Goal: Feedback & Contribution: Submit feedback/report problem

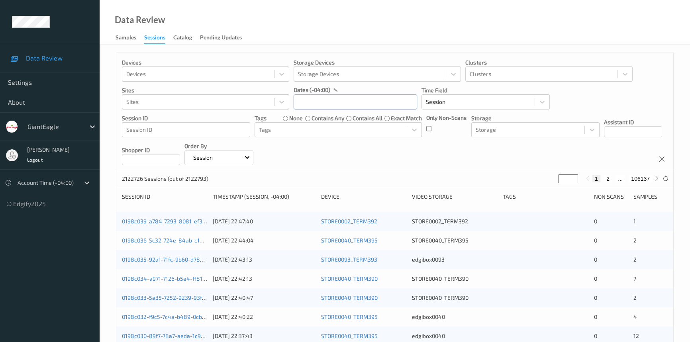
click at [319, 107] on input "text" at bounding box center [354, 101] width 123 height 15
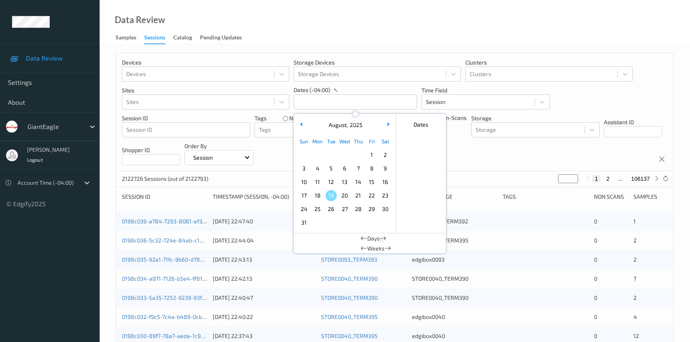
click at [344, 180] on span "13" at bounding box center [344, 181] width 11 height 11
type input "13/08/2025 00:00 -> 13/08/2025 23:59"
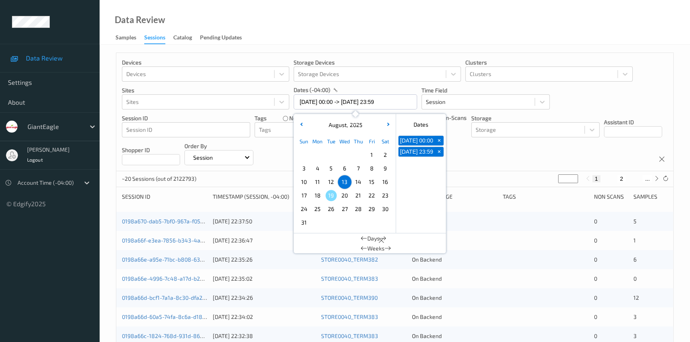
click at [394, 12] on div "Data Review Samples Sessions Catalog Pending Updates" at bounding box center [395, 22] width 590 height 45
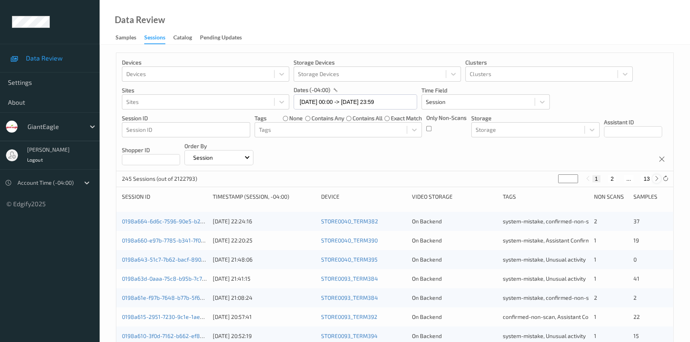
click at [657, 178] on icon at bounding box center [656, 179] width 6 height 6
type input "*"
click at [657, 178] on icon at bounding box center [656, 179] width 6 height 6
type input "*"
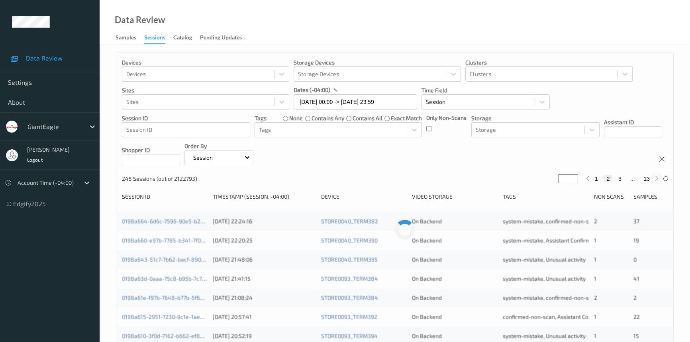
type input "*"
click at [657, 178] on icon at bounding box center [656, 179] width 6 height 6
type input "*"
click at [657, 178] on icon at bounding box center [656, 179] width 6 height 6
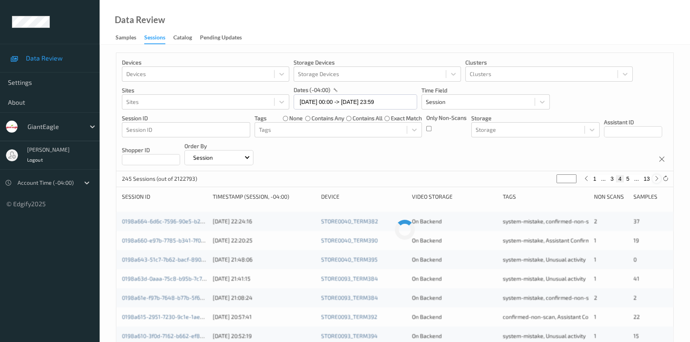
type input "*"
click at [657, 178] on icon at bounding box center [656, 179] width 6 height 6
type input "*"
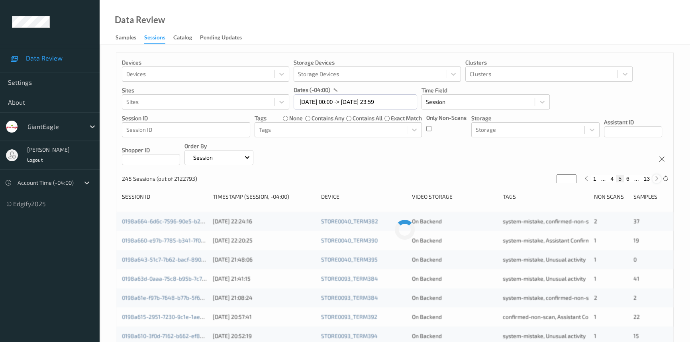
click at [657, 178] on icon at bounding box center [656, 179] width 6 height 6
type input "*"
click at [657, 178] on icon at bounding box center [656, 179] width 6 height 6
type input "*"
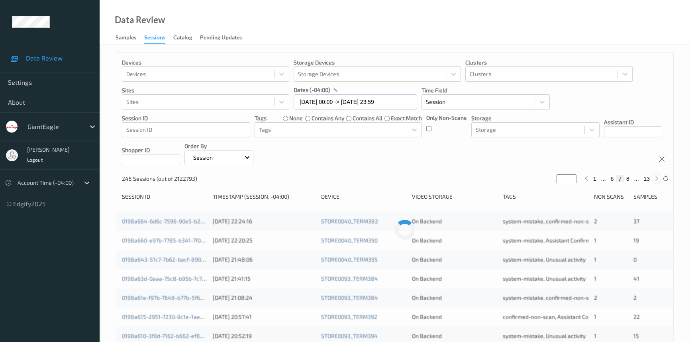
type input "*"
click at [657, 178] on icon at bounding box center [656, 179] width 6 height 6
type input "*"
click at [657, 178] on icon at bounding box center [656, 179] width 6 height 6
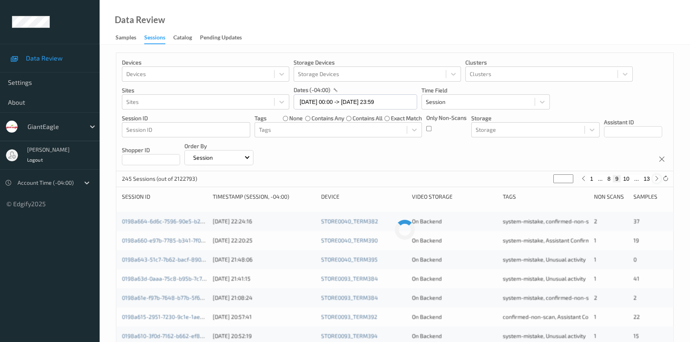
type input "**"
click at [657, 178] on icon at bounding box center [656, 179] width 6 height 6
type input "**"
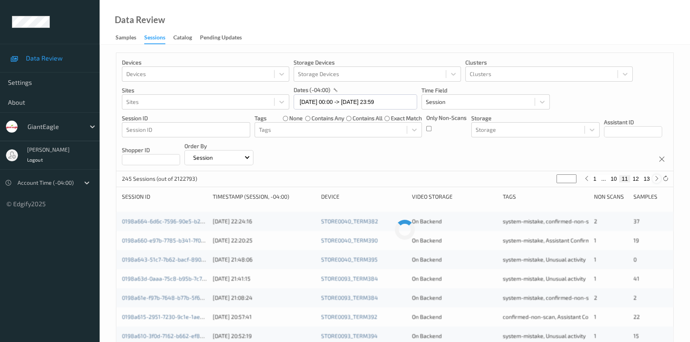
click at [657, 178] on icon at bounding box center [656, 179] width 6 height 6
type input "**"
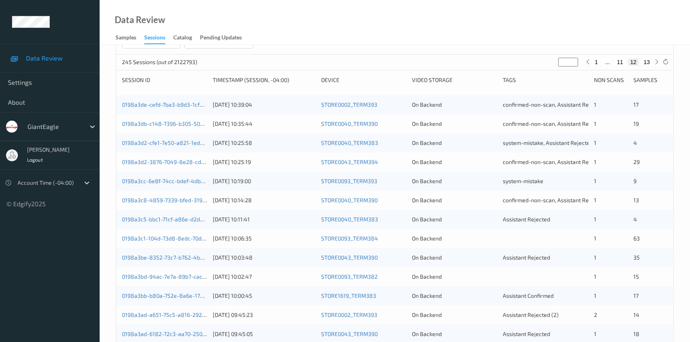
scroll to position [145, 0]
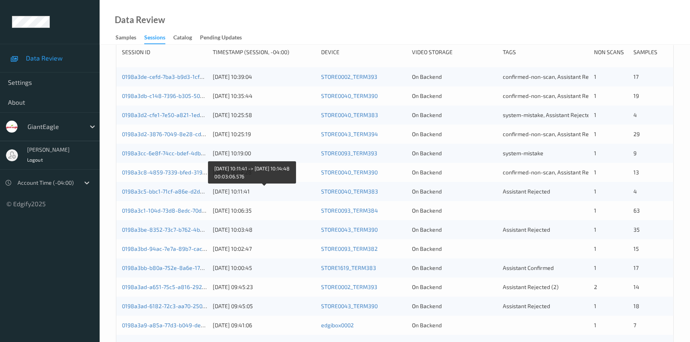
click at [283, 190] on div "13/08/2025 10:11:41" at bounding box center [264, 192] width 102 height 8
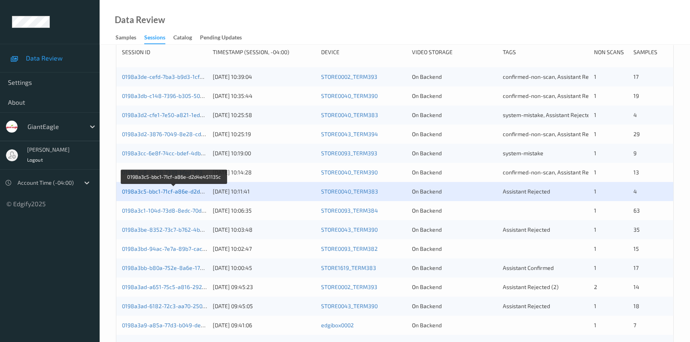
click at [167, 190] on link "0198a3c5-bbc1-71cf-a86e-d2d4e451135c" at bounding box center [175, 191] width 106 height 7
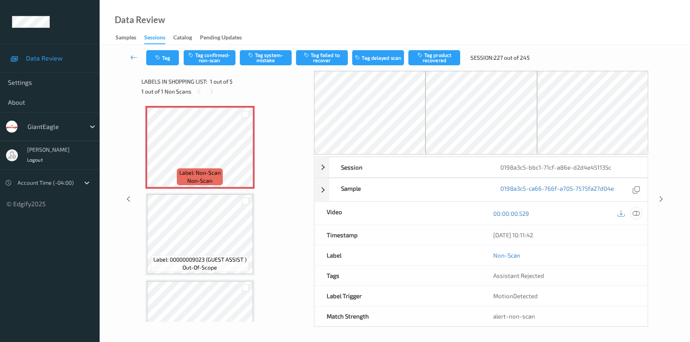
click at [633, 212] on icon at bounding box center [635, 213] width 7 height 7
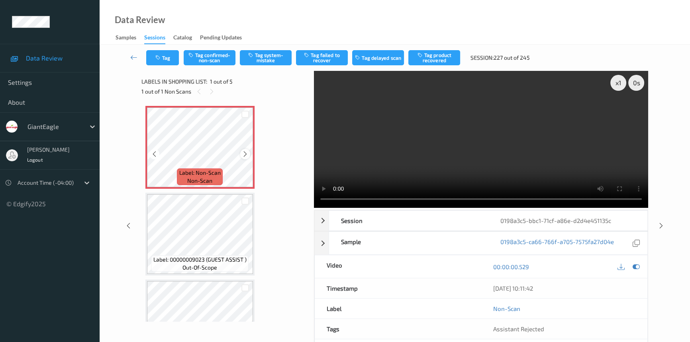
click at [247, 152] on icon at bounding box center [245, 153] width 7 height 7
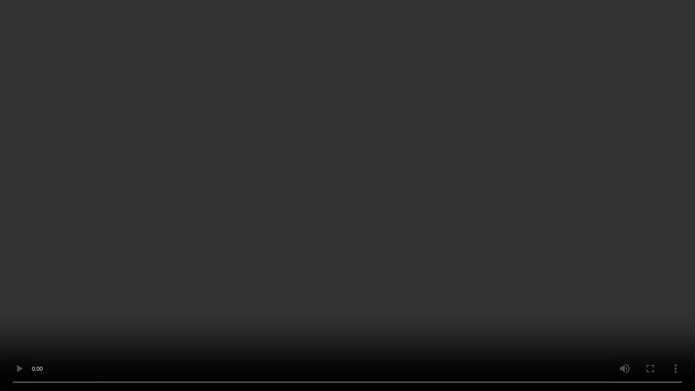
click at [362, 216] on video at bounding box center [347, 195] width 695 height 391
click at [355, 214] on video at bounding box center [347, 195] width 695 height 391
click at [358, 231] on video at bounding box center [347, 195] width 695 height 391
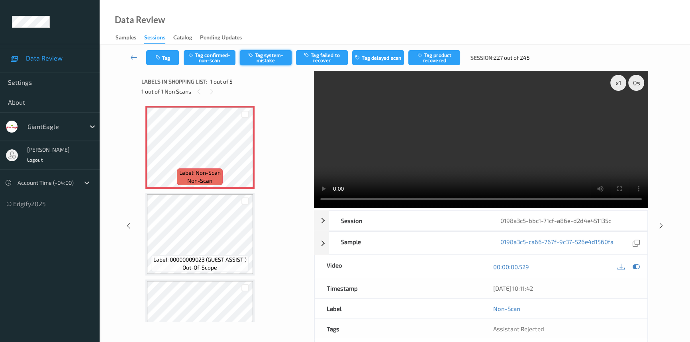
click at [275, 56] on button "Tag system-mistake" at bounding box center [266, 57] width 52 height 15
click at [159, 55] on icon "button" at bounding box center [158, 58] width 7 height 6
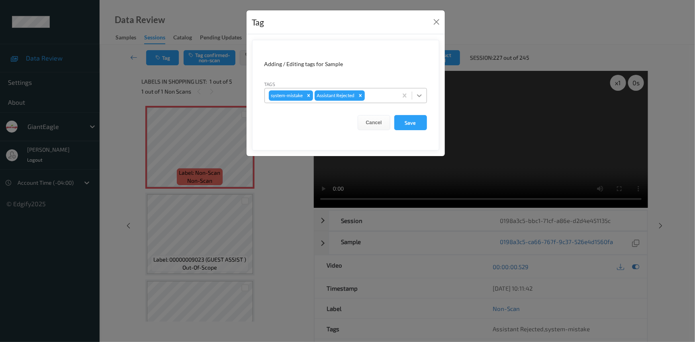
click at [421, 93] on icon at bounding box center [419, 96] width 8 height 8
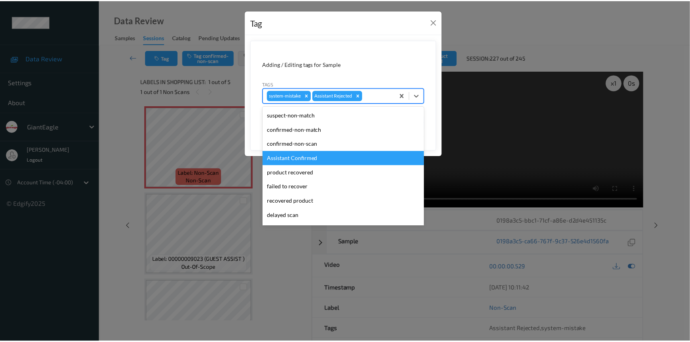
scroll to position [36, 0]
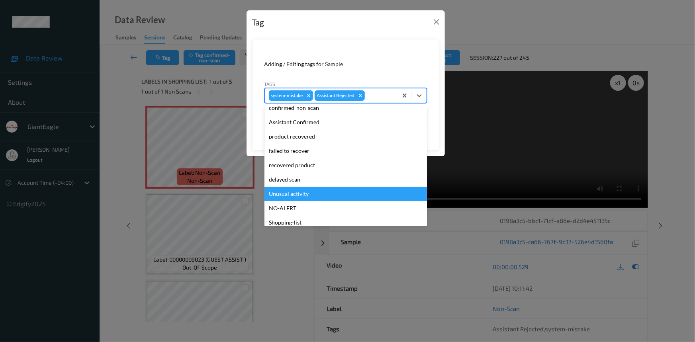
click at [327, 195] on div "Unusual activity" at bounding box center [345, 194] width 162 height 14
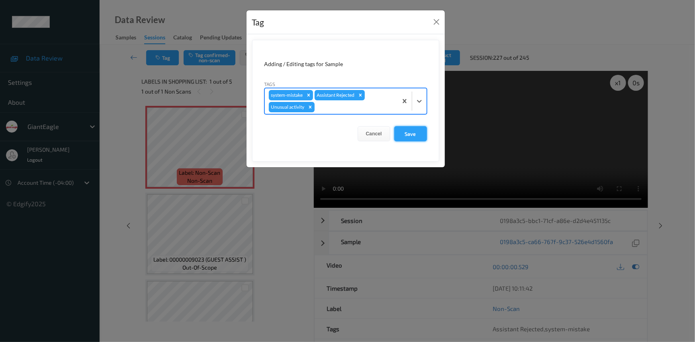
click at [413, 133] on button "Save" at bounding box center [410, 133] width 33 height 15
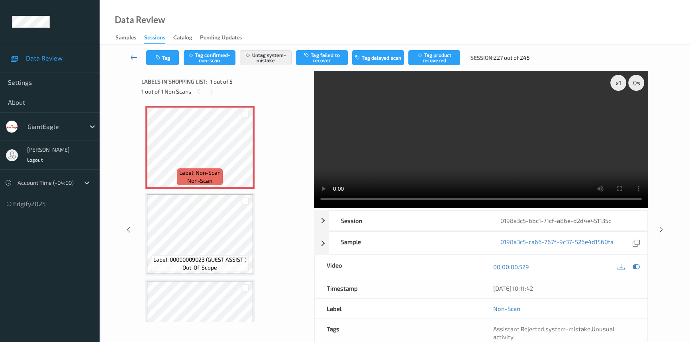
click at [134, 53] on link at bounding box center [133, 57] width 25 height 15
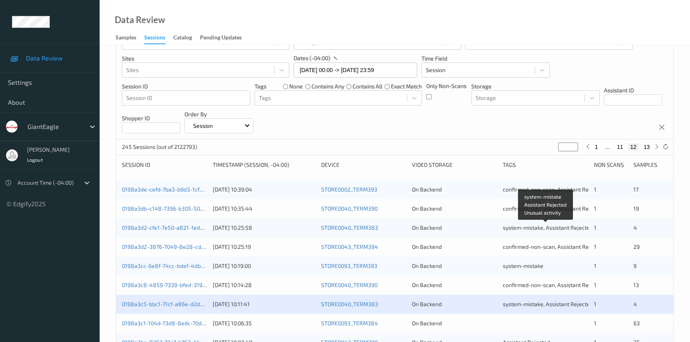
scroll to position [145, 0]
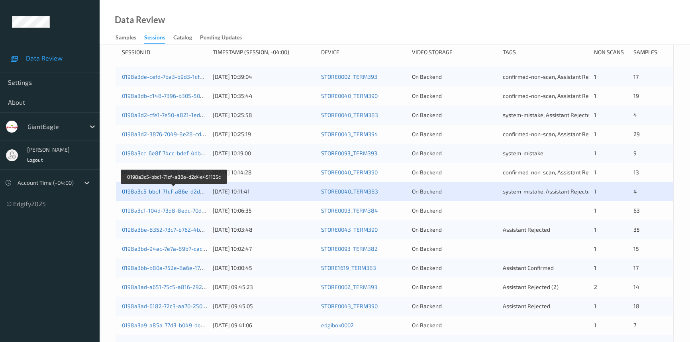
click at [167, 191] on link "0198a3c5-bbc1-71cf-a86e-d2d4e451135c" at bounding box center [175, 191] width 106 height 7
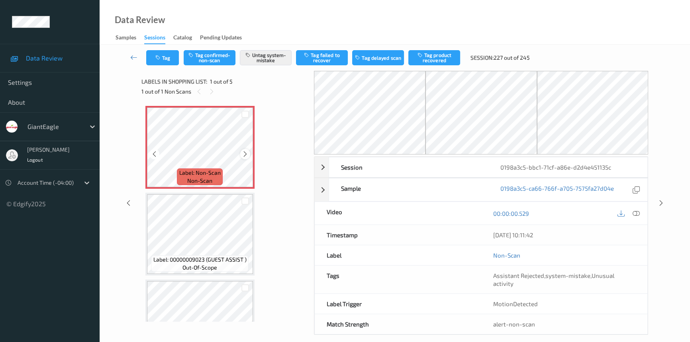
click at [242, 152] on icon at bounding box center [245, 153] width 7 height 7
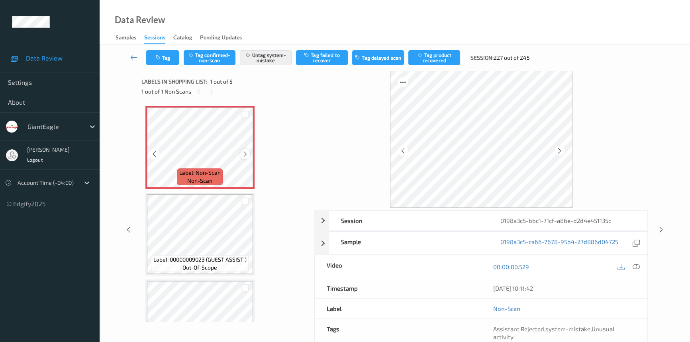
click at [243, 152] on icon at bounding box center [245, 153] width 7 height 7
click at [132, 56] on icon at bounding box center [133, 57] width 7 height 8
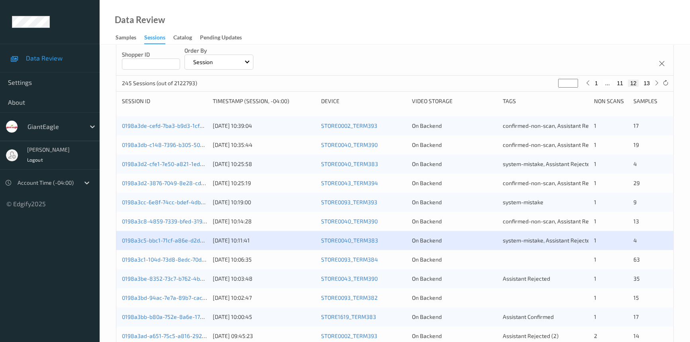
scroll to position [108, 0]
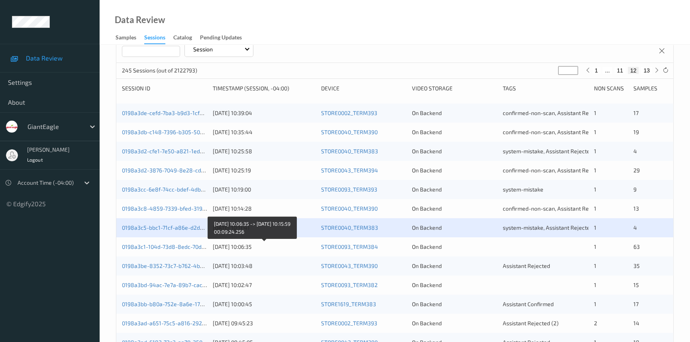
click at [282, 244] on div "13/08/2025 10:06:35" at bounding box center [264, 247] width 102 height 8
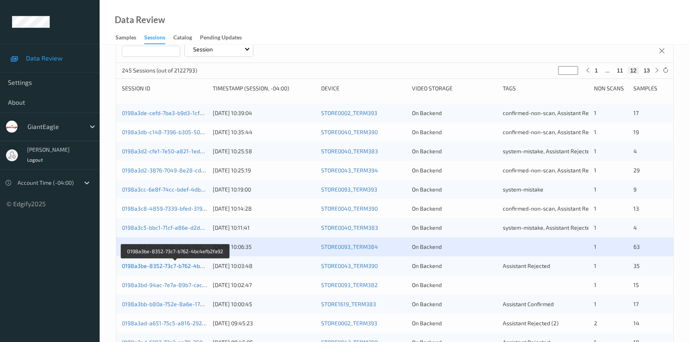
click at [160, 265] on link "0198a3be-8352-73c7-b762-4bc4efb2fa92" at bounding box center [175, 265] width 107 height 7
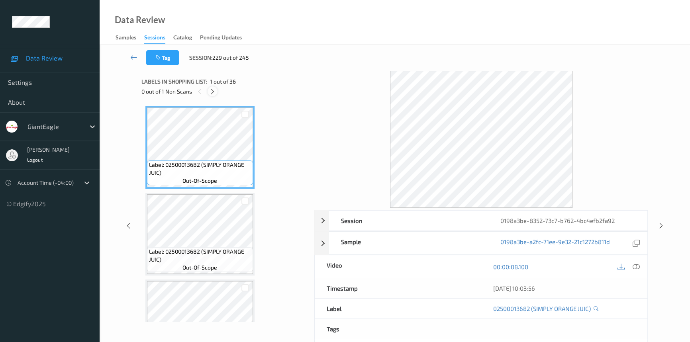
click at [209, 90] on icon at bounding box center [212, 91] width 7 height 7
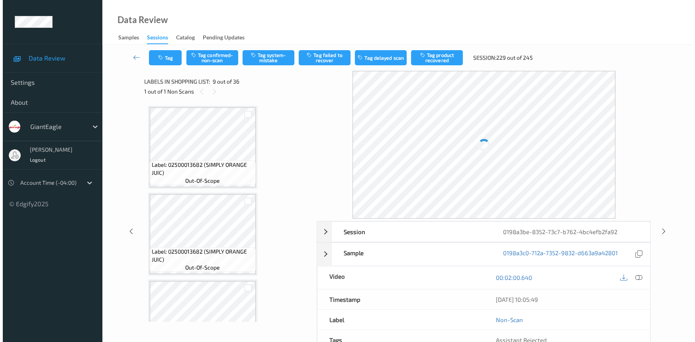
scroll to position [609, 0]
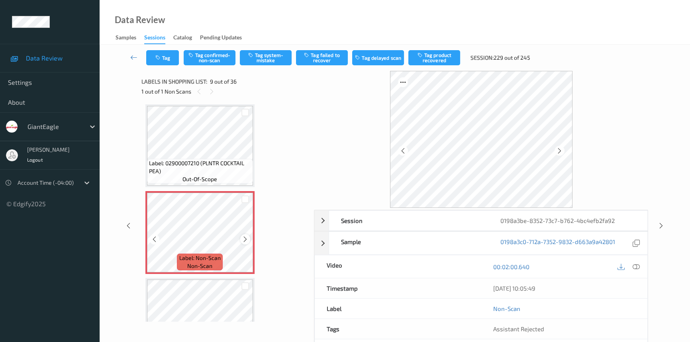
click at [244, 236] on icon at bounding box center [245, 239] width 7 height 7
click at [634, 264] on icon at bounding box center [635, 266] width 7 height 7
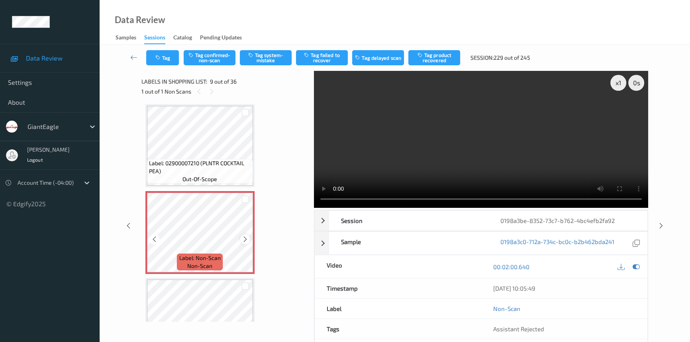
click at [242, 236] on icon at bounding box center [245, 239] width 7 height 7
click at [541, 163] on video at bounding box center [481, 139] width 334 height 137
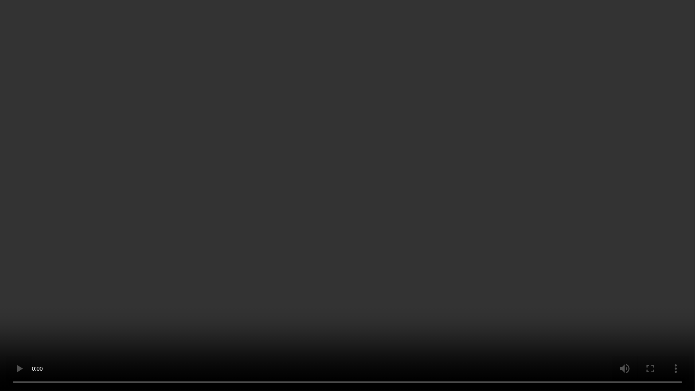
click at [397, 200] on video at bounding box center [347, 195] width 695 height 391
click at [400, 172] on video at bounding box center [347, 195] width 695 height 391
click at [232, 301] on video at bounding box center [347, 195] width 695 height 391
click at [459, 215] on video at bounding box center [347, 195] width 695 height 391
click at [343, 236] on video at bounding box center [347, 195] width 695 height 391
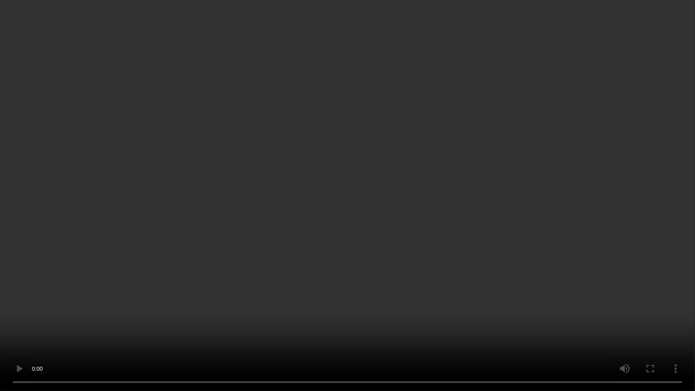
click at [339, 192] on video at bounding box center [347, 195] width 695 height 391
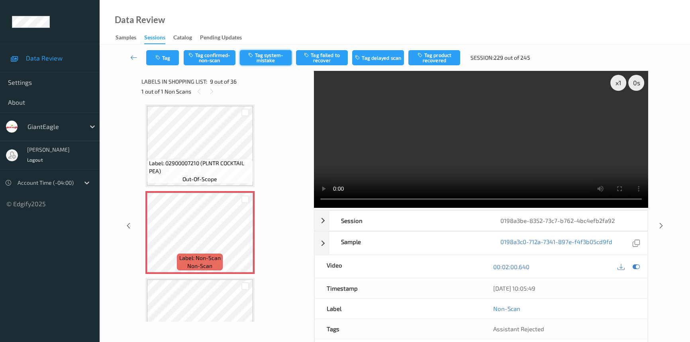
click at [268, 53] on button "Tag system-mistake" at bounding box center [266, 57] width 52 height 15
click at [172, 55] on button "Tag" at bounding box center [162, 57] width 33 height 15
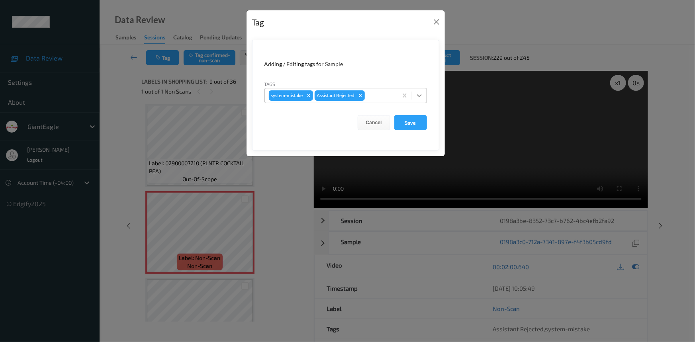
click at [420, 95] on icon at bounding box center [419, 95] width 5 height 3
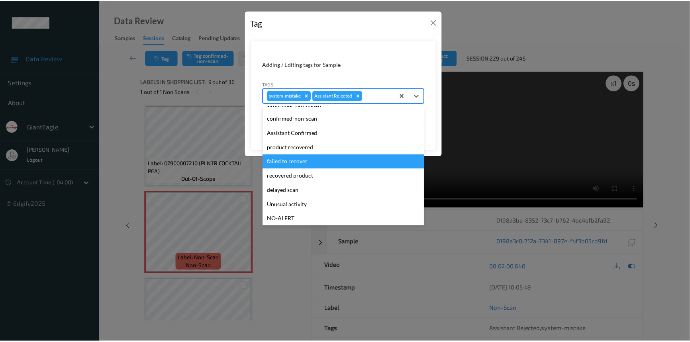
scroll to position [36, 0]
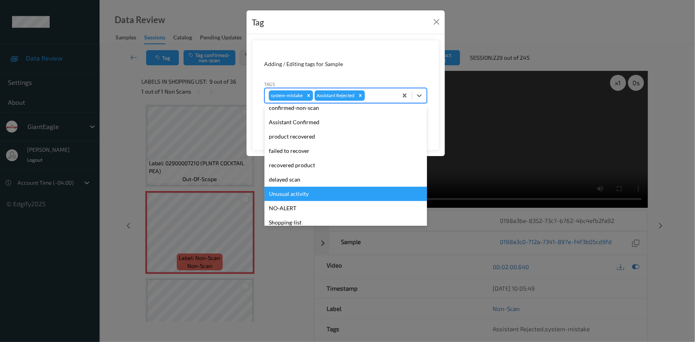
click at [309, 194] on div "Unusual activity" at bounding box center [345, 194] width 162 height 14
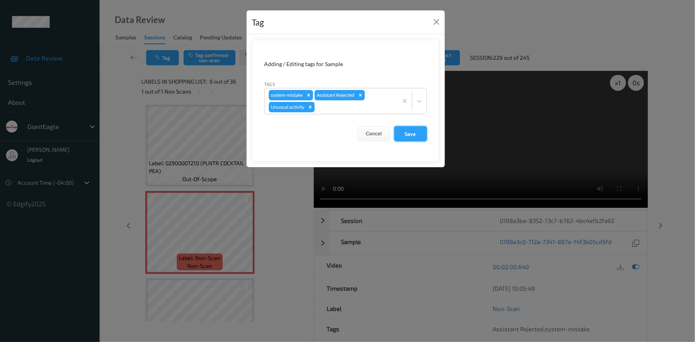
click at [408, 133] on button "Save" at bounding box center [410, 133] width 33 height 15
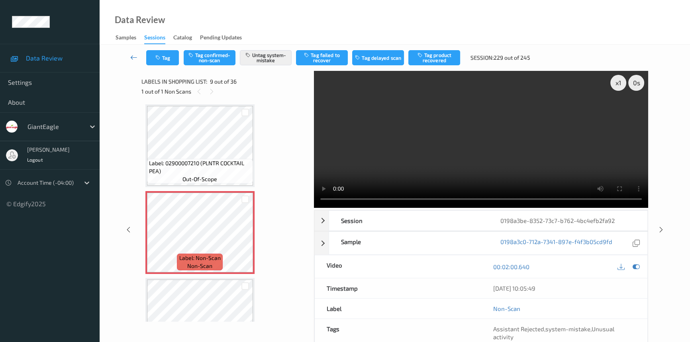
click at [133, 53] on icon at bounding box center [133, 57] width 7 height 8
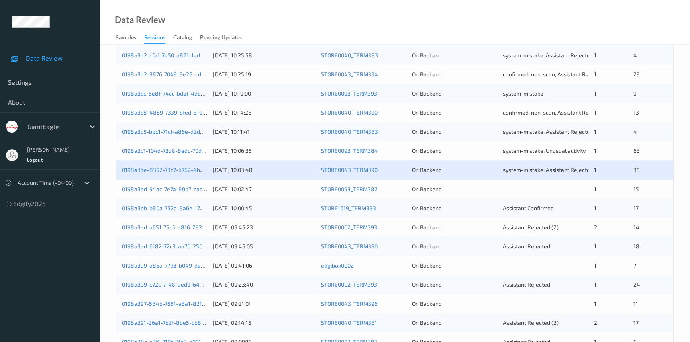
scroll to position [217, 0]
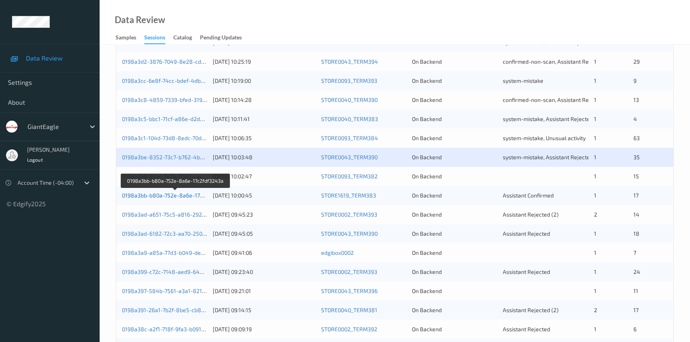
click at [154, 193] on link "0198a3bb-b80a-752e-8a6e-17c2fdf3243a" at bounding box center [175, 195] width 107 height 7
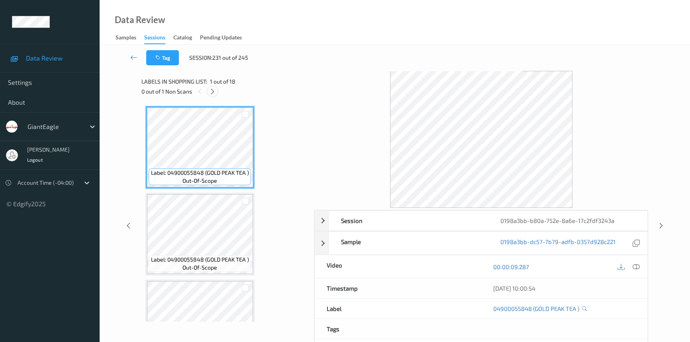
click at [215, 91] on icon at bounding box center [212, 91] width 7 height 7
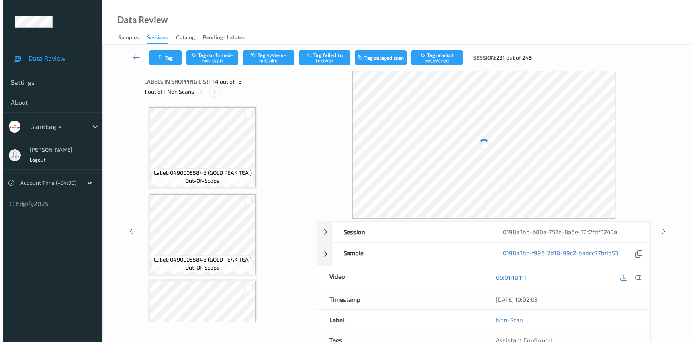
scroll to position [1042, 0]
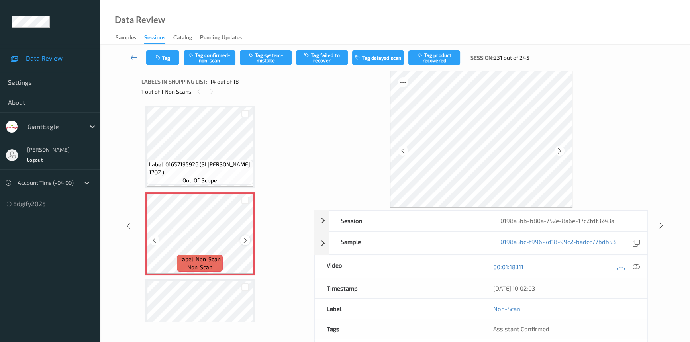
click at [244, 237] on icon at bounding box center [245, 240] width 7 height 7
click at [637, 263] on icon at bounding box center [635, 266] width 7 height 7
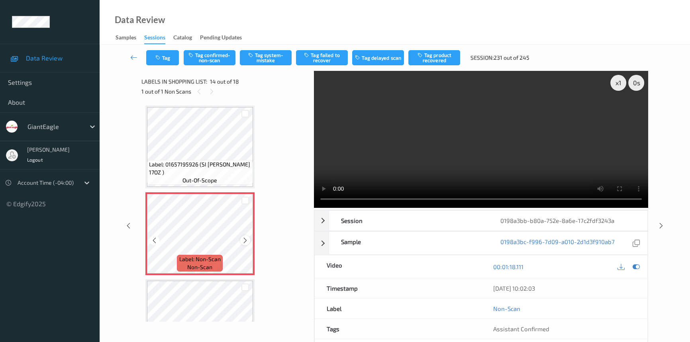
click at [245, 237] on icon at bounding box center [245, 240] width 7 height 7
click at [246, 237] on icon at bounding box center [245, 240] width 7 height 7
click at [467, 105] on video at bounding box center [481, 139] width 334 height 137
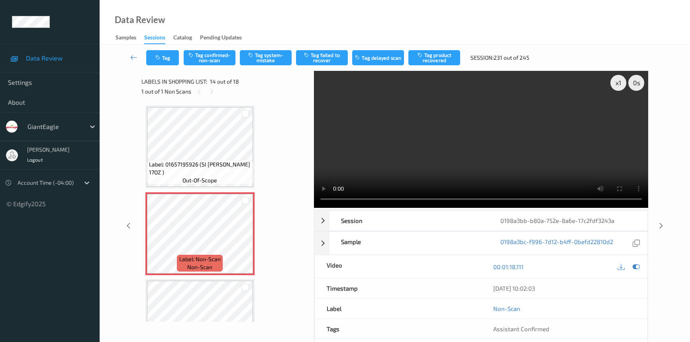
click at [532, 23] on div "Data Review Samples Sessions Catalog Pending Updates" at bounding box center [395, 22] width 590 height 45
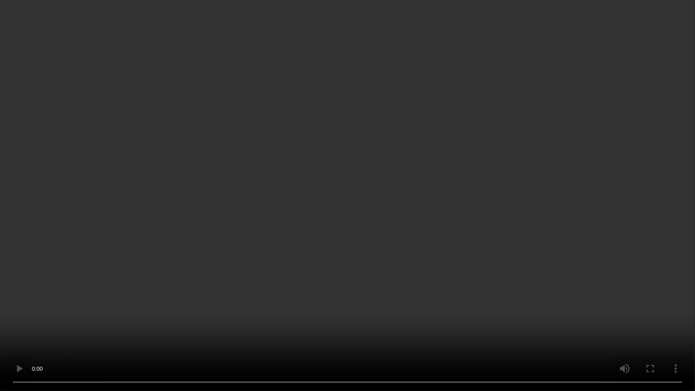
click at [525, 233] on video at bounding box center [347, 195] width 695 height 391
click at [495, 231] on video at bounding box center [347, 195] width 695 height 391
click at [428, 266] on video at bounding box center [347, 195] width 695 height 391
click at [362, 233] on video at bounding box center [347, 195] width 695 height 391
click at [350, 184] on video at bounding box center [347, 195] width 695 height 391
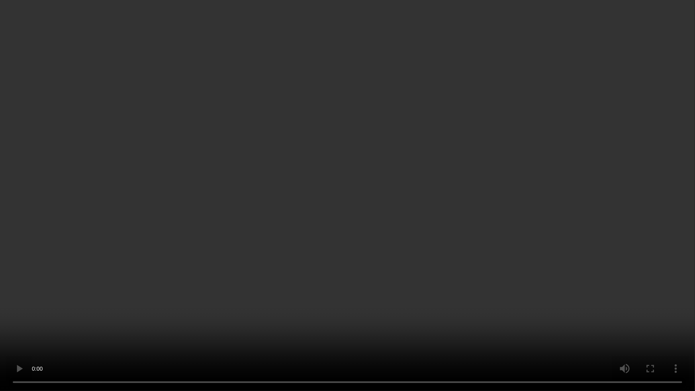
click at [402, 190] on video at bounding box center [347, 195] width 695 height 391
click at [479, 215] on video at bounding box center [347, 195] width 695 height 391
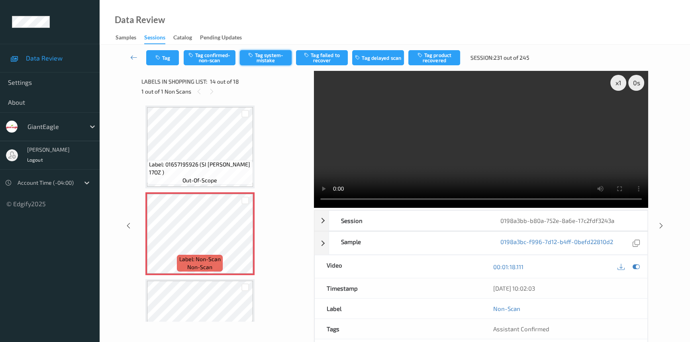
click at [274, 56] on button "Tag system-mistake" at bounding box center [266, 57] width 52 height 15
click at [164, 63] on button "Tag" at bounding box center [162, 57] width 33 height 15
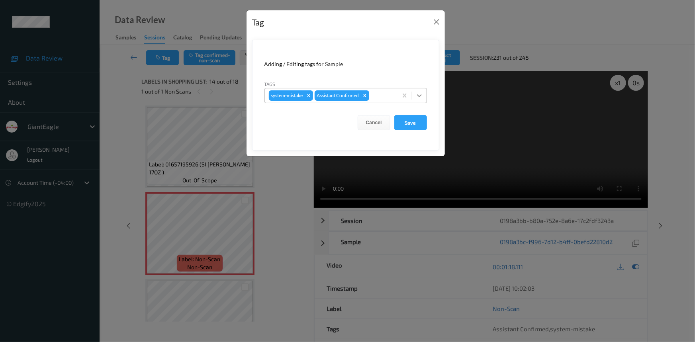
click at [420, 98] on icon at bounding box center [419, 96] width 8 height 8
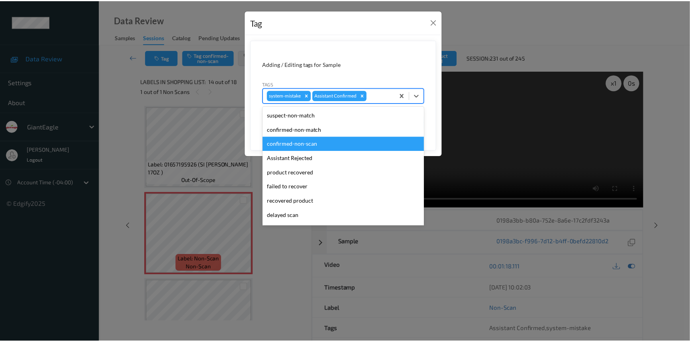
scroll to position [36, 0]
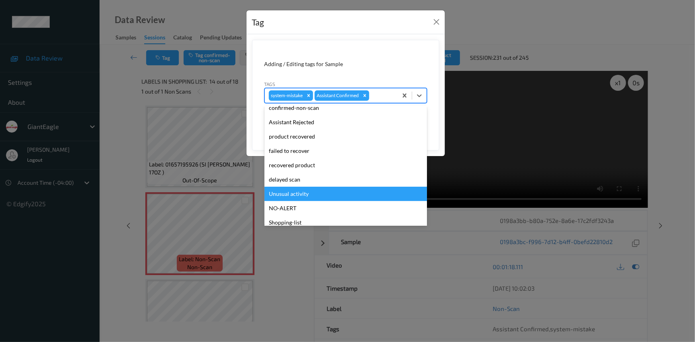
click at [283, 192] on div "Unusual activity" at bounding box center [345, 194] width 162 height 14
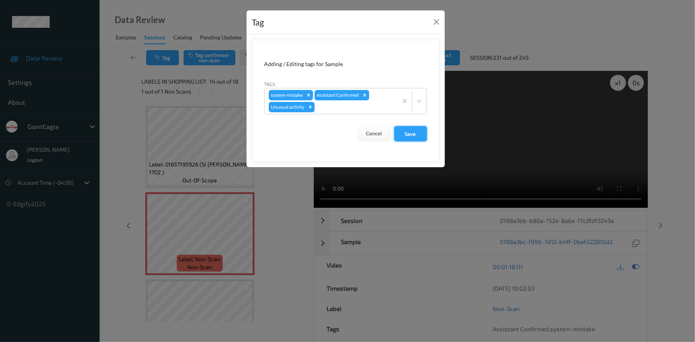
click at [409, 132] on button "Save" at bounding box center [410, 133] width 33 height 15
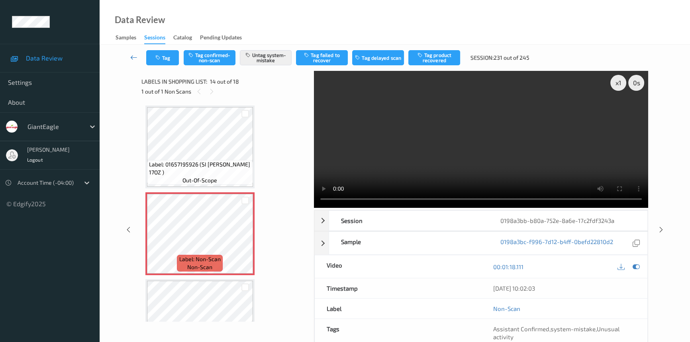
click at [131, 53] on link at bounding box center [133, 57] width 25 height 15
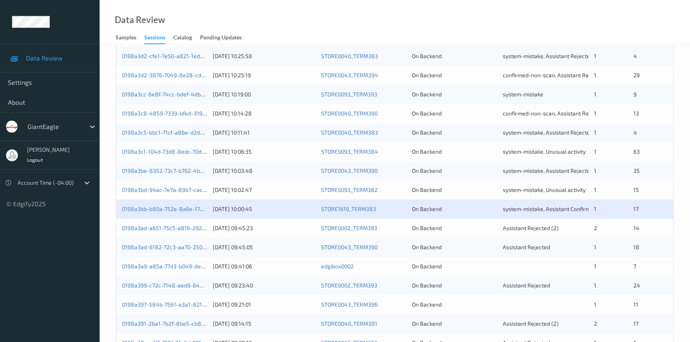
scroll to position [253, 0]
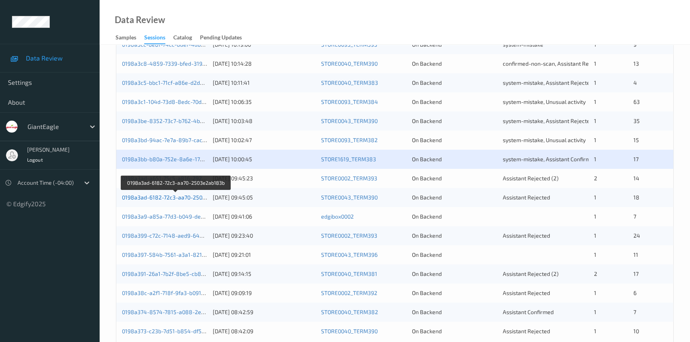
click at [163, 194] on link "0198a3ad-6182-72c3-aa70-2503e2ab183b" at bounding box center [176, 197] width 109 height 7
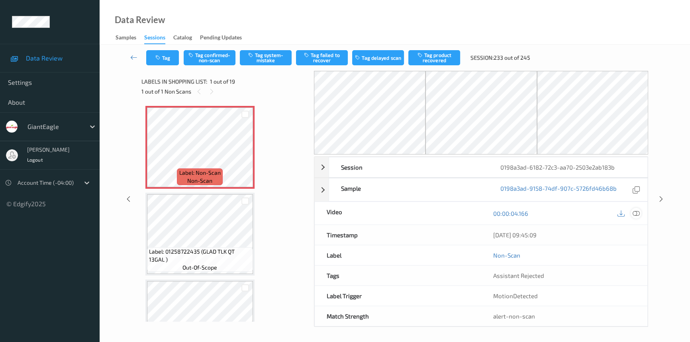
click at [635, 211] on icon at bounding box center [635, 213] width 7 height 7
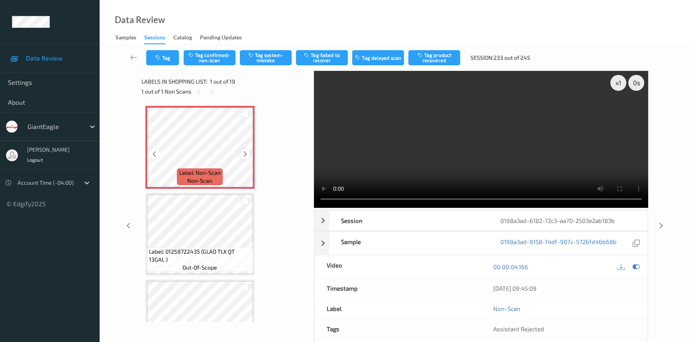
click at [246, 152] on icon at bounding box center [245, 153] width 7 height 7
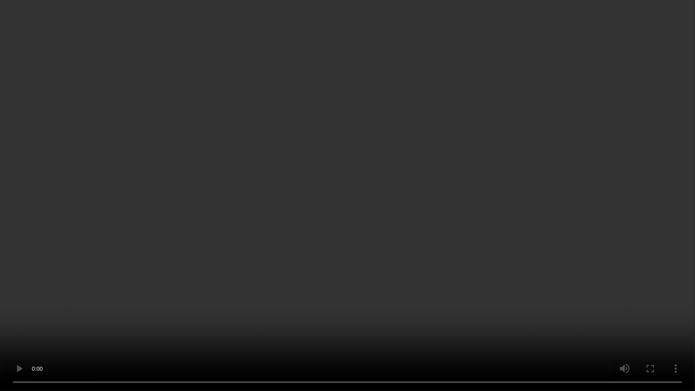
click at [418, 231] on video at bounding box center [347, 195] width 695 height 391
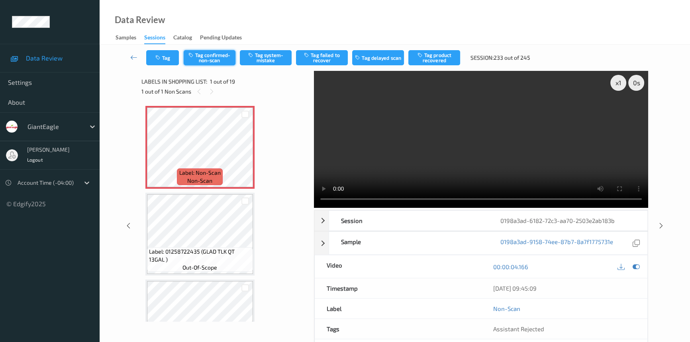
click at [220, 53] on button "Tag confirmed-non-scan" at bounding box center [210, 57] width 52 height 15
click at [446, 60] on button "Tag product recovered" at bounding box center [434, 57] width 52 height 15
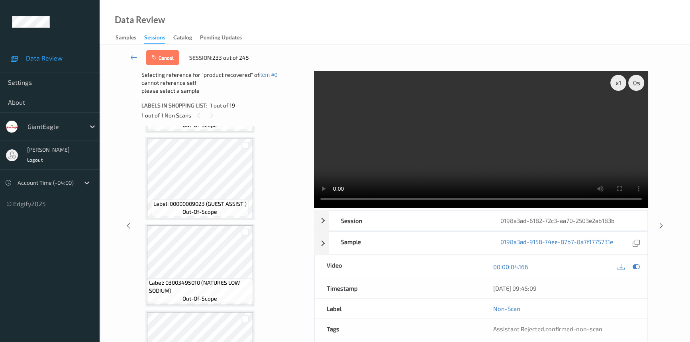
scroll to position [108, 0]
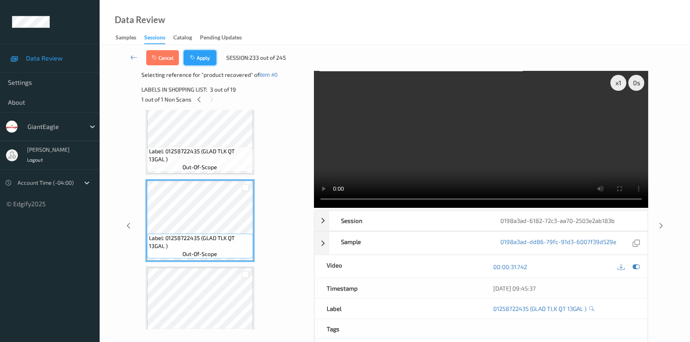
click at [202, 55] on button "Apply" at bounding box center [200, 57] width 33 height 15
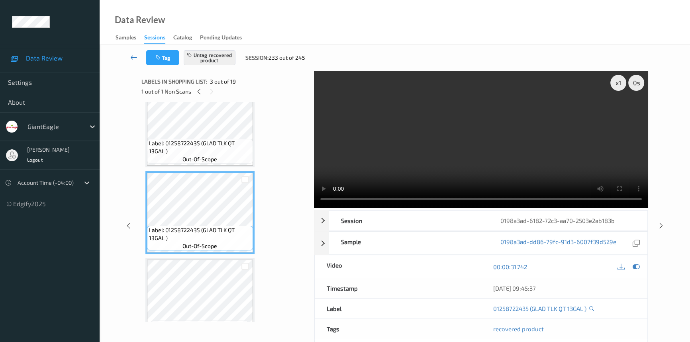
click at [132, 54] on icon at bounding box center [133, 57] width 7 height 8
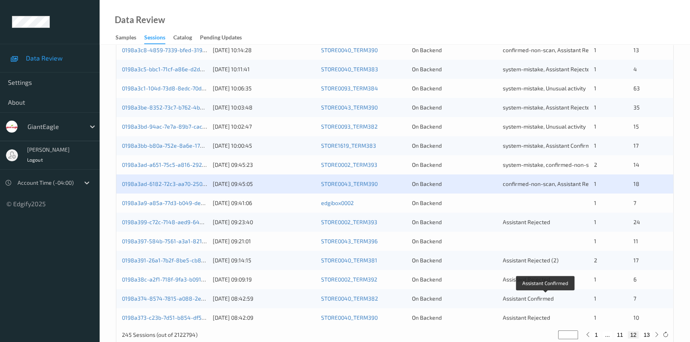
scroll to position [284, 0]
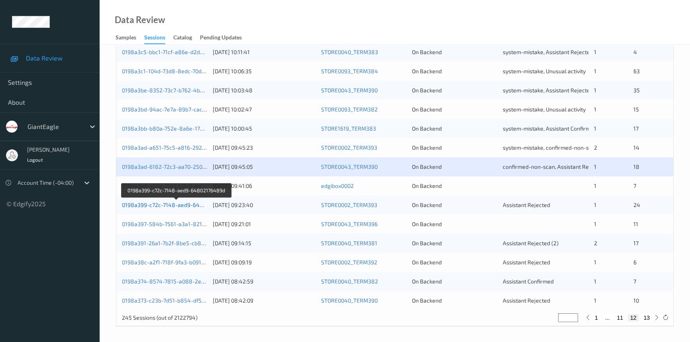
click at [161, 203] on link "0198a399-c72c-7148-aed9-64802176489d" at bounding box center [176, 204] width 109 height 7
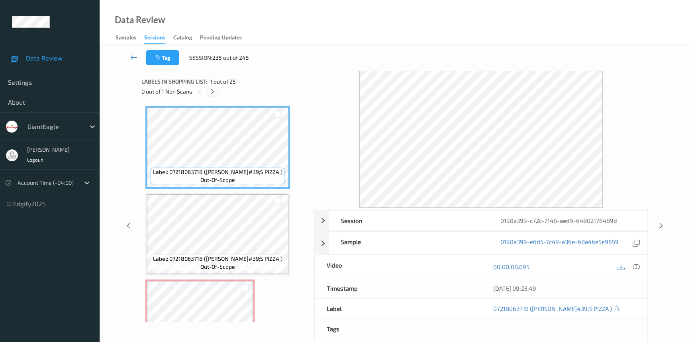
click at [213, 90] on icon at bounding box center [212, 91] width 7 height 7
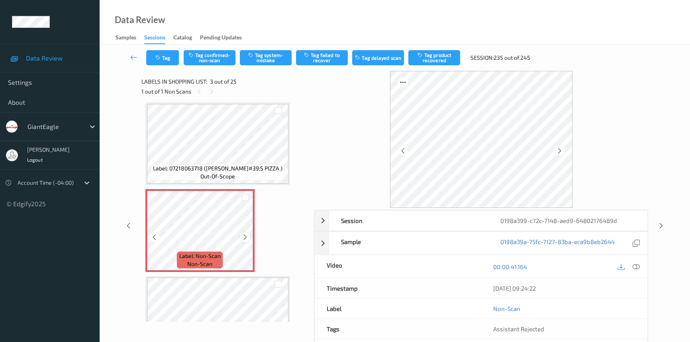
click at [244, 235] on icon at bounding box center [245, 237] width 7 height 7
click at [638, 266] on icon at bounding box center [635, 266] width 7 height 7
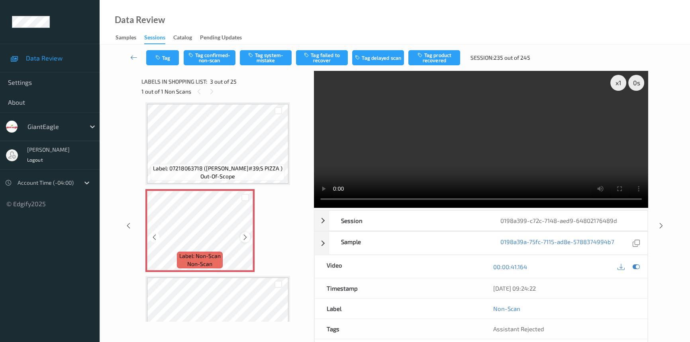
click at [244, 238] on icon at bounding box center [245, 237] width 7 height 7
click at [245, 237] on icon at bounding box center [245, 237] width 7 height 7
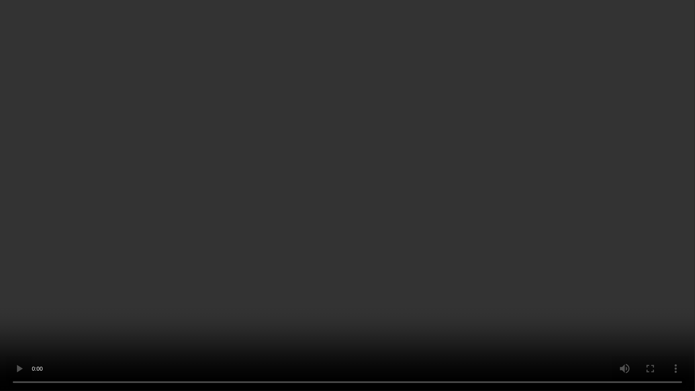
click at [442, 233] on video at bounding box center [347, 195] width 695 height 391
click at [418, 310] on video at bounding box center [347, 195] width 695 height 391
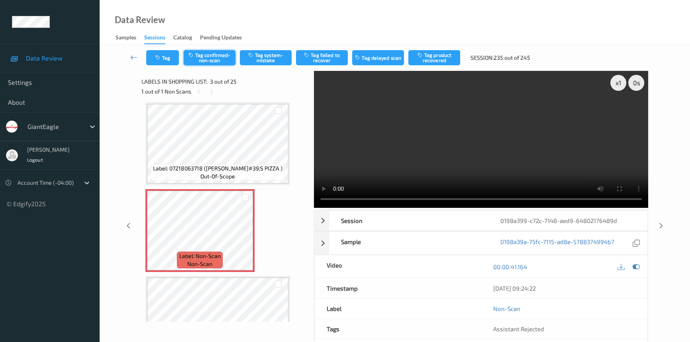
click at [216, 57] on button "Tag confirmed-non-scan" at bounding box center [210, 57] width 52 height 15
click at [425, 53] on button "Tag product recovered" at bounding box center [434, 57] width 52 height 15
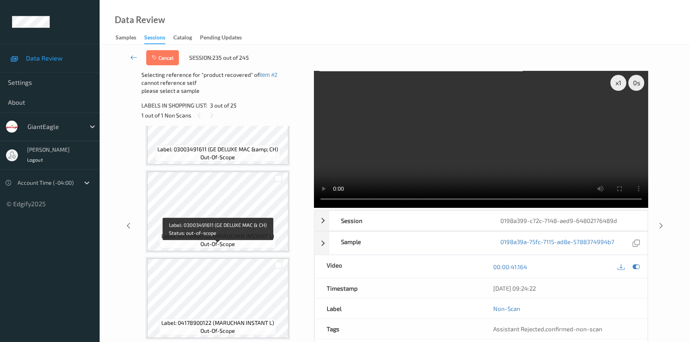
scroll to position [489, 0]
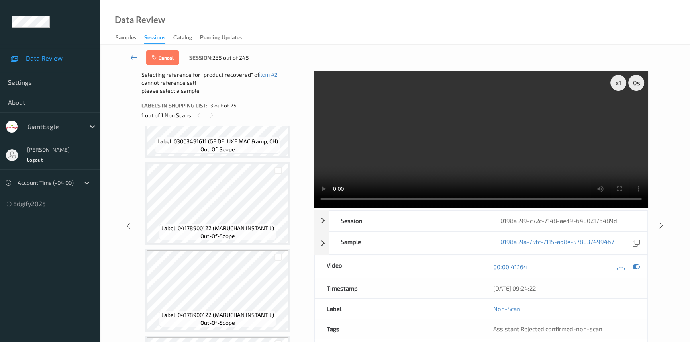
click at [421, 163] on video at bounding box center [481, 139] width 334 height 137
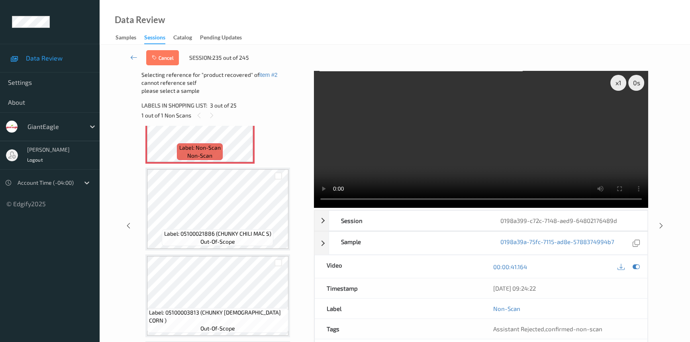
scroll to position [235, 0]
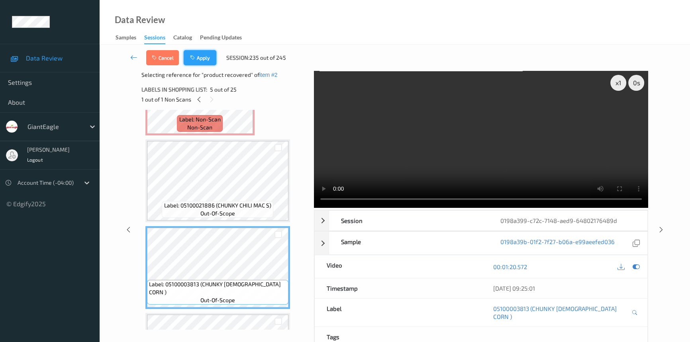
click at [206, 59] on button "Apply" at bounding box center [200, 57] width 33 height 15
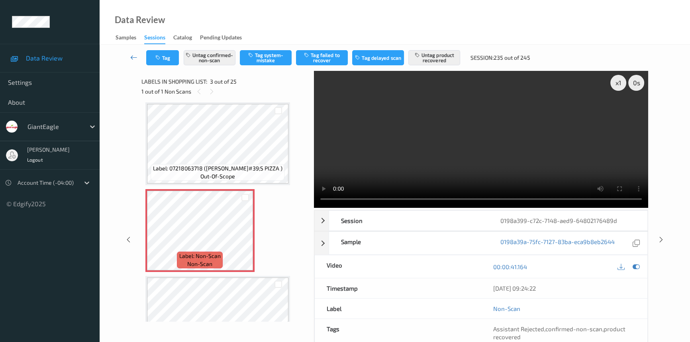
click at [131, 54] on icon at bounding box center [133, 57] width 7 height 8
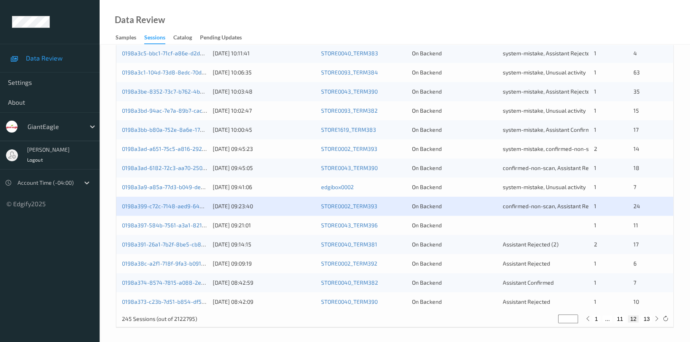
scroll to position [284, 0]
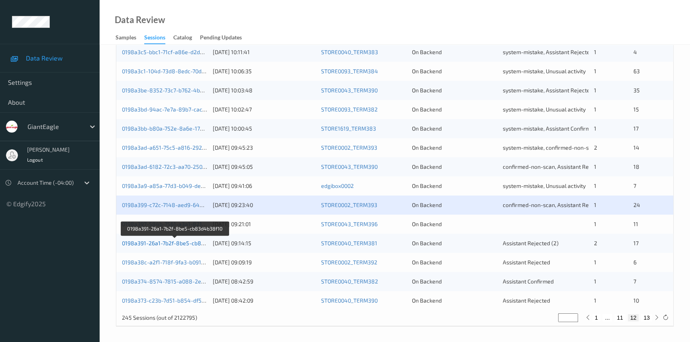
click at [162, 244] on link "0198a391-26a1-7b2f-8be5-cb83d4b38f10" at bounding box center [175, 243] width 107 height 7
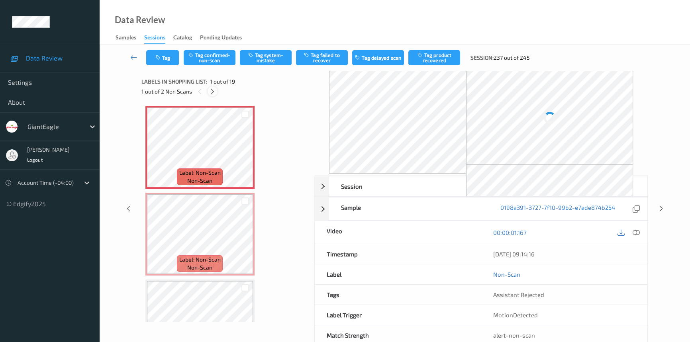
click at [215, 89] on icon at bounding box center [212, 91] width 7 height 7
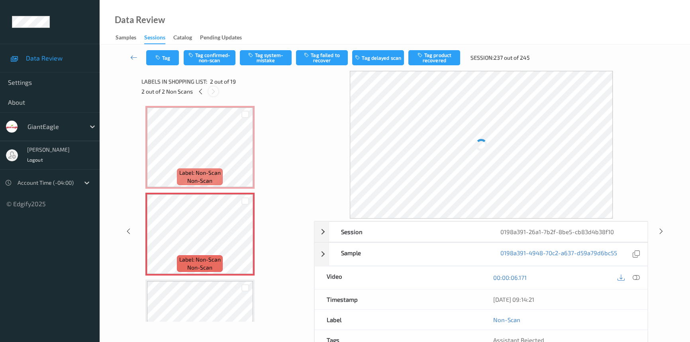
scroll to position [4, 0]
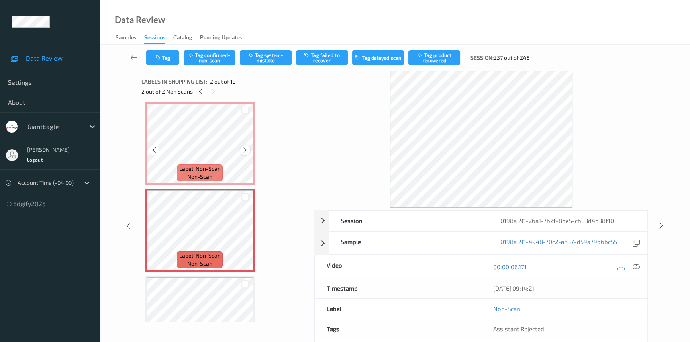
click at [245, 150] on icon at bounding box center [245, 150] width 7 height 7
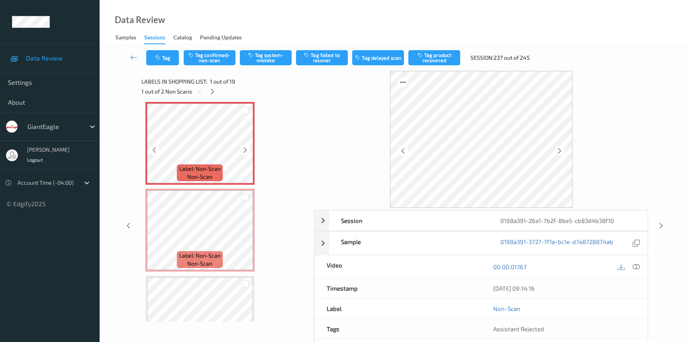
click at [245, 150] on icon at bounding box center [245, 150] width 7 height 7
click at [215, 91] on icon at bounding box center [212, 91] width 7 height 7
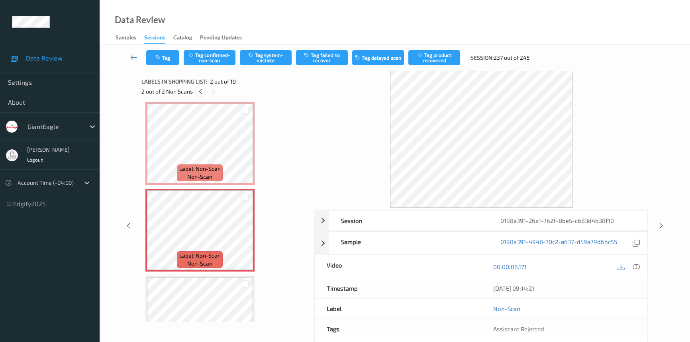
click at [199, 91] on icon at bounding box center [200, 91] width 7 height 7
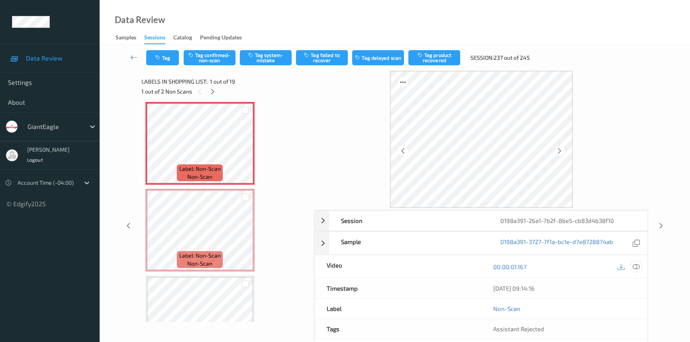
click at [637, 269] on icon at bounding box center [635, 266] width 7 height 7
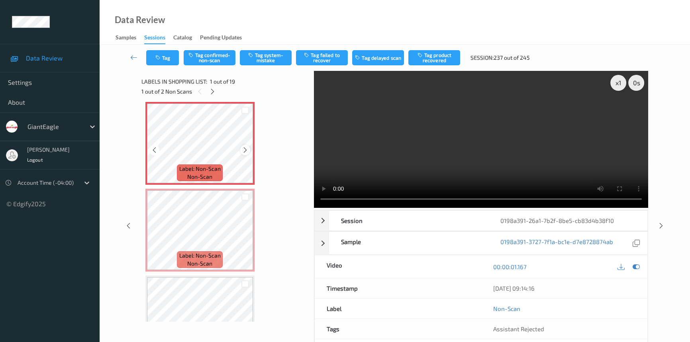
click at [245, 150] on icon at bounding box center [245, 150] width 7 height 7
click at [244, 152] on icon at bounding box center [245, 150] width 7 height 7
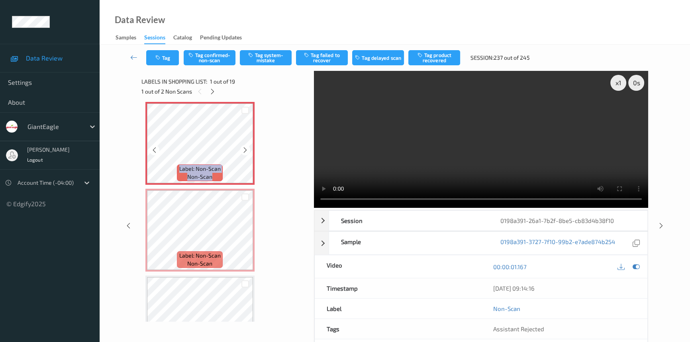
click at [244, 152] on icon at bounding box center [245, 150] width 7 height 7
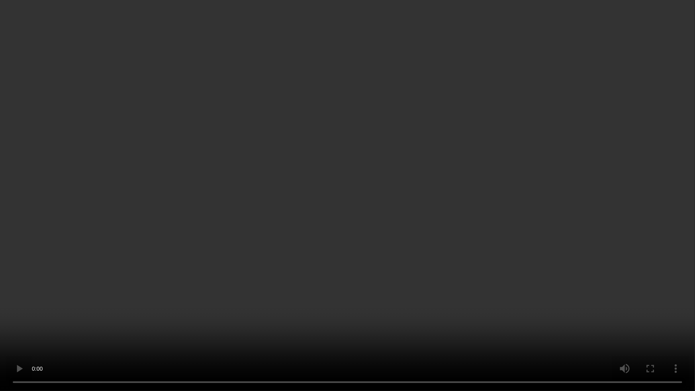
click at [434, 228] on video at bounding box center [347, 195] width 695 height 391
click at [498, 267] on video at bounding box center [347, 195] width 695 height 391
click at [464, 159] on video at bounding box center [347, 195] width 695 height 391
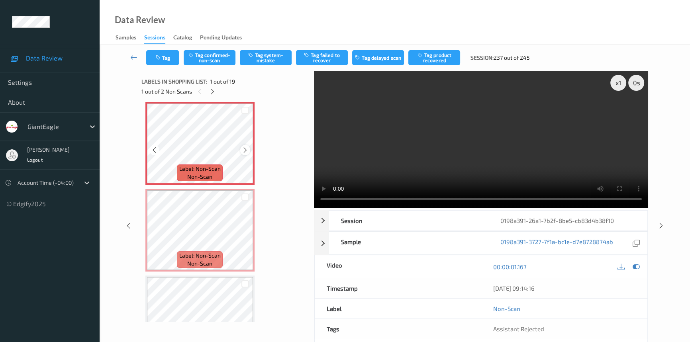
click at [244, 148] on icon at bounding box center [245, 150] width 7 height 7
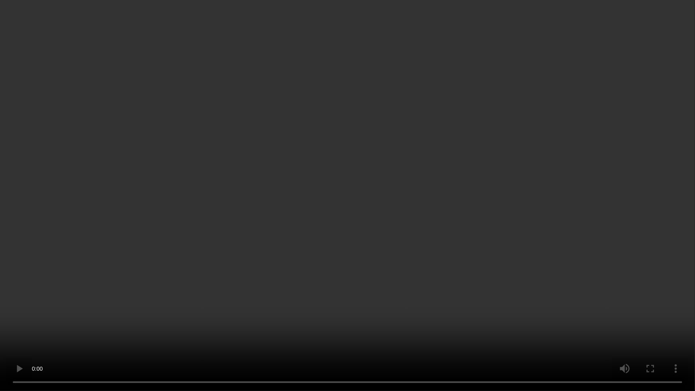
click at [283, 232] on video at bounding box center [347, 195] width 695 height 391
click at [310, 242] on video at bounding box center [347, 195] width 695 height 391
click at [310, 243] on video at bounding box center [347, 195] width 695 height 391
click at [337, 260] on video at bounding box center [347, 195] width 695 height 391
click at [545, 338] on video at bounding box center [347, 195] width 695 height 391
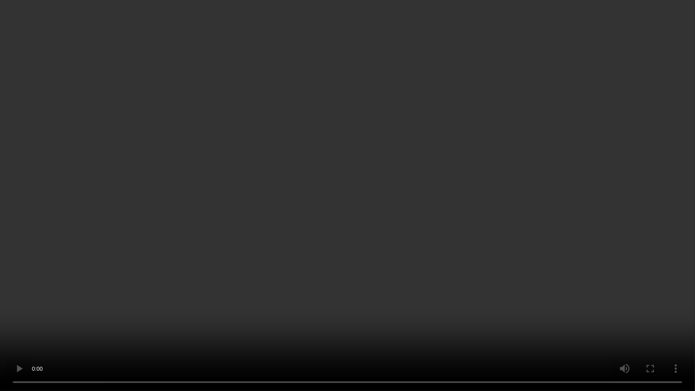
click at [475, 253] on video at bounding box center [347, 195] width 695 height 391
click at [341, 188] on video at bounding box center [347, 195] width 695 height 391
click at [312, 260] on video at bounding box center [347, 195] width 695 height 391
click at [426, 172] on video at bounding box center [347, 195] width 695 height 391
click at [389, 175] on video at bounding box center [347, 195] width 695 height 391
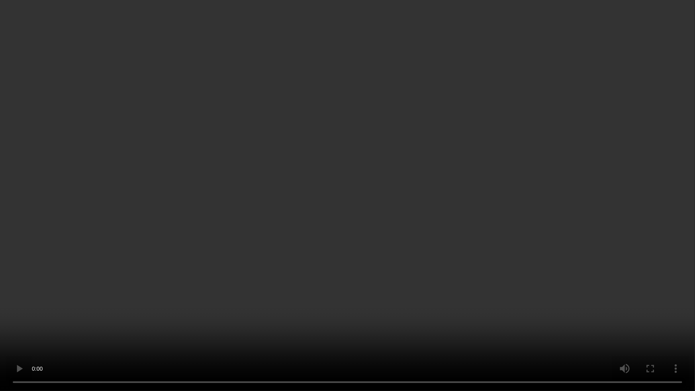
click at [197, 286] on video at bounding box center [347, 195] width 695 height 391
click at [330, 271] on video at bounding box center [347, 195] width 695 height 391
click at [263, 273] on video at bounding box center [347, 195] width 695 height 391
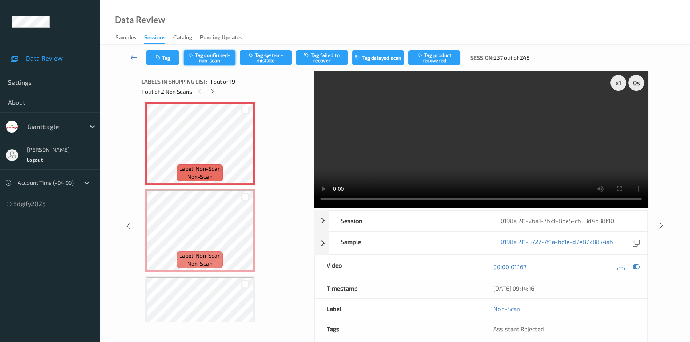
click at [210, 58] on button "Tag confirmed-non-scan" at bounding box center [210, 57] width 52 height 15
click at [512, 174] on video at bounding box center [481, 139] width 334 height 137
click at [324, 57] on button "Tag failed to recover" at bounding box center [322, 57] width 52 height 15
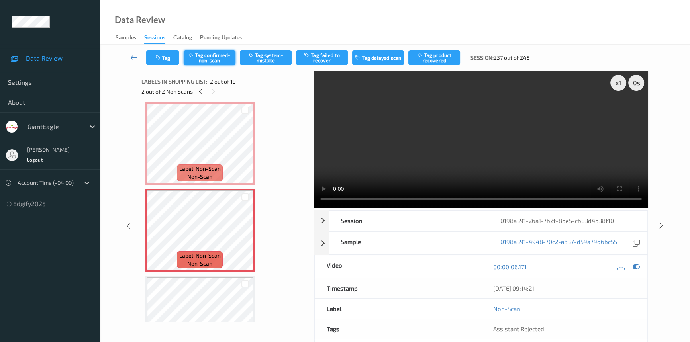
click at [223, 57] on button "Tag confirmed-non-scan" at bounding box center [210, 57] width 52 height 15
click at [332, 58] on button "Tag failed to recover" at bounding box center [322, 57] width 52 height 15
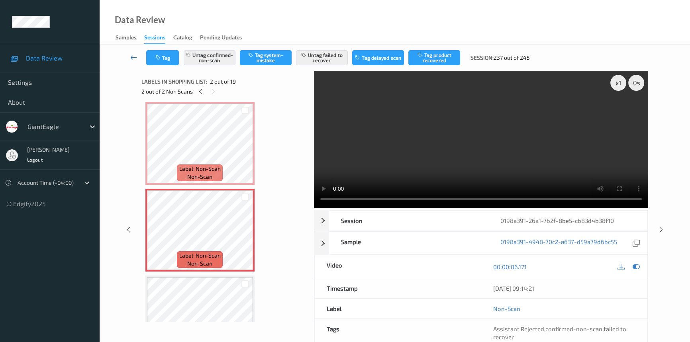
click at [132, 55] on icon at bounding box center [133, 57] width 7 height 8
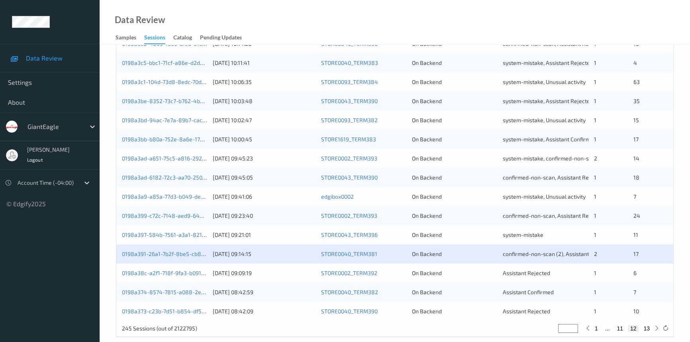
scroll to position [284, 0]
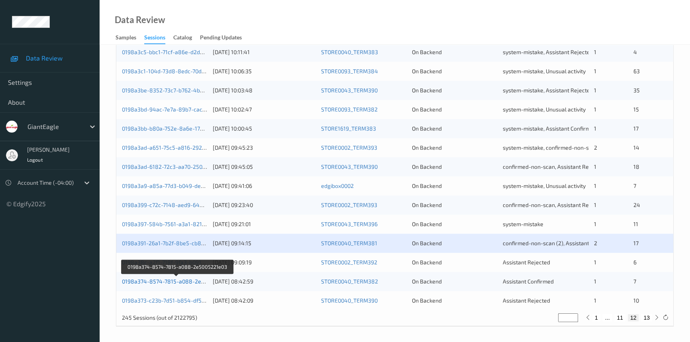
click at [168, 279] on link "0198a374-8574-7815-a088-2e5005221e03" at bounding box center [177, 281] width 110 height 7
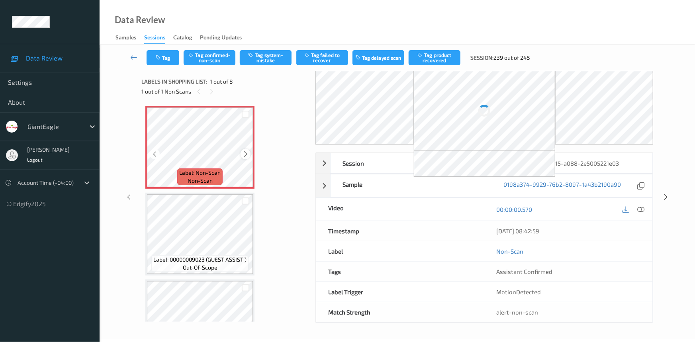
click at [245, 150] on div at bounding box center [245, 154] width 10 height 10
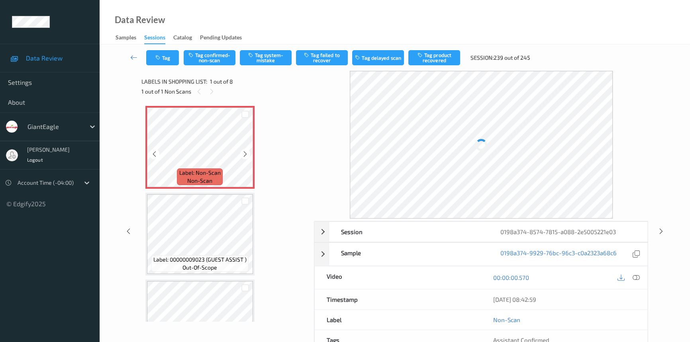
click at [245, 150] on div at bounding box center [245, 154] width 10 height 10
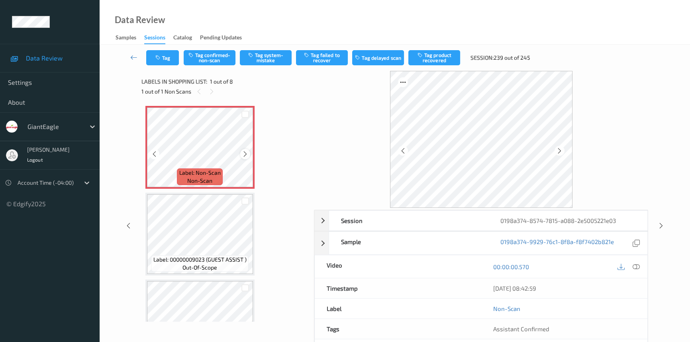
click at [246, 154] on icon at bounding box center [245, 153] width 7 height 7
click at [636, 264] on icon at bounding box center [635, 266] width 7 height 7
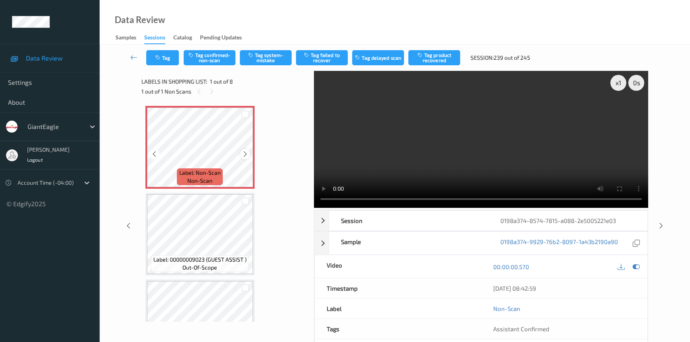
click at [248, 153] on icon at bounding box center [245, 153] width 7 height 7
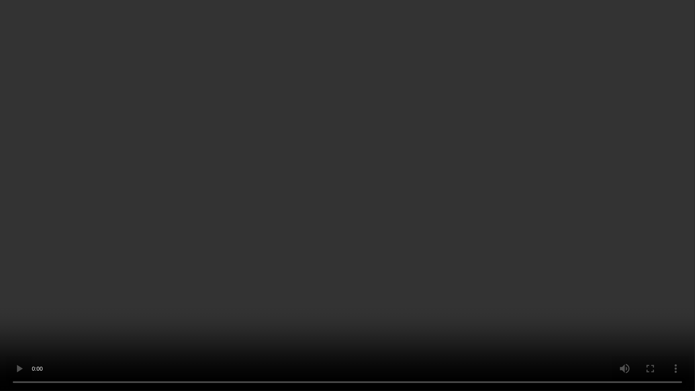
click at [510, 224] on video at bounding box center [347, 195] width 695 height 391
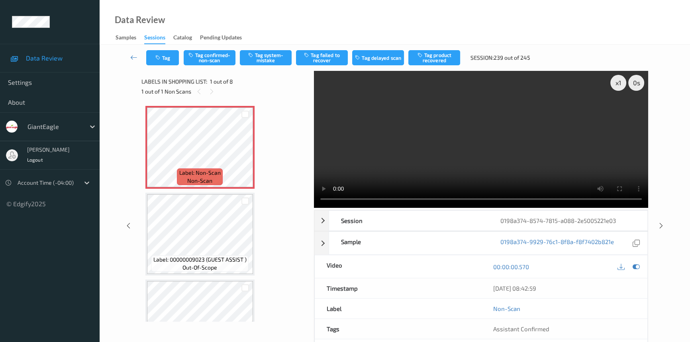
click at [466, 154] on video at bounding box center [481, 139] width 334 height 137
click at [247, 153] on icon at bounding box center [245, 153] width 7 height 7
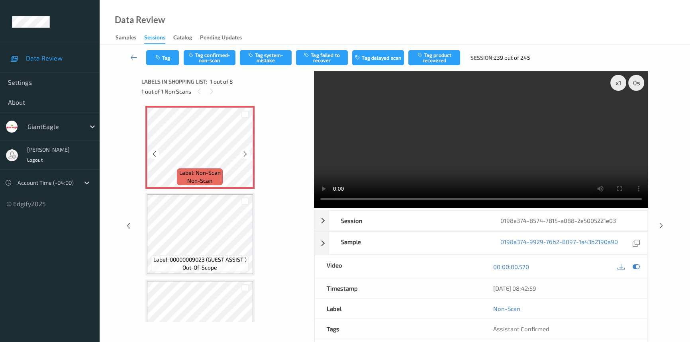
click at [247, 153] on icon at bounding box center [245, 153] width 7 height 7
click at [205, 56] on button "Tag confirmed-non-scan" at bounding box center [210, 57] width 52 height 15
click at [431, 57] on button "Tag product recovered" at bounding box center [434, 57] width 52 height 15
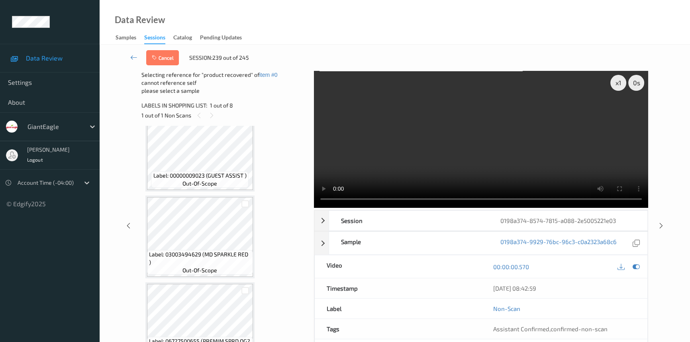
scroll to position [108, 0]
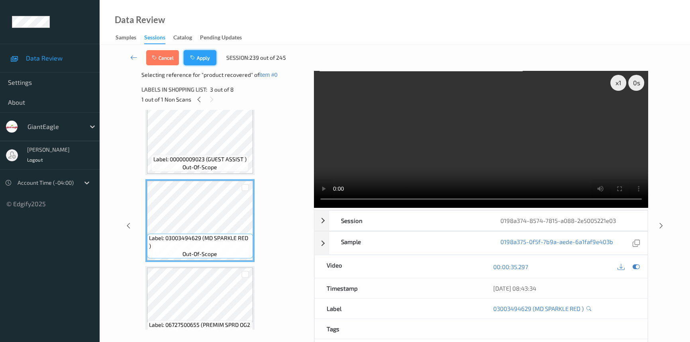
click at [210, 61] on button "Apply" at bounding box center [200, 57] width 33 height 15
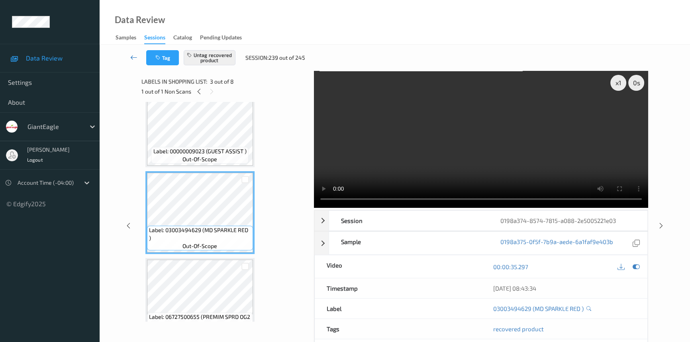
click at [133, 54] on icon at bounding box center [133, 57] width 7 height 8
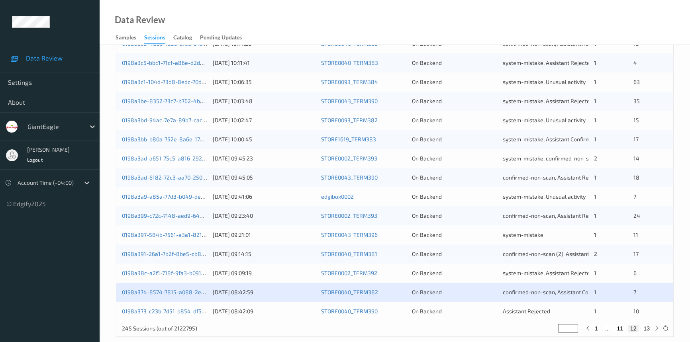
scroll to position [284, 0]
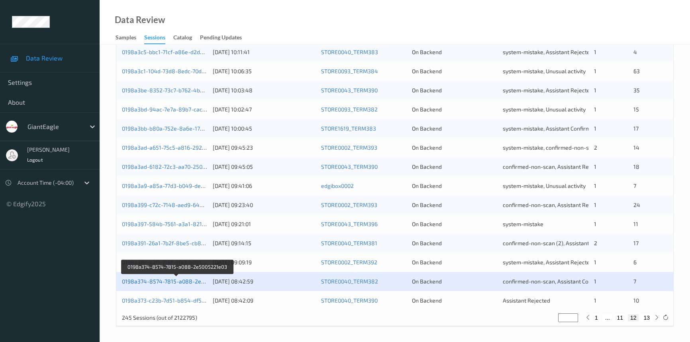
click at [188, 280] on link "0198a374-8574-7815-a088-2e5005221e03" at bounding box center [177, 281] width 110 height 7
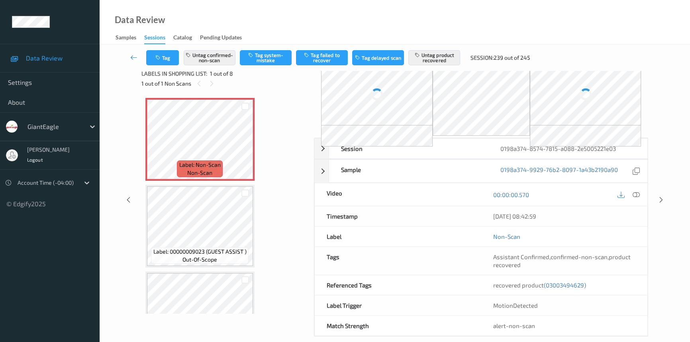
scroll to position [29, 0]
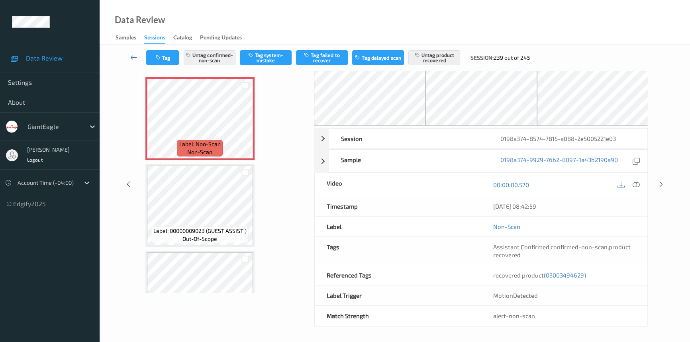
click at [131, 52] on link at bounding box center [133, 57] width 25 height 15
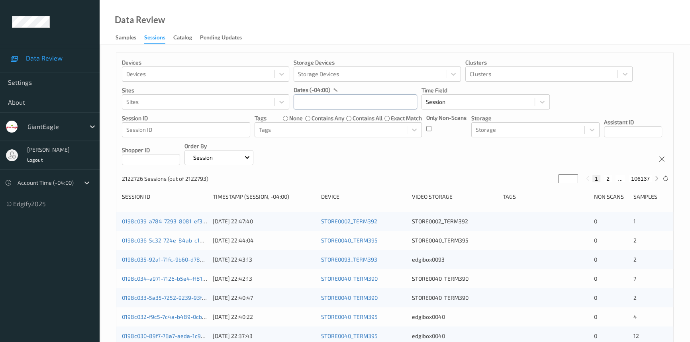
click at [343, 102] on input "text" at bounding box center [354, 101] width 123 height 15
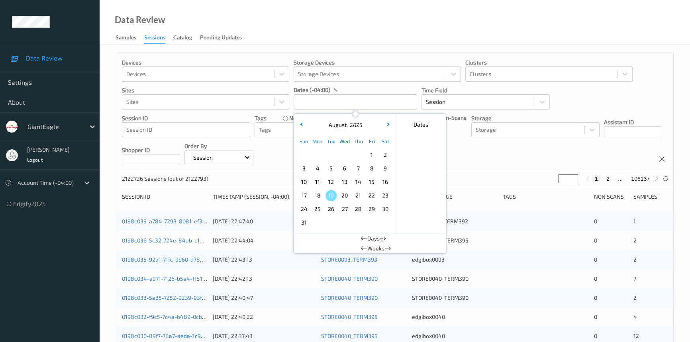
click at [346, 179] on span "13" at bounding box center [344, 181] width 11 height 11
type input "13/08/2025 00:00 -> 13/08/2025 23:59"
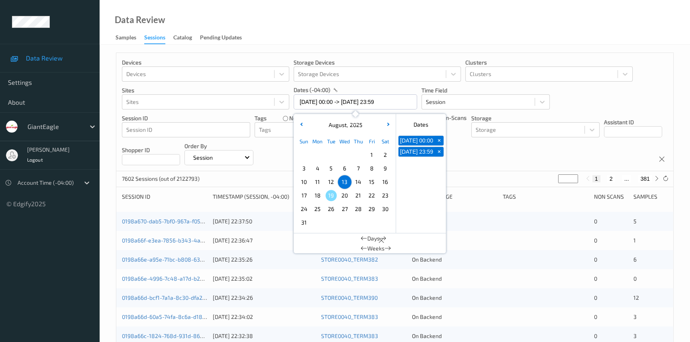
click at [390, 25] on div "Data Review Samples Sessions Catalog Pending Updates" at bounding box center [395, 22] width 590 height 45
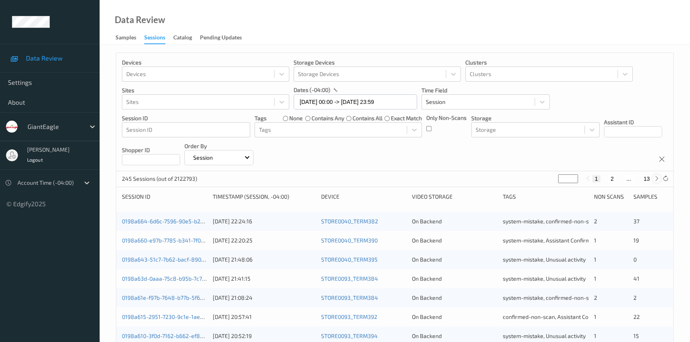
click at [656, 177] on icon at bounding box center [656, 179] width 6 height 6
type input "*"
click at [656, 177] on icon at bounding box center [656, 179] width 6 height 6
type input "*"
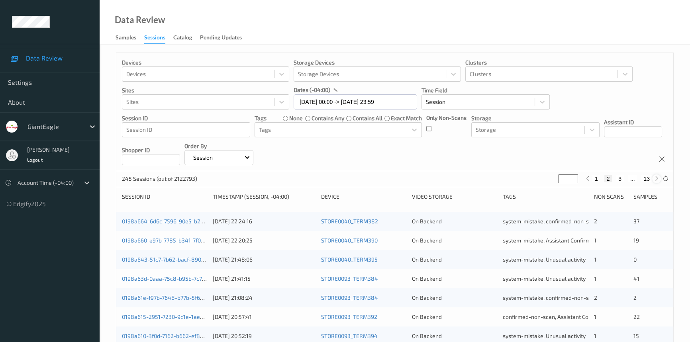
type input "*"
click at [656, 177] on icon at bounding box center [656, 179] width 6 height 6
type input "*"
click at [656, 177] on icon at bounding box center [656, 179] width 6 height 6
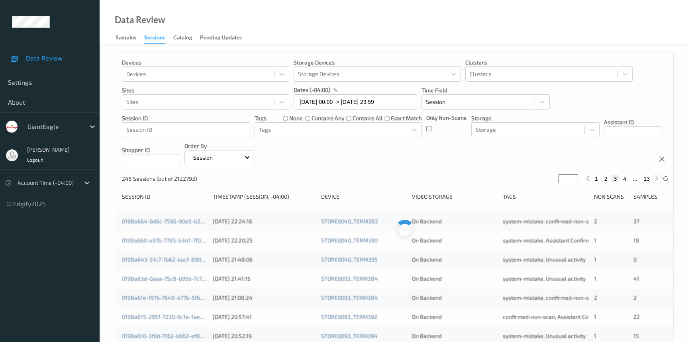
type input "*"
click at [656, 177] on icon at bounding box center [656, 179] width 6 height 6
type input "*"
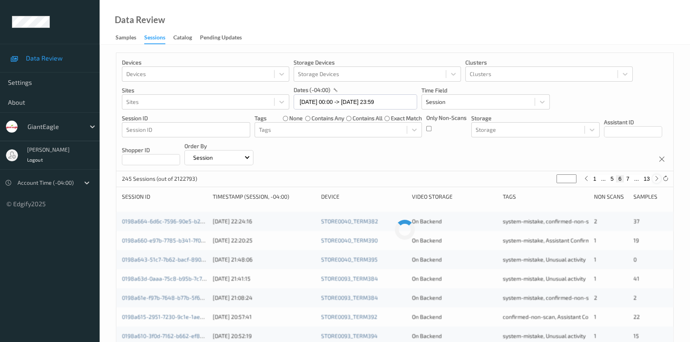
click at [656, 177] on icon at bounding box center [656, 179] width 6 height 6
type input "*"
click at [656, 177] on icon at bounding box center [656, 179] width 6 height 6
type input "*"
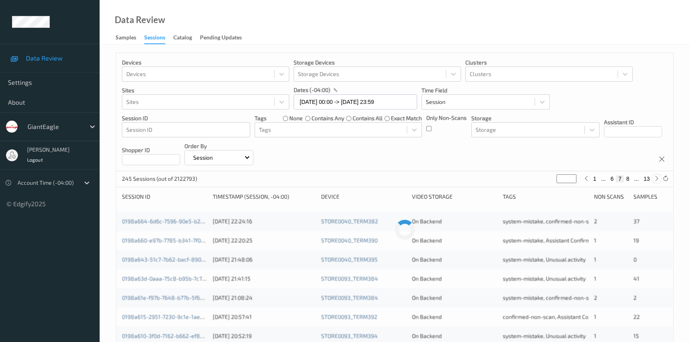
type input "*"
click at [656, 177] on icon at bounding box center [656, 179] width 6 height 6
type input "*"
click at [656, 177] on icon at bounding box center [656, 179] width 6 height 6
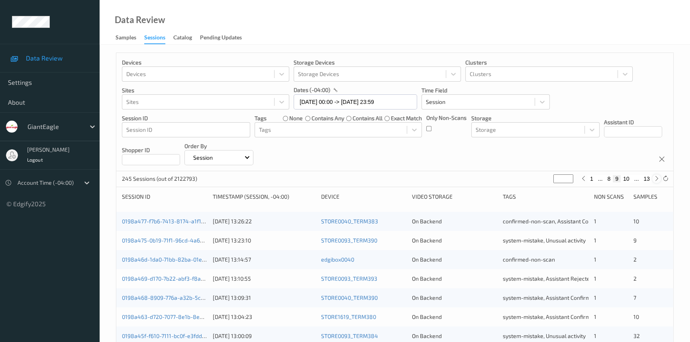
type input "**"
click at [656, 177] on icon at bounding box center [656, 179] width 6 height 6
type input "**"
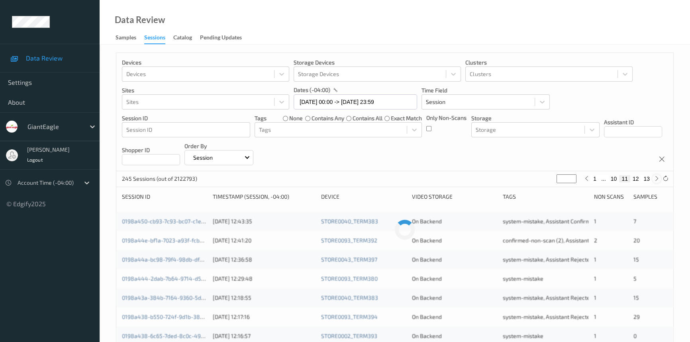
click at [656, 177] on icon at bounding box center [656, 179] width 6 height 6
type input "**"
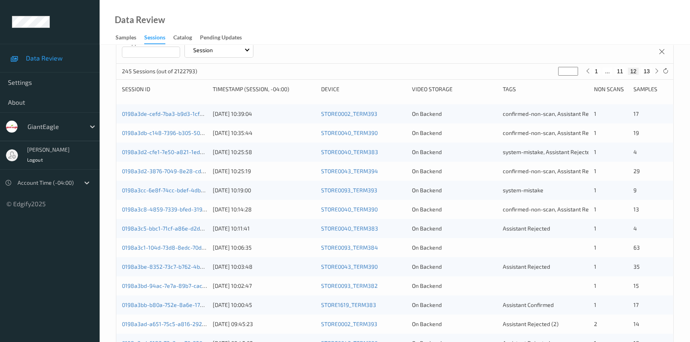
scroll to position [108, 0]
click at [161, 245] on link "0198a3c1-104d-73d8-8edc-70dc6dcfd47b" at bounding box center [175, 246] width 106 height 7
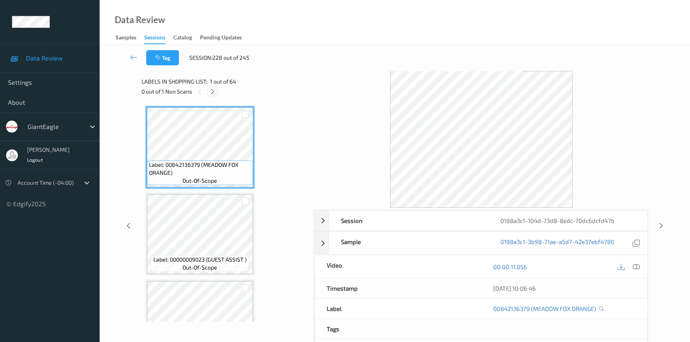
click at [214, 90] on icon at bounding box center [212, 91] width 7 height 7
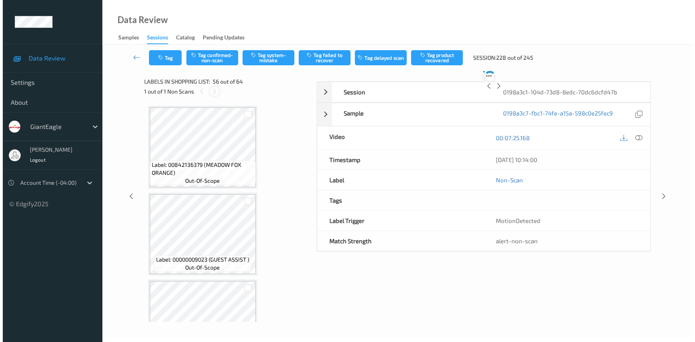
scroll to position [4674, 0]
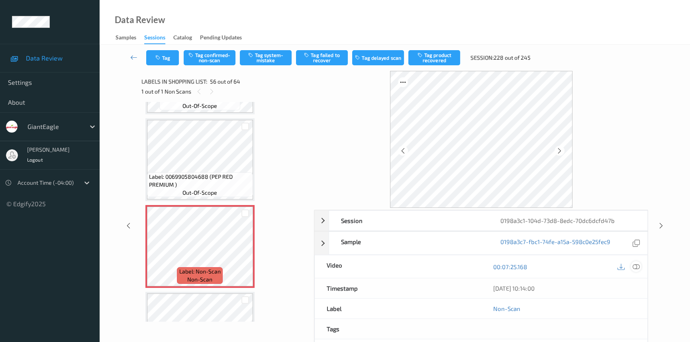
click at [637, 267] on icon at bounding box center [635, 266] width 7 height 7
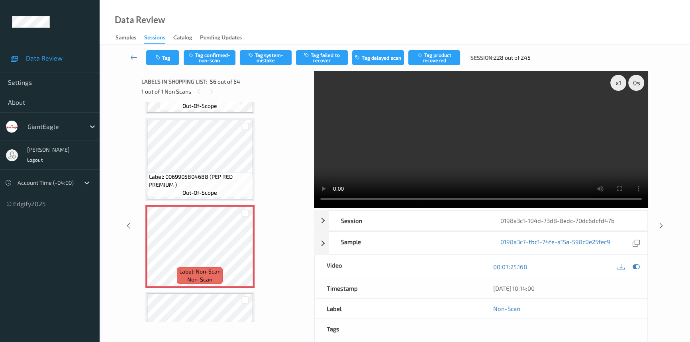
click at [362, 25] on div "Data Review Samples Sessions Catalog Pending Updates" at bounding box center [395, 22] width 590 height 45
click at [245, 249] on icon at bounding box center [245, 252] width 7 height 7
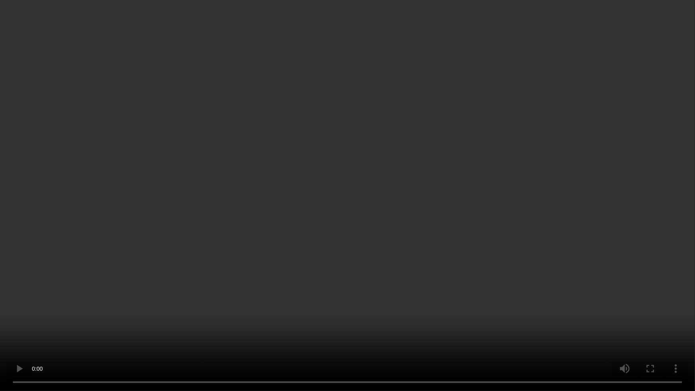
click at [376, 193] on video at bounding box center [347, 195] width 695 height 391
click at [350, 191] on video at bounding box center [347, 195] width 695 height 391
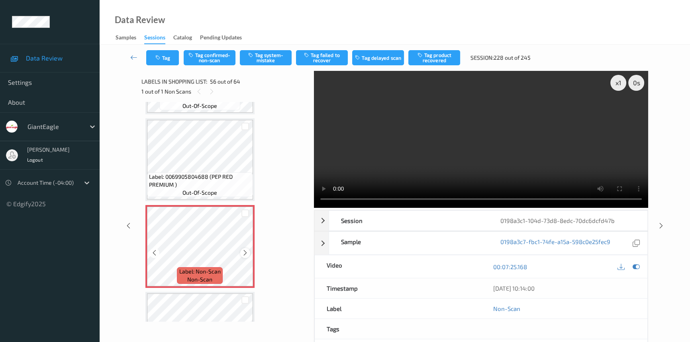
click at [245, 249] on icon at bounding box center [245, 252] width 7 height 7
click at [252, 59] on button "Tag system-mistake" at bounding box center [266, 57] width 52 height 15
click at [164, 59] on button "Tag" at bounding box center [162, 57] width 33 height 15
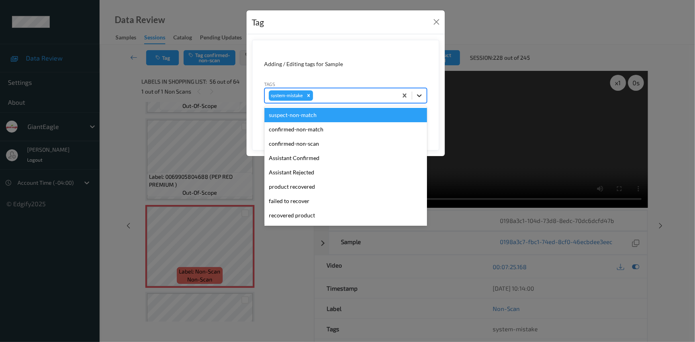
click at [417, 98] on icon at bounding box center [419, 96] width 8 height 8
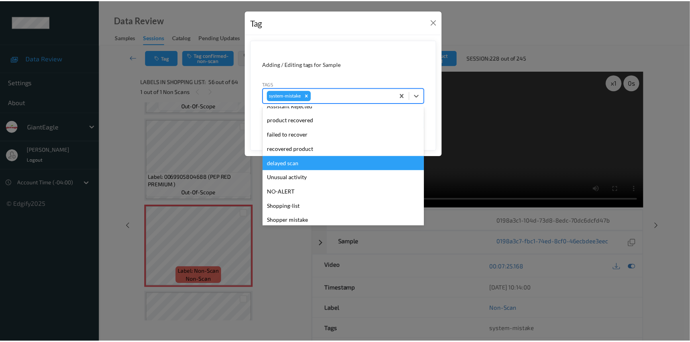
scroll to position [72, 0]
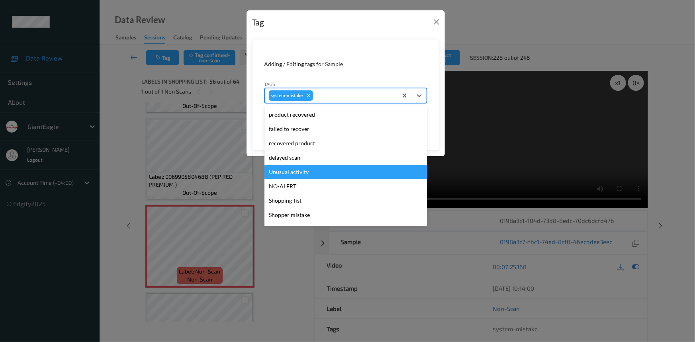
click at [310, 174] on div "Unusual activity" at bounding box center [345, 172] width 162 height 14
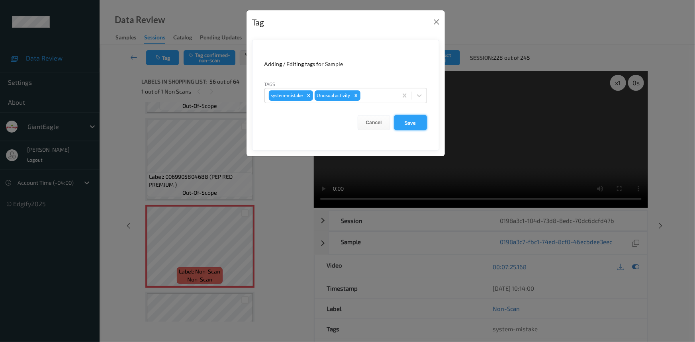
click at [412, 121] on button "Save" at bounding box center [410, 122] width 33 height 15
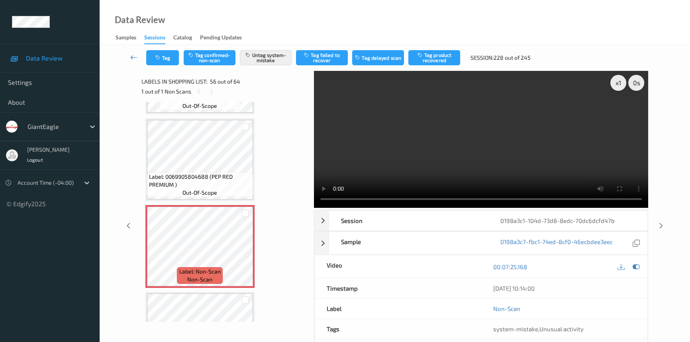
click at [131, 57] on icon at bounding box center [133, 57] width 7 height 8
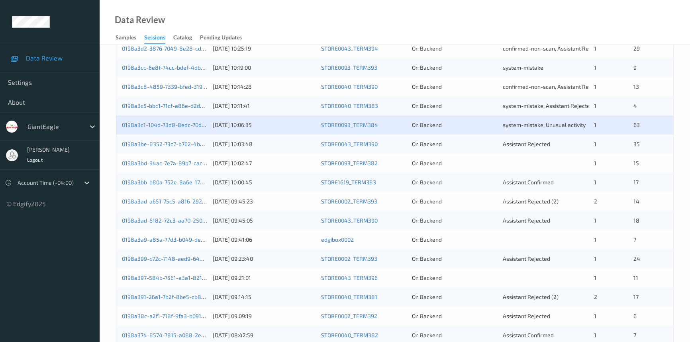
scroll to position [217, 0]
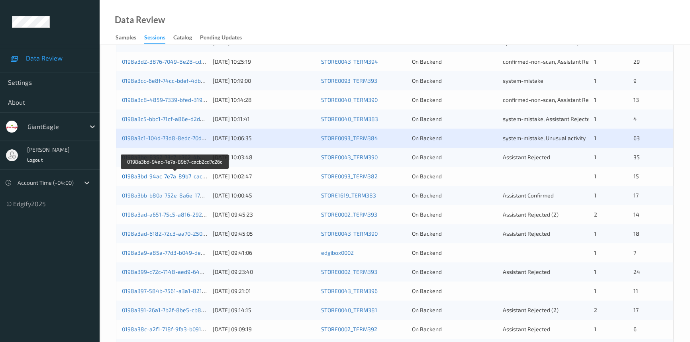
click at [163, 175] on link "0198a3bd-94ac-7e7a-89b7-cacb2cd7c26c" at bounding box center [175, 176] width 107 height 7
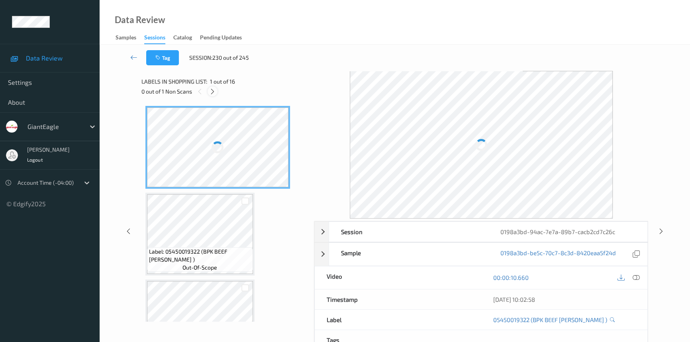
click at [211, 90] on icon at bounding box center [212, 91] width 7 height 7
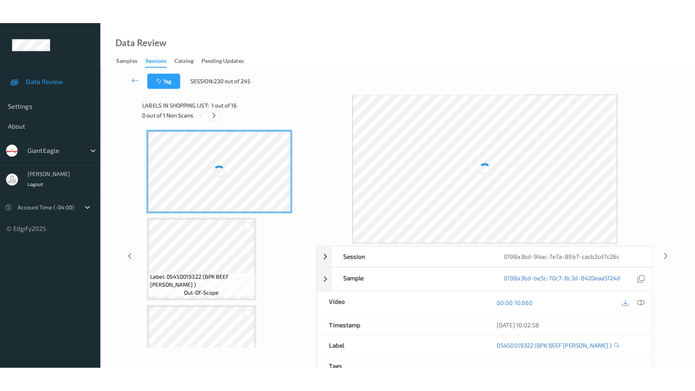
scroll to position [1128, 0]
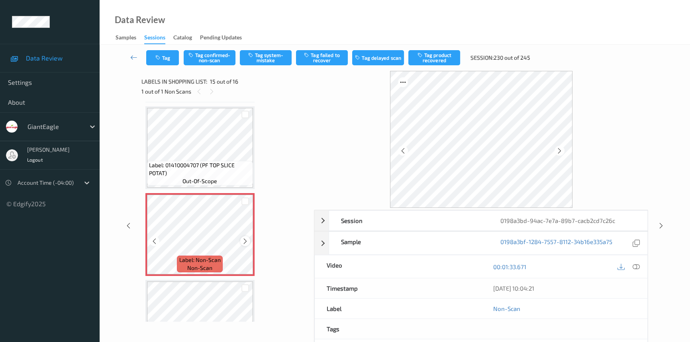
click at [245, 238] on icon at bounding box center [245, 241] width 7 height 7
click at [630, 266] on div at bounding box center [635, 266] width 11 height 11
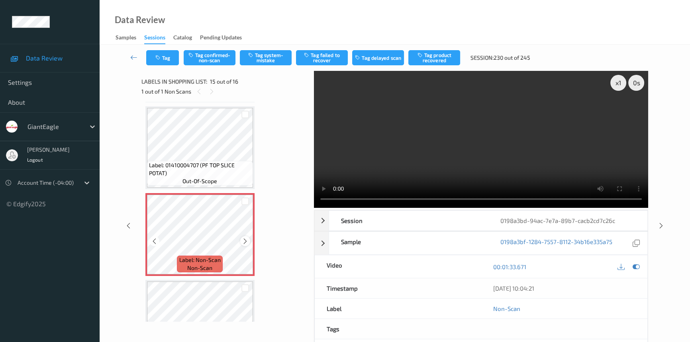
click at [245, 238] on icon at bounding box center [245, 241] width 7 height 7
click at [243, 238] on icon at bounding box center [245, 241] width 7 height 7
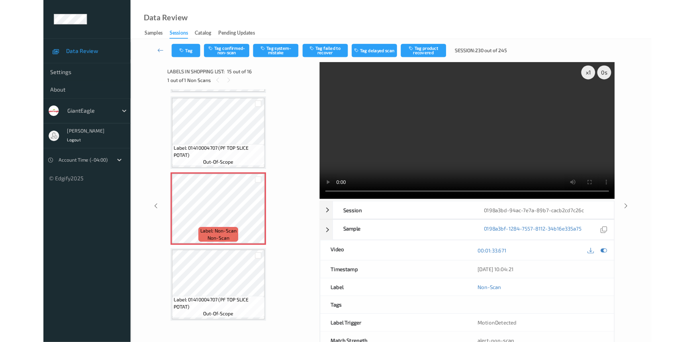
scroll to position [1119, 0]
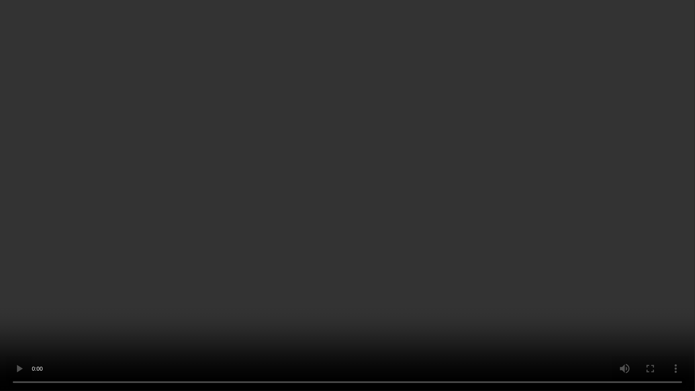
click at [264, 342] on video at bounding box center [347, 195] width 695 height 391
click at [267, 313] on video at bounding box center [347, 195] width 695 height 391
click at [269, 311] on video at bounding box center [347, 195] width 695 height 391
click at [285, 209] on video at bounding box center [347, 195] width 695 height 391
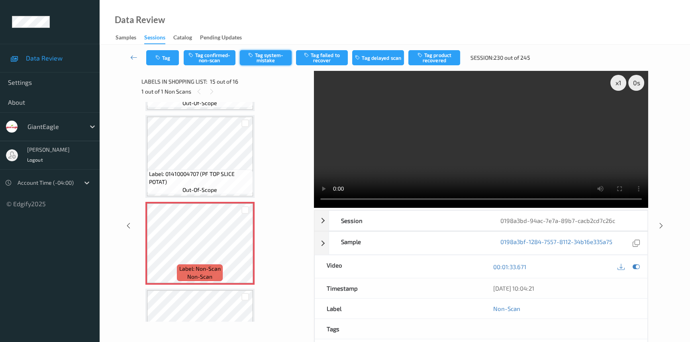
click at [266, 57] on button "Tag system-mistake" at bounding box center [266, 57] width 52 height 15
click at [162, 57] on button "Tag" at bounding box center [162, 57] width 33 height 15
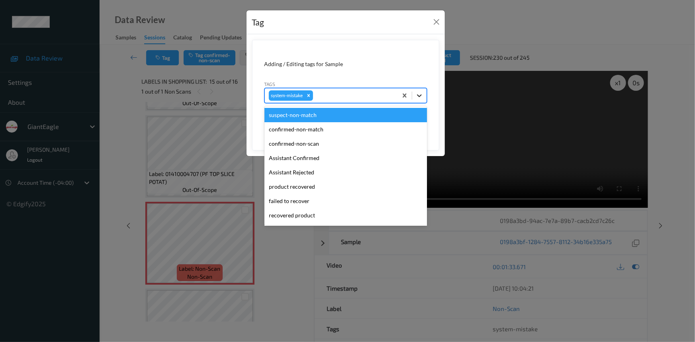
click at [418, 99] on icon at bounding box center [419, 96] width 8 height 8
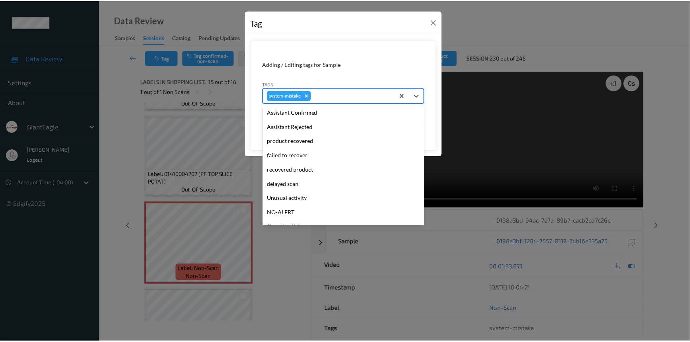
scroll to position [72, 0]
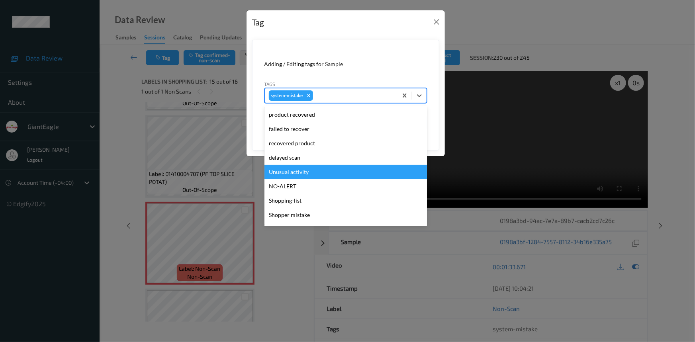
click at [298, 172] on div "Unusual activity" at bounding box center [345, 172] width 162 height 14
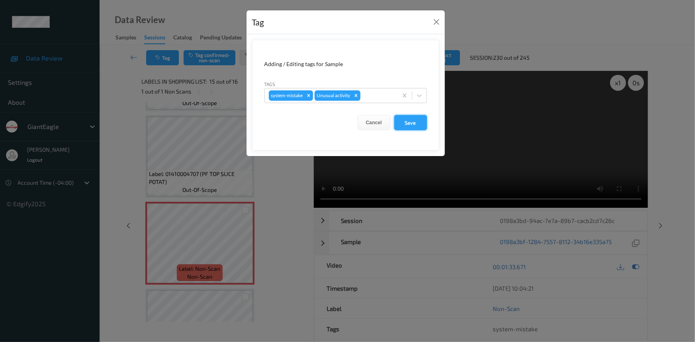
click at [414, 124] on button "Save" at bounding box center [410, 122] width 33 height 15
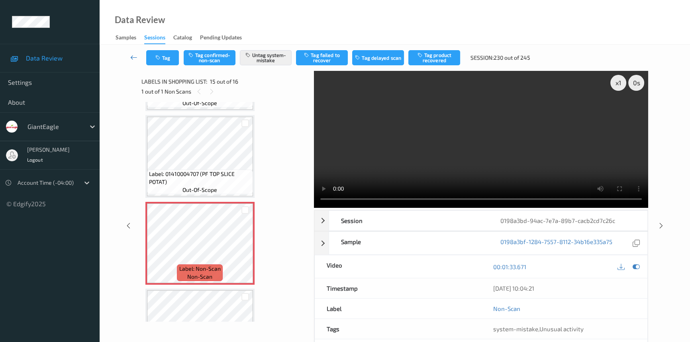
click at [130, 53] on icon at bounding box center [133, 57] width 7 height 8
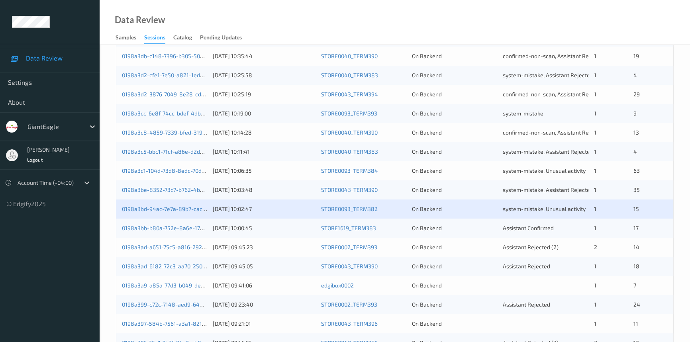
scroll to position [217, 0]
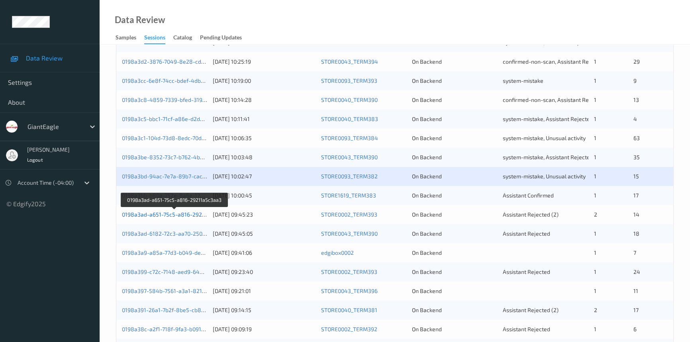
click at [158, 213] on link "0198a3ad-a651-75c5-a816-29211a5c3aa3" at bounding box center [175, 214] width 107 height 7
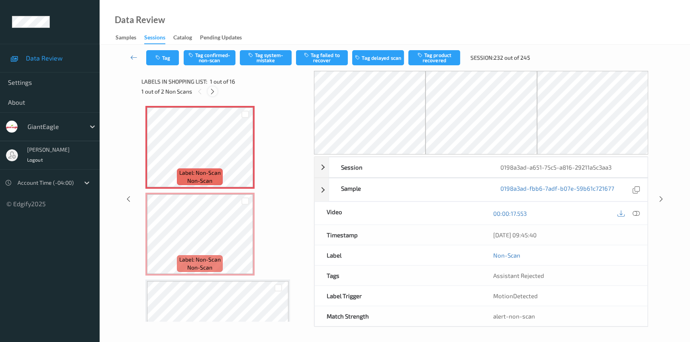
click at [211, 92] on icon at bounding box center [212, 91] width 7 height 7
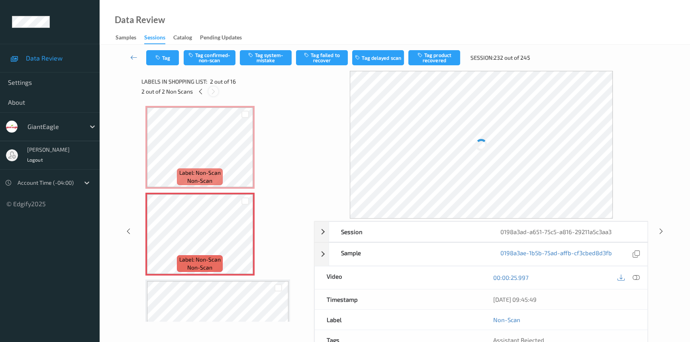
scroll to position [4, 0]
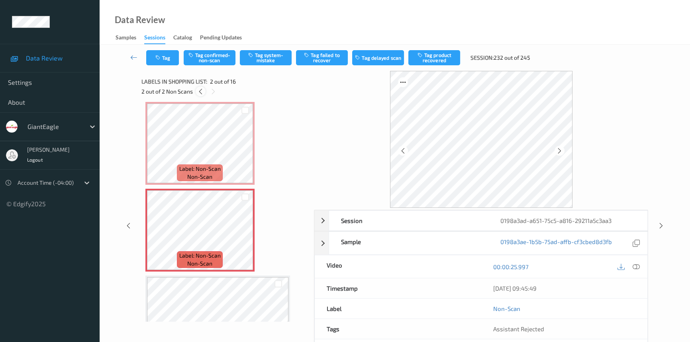
click at [198, 87] on div at bounding box center [200, 91] width 10 height 10
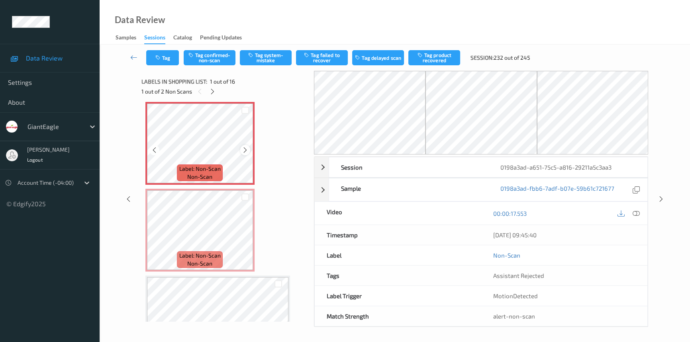
click at [244, 148] on icon at bounding box center [245, 150] width 7 height 7
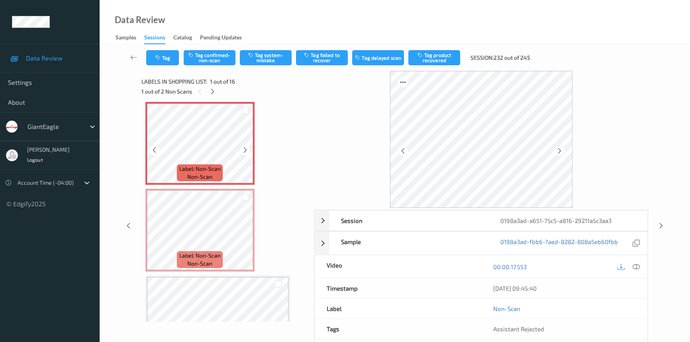
click at [244, 148] on icon at bounding box center [245, 150] width 7 height 7
click at [635, 265] on icon at bounding box center [635, 266] width 7 height 7
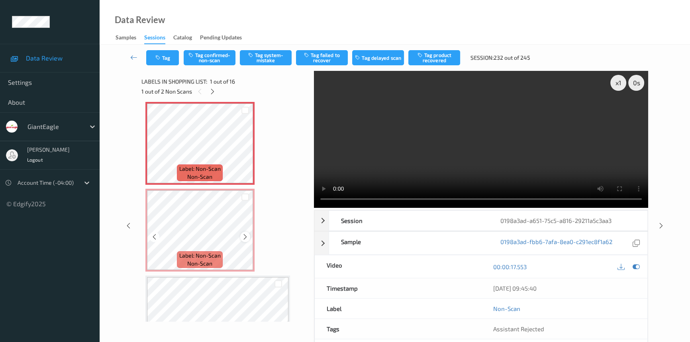
click at [244, 238] on icon at bounding box center [245, 236] width 7 height 7
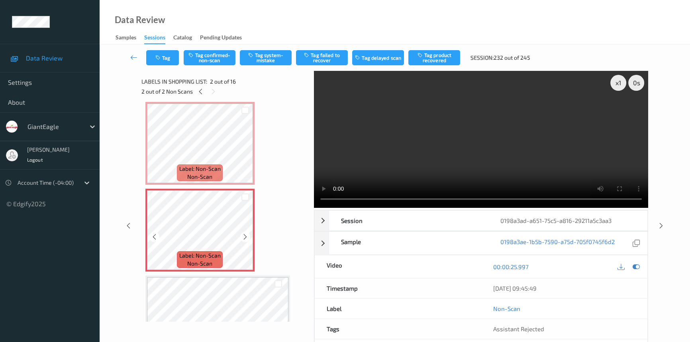
click at [244, 238] on icon at bounding box center [245, 236] width 7 height 7
click at [245, 232] on div at bounding box center [245, 237] width 10 height 10
click at [245, 149] on icon at bounding box center [245, 150] width 7 height 7
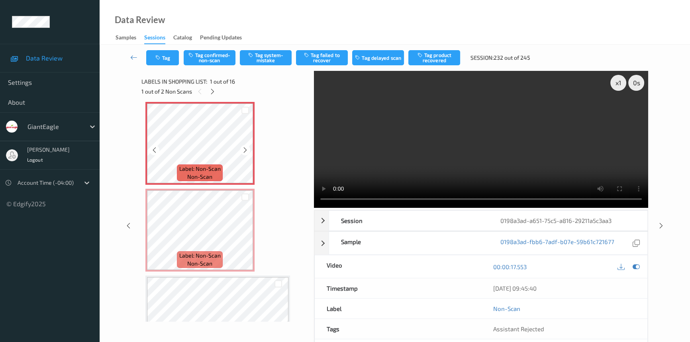
click at [245, 149] on icon at bounding box center [245, 150] width 7 height 7
click at [465, 164] on video at bounding box center [481, 139] width 334 height 137
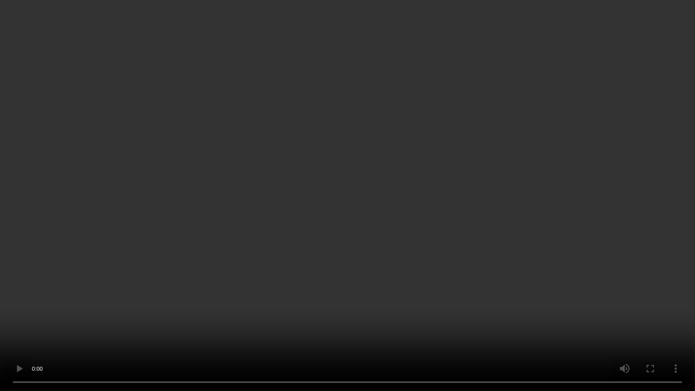
click at [377, 247] on video at bounding box center [347, 195] width 695 height 391
click at [338, 222] on video at bounding box center [347, 195] width 695 height 391
click at [369, 187] on video at bounding box center [347, 195] width 695 height 391
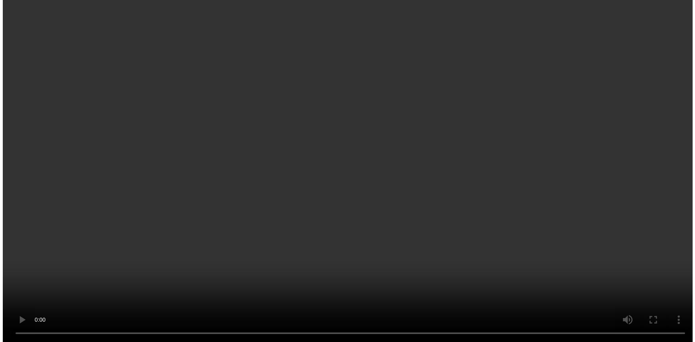
scroll to position [0, 0]
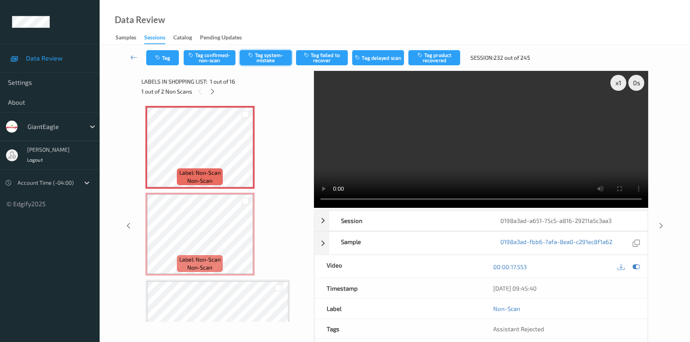
click at [263, 56] on button "Tag system-mistake" at bounding box center [266, 57] width 52 height 15
click at [166, 56] on button "Tag" at bounding box center [162, 57] width 33 height 15
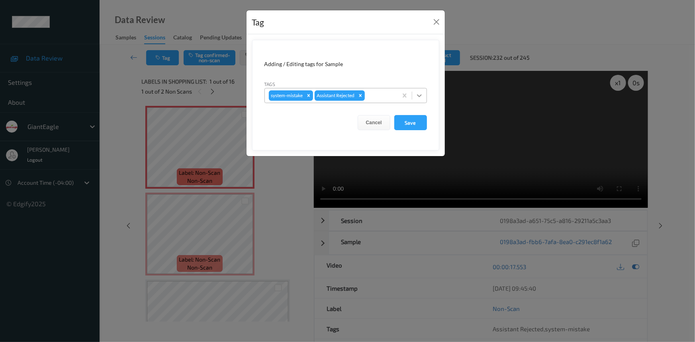
click at [420, 98] on icon at bounding box center [419, 96] width 8 height 8
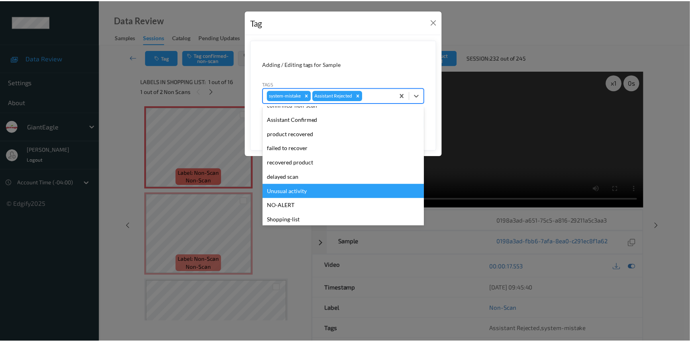
scroll to position [70, 0]
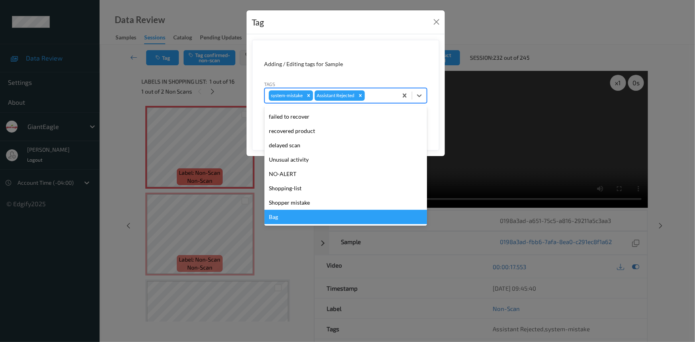
click at [280, 219] on div "Bag" at bounding box center [345, 217] width 162 height 14
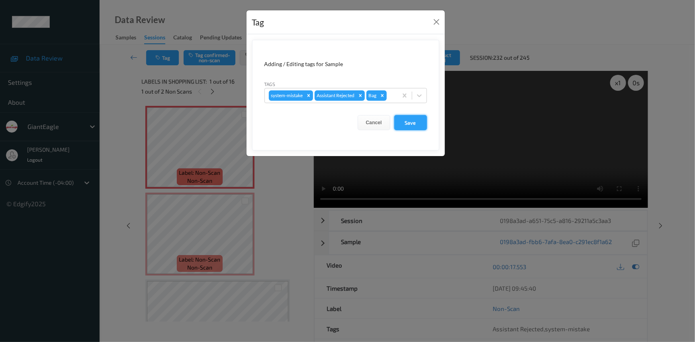
click at [413, 122] on button "Save" at bounding box center [410, 122] width 33 height 15
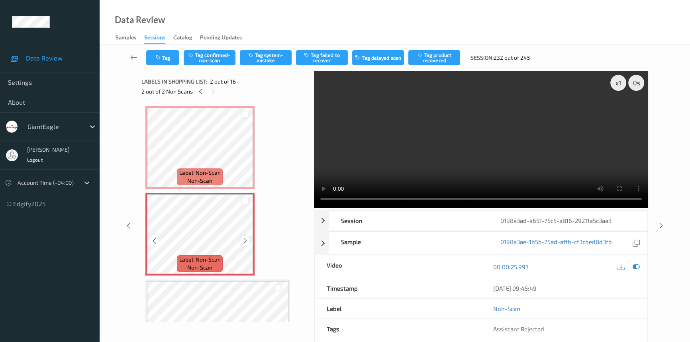
click at [244, 239] on icon at bounding box center [245, 240] width 7 height 7
click at [243, 239] on icon at bounding box center [245, 240] width 7 height 7
click at [219, 55] on button "Tag confirmed-non-scan" at bounding box center [210, 57] width 52 height 15
drag, startPoint x: 438, startPoint y: 55, endPoint x: 436, endPoint y: 60, distance: 5.5
click at [438, 55] on button "Tag product recovered" at bounding box center [434, 57] width 52 height 15
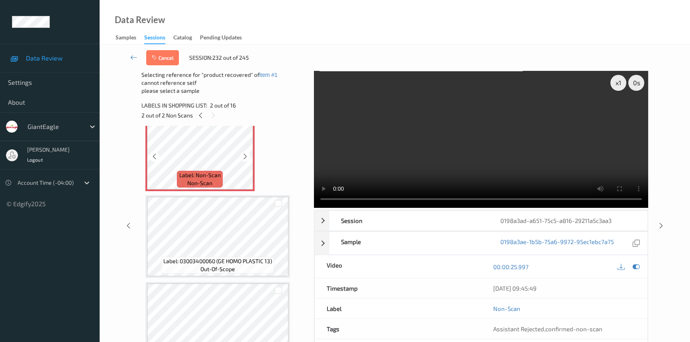
scroll to position [145, 0]
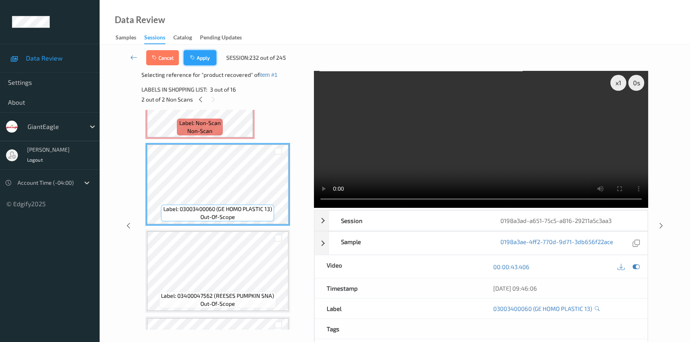
click at [213, 57] on button "Apply" at bounding box center [200, 57] width 33 height 15
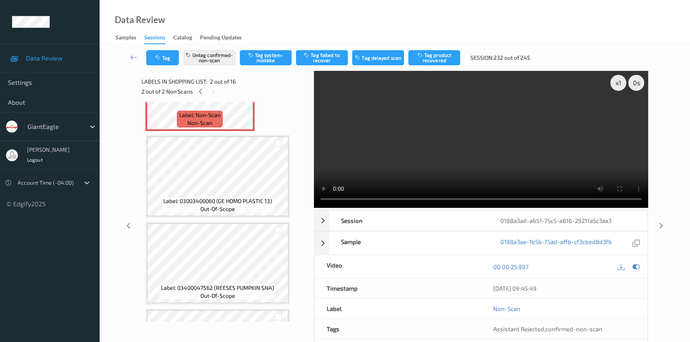
scroll to position [4, 0]
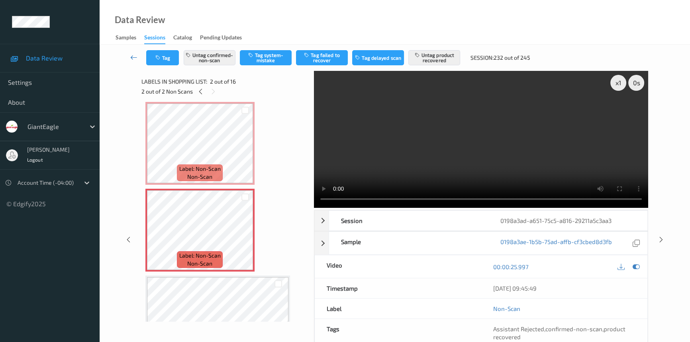
click at [132, 53] on icon at bounding box center [133, 57] width 7 height 8
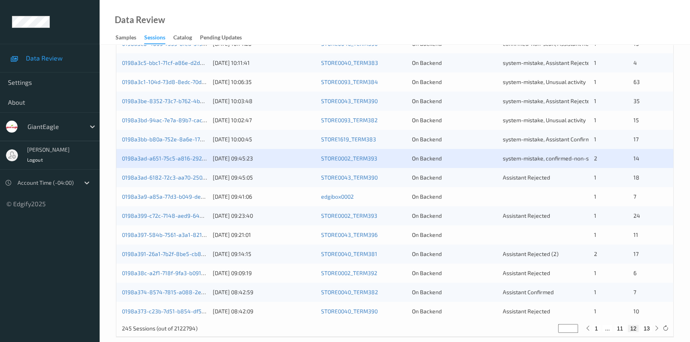
scroll to position [284, 0]
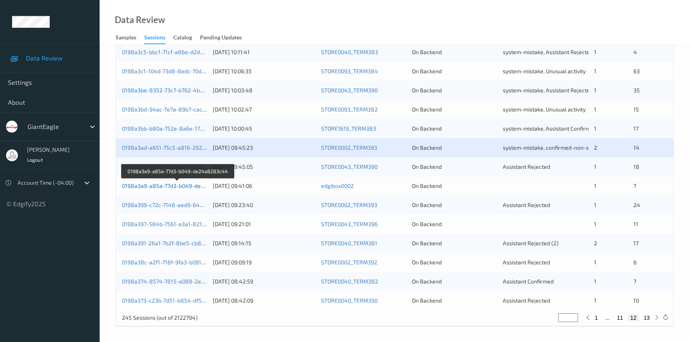
click at [148, 184] on link "0198a3a9-a85a-77d3-b049-de24a8283c44" at bounding box center [178, 185] width 112 height 7
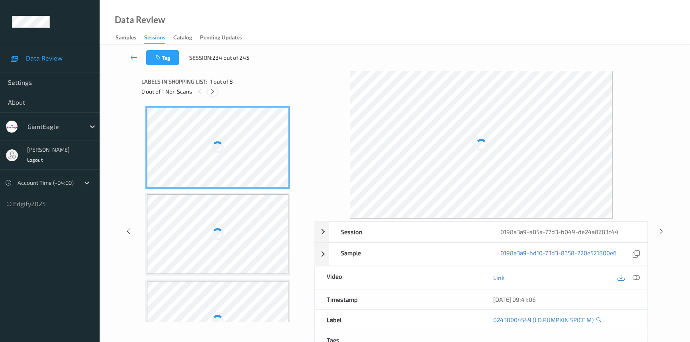
click at [215, 91] on icon at bounding box center [212, 91] width 7 height 7
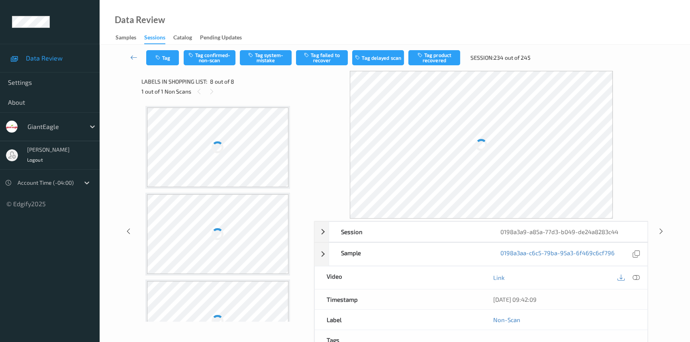
scroll to position [476, 0]
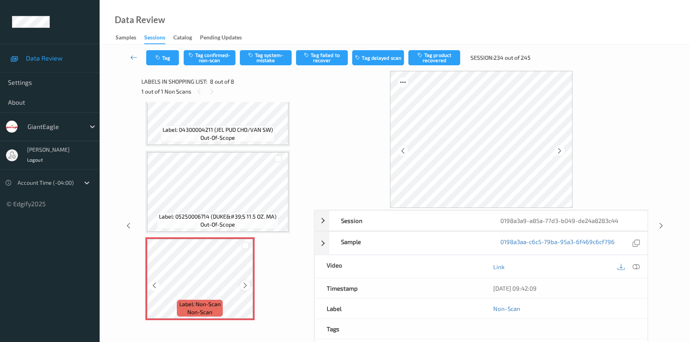
click at [246, 284] on icon at bounding box center [245, 285] width 7 height 7
click at [631, 266] on div at bounding box center [635, 266] width 11 height 11
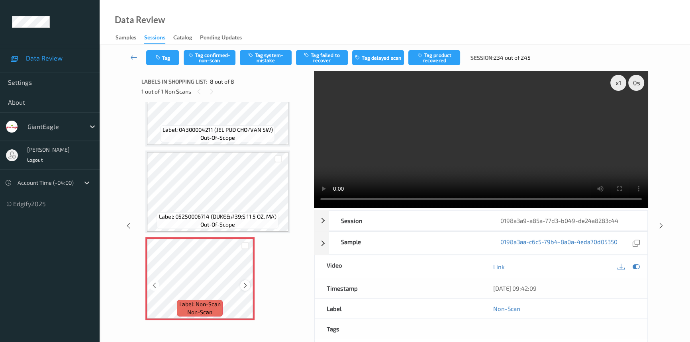
click at [242, 283] on icon at bounding box center [245, 285] width 7 height 7
click at [459, 133] on video at bounding box center [481, 139] width 334 height 137
click at [452, 137] on video at bounding box center [481, 139] width 334 height 137
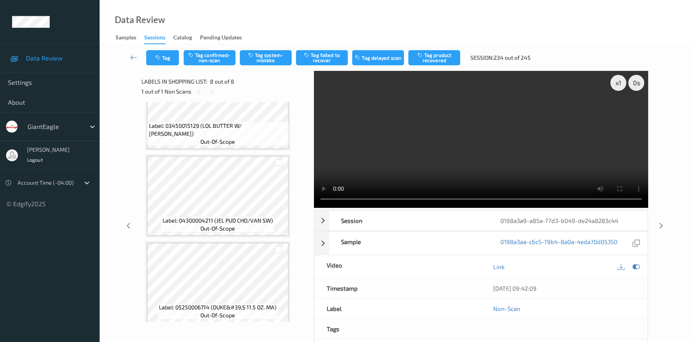
scroll to position [404, 0]
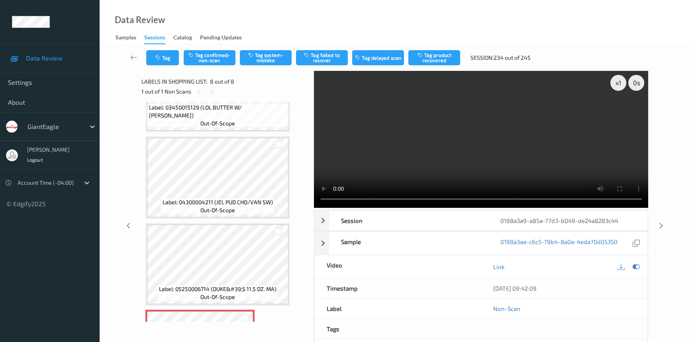
click at [497, 123] on video at bounding box center [481, 139] width 334 height 137
click at [498, 132] on video at bounding box center [481, 139] width 334 height 137
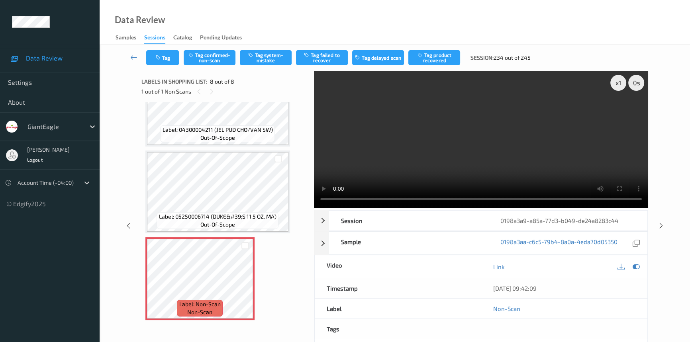
scroll to position [427, 0]
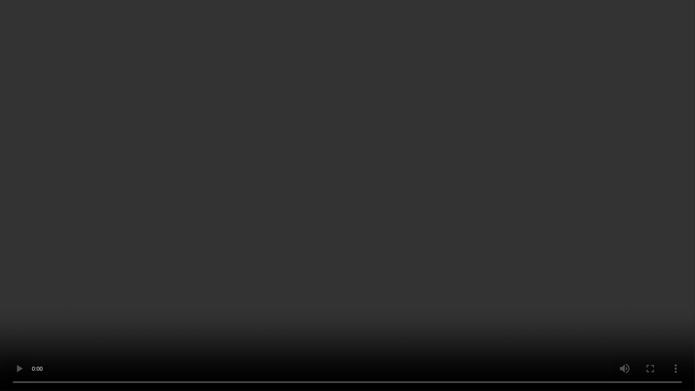
click at [392, 223] on video at bounding box center [347, 195] width 695 height 391
click at [399, 216] on video at bounding box center [347, 195] width 695 height 391
click at [480, 190] on video at bounding box center [347, 195] width 695 height 391
click at [410, 270] on video at bounding box center [347, 195] width 695 height 391
click at [444, 297] on video at bounding box center [347, 195] width 695 height 391
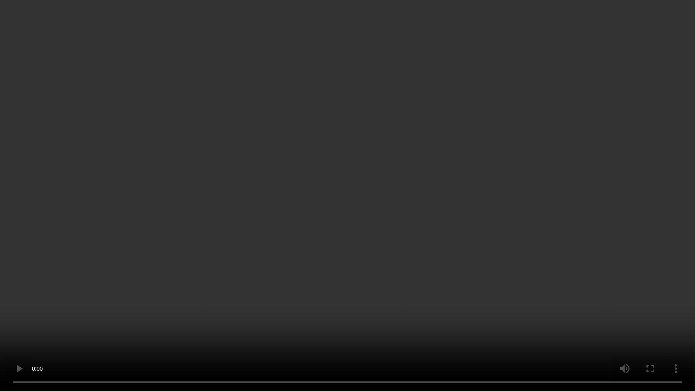
click at [469, 320] on video at bounding box center [347, 195] width 695 height 391
click at [468, 338] on video at bounding box center [347, 195] width 695 height 391
click at [434, 339] on video at bounding box center [347, 195] width 695 height 391
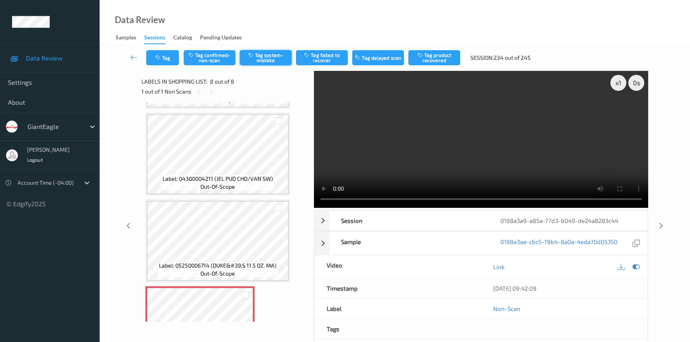
click at [274, 53] on button "Tag system-mistake" at bounding box center [266, 57] width 52 height 15
click at [165, 56] on button "Tag" at bounding box center [162, 57] width 33 height 15
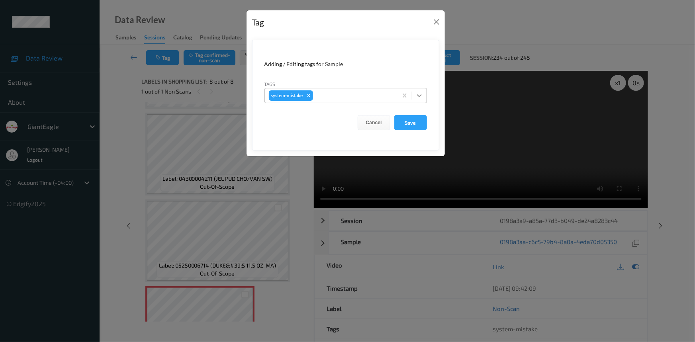
click at [421, 97] on icon at bounding box center [419, 96] width 8 height 8
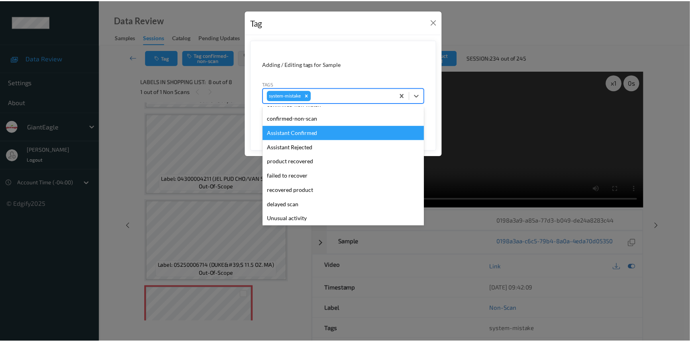
scroll to position [36, 0]
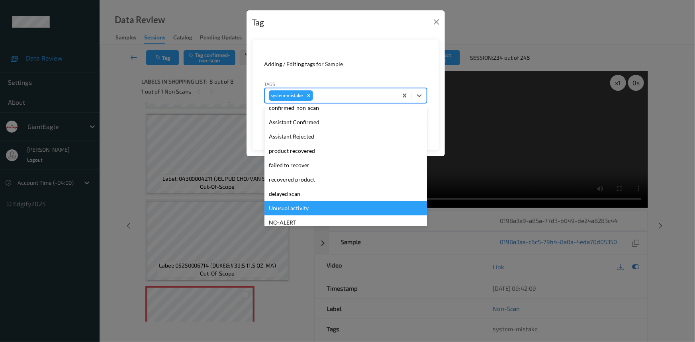
click at [289, 205] on div "Unusual activity" at bounding box center [345, 208] width 162 height 14
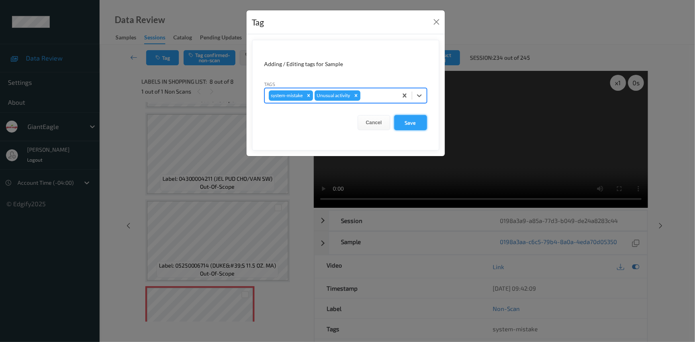
click at [412, 122] on button "Save" at bounding box center [410, 122] width 33 height 15
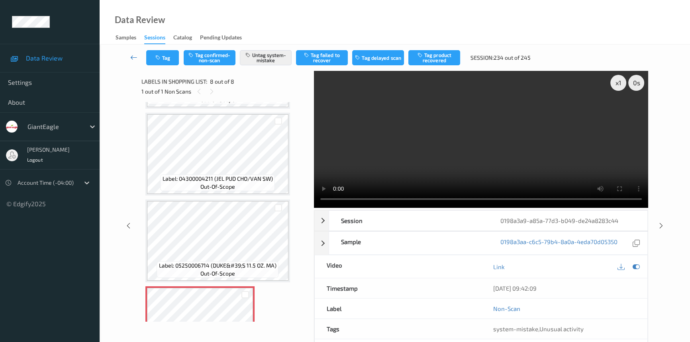
click at [130, 52] on link at bounding box center [133, 57] width 25 height 15
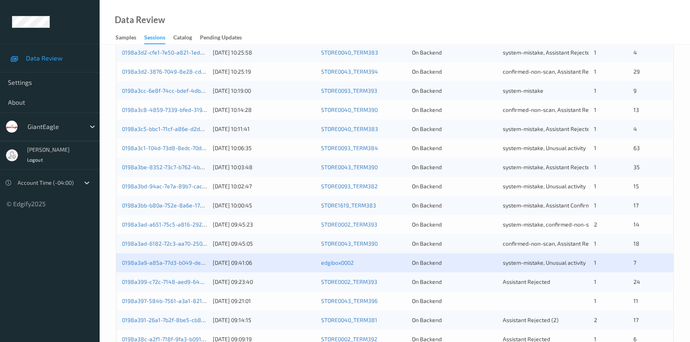
scroll to position [284, 0]
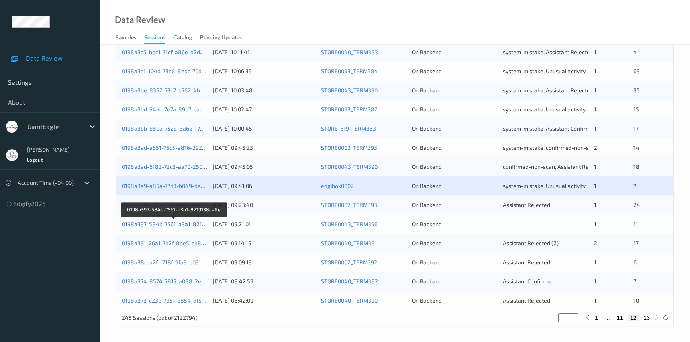
click at [153, 221] on link "0198a397-584b-7561-a3a1-8219138ceffe" at bounding box center [175, 224] width 106 height 7
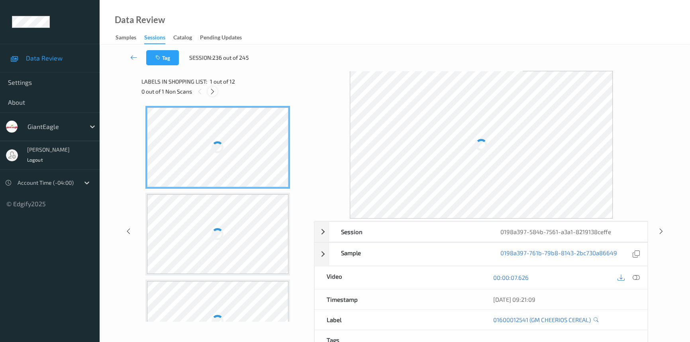
click at [212, 92] on icon at bounding box center [212, 91] width 7 height 7
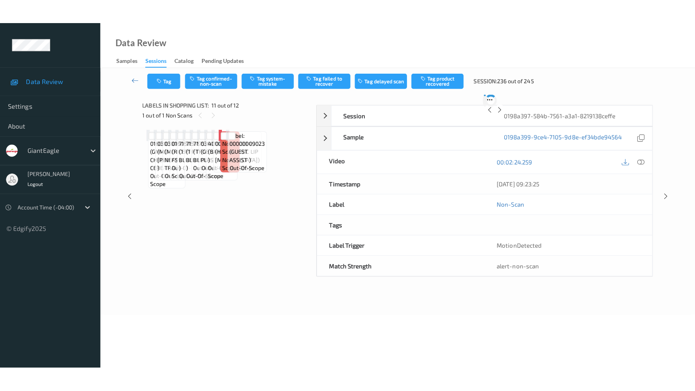
scroll to position [782, 0]
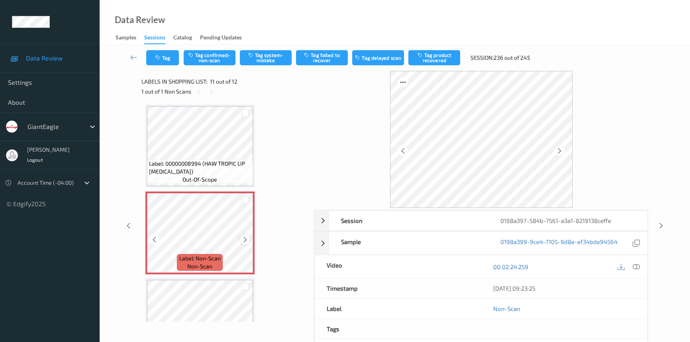
click at [244, 238] on icon at bounding box center [245, 239] width 7 height 7
click at [246, 237] on icon at bounding box center [245, 239] width 7 height 7
click at [635, 265] on icon at bounding box center [635, 266] width 7 height 7
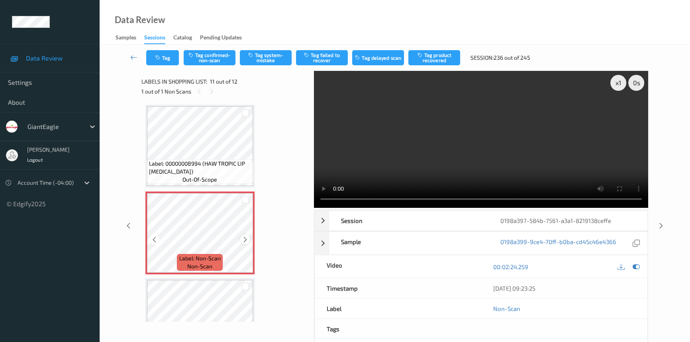
click at [247, 236] on icon at bounding box center [245, 239] width 7 height 7
click at [246, 236] on icon at bounding box center [245, 239] width 7 height 7
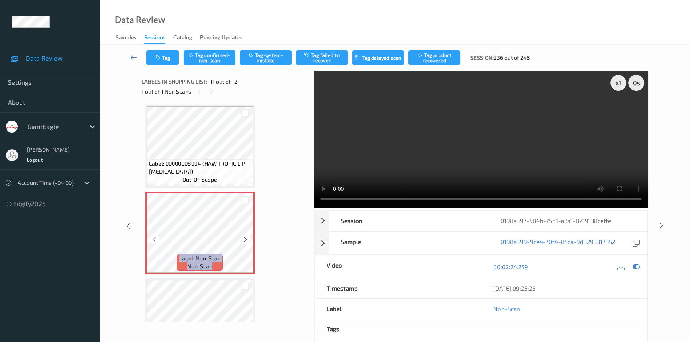
click at [246, 236] on icon at bounding box center [245, 239] width 7 height 7
click at [242, 236] on icon at bounding box center [245, 239] width 7 height 7
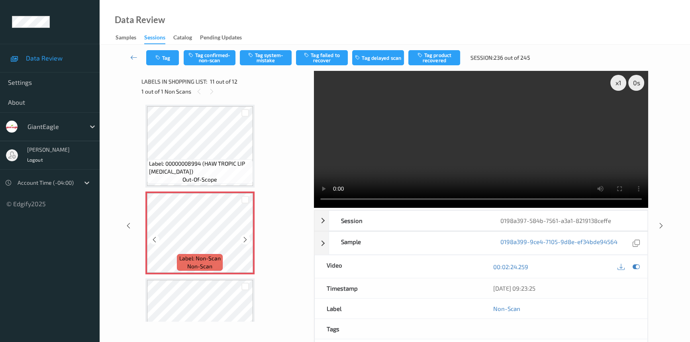
click at [242, 236] on icon at bounding box center [245, 239] width 7 height 7
click at [567, 162] on video at bounding box center [481, 139] width 334 height 137
click at [513, 156] on video at bounding box center [481, 139] width 334 height 137
click at [485, 151] on video at bounding box center [481, 139] width 334 height 137
click at [246, 236] on icon at bounding box center [245, 239] width 7 height 7
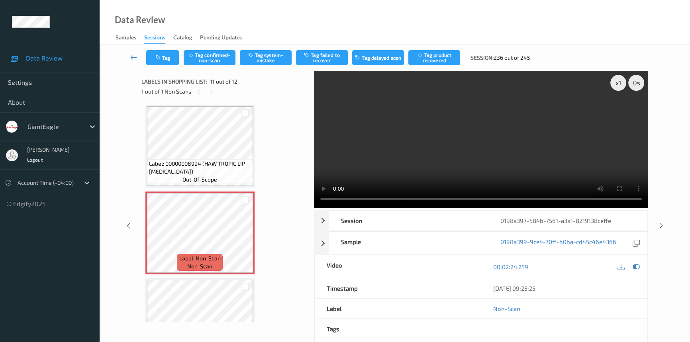
click at [423, 143] on video at bounding box center [481, 139] width 334 height 137
click at [244, 236] on icon at bounding box center [245, 239] width 7 height 7
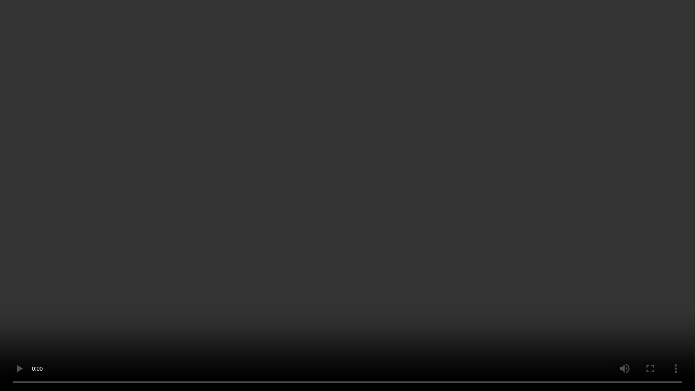
click at [284, 310] on video at bounding box center [347, 195] width 695 height 391
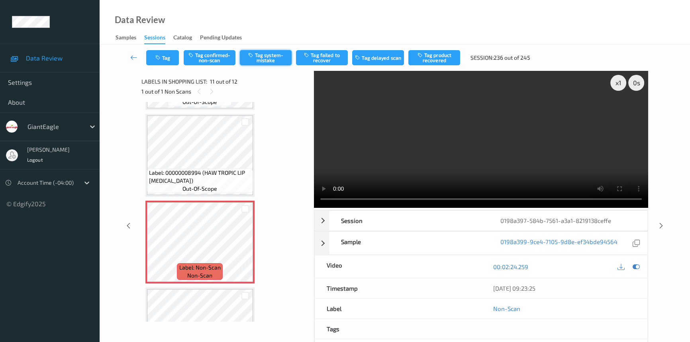
click at [274, 59] on button "Tag system-mistake" at bounding box center [266, 57] width 52 height 15
click at [133, 54] on icon at bounding box center [133, 57] width 7 height 8
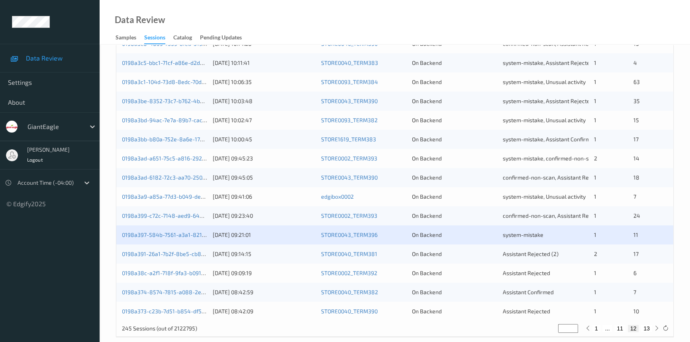
scroll to position [284, 0]
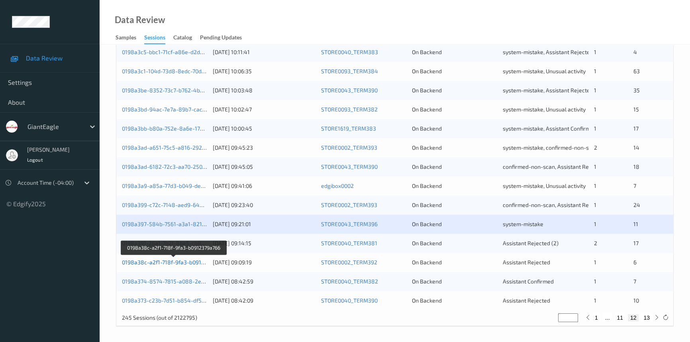
click at [157, 260] on link "0198a38c-a2f1-718f-9fa3-b0912379a766" at bounding box center [174, 262] width 104 height 7
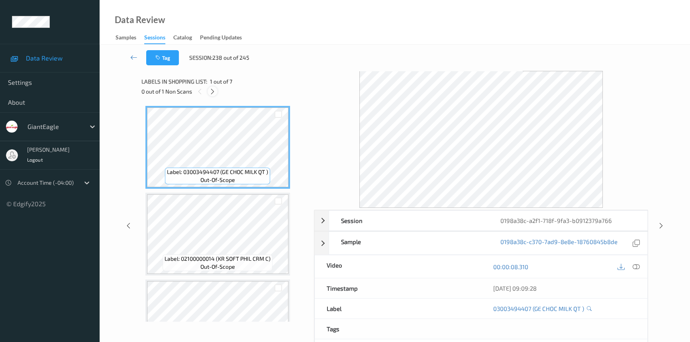
click at [213, 90] on icon at bounding box center [212, 91] width 7 height 7
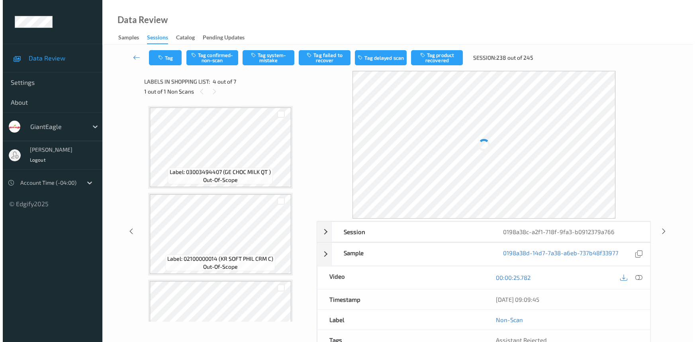
scroll to position [177, 0]
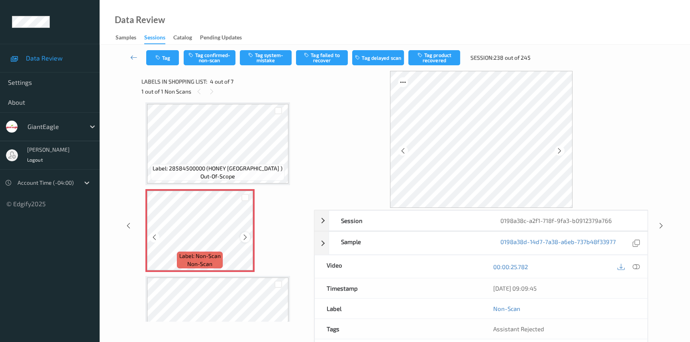
click at [243, 234] on icon at bounding box center [245, 237] width 7 height 7
click at [639, 264] on div at bounding box center [635, 266] width 11 height 11
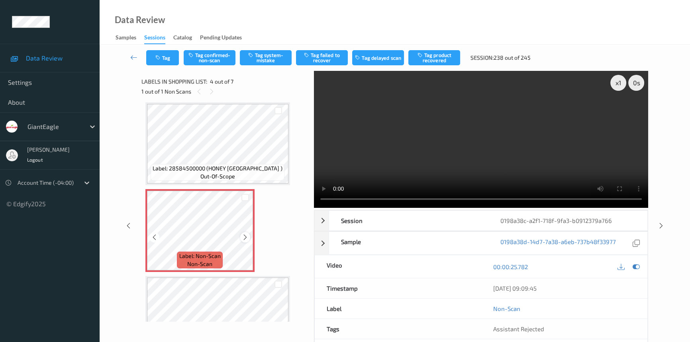
click at [245, 236] on icon at bounding box center [245, 237] width 7 height 7
click at [245, 234] on icon at bounding box center [245, 237] width 7 height 7
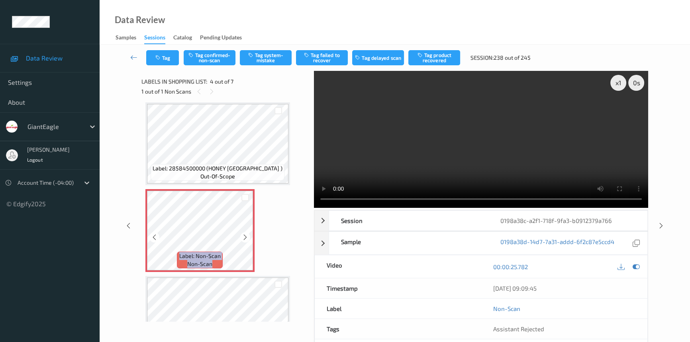
click at [245, 234] on icon at bounding box center [245, 237] width 7 height 7
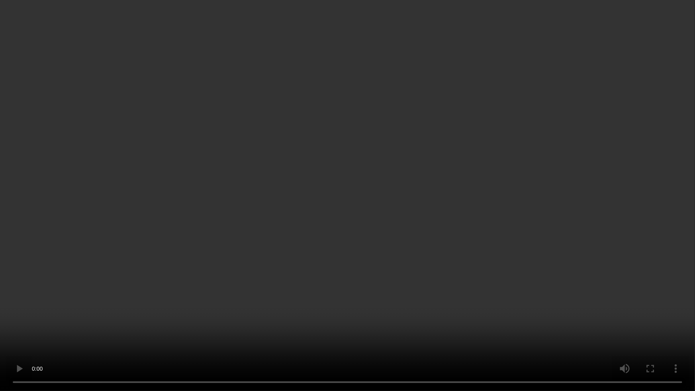
click at [440, 243] on video at bounding box center [347, 195] width 695 height 391
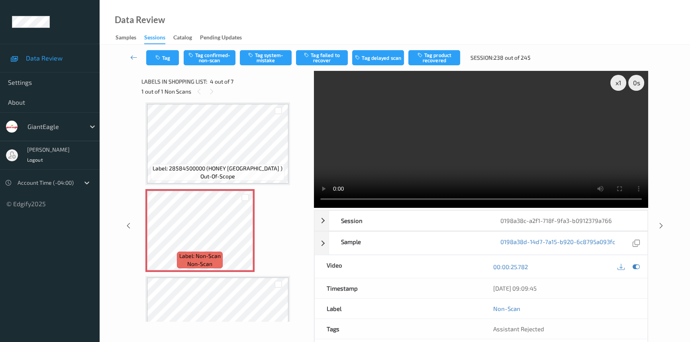
drag, startPoint x: 399, startPoint y: 159, endPoint x: 358, endPoint y: 173, distance: 43.2
click at [399, 159] on video at bounding box center [481, 139] width 334 height 137
click at [243, 235] on icon at bounding box center [245, 237] width 7 height 7
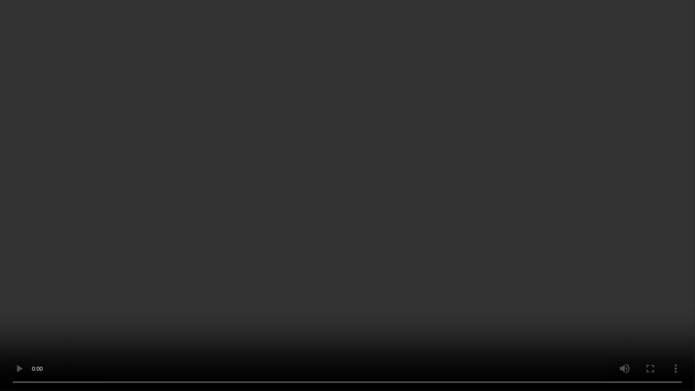
click at [482, 241] on video at bounding box center [347, 195] width 695 height 391
click at [420, 280] on video at bounding box center [347, 195] width 695 height 391
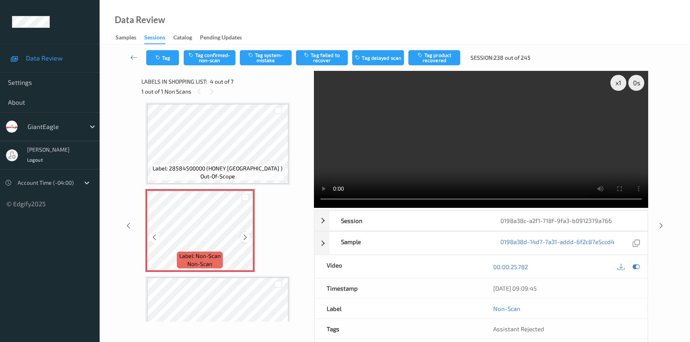
click at [246, 234] on icon at bounding box center [245, 237] width 7 height 7
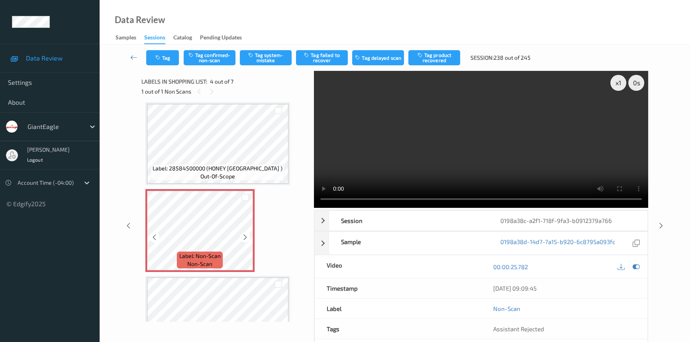
click at [246, 234] on icon at bounding box center [245, 237] width 7 height 7
click at [425, 160] on video at bounding box center [481, 139] width 334 height 137
click at [453, 159] on video at bounding box center [481, 139] width 334 height 137
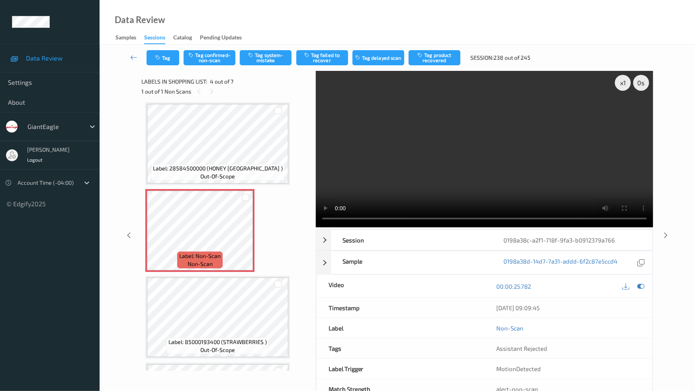
click at [458, 227] on video at bounding box center [484, 149] width 337 height 156
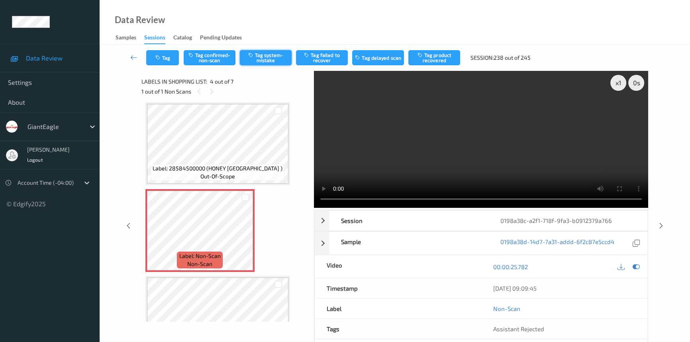
click at [266, 56] on button "Tag system-mistake" at bounding box center [266, 57] width 52 height 15
click at [166, 58] on button "Tag" at bounding box center [162, 57] width 33 height 15
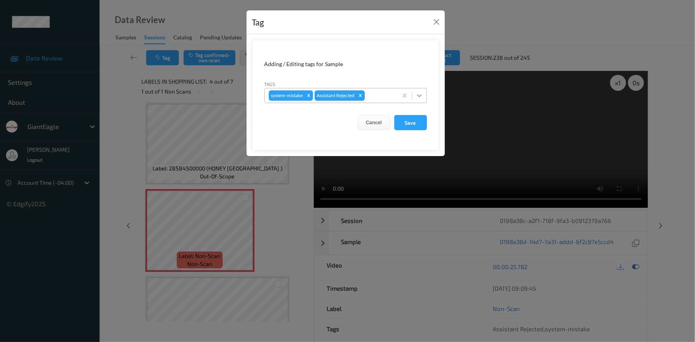
click at [422, 96] on icon at bounding box center [419, 96] width 8 height 8
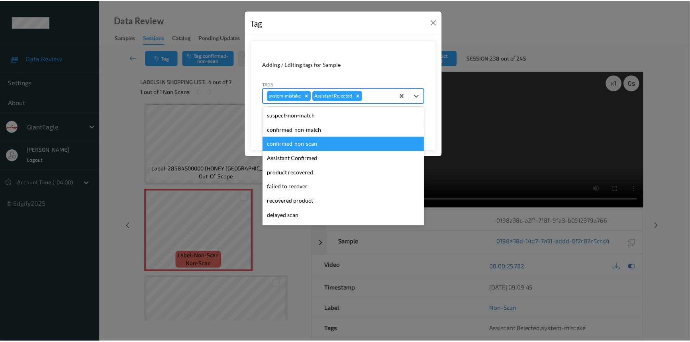
scroll to position [70, 0]
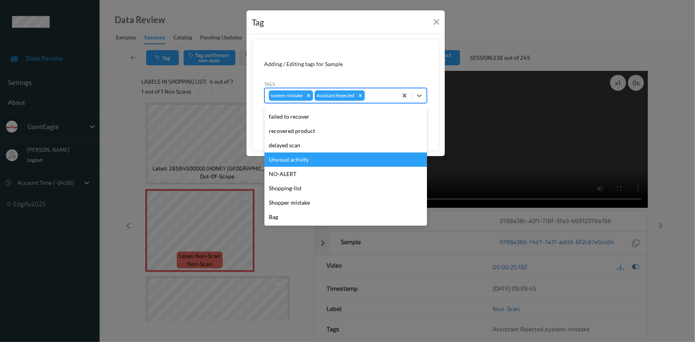
click at [305, 160] on div "Unusual activity" at bounding box center [345, 159] width 162 height 14
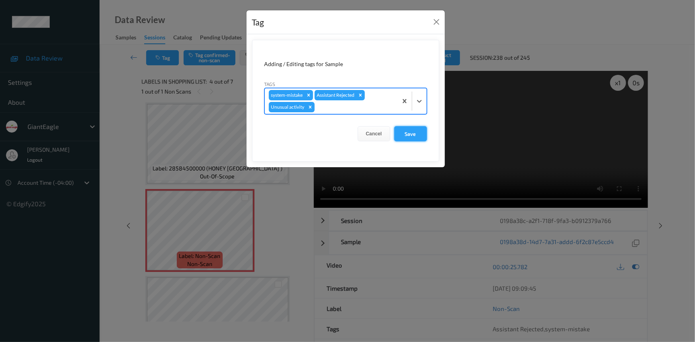
click at [416, 135] on button "Save" at bounding box center [410, 133] width 33 height 15
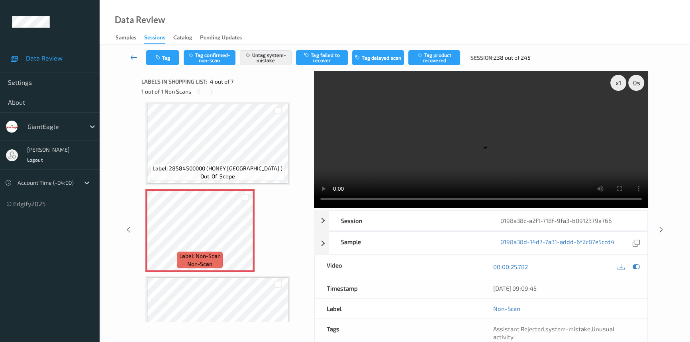
click at [133, 52] on link at bounding box center [133, 57] width 25 height 15
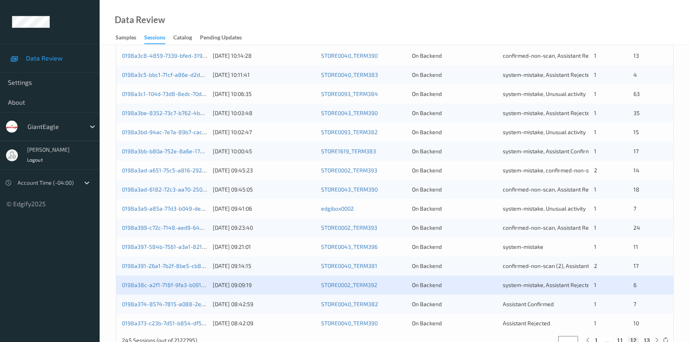
scroll to position [284, 0]
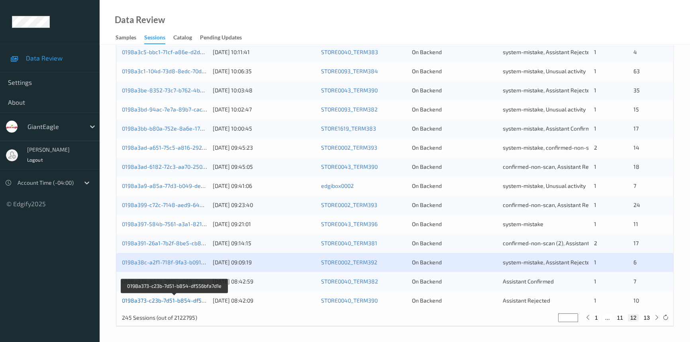
click at [167, 299] on link "0198a373-c23b-7d51-b854-df556bfa7d1e" at bounding box center [175, 300] width 106 height 7
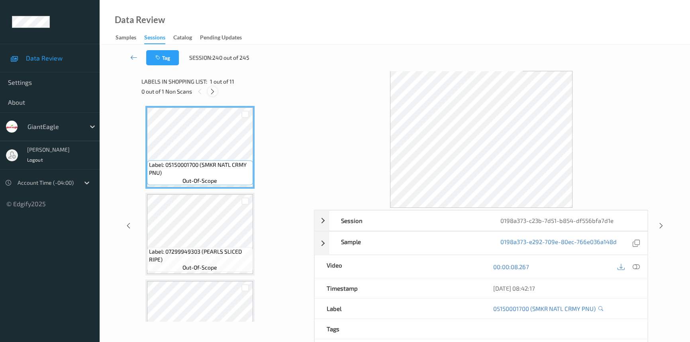
click at [212, 89] on icon at bounding box center [212, 91] width 7 height 7
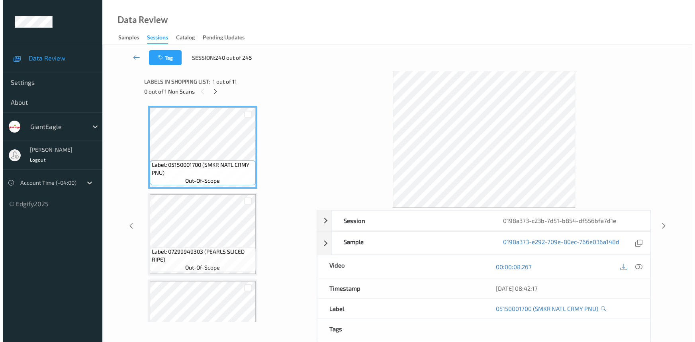
scroll to position [263, 0]
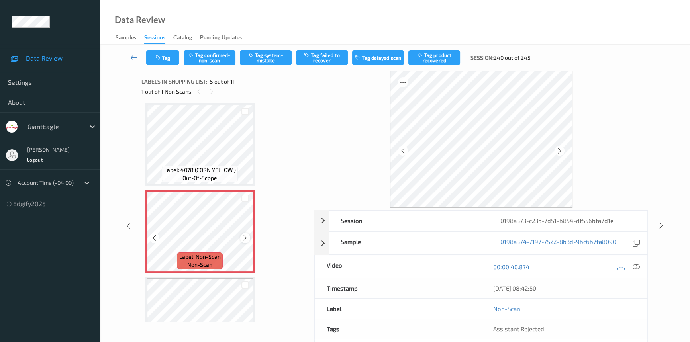
click at [247, 236] on icon at bounding box center [245, 238] width 7 height 7
click at [635, 264] on icon at bounding box center [635, 266] width 7 height 7
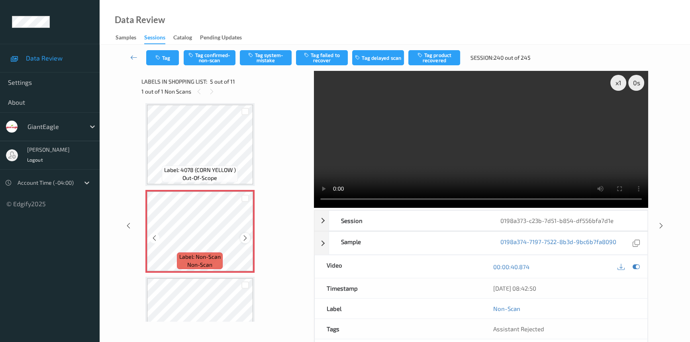
click at [246, 236] on icon at bounding box center [245, 238] width 7 height 7
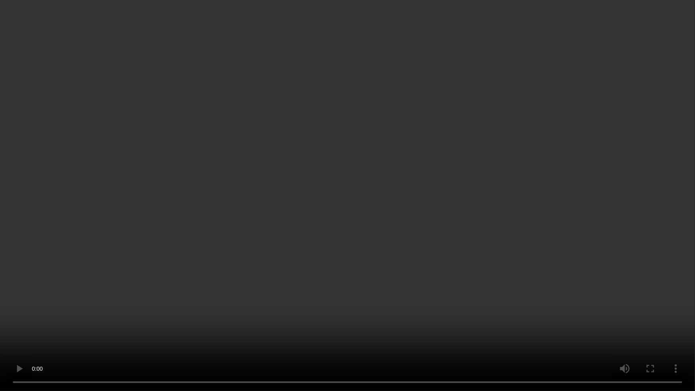
click at [525, 229] on video at bounding box center [347, 195] width 695 height 391
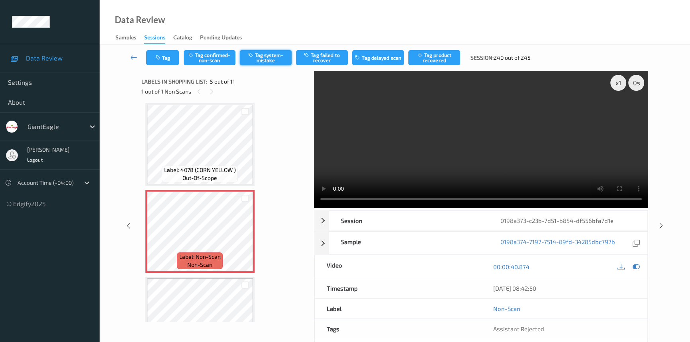
click at [270, 56] on button "Tag system-mistake" at bounding box center [266, 57] width 52 height 15
click at [174, 58] on button "Tag" at bounding box center [162, 57] width 33 height 15
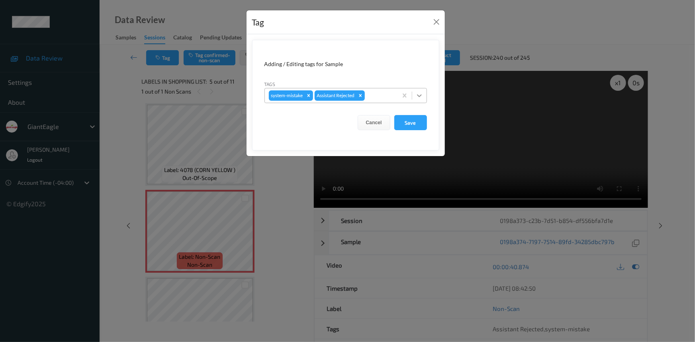
click at [415, 92] on icon at bounding box center [419, 96] width 8 height 8
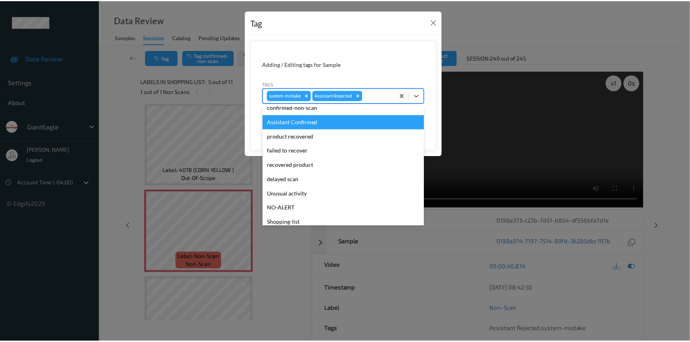
scroll to position [70, 0]
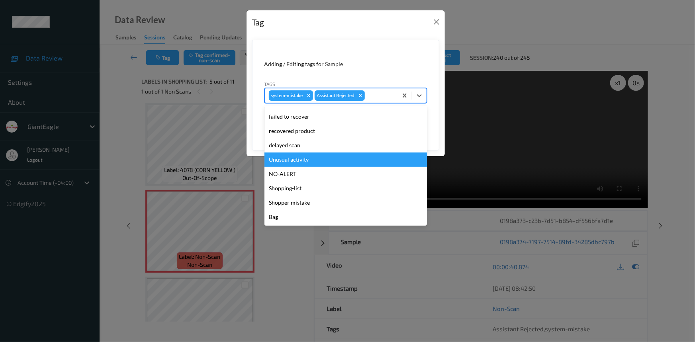
click at [320, 162] on div "Unusual activity" at bounding box center [345, 159] width 162 height 14
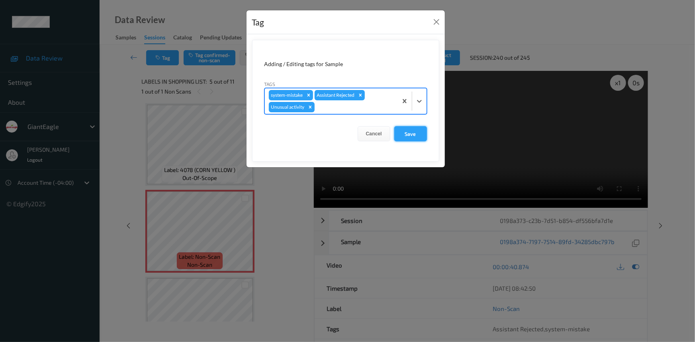
click at [422, 136] on button "Save" at bounding box center [410, 133] width 33 height 15
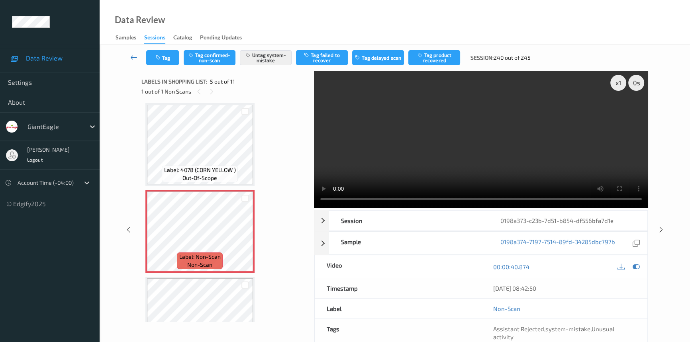
click at [131, 52] on link at bounding box center [133, 57] width 25 height 15
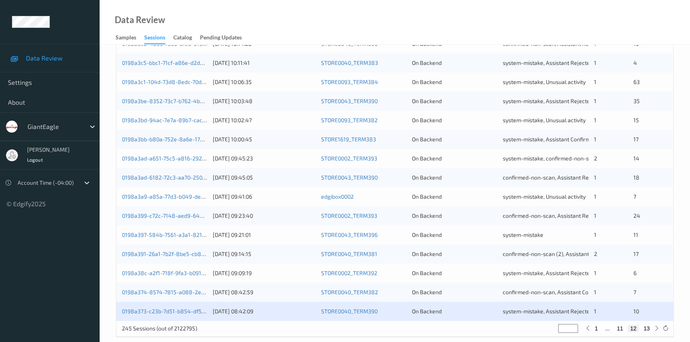
scroll to position [284, 0]
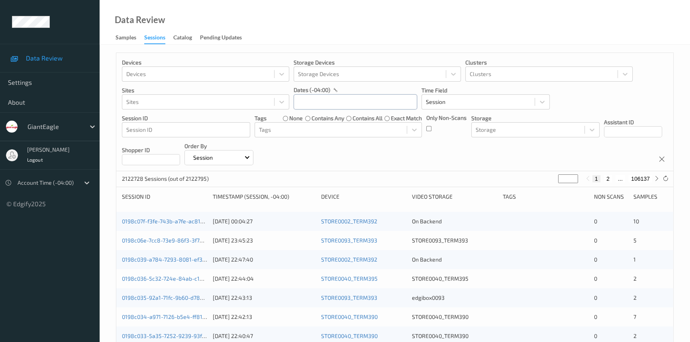
click at [332, 98] on input "text" at bounding box center [354, 101] width 123 height 15
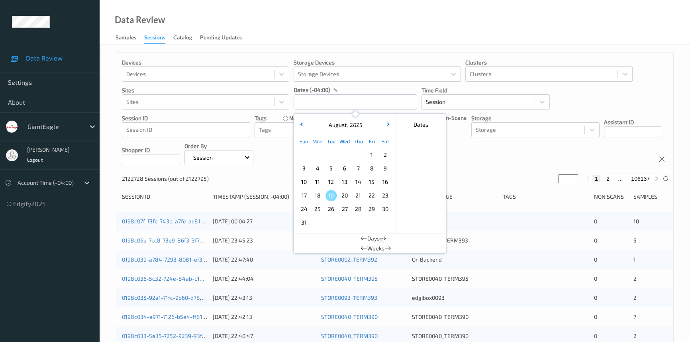
click at [348, 181] on span "13" at bounding box center [344, 181] width 11 height 11
type input "13/08/2025 00:00 -> 13/08/2025 23:59"
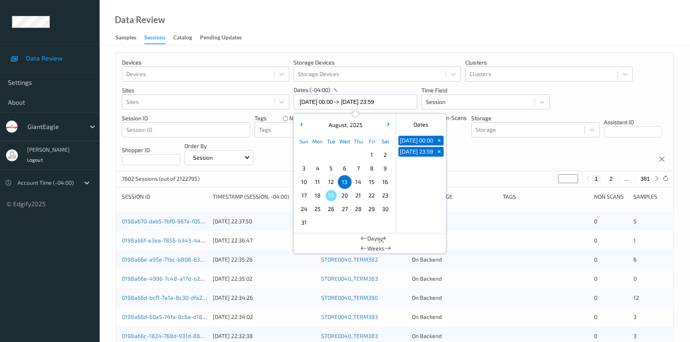
click at [422, 3] on div "Data Review Samples Sessions Catalog Pending Updates" at bounding box center [395, 22] width 590 height 45
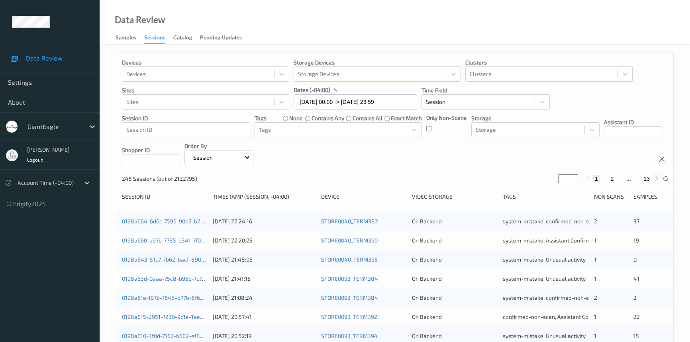
click at [657, 179] on icon at bounding box center [656, 179] width 6 height 6
type input "*"
click at [657, 179] on icon at bounding box center [656, 179] width 6 height 6
type input "*"
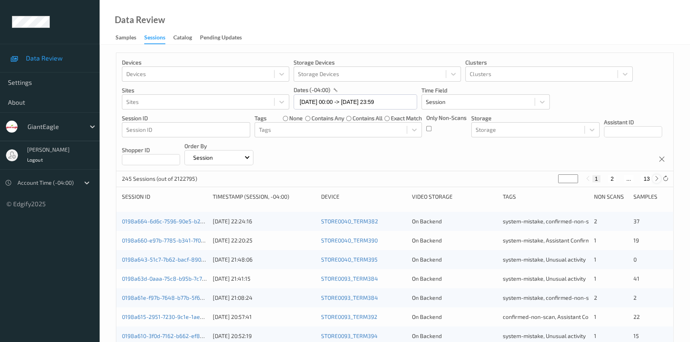
type input "*"
click at [657, 179] on icon at bounding box center [656, 179] width 6 height 6
type input "*"
click at [657, 179] on icon at bounding box center [656, 179] width 6 height 6
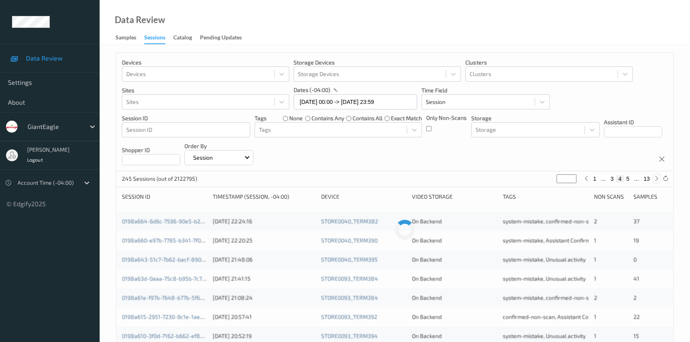
type input "*"
click at [657, 179] on icon at bounding box center [656, 179] width 6 height 6
type input "*"
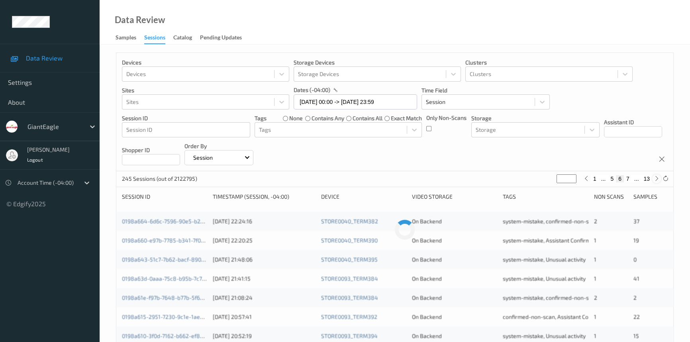
click at [657, 179] on icon at bounding box center [656, 179] width 6 height 6
type input "*"
click at [657, 179] on icon at bounding box center [656, 179] width 6 height 6
type input "*"
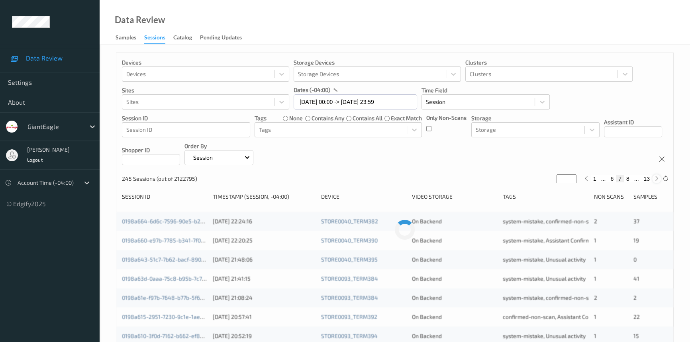
type input "*"
click at [657, 179] on icon at bounding box center [656, 179] width 6 height 6
type input "*"
click at [657, 179] on icon at bounding box center [656, 179] width 6 height 6
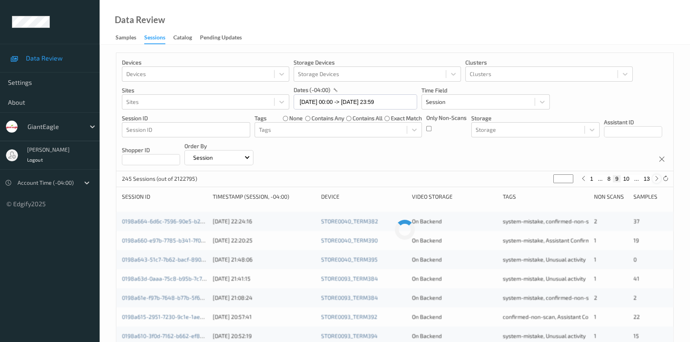
type input "**"
click at [657, 179] on icon at bounding box center [656, 179] width 6 height 6
type input "**"
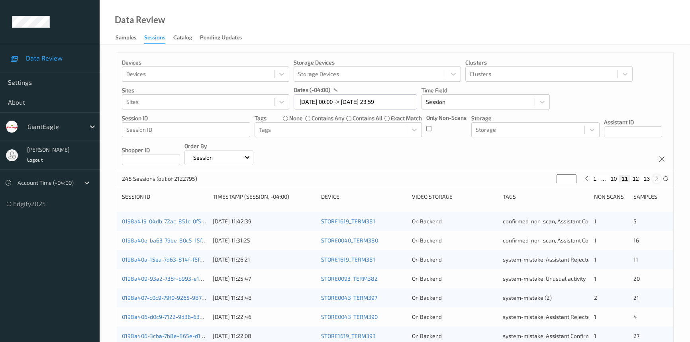
click at [657, 179] on icon at bounding box center [656, 179] width 6 height 6
type input "**"
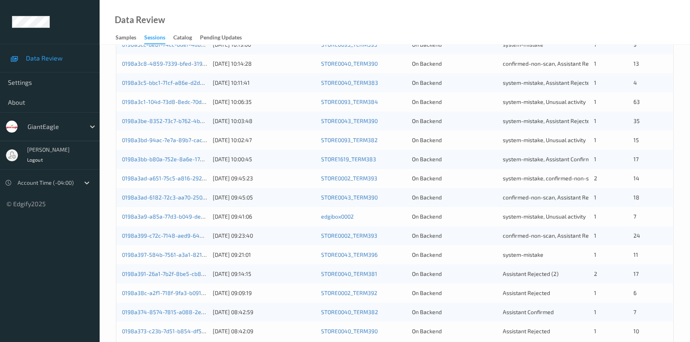
scroll to position [284, 0]
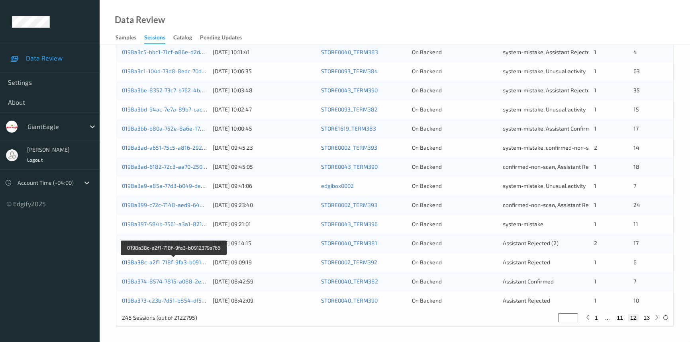
click at [169, 262] on link "0198a38c-a2f1-718f-9fa3-b0912379a766" at bounding box center [174, 262] width 104 height 7
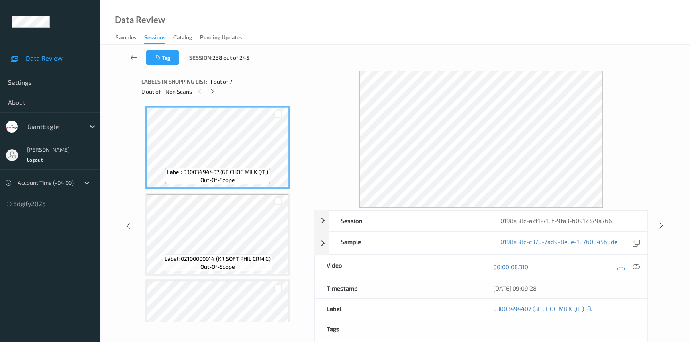
click at [131, 54] on icon at bounding box center [133, 57] width 7 height 8
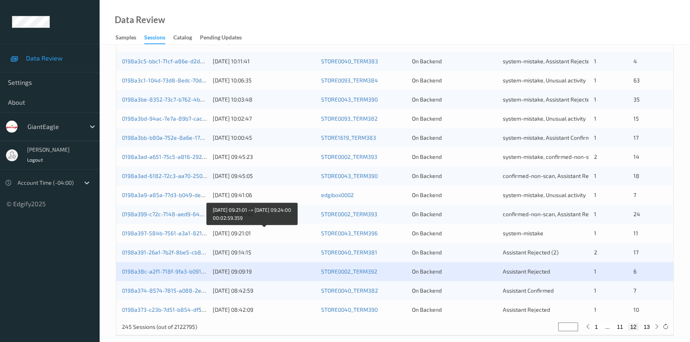
scroll to position [284, 0]
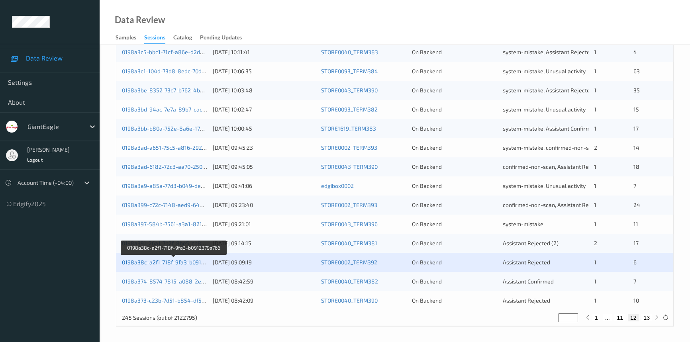
click at [181, 263] on link "0198a38c-a2f1-718f-9fa3-b0912379a766" at bounding box center [174, 262] width 104 height 7
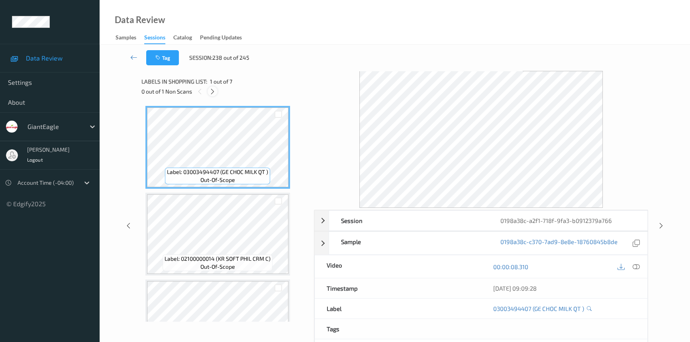
click at [214, 91] on icon at bounding box center [212, 91] width 7 height 7
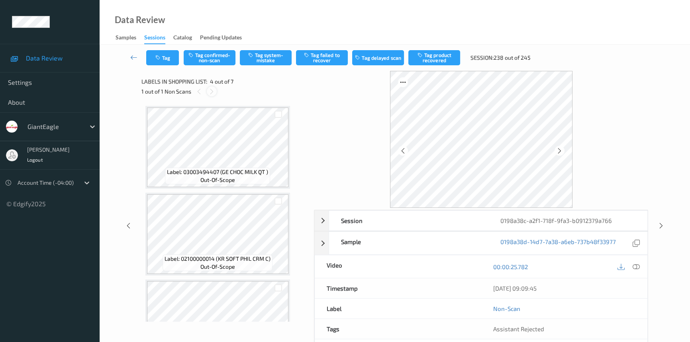
scroll to position [177, 0]
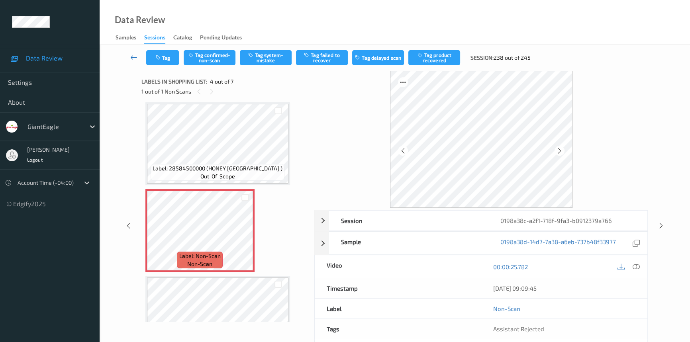
click at [134, 54] on icon at bounding box center [133, 57] width 7 height 8
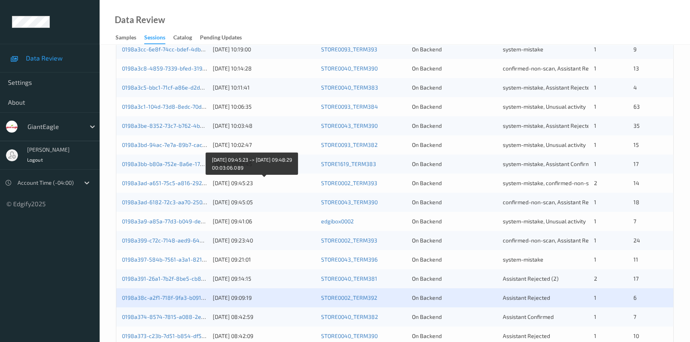
scroll to position [284, 0]
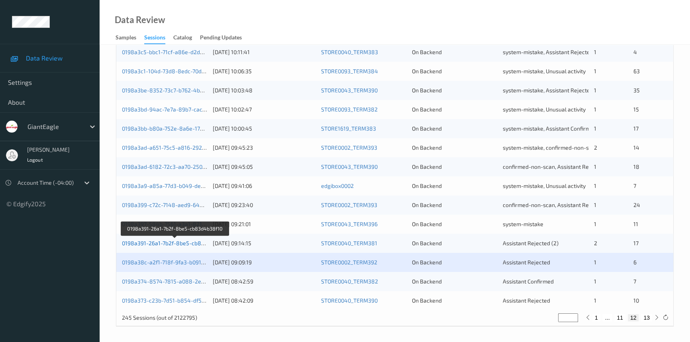
click at [170, 242] on link "0198a391-26a1-7b2f-8be5-cb83d4b38f10" at bounding box center [175, 243] width 107 height 7
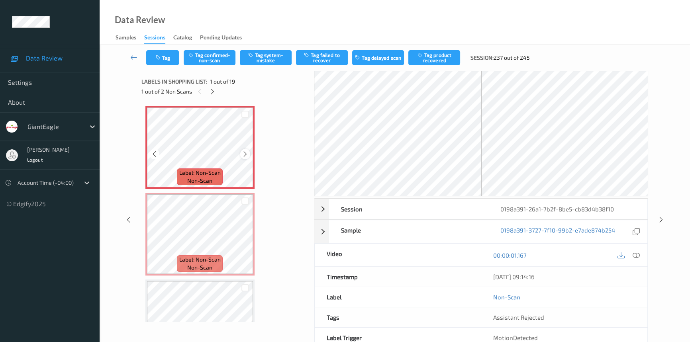
click at [242, 153] on icon at bounding box center [245, 153] width 7 height 7
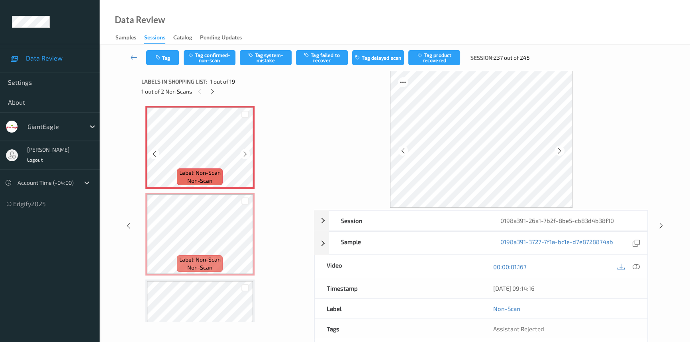
click at [242, 153] on icon at bounding box center [245, 153] width 7 height 7
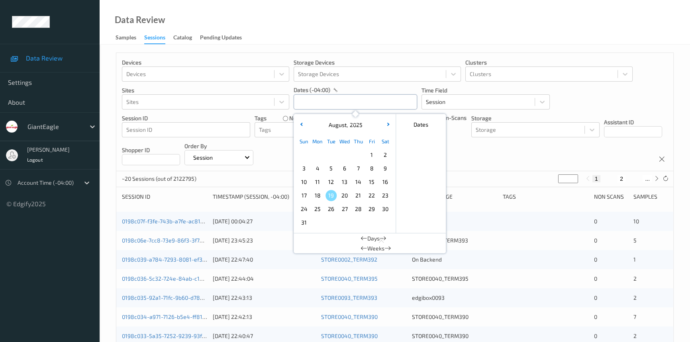
click at [335, 102] on input "text" at bounding box center [354, 101] width 123 height 15
click at [356, 181] on span "14" at bounding box center [357, 181] width 11 height 11
type input "[DATE] 00:00 -> [DATE] 23:59"
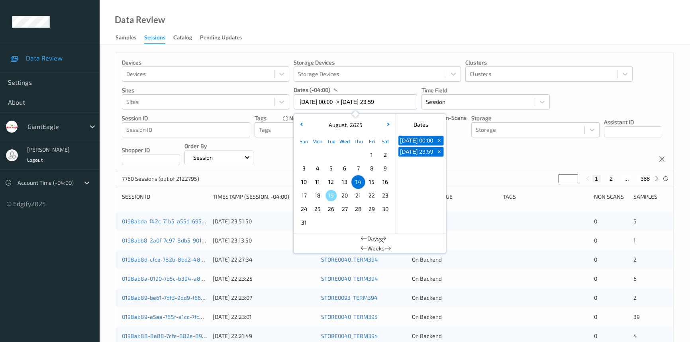
click at [378, 19] on div "Data Review Samples Sessions Catalog Pending Updates" at bounding box center [395, 22] width 590 height 45
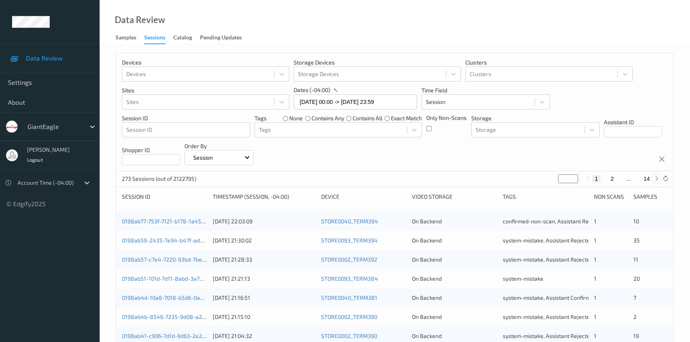
click at [658, 179] on icon at bounding box center [656, 179] width 6 height 6
type input "*"
click at [658, 179] on icon at bounding box center [656, 179] width 6 height 6
type input "*"
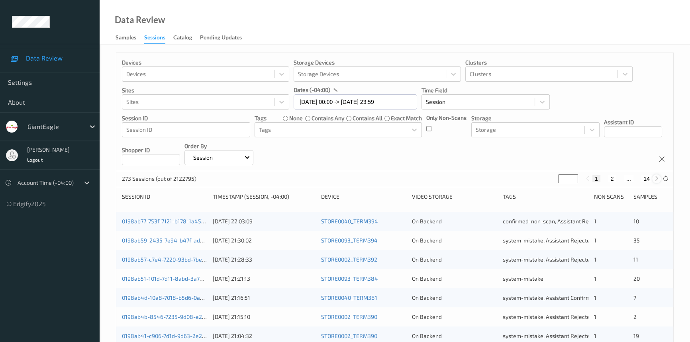
type input "*"
click at [658, 179] on icon at bounding box center [656, 179] width 6 height 6
type input "*"
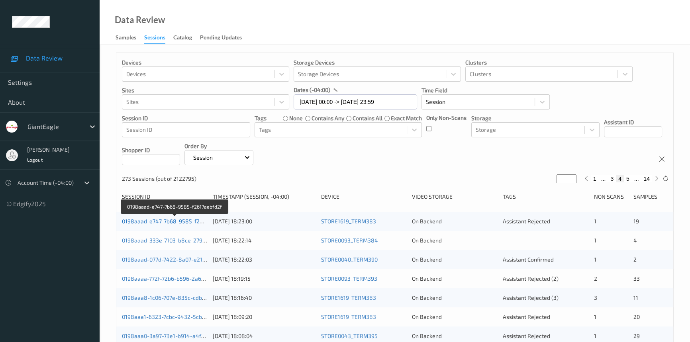
click at [162, 220] on link "0198aaad-e747-7b68-9585-f2617aebfd2f" at bounding box center [175, 221] width 106 height 7
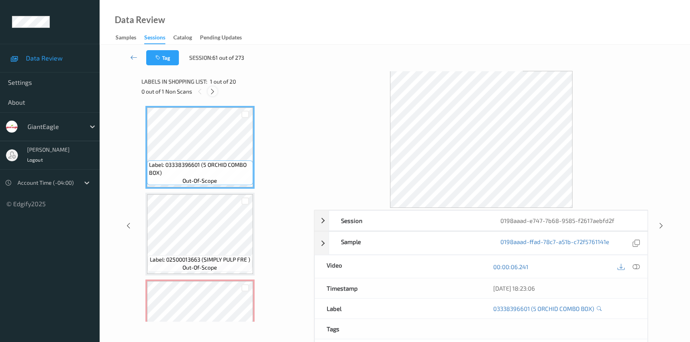
click at [211, 90] on icon at bounding box center [212, 91] width 7 height 7
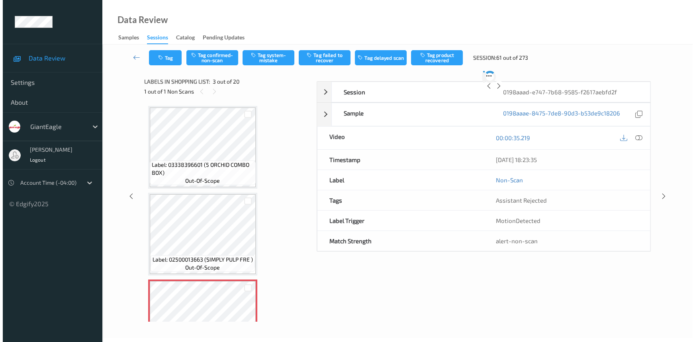
scroll to position [90, 0]
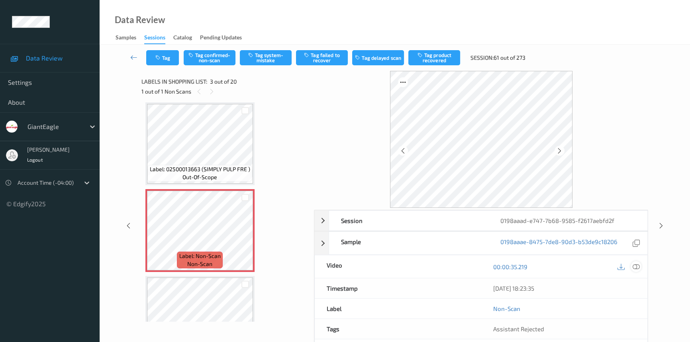
click at [636, 264] on icon at bounding box center [635, 266] width 7 height 7
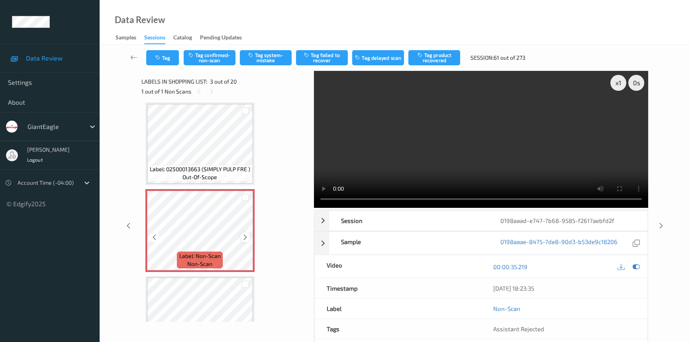
click at [242, 236] on icon at bounding box center [245, 237] width 7 height 7
click at [537, 150] on video at bounding box center [481, 139] width 334 height 137
click at [245, 234] on icon at bounding box center [245, 237] width 7 height 7
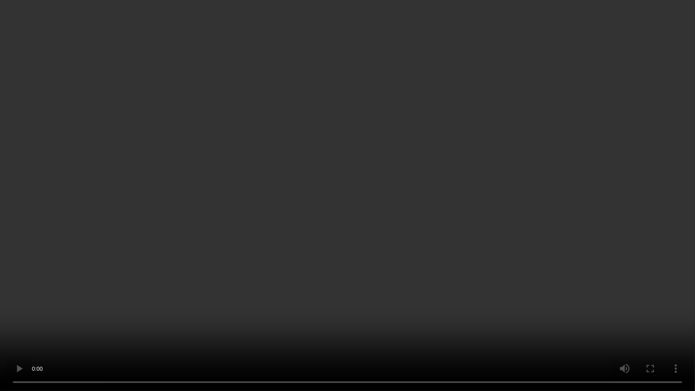
click at [509, 244] on video at bounding box center [347, 195] width 695 height 391
click at [344, 265] on video at bounding box center [347, 195] width 695 height 391
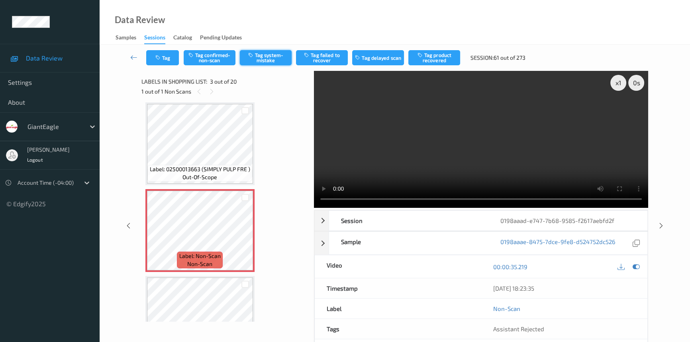
click at [267, 60] on button "Tag system-mistake" at bounding box center [266, 57] width 52 height 15
click at [167, 53] on button "Tag" at bounding box center [162, 57] width 33 height 15
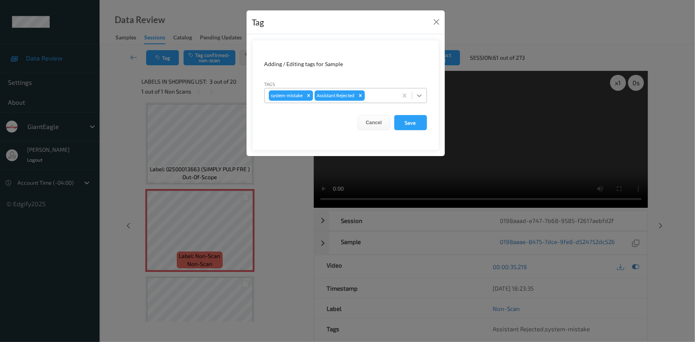
click at [424, 94] on div at bounding box center [419, 95] width 14 height 14
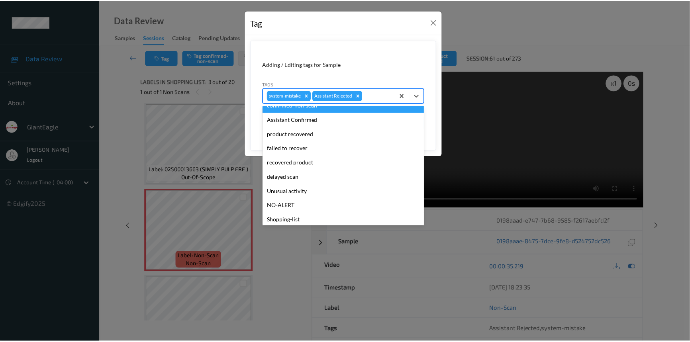
scroll to position [70, 0]
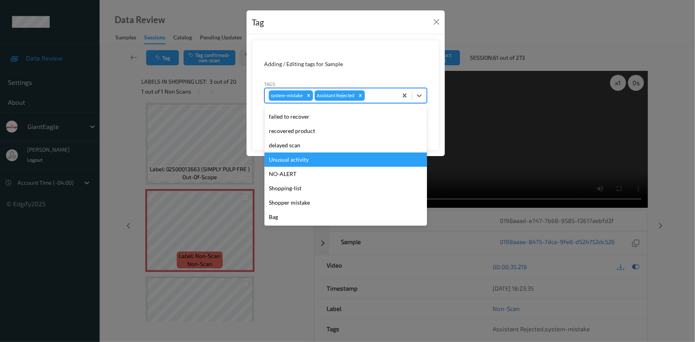
click at [320, 158] on div "Unusual activity" at bounding box center [345, 159] width 162 height 14
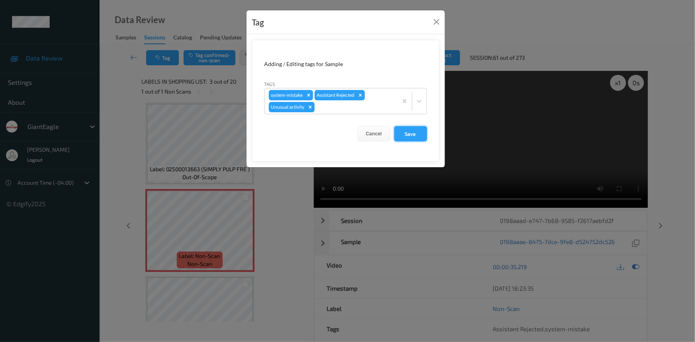
click at [406, 139] on button "Save" at bounding box center [410, 133] width 33 height 15
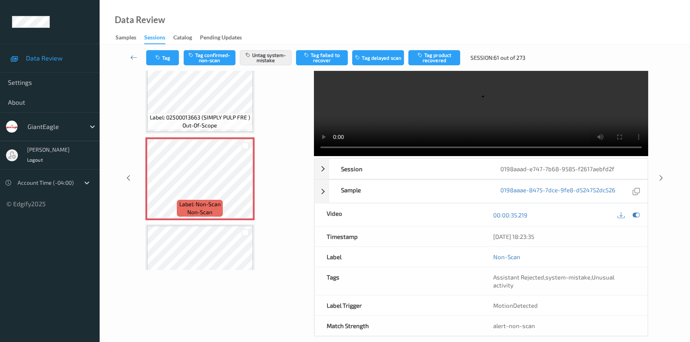
scroll to position [54, 0]
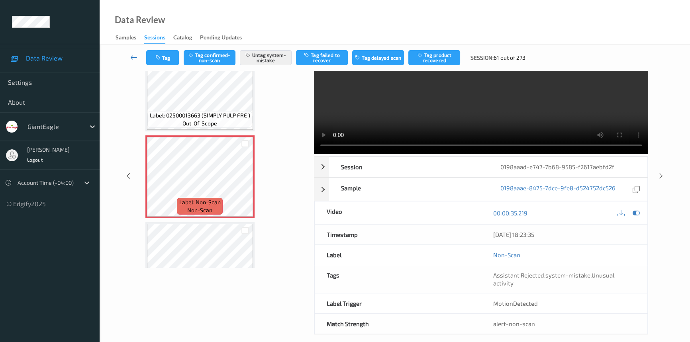
click at [129, 54] on link at bounding box center [133, 57] width 25 height 15
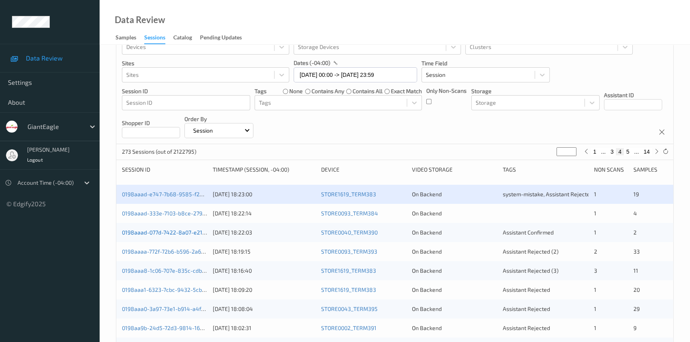
scroll to position [72, 0]
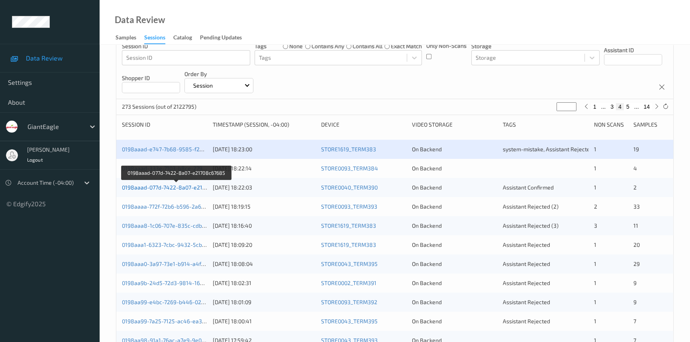
click at [164, 187] on link "0198aaad-077d-7422-8a07-e21708c67685" at bounding box center [176, 187] width 109 height 7
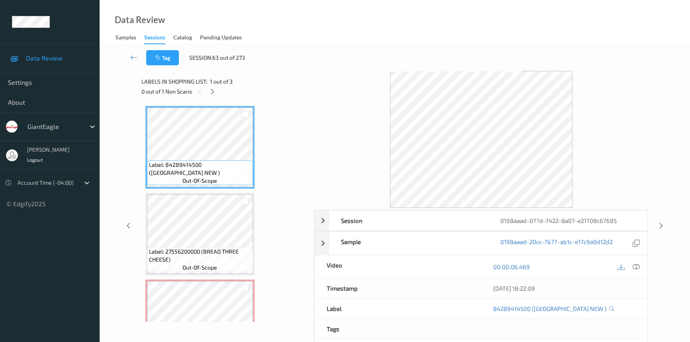
click at [214, 86] on div "0 out of 1 Non Scans" at bounding box center [224, 91] width 167 height 10
click at [212, 92] on icon at bounding box center [212, 91] width 7 height 7
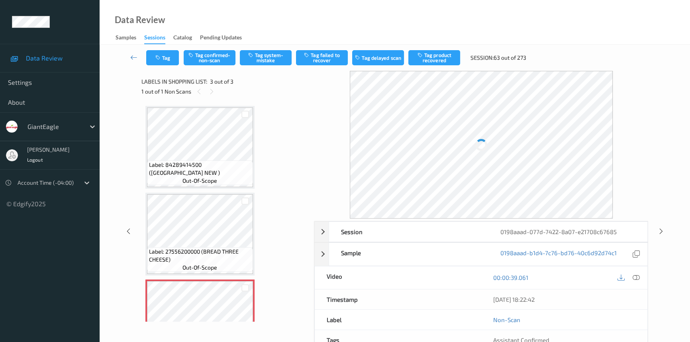
scroll to position [44, 0]
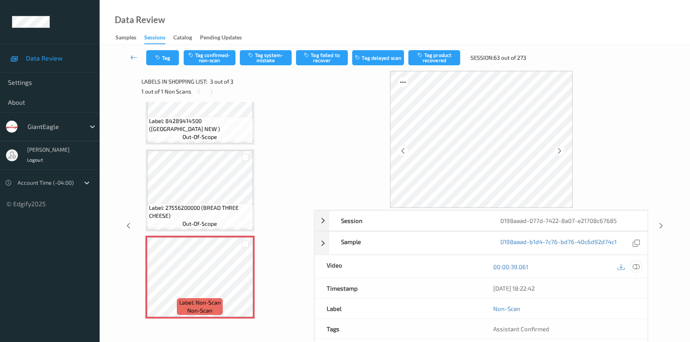
click at [635, 266] on icon at bounding box center [635, 266] width 7 height 7
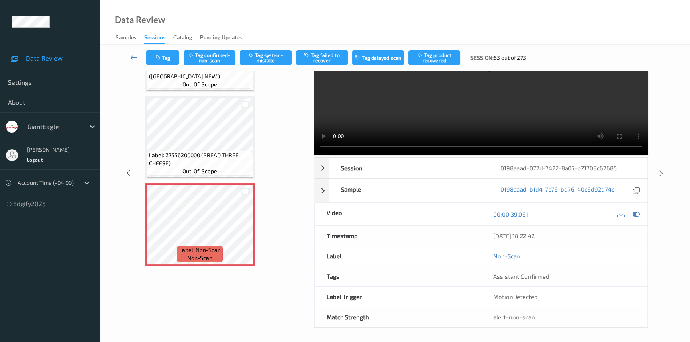
scroll to position [54, 0]
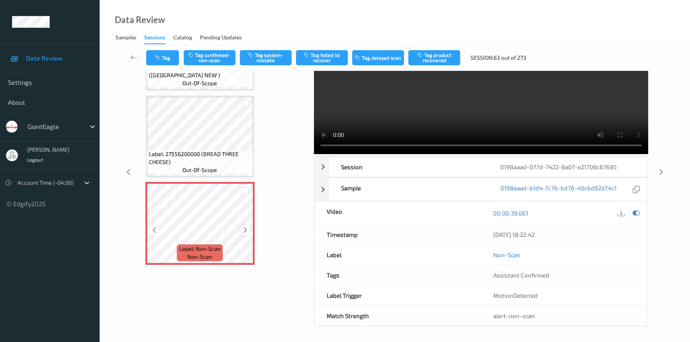
click at [247, 230] on icon at bounding box center [245, 230] width 7 height 7
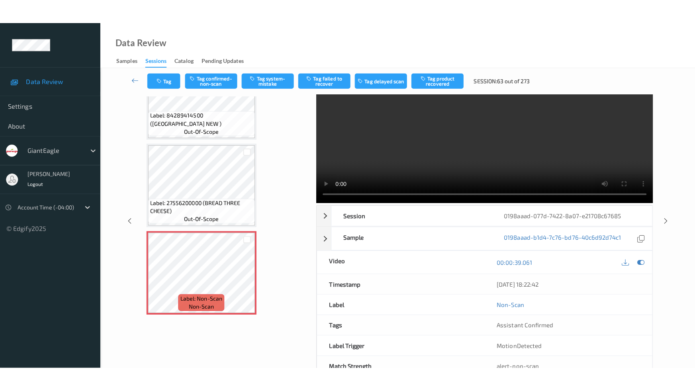
scroll to position [0, 0]
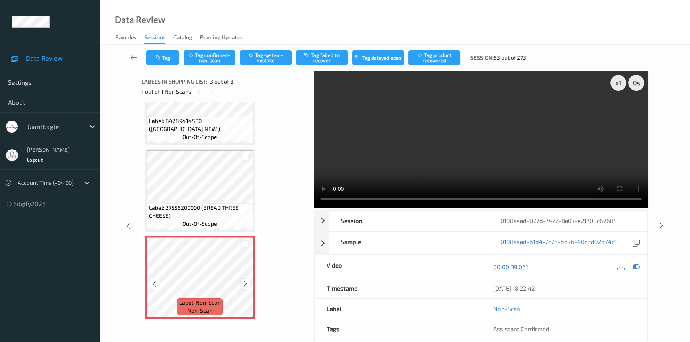
click at [245, 283] on icon at bounding box center [245, 283] width 7 height 7
click at [246, 283] on icon at bounding box center [245, 283] width 7 height 7
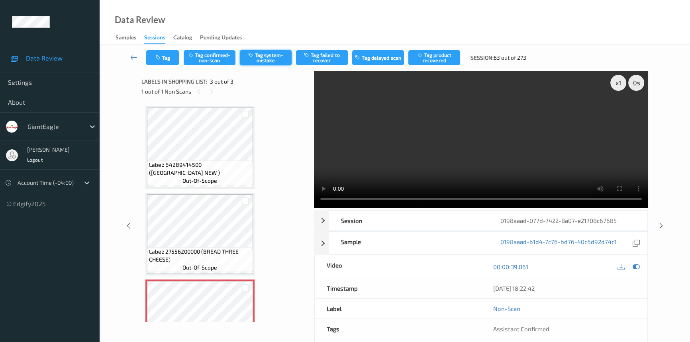
click at [264, 59] on button "Tag system-mistake" at bounding box center [266, 57] width 52 height 15
click at [163, 60] on button "Tag" at bounding box center [162, 57] width 33 height 15
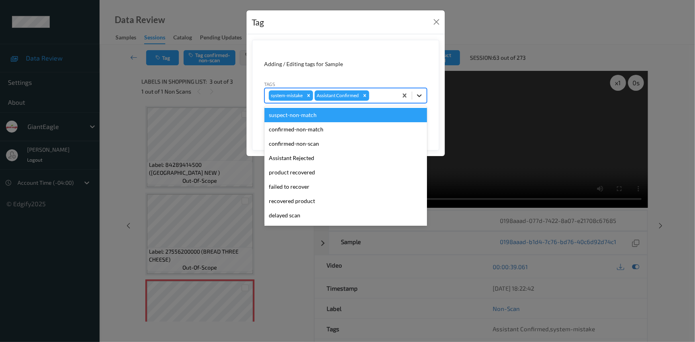
click at [417, 95] on icon at bounding box center [419, 96] width 8 height 8
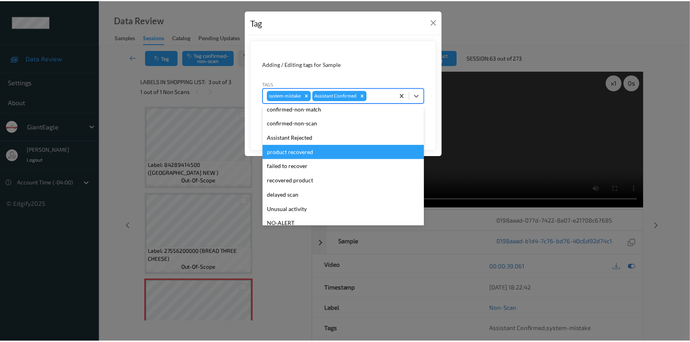
scroll to position [36, 0]
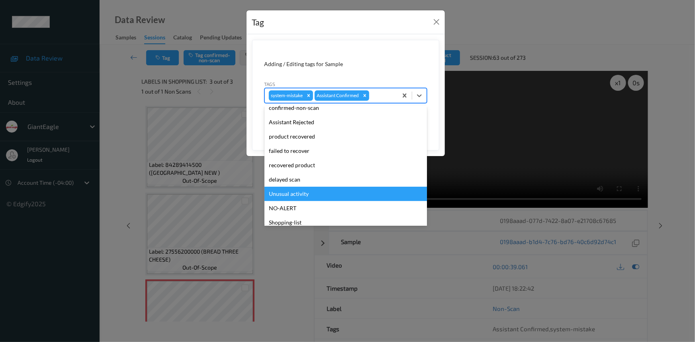
click at [287, 193] on div "Unusual activity" at bounding box center [345, 194] width 162 height 14
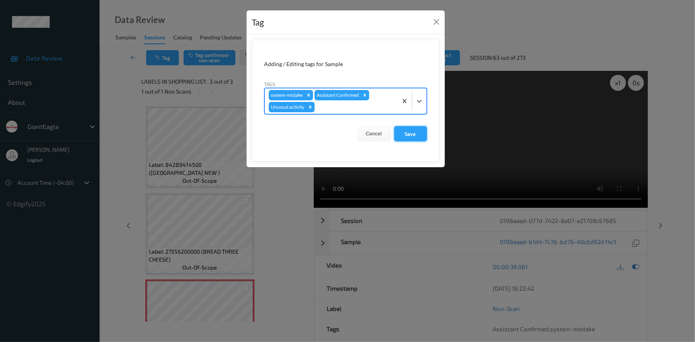
click at [412, 133] on button "Save" at bounding box center [410, 133] width 33 height 15
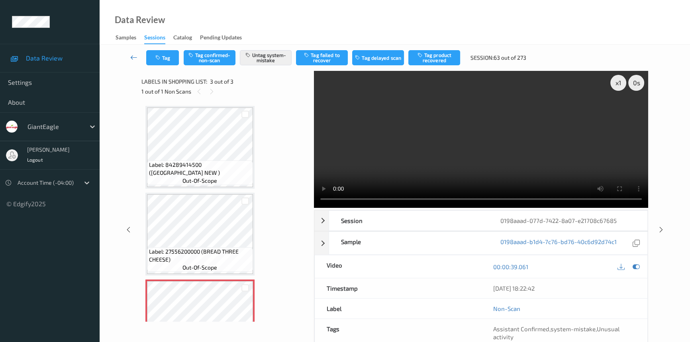
click at [133, 54] on icon at bounding box center [133, 57] width 7 height 8
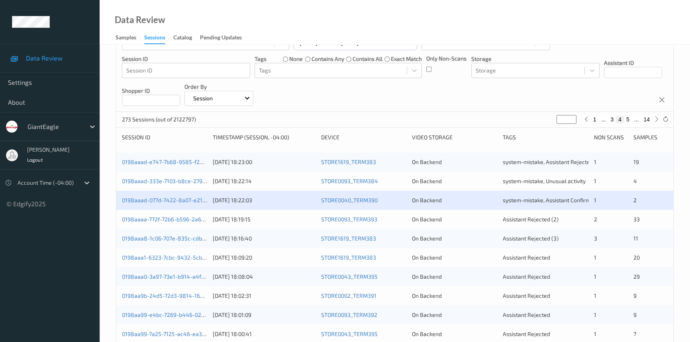
scroll to position [72, 0]
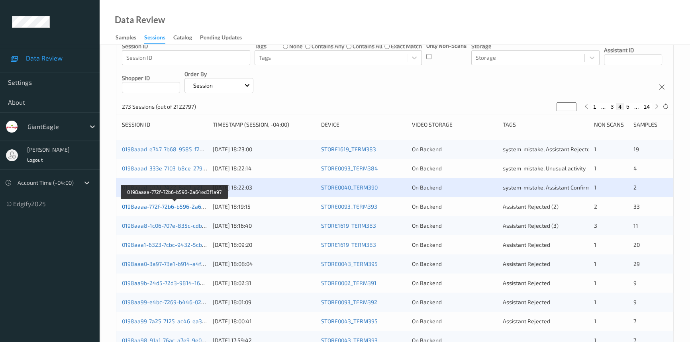
click at [168, 207] on link "0198aaaa-772f-72b6-b596-2a64ed3f1a97" at bounding box center [175, 206] width 106 height 7
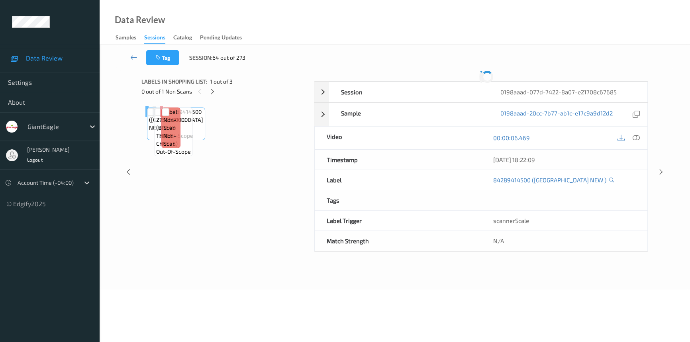
scroll to position [65, 0]
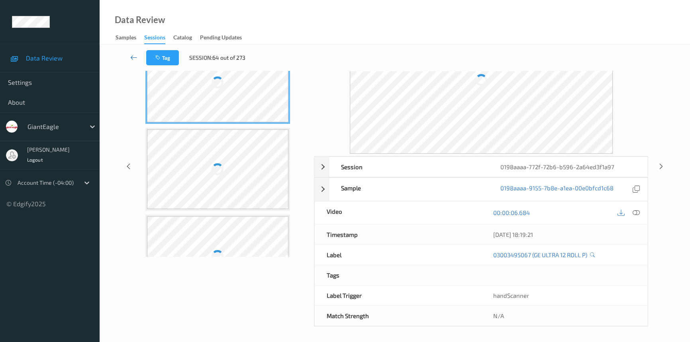
click at [134, 54] on icon at bounding box center [133, 57] width 7 height 8
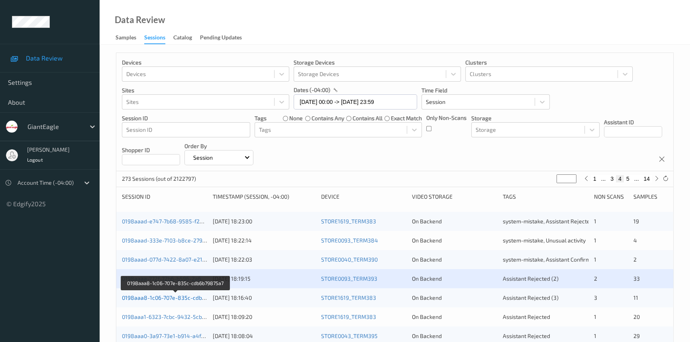
click at [150, 296] on link "0198aaa8-1c06-707e-835c-cdb6b79875a7" at bounding box center [176, 297] width 108 height 7
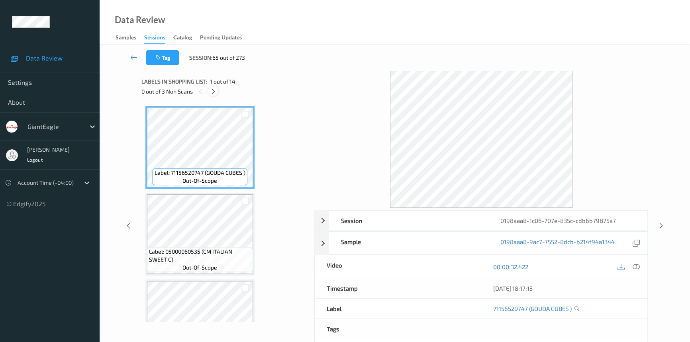
click at [213, 91] on icon at bounding box center [213, 91] width 7 height 7
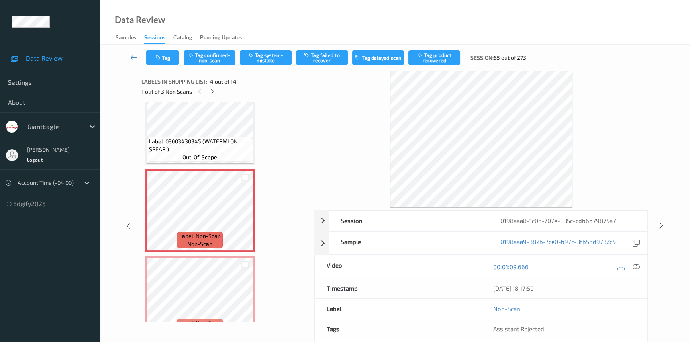
scroll to position [213, 0]
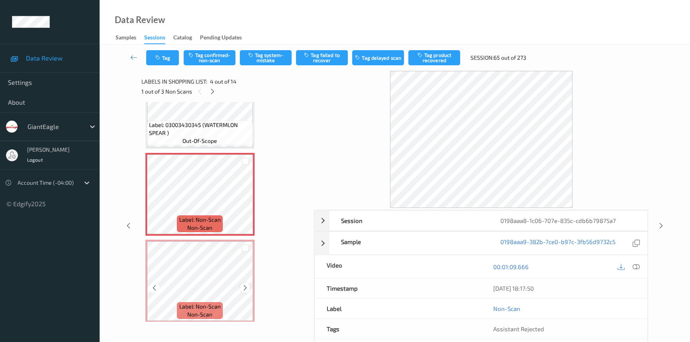
click at [244, 284] on icon at bounding box center [245, 287] width 7 height 7
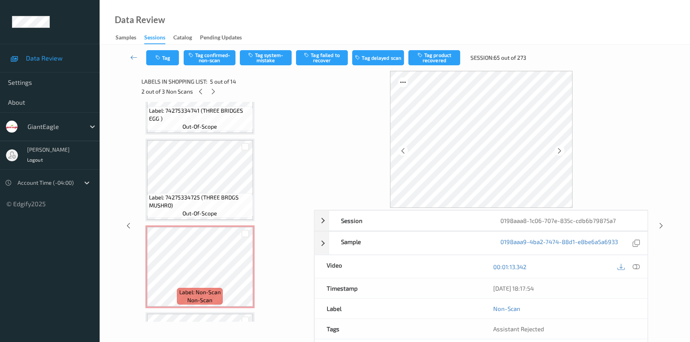
scroll to position [575, 0]
click at [243, 270] on icon at bounding box center [245, 273] width 7 height 7
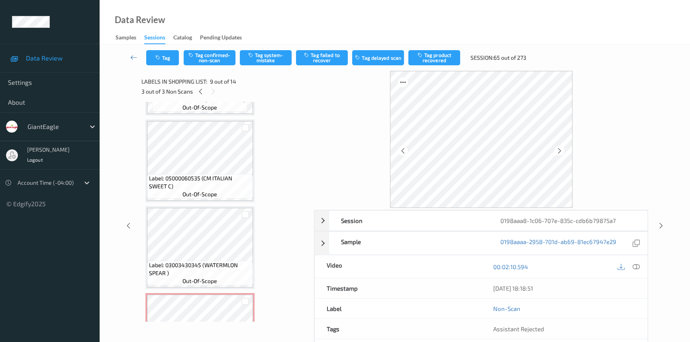
scroll to position [181, 0]
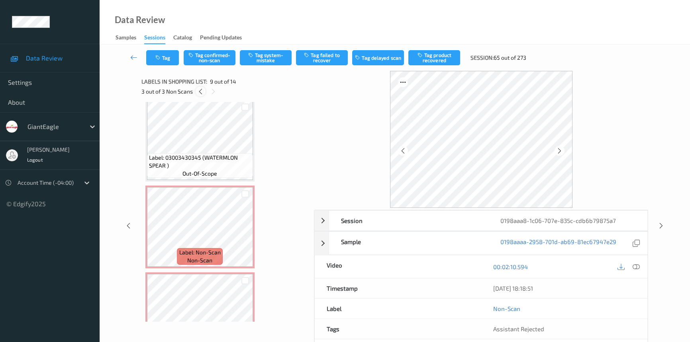
click at [202, 92] on icon at bounding box center [200, 91] width 7 height 7
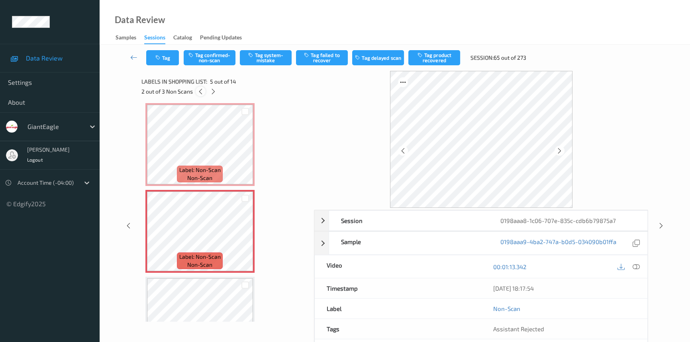
click at [202, 92] on icon at bounding box center [200, 91] width 7 height 7
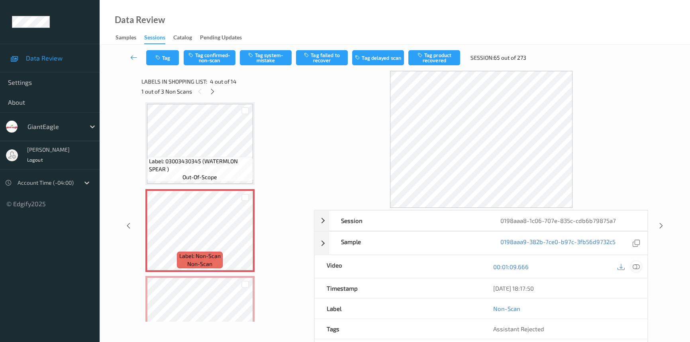
click at [635, 265] on icon at bounding box center [635, 266] width 7 height 7
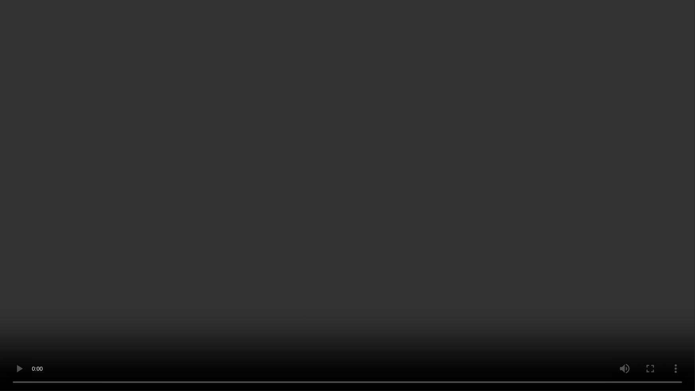
click at [473, 237] on video at bounding box center [347, 195] width 695 height 391
click at [456, 240] on video at bounding box center [347, 195] width 695 height 391
click at [486, 212] on video at bounding box center [347, 195] width 695 height 391
click at [263, 179] on video at bounding box center [347, 195] width 695 height 391
click at [444, 247] on video at bounding box center [347, 195] width 695 height 391
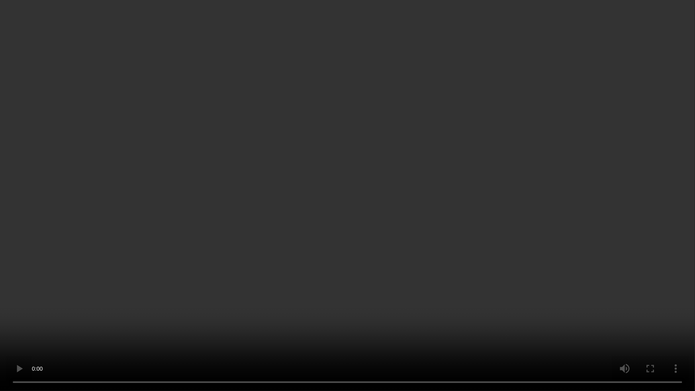
click at [411, 258] on video at bounding box center [347, 195] width 695 height 391
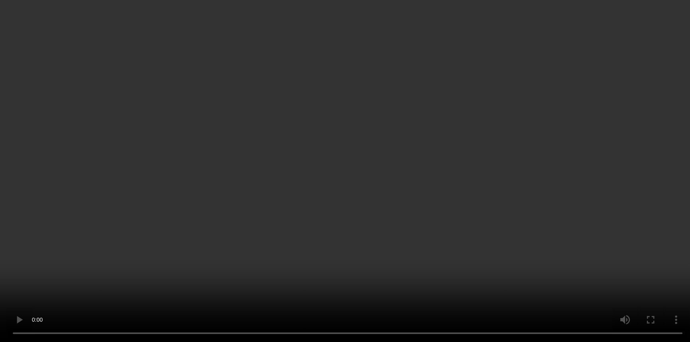
scroll to position [250, 0]
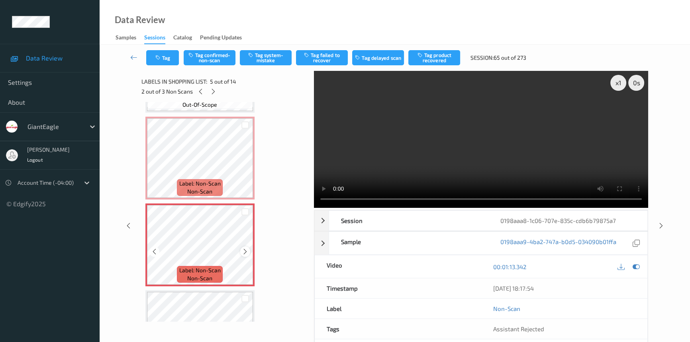
click at [247, 250] on icon at bounding box center [245, 251] width 7 height 7
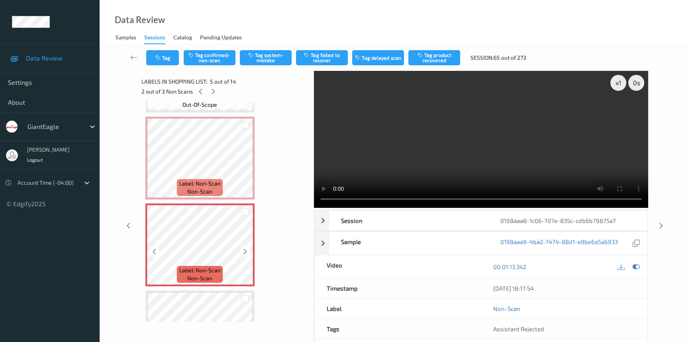
click at [247, 250] on icon at bounding box center [245, 251] width 7 height 7
click at [420, 148] on video at bounding box center [481, 139] width 334 height 137
click at [461, 132] on video at bounding box center [481, 139] width 334 height 137
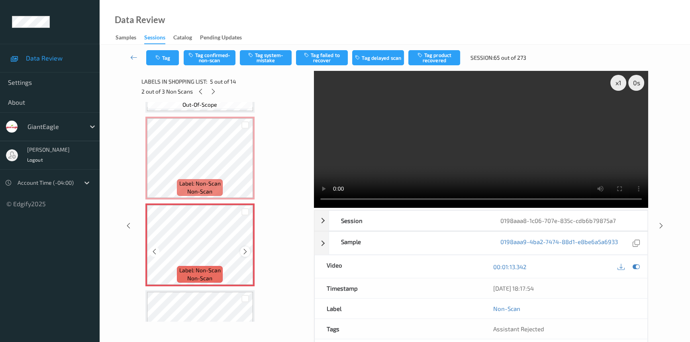
click at [247, 250] on icon at bounding box center [245, 251] width 7 height 7
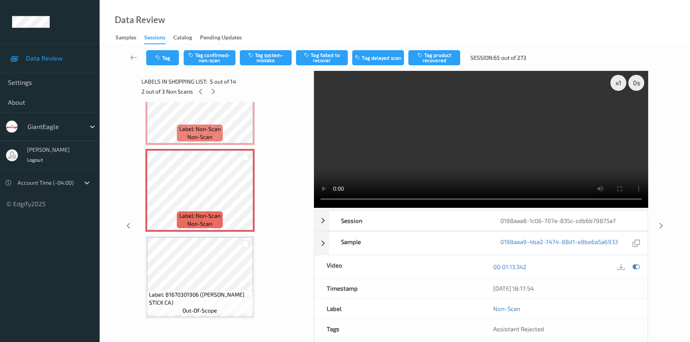
scroll to position [278, 0]
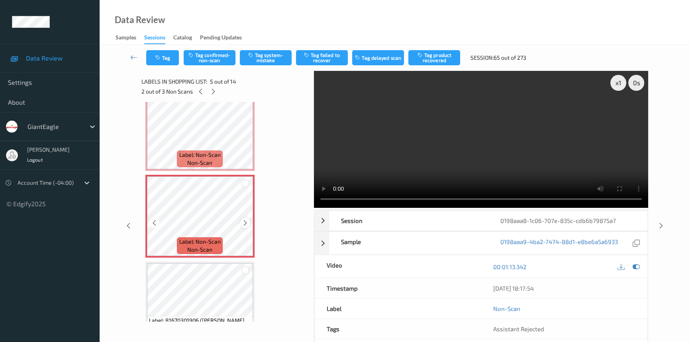
click at [245, 219] on icon at bounding box center [245, 222] width 7 height 7
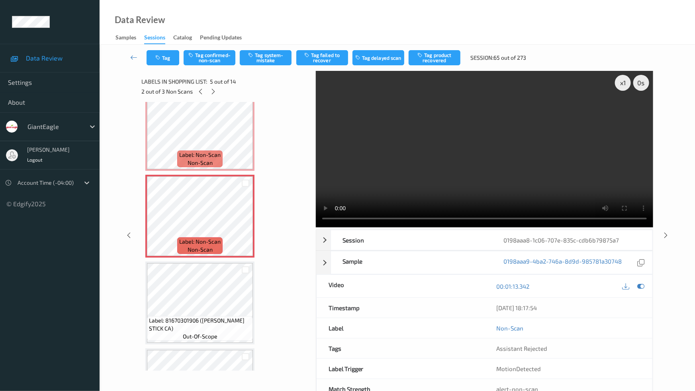
click at [543, 227] on video at bounding box center [484, 149] width 337 height 156
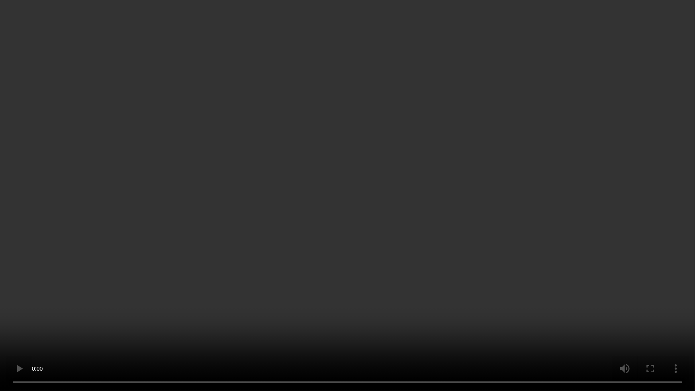
click at [453, 244] on video at bounding box center [347, 195] width 695 height 391
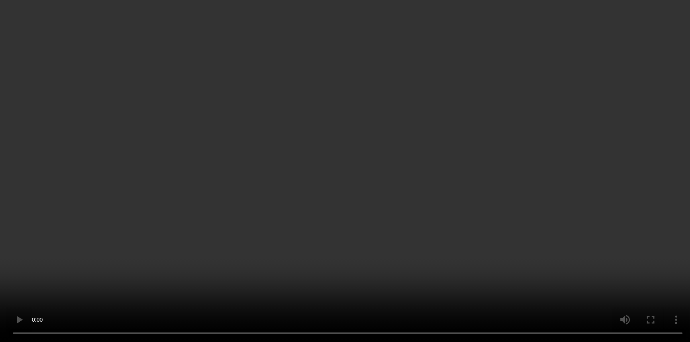
scroll to position [459, 0]
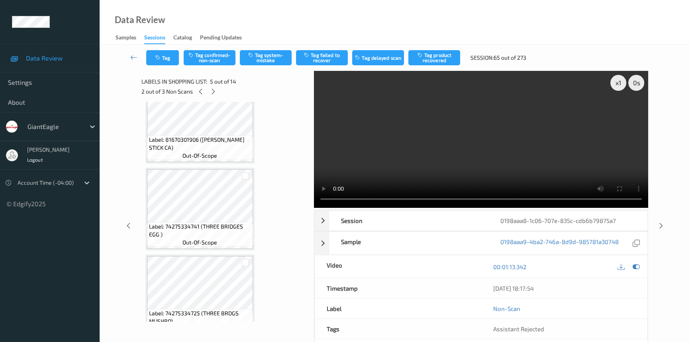
click at [475, 138] on video at bounding box center [481, 139] width 334 height 137
click at [485, 147] on video at bounding box center [481, 139] width 334 height 137
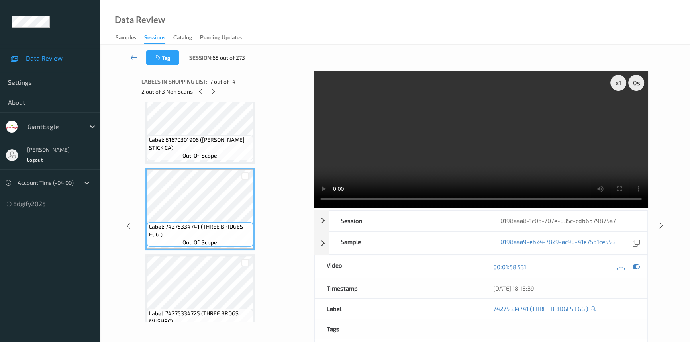
click at [442, 162] on video at bounding box center [481, 139] width 334 height 137
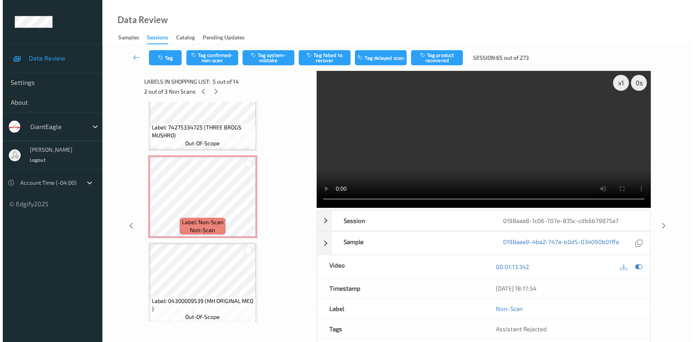
scroll to position [631, 0]
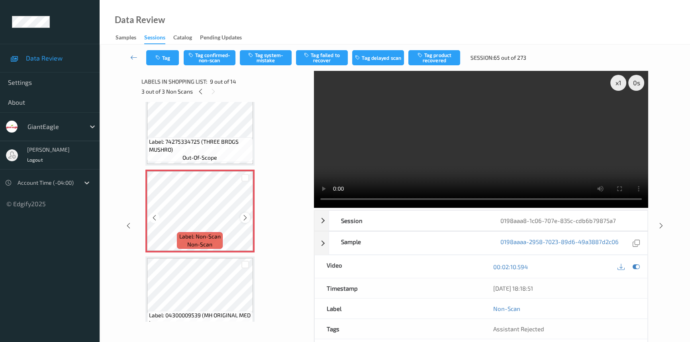
click at [245, 216] on icon at bounding box center [245, 217] width 7 height 7
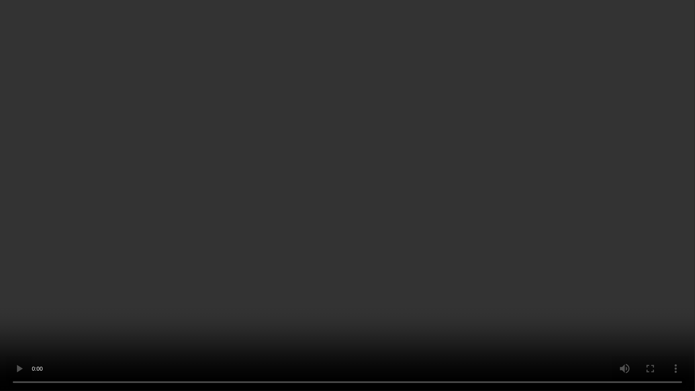
click at [498, 243] on video at bounding box center [347, 195] width 695 height 391
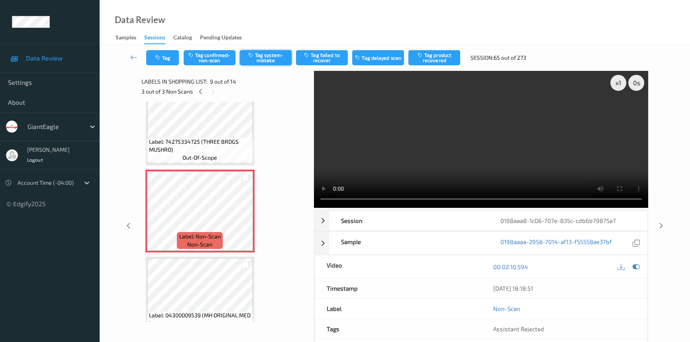
click at [263, 57] on button "Tag system-mistake" at bounding box center [266, 57] width 52 height 15
click at [167, 53] on button "Tag" at bounding box center [162, 57] width 33 height 15
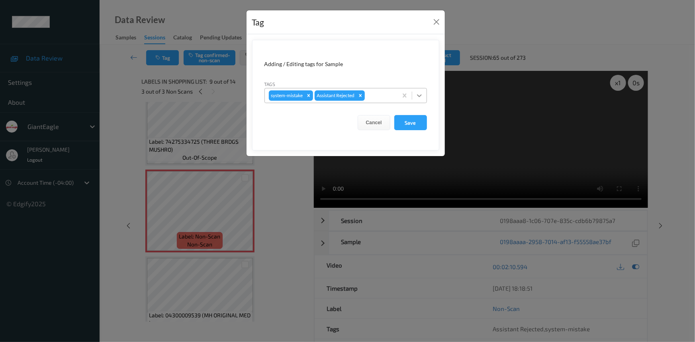
click at [419, 95] on icon at bounding box center [419, 96] width 8 height 8
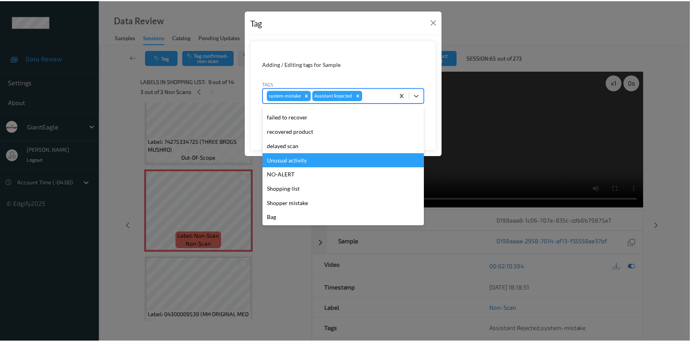
scroll to position [70, 0]
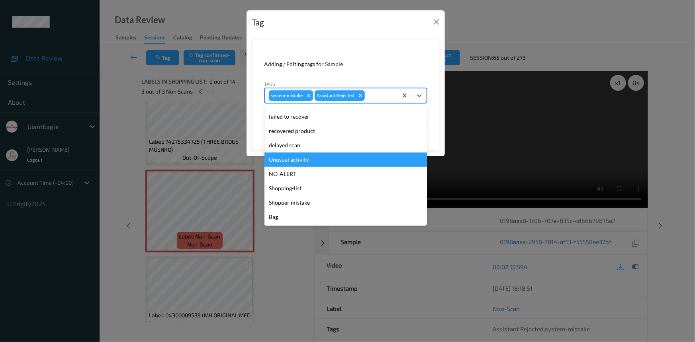
click at [299, 158] on div "Unusual activity" at bounding box center [345, 159] width 162 height 14
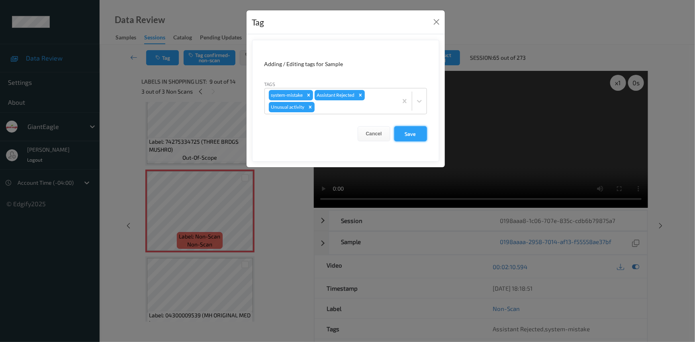
click at [413, 135] on button "Save" at bounding box center [410, 133] width 33 height 15
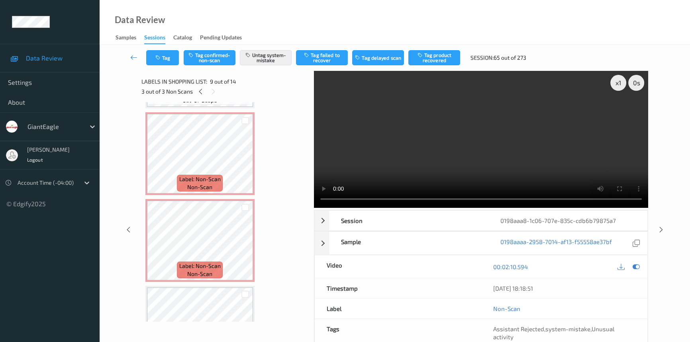
scroll to position [230, 0]
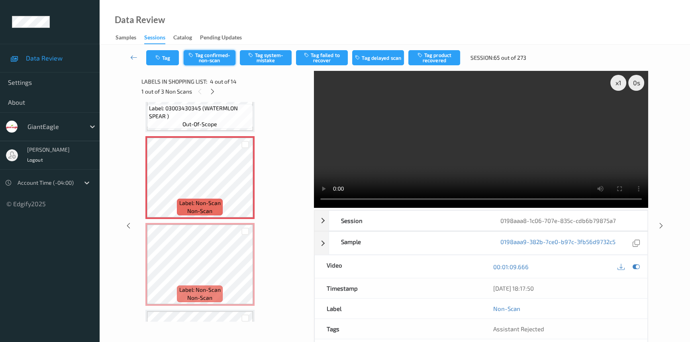
click at [218, 57] on button "Tag confirmed-non-scan" at bounding box center [210, 57] width 52 height 15
click at [432, 55] on button "Tag product recovered" at bounding box center [434, 57] width 52 height 15
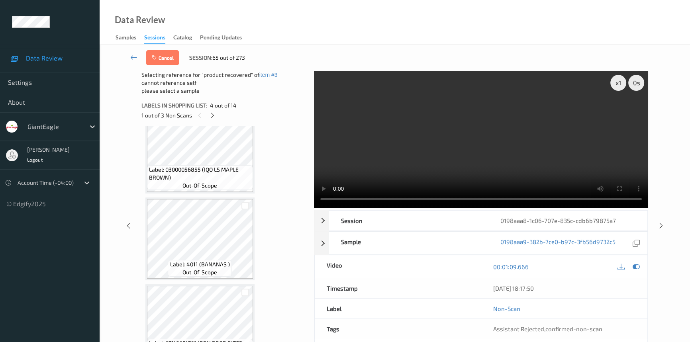
scroll to position [887, 0]
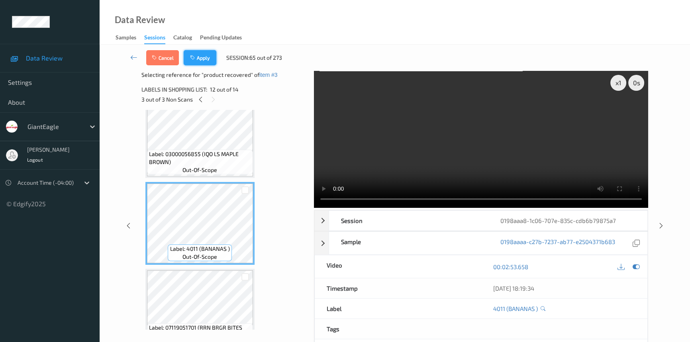
click at [208, 57] on button "Apply" at bounding box center [200, 57] width 33 height 15
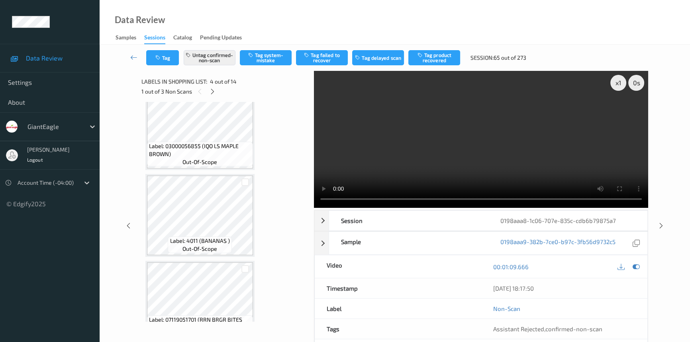
scroll to position [177, 0]
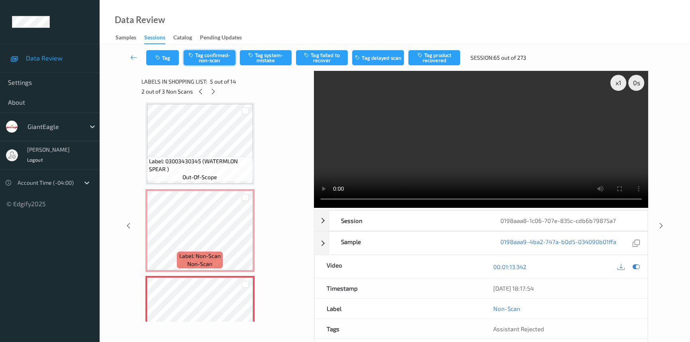
click at [207, 56] on button "Tag confirmed-non-scan" at bounding box center [210, 57] width 52 height 15
click at [439, 58] on button "Tag product recovered" at bounding box center [434, 57] width 52 height 15
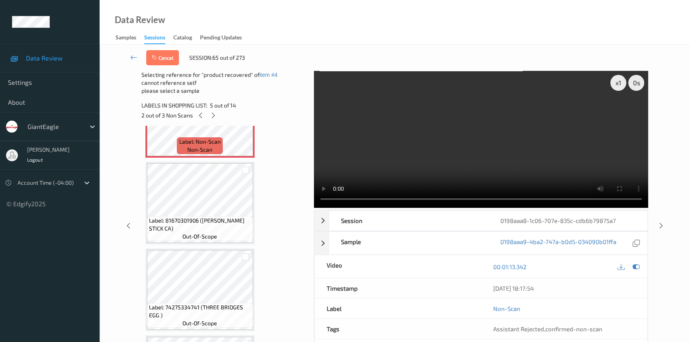
scroll to position [410, 0]
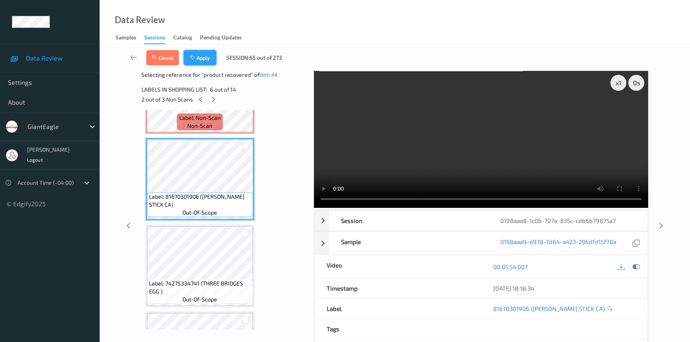
click at [198, 53] on button "Apply" at bounding box center [200, 57] width 33 height 15
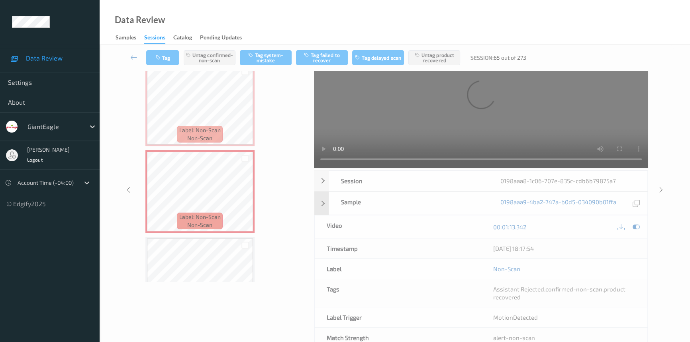
scroll to position [72, 0]
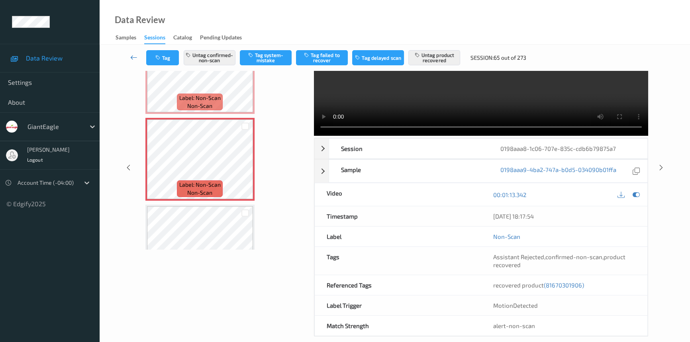
click at [133, 52] on link at bounding box center [133, 57] width 25 height 15
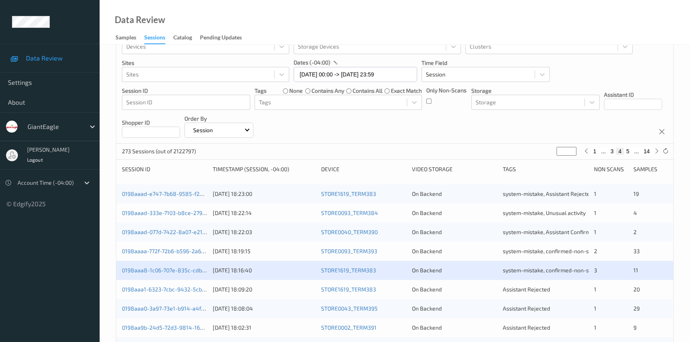
scroll to position [72, 0]
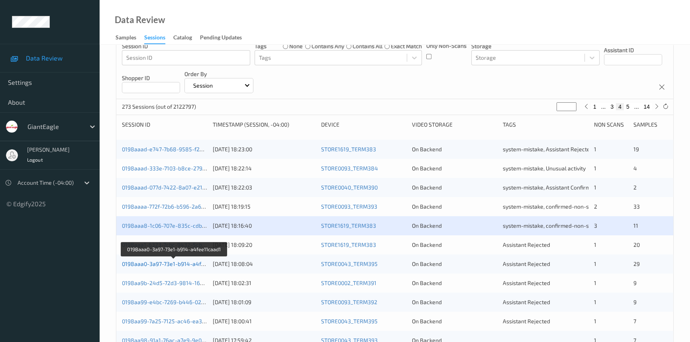
click at [156, 263] on link "0198aaa0-3a97-73e1-b914-a4fee11caad1" at bounding box center [174, 263] width 105 height 7
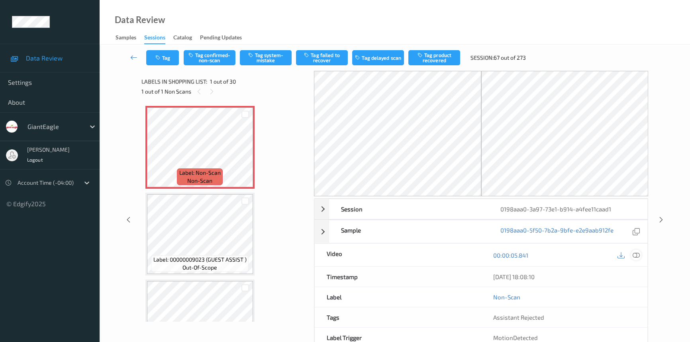
click at [633, 254] on icon at bounding box center [635, 255] width 7 height 7
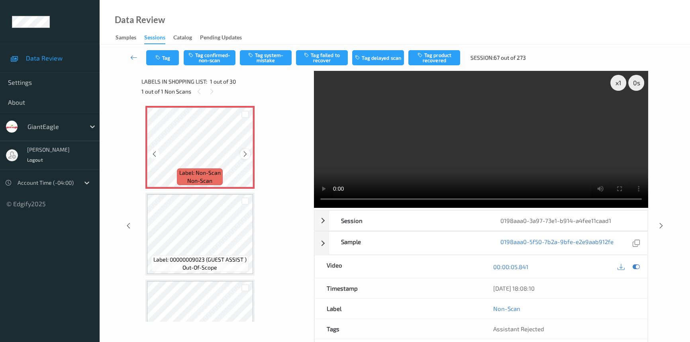
click at [242, 153] on icon at bounding box center [245, 153] width 7 height 7
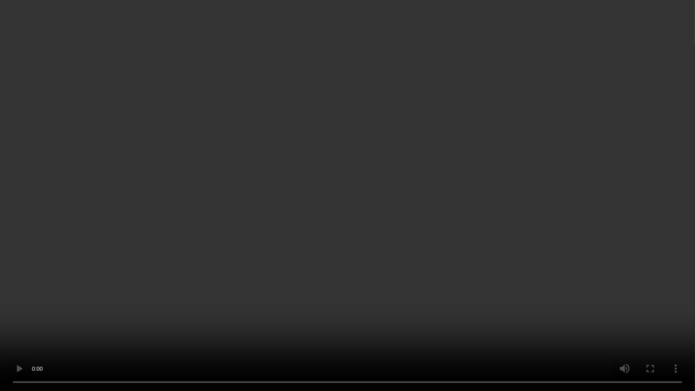
click at [350, 255] on video at bounding box center [347, 195] width 695 height 391
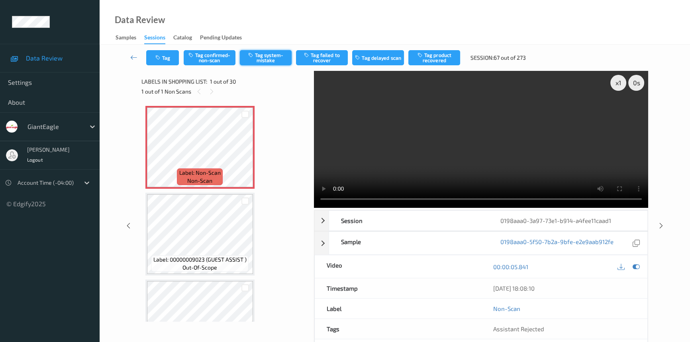
click at [273, 56] on button "Tag system-mistake" at bounding box center [266, 57] width 52 height 15
click at [133, 56] on icon at bounding box center [133, 57] width 7 height 8
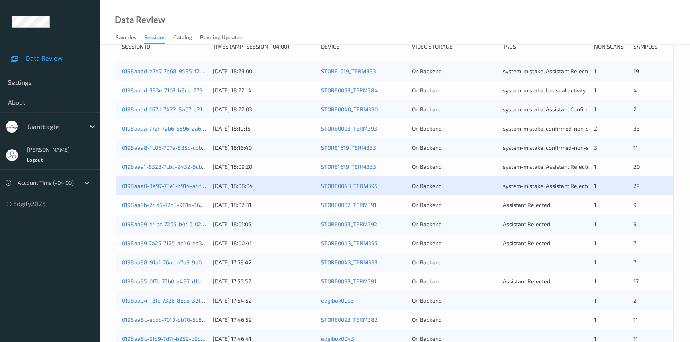
scroll to position [181, 0]
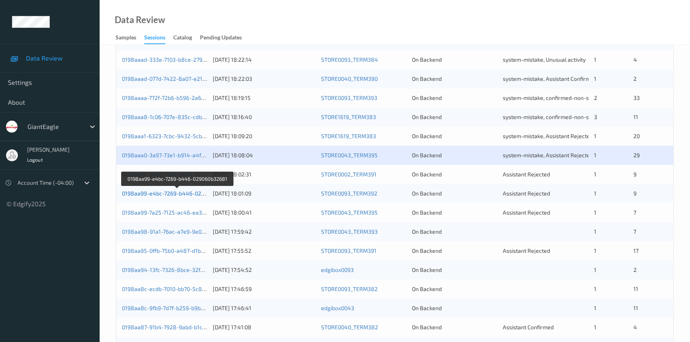
click at [151, 193] on link "0198aa99-e4bc-7269-b446-029060b32681" at bounding box center [177, 193] width 111 height 7
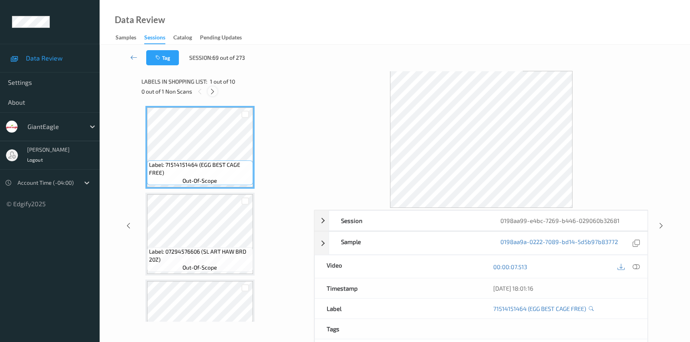
drag, startPoint x: 211, startPoint y: 91, endPoint x: 215, endPoint y: 100, distance: 10.0
click at [211, 92] on icon at bounding box center [212, 91] width 7 height 7
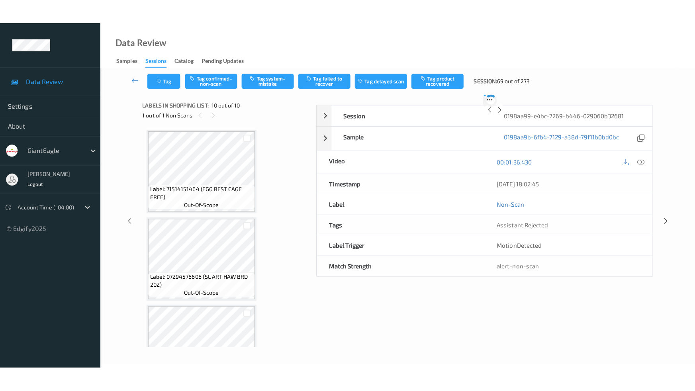
scroll to position [649, 0]
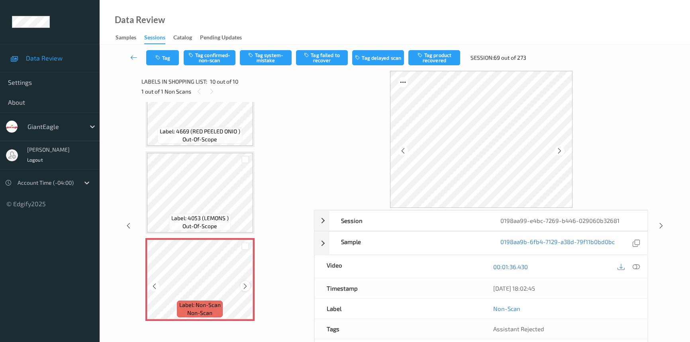
click at [246, 283] on icon at bounding box center [245, 286] width 7 height 7
click at [633, 266] on icon at bounding box center [635, 266] width 7 height 7
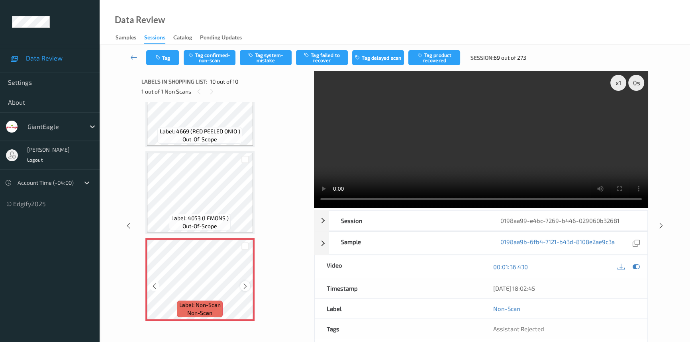
click at [244, 283] on icon at bounding box center [245, 286] width 7 height 7
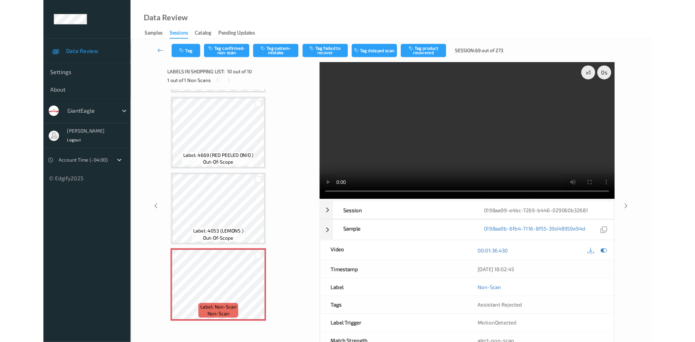
scroll to position [600, 0]
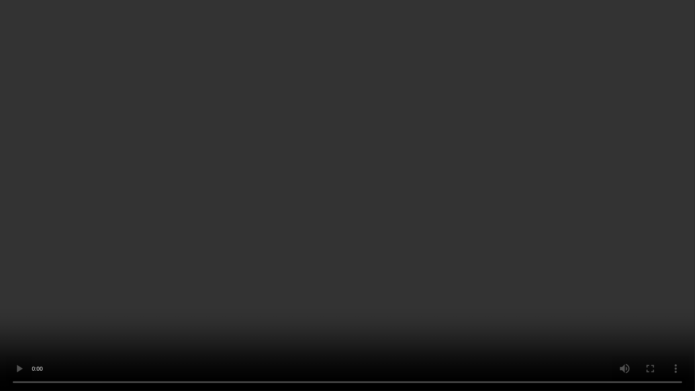
click at [581, 225] on video at bounding box center [347, 195] width 695 height 391
click at [322, 232] on video at bounding box center [347, 195] width 695 height 391
click at [303, 213] on video at bounding box center [347, 195] width 695 height 391
click at [369, 184] on video at bounding box center [347, 195] width 695 height 391
click at [385, 266] on video at bounding box center [347, 195] width 695 height 391
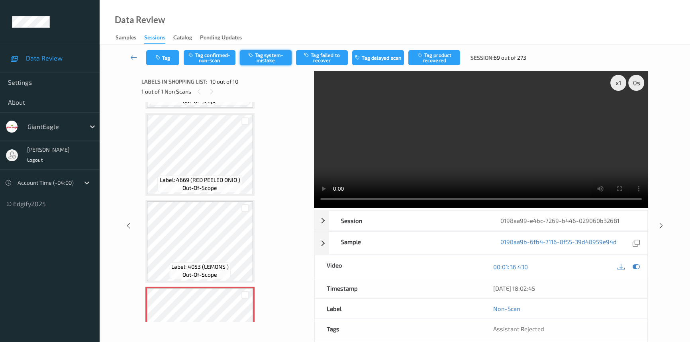
click at [267, 60] on button "Tag system-mistake" at bounding box center [266, 57] width 52 height 15
click at [163, 54] on button "Tag" at bounding box center [162, 57] width 33 height 15
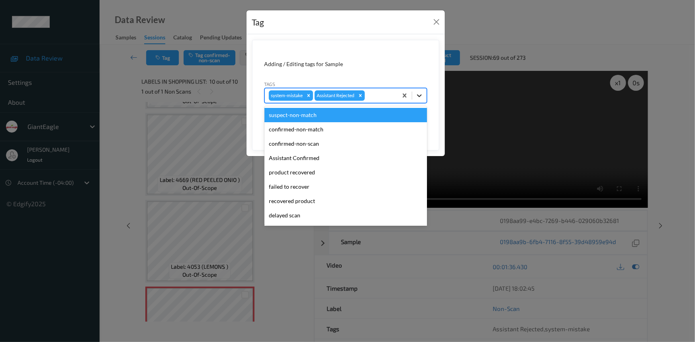
drag, startPoint x: 420, startPoint y: 94, endPoint x: 400, endPoint y: 127, distance: 39.5
click at [421, 95] on icon at bounding box center [419, 96] width 8 height 8
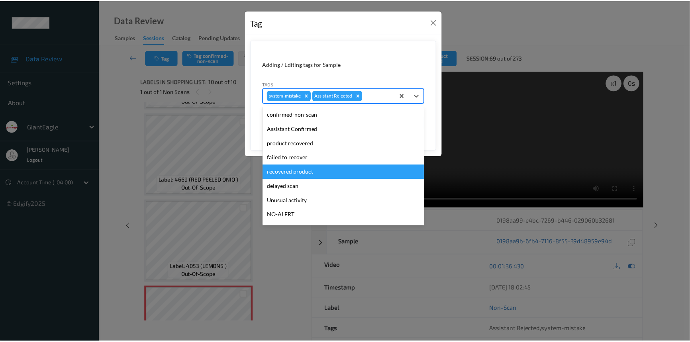
scroll to position [36, 0]
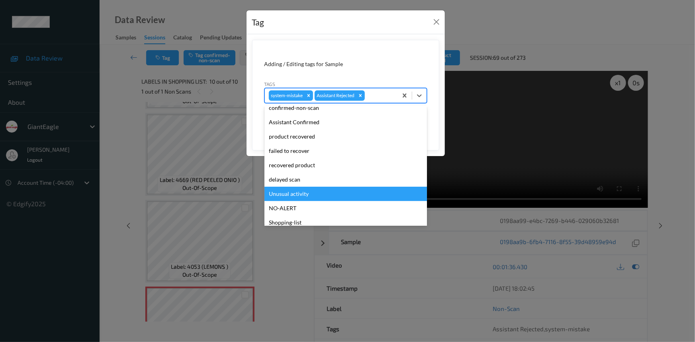
click at [278, 196] on div "Unusual activity" at bounding box center [345, 194] width 162 height 14
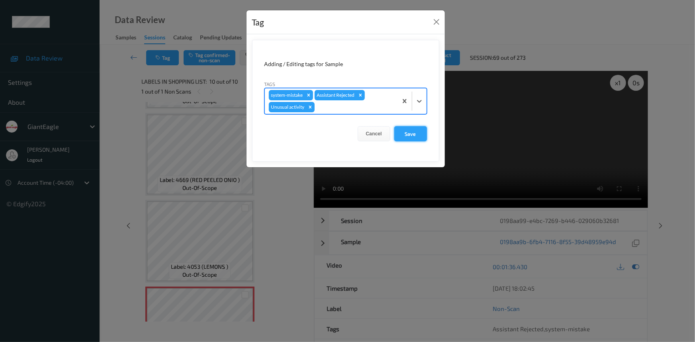
click at [416, 134] on button "Save" at bounding box center [410, 133] width 33 height 15
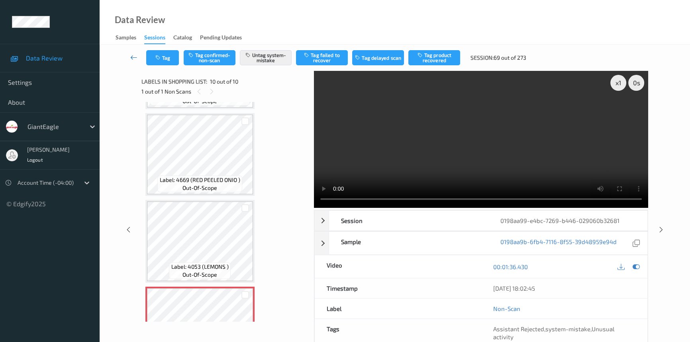
click at [132, 54] on icon at bounding box center [133, 57] width 7 height 8
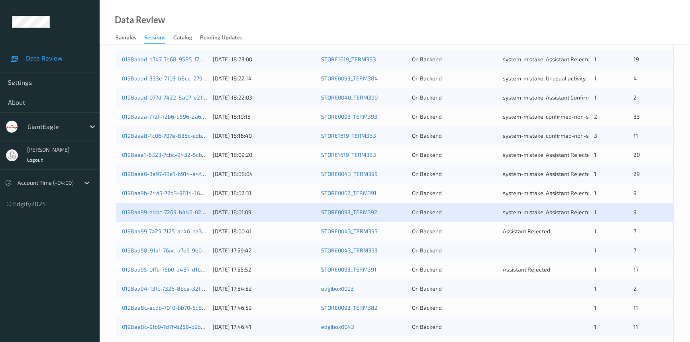
scroll to position [181, 0]
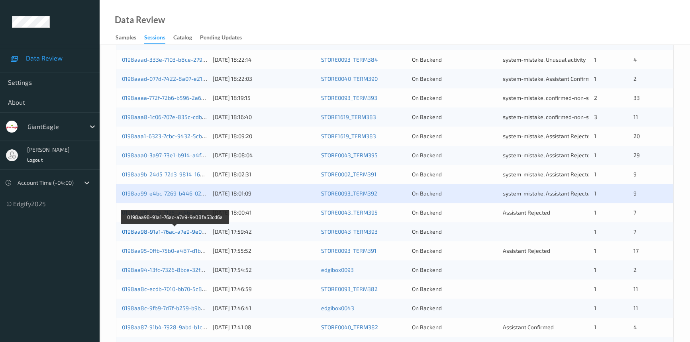
click at [155, 229] on link "0198aa98-91a1-76ac-a7e9-9e08fa53cd6a" at bounding box center [175, 231] width 107 height 7
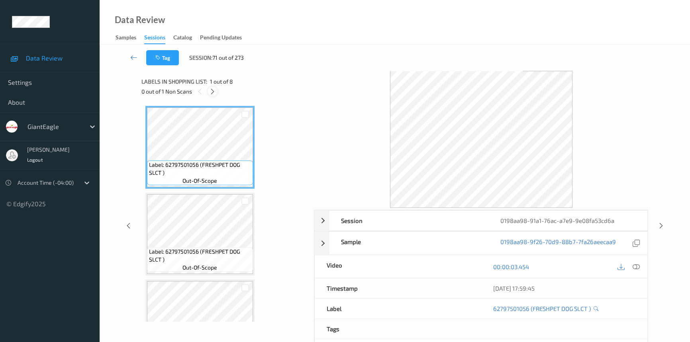
click at [211, 91] on icon at bounding box center [212, 91] width 7 height 7
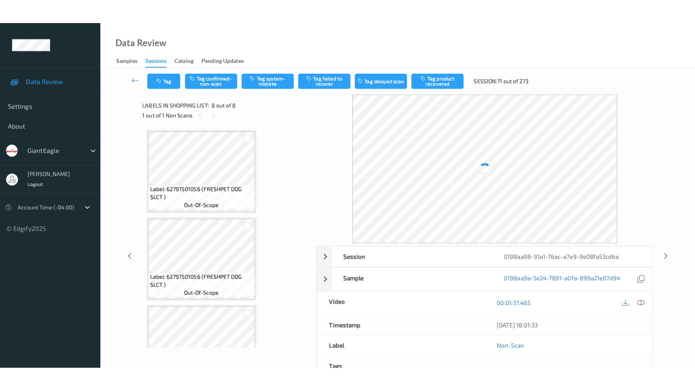
scroll to position [476, 0]
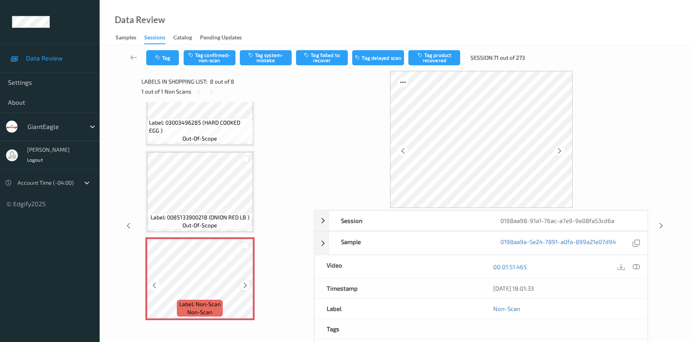
click at [245, 282] on icon at bounding box center [245, 285] width 7 height 7
click at [638, 263] on icon at bounding box center [635, 266] width 7 height 7
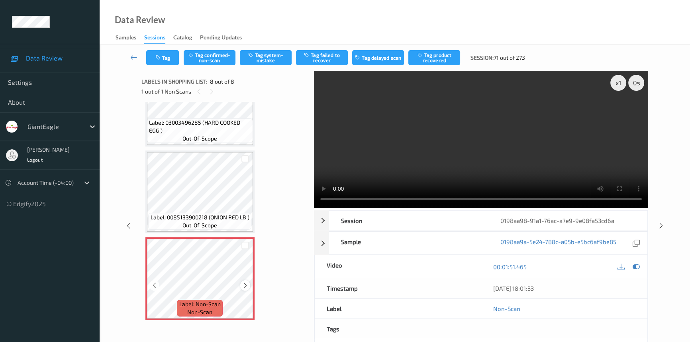
click at [241, 282] on div at bounding box center [245, 285] width 10 height 10
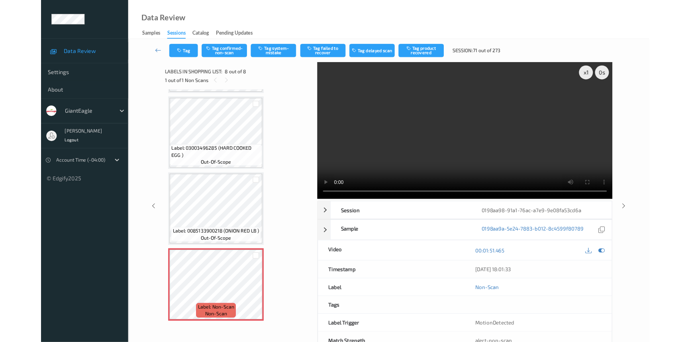
scroll to position [427, 0]
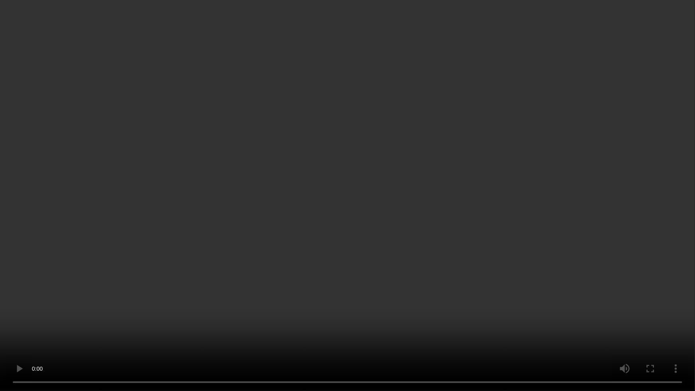
drag, startPoint x: 515, startPoint y: 242, endPoint x: 526, endPoint y: 239, distance: 11.0
click at [518, 242] on video at bounding box center [347, 195] width 695 height 391
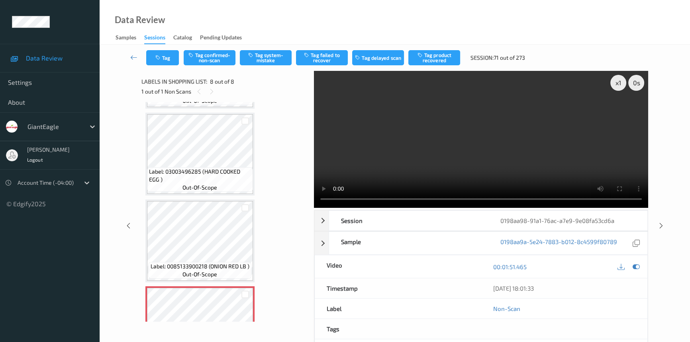
drag, startPoint x: 461, startPoint y: 91, endPoint x: 467, endPoint y: 96, distance: 7.6
click at [462, 92] on video at bounding box center [481, 139] width 334 height 137
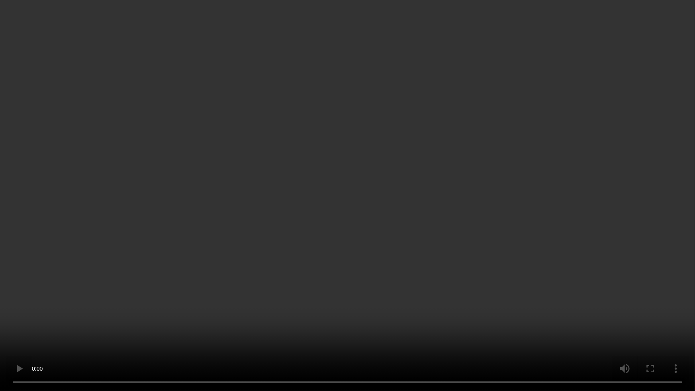
click at [454, 233] on video at bounding box center [347, 195] width 695 height 391
click at [373, 231] on video at bounding box center [347, 195] width 695 height 391
click at [376, 209] on video at bounding box center [347, 195] width 695 height 391
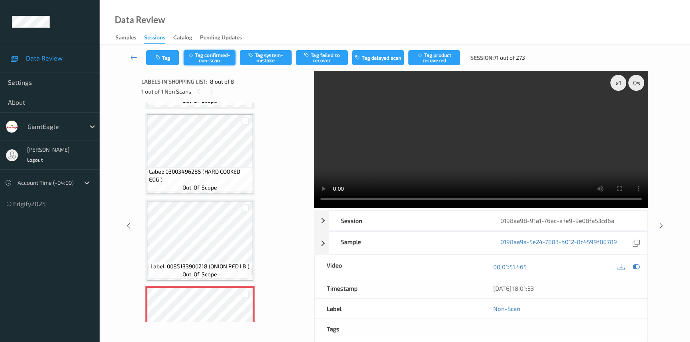
click at [219, 57] on button "Tag confirmed-non-scan" at bounding box center [210, 57] width 52 height 15
click at [132, 55] on icon at bounding box center [133, 57] width 7 height 8
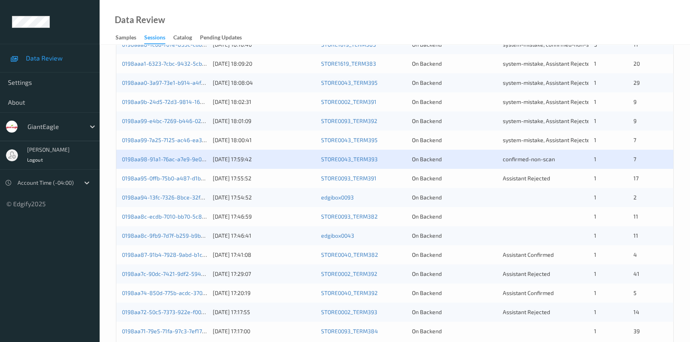
scroll to position [284, 0]
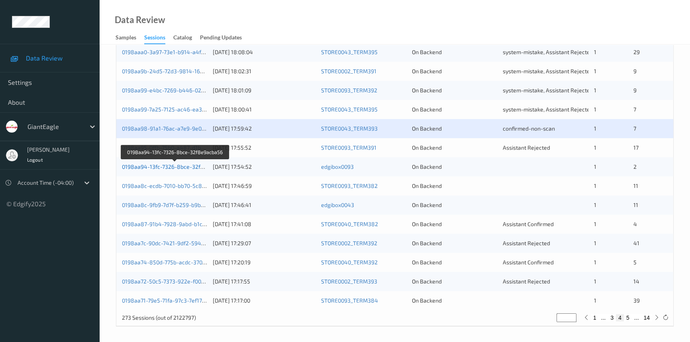
click at [174, 164] on link "0198aa94-13fc-7326-8bce-32f8e9acba56" at bounding box center [175, 166] width 107 height 7
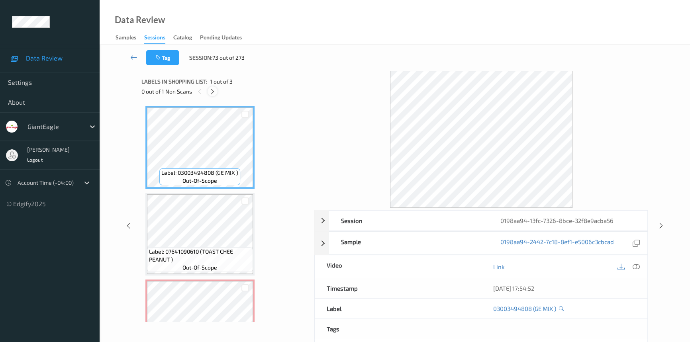
click at [210, 88] on icon at bounding box center [212, 91] width 7 height 7
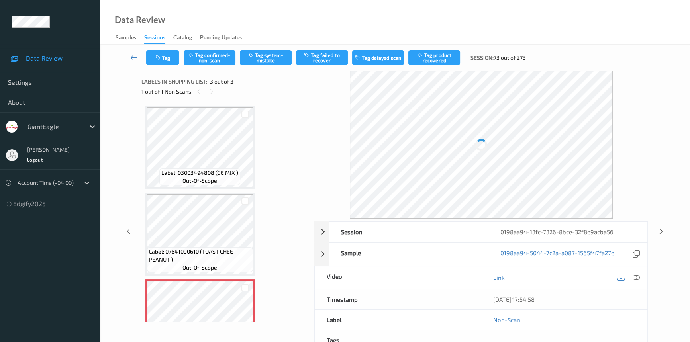
scroll to position [44, 0]
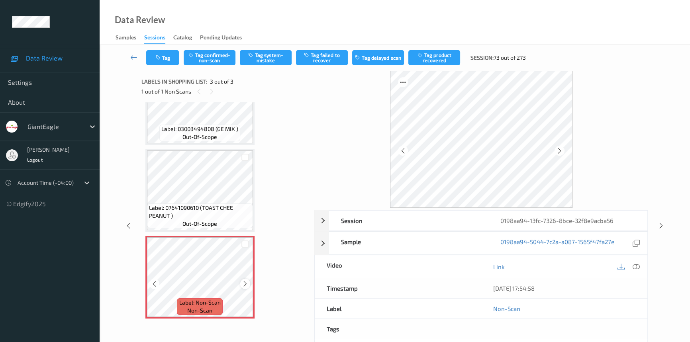
click at [245, 280] on icon at bounding box center [245, 283] width 7 height 7
drag, startPoint x: 633, startPoint y: 266, endPoint x: 633, endPoint y: 247, distance: 18.3
click at [634, 263] on icon at bounding box center [635, 266] width 7 height 7
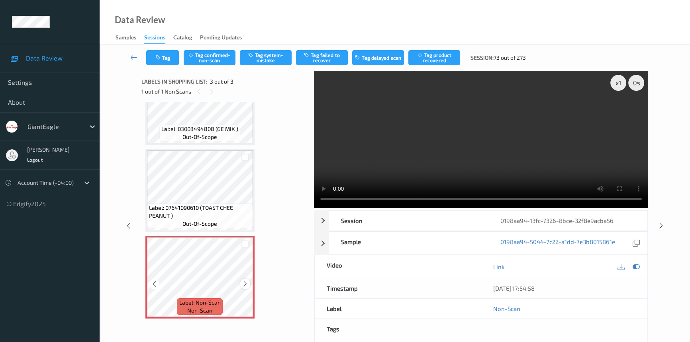
click at [243, 285] on icon at bounding box center [245, 283] width 7 height 7
click at [244, 285] on icon at bounding box center [245, 283] width 7 height 7
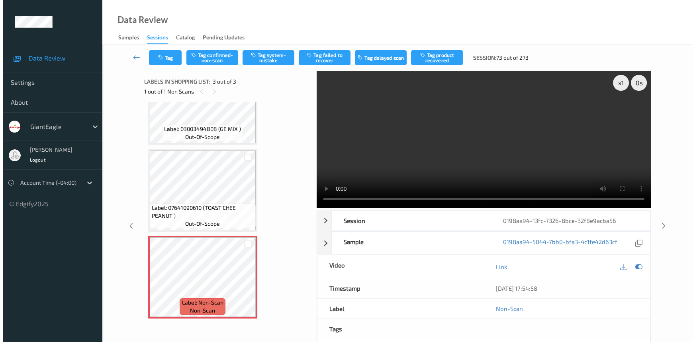
scroll to position [0, 0]
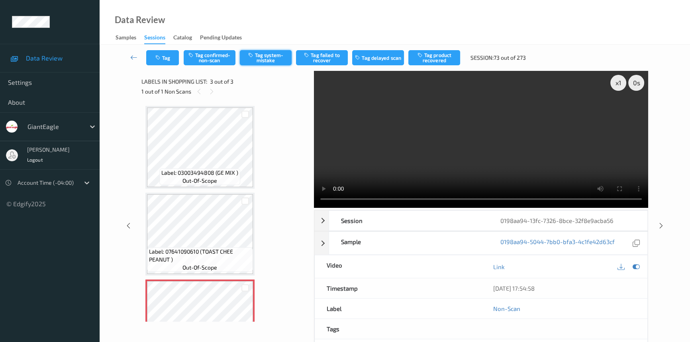
click at [268, 56] on button "Tag system-mistake" at bounding box center [266, 57] width 52 height 15
click at [164, 58] on button "Tag" at bounding box center [162, 57] width 33 height 15
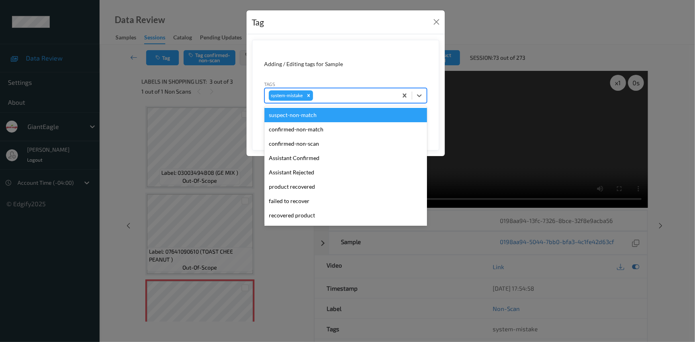
drag, startPoint x: 417, startPoint y: 95, endPoint x: 367, endPoint y: 147, distance: 72.1
click at [418, 98] on icon at bounding box center [419, 96] width 8 height 8
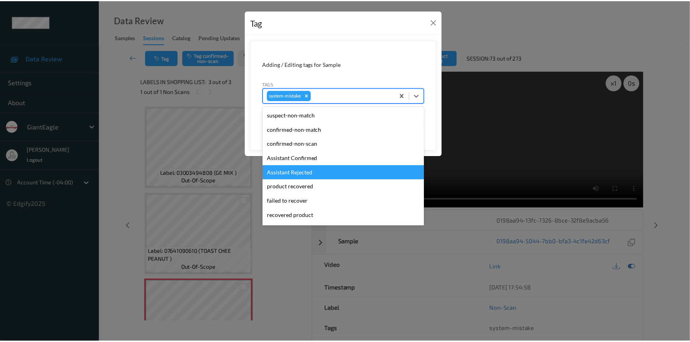
scroll to position [36, 0]
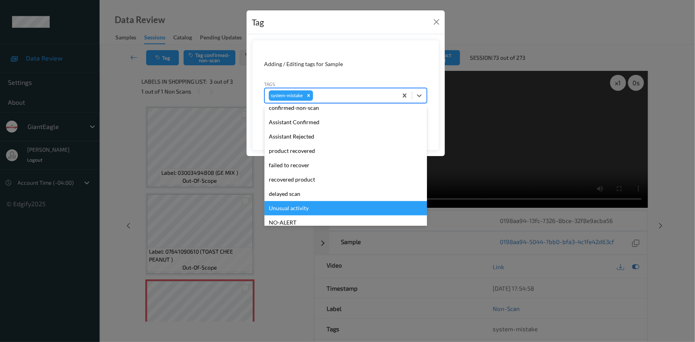
click at [281, 209] on div "Unusual activity" at bounding box center [345, 208] width 162 height 14
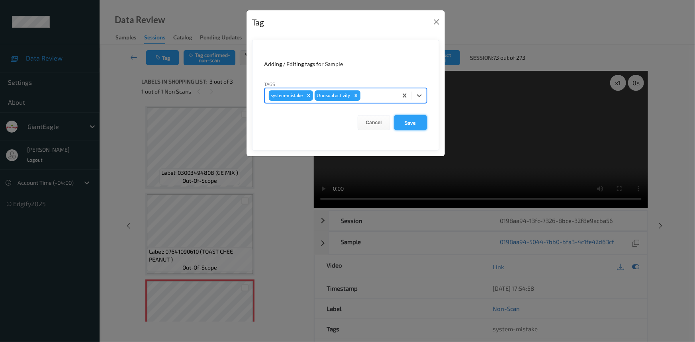
click at [410, 122] on button "Save" at bounding box center [410, 122] width 33 height 15
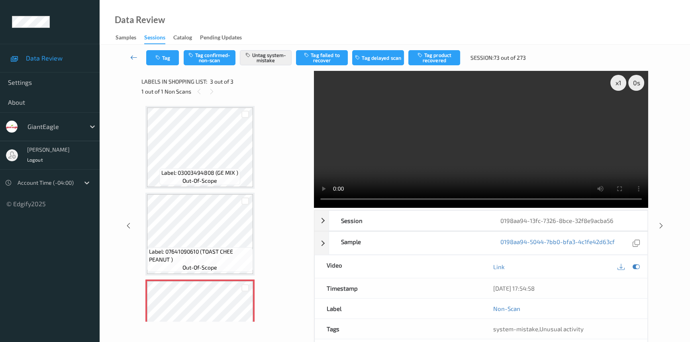
click at [131, 52] on link at bounding box center [133, 57] width 25 height 15
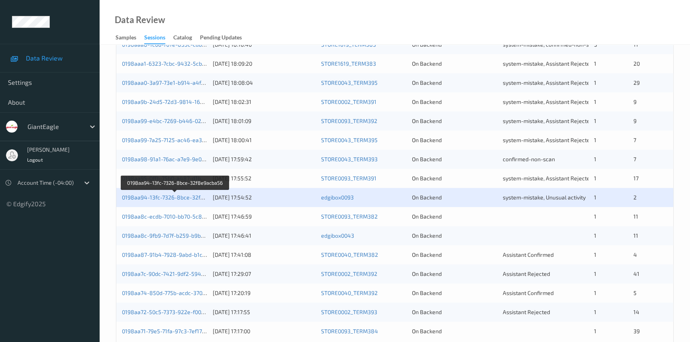
scroll to position [284, 0]
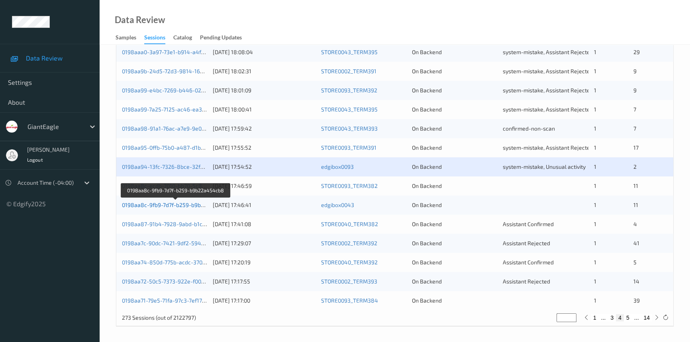
click at [147, 203] on link "0198aa8c-9fb9-7d7f-b259-b9b22a454cb8" at bounding box center [176, 204] width 108 height 7
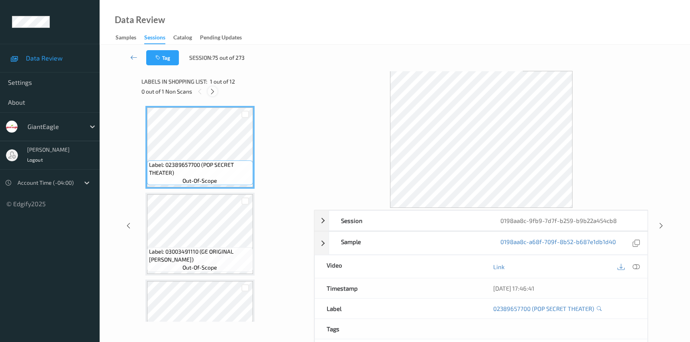
click at [211, 91] on icon at bounding box center [212, 91] width 7 height 7
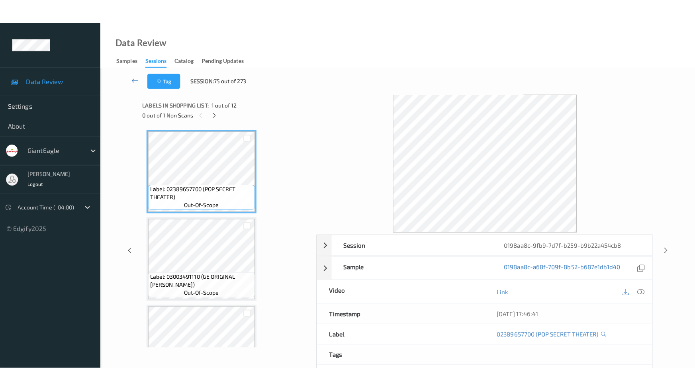
scroll to position [822, 0]
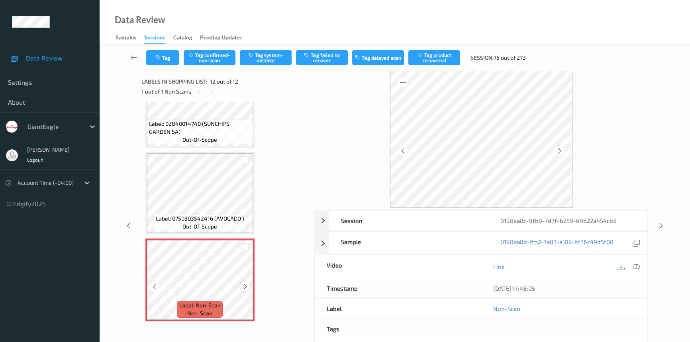
click at [242, 283] on icon at bounding box center [245, 286] width 7 height 7
click at [633, 264] on icon at bounding box center [635, 266] width 7 height 7
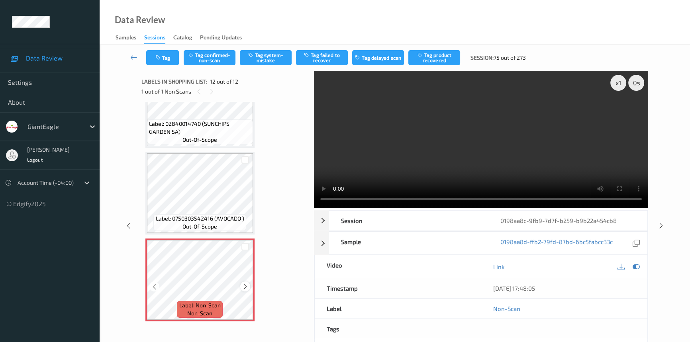
click at [244, 283] on icon at bounding box center [245, 286] width 7 height 7
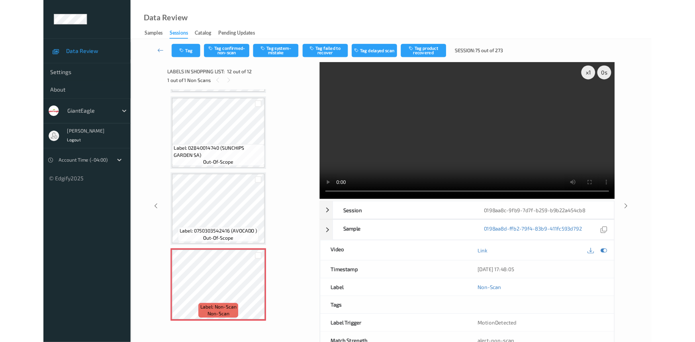
scroll to position [773, 0]
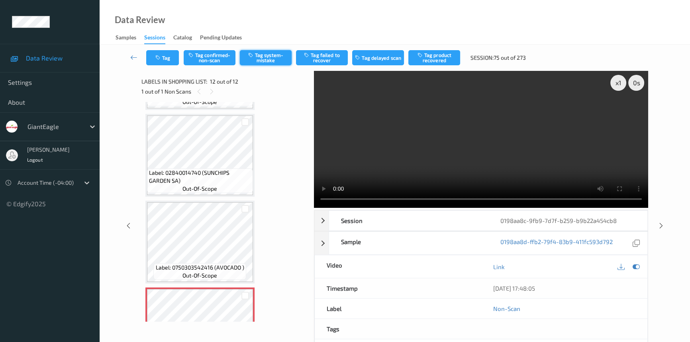
click at [264, 58] on button "Tag system-mistake" at bounding box center [266, 57] width 52 height 15
click at [166, 55] on button "Tag" at bounding box center [162, 57] width 33 height 15
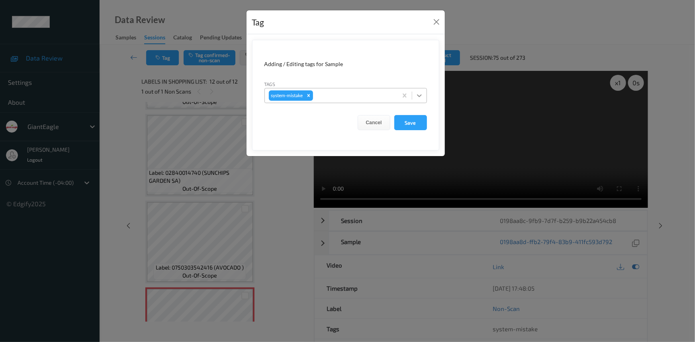
click at [421, 98] on icon at bounding box center [419, 96] width 8 height 8
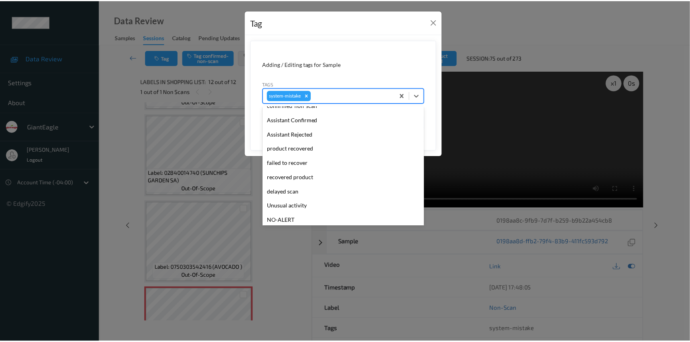
scroll to position [84, 0]
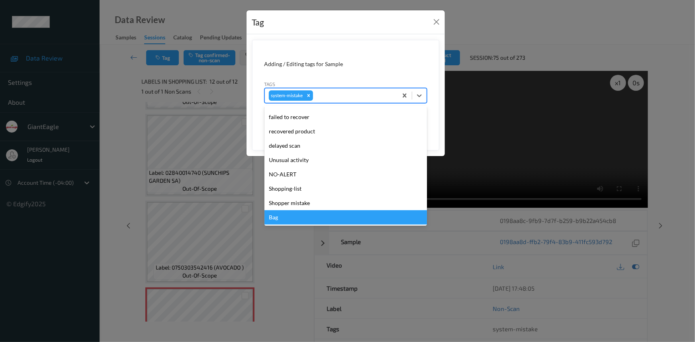
click at [279, 217] on div "Bag" at bounding box center [345, 217] width 162 height 14
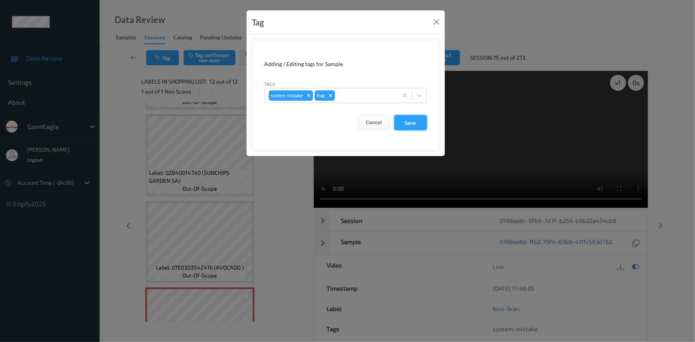
drag, startPoint x: 412, startPoint y: 119, endPoint x: 408, endPoint y: 135, distance: 16.3
click at [412, 121] on button "Save" at bounding box center [410, 122] width 33 height 15
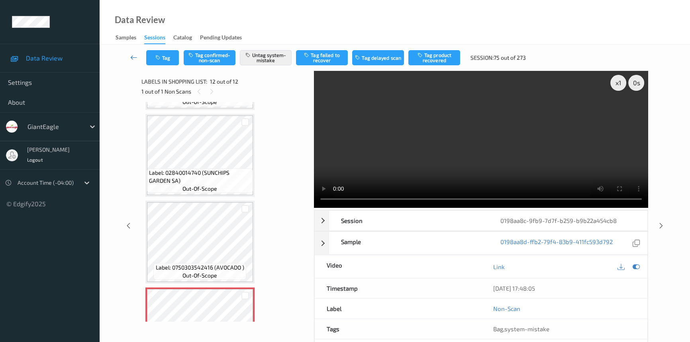
click at [132, 54] on icon at bounding box center [133, 57] width 7 height 8
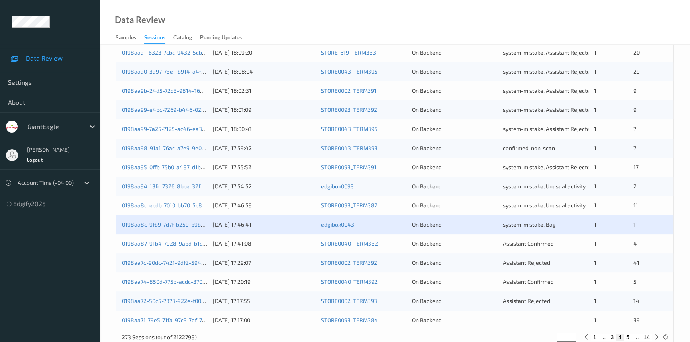
scroll to position [284, 0]
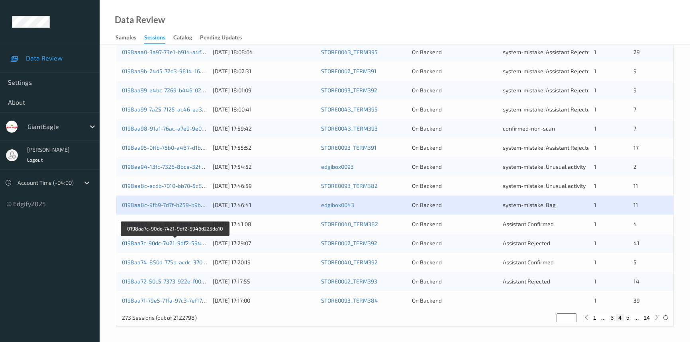
click at [158, 242] on link "0198aa7c-90dc-7421-9df2-5946d225da10" at bounding box center [175, 243] width 107 height 7
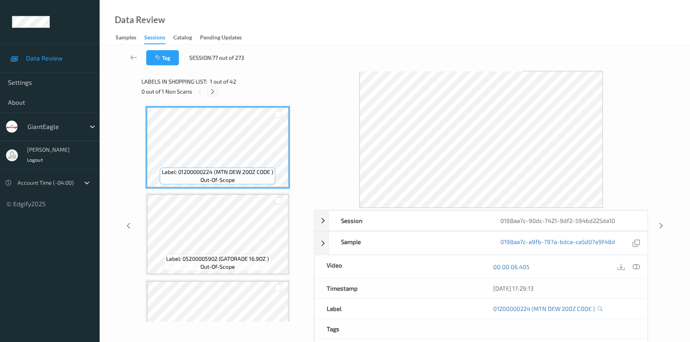
click at [214, 90] on icon at bounding box center [212, 91] width 7 height 7
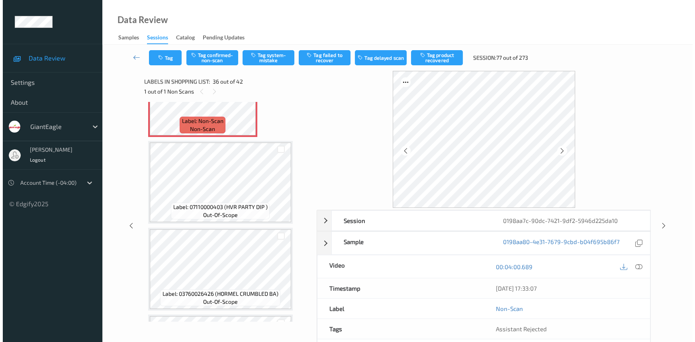
scroll to position [2981, 0]
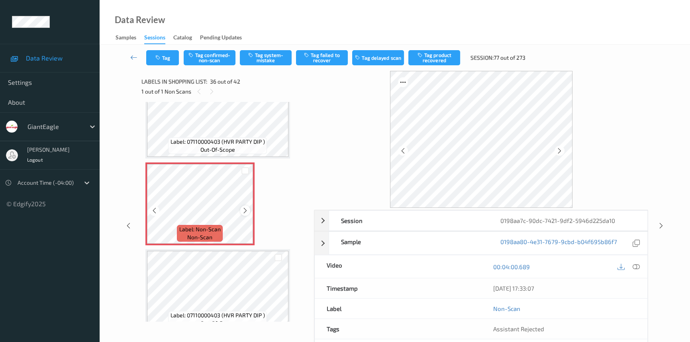
click at [242, 207] on icon at bounding box center [245, 210] width 7 height 7
click at [246, 207] on icon at bounding box center [245, 210] width 7 height 7
click at [634, 266] on icon at bounding box center [635, 266] width 7 height 7
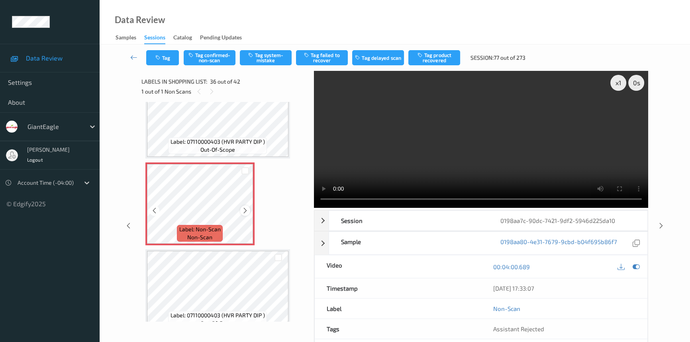
click at [246, 207] on icon at bounding box center [245, 210] width 7 height 7
click at [513, 155] on video at bounding box center [481, 139] width 334 height 137
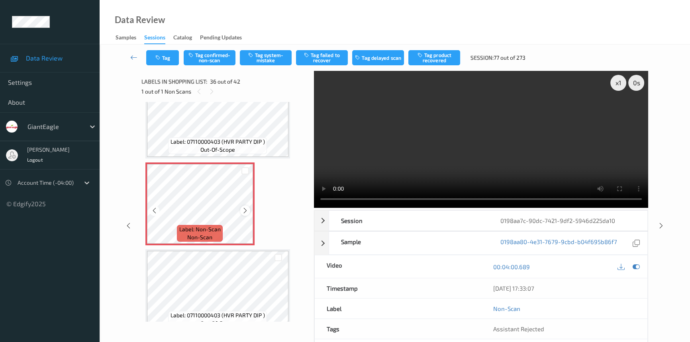
click at [241, 205] on div at bounding box center [245, 210] width 10 height 10
click at [246, 207] on icon at bounding box center [245, 210] width 7 height 7
click at [491, 152] on video at bounding box center [481, 139] width 334 height 137
click at [460, 106] on video at bounding box center [481, 139] width 334 height 137
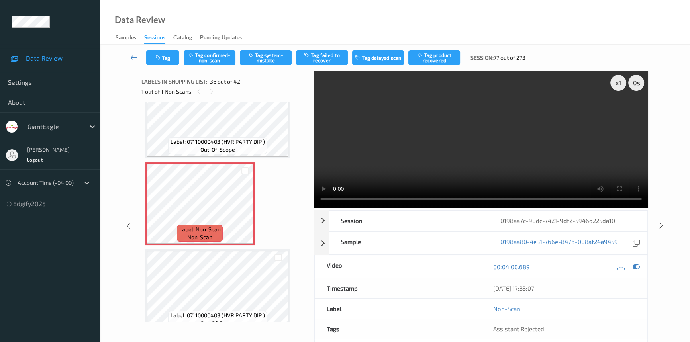
click at [547, 157] on video at bounding box center [481, 139] width 334 height 137
click at [464, 145] on video at bounding box center [481, 139] width 334 height 137
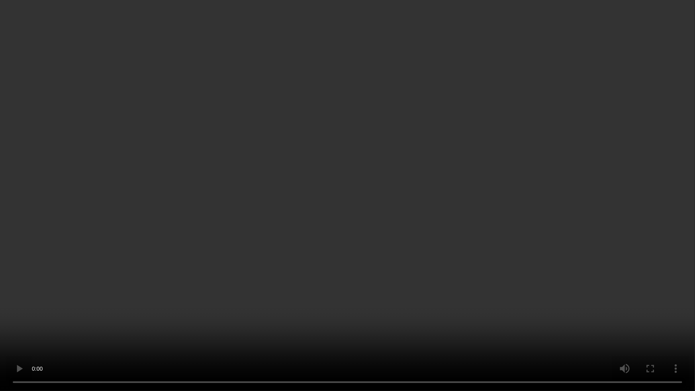
click at [283, 165] on video at bounding box center [347, 195] width 695 height 391
click at [363, 205] on video at bounding box center [347, 195] width 695 height 391
click at [333, 190] on video at bounding box center [347, 195] width 695 height 391
click at [291, 215] on video at bounding box center [347, 195] width 695 height 391
click at [289, 259] on video at bounding box center [347, 195] width 695 height 391
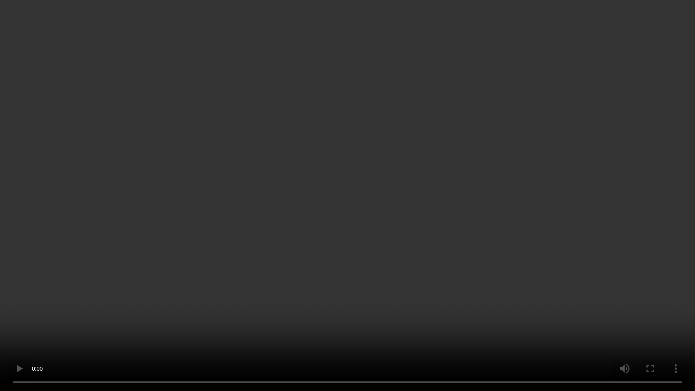
click at [257, 227] on video at bounding box center [347, 195] width 695 height 391
click at [302, 211] on video at bounding box center [347, 195] width 695 height 391
click at [381, 158] on video at bounding box center [347, 195] width 695 height 391
click at [455, 186] on video at bounding box center [347, 195] width 695 height 391
click at [244, 157] on video at bounding box center [347, 195] width 695 height 391
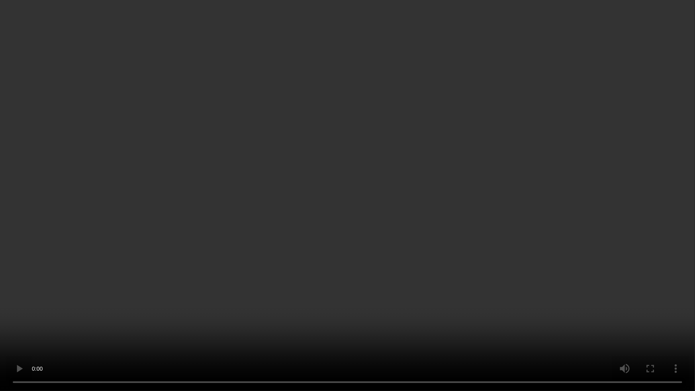
click at [464, 259] on video at bounding box center [347, 195] width 695 height 391
click at [415, 221] on video at bounding box center [347, 195] width 695 height 391
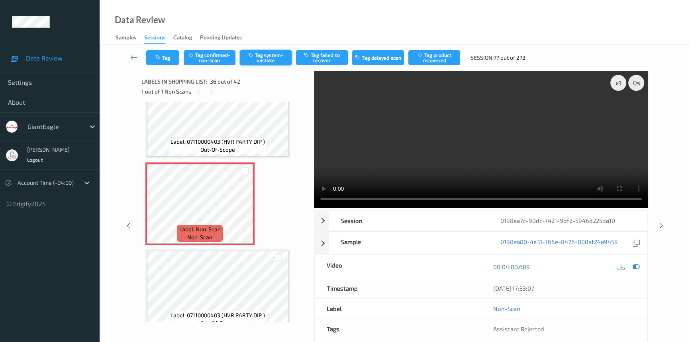
click at [271, 58] on button "Tag system-mistake" at bounding box center [266, 57] width 52 height 15
click at [160, 54] on button "Tag" at bounding box center [162, 57] width 33 height 15
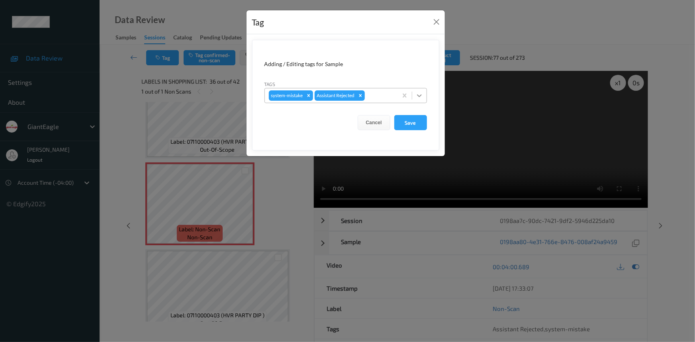
click at [421, 95] on icon at bounding box center [419, 95] width 5 height 3
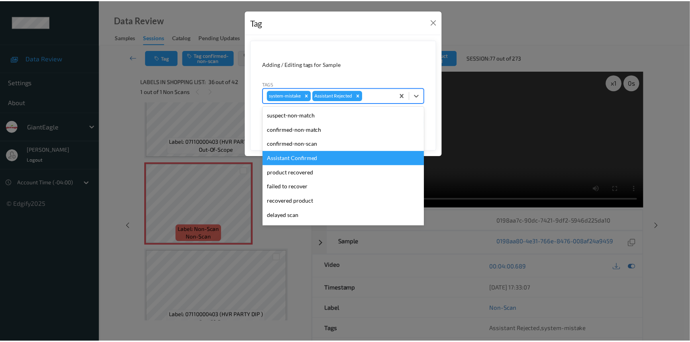
scroll to position [36, 0]
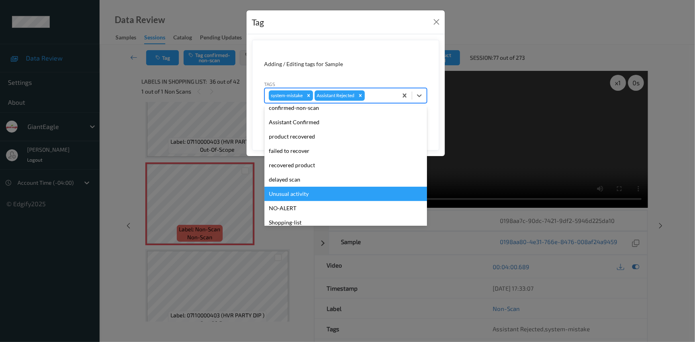
click at [299, 192] on div "Unusual activity" at bounding box center [345, 194] width 162 height 14
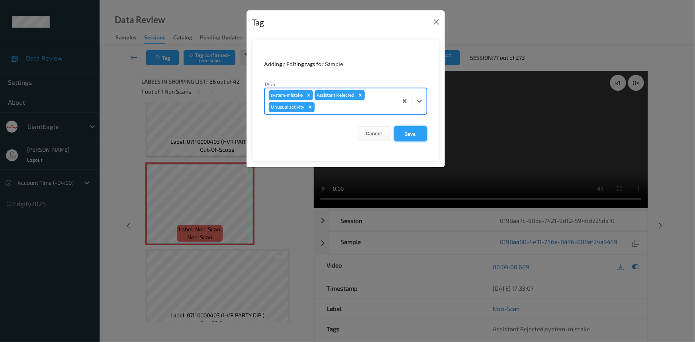
click at [408, 137] on button "Save" at bounding box center [410, 133] width 33 height 15
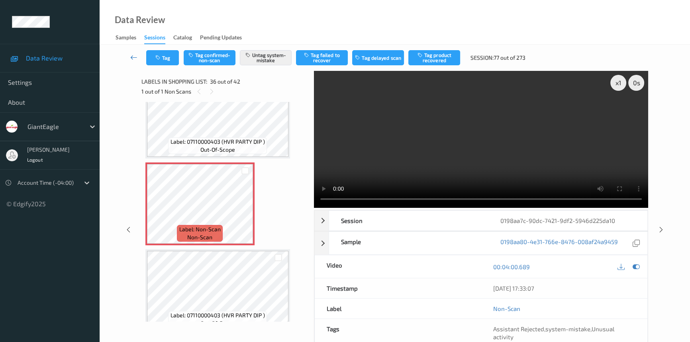
click at [131, 53] on icon at bounding box center [133, 57] width 7 height 8
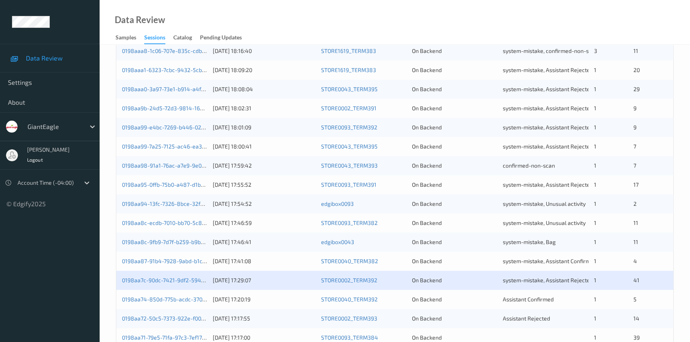
scroll to position [284, 0]
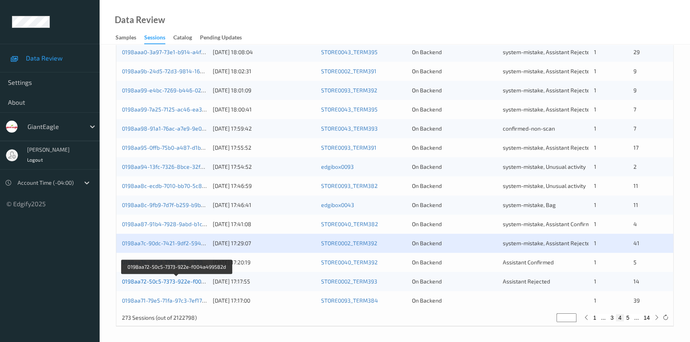
click at [165, 281] on link "0198aa72-50c5-7373-922e-f004a499582d" at bounding box center [176, 281] width 109 height 7
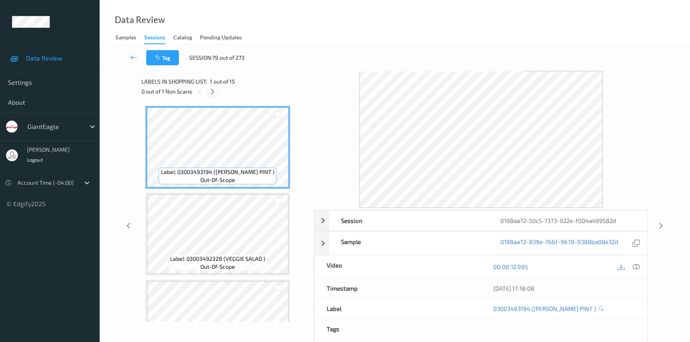
click at [213, 91] on icon at bounding box center [212, 91] width 7 height 7
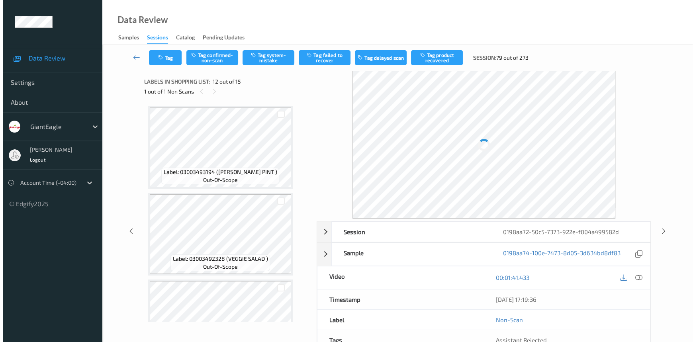
scroll to position [869, 0]
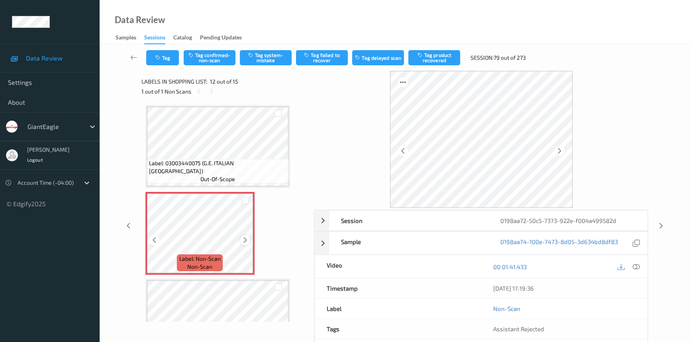
click at [243, 236] on icon at bounding box center [245, 239] width 7 height 7
click at [244, 236] on icon at bounding box center [245, 239] width 7 height 7
click at [634, 266] on icon at bounding box center [635, 266] width 7 height 7
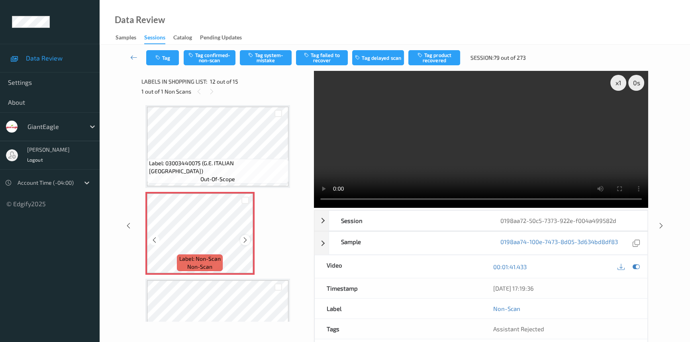
click at [245, 236] on icon at bounding box center [245, 239] width 7 height 7
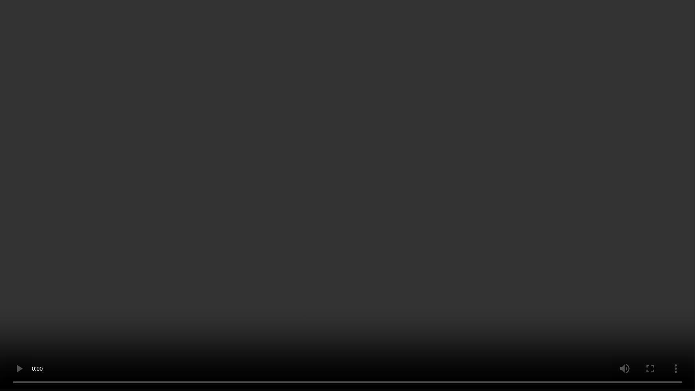
click at [401, 242] on video at bounding box center [347, 195] width 695 height 391
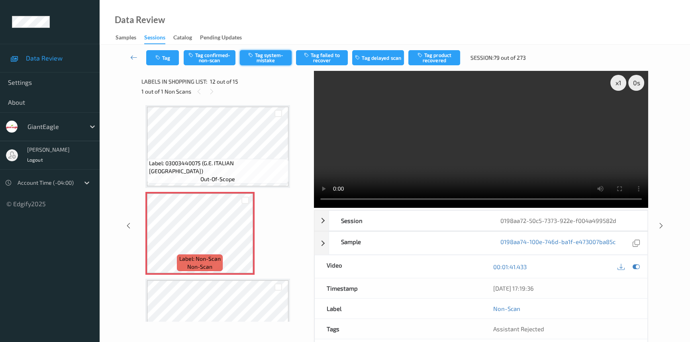
click at [280, 53] on button "Tag system-mistake" at bounding box center [266, 57] width 52 height 15
click at [159, 56] on icon "button" at bounding box center [158, 58] width 7 height 6
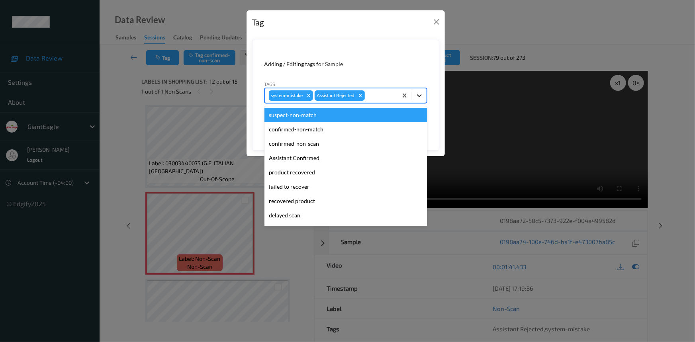
click at [416, 93] on icon at bounding box center [419, 96] width 8 height 8
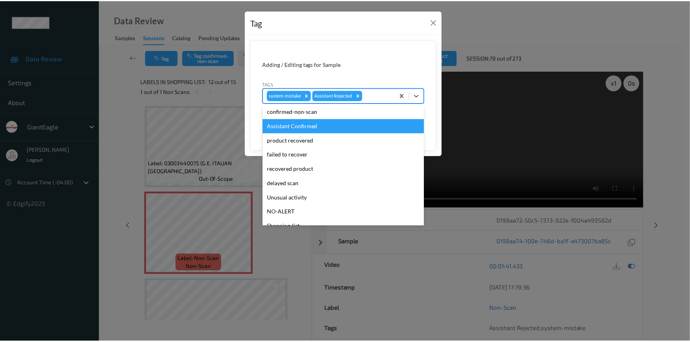
scroll to position [36, 0]
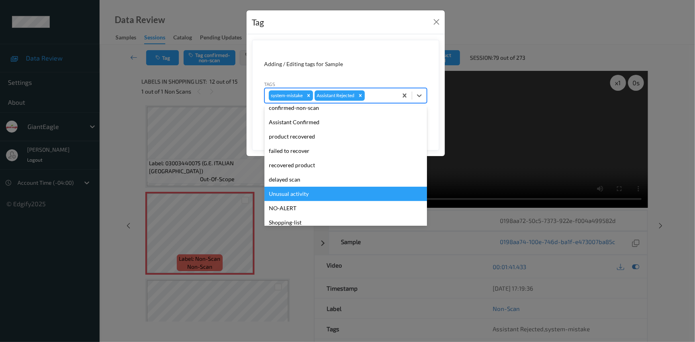
click at [283, 192] on div "Unusual activity" at bounding box center [345, 194] width 162 height 14
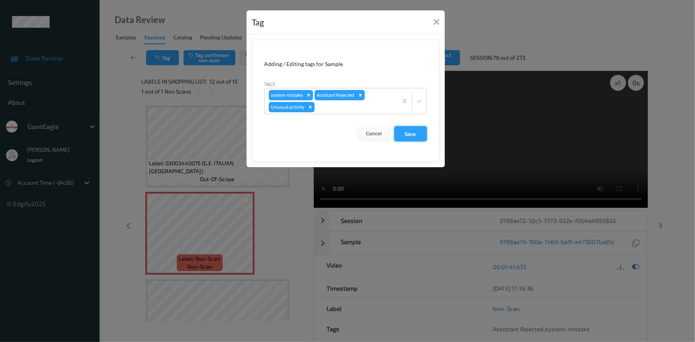
click at [408, 131] on button "Save" at bounding box center [410, 133] width 33 height 15
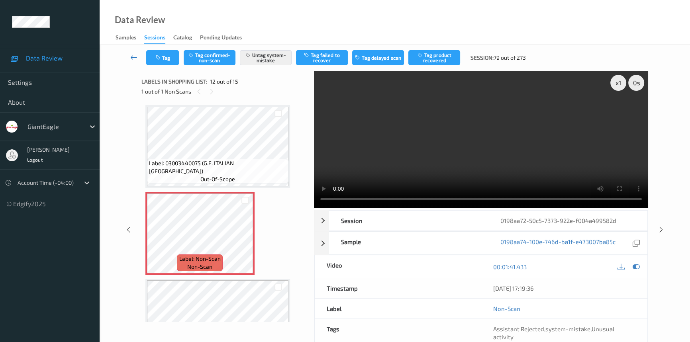
click at [132, 52] on link at bounding box center [133, 57] width 25 height 15
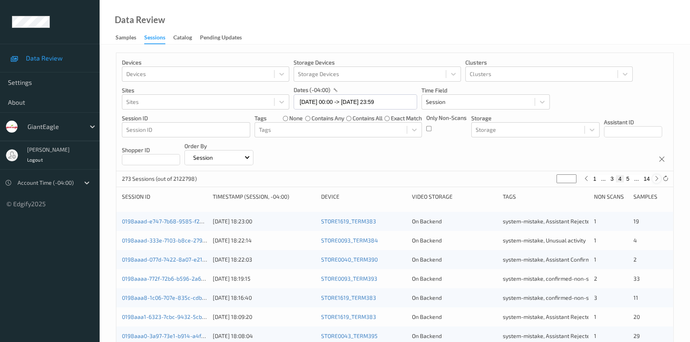
drag, startPoint x: 655, startPoint y: 179, endPoint x: 648, endPoint y: 186, distance: 10.2
click at [654, 180] on icon at bounding box center [656, 179] width 6 height 6
type input "*"
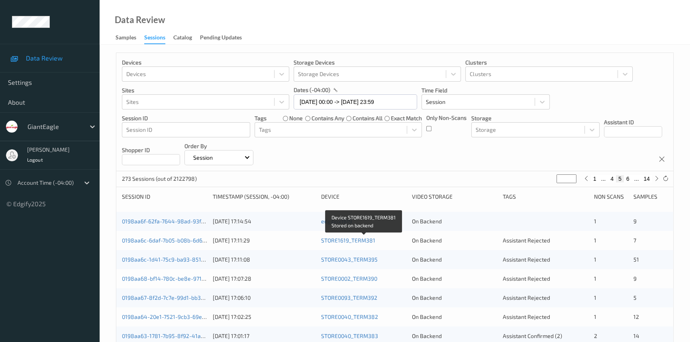
scroll to position [36, 0]
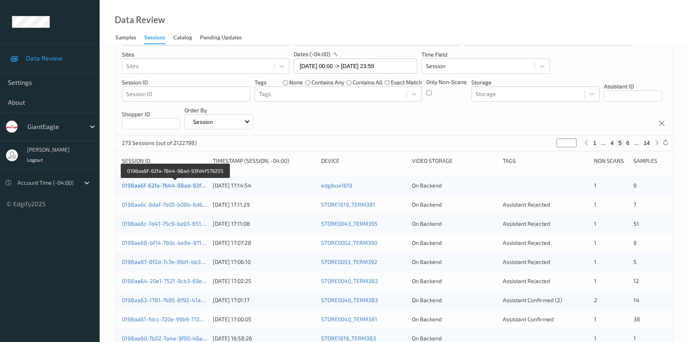
click at [167, 183] on link "0198aa6f-62fa-7644-98ad-93fd4f579205" at bounding box center [175, 185] width 107 height 7
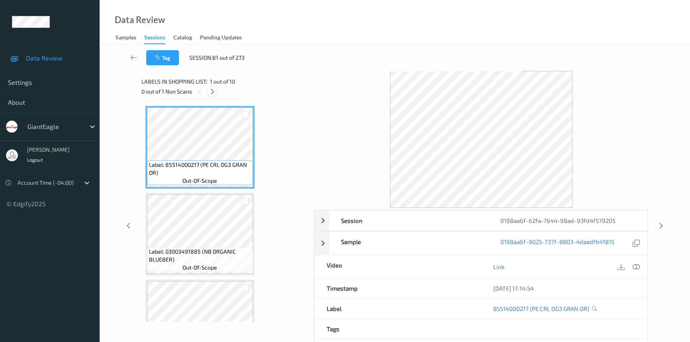
click at [211, 89] on icon at bounding box center [212, 91] width 7 height 7
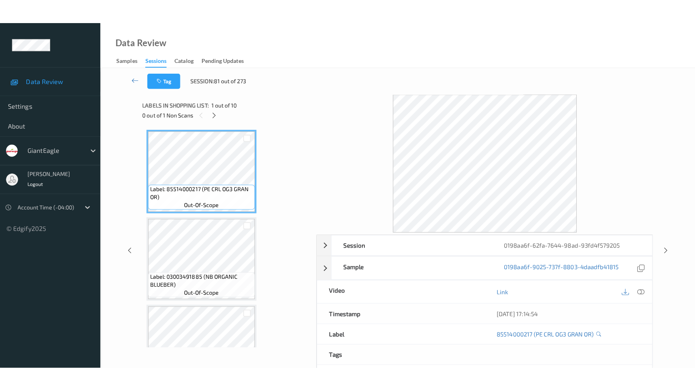
scroll to position [649, 0]
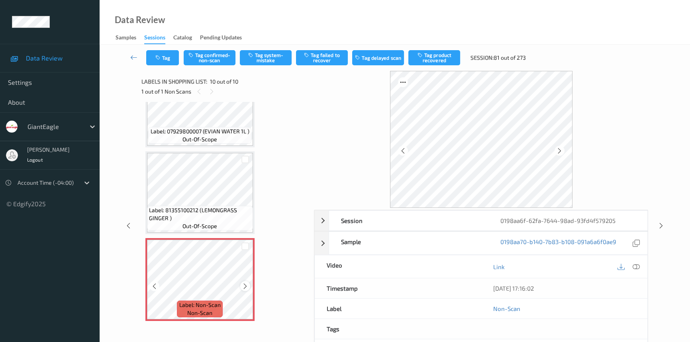
click at [245, 283] on icon at bounding box center [245, 286] width 7 height 7
click at [639, 265] on icon at bounding box center [635, 266] width 7 height 7
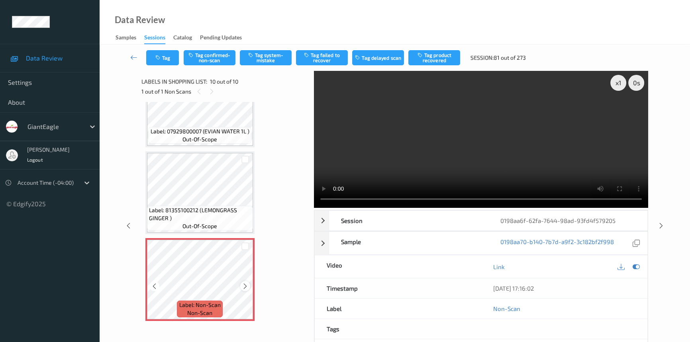
click at [245, 283] on icon at bounding box center [245, 286] width 7 height 7
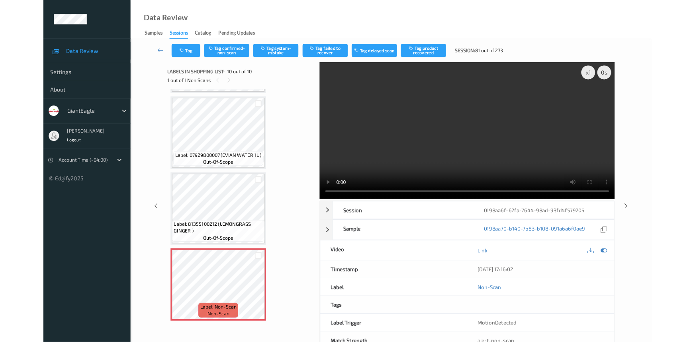
scroll to position [600, 0]
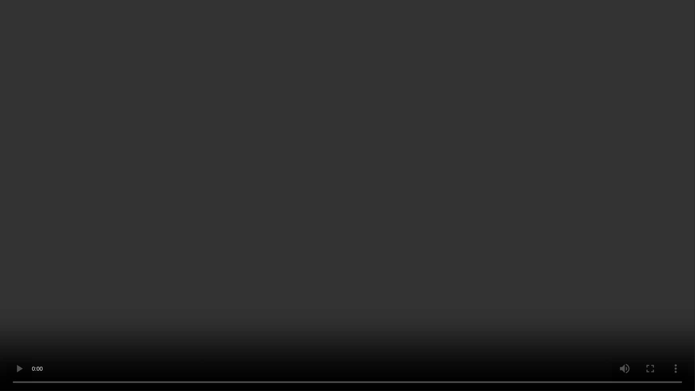
click at [349, 216] on video at bounding box center [347, 195] width 695 height 391
click at [364, 226] on video at bounding box center [347, 195] width 695 height 391
click at [401, 260] on video at bounding box center [347, 195] width 695 height 391
click at [423, 242] on video at bounding box center [347, 195] width 695 height 391
click at [508, 291] on video at bounding box center [347, 195] width 695 height 391
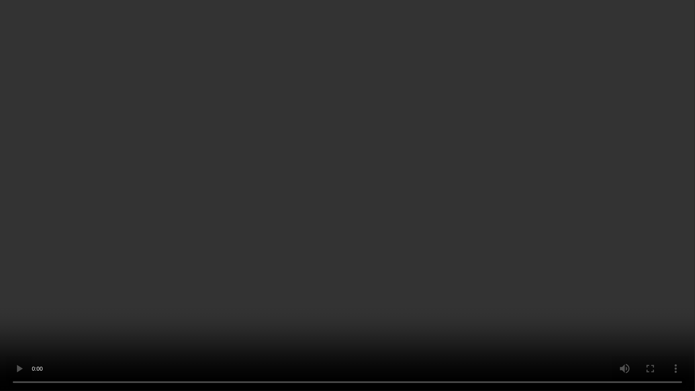
click at [525, 215] on video at bounding box center [347, 195] width 695 height 391
click at [445, 122] on video at bounding box center [347, 195] width 695 height 391
click at [327, 136] on video at bounding box center [347, 195] width 695 height 391
click at [321, 199] on video at bounding box center [347, 195] width 695 height 391
click at [327, 192] on video at bounding box center [347, 195] width 695 height 391
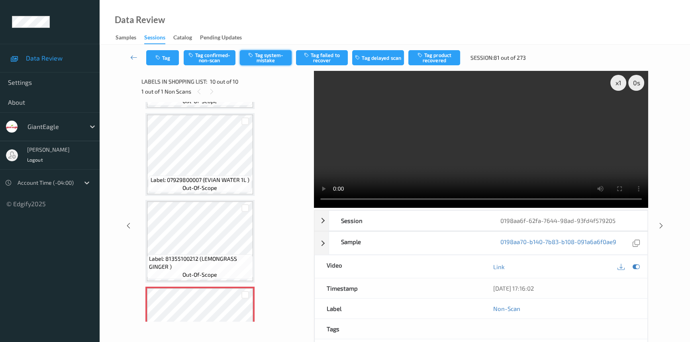
click at [270, 57] on button "Tag system-mistake" at bounding box center [266, 57] width 52 height 15
click at [167, 59] on button "Tag" at bounding box center [162, 57] width 33 height 15
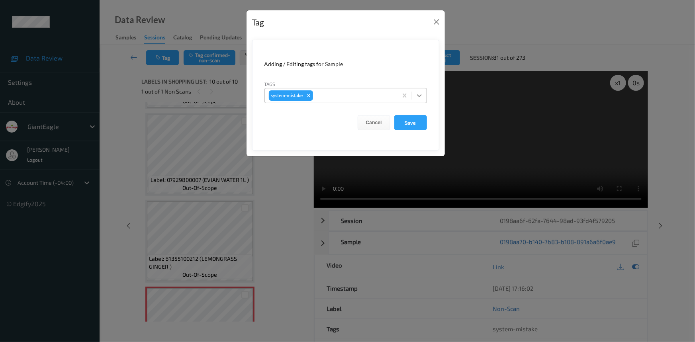
click at [421, 98] on icon at bounding box center [419, 96] width 8 height 8
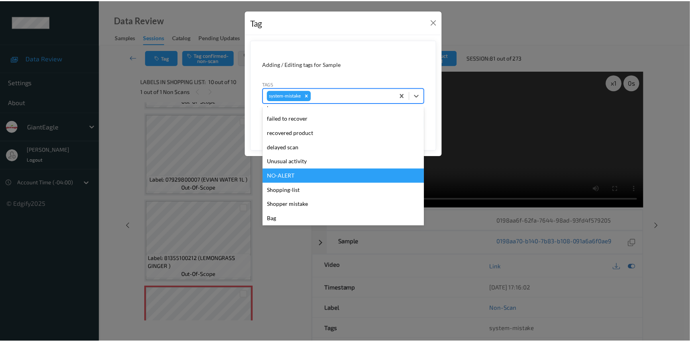
scroll to position [84, 0]
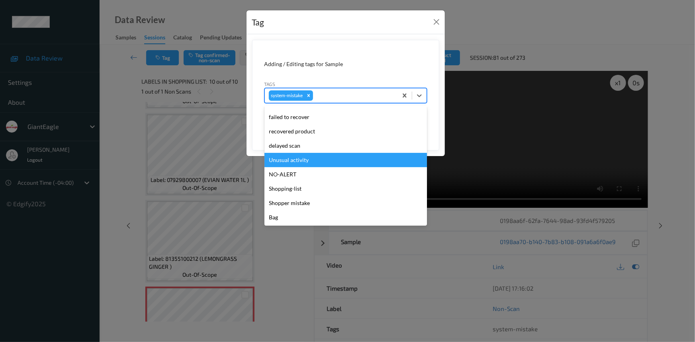
click at [298, 159] on div "Unusual activity" at bounding box center [345, 160] width 162 height 14
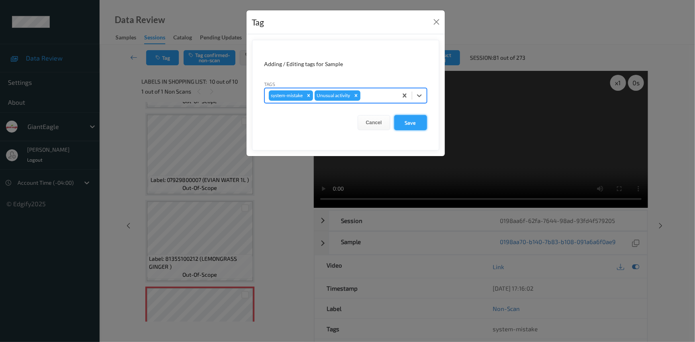
click at [414, 123] on button "Save" at bounding box center [410, 122] width 33 height 15
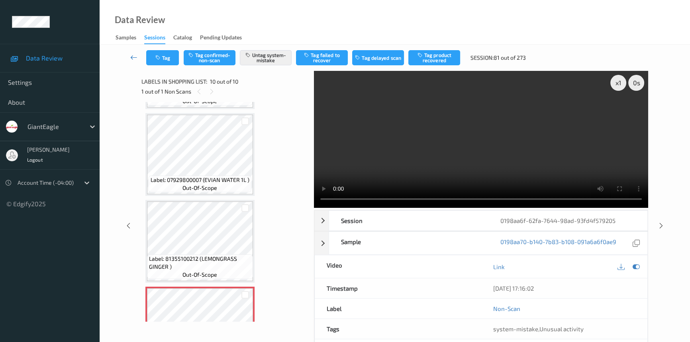
click at [130, 55] on icon at bounding box center [133, 57] width 7 height 8
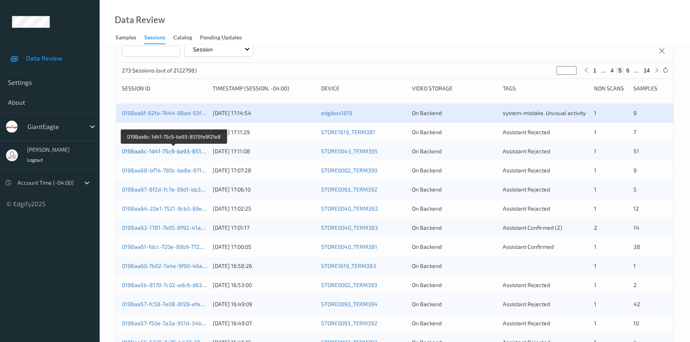
click at [152, 150] on link "0198aa6c-1d41-75c9-ba93-8515fe9f21e8" at bounding box center [174, 151] width 105 height 7
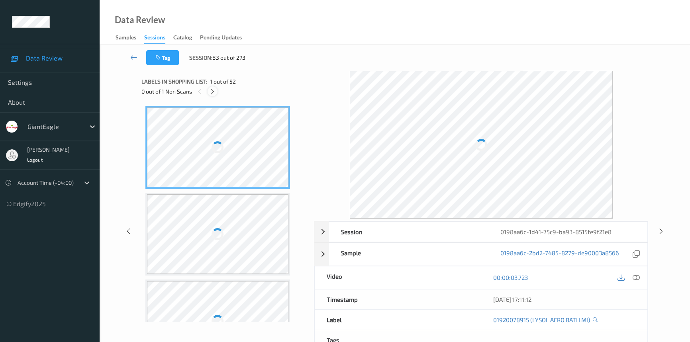
click at [213, 89] on icon at bounding box center [212, 91] width 7 height 7
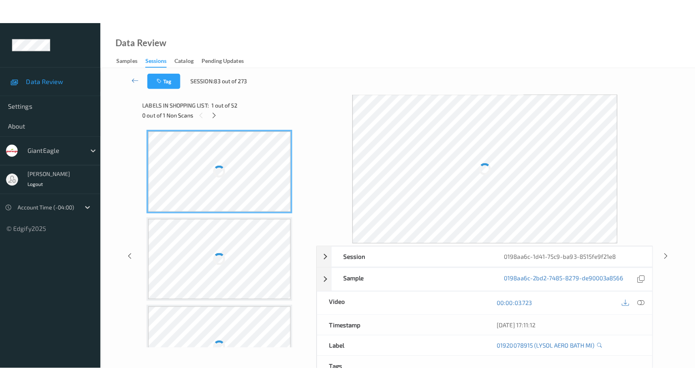
scroll to position [4243, 0]
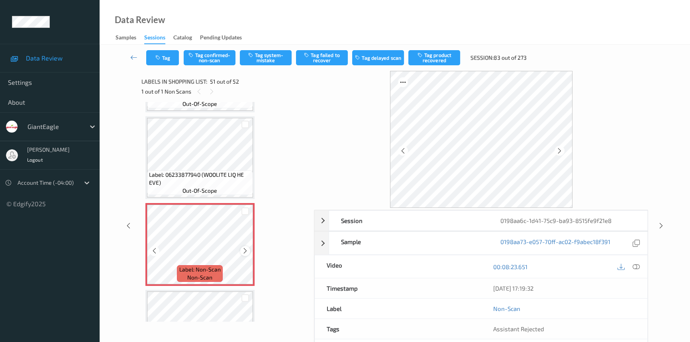
click at [246, 247] on icon at bounding box center [245, 250] width 7 height 7
click at [633, 266] on icon at bounding box center [635, 266] width 7 height 7
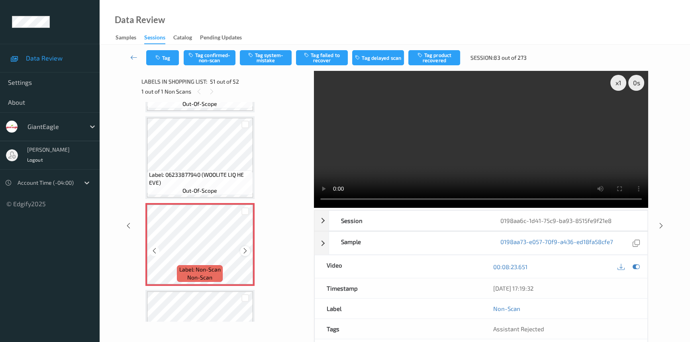
click at [245, 246] on div at bounding box center [245, 251] width 10 height 10
click at [245, 247] on icon at bounding box center [245, 250] width 7 height 7
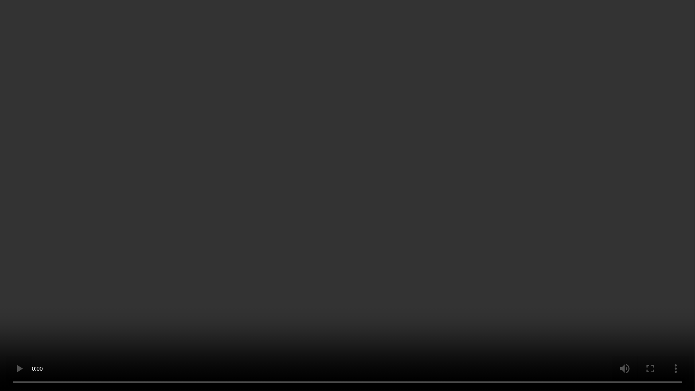
click at [481, 162] on video at bounding box center [347, 195] width 695 height 391
click at [495, 152] on video at bounding box center [347, 195] width 695 height 391
click at [410, 258] on video at bounding box center [347, 195] width 695 height 391
click at [409, 232] on video at bounding box center [347, 195] width 695 height 391
click at [418, 215] on video at bounding box center [347, 195] width 695 height 391
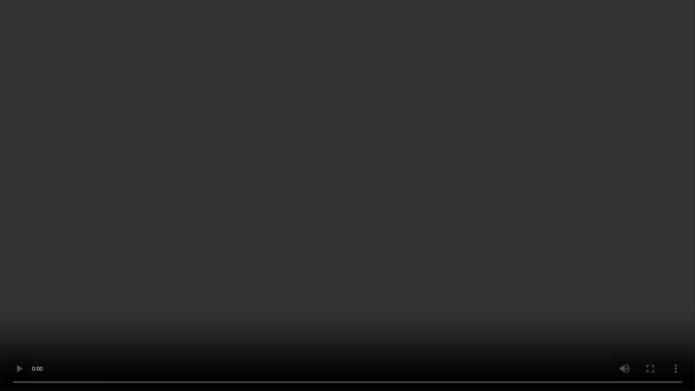
click at [401, 202] on video at bounding box center [347, 195] width 695 height 391
click at [352, 184] on video at bounding box center [347, 195] width 695 height 391
click at [342, 199] on video at bounding box center [347, 195] width 695 height 391
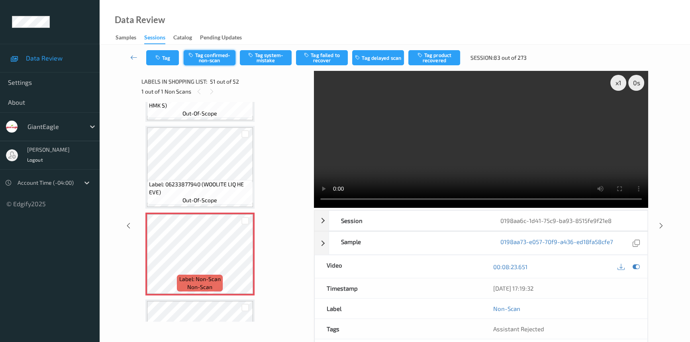
click at [199, 53] on button "Tag confirmed-non-scan" at bounding box center [210, 57] width 52 height 15
drag, startPoint x: 440, startPoint y: 56, endPoint x: 418, endPoint y: 87, distance: 37.9
click at [440, 57] on button "Tag product recovered" at bounding box center [434, 57] width 52 height 15
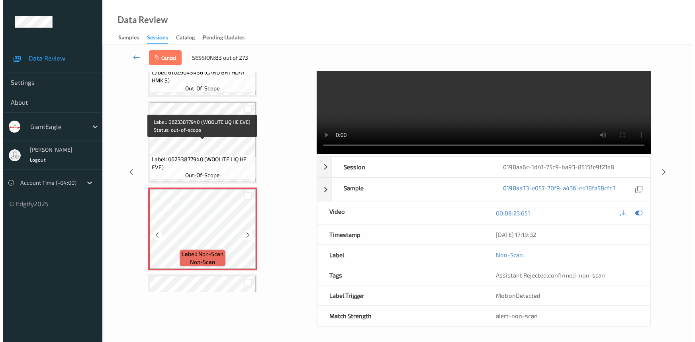
scroll to position [4282, 0]
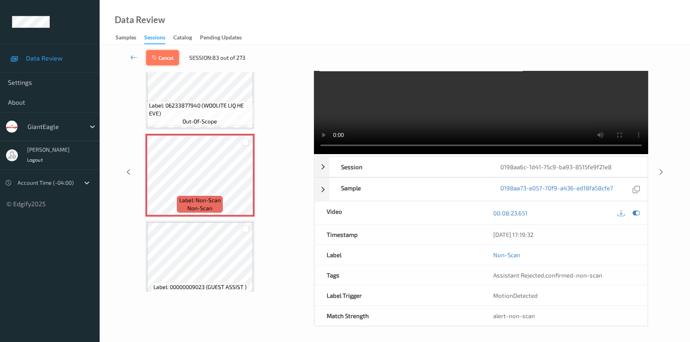
click at [172, 52] on button "Cancel" at bounding box center [162, 57] width 33 height 15
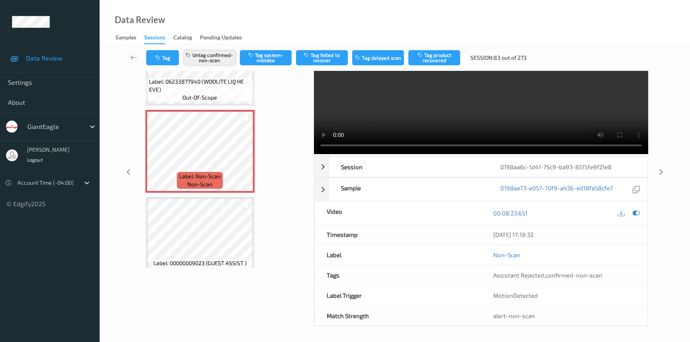
click at [217, 59] on button "Untag confirmed-non-scan" at bounding box center [210, 57] width 52 height 15
drag, startPoint x: 274, startPoint y: 57, endPoint x: 272, endPoint y: 61, distance: 4.3
click at [274, 57] on button "Tag system-mistake" at bounding box center [266, 57] width 52 height 15
click at [155, 52] on button "Tag" at bounding box center [162, 57] width 33 height 15
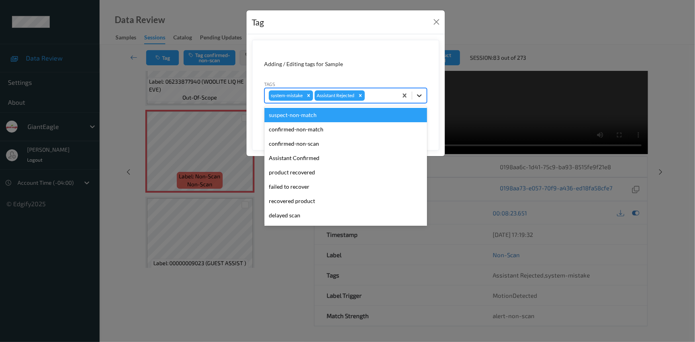
click at [419, 96] on icon at bounding box center [419, 95] width 5 height 3
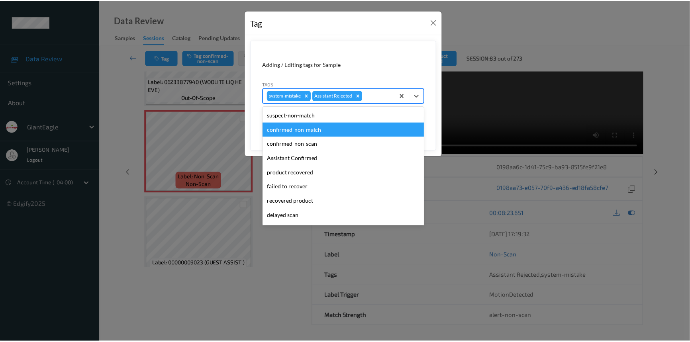
scroll to position [70, 0]
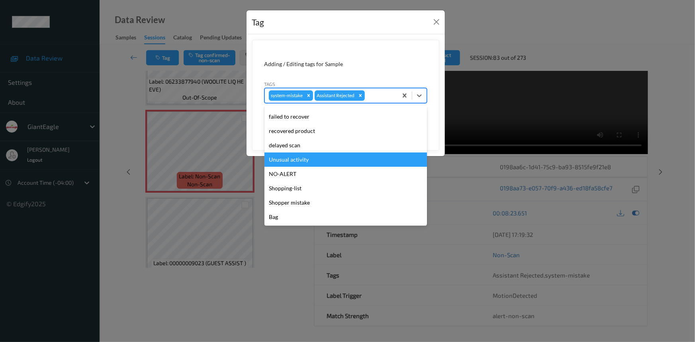
click at [307, 162] on div "Unusual activity" at bounding box center [345, 159] width 162 height 14
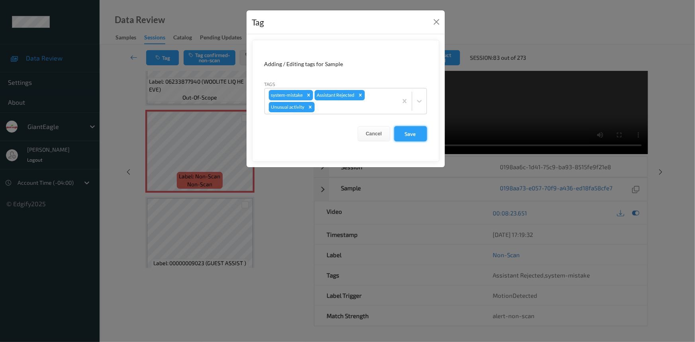
click at [412, 132] on button "Save" at bounding box center [410, 133] width 33 height 15
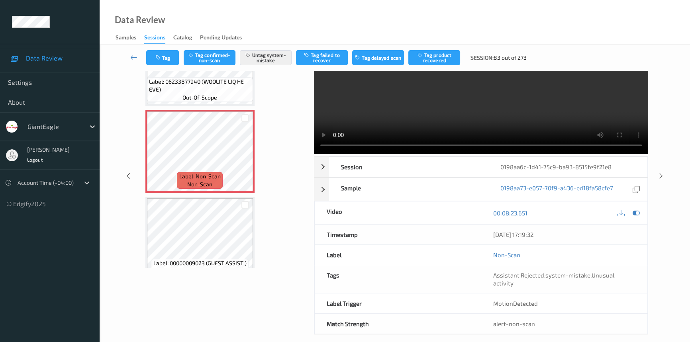
click at [132, 49] on div "Tag Tag confirmed-non-scan Untag system-mistake Tag failed to recover Tag delay…" at bounding box center [394, 58] width 557 height 26
click at [133, 54] on icon at bounding box center [133, 57] width 7 height 8
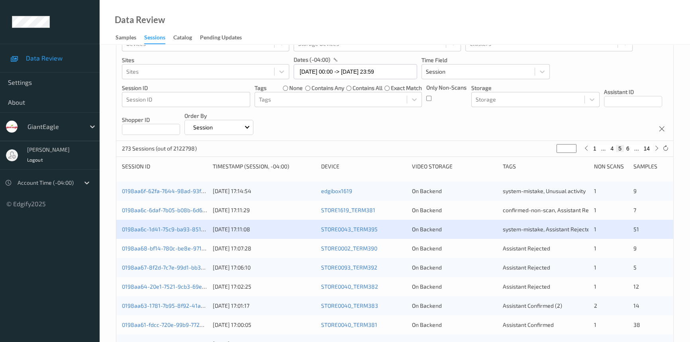
scroll to position [72, 0]
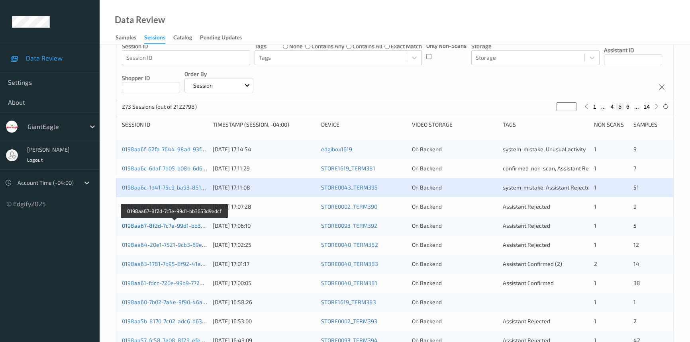
click at [154, 225] on link "0198aa67-8f2d-7c7e-99d1-bb3653d9edcf" at bounding box center [175, 225] width 106 height 7
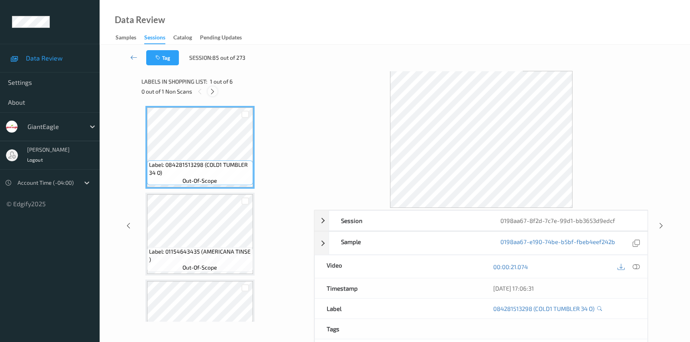
click at [213, 89] on icon at bounding box center [212, 91] width 7 height 7
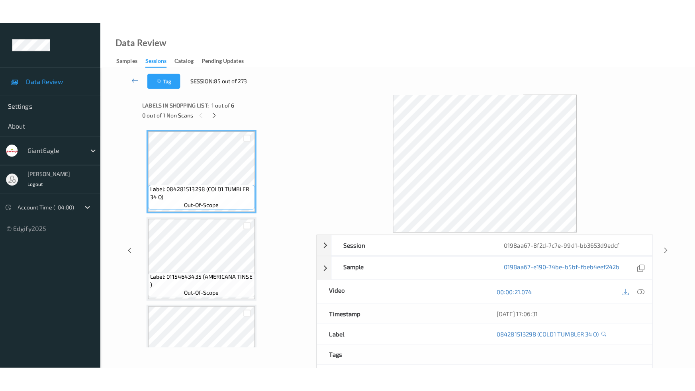
scroll to position [303, 0]
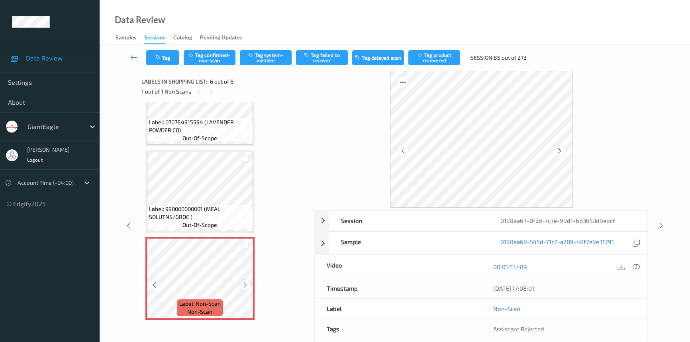
click at [244, 281] on icon at bounding box center [245, 284] width 7 height 7
click at [634, 263] on icon at bounding box center [635, 266] width 7 height 7
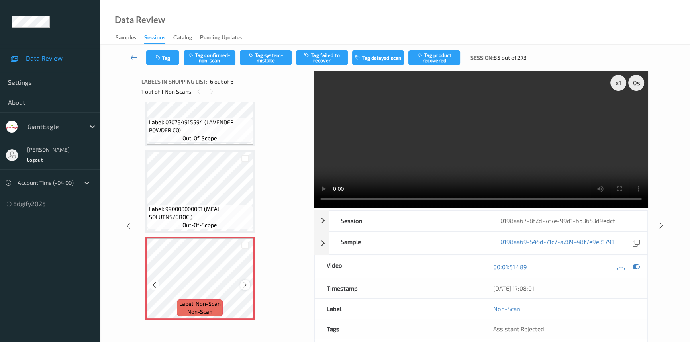
click at [246, 284] on icon at bounding box center [245, 284] width 7 height 7
click at [456, 159] on video at bounding box center [481, 139] width 334 height 137
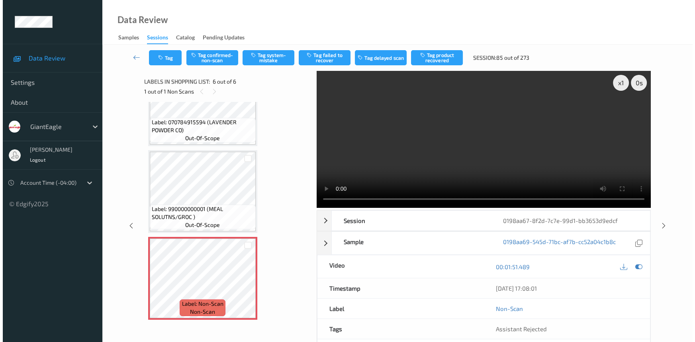
scroll to position [254, 0]
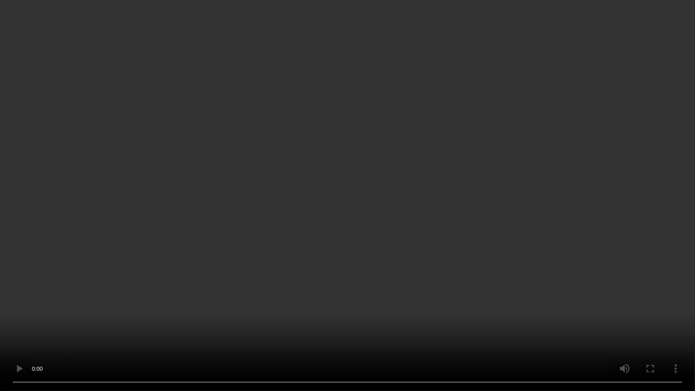
click at [167, 161] on video at bounding box center [347, 195] width 695 height 391
click at [168, 242] on video at bounding box center [347, 195] width 695 height 391
click at [271, 200] on video at bounding box center [347, 195] width 695 height 391
click at [238, 206] on video at bounding box center [347, 195] width 695 height 391
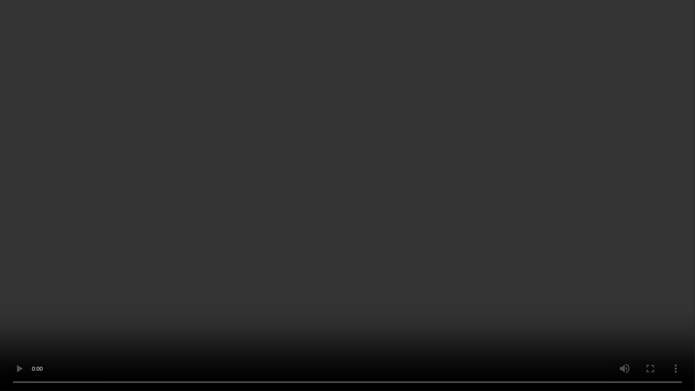
click at [238, 206] on video at bounding box center [347, 195] width 695 height 391
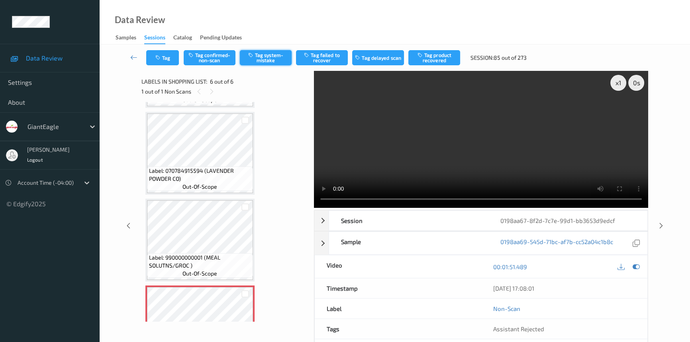
click at [271, 57] on button "Tag system-mistake" at bounding box center [266, 57] width 52 height 15
click at [169, 56] on button "Tag" at bounding box center [162, 57] width 33 height 15
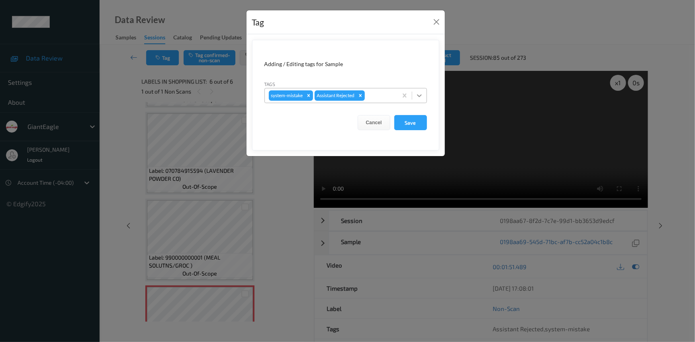
click at [421, 97] on icon at bounding box center [419, 96] width 8 height 8
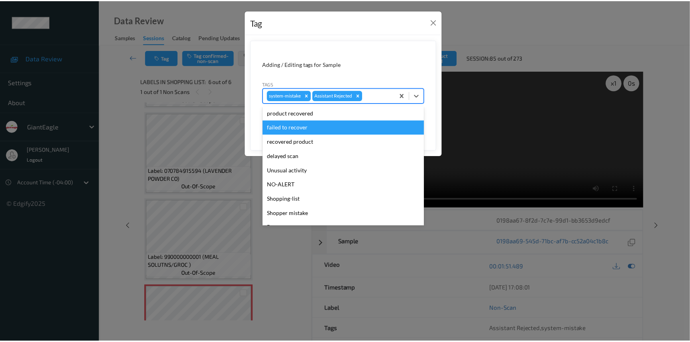
scroll to position [70, 0]
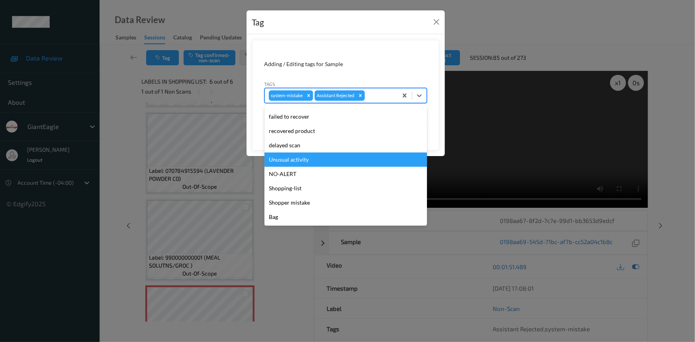
click at [289, 160] on div "Unusual activity" at bounding box center [345, 159] width 162 height 14
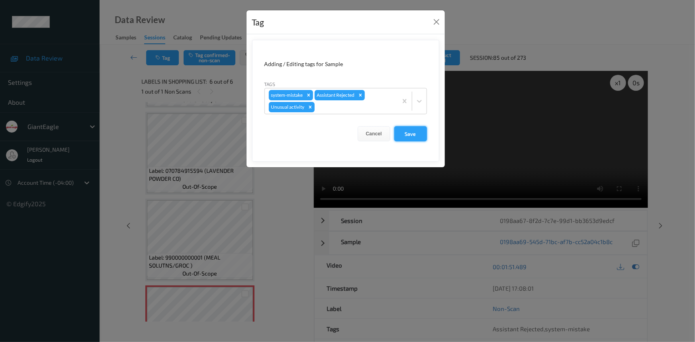
click at [411, 133] on button "Save" at bounding box center [410, 133] width 33 height 15
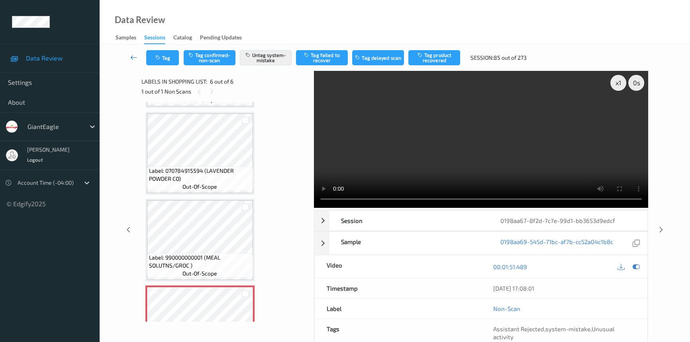
click at [127, 54] on link at bounding box center [133, 57] width 25 height 15
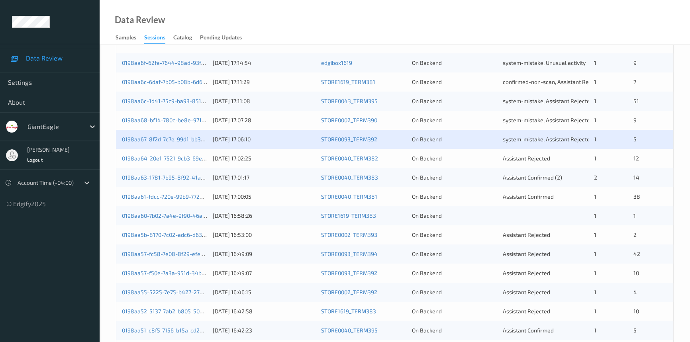
scroll to position [181, 0]
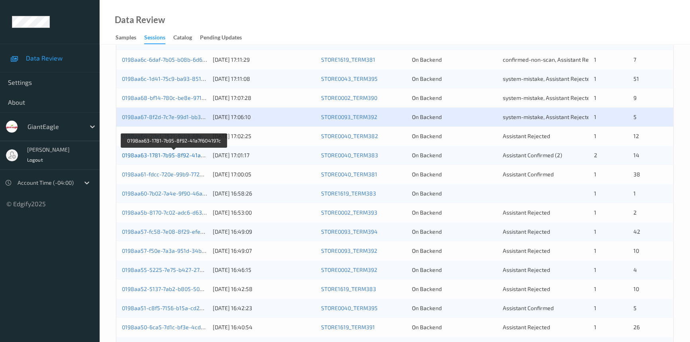
click at [150, 153] on link "0198aa63-1781-7b95-8f92-41a7f604197c" at bounding box center [174, 155] width 105 height 7
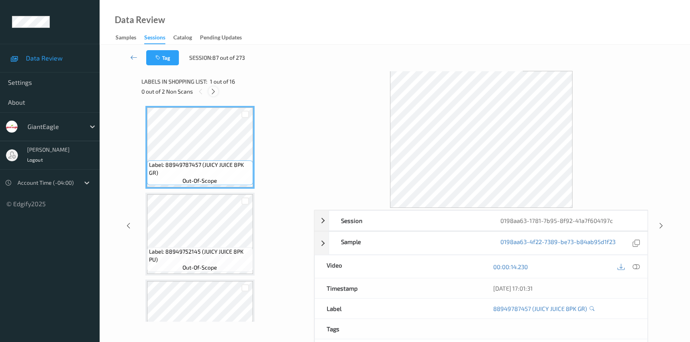
click at [215, 89] on icon at bounding box center [213, 91] width 7 height 7
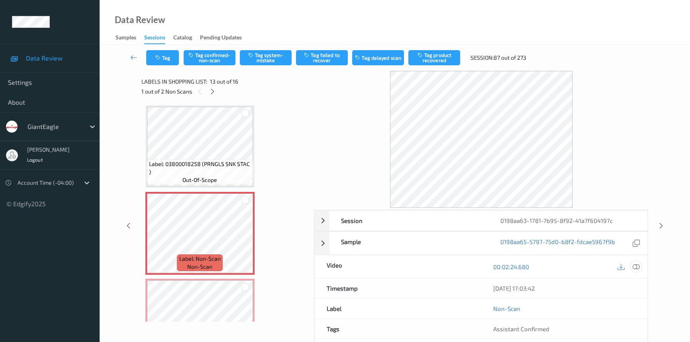
click at [634, 266] on icon at bounding box center [635, 266] width 7 height 7
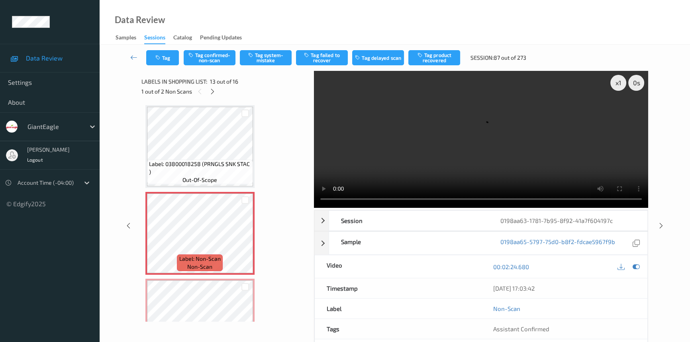
scroll to position [991, 0]
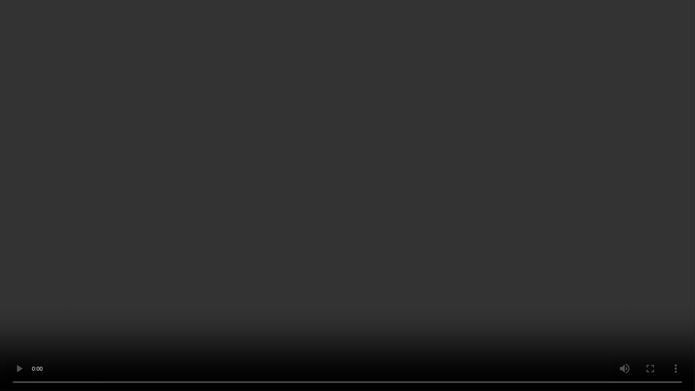
drag, startPoint x: 474, startPoint y: 310, endPoint x: 479, endPoint y: 310, distance: 5.2
click at [476, 310] on video at bounding box center [347, 195] width 695 height 391
click at [459, 268] on video at bounding box center [347, 195] width 695 height 391
click at [515, 338] on video at bounding box center [347, 195] width 695 height 391
click at [446, 277] on video at bounding box center [347, 195] width 695 height 391
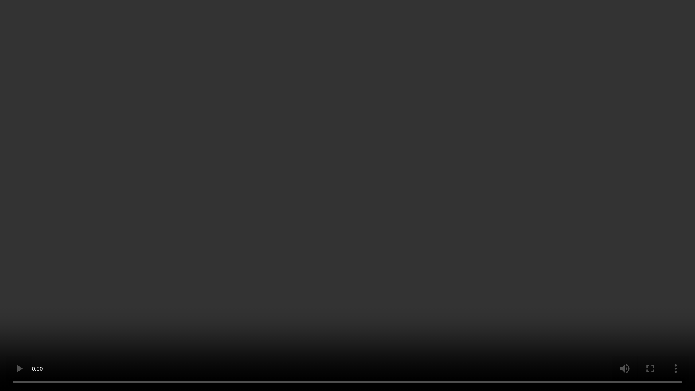
click at [446, 277] on video at bounding box center [347, 195] width 695 height 391
click at [429, 260] on video at bounding box center [347, 195] width 695 height 391
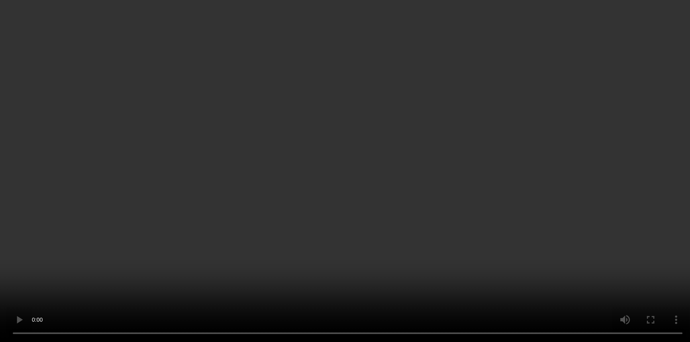
scroll to position [1168, 0]
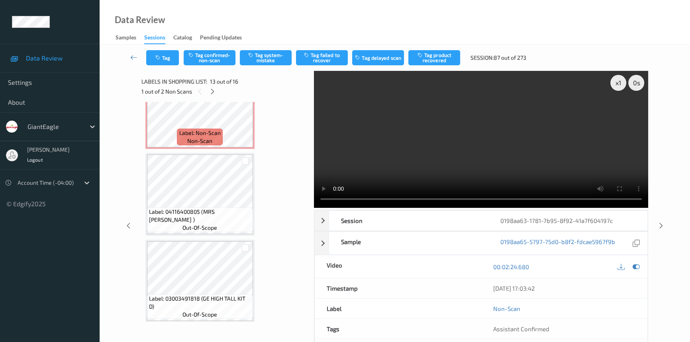
click at [547, 178] on video at bounding box center [481, 139] width 334 height 137
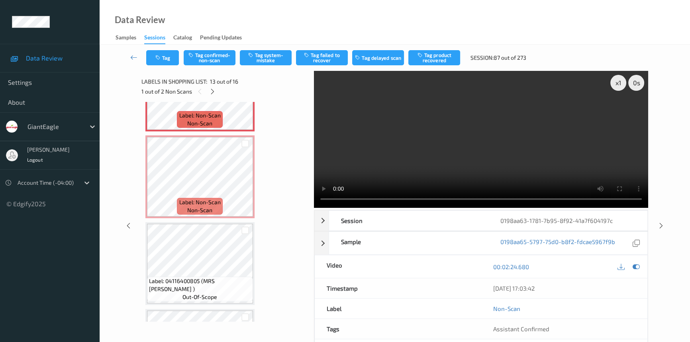
scroll to position [1059, 0]
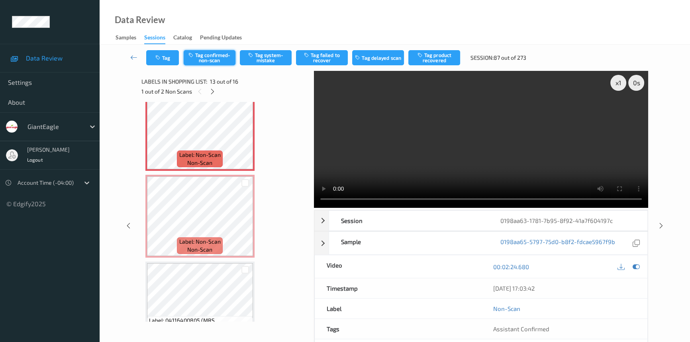
click at [203, 55] on button "Tag confirmed-non-scan" at bounding box center [210, 57] width 52 height 15
click at [435, 56] on button "Tag product recovered" at bounding box center [434, 57] width 52 height 15
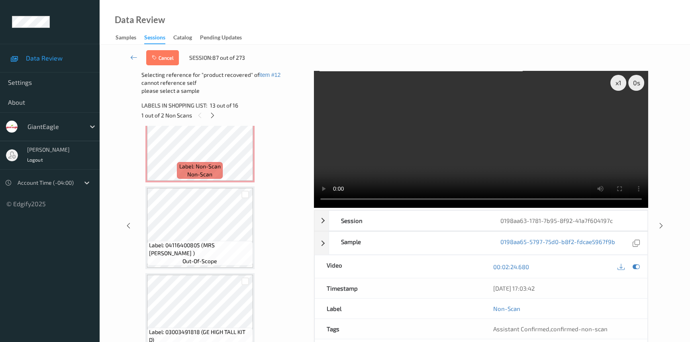
scroll to position [1168, 0]
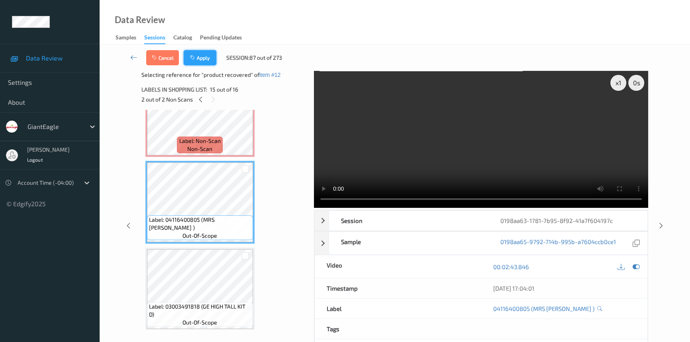
click at [205, 58] on button "Apply" at bounding box center [200, 57] width 33 height 15
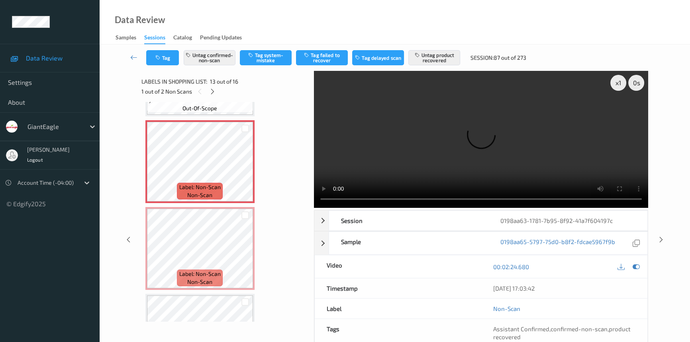
scroll to position [1028, 0]
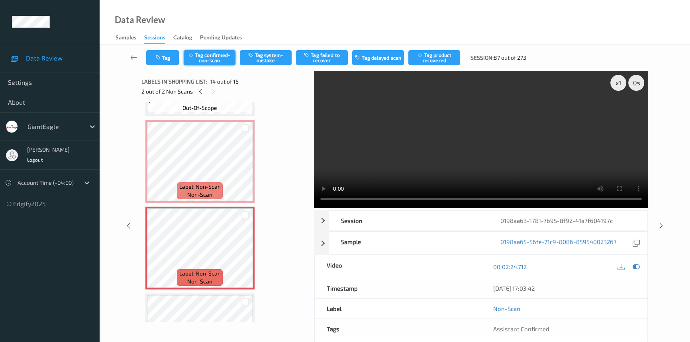
click at [205, 57] on button "Tag confirmed-non-scan" at bounding box center [210, 57] width 52 height 15
click at [443, 57] on button "Tag product recovered" at bounding box center [434, 57] width 52 height 15
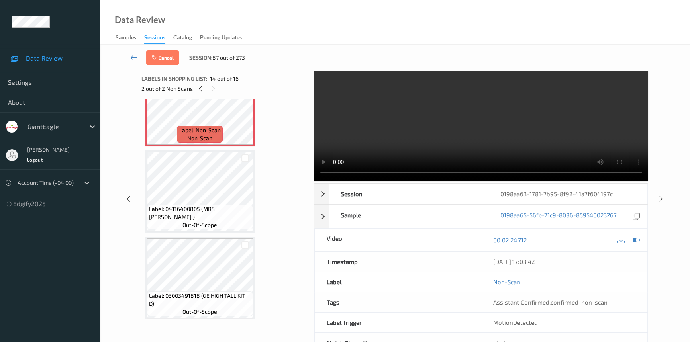
scroll to position [54, 0]
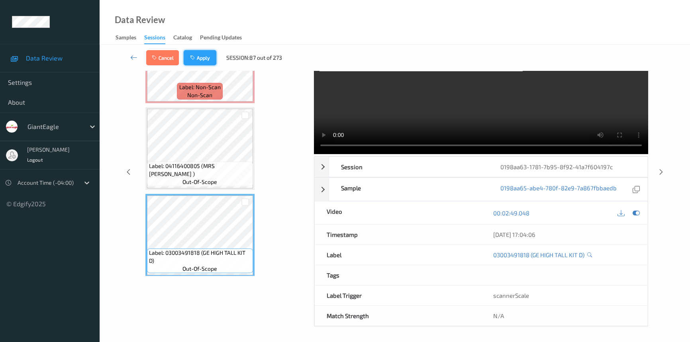
click at [202, 55] on button "Apply" at bounding box center [200, 57] width 33 height 15
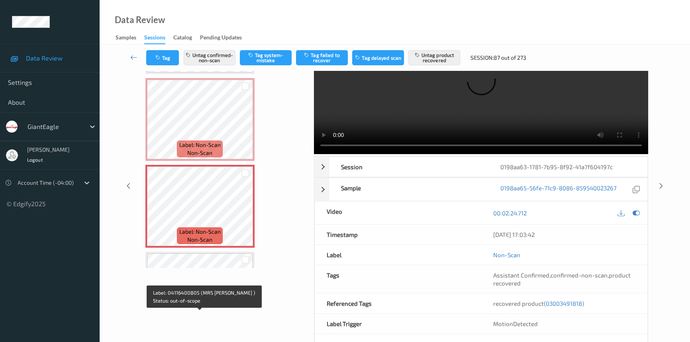
scroll to position [1006, 0]
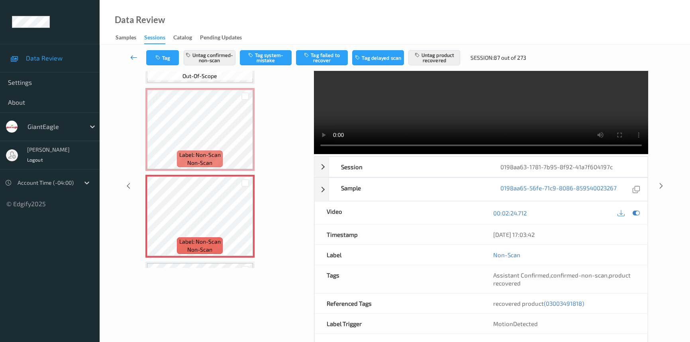
click at [133, 53] on link at bounding box center [133, 57] width 25 height 15
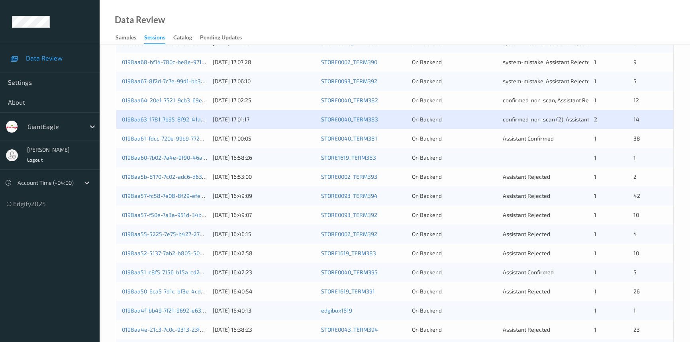
scroll to position [217, 0]
click at [159, 157] on link "0198aa60-7b02-7a4e-9f90-46a07b39bfc4" at bounding box center [175, 157] width 107 height 7
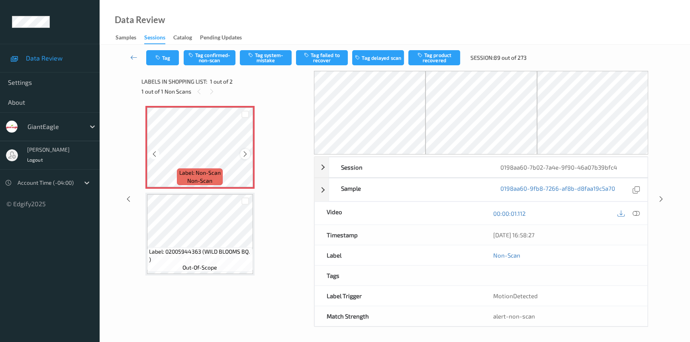
click at [248, 152] on div at bounding box center [245, 154] width 10 height 10
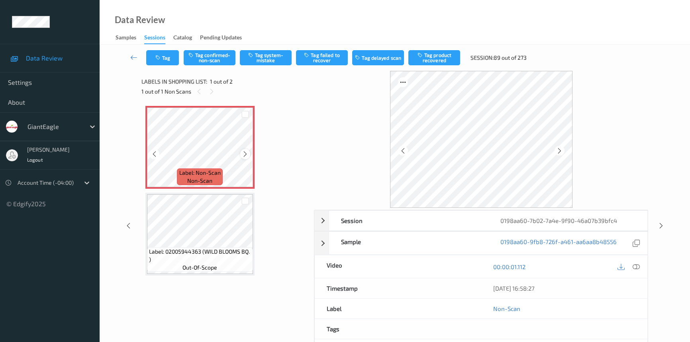
click at [247, 152] on icon at bounding box center [245, 153] width 7 height 7
click at [245, 153] on icon at bounding box center [245, 153] width 7 height 7
click at [246, 153] on icon at bounding box center [245, 153] width 7 height 7
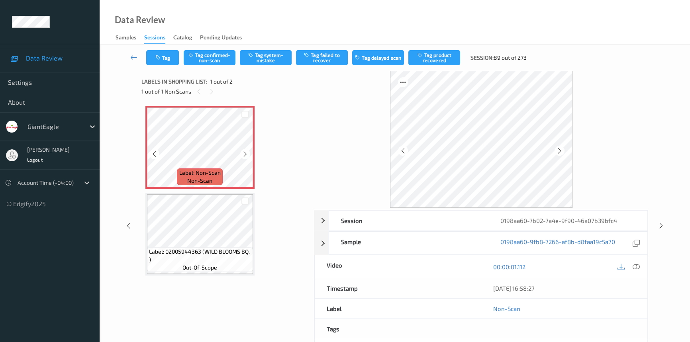
click at [246, 153] on icon at bounding box center [245, 153] width 7 height 7
click at [637, 264] on icon at bounding box center [635, 266] width 7 height 7
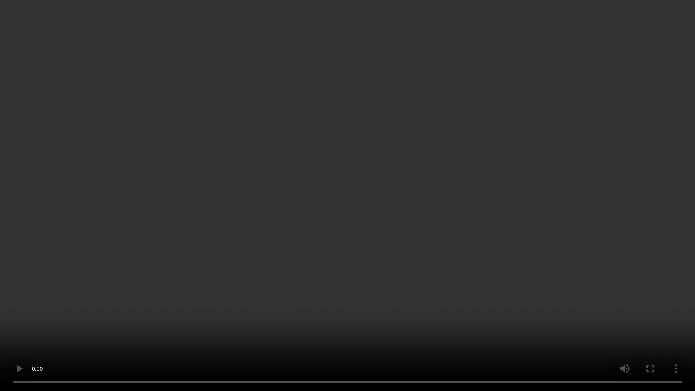
click at [552, 219] on video at bounding box center [347, 195] width 695 height 391
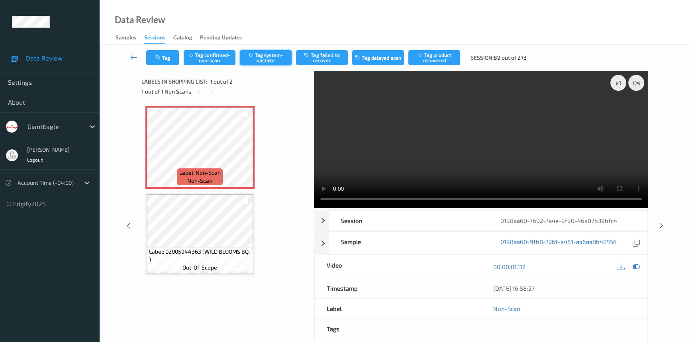
click at [270, 57] on button "Tag system-mistake" at bounding box center [266, 57] width 52 height 15
click at [168, 55] on button "Tag" at bounding box center [162, 57] width 33 height 15
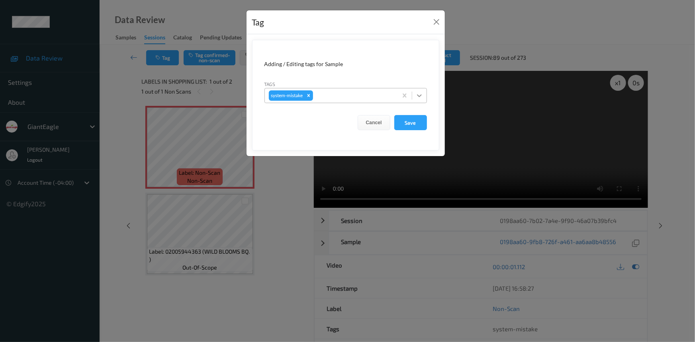
click at [424, 96] on div at bounding box center [419, 95] width 14 height 14
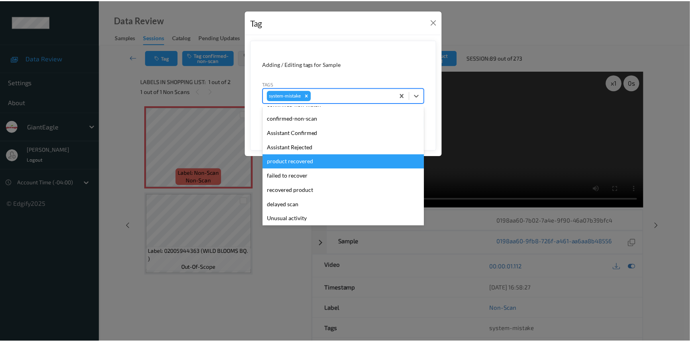
scroll to position [36, 0]
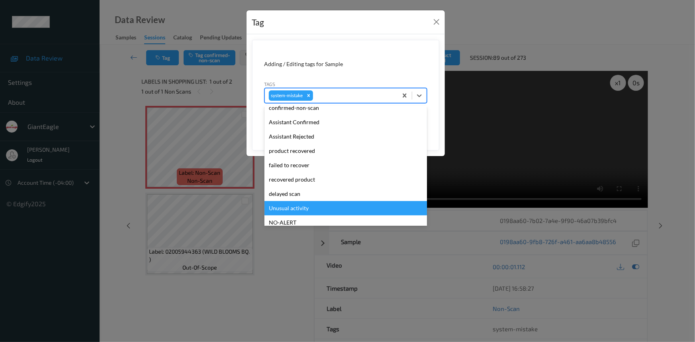
click at [313, 211] on div "Unusual activity" at bounding box center [345, 208] width 162 height 14
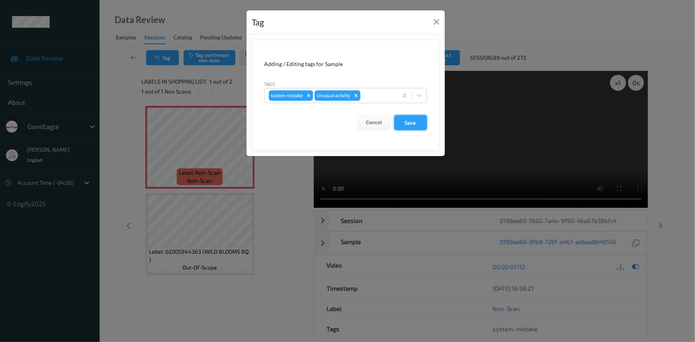
click at [418, 122] on button "Save" at bounding box center [410, 122] width 33 height 15
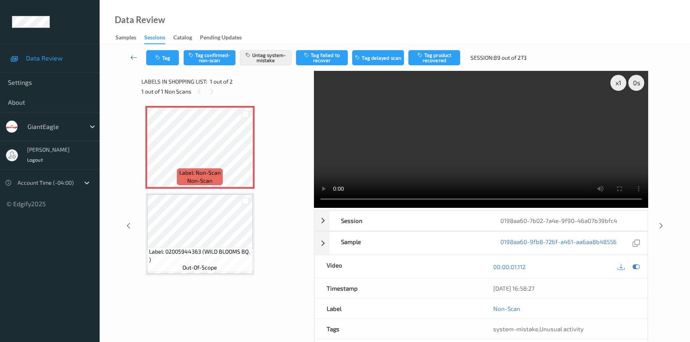
click at [134, 54] on icon at bounding box center [133, 57] width 7 height 8
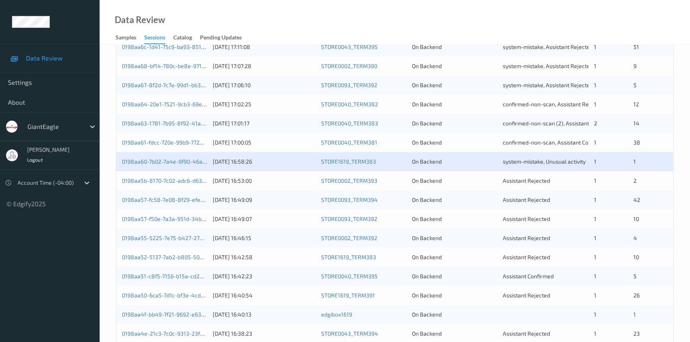
scroll to position [253, 0]
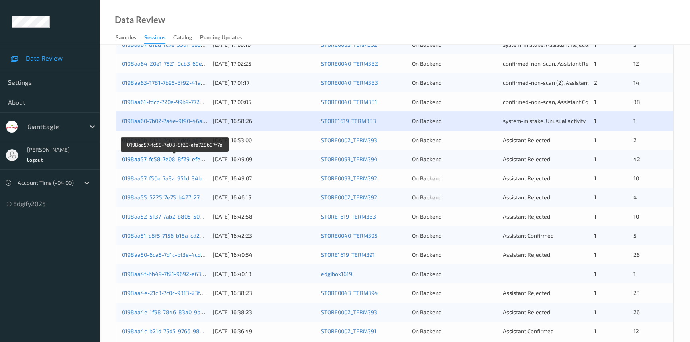
click at [156, 158] on link "0198aa57-fc58-7e08-8f29-efe728607f7e" at bounding box center [174, 159] width 105 height 7
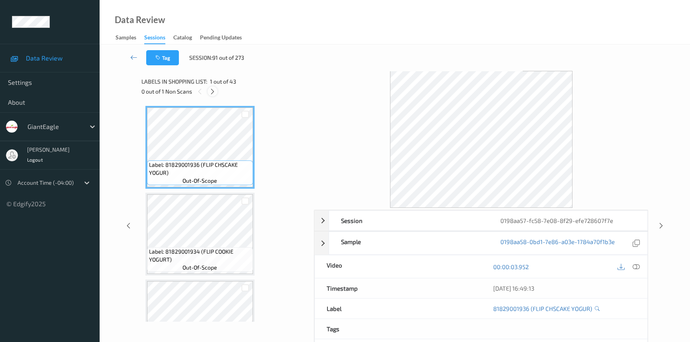
click at [215, 90] on icon at bounding box center [212, 91] width 7 height 7
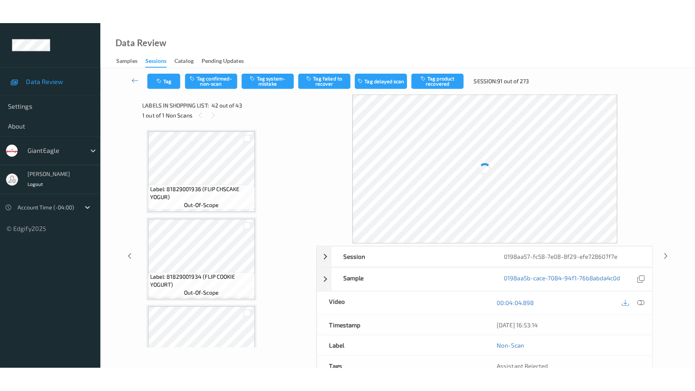
scroll to position [3464, 0]
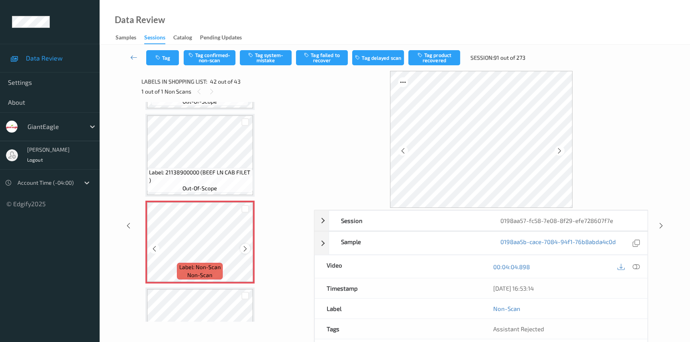
click at [246, 245] on icon at bounding box center [245, 248] width 7 height 7
drag, startPoint x: 633, startPoint y: 266, endPoint x: 621, endPoint y: 235, distance: 32.9
click at [633, 264] on icon at bounding box center [635, 266] width 7 height 7
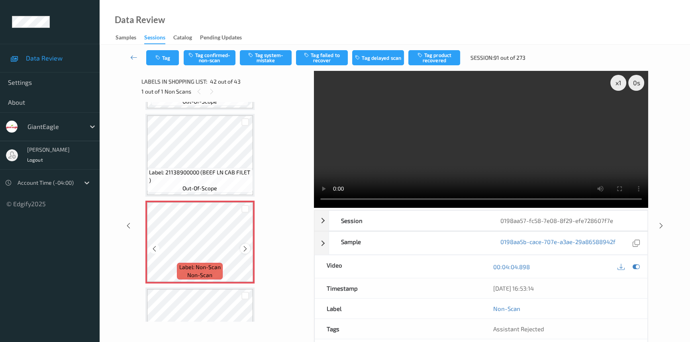
click at [243, 245] on icon at bounding box center [245, 248] width 7 height 7
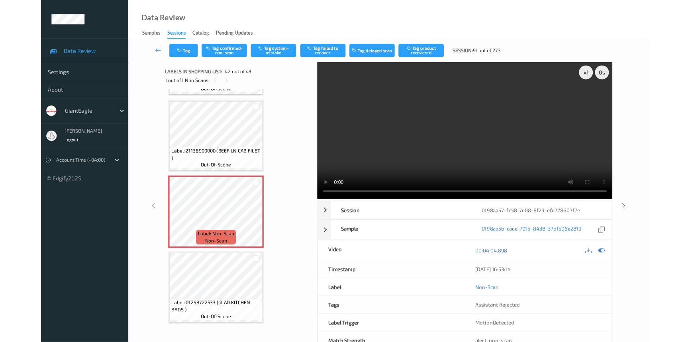
scroll to position [3455, 0]
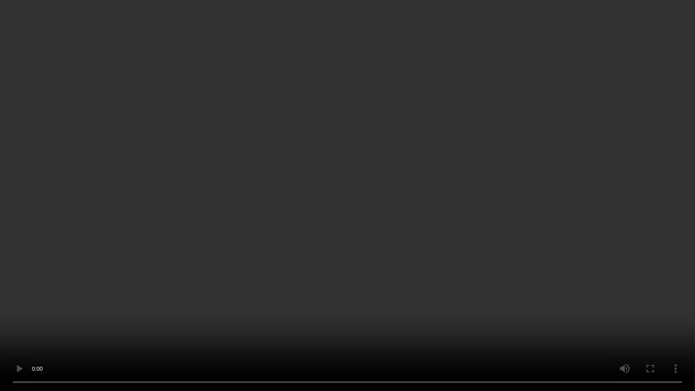
click at [534, 221] on video at bounding box center [347, 195] width 695 height 391
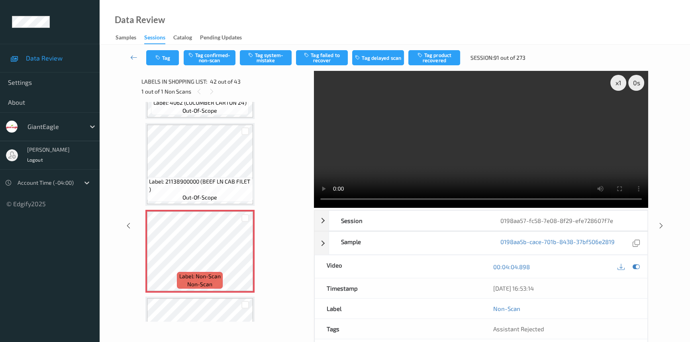
click at [418, 145] on video at bounding box center [481, 139] width 334 height 137
click at [248, 254] on icon at bounding box center [245, 257] width 7 height 7
click at [242, 254] on icon at bounding box center [245, 257] width 7 height 7
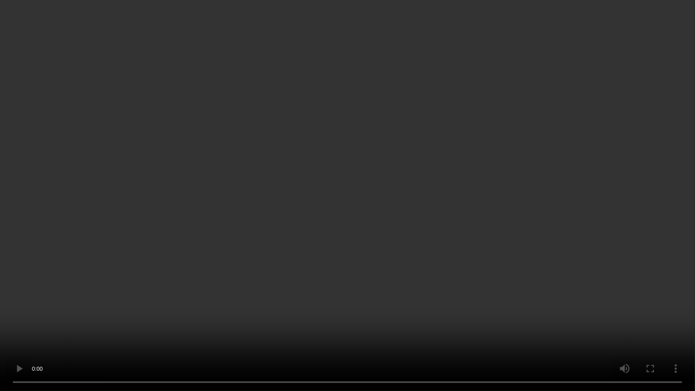
drag, startPoint x: 540, startPoint y: 339, endPoint x: 550, endPoint y: 340, distance: 10.0
click at [541, 339] on video at bounding box center [347, 195] width 695 height 391
click at [500, 211] on video at bounding box center [347, 195] width 695 height 391
click at [474, 258] on video at bounding box center [347, 195] width 695 height 391
click at [503, 197] on video at bounding box center [347, 195] width 695 height 391
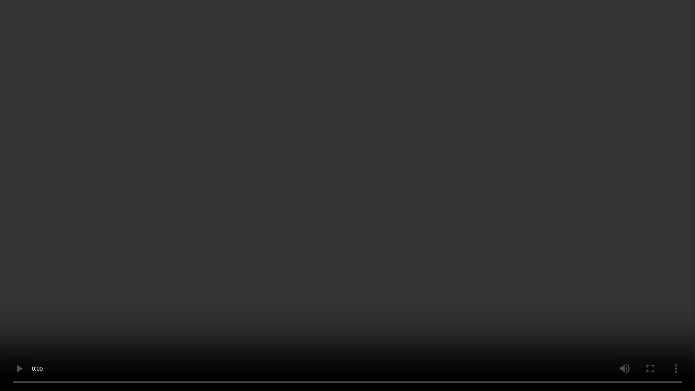
click at [505, 197] on video at bounding box center [347, 195] width 695 height 391
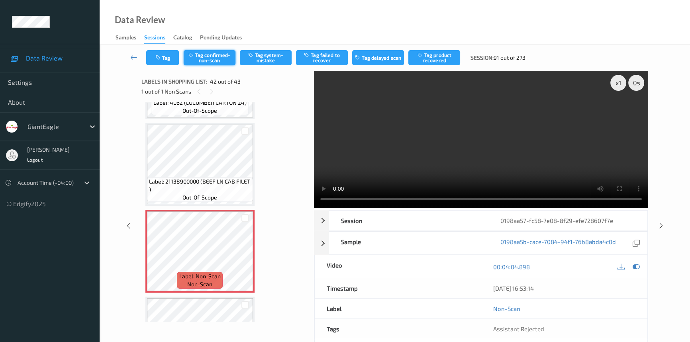
click at [214, 58] on button "Tag confirmed-non-scan" at bounding box center [210, 57] width 52 height 15
click at [319, 57] on button "Tag failed to recover" at bounding box center [322, 57] width 52 height 15
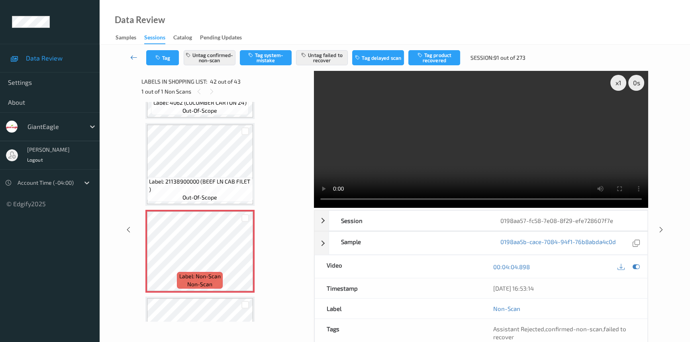
click at [132, 52] on link at bounding box center [133, 57] width 25 height 15
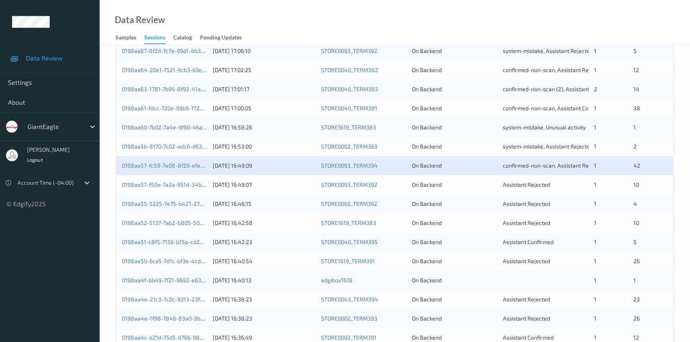
scroll to position [253, 0]
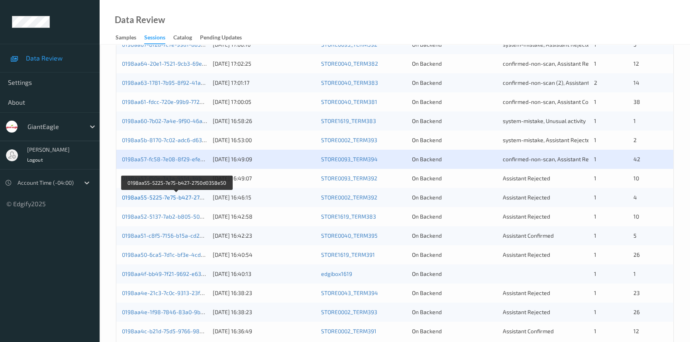
click at [163, 195] on link "0198aa55-5225-7e75-b427-2750d0358e50" at bounding box center [177, 197] width 110 height 7
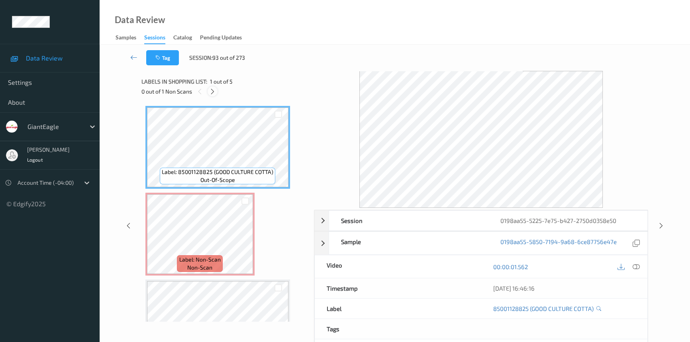
click at [211, 88] on icon at bounding box center [212, 91] width 7 height 7
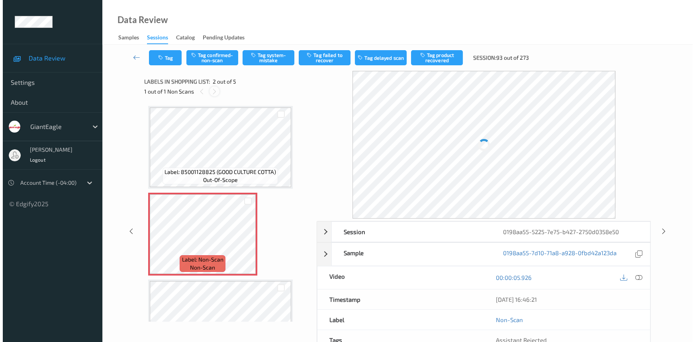
scroll to position [4, 0]
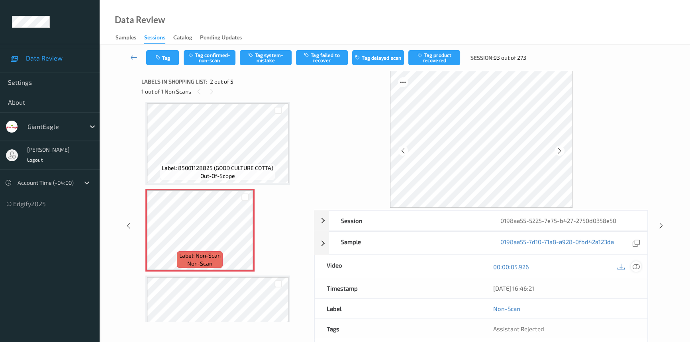
click at [633, 265] on icon at bounding box center [635, 266] width 7 height 7
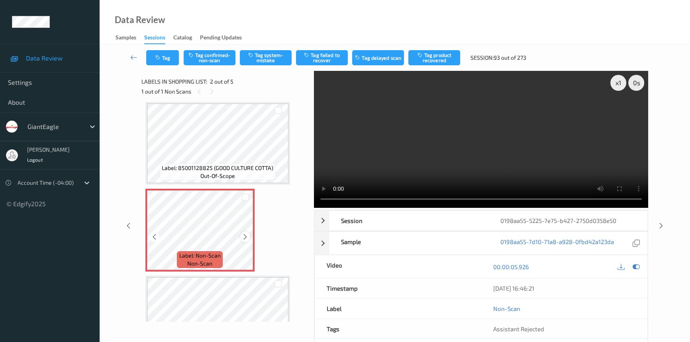
click at [247, 236] on icon at bounding box center [245, 236] width 7 height 7
click at [274, 50] on button "Tag system-mistake" at bounding box center [266, 57] width 52 height 15
click at [169, 61] on button "Tag" at bounding box center [162, 57] width 33 height 15
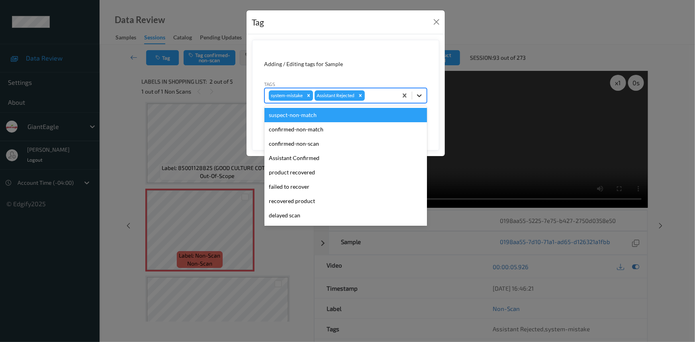
click at [420, 94] on icon at bounding box center [419, 96] width 8 height 8
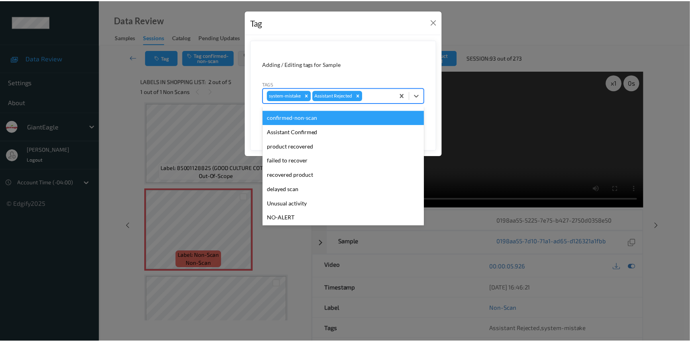
scroll to position [36, 0]
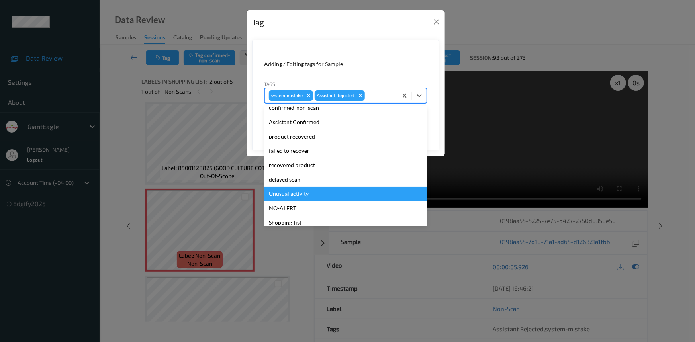
drag, startPoint x: 311, startPoint y: 190, endPoint x: 324, endPoint y: 184, distance: 14.6
click at [311, 190] on div "Unusual activity" at bounding box center [345, 194] width 162 height 14
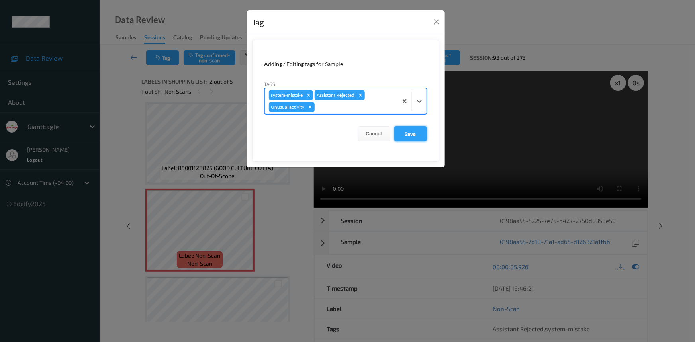
click at [413, 130] on button "Save" at bounding box center [410, 133] width 33 height 15
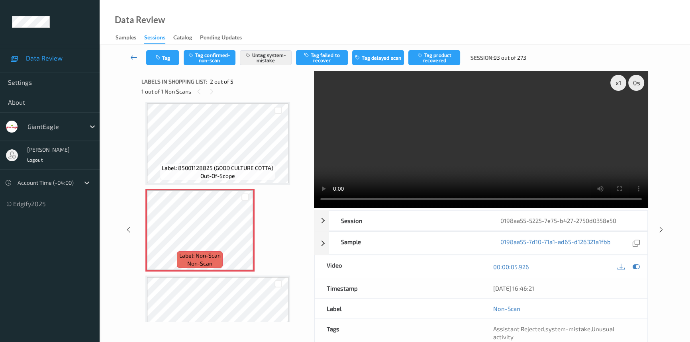
click at [135, 51] on link at bounding box center [133, 57] width 25 height 15
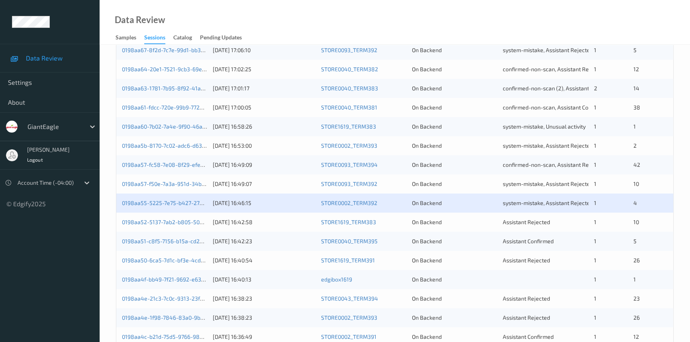
scroll to position [284, 0]
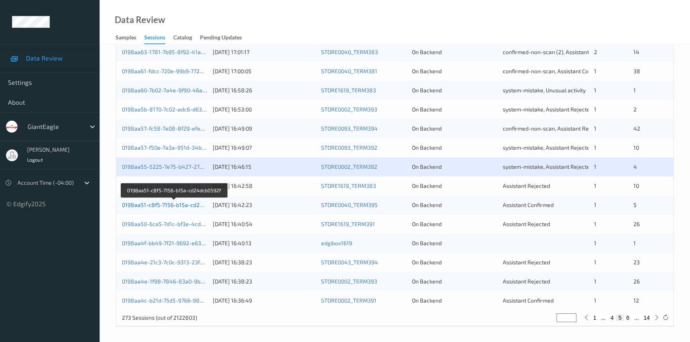
click at [152, 204] on link "0198aa51-c8f5-7156-b15a-cd24dcb0592f" at bounding box center [174, 204] width 105 height 7
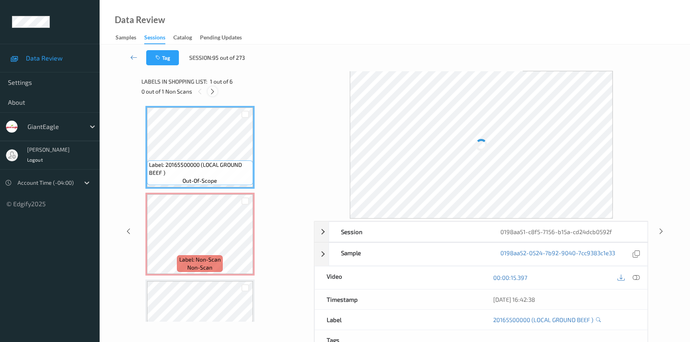
click at [211, 90] on icon at bounding box center [212, 91] width 7 height 7
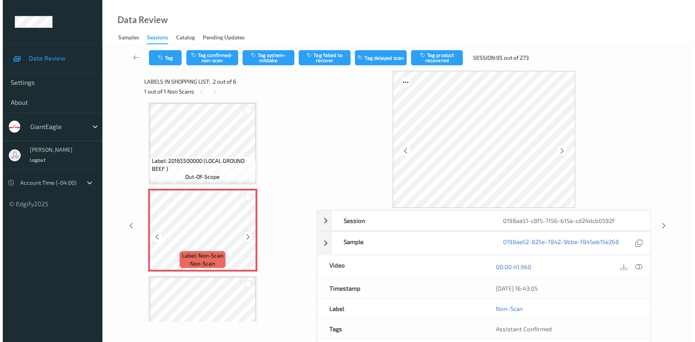
scroll to position [4, 0]
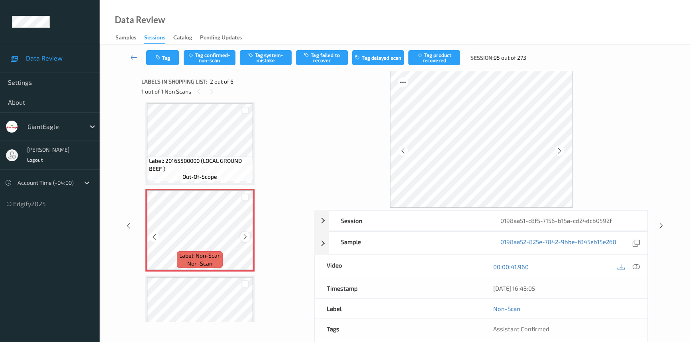
click at [244, 236] on icon at bounding box center [245, 236] width 7 height 7
click at [638, 264] on icon at bounding box center [635, 266] width 7 height 7
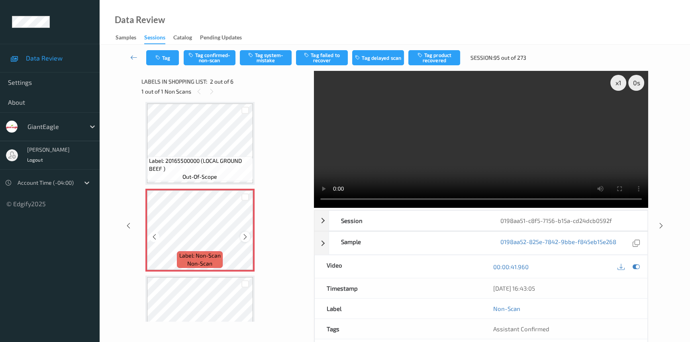
click at [245, 238] on icon at bounding box center [245, 236] width 7 height 7
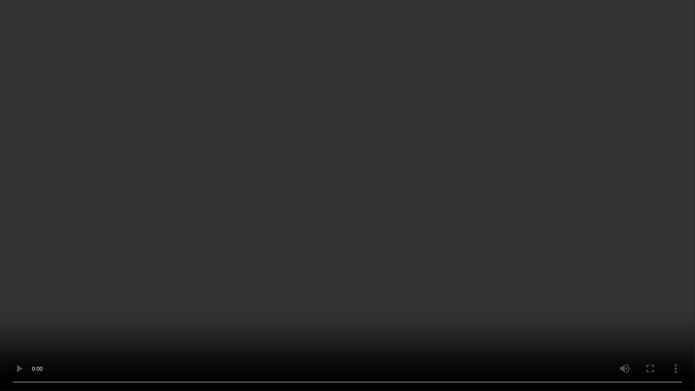
click at [197, 282] on video at bounding box center [347, 195] width 695 height 391
click at [471, 226] on video at bounding box center [347, 195] width 695 height 391
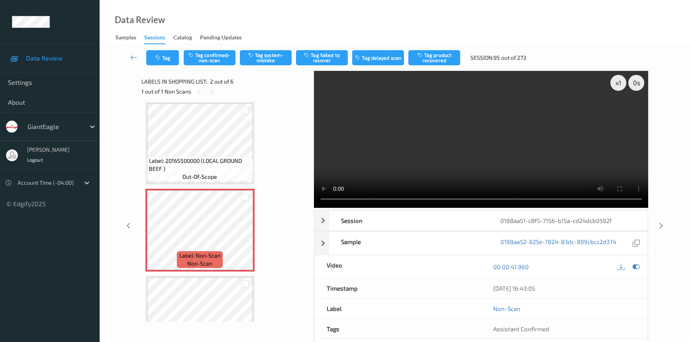
click at [449, 174] on video at bounding box center [481, 139] width 334 height 137
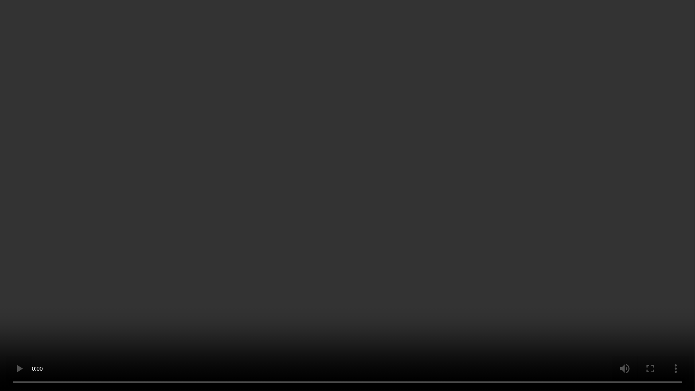
click at [318, 229] on video at bounding box center [347, 195] width 695 height 391
click at [297, 231] on video at bounding box center [347, 195] width 695 height 391
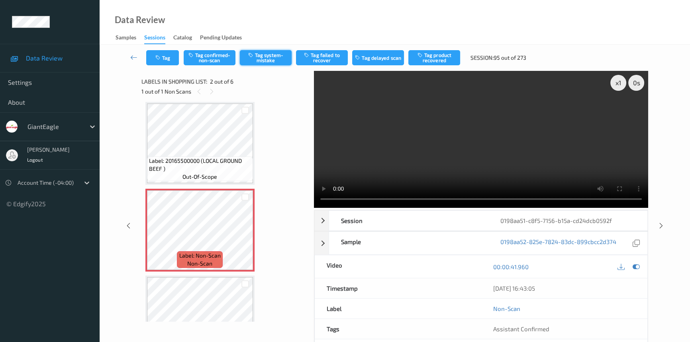
click at [258, 60] on button "Tag system-mistake" at bounding box center [266, 57] width 52 height 15
click at [172, 61] on button "Tag" at bounding box center [162, 57] width 33 height 15
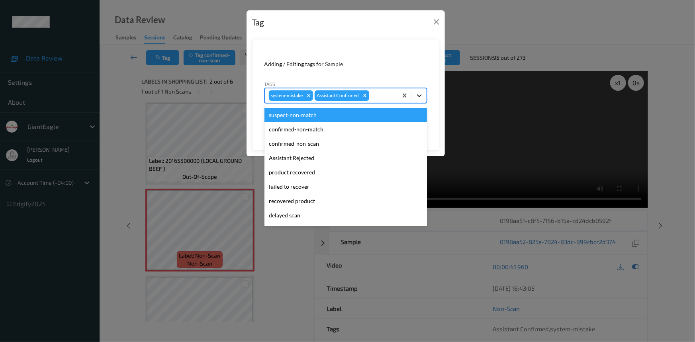
click at [418, 98] on icon at bounding box center [419, 96] width 8 height 8
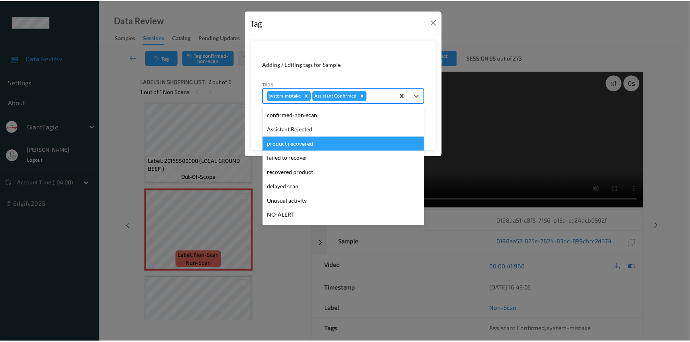
scroll to position [36, 0]
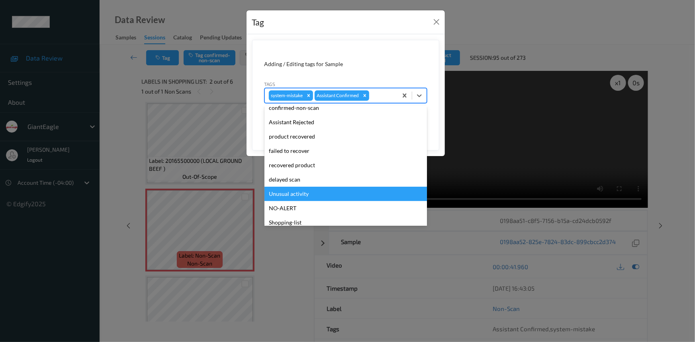
drag, startPoint x: 292, startPoint y: 192, endPoint x: 348, endPoint y: 162, distance: 63.8
click at [292, 192] on div "Unusual activity" at bounding box center [345, 194] width 162 height 14
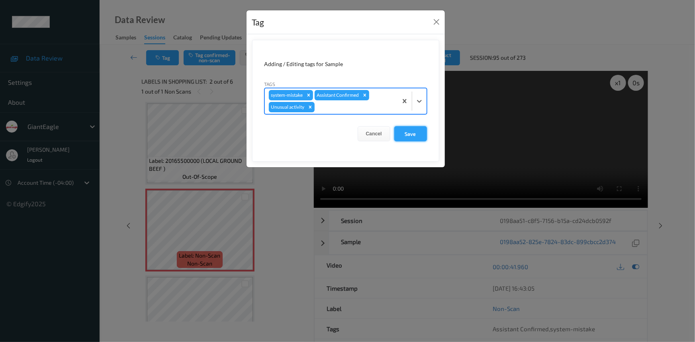
click at [411, 134] on button "Save" at bounding box center [410, 133] width 33 height 15
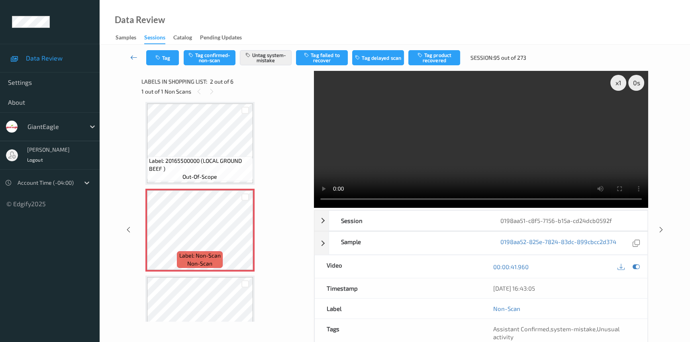
click at [131, 56] on icon at bounding box center [133, 57] width 7 height 8
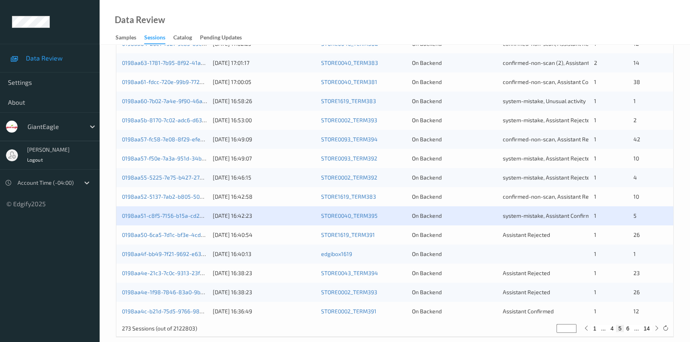
scroll to position [284, 0]
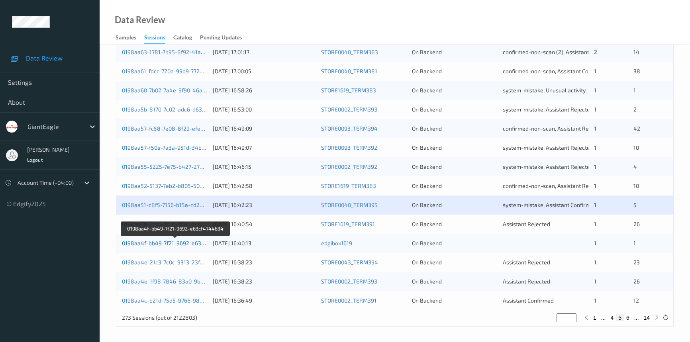
click at [152, 244] on link "0198aa4f-bb49-7f21-9692-e63cf4744634" at bounding box center [175, 243] width 107 height 7
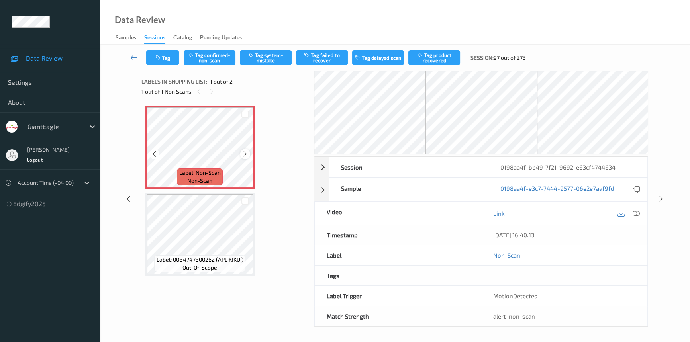
click at [246, 151] on icon at bounding box center [245, 153] width 7 height 7
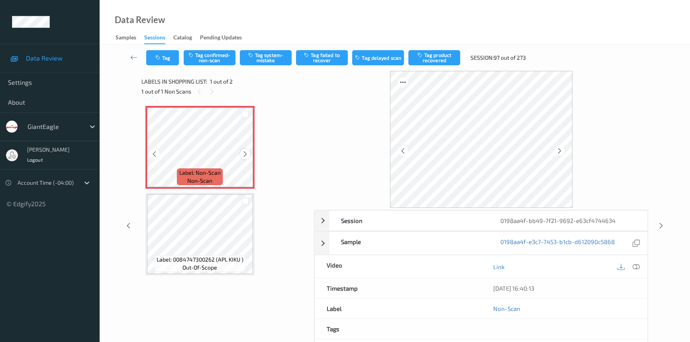
click at [244, 154] on icon at bounding box center [245, 153] width 7 height 7
click at [637, 264] on icon at bounding box center [635, 266] width 7 height 7
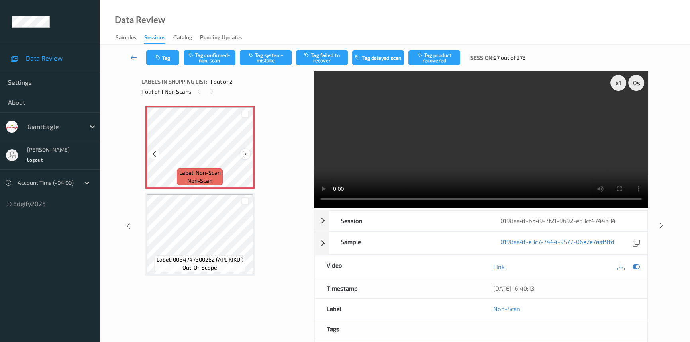
click at [245, 150] on div at bounding box center [245, 154] width 10 height 10
click at [245, 154] on icon at bounding box center [245, 153] width 7 height 7
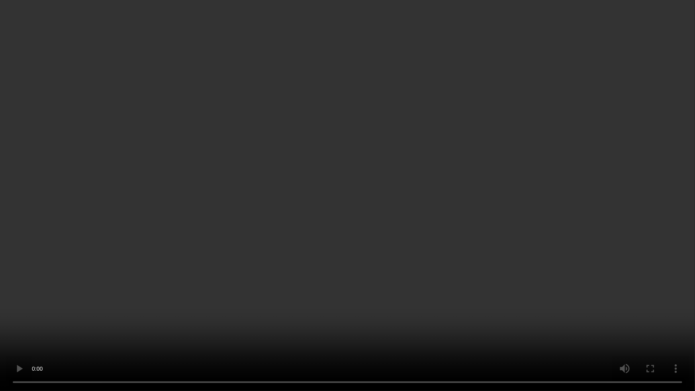
click at [368, 180] on video at bounding box center [347, 195] width 695 height 391
drag, startPoint x: 370, startPoint y: 191, endPoint x: 378, endPoint y: 189, distance: 8.3
click at [371, 191] on video at bounding box center [347, 195] width 695 height 391
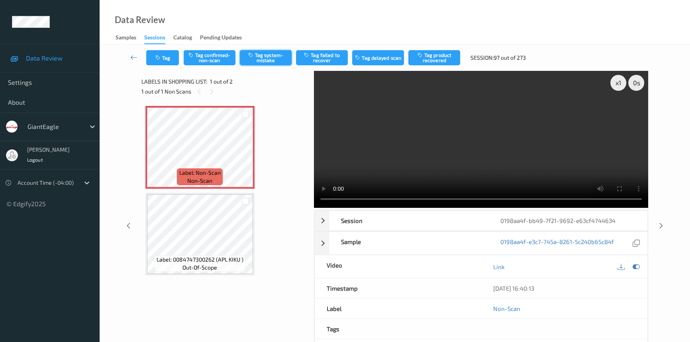
click at [287, 62] on button "Tag system-mistake" at bounding box center [266, 57] width 52 height 15
click at [169, 57] on button "Tag" at bounding box center [162, 57] width 33 height 15
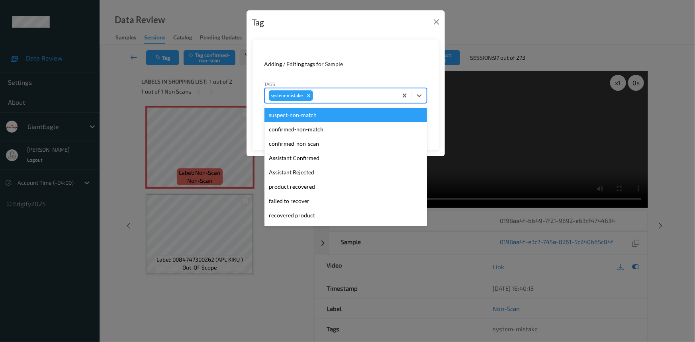
drag, startPoint x: 423, startPoint y: 96, endPoint x: 385, endPoint y: 141, distance: 57.9
click at [423, 97] on icon at bounding box center [419, 96] width 8 height 8
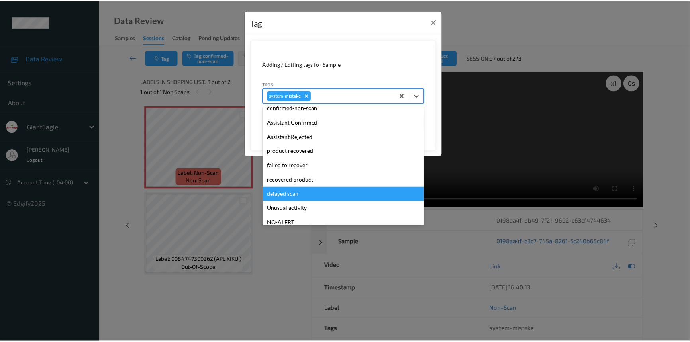
scroll to position [84, 0]
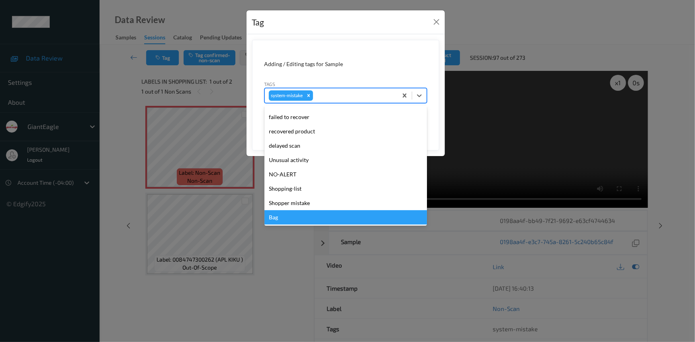
click at [281, 215] on div "Bag" at bounding box center [345, 217] width 162 height 14
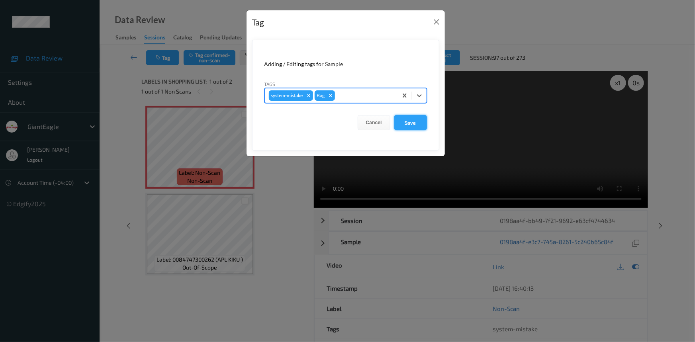
click at [417, 122] on button "Save" at bounding box center [410, 122] width 33 height 15
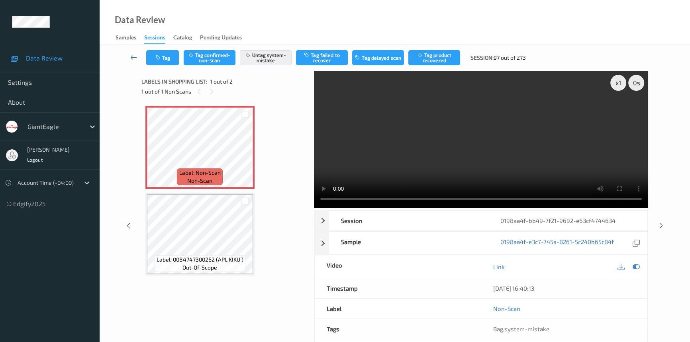
click at [133, 53] on icon at bounding box center [133, 57] width 7 height 8
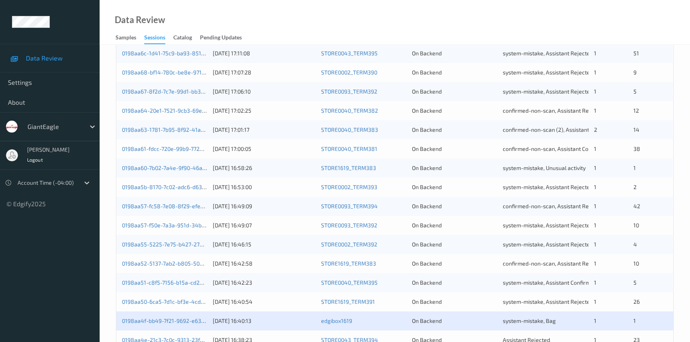
scroll to position [284, 0]
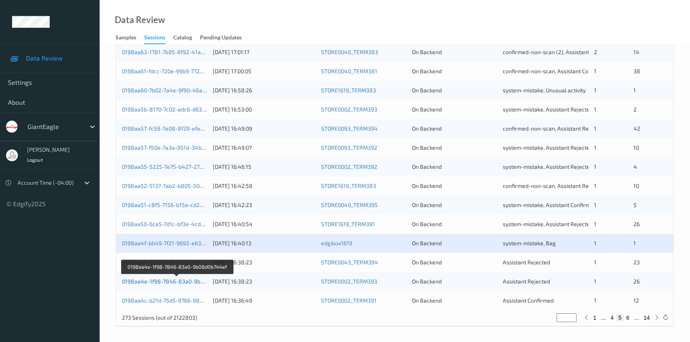
click at [178, 282] on link "0198aa4e-1f98-7846-83a0-9b08d0b744ef" at bounding box center [177, 281] width 110 height 7
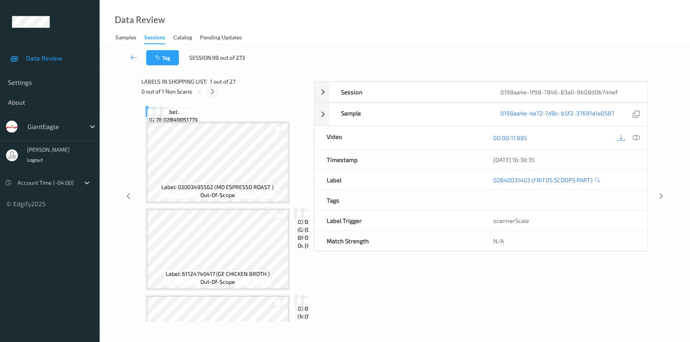
click at [216, 89] on div at bounding box center [212, 91] width 10 height 10
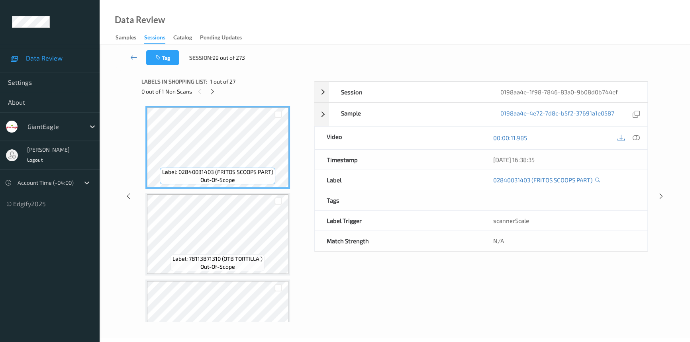
scroll to position [1474, 0]
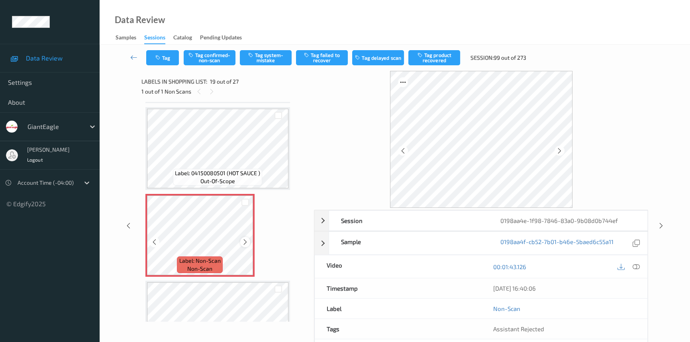
click at [244, 238] on icon at bounding box center [245, 241] width 7 height 7
click at [641, 267] on div "00:01:43.126" at bounding box center [564, 266] width 166 height 23
click at [635, 267] on icon at bounding box center [635, 266] width 7 height 7
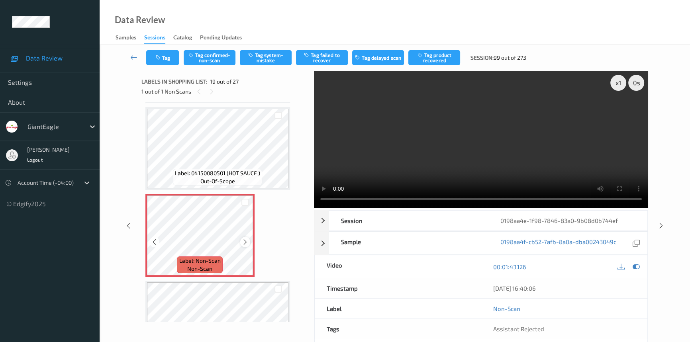
click at [244, 238] on icon at bounding box center [245, 241] width 7 height 7
click at [527, 168] on video at bounding box center [481, 139] width 334 height 137
click at [243, 238] on icon at bounding box center [245, 241] width 7 height 7
click at [532, 154] on video at bounding box center [481, 139] width 334 height 137
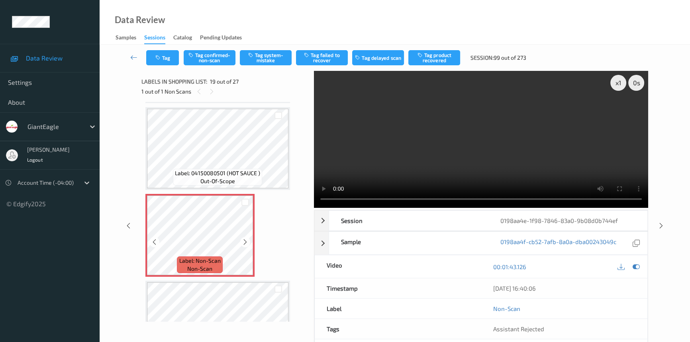
click at [244, 238] on icon at bounding box center [245, 241] width 7 height 7
click at [510, 162] on video at bounding box center [481, 139] width 334 height 137
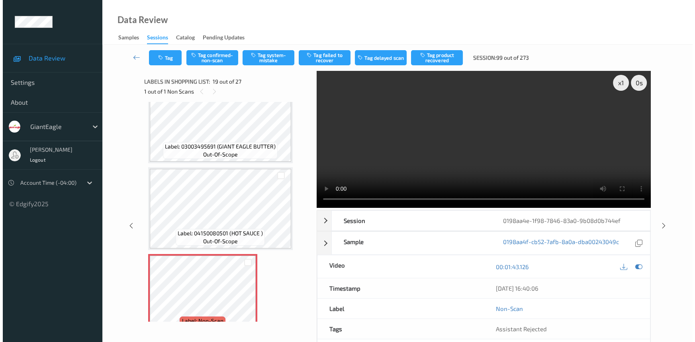
scroll to position [1438, 0]
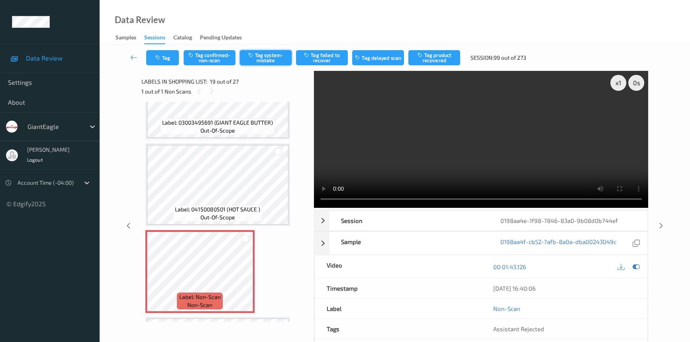
click at [262, 56] on button "Tag system-mistake" at bounding box center [266, 57] width 52 height 15
click at [163, 56] on button "Tag" at bounding box center [162, 57] width 33 height 15
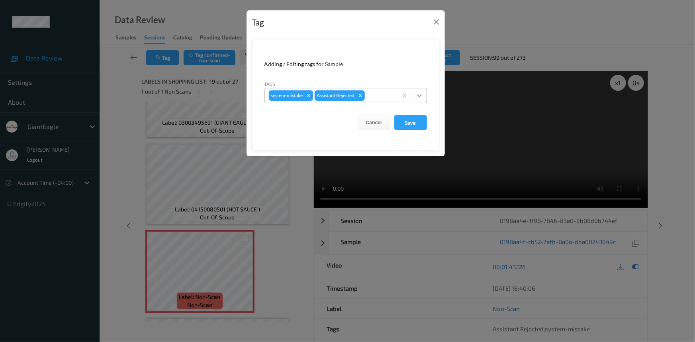
click at [418, 94] on icon at bounding box center [419, 96] width 8 height 8
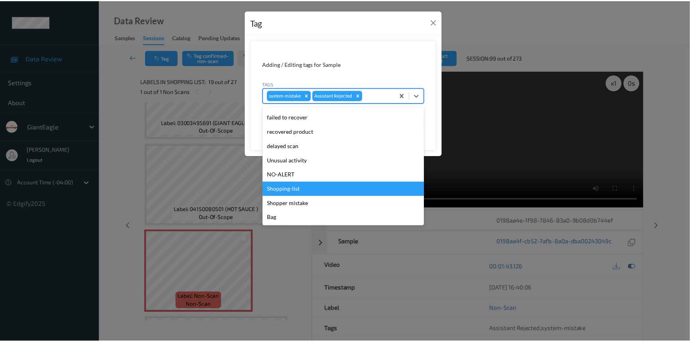
scroll to position [70, 0]
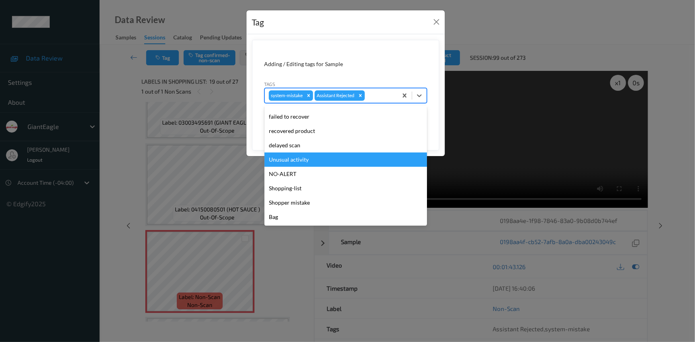
click at [298, 157] on div "Unusual activity" at bounding box center [345, 159] width 162 height 14
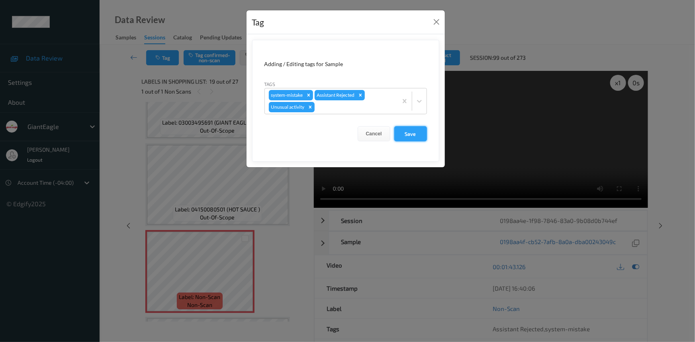
click at [426, 135] on button "Save" at bounding box center [410, 133] width 33 height 15
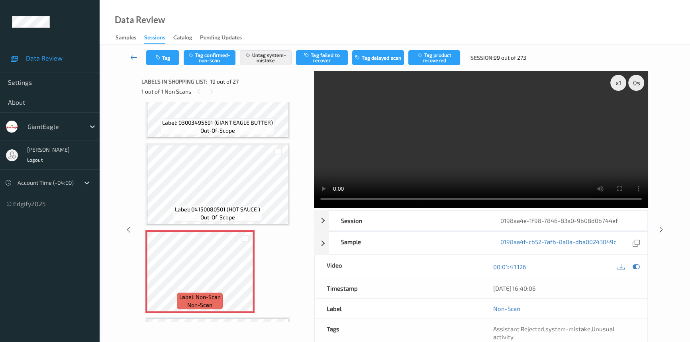
click at [133, 54] on icon at bounding box center [133, 57] width 7 height 8
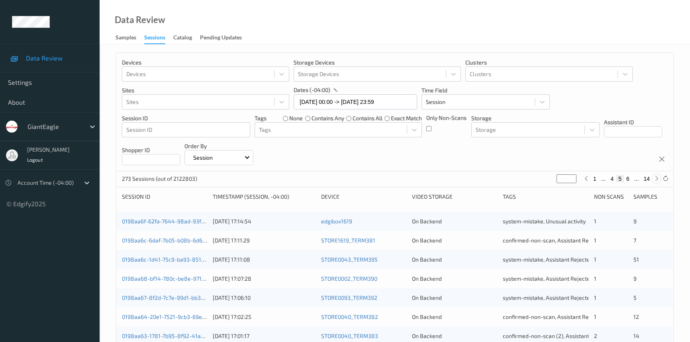
click at [656, 179] on icon at bounding box center [656, 179] width 6 height 6
type input "*"
click at [656, 179] on icon at bounding box center [656, 179] width 6 height 6
type input "*"
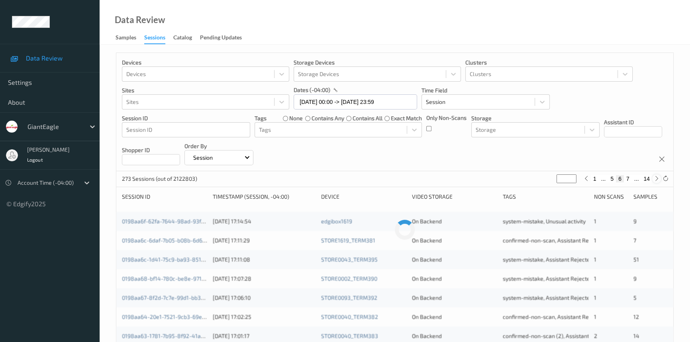
type input "*"
click at [656, 179] on icon at bounding box center [656, 179] width 6 height 6
type input "*"
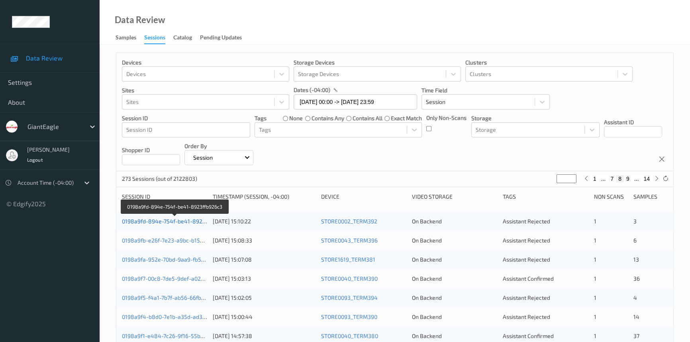
click at [163, 221] on link "0198a9fd-894e-754f-be41-8923ffb926c3" at bounding box center [175, 221] width 106 height 7
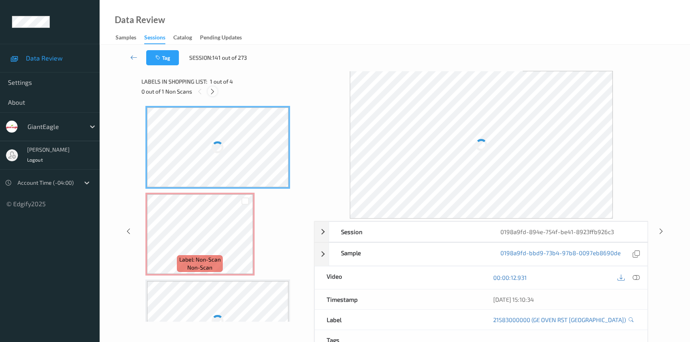
click at [213, 93] on icon at bounding box center [212, 91] width 7 height 7
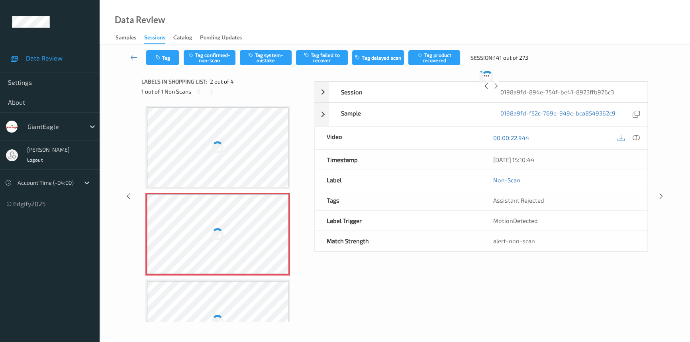
scroll to position [4, 0]
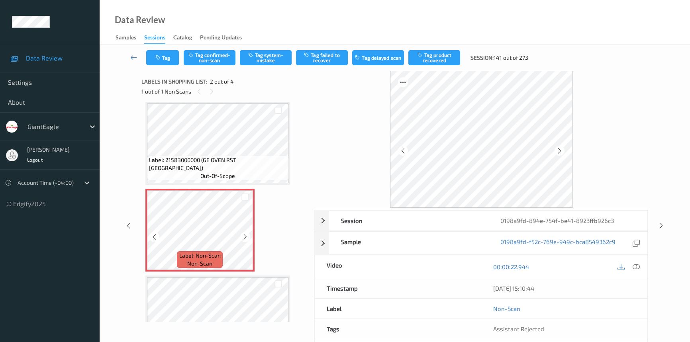
click at [245, 232] on div at bounding box center [245, 237] width 10 height 10
click at [637, 265] on icon at bounding box center [635, 266] width 7 height 7
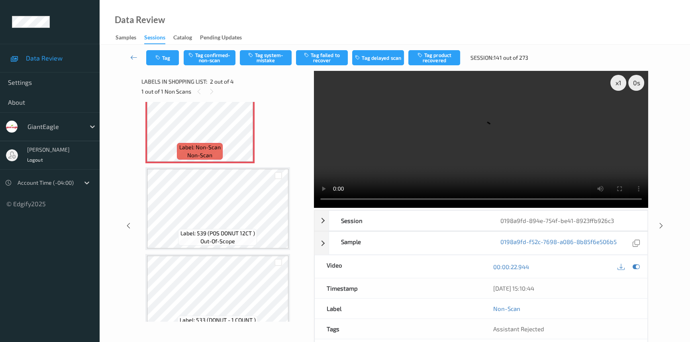
scroll to position [0, 0]
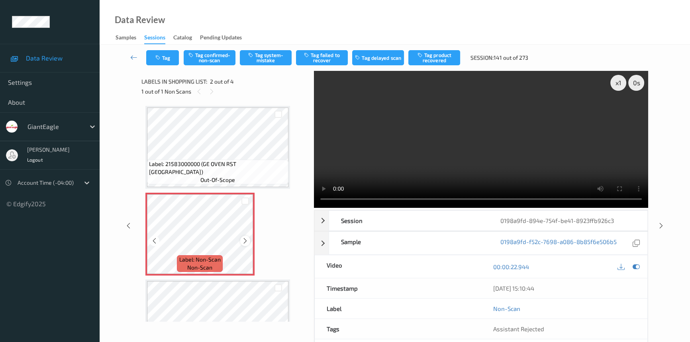
click at [242, 239] on icon at bounding box center [245, 240] width 7 height 7
click at [242, 240] on icon at bounding box center [245, 240] width 7 height 7
click at [459, 167] on video at bounding box center [481, 139] width 334 height 137
drag, startPoint x: 457, startPoint y: 141, endPoint x: 407, endPoint y: 74, distance: 83.6
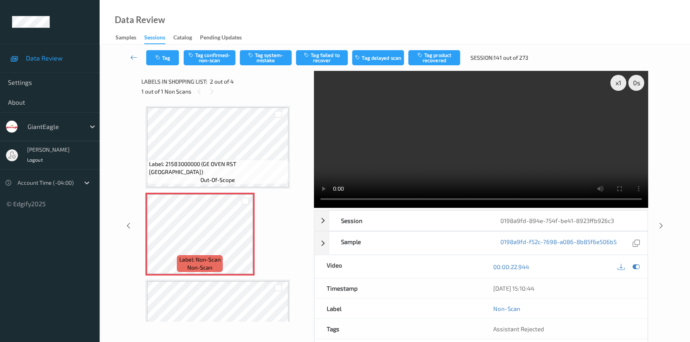
click at [457, 140] on video at bounding box center [481, 139] width 334 height 137
click at [418, 155] on video at bounding box center [481, 139] width 334 height 137
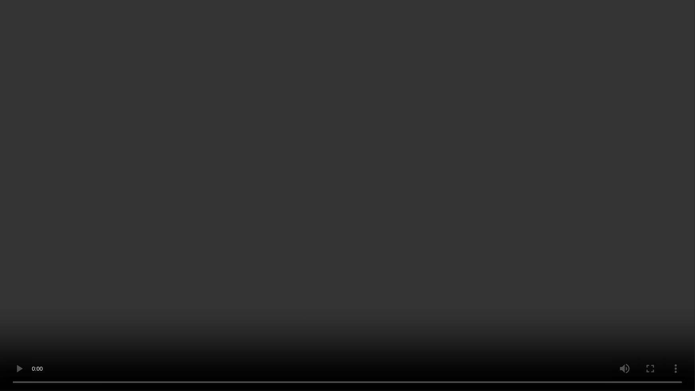
click at [367, 192] on video at bounding box center [347, 195] width 695 height 391
click at [232, 274] on video at bounding box center [347, 195] width 695 height 391
click at [280, 255] on video at bounding box center [347, 195] width 695 height 391
click at [258, 227] on video at bounding box center [347, 195] width 695 height 391
click at [358, 231] on video at bounding box center [347, 195] width 695 height 391
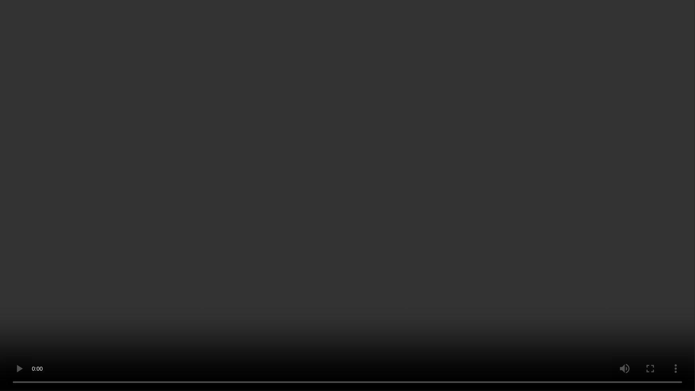
click at [358, 231] on video at bounding box center [347, 195] width 695 height 391
click at [281, 265] on video at bounding box center [347, 195] width 695 height 391
click at [290, 249] on video at bounding box center [347, 195] width 695 height 391
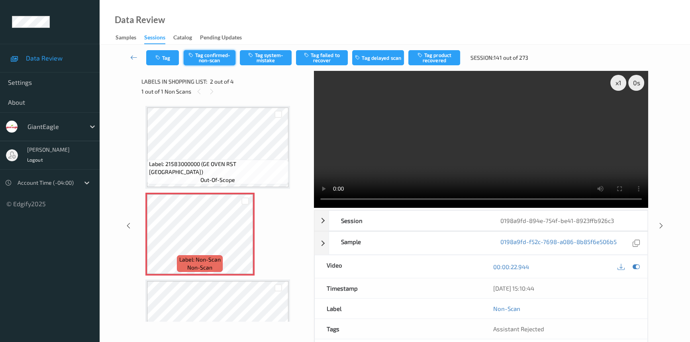
click at [219, 58] on button "Tag confirmed-non-scan" at bounding box center [210, 57] width 52 height 15
click at [327, 60] on button "Tag failed to recover" at bounding box center [322, 57] width 52 height 15
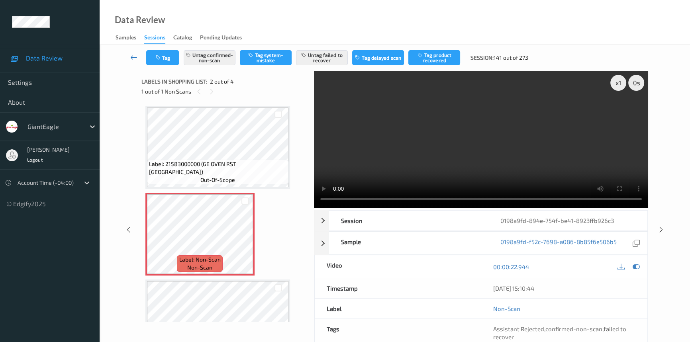
click at [133, 54] on icon at bounding box center [133, 57] width 7 height 8
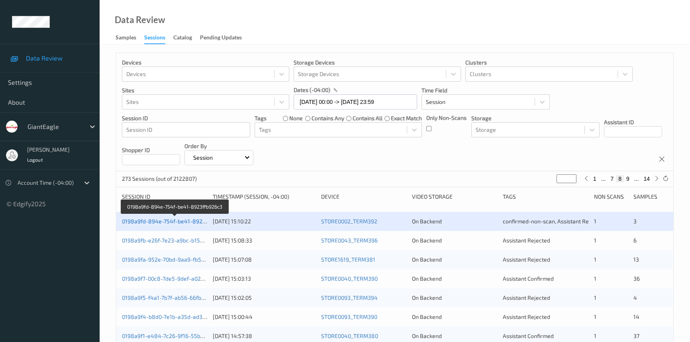
click at [169, 223] on link "0198a9fd-894e-754f-be41-8923ffb926c3" at bounding box center [175, 221] width 106 height 7
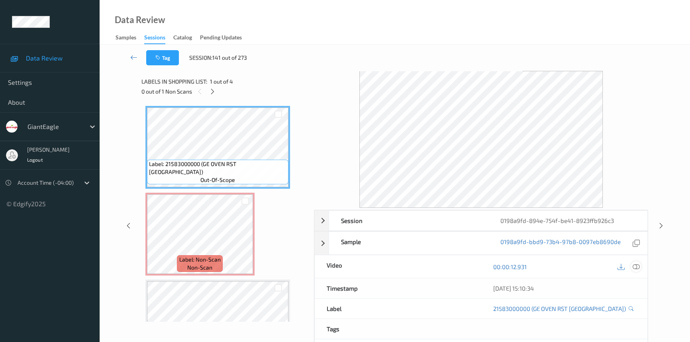
click at [639, 264] on icon at bounding box center [635, 266] width 7 height 7
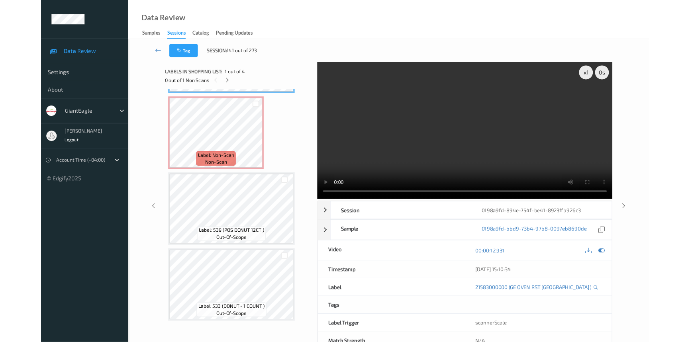
scroll to position [81, 0]
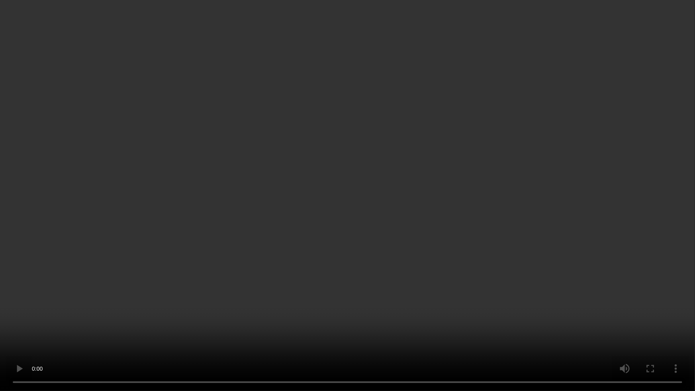
drag, startPoint x: 621, startPoint y: 322, endPoint x: 634, endPoint y: 347, distance: 27.4
click at [621, 325] on video at bounding box center [347, 195] width 695 height 391
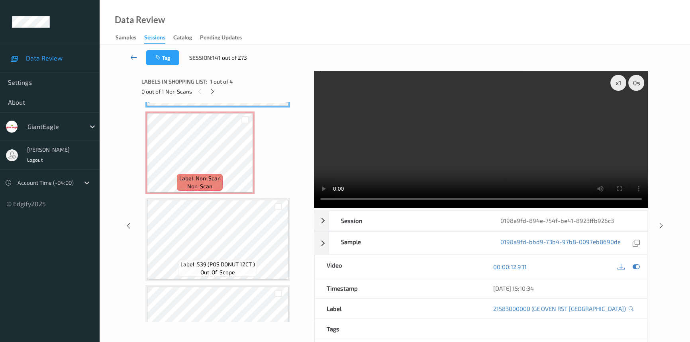
click at [133, 53] on icon at bounding box center [133, 57] width 7 height 8
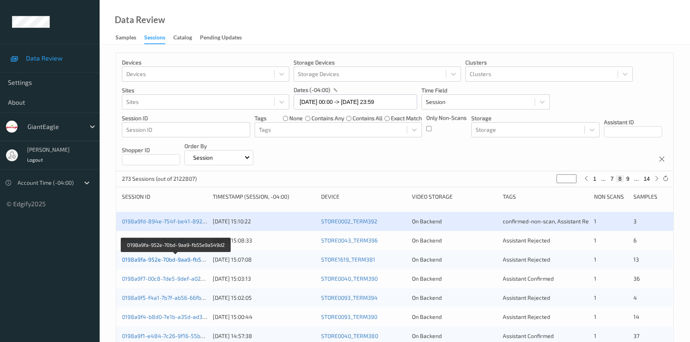
click at [160, 259] on link "0198a9fa-952e-70bd-9aa9-fb55e9a549d2" at bounding box center [176, 259] width 108 height 7
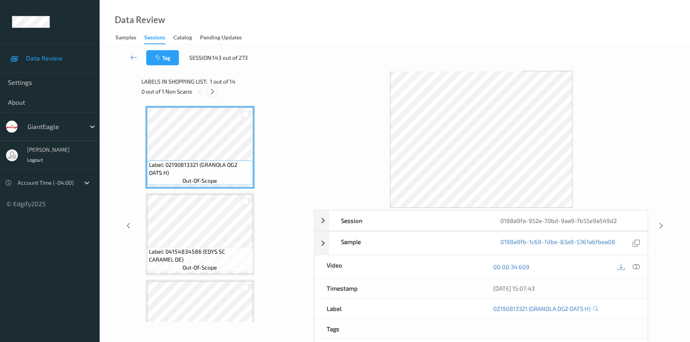
click at [213, 92] on icon at bounding box center [212, 91] width 7 height 7
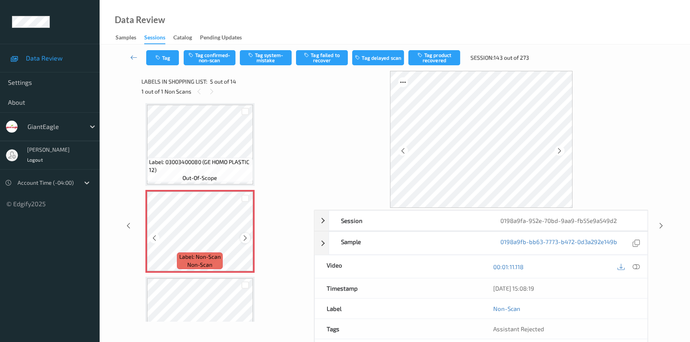
click at [244, 236] on icon at bounding box center [245, 238] width 7 height 7
click at [629, 264] on div at bounding box center [628, 266] width 26 height 11
click at [636, 266] on icon at bounding box center [635, 266] width 7 height 7
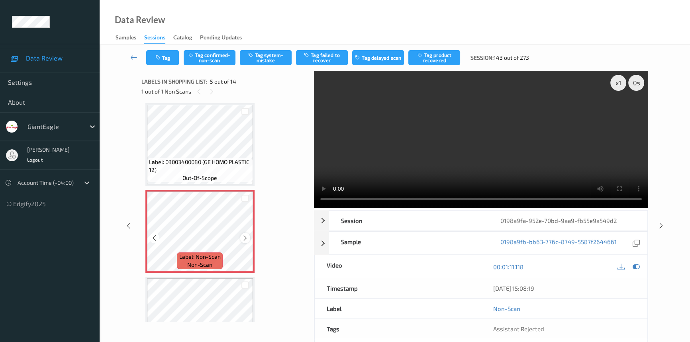
click at [244, 237] on icon at bounding box center [245, 238] width 7 height 7
click at [494, 162] on video at bounding box center [481, 139] width 334 height 137
click at [495, 147] on video at bounding box center [481, 139] width 334 height 137
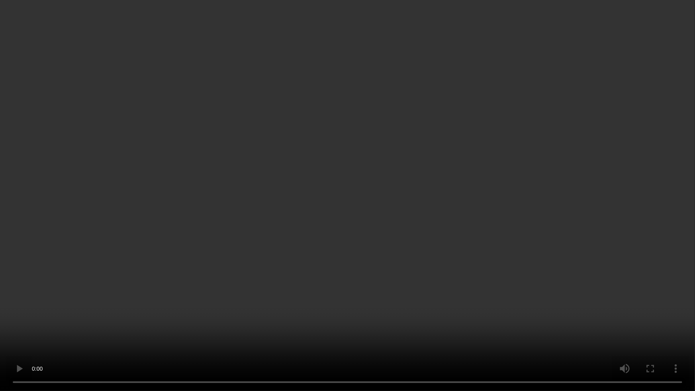
click at [334, 222] on video at bounding box center [347, 195] width 695 height 391
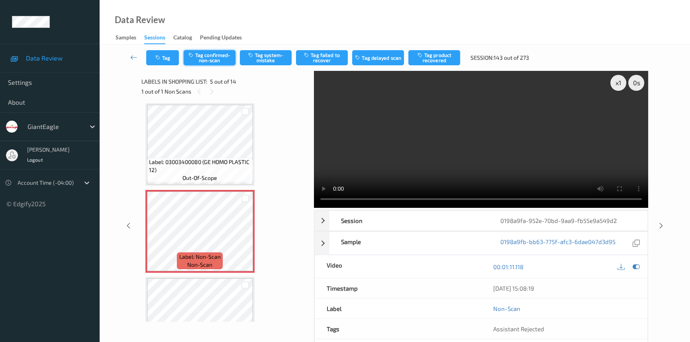
click at [209, 52] on button "Tag confirmed-non-scan" at bounding box center [210, 57] width 52 height 15
drag, startPoint x: 445, startPoint y: 62, endPoint x: 412, endPoint y: 101, distance: 51.2
click at [445, 64] on button "Tag product recovered" at bounding box center [434, 57] width 52 height 15
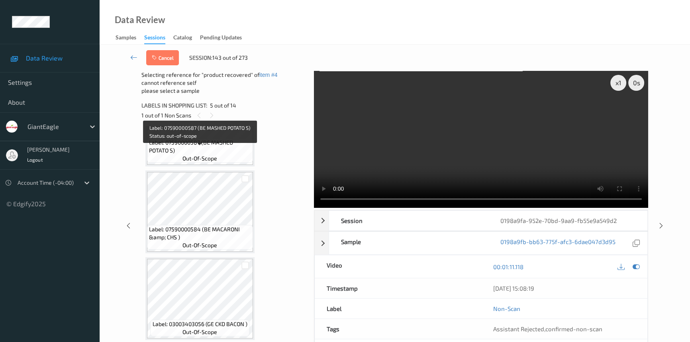
scroll to position [481, 0]
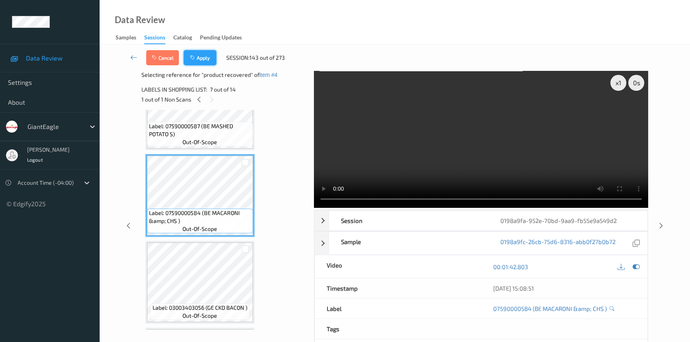
click at [206, 56] on button "Apply" at bounding box center [200, 57] width 33 height 15
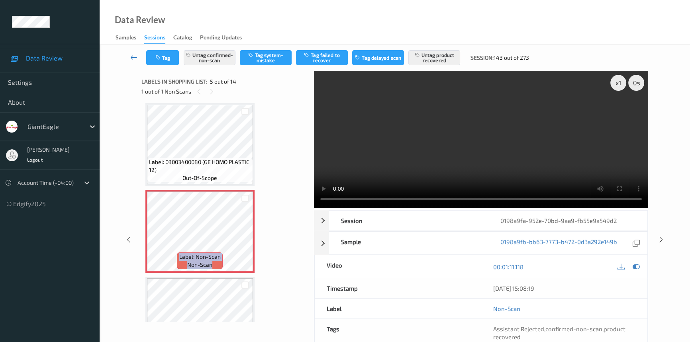
click at [130, 53] on icon at bounding box center [133, 57] width 7 height 8
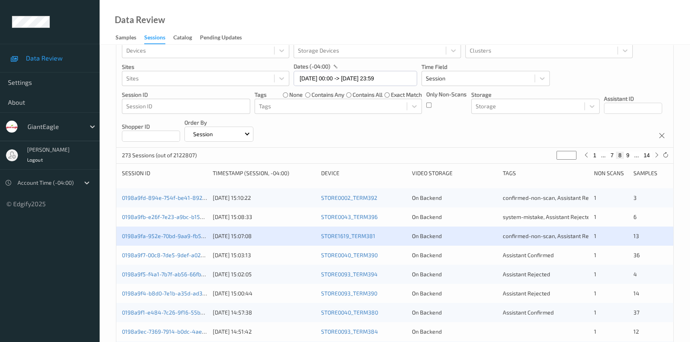
scroll to position [72, 0]
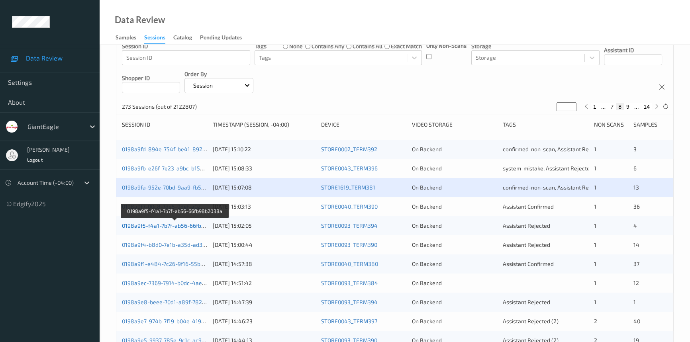
click at [154, 224] on link "0198a9f5-f4a1-7b7f-ab56-66fb98b2038a" at bounding box center [175, 225] width 106 height 7
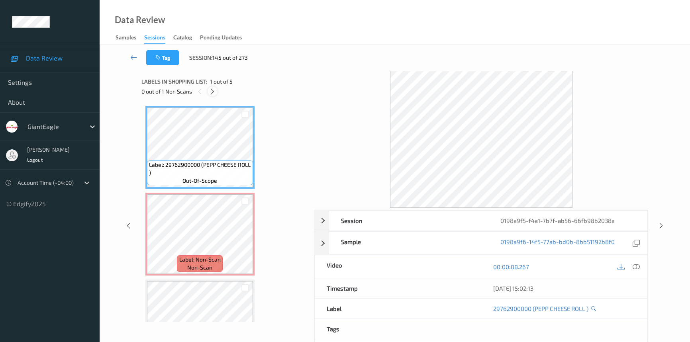
click at [211, 89] on icon at bounding box center [212, 91] width 7 height 7
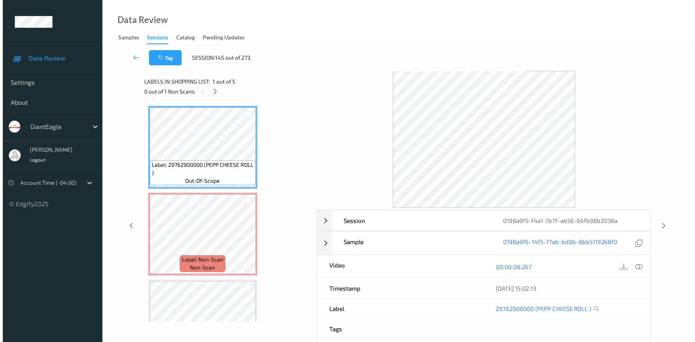
scroll to position [4, 0]
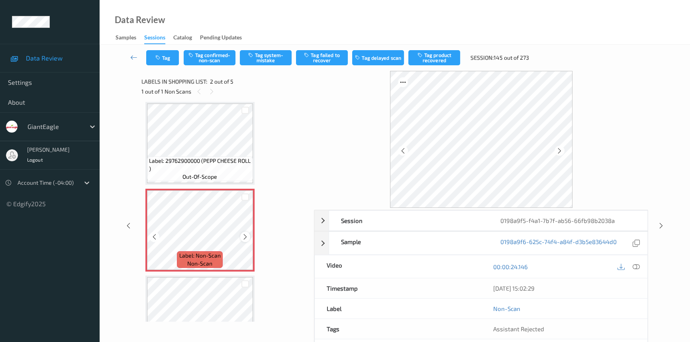
click at [248, 234] on div at bounding box center [245, 237] width 10 height 10
click at [248, 235] on div at bounding box center [245, 237] width 10 height 10
click at [637, 266] on icon at bounding box center [635, 266] width 7 height 7
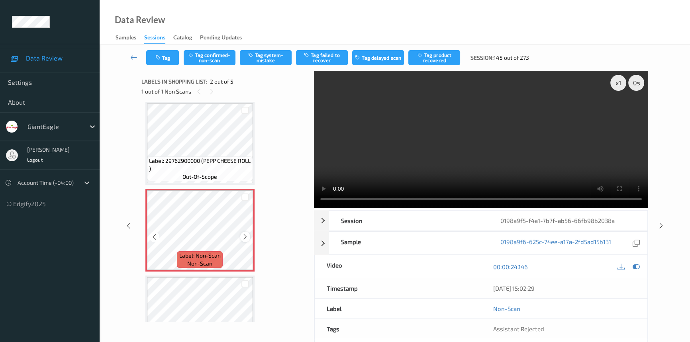
click at [245, 238] on icon at bounding box center [245, 236] width 7 height 7
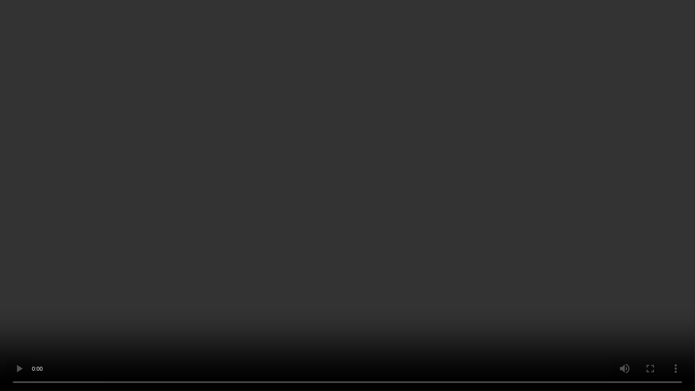
click at [178, 270] on video at bounding box center [347, 195] width 695 height 391
click at [122, 306] on video at bounding box center [347, 195] width 695 height 391
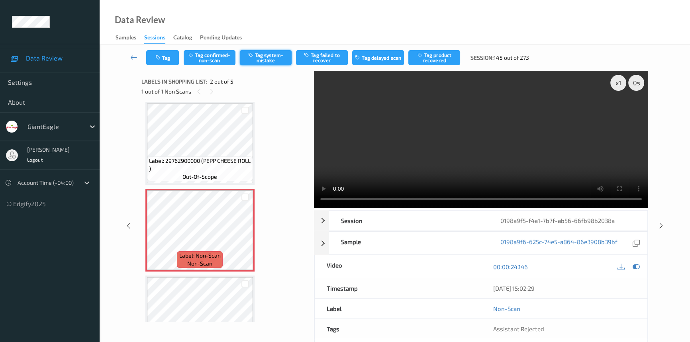
click at [267, 59] on button "Tag system-mistake" at bounding box center [266, 57] width 52 height 15
click at [169, 57] on button "Tag" at bounding box center [162, 57] width 33 height 15
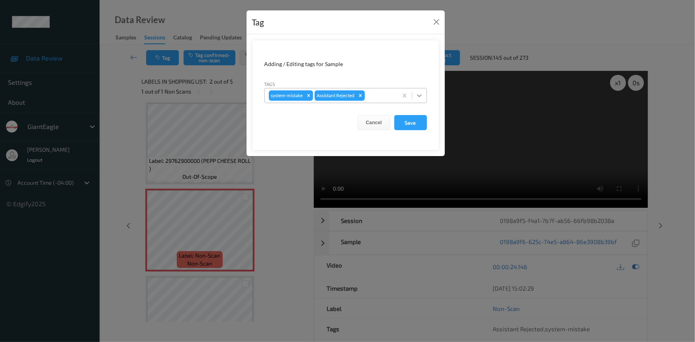
click at [422, 96] on icon at bounding box center [419, 96] width 8 height 8
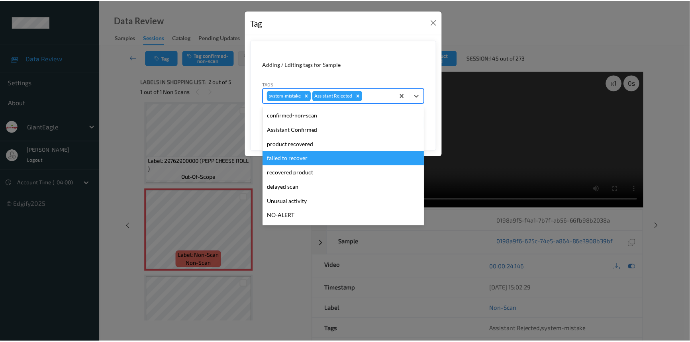
scroll to position [36, 0]
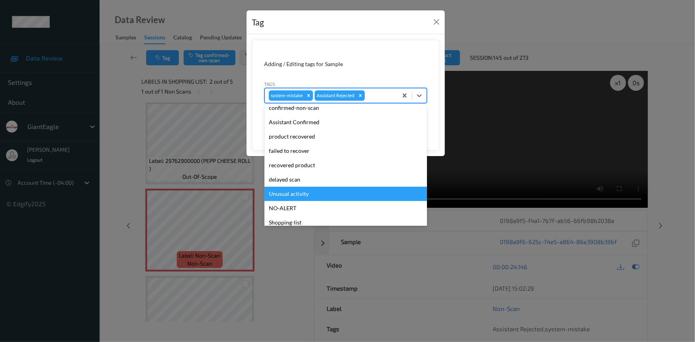
click at [292, 197] on div "Unusual activity" at bounding box center [345, 194] width 162 height 14
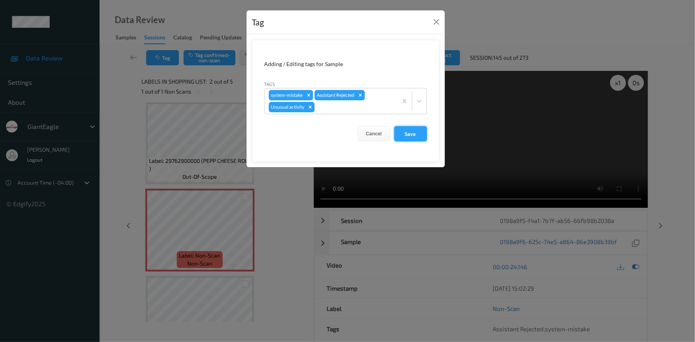
click at [410, 132] on button "Save" at bounding box center [410, 133] width 33 height 15
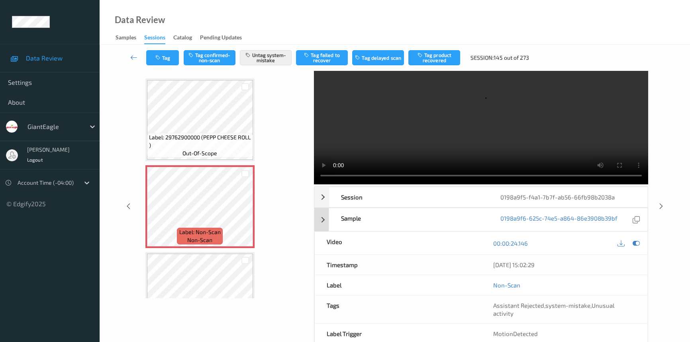
scroll to position [54, 0]
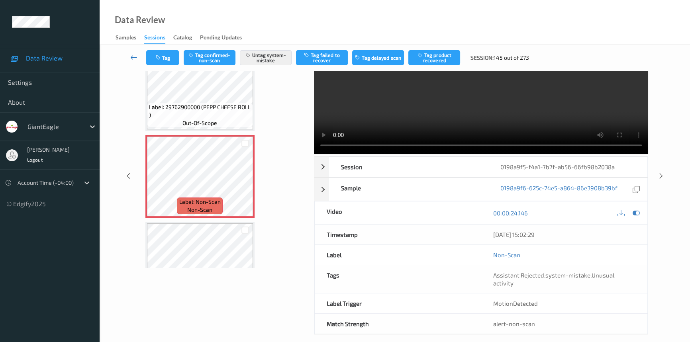
click at [131, 53] on icon at bounding box center [133, 57] width 7 height 8
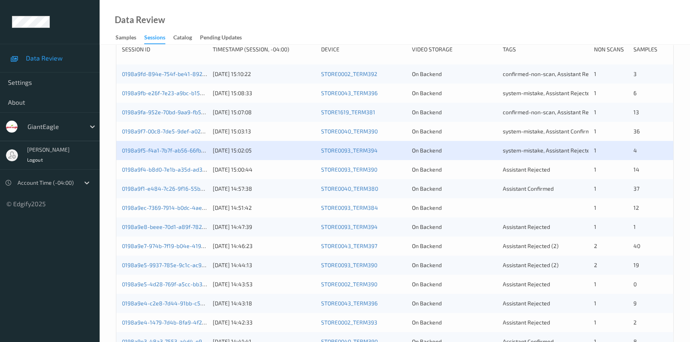
scroll to position [181, 0]
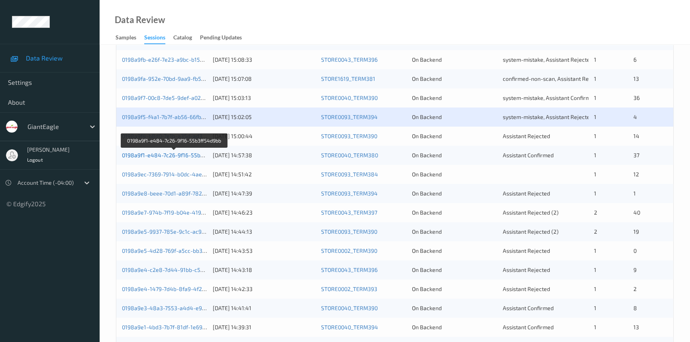
click at [165, 155] on link "0198a9f1-e484-7c26-9f16-55b3ff54d9bb" at bounding box center [174, 155] width 105 height 7
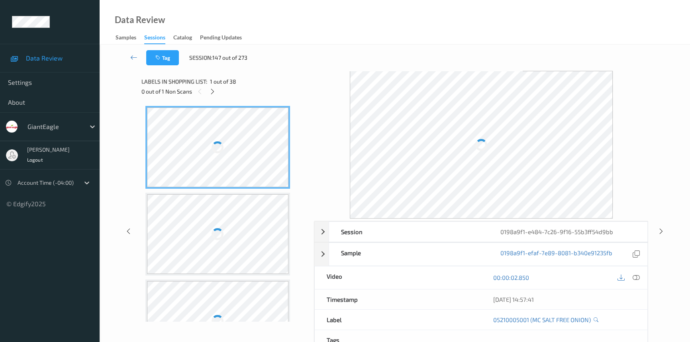
click at [211, 84] on span "1 out of 38" at bounding box center [223, 82] width 26 height 8
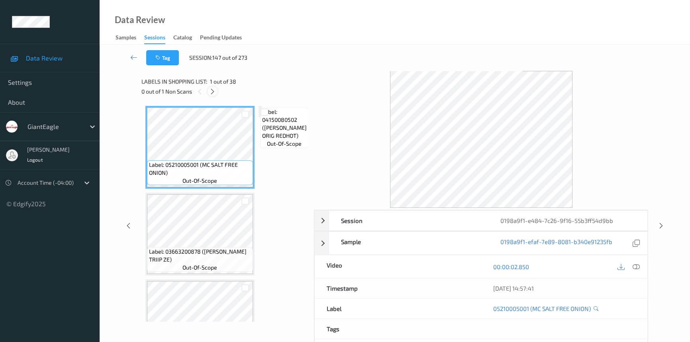
click at [211, 95] on icon at bounding box center [212, 91] width 7 height 7
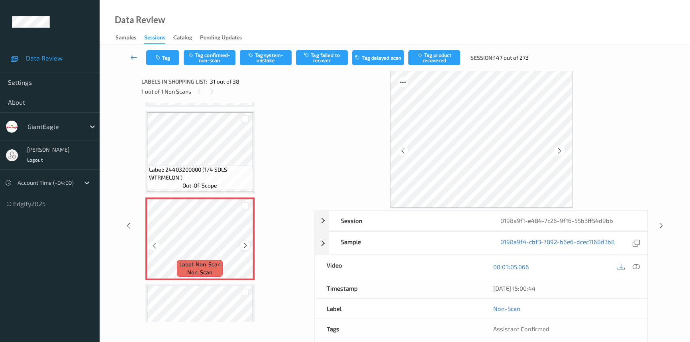
click at [240, 240] on div at bounding box center [245, 245] width 10 height 10
drag, startPoint x: 240, startPoint y: 236, endPoint x: 259, endPoint y: 236, distance: 18.7
click at [244, 240] on div at bounding box center [245, 245] width 10 height 10
click at [636, 267] on icon at bounding box center [635, 266] width 7 height 7
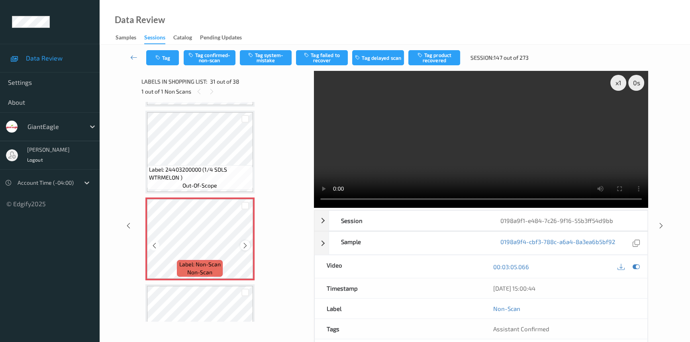
click at [245, 242] on icon at bounding box center [245, 245] width 7 height 7
click at [530, 168] on video at bounding box center [481, 139] width 334 height 137
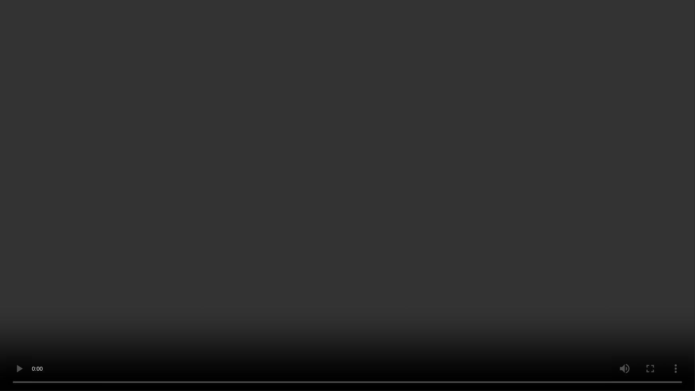
click at [400, 275] on video at bounding box center [347, 195] width 695 height 391
click at [408, 259] on video at bounding box center [347, 195] width 695 height 391
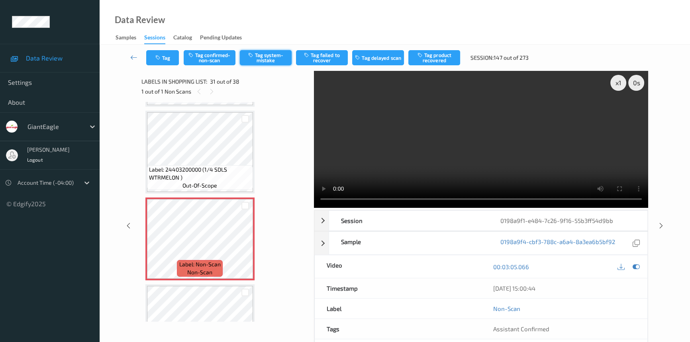
click at [271, 53] on button "Tag system-mistake" at bounding box center [266, 57] width 52 height 15
click at [131, 53] on icon at bounding box center [133, 57] width 7 height 8
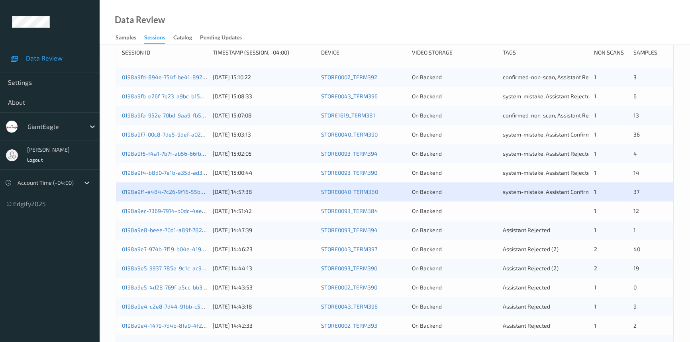
scroll to position [145, 0]
click at [152, 231] on link "0198a9e8-beee-70d1-a89f-782c572d7375" at bounding box center [175, 229] width 107 height 7
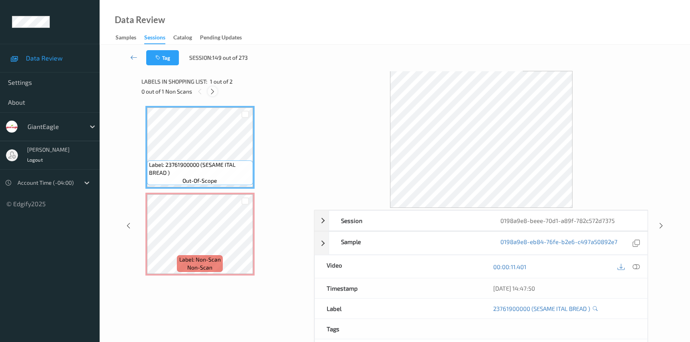
click at [211, 91] on icon at bounding box center [212, 91] width 7 height 7
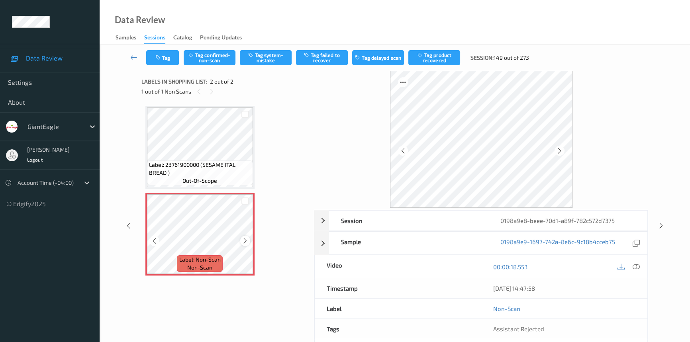
click at [242, 240] on icon at bounding box center [245, 240] width 7 height 7
click at [643, 264] on div "00:00:18.553" at bounding box center [564, 266] width 166 height 23
click at [635, 266] on icon at bounding box center [635, 266] width 7 height 7
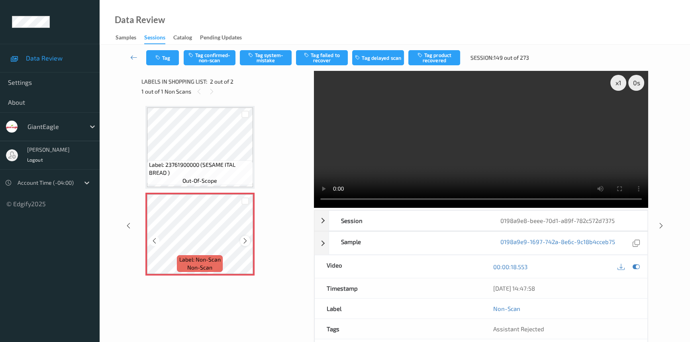
click at [243, 240] on icon at bounding box center [245, 240] width 7 height 7
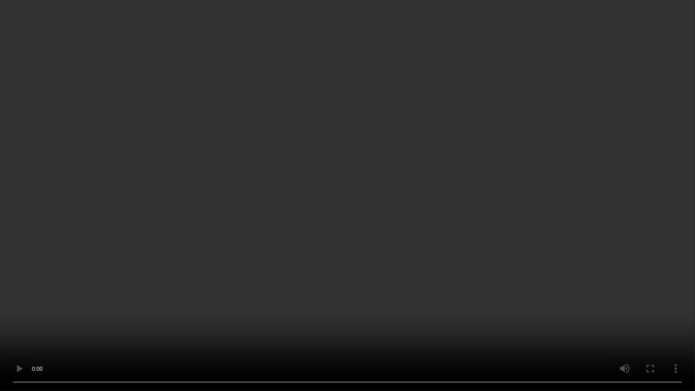
click at [361, 215] on video at bounding box center [347, 195] width 695 height 391
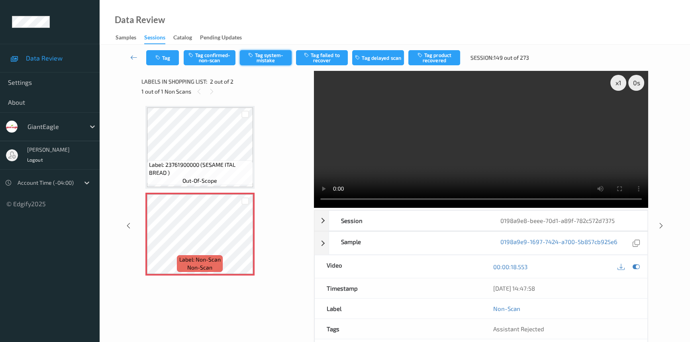
click at [272, 59] on button "Tag system-mistake" at bounding box center [266, 57] width 52 height 15
click at [167, 59] on button "Tag" at bounding box center [162, 57] width 33 height 15
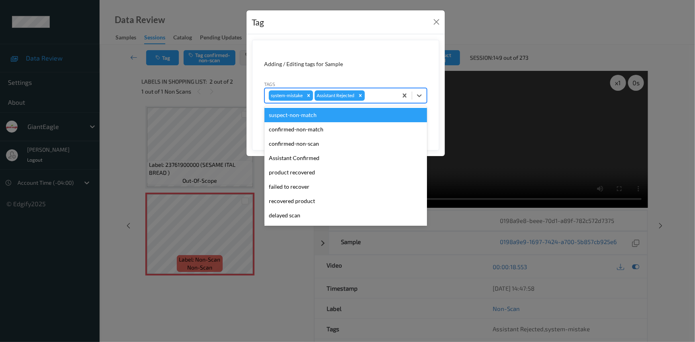
drag, startPoint x: 424, startPoint y: 99, endPoint x: 402, endPoint y: 131, distance: 38.9
click at [424, 100] on div at bounding box center [419, 95] width 14 height 14
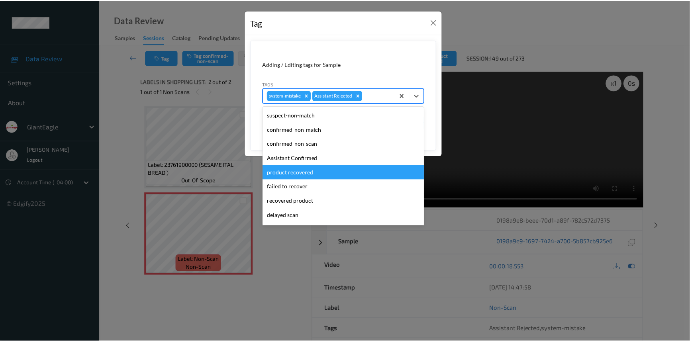
scroll to position [36, 0]
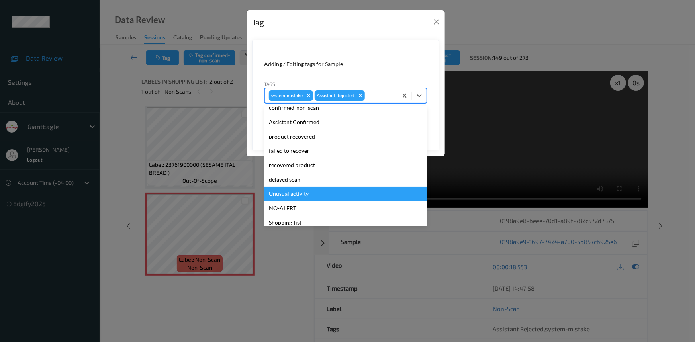
click at [314, 189] on div "Unusual activity" at bounding box center [345, 194] width 162 height 14
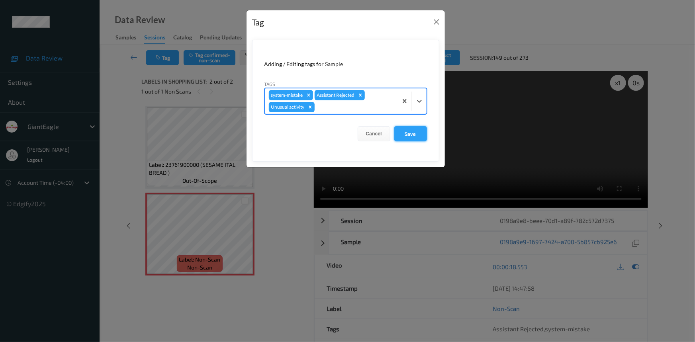
click at [422, 133] on button "Save" at bounding box center [410, 133] width 33 height 15
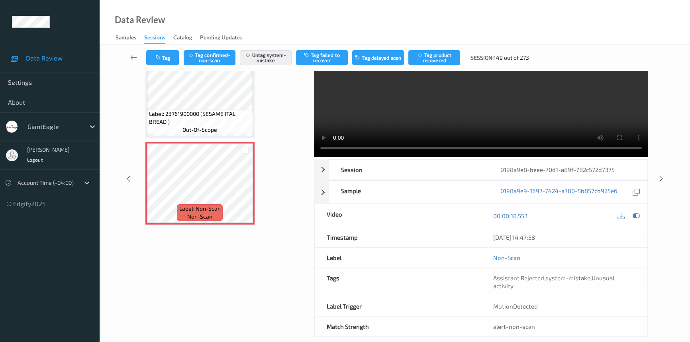
scroll to position [54, 0]
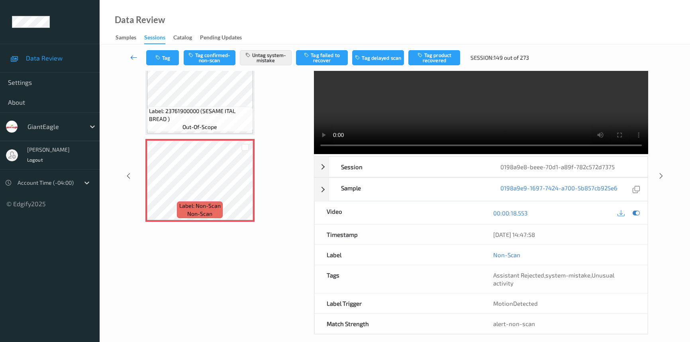
click at [133, 54] on icon at bounding box center [133, 57] width 7 height 8
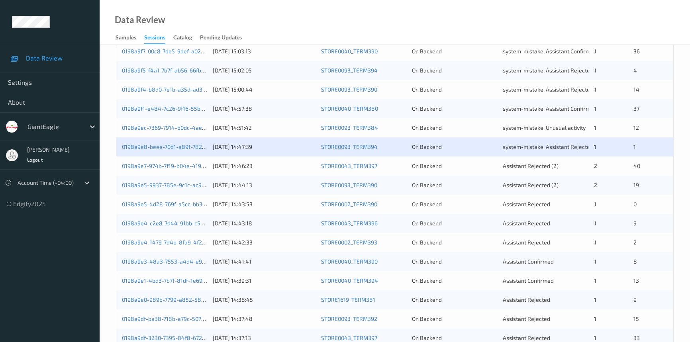
scroll to position [284, 0]
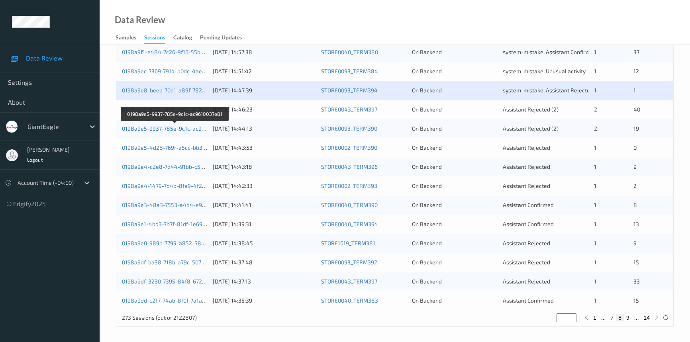
click at [170, 127] on link "0198a9e5-9937-785e-9c1c-ac9610037e81" at bounding box center [175, 128] width 107 height 7
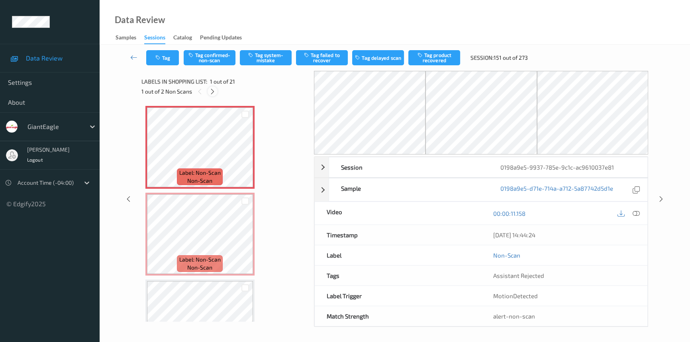
click at [211, 89] on icon at bounding box center [212, 91] width 7 height 7
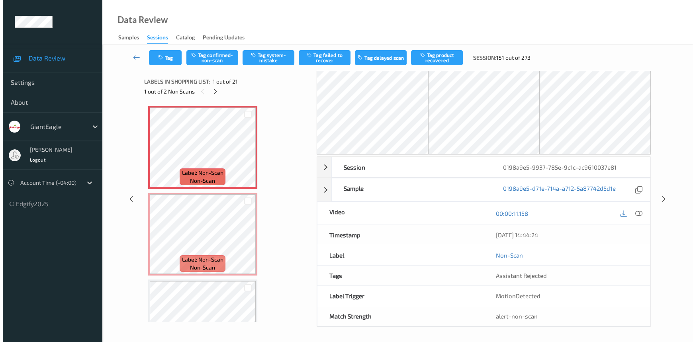
scroll to position [4, 0]
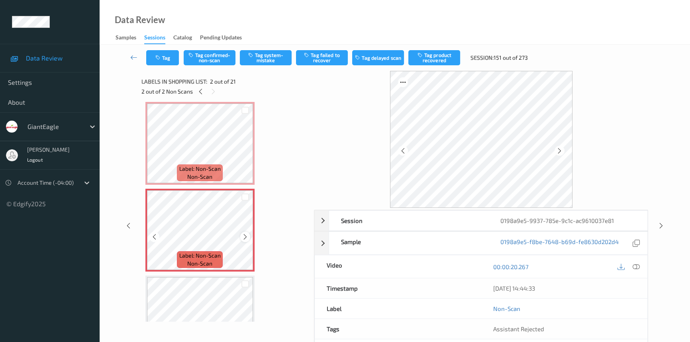
click at [243, 235] on icon at bounding box center [245, 236] width 7 height 7
click at [635, 263] on icon at bounding box center [635, 266] width 7 height 7
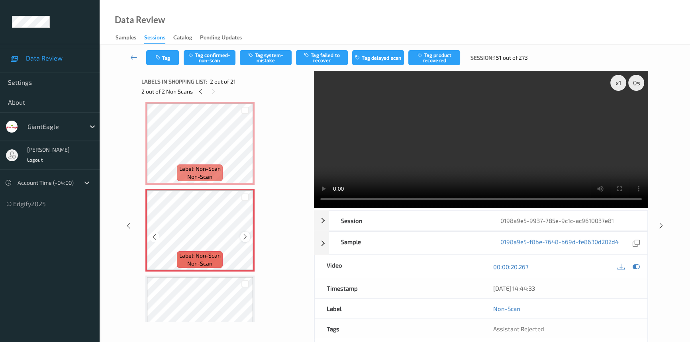
click at [244, 236] on icon at bounding box center [245, 236] width 7 height 7
click at [570, 175] on video at bounding box center [481, 139] width 334 height 137
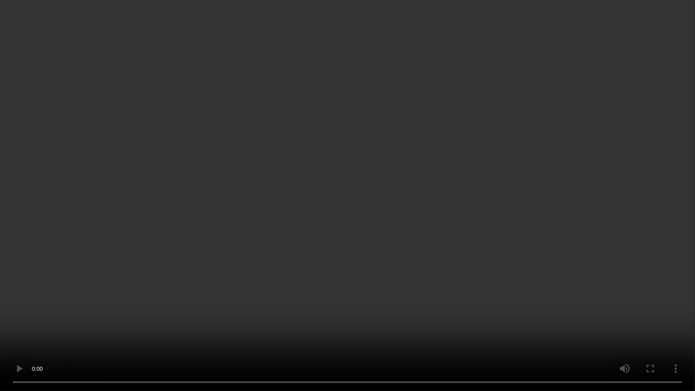
click at [443, 268] on video at bounding box center [347, 195] width 695 height 391
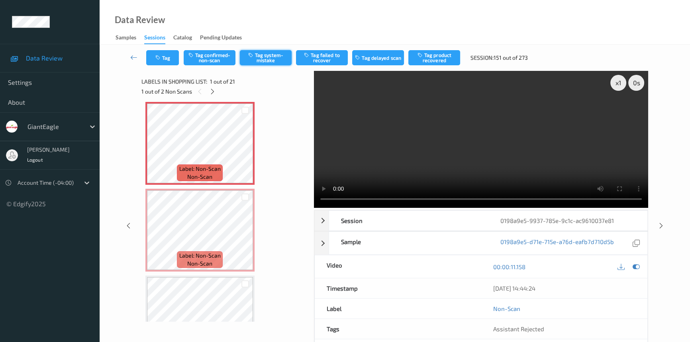
click at [268, 57] on button "Tag system-mistake" at bounding box center [266, 57] width 52 height 15
drag, startPoint x: 168, startPoint y: 56, endPoint x: 174, endPoint y: 58, distance: 5.9
click at [174, 58] on button "Tag" at bounding box center [162, 57] width 33 height 15
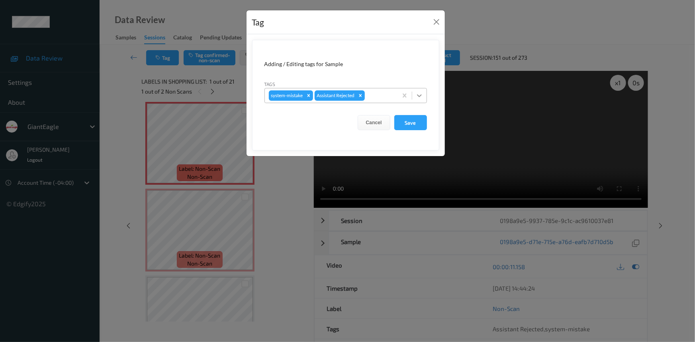
click at [420, 96] on icon at bounding box center [419, 96] width 8 height 8
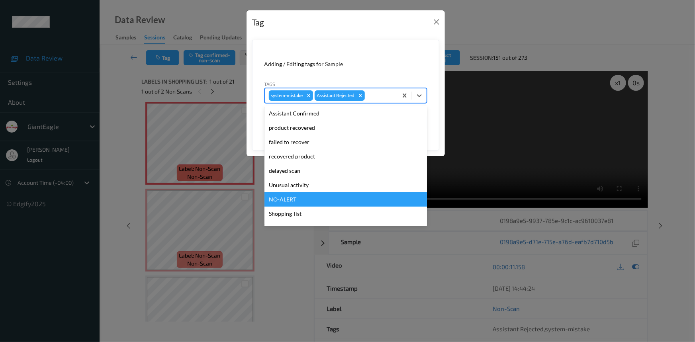
scroll to position [70, 0]
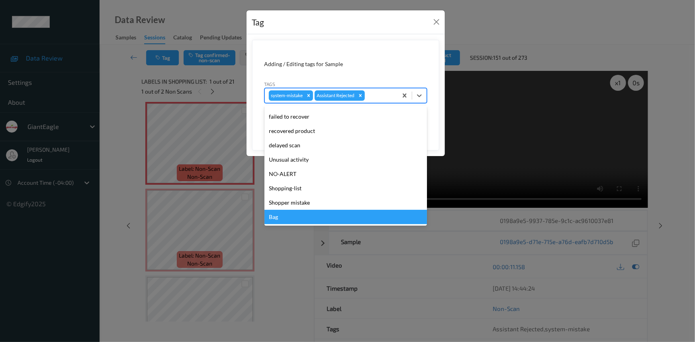
click at [300, 218] on div "Bag" at bounding box center [345, 217] width 162 height 14
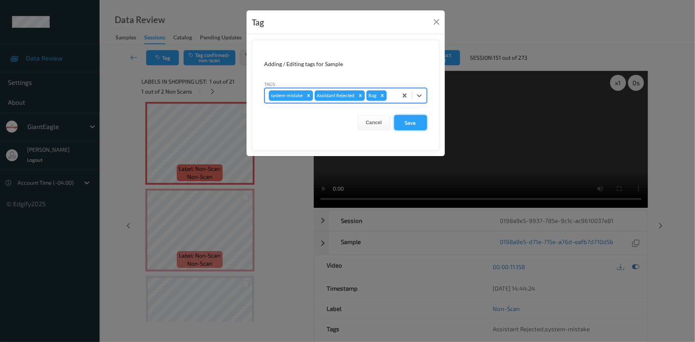
click at [412, 120] on button "Save" at bounding box center [410, 122] width 33 height 15
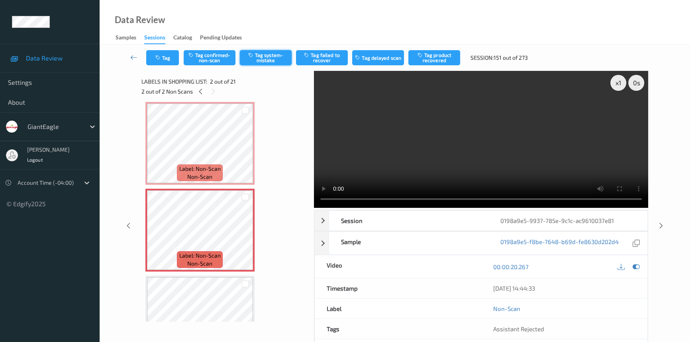
click at [271, 58] on button "Tag system-mistake" at bounding box center [266, 57] width 52 height 15
click at [162, 56] on button "Tag" at bounding box center [162, 57] width 33 height 15
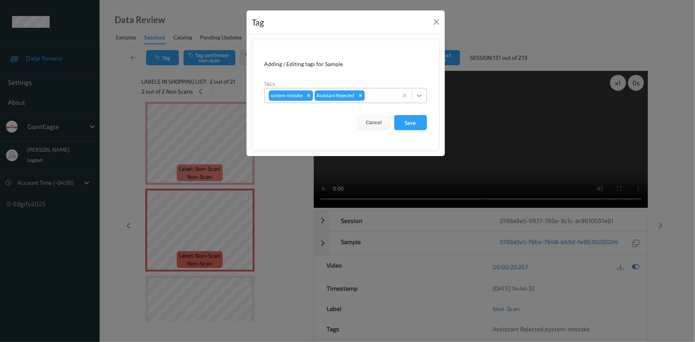
click at [419, 96] on icon at bounding box center [419, 95] width 5 height 3
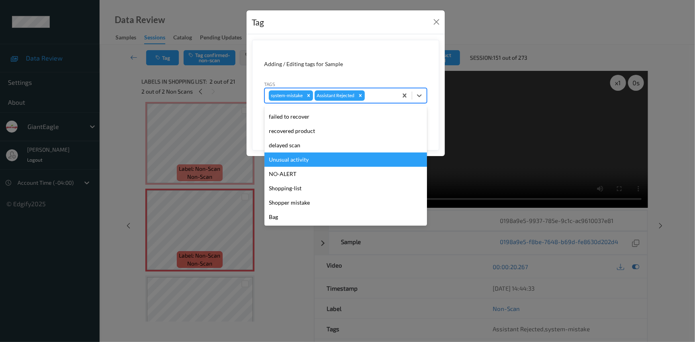
click at [297, 160] on div "Unusual activity" at bounding box center [345, 159] width 162 height 14
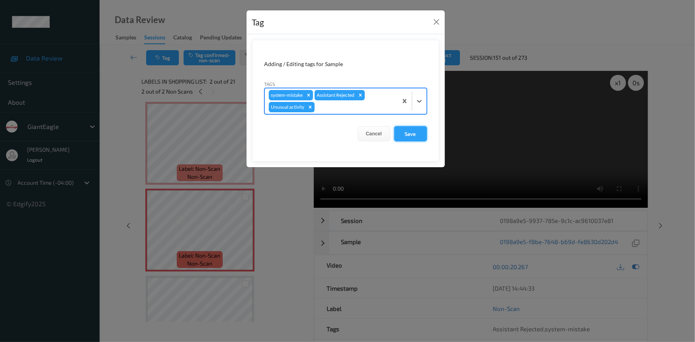
click at [416, 136] on button "Save" at bounding box center [410, 133] width 33 height 15
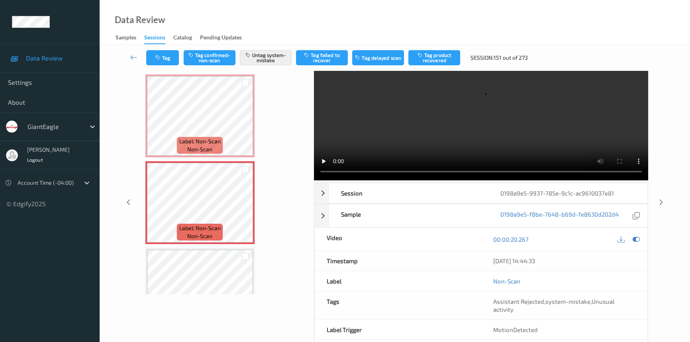
scroll to position [0, 0]
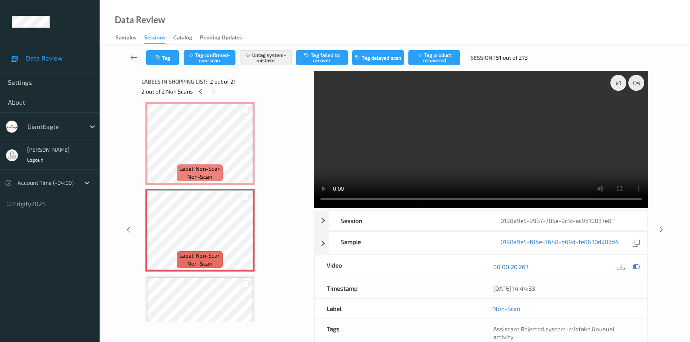
click at [134, 53] on icon at bounding box center [133, 57] width 7 height 8
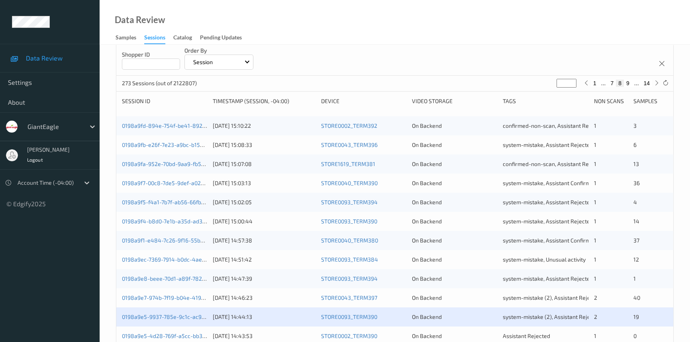
scroll to position [145, 0]
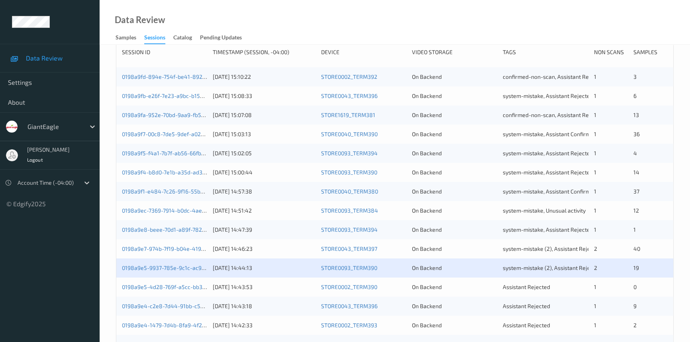
click at [481, 271] on div "On Backend" at bounding box center [454, 268] width 85 height 8
click at [176, 267] on link "0198a9e5-9937-785e-9c1c-ac9610037e81" at bounding box center [175, 267] width 107 height 7
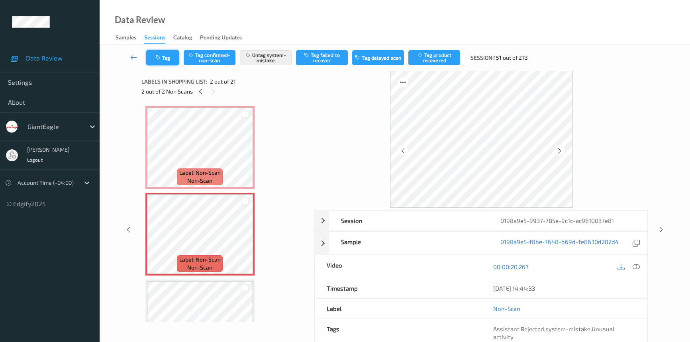
click at [168, 56] on button "Tag" at bounding box center [162, 57] width 33 height 15
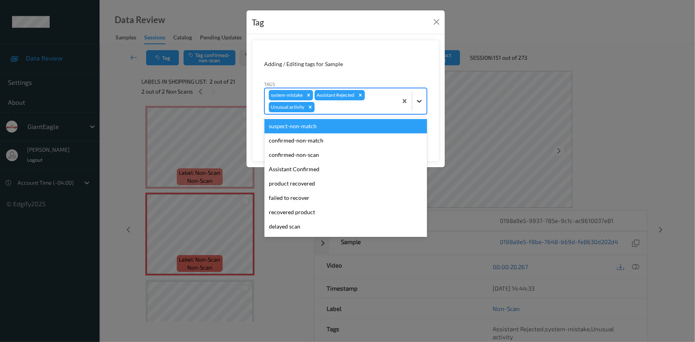
click at [418, 104] on icon at bounding box center [419, 101] width 8 height 8
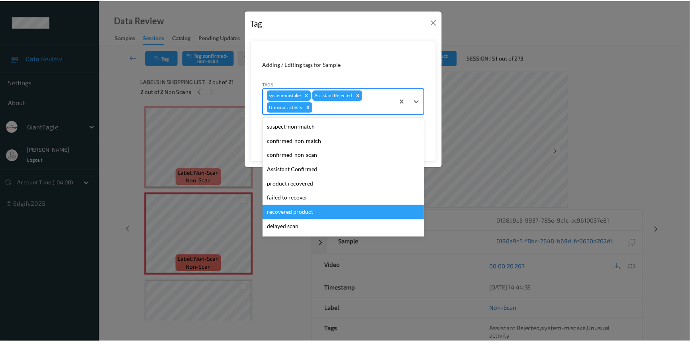
scroll to position [56, 0]
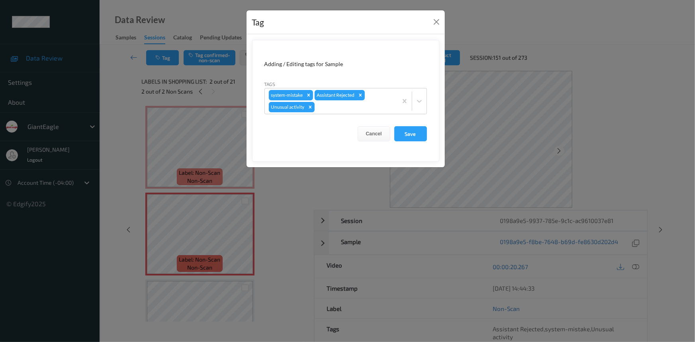
click at [480, 20] on div "Tag Adding / Editing tags for Sample Tags system-mistake Assistant Rejected Unu…" at bounding box center [347, 171] width 695 height 342
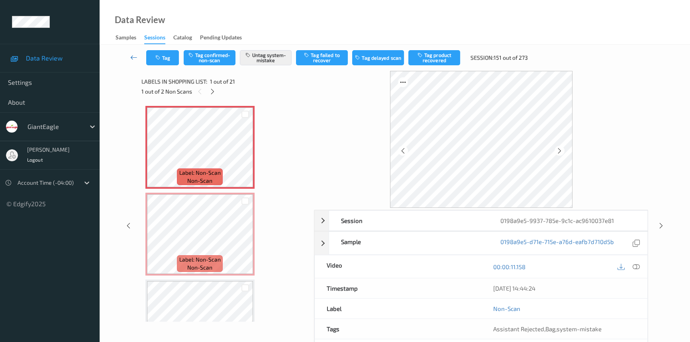
click at [131, 57] on icon at bounding box center [133, 57] width 7 height 8
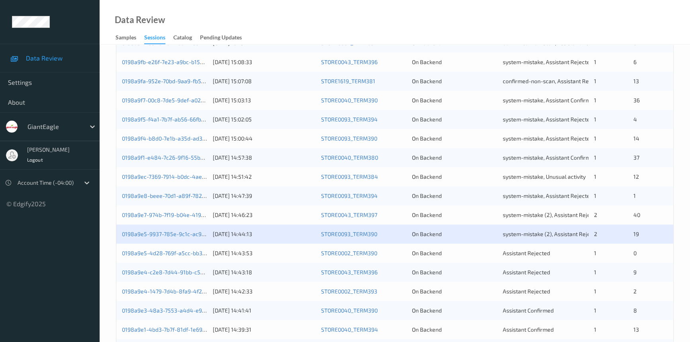
scroll to position [217, 0]
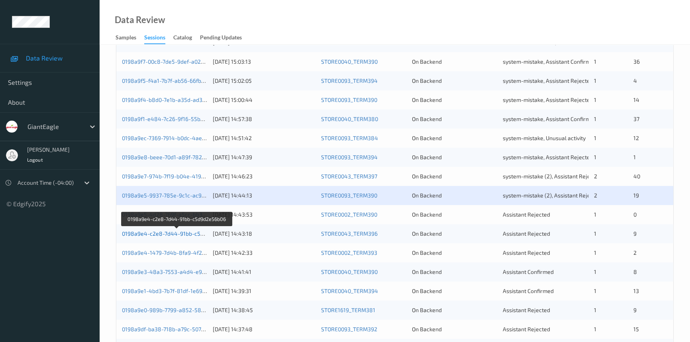
click at [152, 232] on link "0198a9e4-c2e8-7d44-91bb-c5d9d2e56b06" at bounding box center [177, 233] width 110 height 7
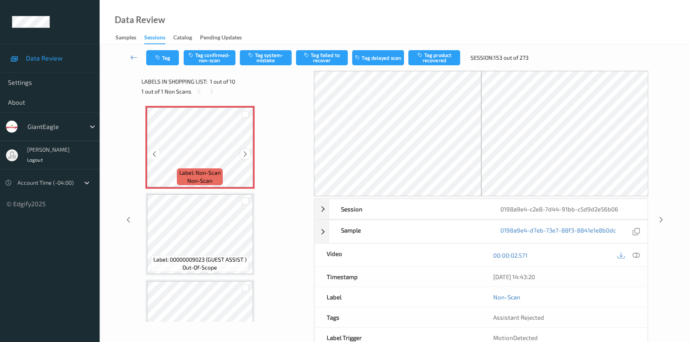
click at [244, 151] on icon at bounding box center [245, 153] width 7 height 7
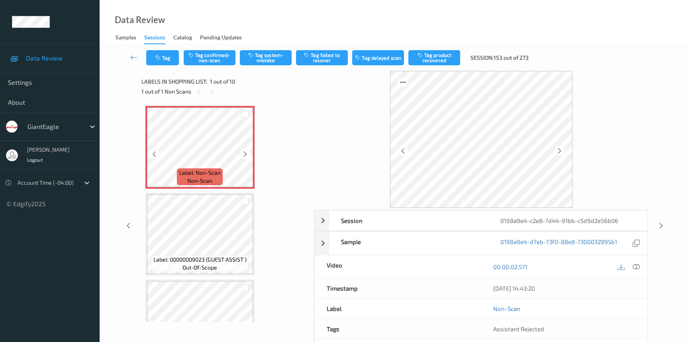
click at [244, 151] on icon at bounding box center [245, 153] width 7 height 7
click at [637, 267] on icon at bounding box center [635, 266] width 7 height 7
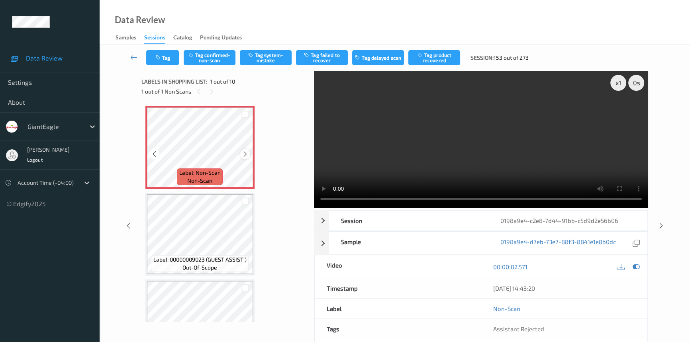
click at [242, 153] on icon at bounding box center [245, 153] width 7 height 7
click at [528, 175] on video at bounding box center [481, 139] width 334 height 137
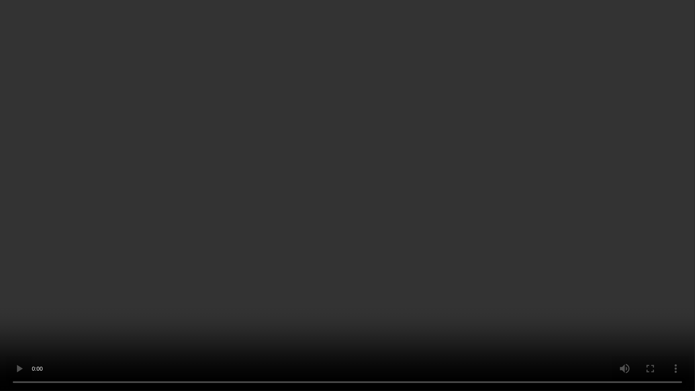
click at [376, 239] on video at bounding box center [347, 195] width 695 height 391
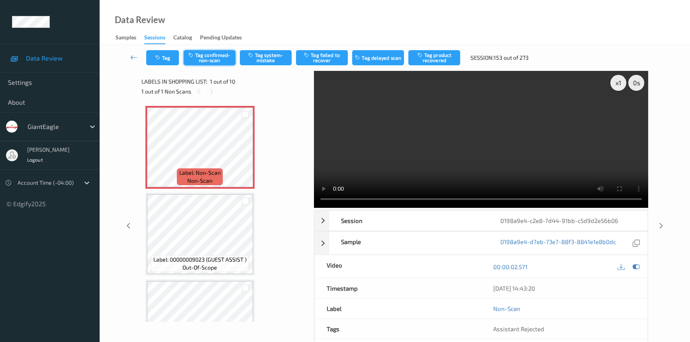
drag, startPoint x: 219, startPoint y: 57, endPoint x: 229, endPoint y: 63, distance: 11.3
click at [220, 57] on button "Tag confirmed-non-scan" at bounding box center [210, 57] width 52 height 15
drag, startPoint x: 446, startPoint y: 61, endPoint x: 440, endPoint y: 71, distance: 11.6
click at [446, 63] on button "Tag product recovered" at bounding box center [434, 57] width 52 height 15
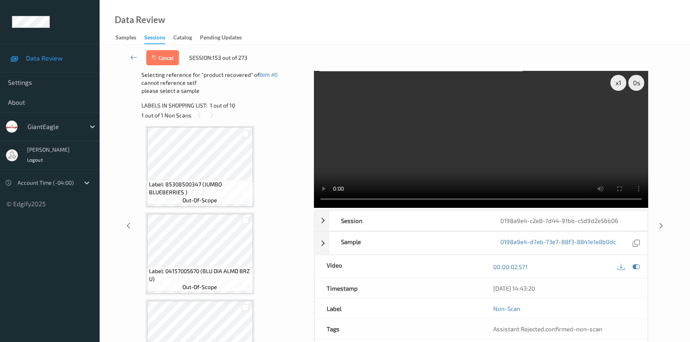
scroll to position [181, 0]
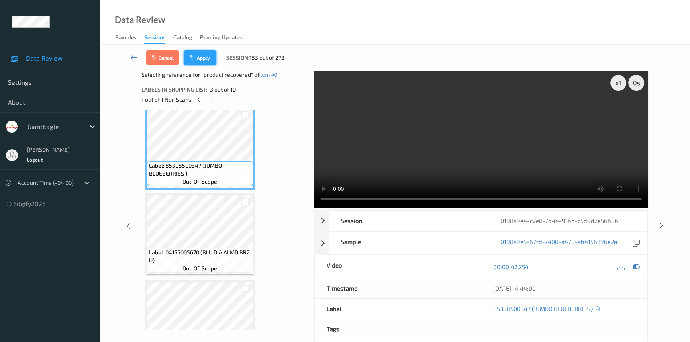
click at [210, 58] on button "Apply" at bounding box center [200, 57] width 33 height 15
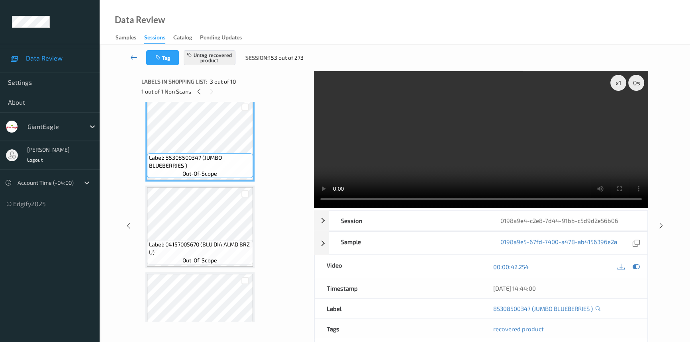
click at [134, 52] on link at bounding box center [133, 57] width 25 height 15
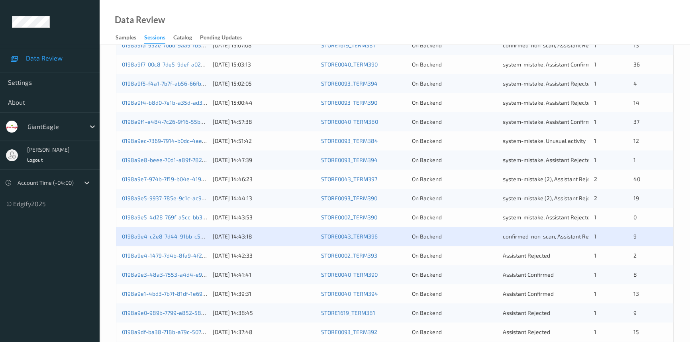
scroll to position [217, 0]
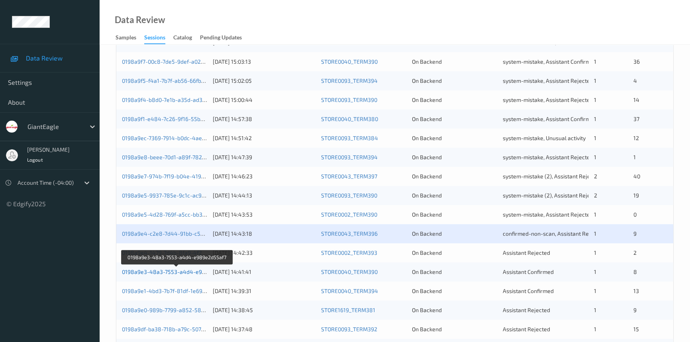
click at [159, 270] on link "0198a9e3-48a3-7553-a4d4-e989e2d55af7" at bounding box center [177, 271] width 111 height 7
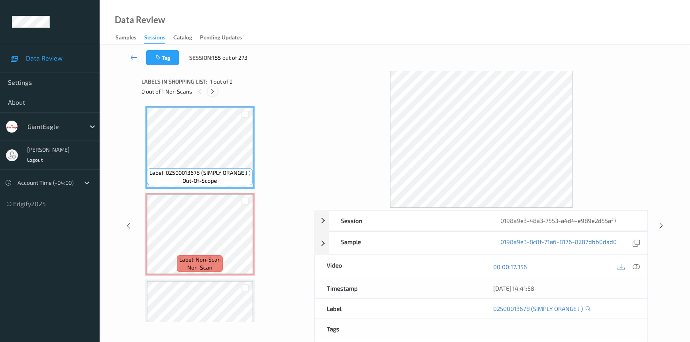
click at [211, 88] on icon at bounding box center [212, 91] width 7 height 7
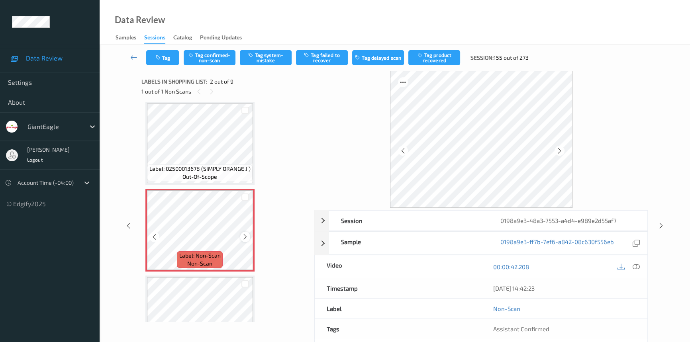
click at [246, 235] on icon at bounding box center [245, 236] width 7 height 7
click at [639, 264] on icon at bounding box center [635, 266] width 7 height 7
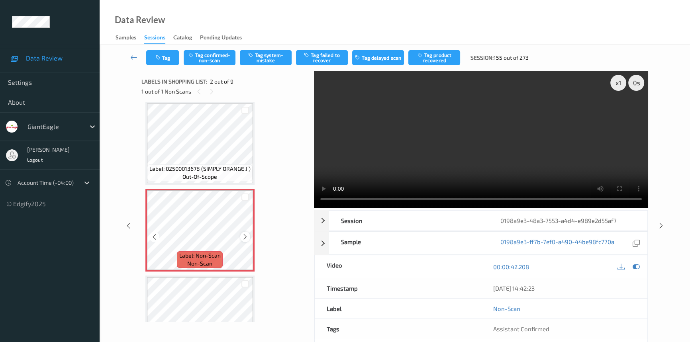
click at [243, 235] on icon at bounding box center [245, 236] width 7 height 7
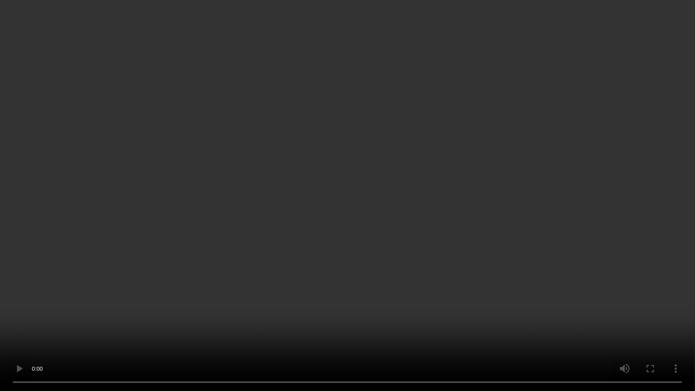
drag, startPoint x: 529, startPoint y: 219, endPoint x: 577, endPoint y: 262, distance: 64.3
click at [529, 219] on video at bounding box center [347, 195] width 695 height 391
click at [224, 249] on video at bounding box center [347, 195] width 695 height 391
click at [310, 263] on video at bounding box center [347, 195] width 695 height 391
click at [279, 262] on video at bounding box center [347, 195] width 695 height 391
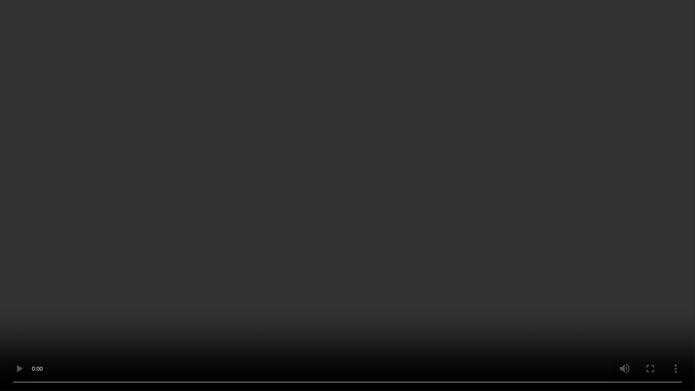
click at [295, 297] on video at bounding box center [347, 195] width 695 height 391
click at [424, 273] on video at bounding box center [347, 195] width 695 height 391
click at [391, 240] on video at bounding box center [347, 195] width 695 height 391
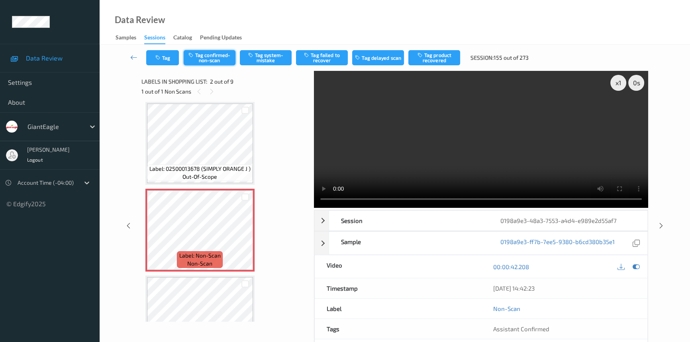
click at [223, 55] on button "Tag confirmed-non-scan" at bounding box center [210, 57] width 52 height 15
click at [444, 57] on button "Tag product recovered" at bounding box center [434, 57] width 52 height 15
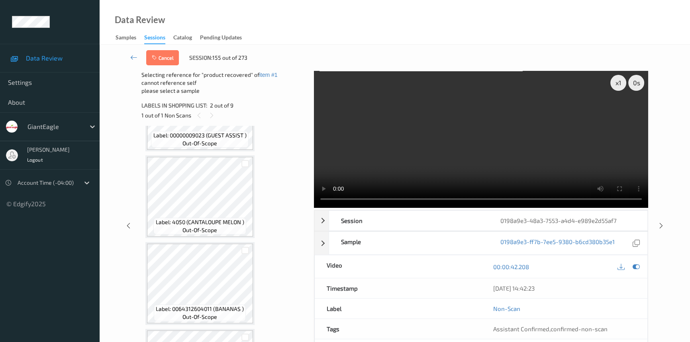
scroll to position [257, 0]
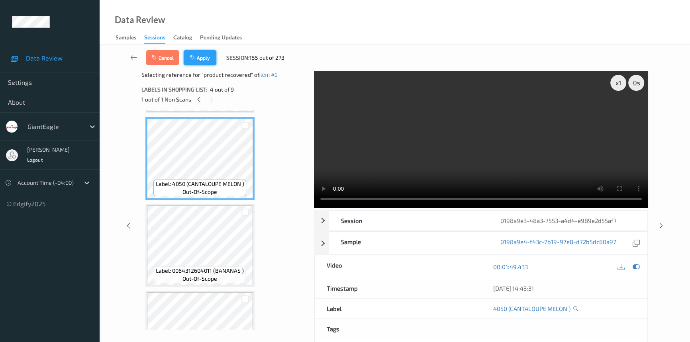
click at [206, 53] on button "Apply" at bounding box center [200, 57] width 33 height 15
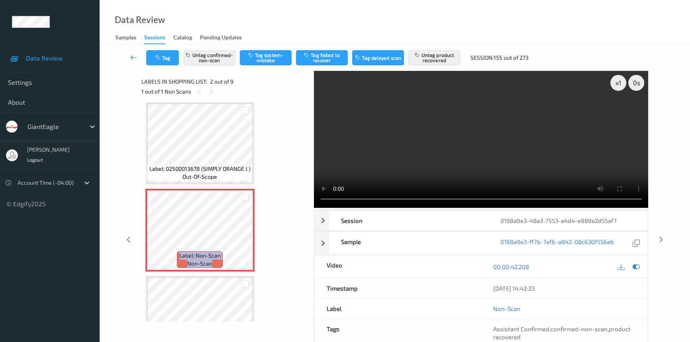
click at [132, 54] on icon at bounding box center [133, 57] width 7 height 8
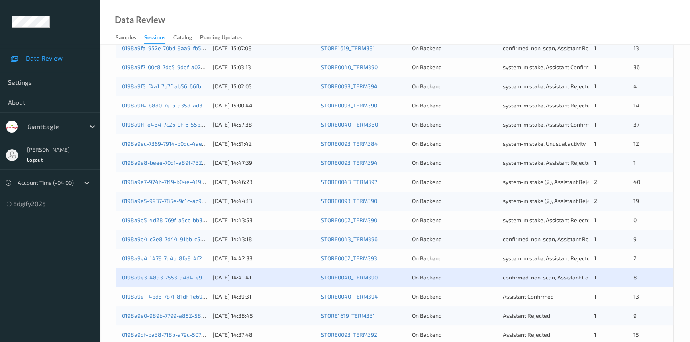
scroll to position [284, 0]
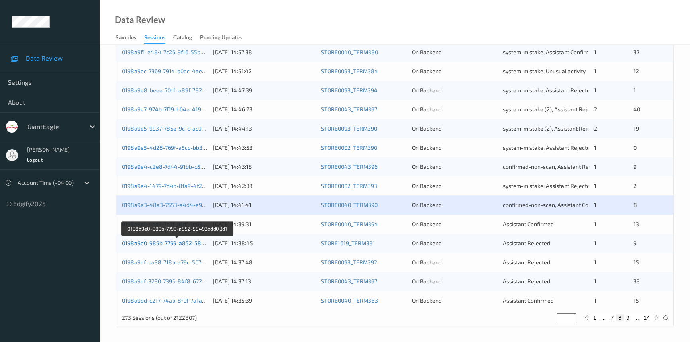
click at [168, 244] on link "0198a9e0-989b-7799-a852-58493add08d1" at bounding box center [177, 243] width 111 height 7
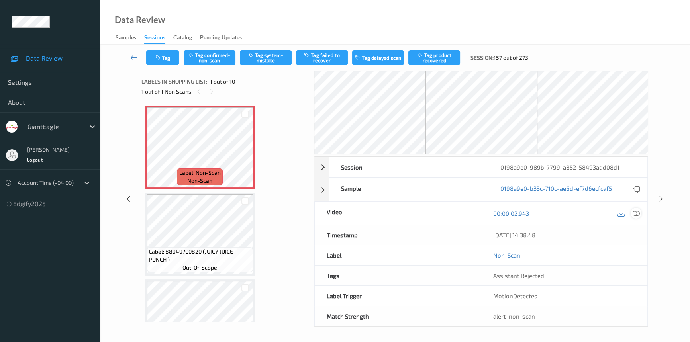
click at [637, 213] on icon at bounding box center [635, 213] width 7 height 7
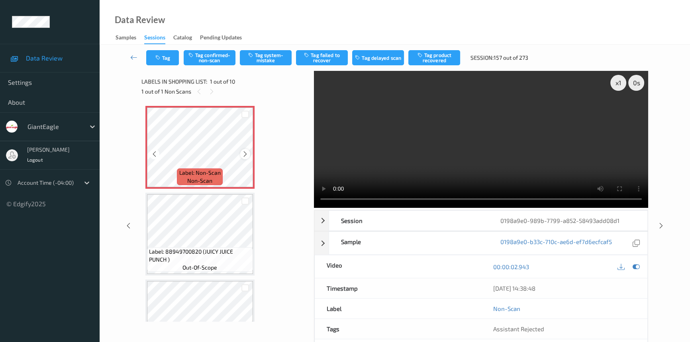
click at [244, 154] on icon at bounding box center [245, 153] width 7 height 7
click at [490, 171] on video at bounding box center [481, 139] width 334 height 137
click at [254, 59] on button "Tag system-mistake" at bounding box center [266, 57] width 52 height 15
click at [166, 59] on button "Tag" at bounding box center [162, 57] width 33 height 15
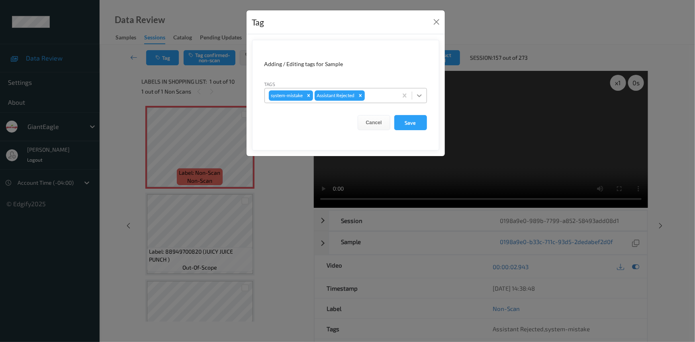
click at [426, 96] on div at bounding box center [419, 95] width 14 height 14
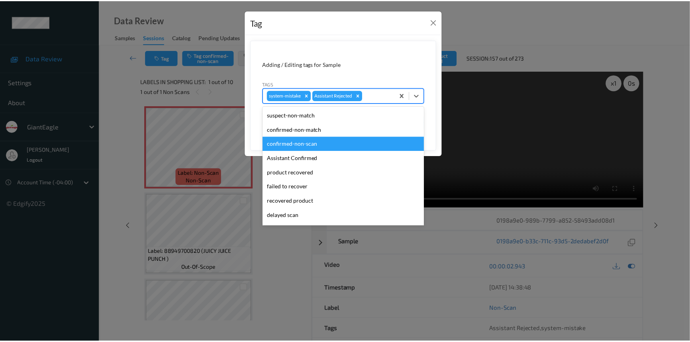
scroll to position [70, 0]
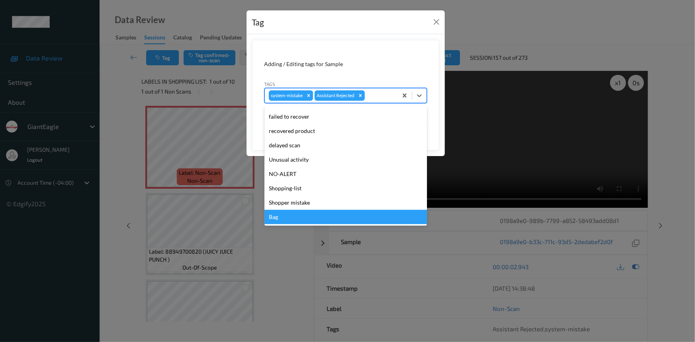
click at [284, 214] on div "Bag" at bounding box center [345, 217] width 162 height 14
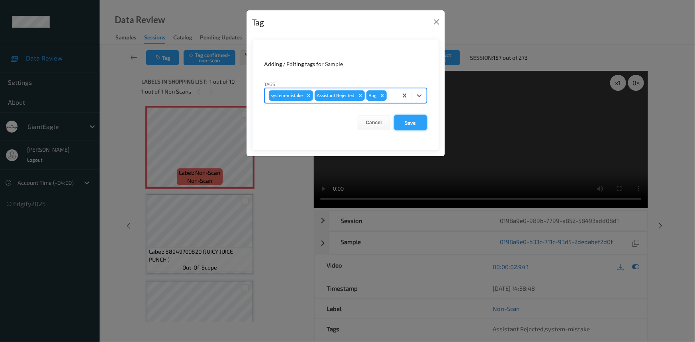
click at [405, 121] on button "Save" at bounding box center [410, 122] width 33 height 15
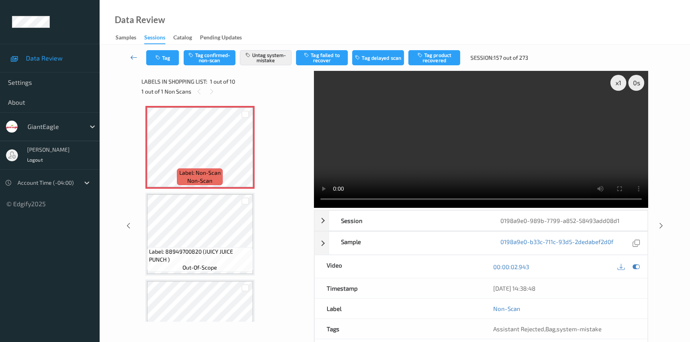
click at [133, 53] on icon at bounding box center [133, 57] width 7 height 8
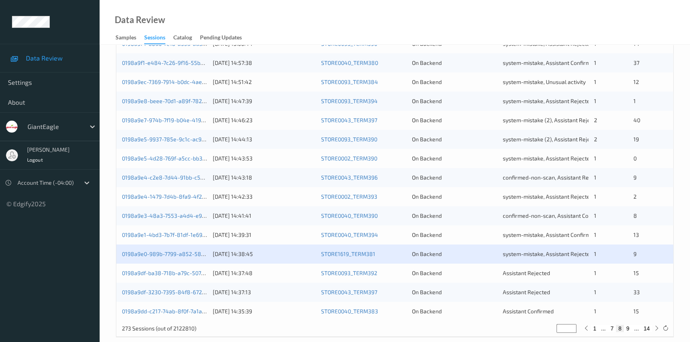
scroll to position [284, 0]
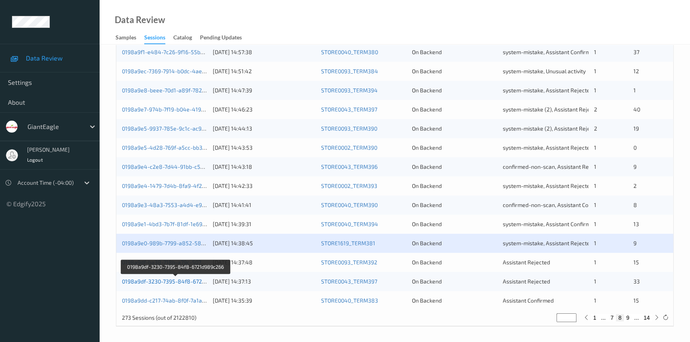
click at [154, 279] on link "0198a9df-3230-7395-84f8-6721d989c266" at bounding box center [176, 281] width 108 height 7
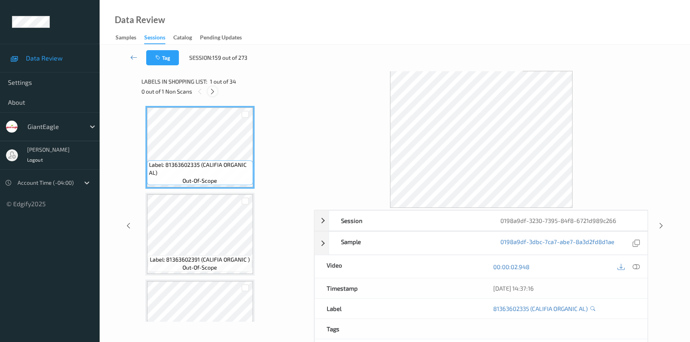
click at [210, 88] on icon at bounding box center [212, 91] width 7 height 7
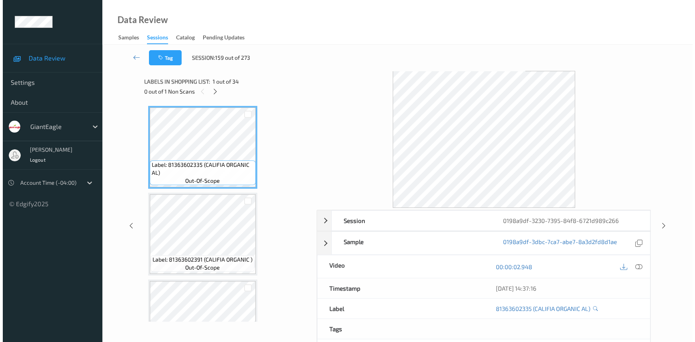
scroll to position [1907, 0]
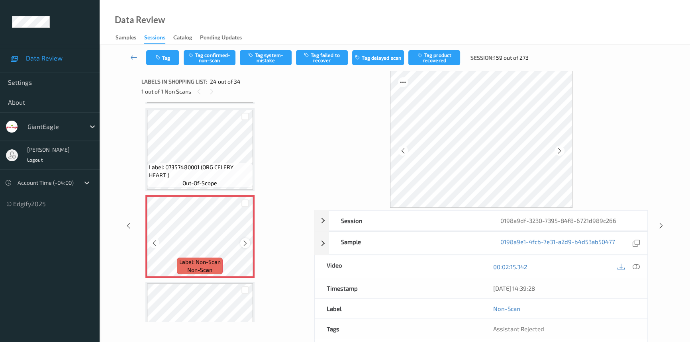
click at [243, 240] on icon at bounding box center [245, 243] width 7 height 7
drag, startPoint x: 637, startPoint y: 265, endPoint x: 619, endPoint y: 250, distance: 22.9
click at [637, 265] on icon at bounding box center [635, 266] width 7 height 7
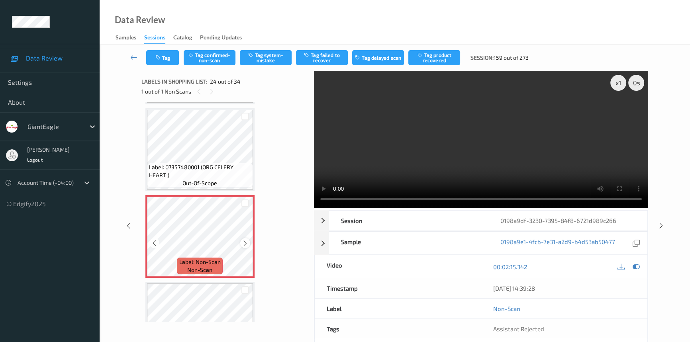
click at [242, 240] on icon at bounding box center [245, 243] width 7 height 7
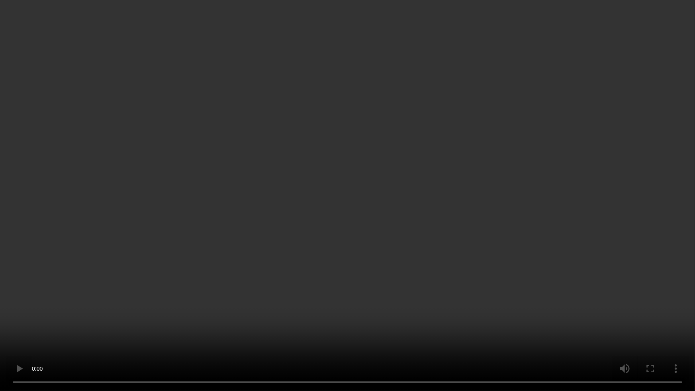
click at [514, 256] on video at bounding box center [347, 195] width 695 height 391
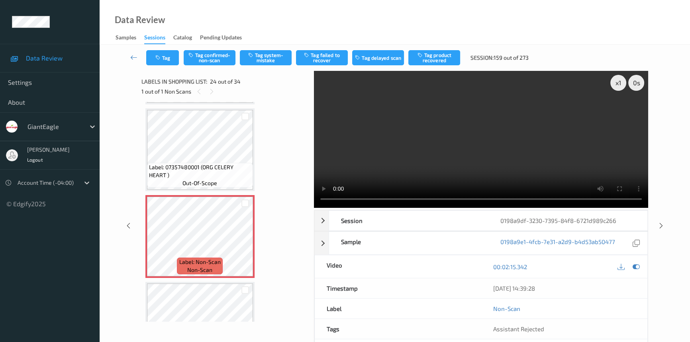
click at [515, 164] on video at bounding box center [481, 139] width 334 height 137
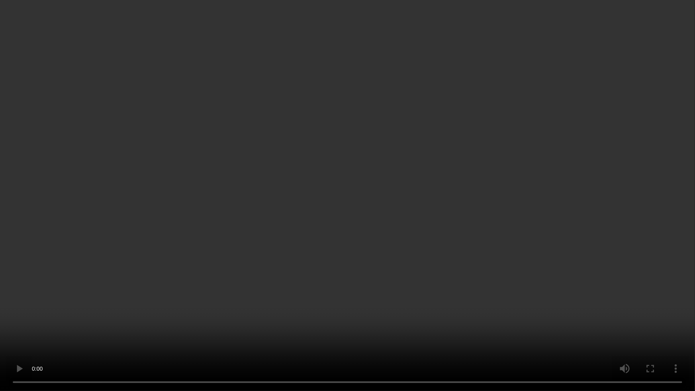
click at [425, 238] on video at bounding box center [347, 195] width 695 height 391
click at [451, 237] on video at bounding box center [347, 195] width 695 height 391
click at [304, 250] on video at bounding box center [347, 195] width 695 height 391
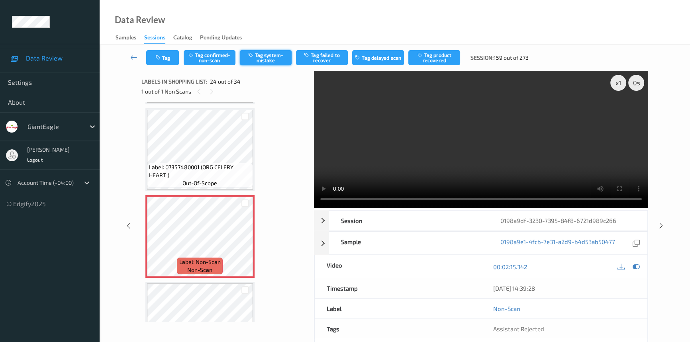
click at [260, 55] on button "Tag system-mistake" at bounding box center [266, 57] width 52 height 15
click at [168, 60] on button "Tag" at bounding box center [162, 57] width 33 height 15
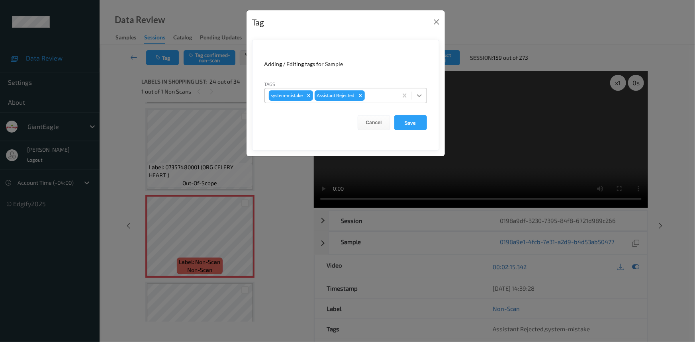
click at [418, 98] on icon at bounding box center [419, 96] width 8 height 8
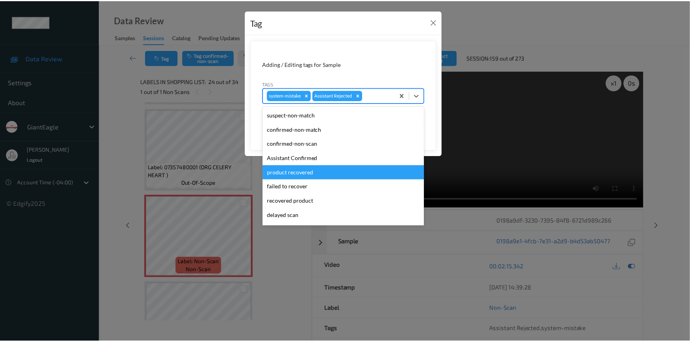
scroll to position [70, 0]
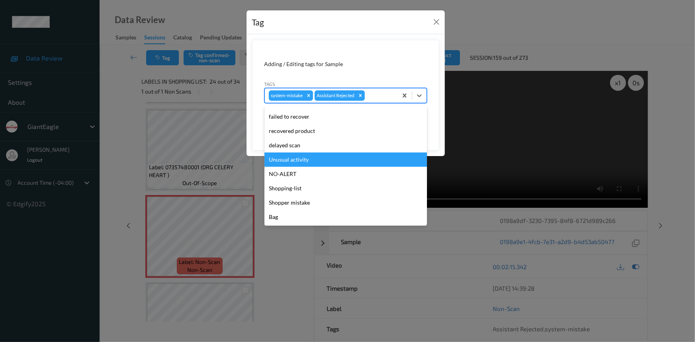
click at [305, 160] on div "Unusual activity" at bounding box center [345, 159] width 162 height 14
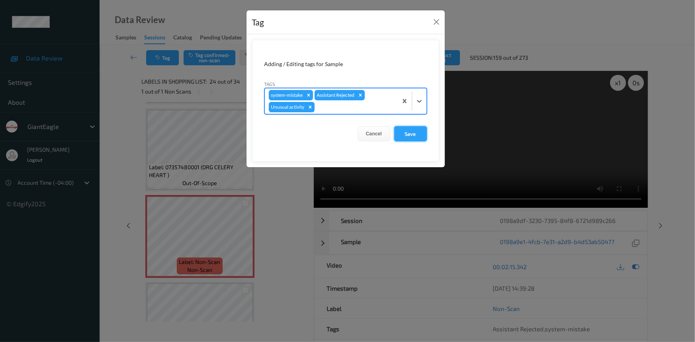
click at [410, 128] on button "Save" at bounding box center [410, 133] width 33 height 15
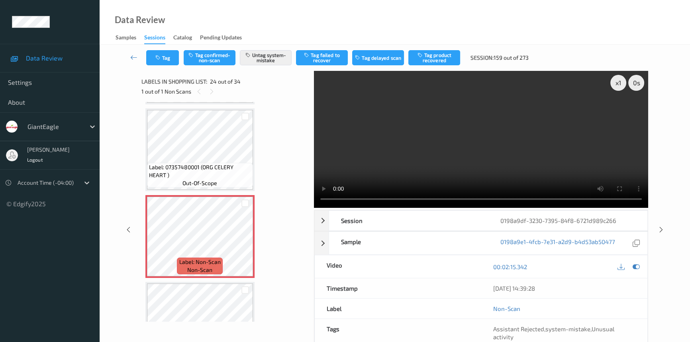
click at [133, 49] on div "Tag Tag confirmed-non-scan Untag system-mistake Tag failed to recover Tag delay…" at bounding box center [394, 58] width 557 height 26
click at [132, 56] on icon at bounding box center [133, 57] width 7 height 8
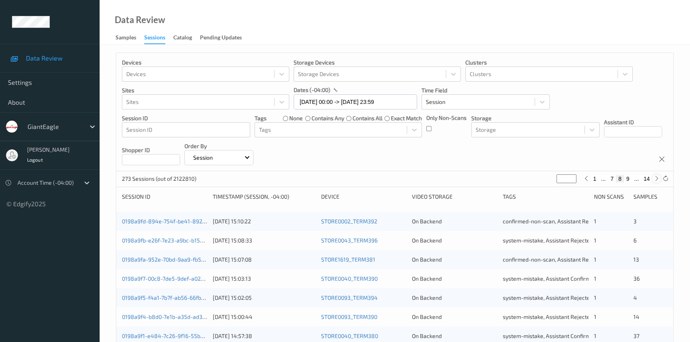
click at [655, 180] on icon at bounding box center [656, 179] width 6 height 6
type input "*"
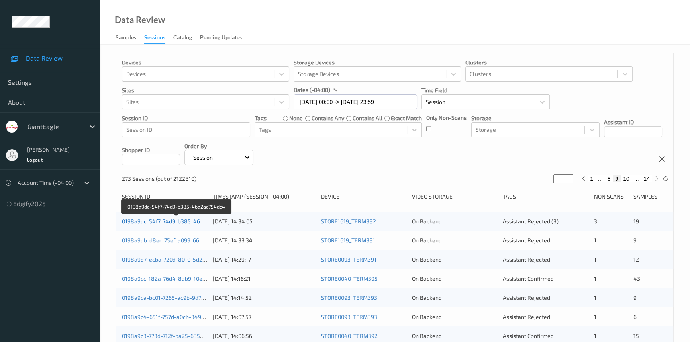
click at [187, 220] on link "0198a9dc-54f7-74d9-b385-46a2ac754dc4" at bounding box center [176, 221] width 109 height 7
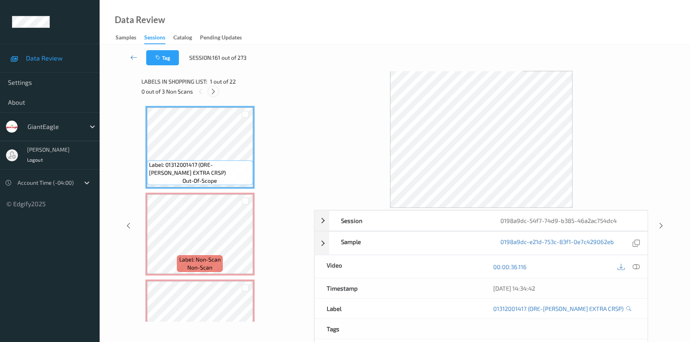
click at [214, 91] on icon at bounding box center [213, 91] width 7 height 7
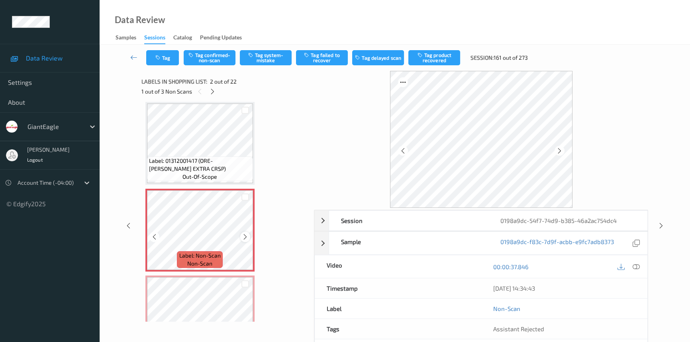
click at [244, 238] on icon at bounding box center [245, 236] width 7 height 7
click at [637, 261] on div at bounding box center [628, 266] width 26 height 11
drag, startPoint x: 635, startPoint y: 266, endPoint x: 626, endPoint y: 258, distance: 11.6
click at [634, 266] on icon at bounding box center [635, 266] width 7 height 7
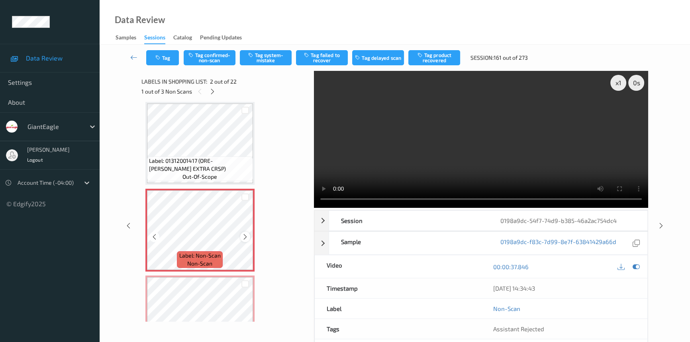
click at [246, 235] on icon at bounding box center [245, 236] width 7 height 7
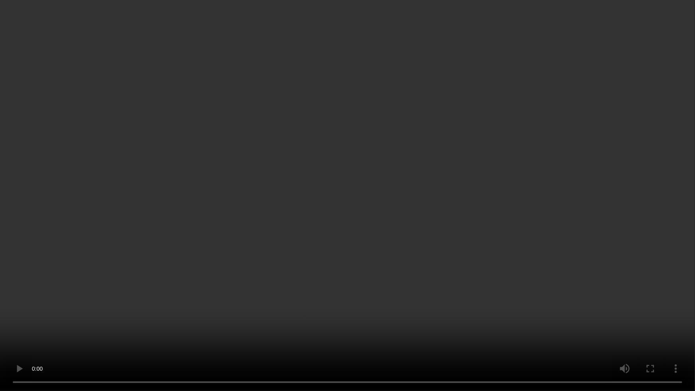
click at [469, 252] on video at bounding box center [347, 195] width 695 height 391
click at [351, 272] on video at bounding box center [347, 195] width 695 height 391
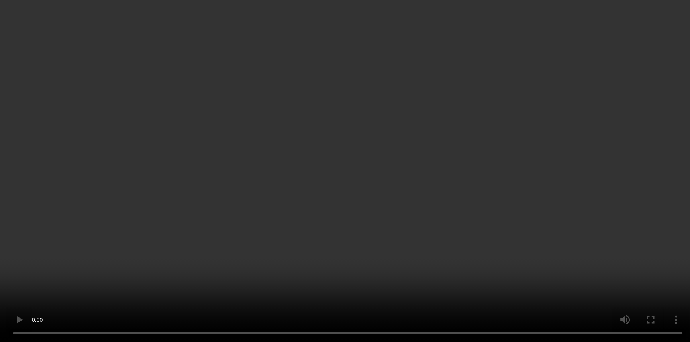
scroll to position [40, 0]
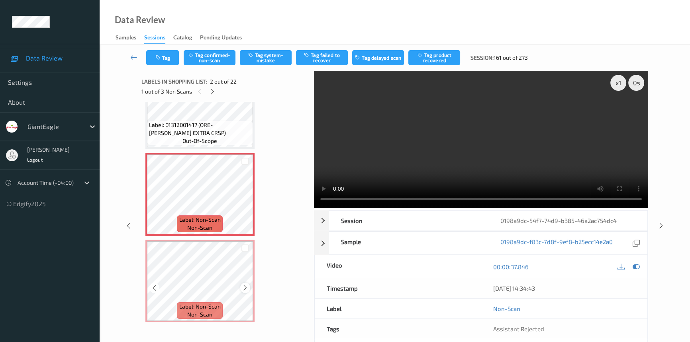
click at [244, 286] on icon at bounding box center [245, 287] width 7 height 7
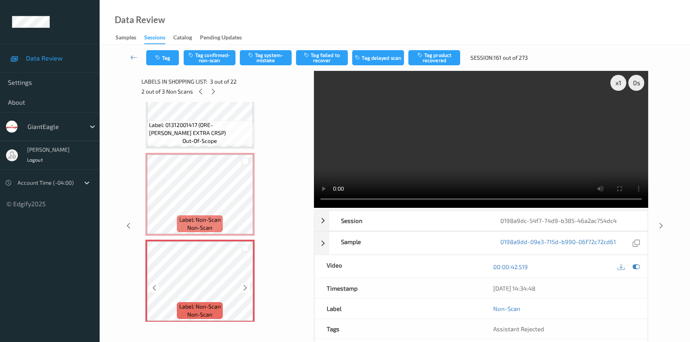
click at [244, 286] on icon at bounding box center [245, 287] width 7 height 7
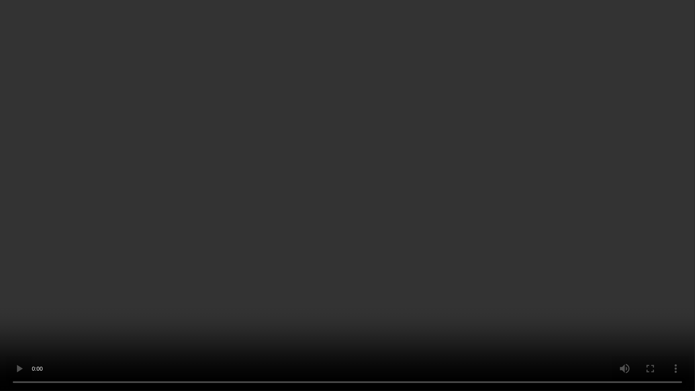
click at [212, 338] on video at bounding box center [347, 195] width 695 height 391
click at [299, 314] on video at bounding box center [347, 195] width 695 height 391
click at [232, 305] on video at bounding box center [347, 195] width 695 height 391
click at [334, 239] on video at bounding box center [347, 195] width 695 height 391
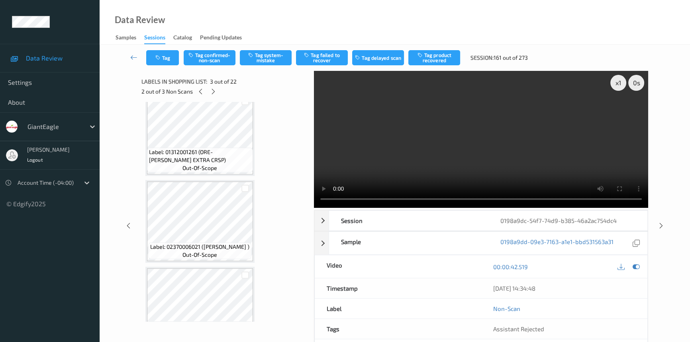
scroll to position [213, 0]
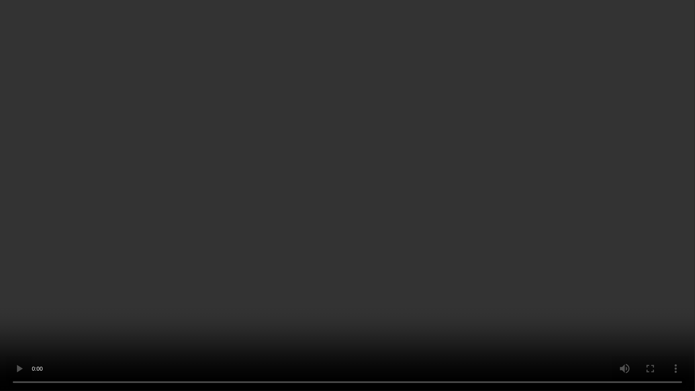
click at [468, 261] on video at bounding box center [347, 195] width 695 height 391
click at [354, 210] on video at bounding box center [347, 195] width 695 height 391
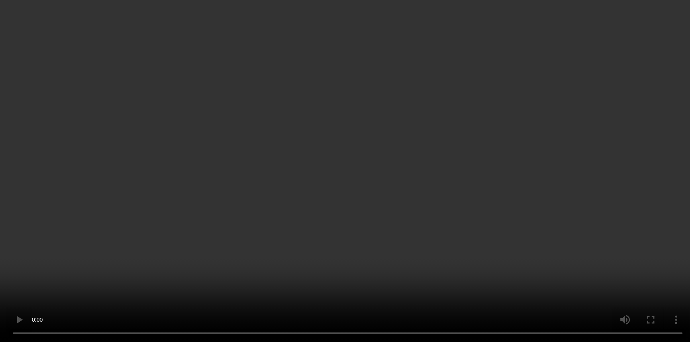
scroll to position [105, 0]
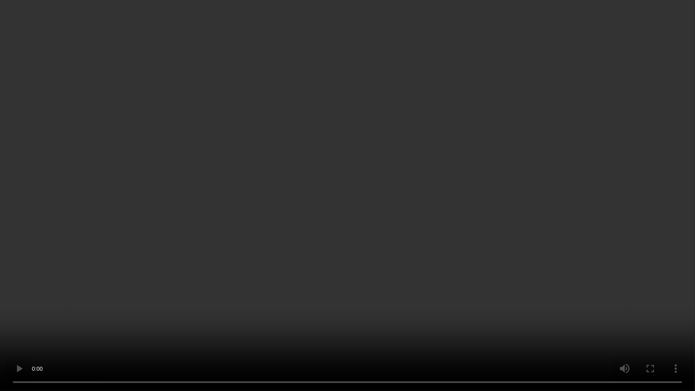
click at [502, 260] on video at bounding box center [347, 195] width 695 height 391
click at [355, 237] on video at bounding box center [347, 195] width 695 height 391
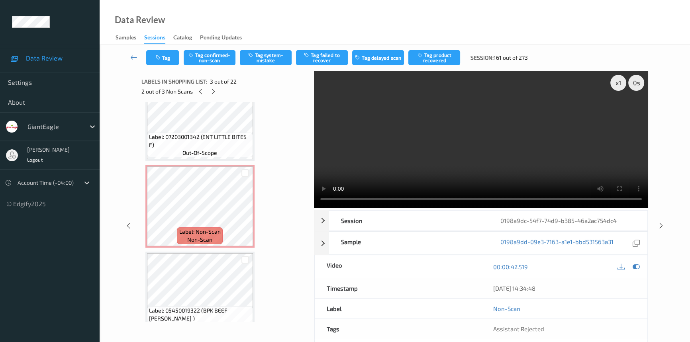
scroll to position [1159, 0]
click at [572, 172] on video at bounding box center [481, 139] width 334 height 137
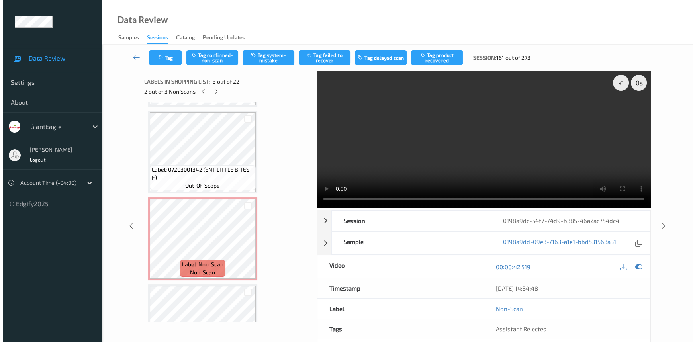
scroll to position [1123, 0]
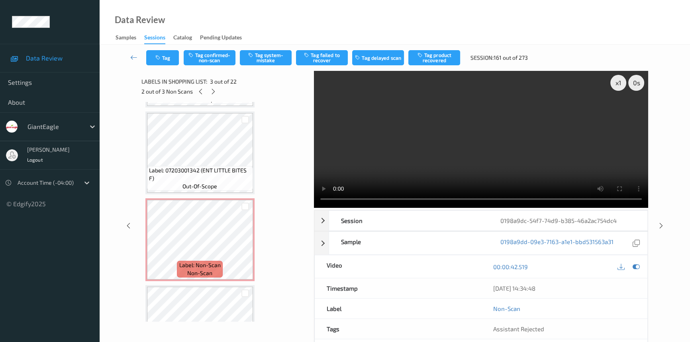
click at [448, 166] on video at bounding box center [481, 139] width 334 height 137
click at [494, 153] on video at bounding box center [481, 139] width 334 height 137
click at [487, 162] on video at bounding box center [481, 139] width 334 height 137
click at [477, 163] on video at bounding box center [481, 139] width 334 height 137
click at [575, 126] on video at bounding box center [481, 139] width 334 height 137
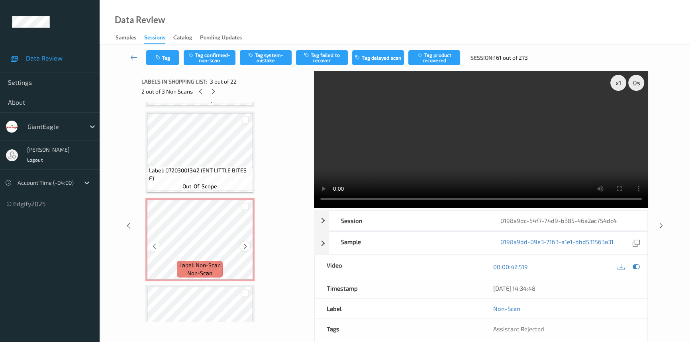
click at [241, 241] on div at bounding box center [245, 246] width 10 height 10
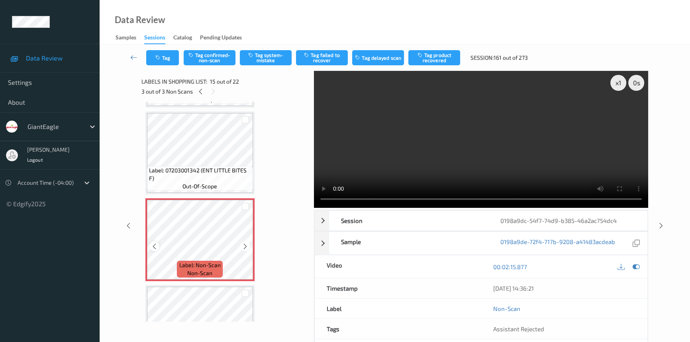
click at [153, 243] on icon at bounding box center [154, 246] width 7 height 7
click at [240, 241] on div at bounding box center [245, 246] width 10 height 10
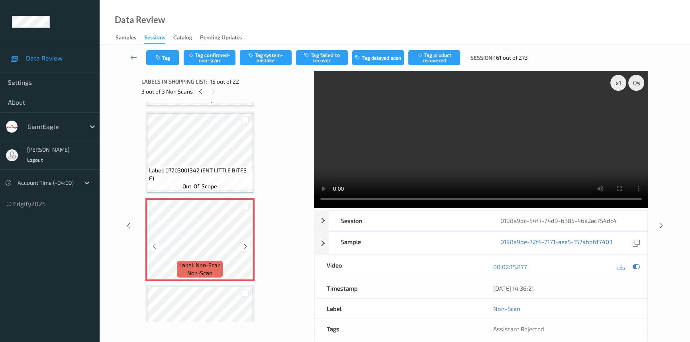
click at [240, 241] on div at bounding box center [245, 246] width 10 height 10
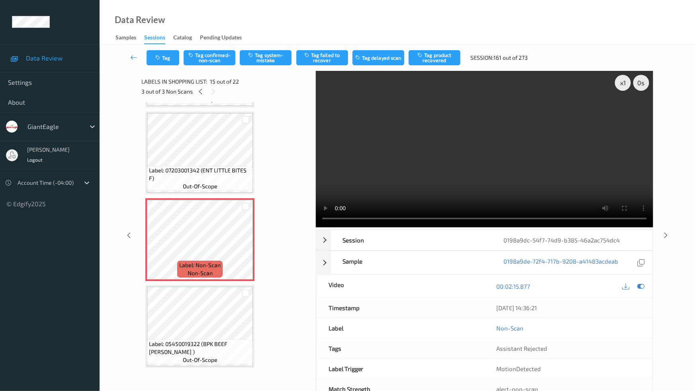
click at [508, 225] on video at bounding box center [484, 149] width 337 height 156
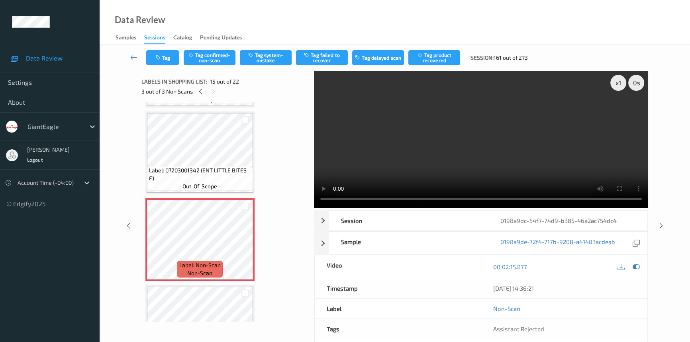
click at [421, 163] on video at bounding box center [481, 139] width 334 height 137
drag, startPoint x: 264, startPoint y: 56, endPoint x: 262, endPoint y: 61, distance: 6.1
click at [264, 56] on button "Tag system-mistake" at bounding box center [266, 57] width 52 height 15
click at [166, 54] on button "Tag" at bounding box center [162, 57] width 33 height 15
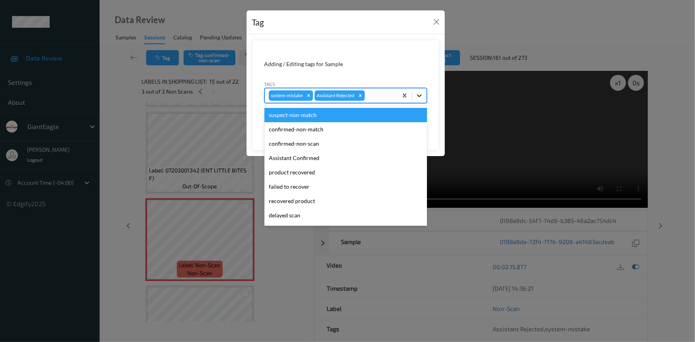
click at [420, 96] on icon at bounding box center [419, 96] width 8 height 8
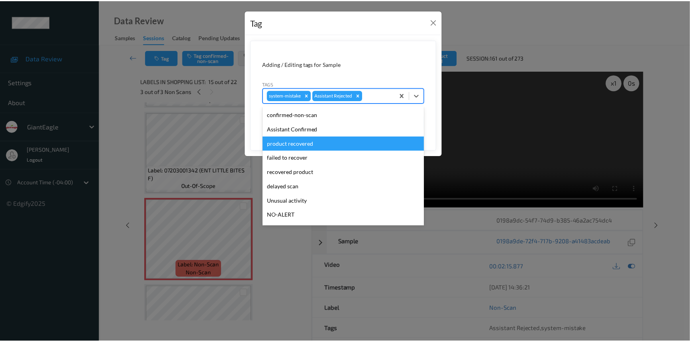
scroll to position [70, 0]
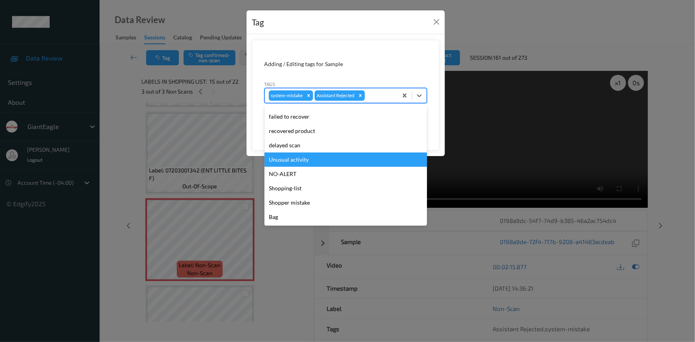
click at [326, 157] on div "Unusual activity" at bounding box center [345, 159] width 162 height 14
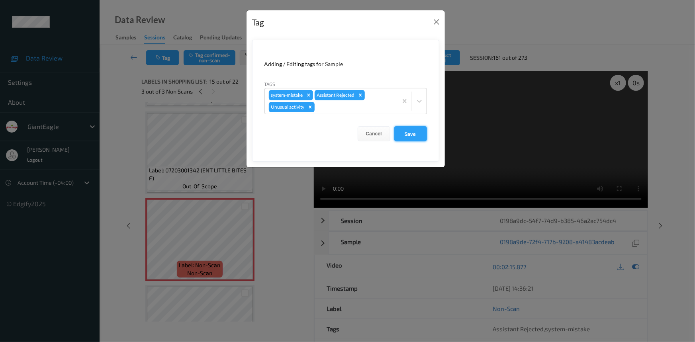
click at [414, 135] on button "Save" at bounding box center [410, 133] width 33 height 15
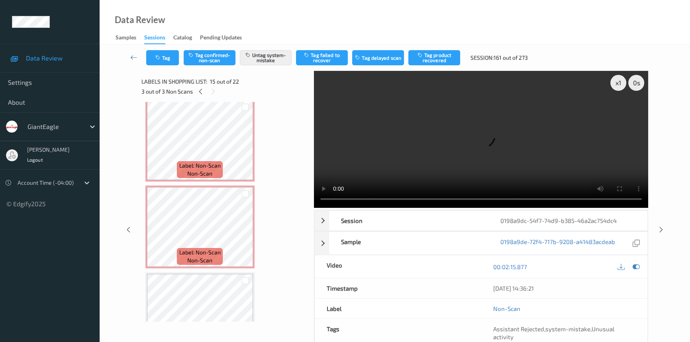
scroll to position [37, 0]
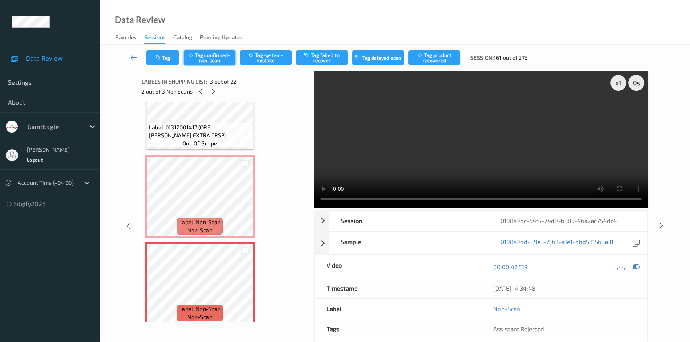
click at [220, 54] on button "Tag confirmed-non-scan" at bounding box center [210, 57] width 52 height 15
click at [448, 56] on button "Tag product recovered" at bounding box center [434, 57] width 52 height 15
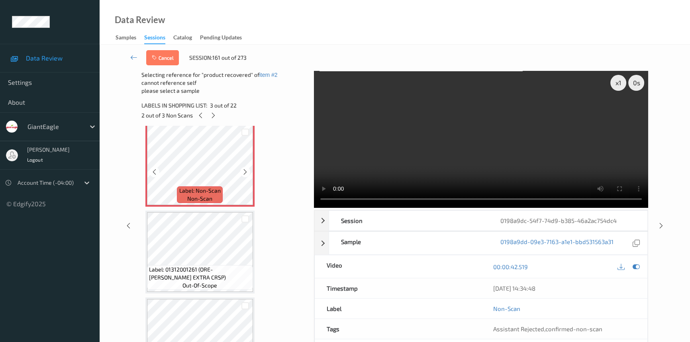
scroll to position [182, 0]
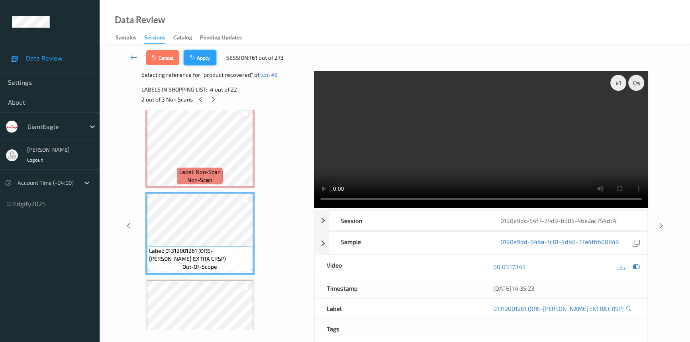
click at [207, 55] on button "Apply" at bounding box center [200, 57] width 33 height 15
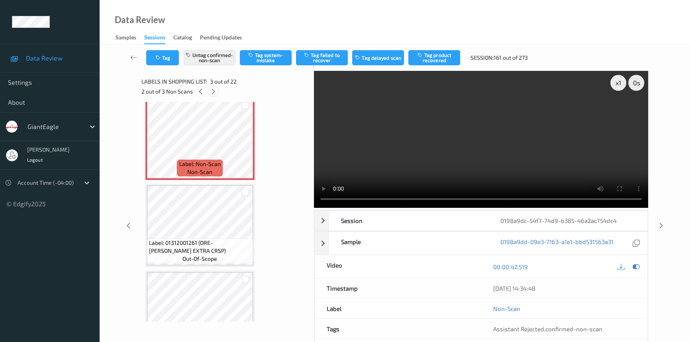
scroll to position [90, 0]
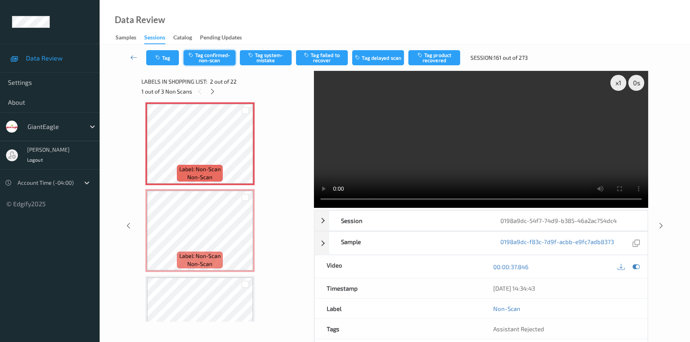
click at [217, 57] on button "Tag confirmed-non-scan" at bounding box center [210, 57] width 52 height 15
click at [438, 60] on button "Tag product recovered" at bounding box center [434, 57] width 52 height 15
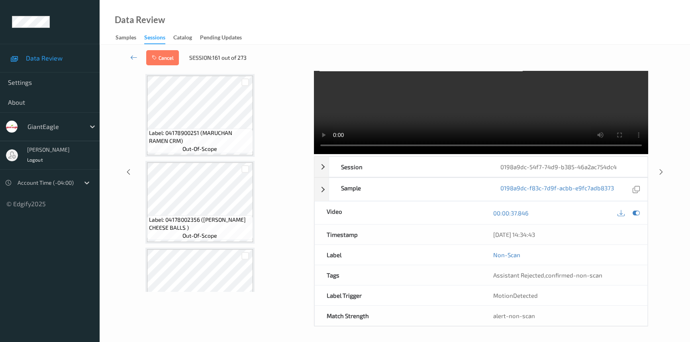
scroll to position [1687, 0]
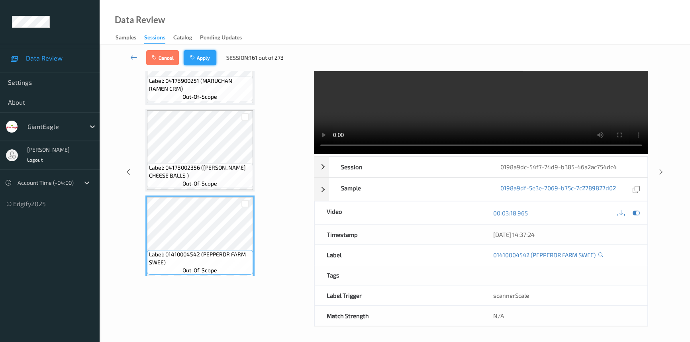
click at [207, 53] on button "Apply" at bounding box center [200, 57] width 33 height 15
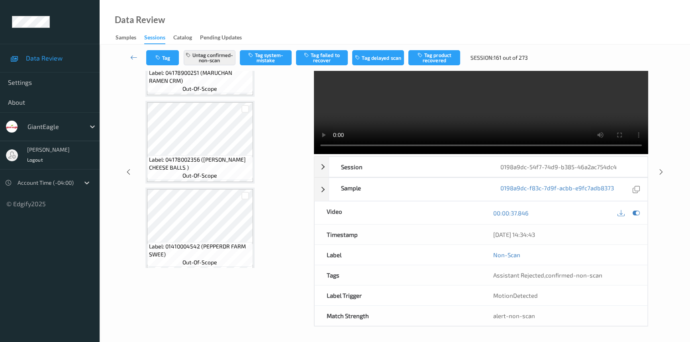
scroll to position [4, 0]
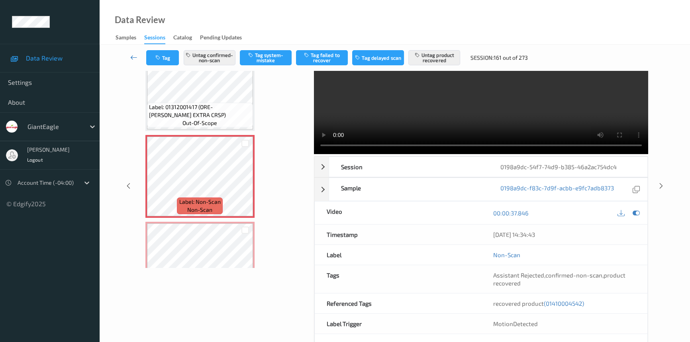
click at [131, 58] on icon at bounding box center [133, 57] width 7 height 8
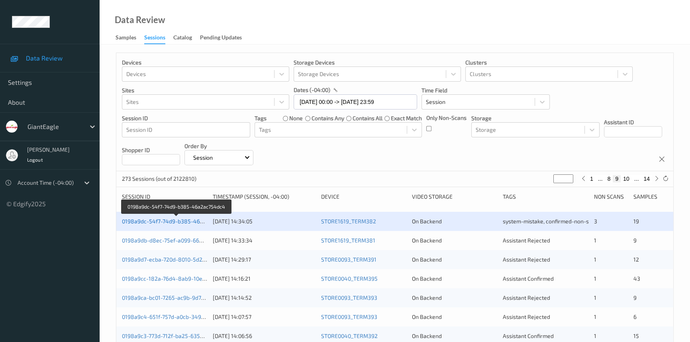
click at [173, 219] on link "0198a9dc-54f7-74d9-b385-46a2ac754dc4" at bounding box center [176, 221] width 109 height 7
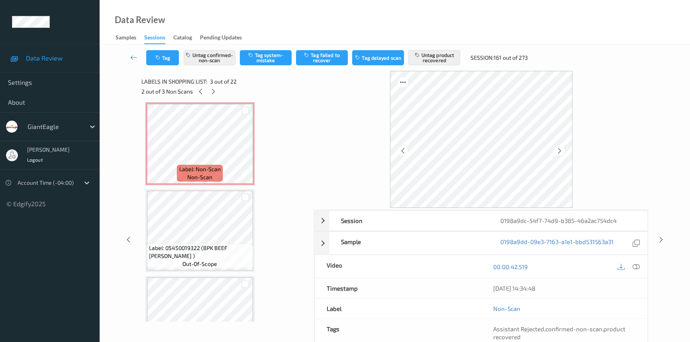
scroll to position [1219, 0]
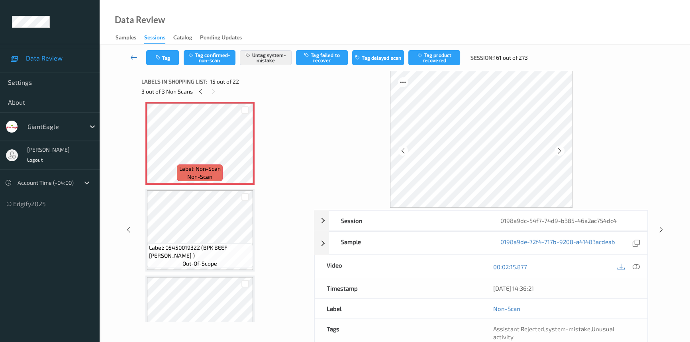
click at [132, 56] on icon at bounding box center [133, 57] width 7 height 8
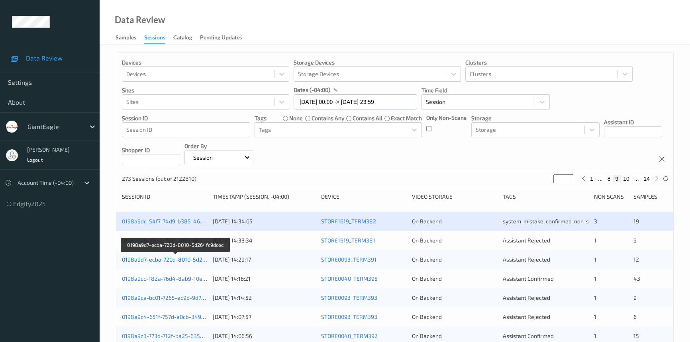
click at [156, 259] on link "0198a9d7-ecba-720d-8010-5d264fc9dcec" at bounding box center [175, 259] width 107 height 7
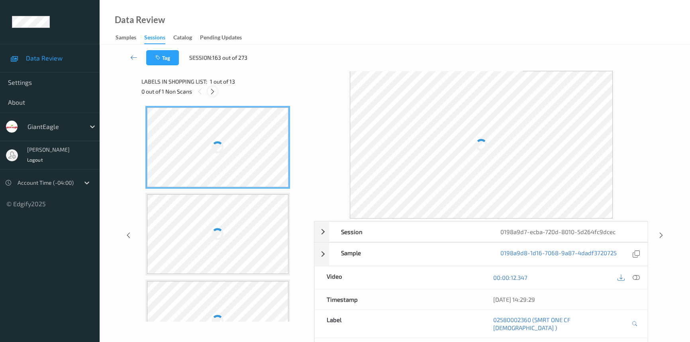
click at [211, 90] on icon at bounding box center [212, 91] width 7 height 7
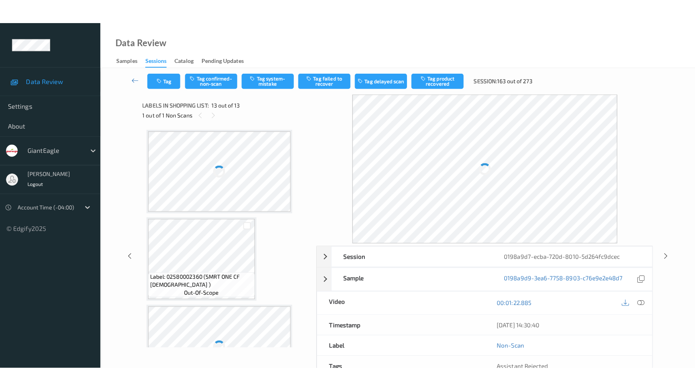
scroll to position [909, 0]
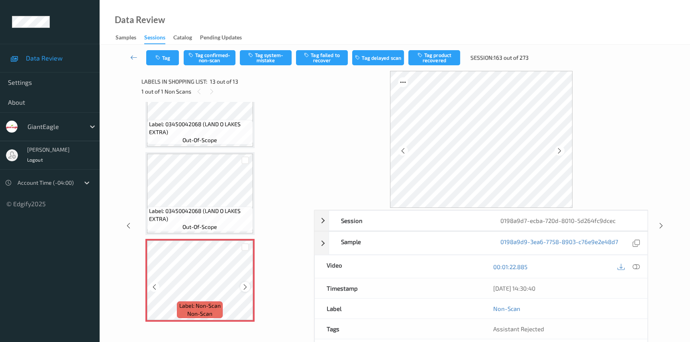
click at [243, 283] on icon at bounding box center [245, 286] width 7 height 7
drag, startPoint x: 635, startPoint y: 266, endPoint x: 629, endPoint y: 250, distance: 17.9
click at [635, 266] on icon at bounding box center [635, 266] width 7 height 7
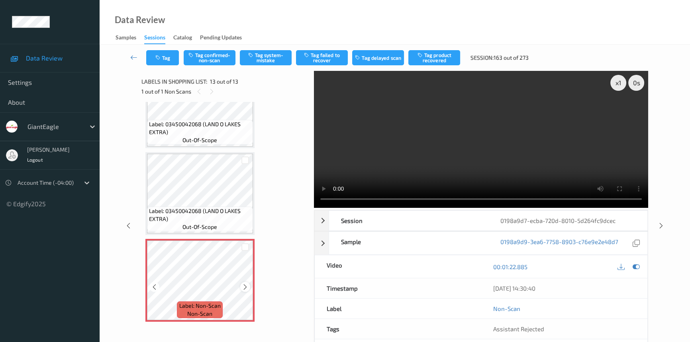
click at [245, 283] on icon at bounding box center [245, 286] width 7 height 7
click at [561, 157] on video at bounding box center [481, 139] width 334 height 137
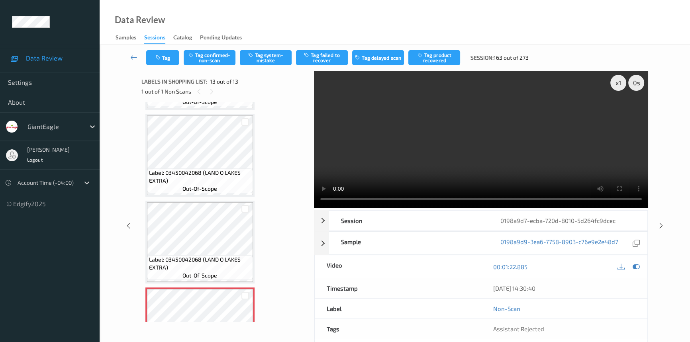
click at [579, 174] on video at bounding box center [481, 139] width 334 height 137
click at [422, 156] on video at bounding box center [481, 139] width 334 height 137
click at [277, 58] on button "Tag system-mistake" at bounding box center [266, 57] width 52 height 15
click at [133, 56] on icon at bounding box center [133, 57] width 7 height 8
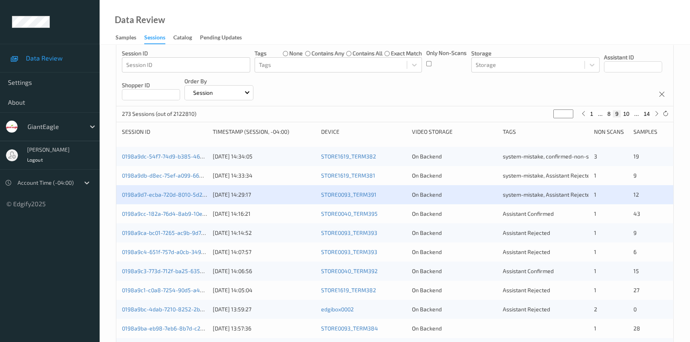
scroll to position [72, 0]
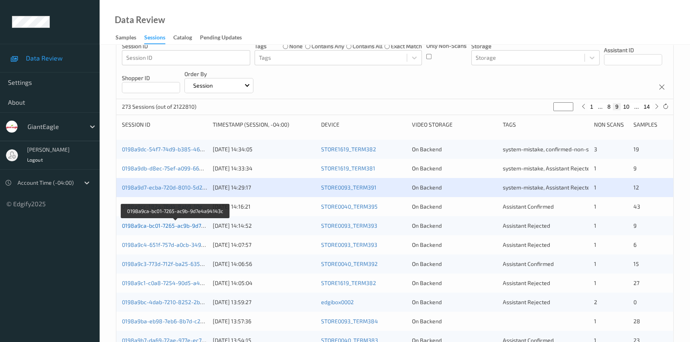
click at [152, 225] on link "0198a9ca-bc01-7265-ac9b-9d7e4a94143c" at bounding box center [176, 225] width 108 height 7
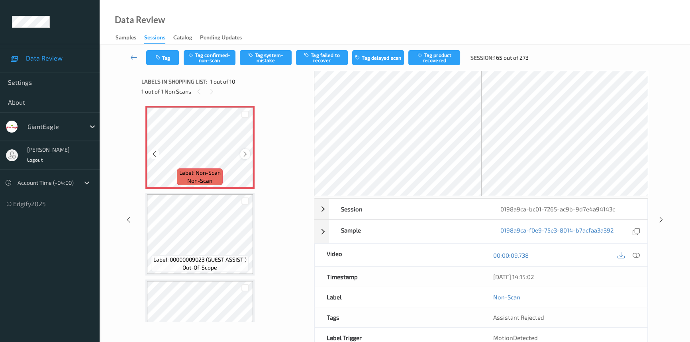
click at [243, 155] on icon at bounding box center [245, 153] width 7 height 7
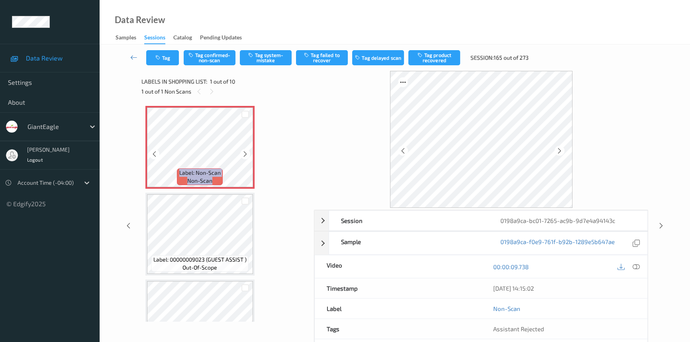
click at [243, 155] on icon at bounding box center [245, 153] width 7 height 7
drag, startPoint x: 637, startPoint y: 267, endPoint x: 625, endPoint y: 249, distance: 21.5
click at [637, 267] on icon at bounding box center [635, 266] width 7 height 7
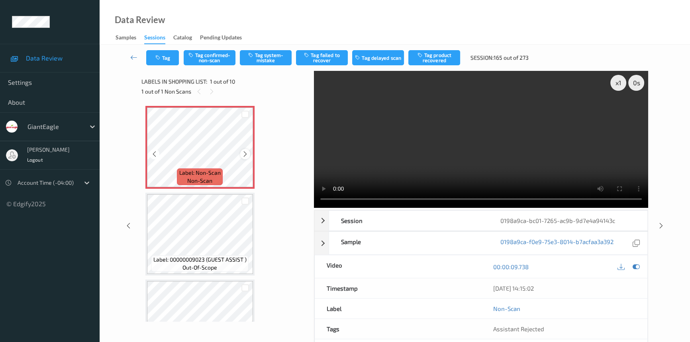
click at [244, 155] on icon at bounding box center [245, 153] width 7 height 7
click at [479, 162] on video at bounding box center [481, 139] width 334 height 137
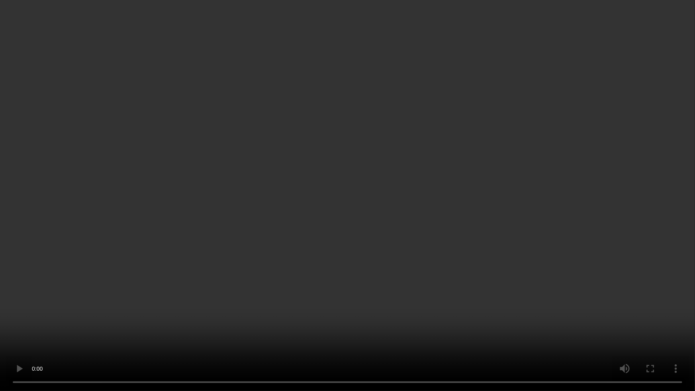
click at [493, 212] on video at bounding box center [347, 195] width 695 height 391
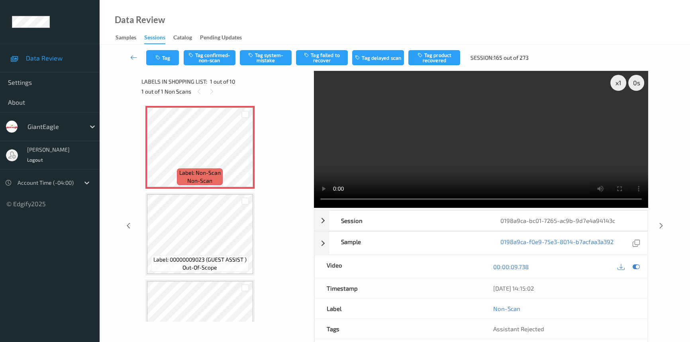
click at [453, 133] on video at bounding box center [481, 139] width 334 height 137
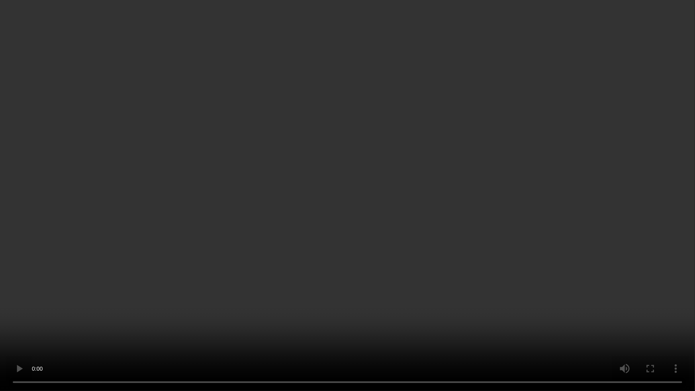
click at [483, 225] on video at bounding box center [347, 195] width 695 height 391
click at [351, 189] on video at bounding box center [347, 195] width 695 height 391
click at [302, 164] on video at bounding box center [347, 195] width 695 height 391
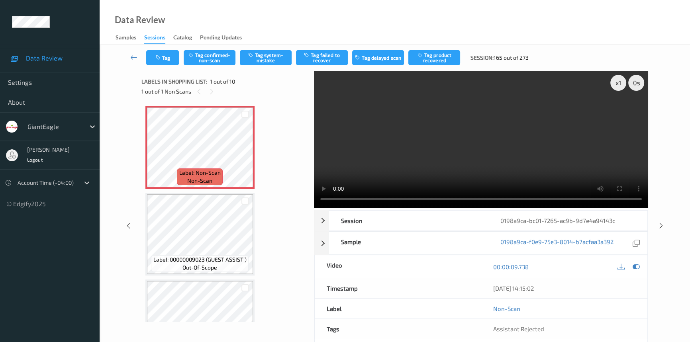
click at [434, 157] on video at bounding box center [481, 139] width 334 height 137
click at [217, 59] on button "Tag confirmed-non-scan" at bounding box center [210, 57] width 52 height 15
click at [448, 54] on button "Tag product recovered" at bounding box center [434, 57] width 52 height 15
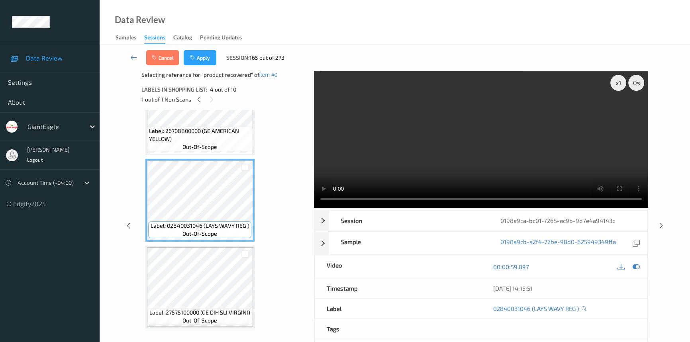
scroll to position [217, 0]
drag, startPoint x: 206, startPoint y: 51, endPoint x: 211, endPoint y: 55, distance: 6.4
click at [207, 52] on button "Apply" at bounding box center [200, 57] width 33 height 15
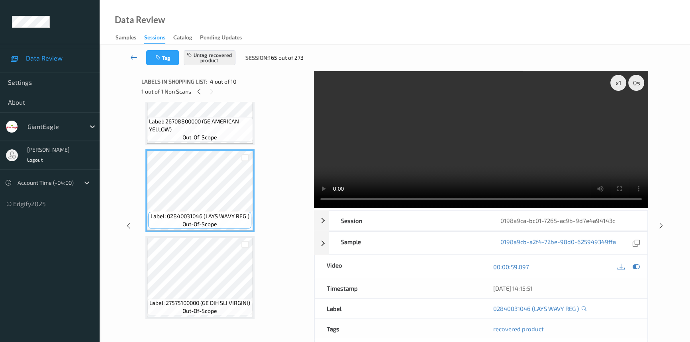
click at [133, 55] on icon at bounding box center [133, 57] width 7 height 8
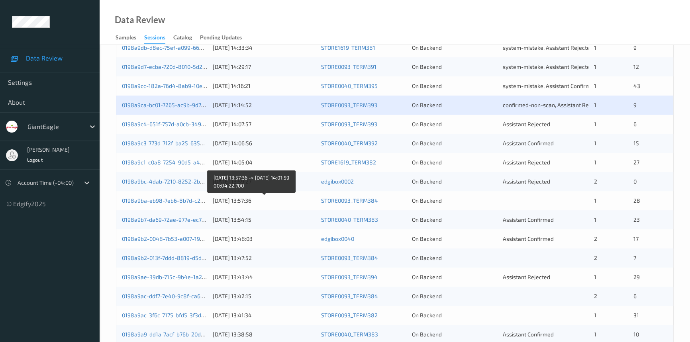
scroll to position [217, 0]
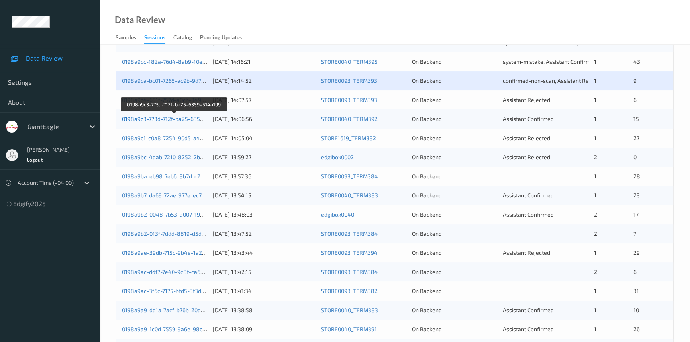
click at [168, 119] on link "0198a9c3-773d-712f-ba25-6359e514a199" at bounding box center [175, 118] width 106 height 7
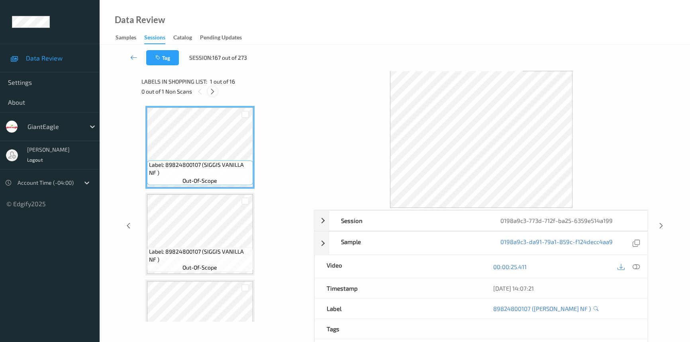
click at [212, 89] on icon at bounding box center [212, 91] width 7 height 7
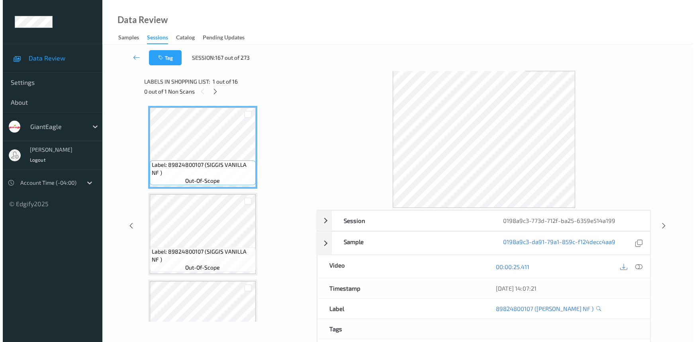
scroll to position [609, 0]
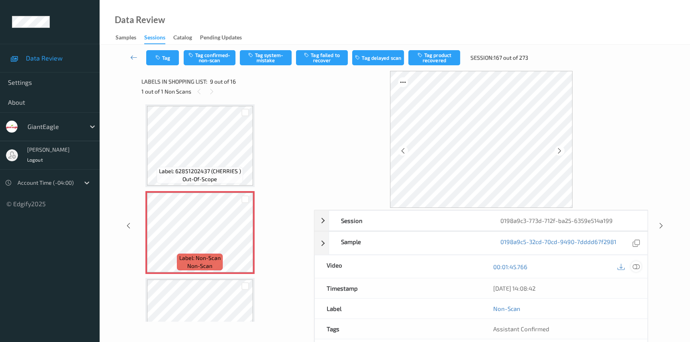
click at [637, 265] on icon at bounding box center [635, 266] width 7 height 7
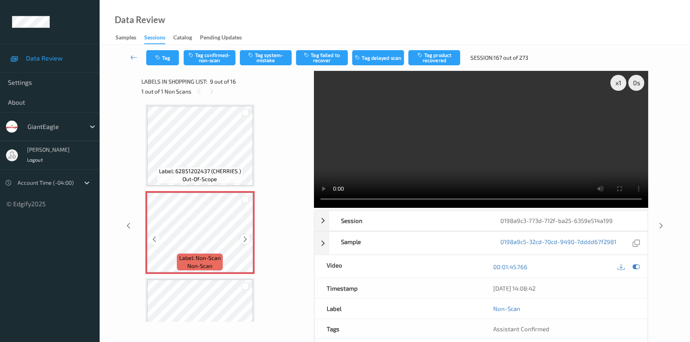
click at [246, 234] on div at bounding box center [245, 239] width 10 height 10
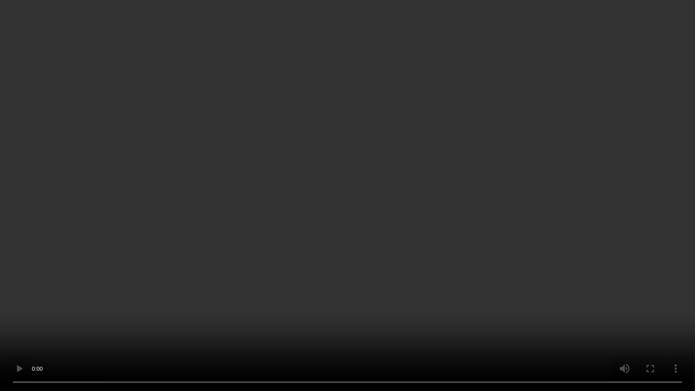
click at [220, 269] on video at bounding box center [347, 195] width 695 height 391
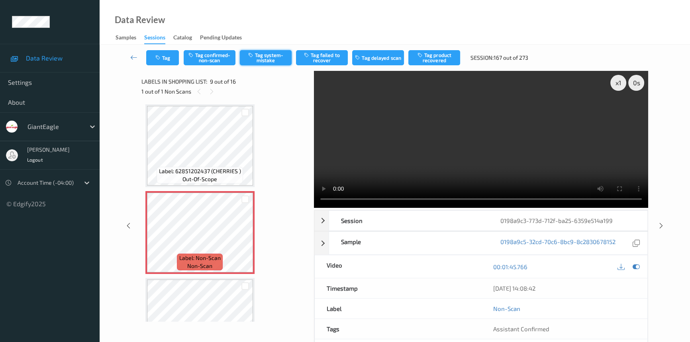
click at [273, 57] on button "Tag system-mistake" at bounding box center [266, 57] width 52 height 15
click at [162, 55] on button "Tag" at bounding box center [162, 57] width 33 height 15
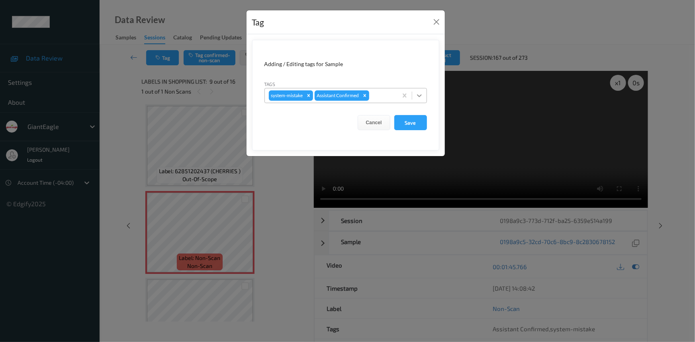
click at [418, 96] on icon at bounding box center [419, 96] width 8 height 8
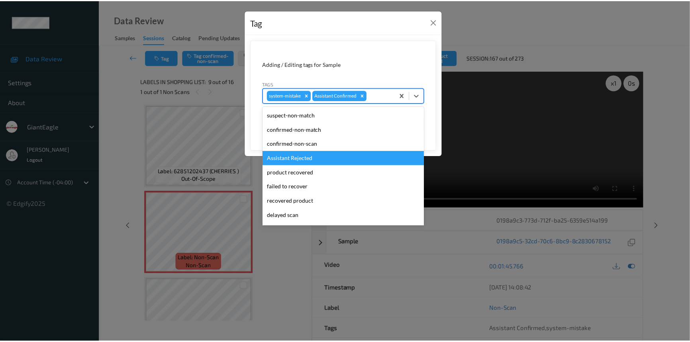
scroll to position [70, 0]
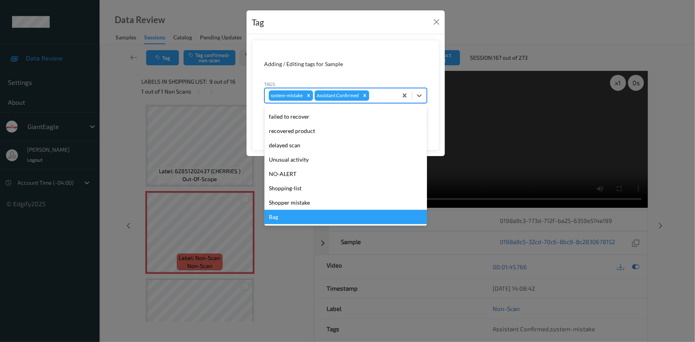
click at [286, 220] on div "Bag" at bounding box center [345, 217] width 162 height 14
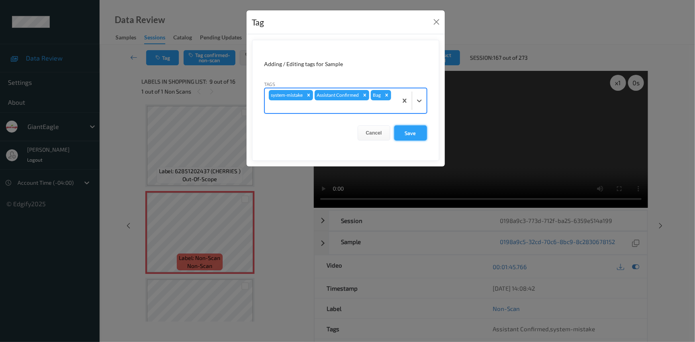
click at [415, 125] on button "Save" at bounding box center [410, 132] width 33 height 15
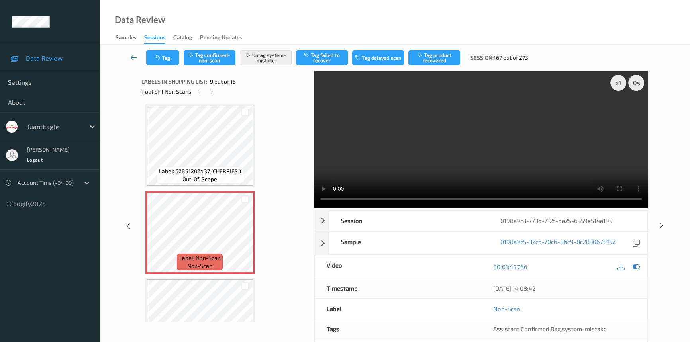
click at [132, 51] on link at bounding box center [133, 57] width 25 height 15
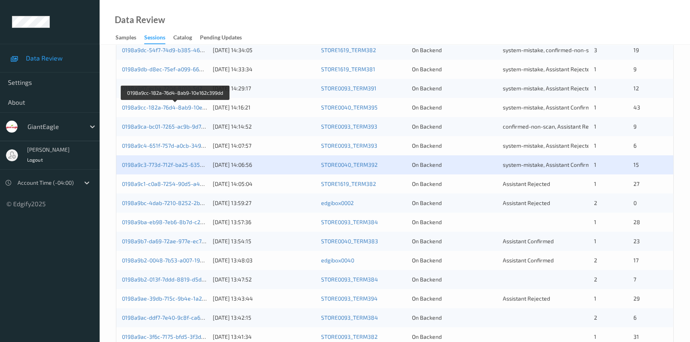
scroll to position [181, 0]
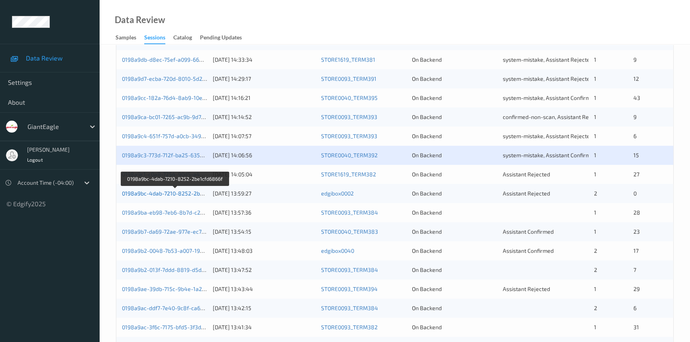
click at [160, 192] on link "0198a9bc-4dab-7210-8252-2be1cfd6866f" at bounding box center [175, 193] width 107 height 7
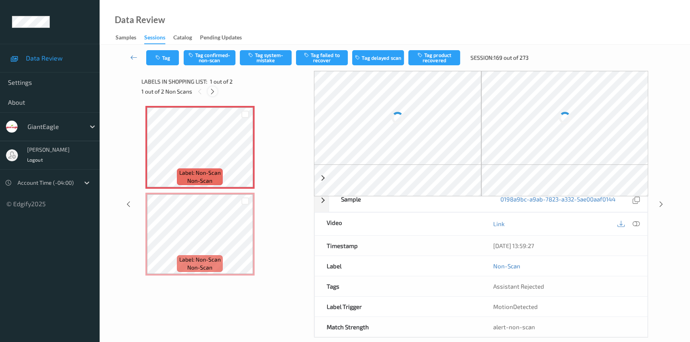
click at [214, 89] on icon at bounding box center [212, 91] width 7 height 7
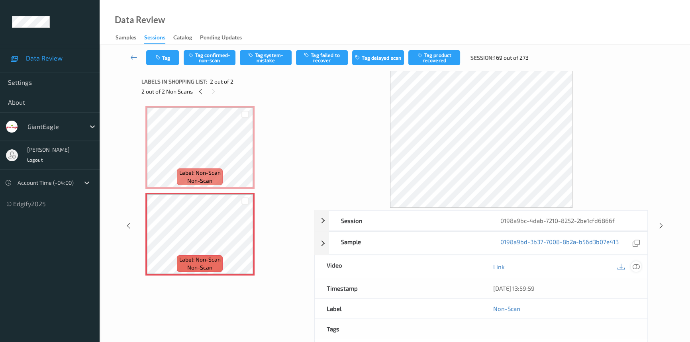
click at [637, 268] on icon at bounding box center [635, 266] width 7 height 7
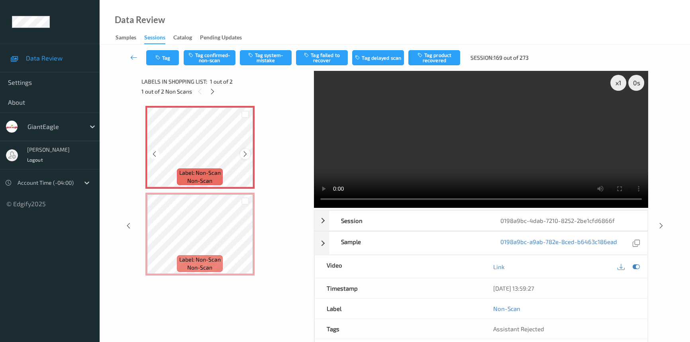
click at [246, 153] on icon at bounding box center [245, 153] width 7 height 7
click at [246, 154] on icon at bounding box center [245, 153] width 7 height 7
click at [409, 149] on video at bounding box center [481, 139] width 334 height 137
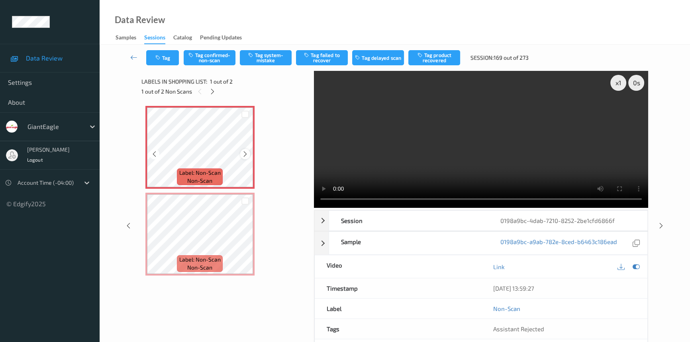
click at [242, 153] on icon at bounding box center [245, 153] width 7 height 7
click at [549, 158] on video at bounding box center [481, 139] width 334 height 137
click at [267, 58] on button "Tag system-mistake" at bounding box center [266, 57] width 52 height 15
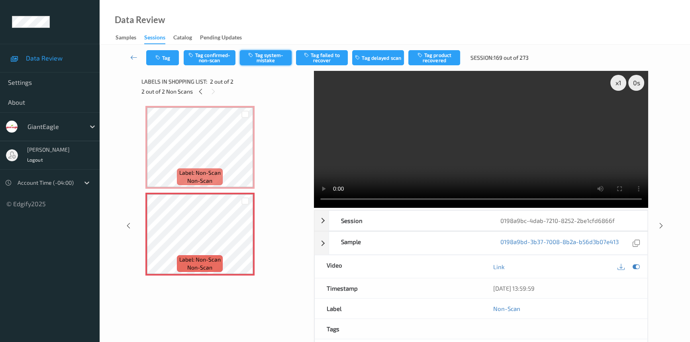
click at [270, 57] on button "Tag system-mistake" at bounding box center [266, 57] width 52 height 15
click at [170, 55] on button "Tag" at bounding box center [162, 57] width 33 height 15
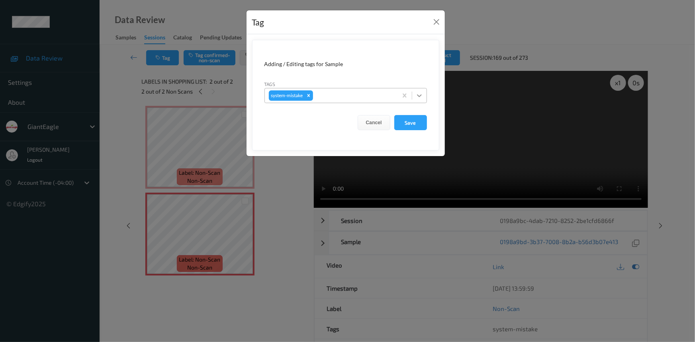
click at [419, 99] on icon at bounding box center [419, 96] width 8 height 8
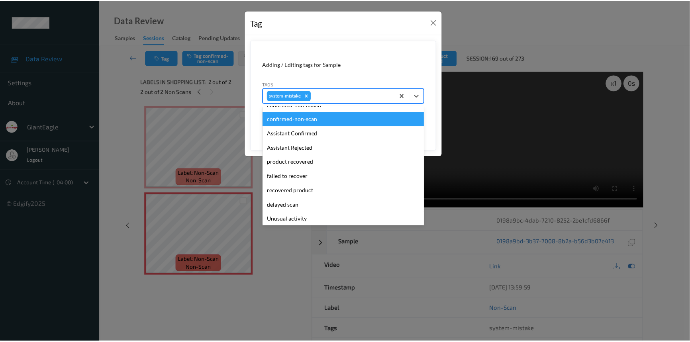
scroll to position [36, 0]
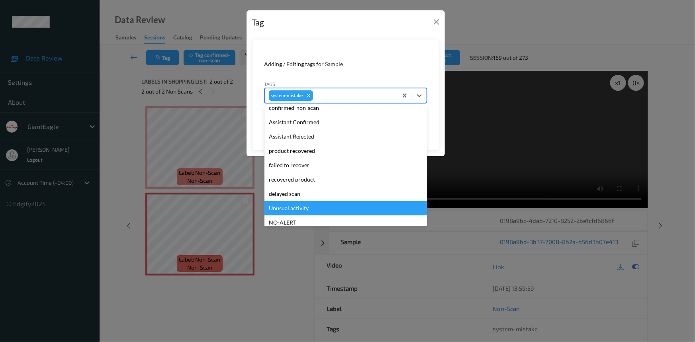
drag, startPoint x: 291, startPoint y: 203, endPoint x: 303, endPoint y: 197, distance: 12.6
click at [292, 204] on div "Unusual activity" at bounding box center [345, 208] width 162 height 14
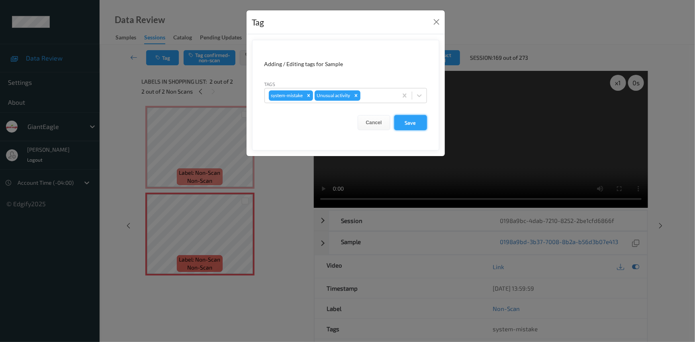
click at [407, 121] on button "Save" at bounding box center [410, 122] width 33 height 15
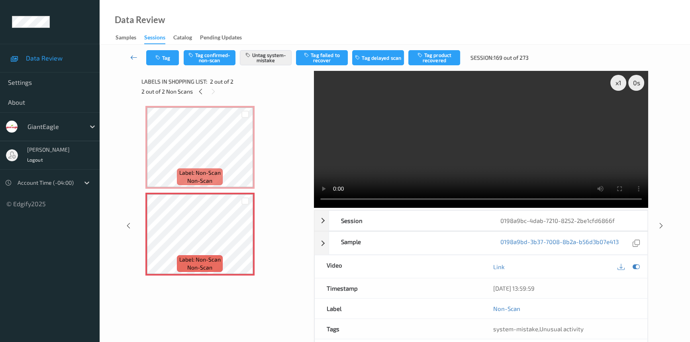
click at [129, 53] on link at bounding box center [133, 57] width 25 height 15
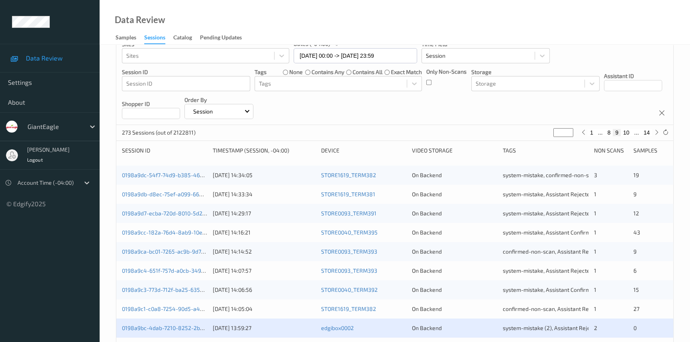
scroll to position [217, 0]
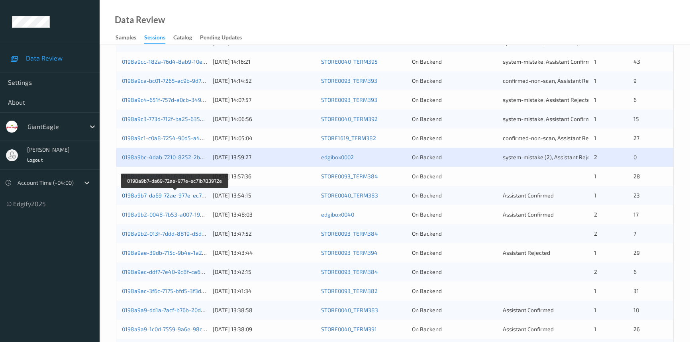
click at [163, 193] on link "0198a9b7-da69-72ae-977e-ec71b783972e" at bounding box center [175, 195] width 107 height 7
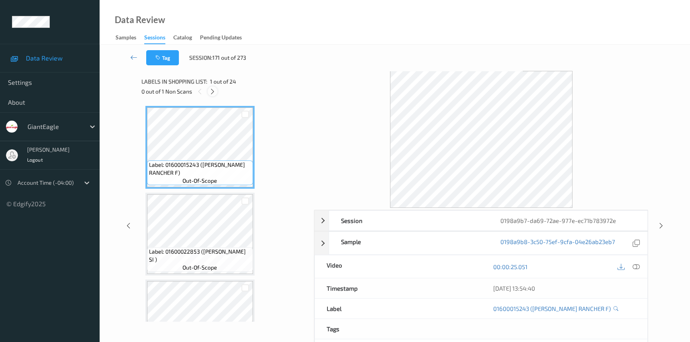
click at [212, 88] on icon at bounding box center [212, 91] width 7 height 7
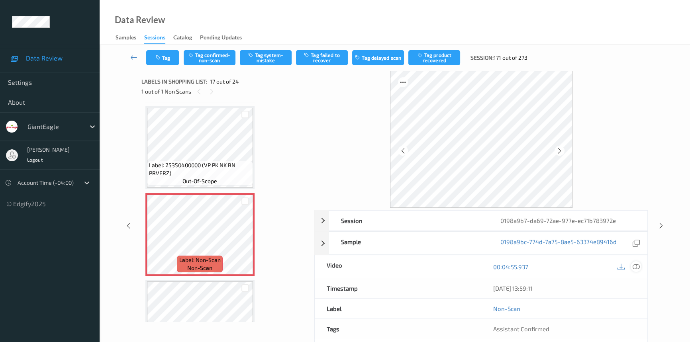
click at [635, 265] on icon at bounding box center [635, 266] width 7 height 7
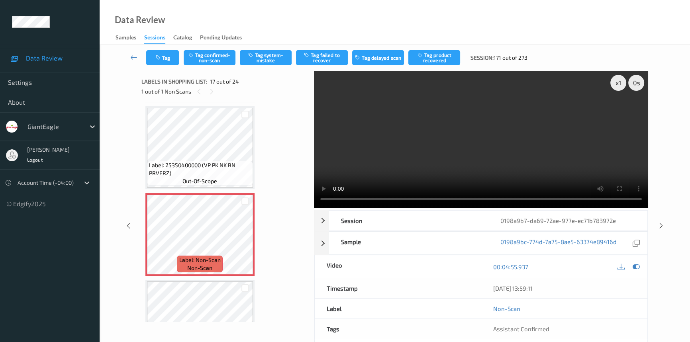
click at [573, 178] on video at bounding box center [481, 139] width 334 height 137
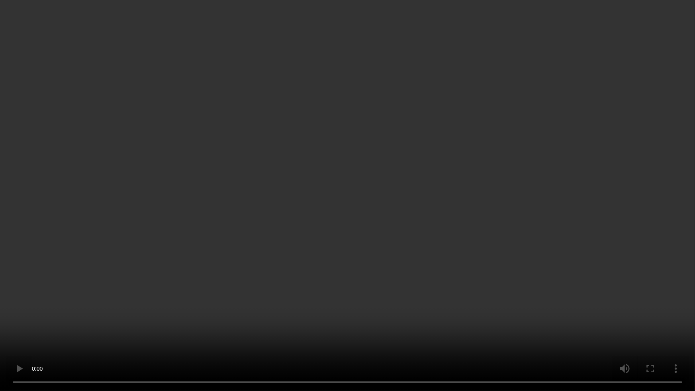
click at [539, 236] on video at bounding box center [347, 195] width 695 height 391
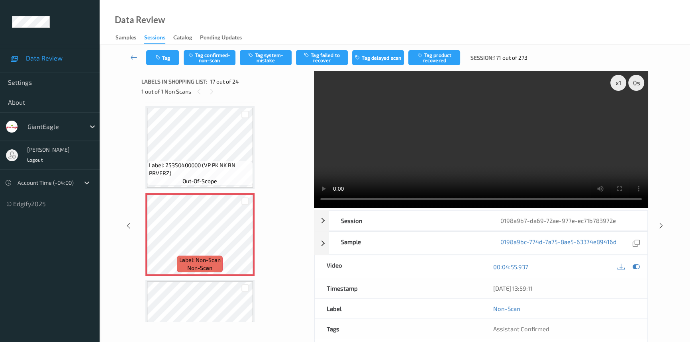
click at [548, 164] on video at bounding box center [481, 139] width 334 height 137
click at [526, 145] on video at bounding box center [481, 139] width 334 height 137
click at [525, 154] on video at bounding box center [481, 139] width 334 height 137
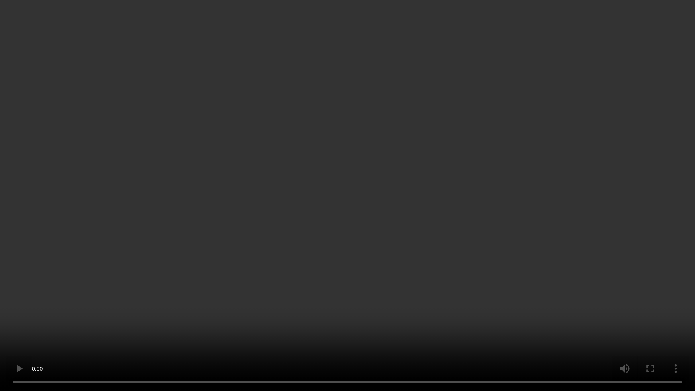
drag, startPoint x: 486, startPoint y: 231, endPoint x: 503, endPoint y: 235, distance: 17.2
click at [486, 231] on video at bounding box center [347, 195] width 695 height 391
click at [518, 236] on video at bounding box center [347, 195] width 695 height 391
click at [434, 266] on video at bounding box center [347, 195] width 695 height 391
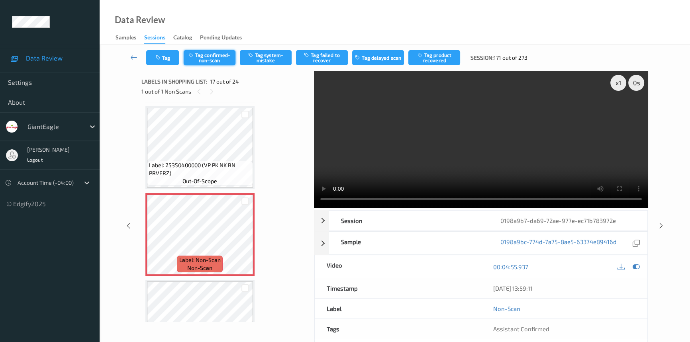
click at [217, 55] on button "Tag confirmed-non-scan" at bounding box center [210, 57] width 52 height 15
click at [436, 58] on button "Tag product recovered" at bounding box center [434, 57] width 52 height 15
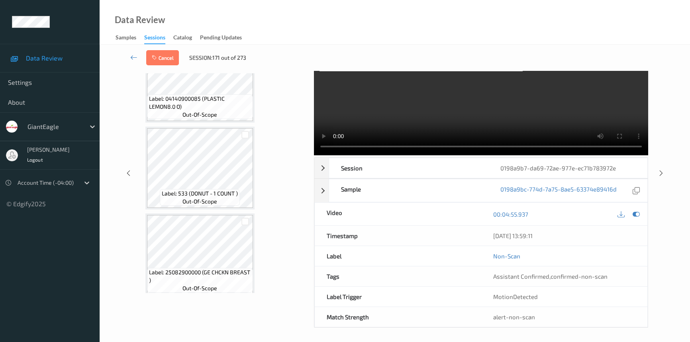
scroll to position [54, 0]
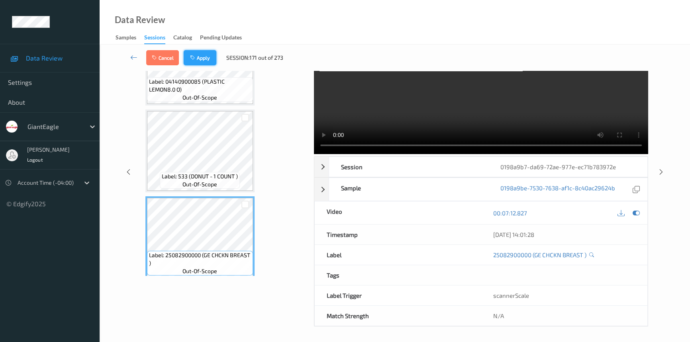
click at [207, 56] on button "Apply" at bounding box center [200, 57] width 33 height 15
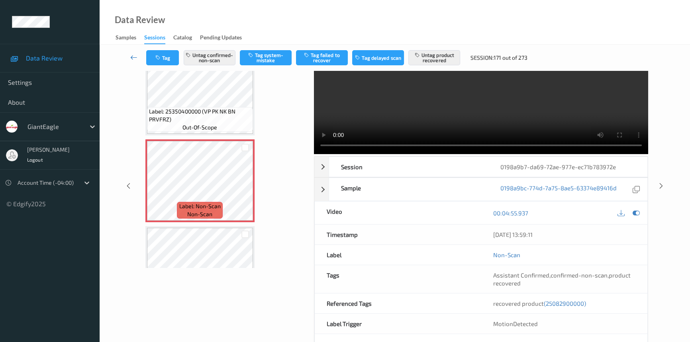
click at [131, 54] on icon at bounding box center [133, 57] width 7 height 8
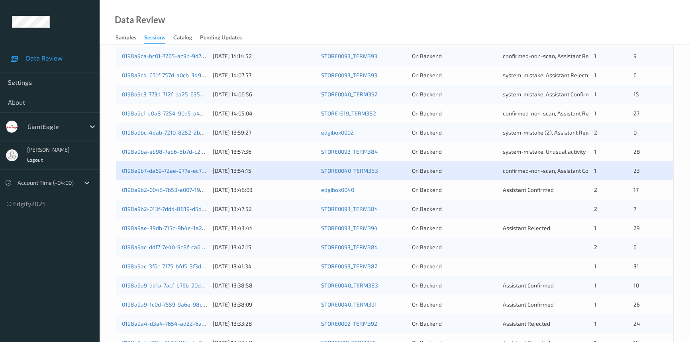
scroll to position [253, 0]
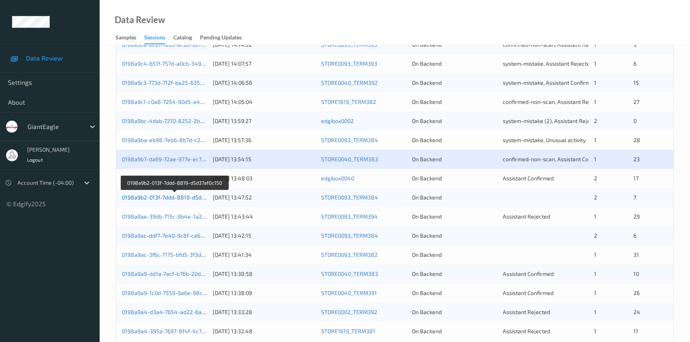
click at [175, 195] on link "0198a9b2-013f-7ddd-8819-d5d37af0c150" at bounding box center [175, 197] width 106 height 7
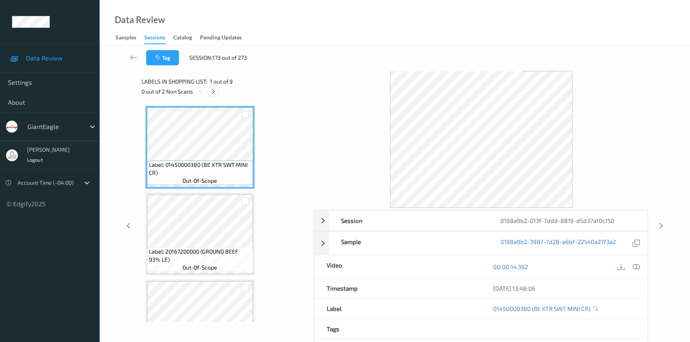
click at [213, 88] on icon at bounding box center [213, 91] width 7 height 7
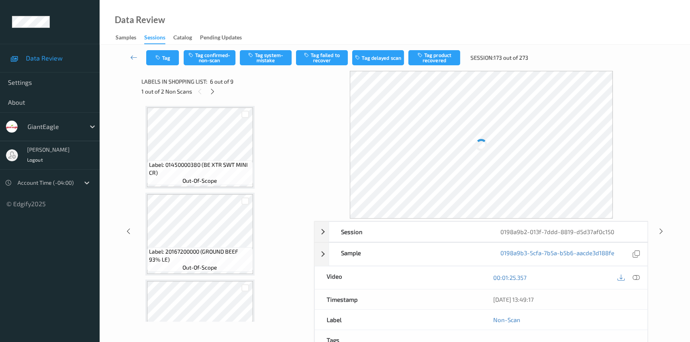
scroll to position [350, 0]
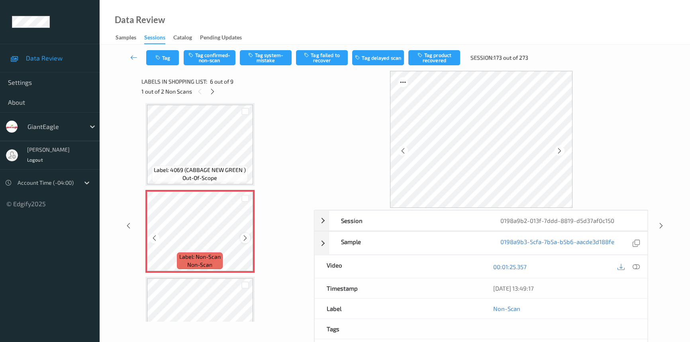
click at [244, 236] on icon at bounding box center [245, 238] width 7 height 7
click at [634, 269] on icon at bounding box center [635, 266] width 7 height 7
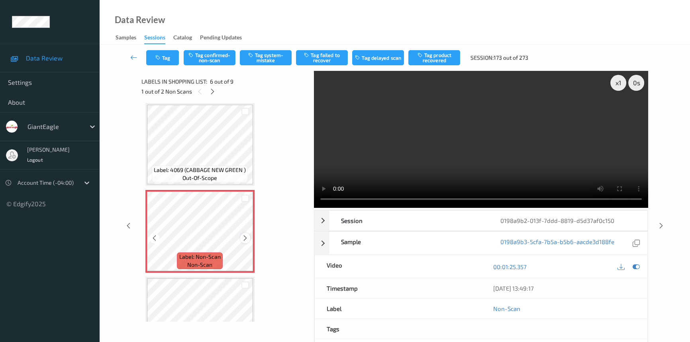
click at [243, 236] on icon at bounding box center [245, 238] width 7 height 7
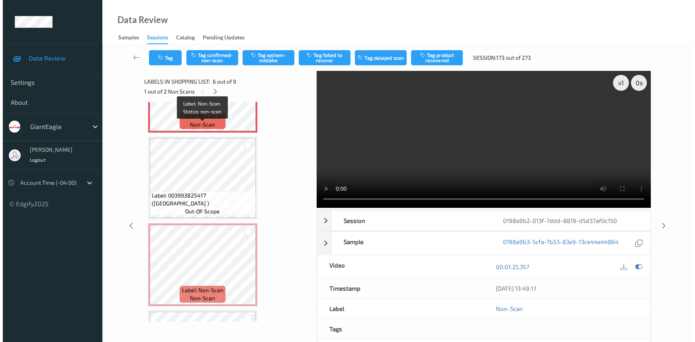
scroll to position [478, 0]
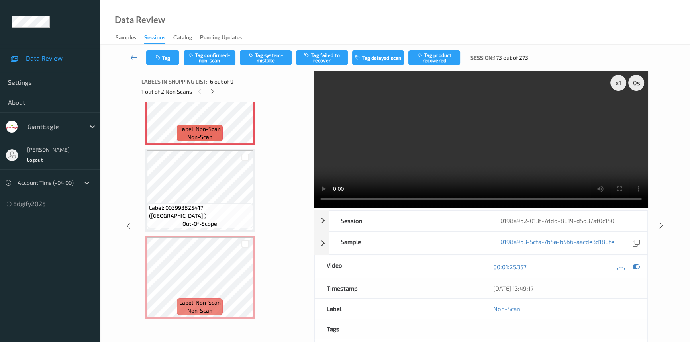
click at [257, 48] on div "Tag Tag confirmed-non-scan Tag system-mistake Tag failed to recover Tag delayed…" at bounding box center [394, 58] width 557 height 26
click at [271, 55] on button "Tag system-mistake" at bounding box center [266, 57] width 52 height 15
click at [166, 54] on button "Tag" at bounding box center [162, 57] width 33 height 15
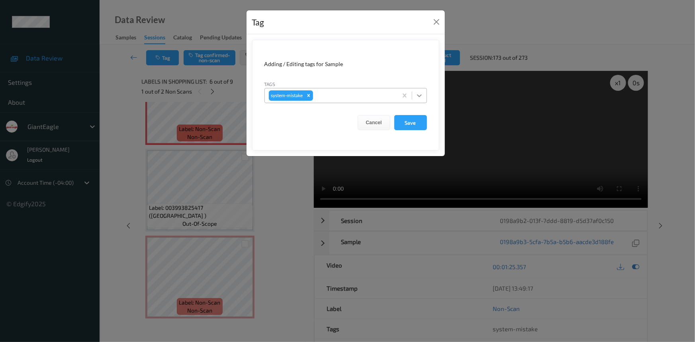
click at [423, 95] on div at bounding box center [419, 95] width 14 height 14
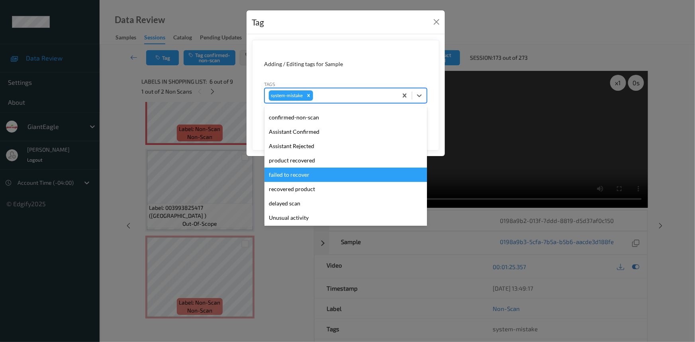
scroll to position [36, 0]
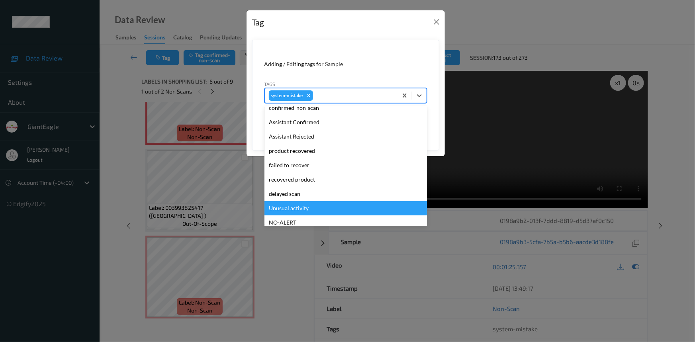
drag, startPoint x: 291, startPoint y: 208, endPoint x: 332, endPoint y: 180, distance: 49.4
click at [293, 208] on div "Unusual activity" at bounding box center [345, 208] width 162 height 14
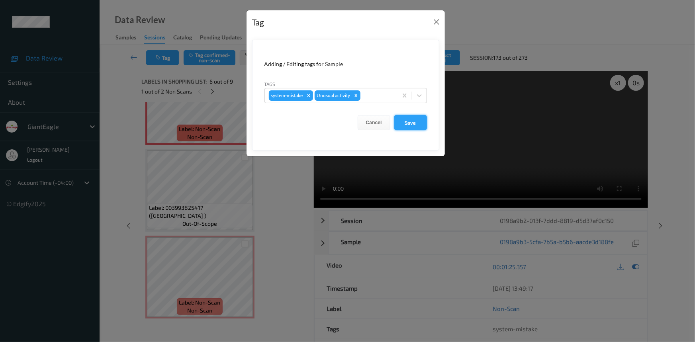
click at [401, 124] on button "Save" at bounding box center [410, 122] width 33 height 15
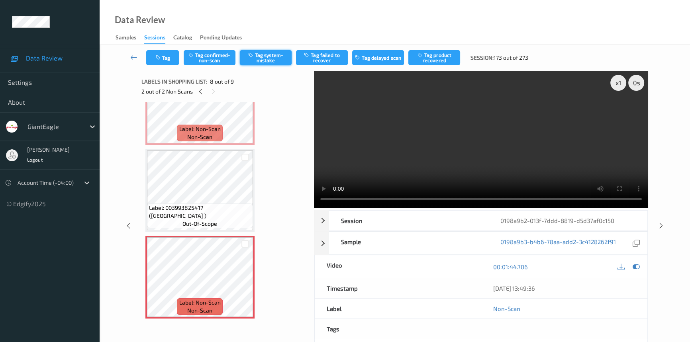
click at [256, 53] on button "Tag system-mistake" at bounding box center [266, 57] width 52 height 15
click at [172, 59] on button "Tag" at bounding box center [162, 57] width 33 height 15
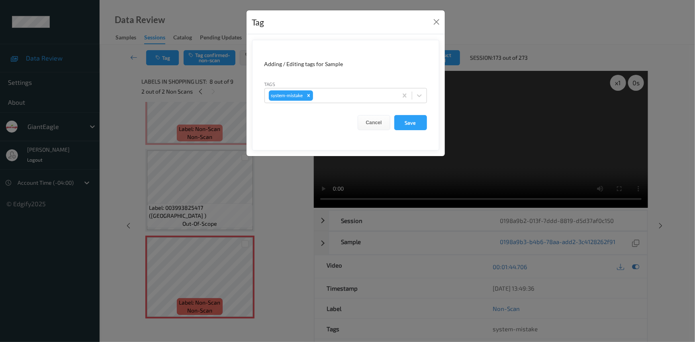
click at [428, 95] on form "Adding / Editing tags for Sample Tags system-mistake Cancel Save" at bounding box center [345, 95] width 187 height 111
drag, startPoint x: 417, startPoint y: 94, endPoint x: 408, endPoint y: 102, distance: 11.6
click at [418, 95] on icon at bounding box center [419, 96] width 8 height 8
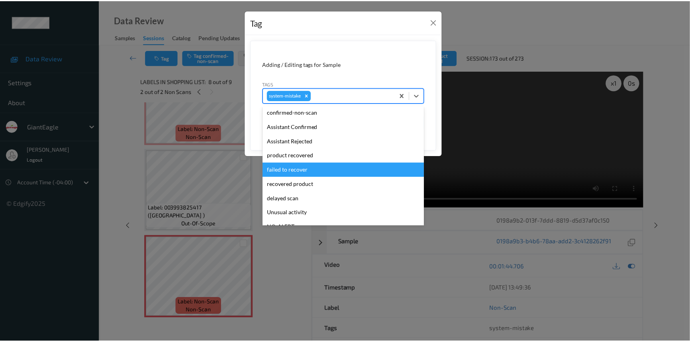
scroll to position [72, 0]
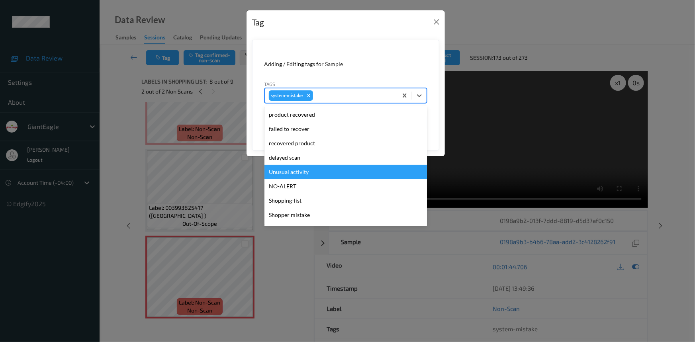
click at [296, 174] on div "Unusual activity" at bounding box center [345, 172] width 162 height 14
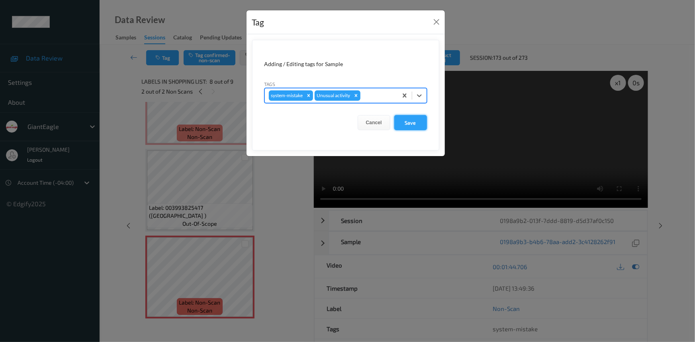
click at [411, 123] on button "Save" at bounding box center [410, 122] width 33 height 15
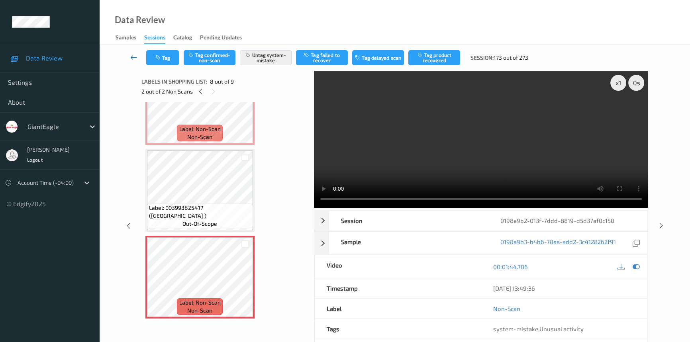
click at [130, 51] on link at bounding box center [133, 57] width 25 height 15
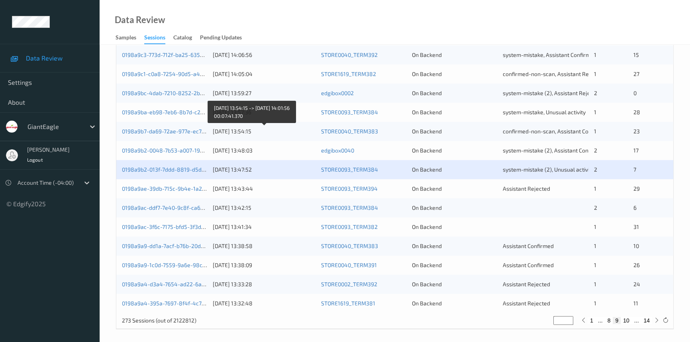
scroll to position [284, 0]
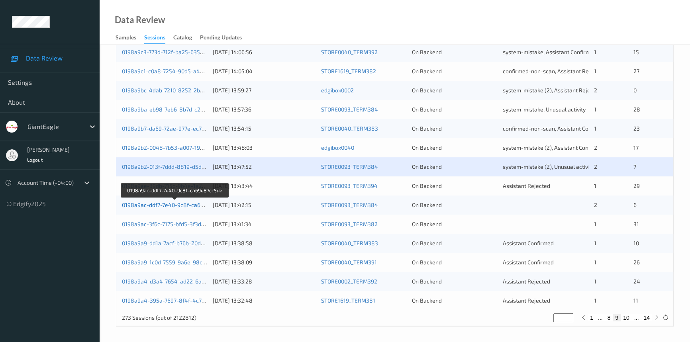
click at [159, 205] on link "0198a9ac-ddf7-7e40-9c8f-ca69e87cc5de" at bounding box center [175, 204] width 106 height 7
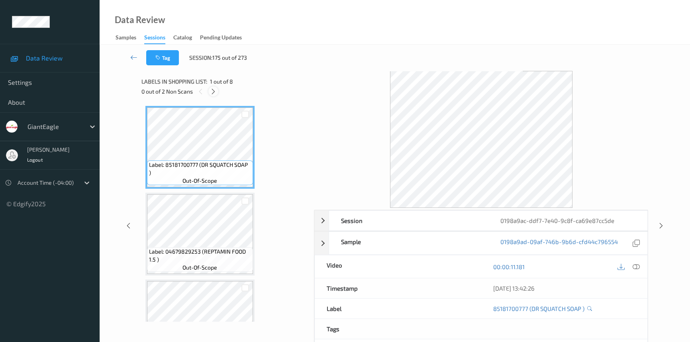
click at [210, 90] on icon at bounding box center [213, 91] width 7 height 7
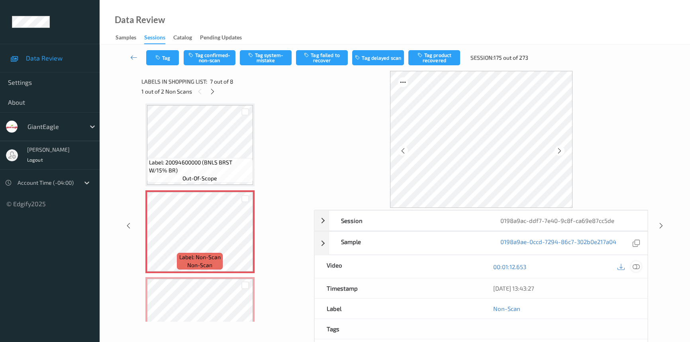
click at [633, 266] on icon at bounding box center [635, 266] width 7 height 7
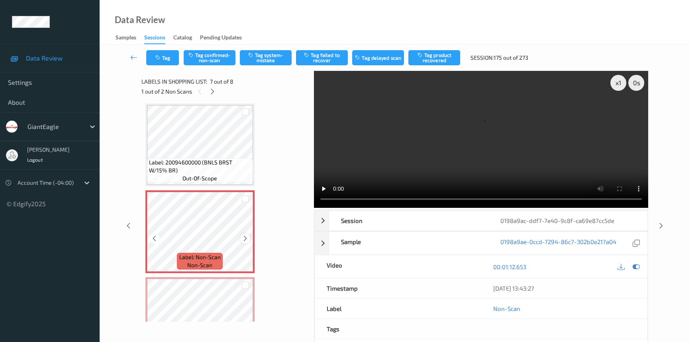
click at [242, 235] on icon at bounding box center [245, 238] width 7 height 7
click at [633, 265] on icon at bounding box center [635, 266] width 7 height 7
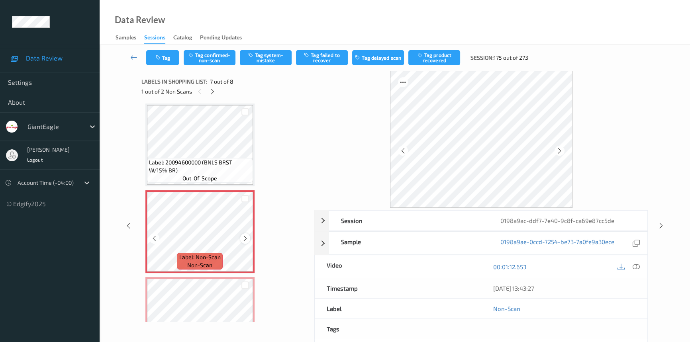
click at [246, 236] on icon at bounding box center [245, 238] width 7 height 7
click at [637, 265] on icon at bounding box center [635, 266] width 7 height 7
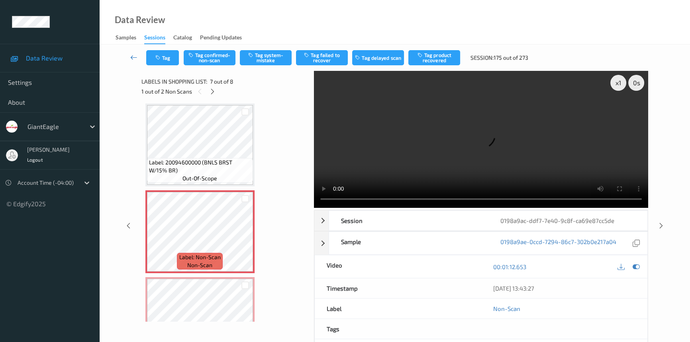
click at [131, 55] on icon at bounding box center [133, 57] width 7 height 8
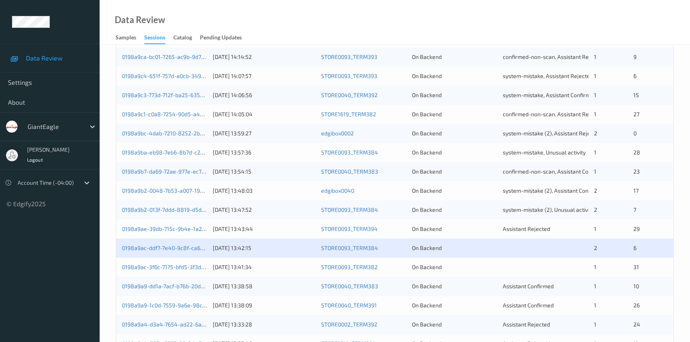
scroll to position [253, 0]
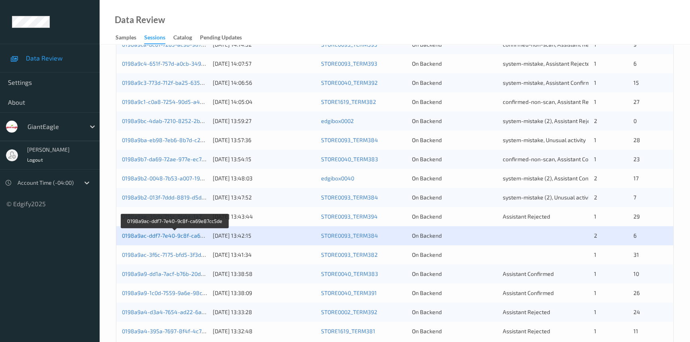
click at [153, 235] on link "0198a9ac-ddf7-7e40-9c8f-ca69e87cc5de" at bounding box center [175, 235] width 106 height 7
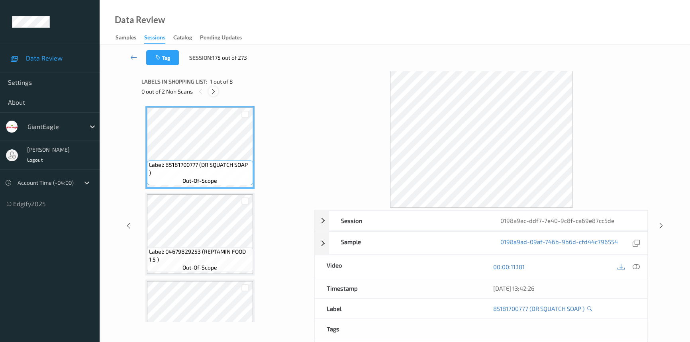
click at [215, 90] on icon at bounding box center [213, 91] width 7 height 7
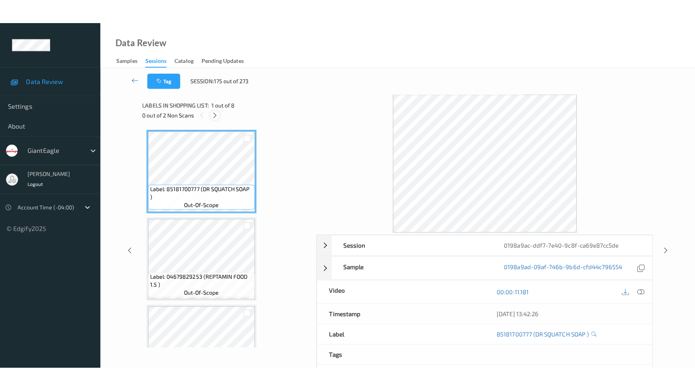
scroll to position [436, 0]
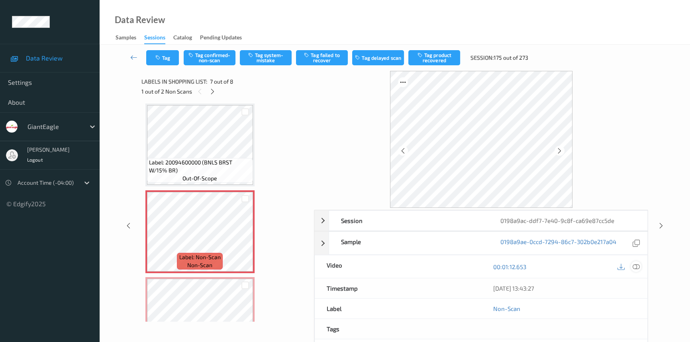
click at [635, 266] on icon at bounding box center [635, 266] width 7 height 7
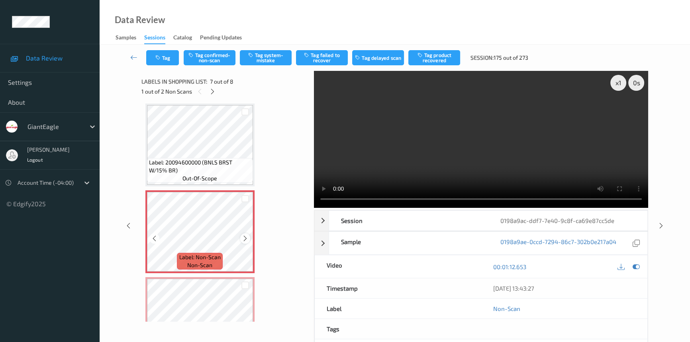
click at [247, 236] on icon at bounding box center [245, 238] width 7 height 7
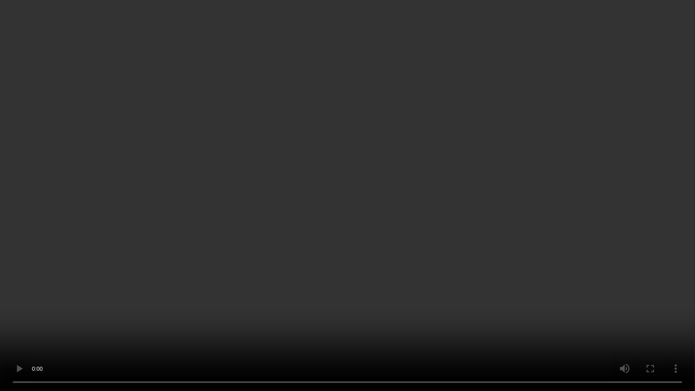
click at [428, 223] on video at bounding box center [347, 195] width 695 height 391
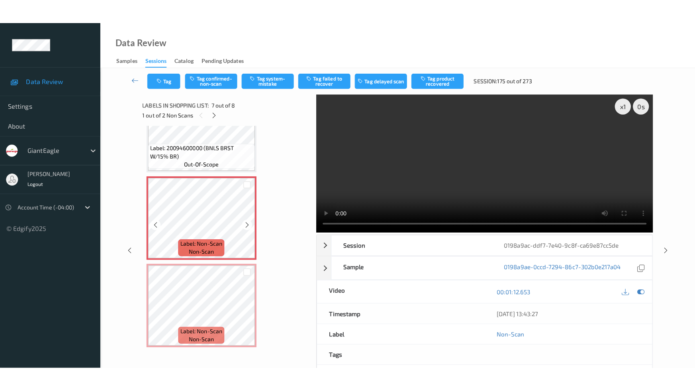
scroll to position [476, 0]
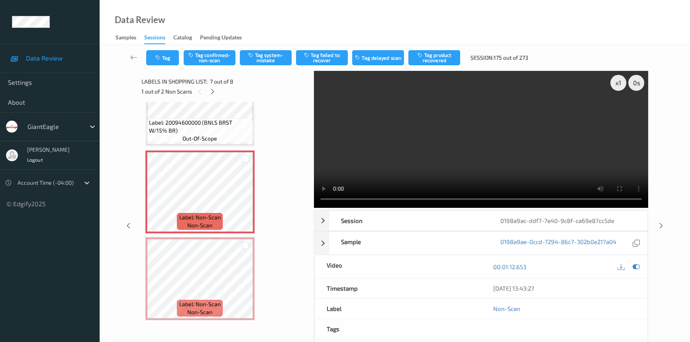
click at [498, 158] on video at bounding box center [481, 139] width 334 height 137
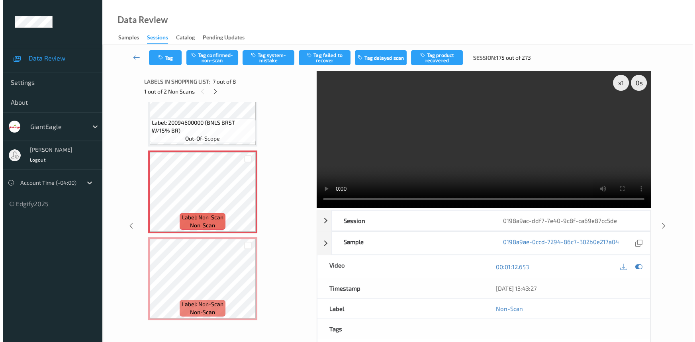
scroll to position [427, 0]
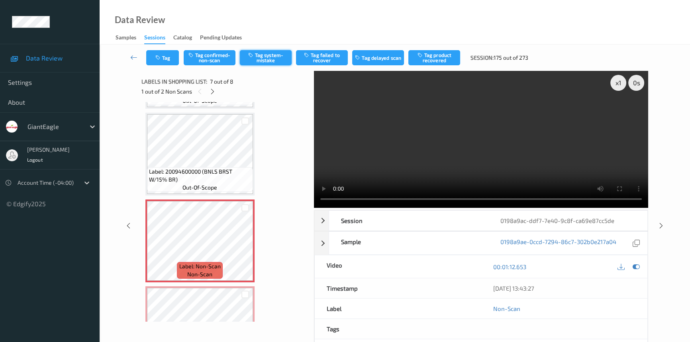
click at [255, 59] on button "Tag system-mistake" at bounding box center [266, 57] width 52 height 15
click at [172, 60] on button "Tag" at bounding box center [162, 57] width 33 height 15
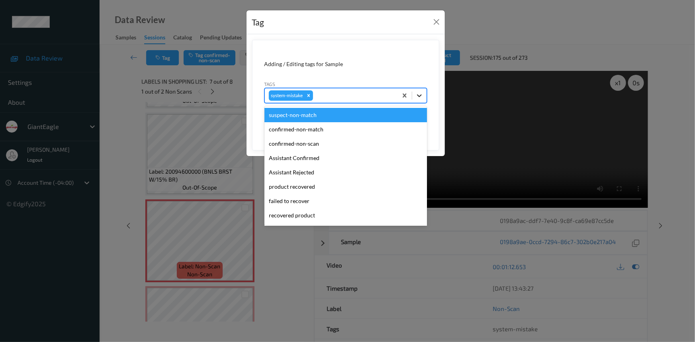
click at [416, 95] on icon at bounding box center [419, 96] width 8 height 8
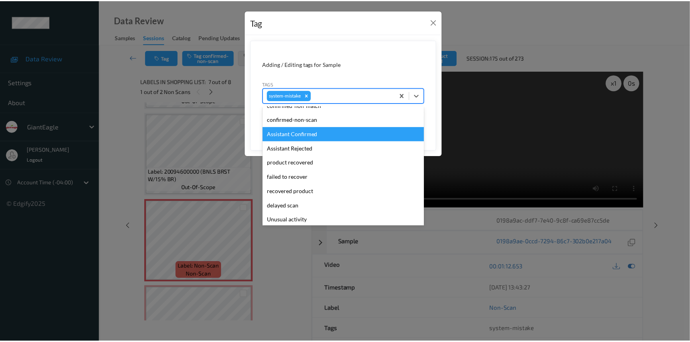
scroll to position [36, 0]
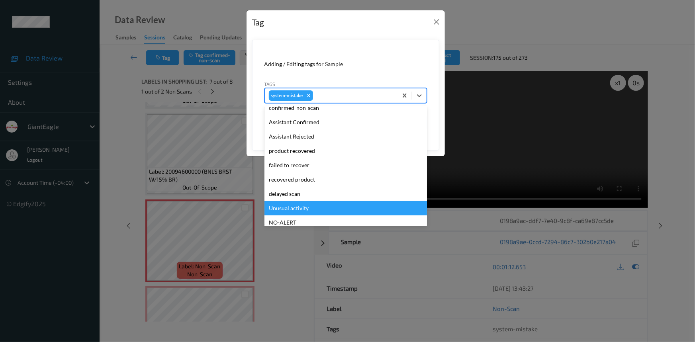
click at [281, 206] on div "Unusual activity" at bounding box center [345, 208] width 162 height 14
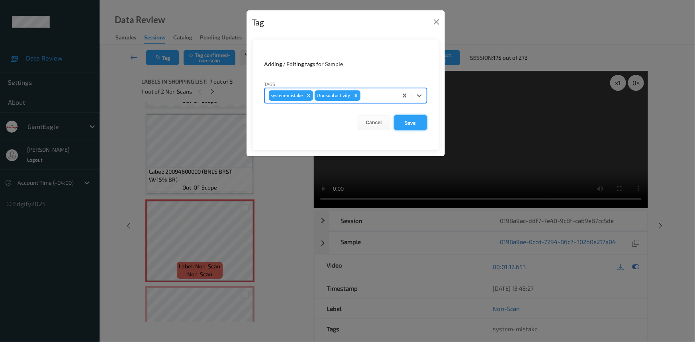
click at [417, 121] on button "Save" at bounding box center [410, 122] width 33 height 15
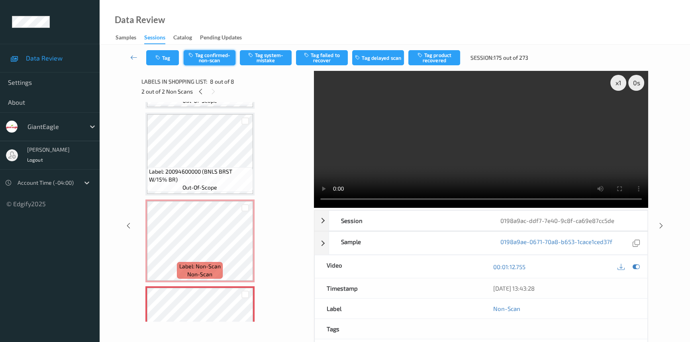
click at [207, 64] on button "Tag confirmed-non-scan" at bounding box center [210, 57] width 52 height 15
click at [451, 56] on button "Tag product recovered" at bounding box center [434, 57] width 52 height 15
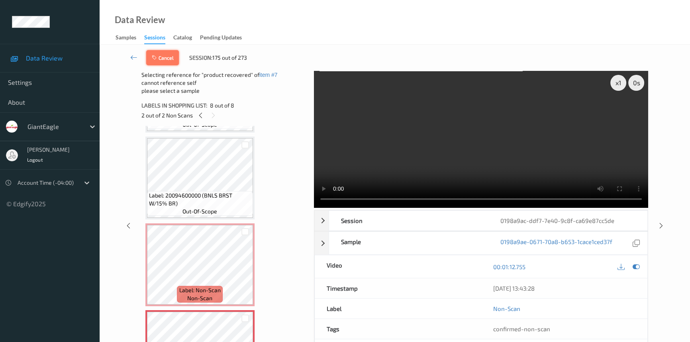
click at [171, 58] on button "Cancel" at bounding box center [162, 57] width 33 height 15
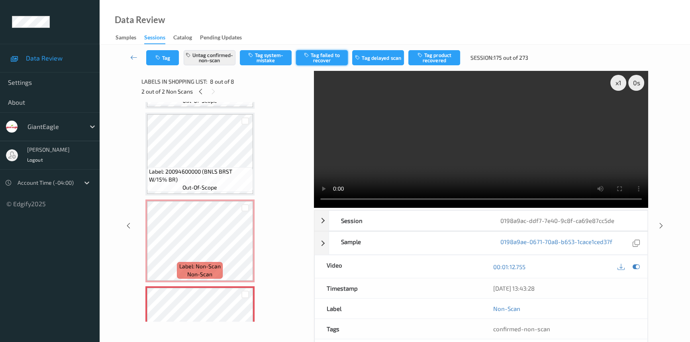
click at [325, 55] on button "Tag failed to recover" at bounding box center [322, 57] width 52 height 15
click at [133, 56] on icon at bounding box center [133, 57] width 7 height 8
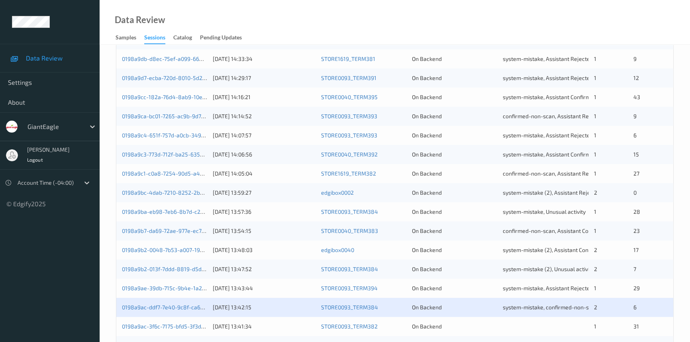
scroll to position [284, 0]
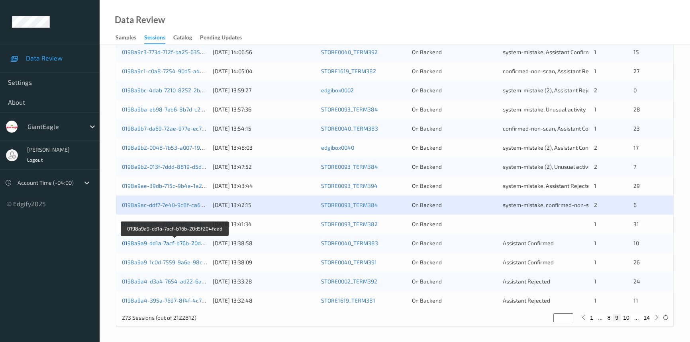
click at [159, 240] on link "0198a9a9-dd1a-7acf-b76b-20d5f204faad" at bounding box center [175, 243] width 106 height 7
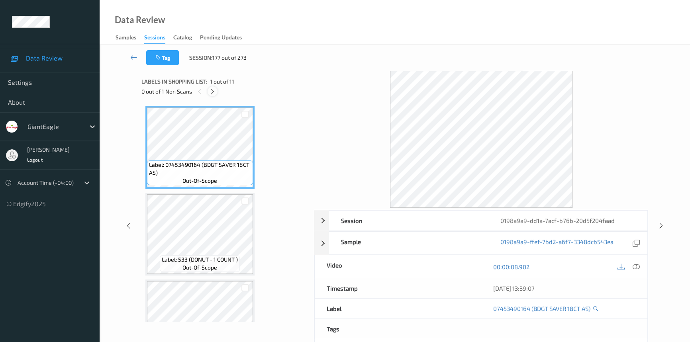
click at [213, 94] on icon at bounding box center [212, 91] width 7 height 7
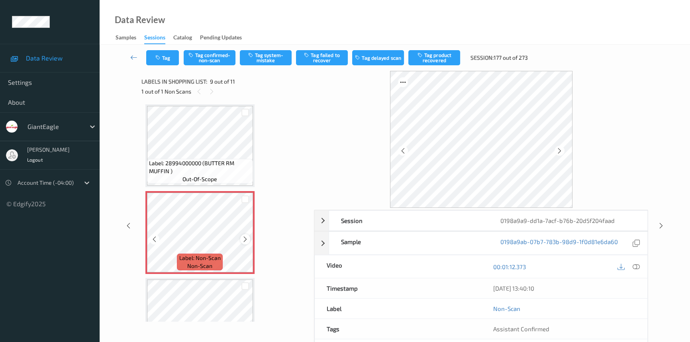
click at [244, 237] on icon at bounding box center [245, 239] width 7 height 7
click at [636, 266] on icon at bounding box center [635, 266] width 7 height 7
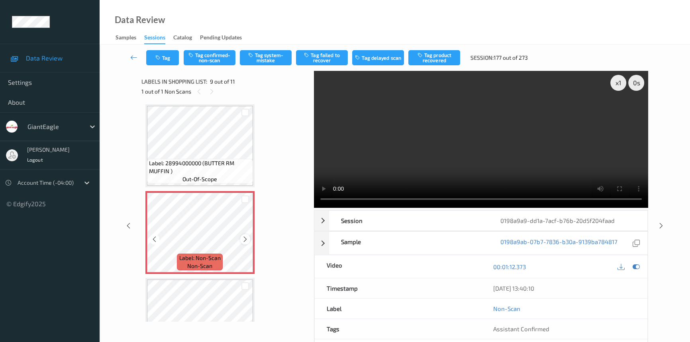
click at [244, 236] on icon at bounding box center [245, 239] width 7 height 7
click at [244, 239] on icon at bounding box center [245, 239] width 7 height 7
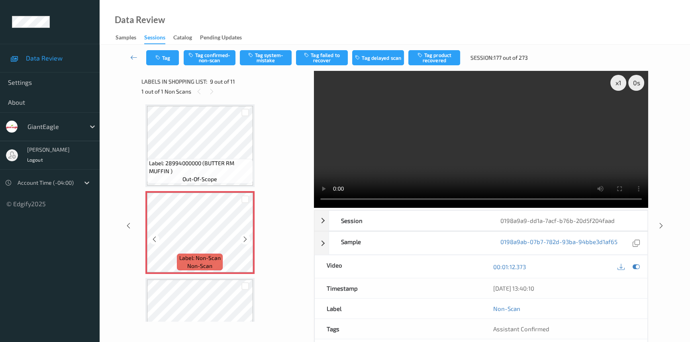
click at [244, 239] on icon at bounding box center [245, 239] width 7 height 7
click at [243, 237] on icon at bounding box center [245, 239] width 7 height 7
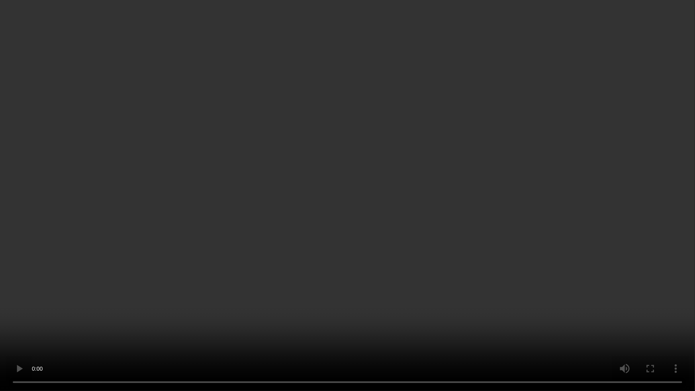
click at [355, 211] on video at bounding box center [347, 195] width 695 height 391
click at [352, 168] on video at bounding box center [347, 195] width 695 height 391
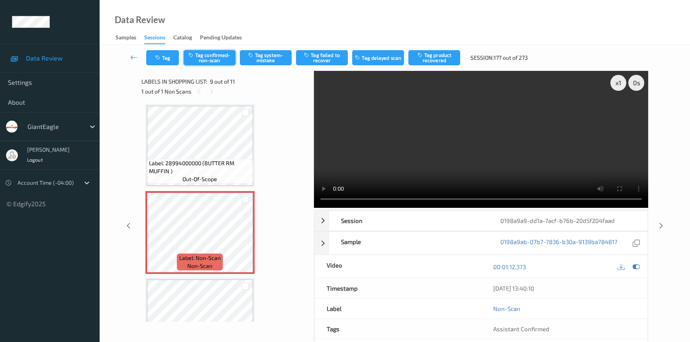
click at [219, 58] on button "Tag confirmed-non-scan" at bounding box center [210, 57] width 52 height 15
click at [332, 58] on button "Tag failed to recover" at bounding box center [322, 57] width 52 height 15
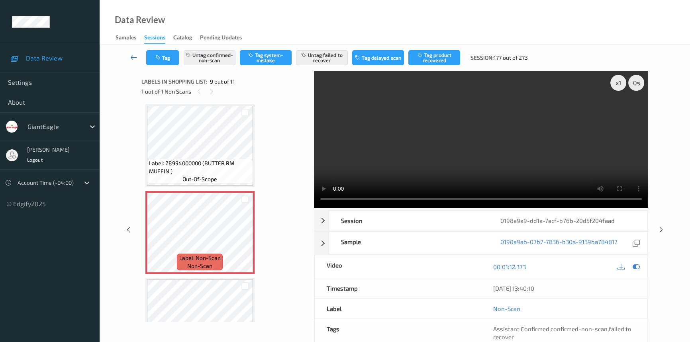
click at [131, 52] on link at bounding box center [133, 57] width 25 height 15
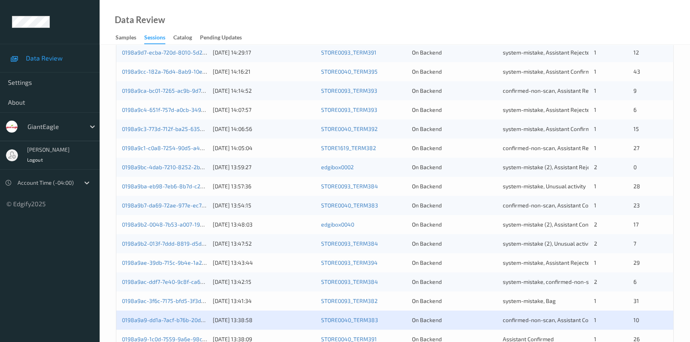
scroll to position [284, 0]
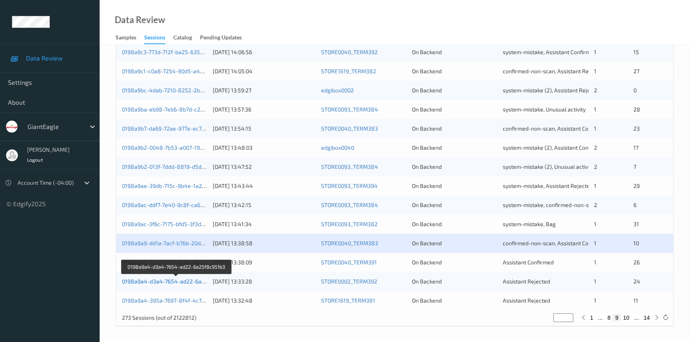
click at [147, 280] on link "0198a9a4-d3a4-7654-ad22-6a25f8c951b3" at bounding box center [176, 281] width 109 height 7
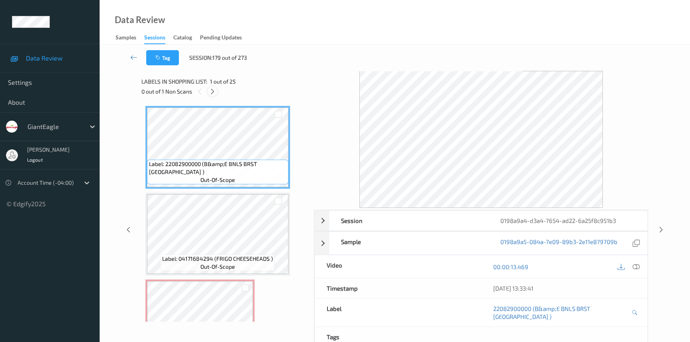
drag, startPoint x: 211, startPoint y: 88, endPoint x: 219, endPoint y: 99, distance: 13.5
click at [212, 89] on icon at bounding box center [212, 91] width 7 height 7
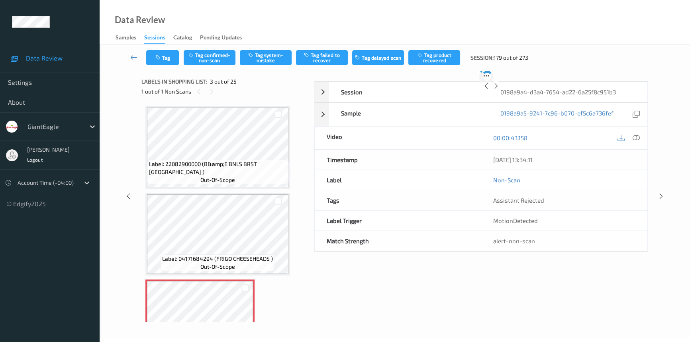
scroll to position [90, 0]
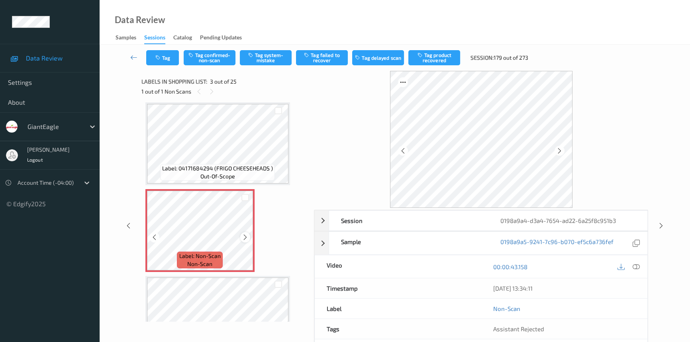
click at [240, 238] on div at bounding box center [245, 237] width 10 height 10
click at [246, 236] on icon at bounding box center [245, 237] width 7 height 7
click at [637, 266] on icon at bounding box center [635, 266] width 7 height 7
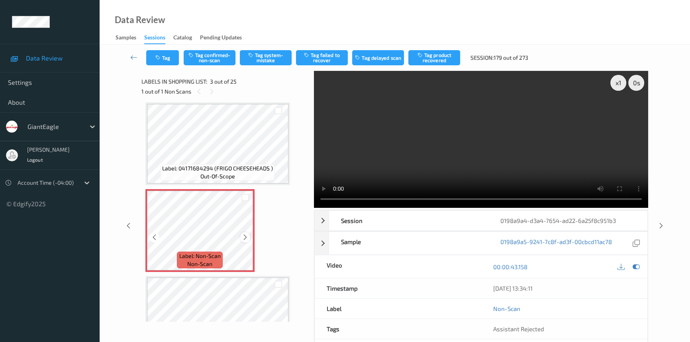
click at [243, 237] on icon at bounding box center [245, 237] width 7 height 7
click at [243, 235] on icon at bounding box center [245, 237] width 7 height 7
click at [466, 160] on video at bounding box center [481, 139] width 334 height 137
click at [394, 149] on video at bounding box center [481, 139] width 334 height 137
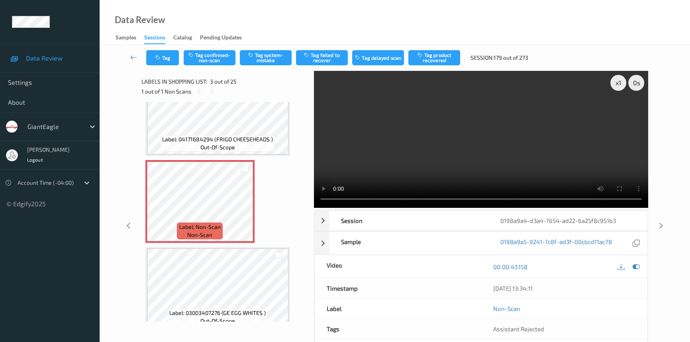
scroll to position [72, 0]
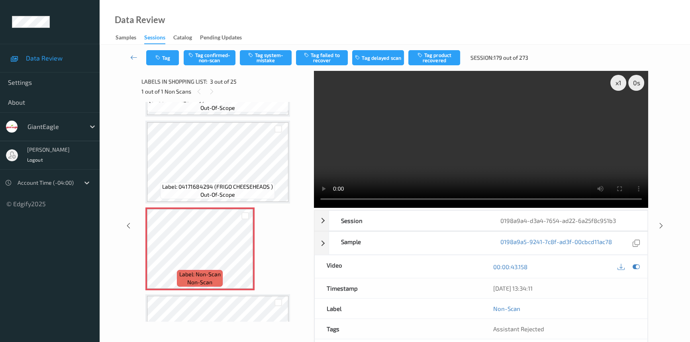
click at [379, 145] on video at bounding box center [481, 139] width 334 height 137
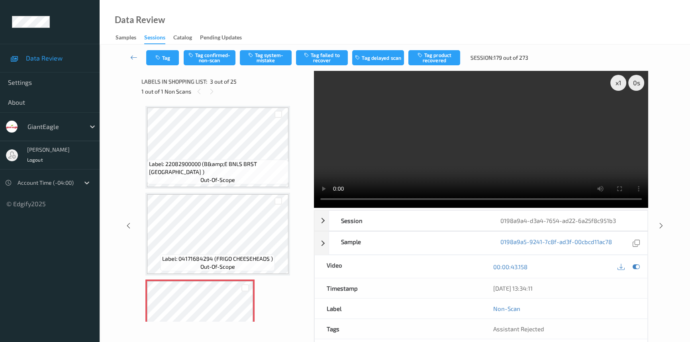
click at [470, 150] on video at bounding box center [481, 139] width 334 height 137
click at [446, 159] on video at bounding box center [481, 139] width 334 height 137
click at [470, 148] on video at bounding box center [481, 139] width 334 height 137
click at [466, 148] on video at bounding box center [481, 139] width 334 height 137
click at [450, 162] on video at bounding box center [481, 139] width 334 height 137
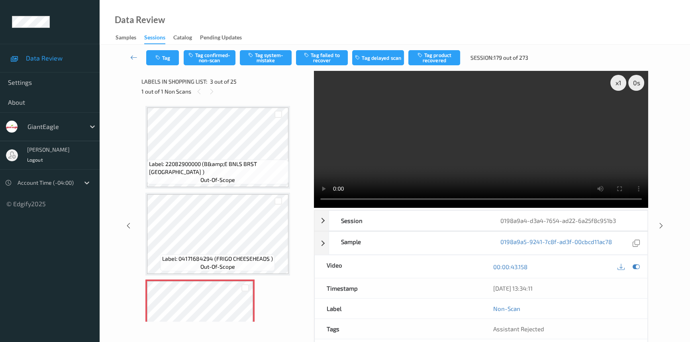
click at [532, 164] on video at bounding box center [481, 139] width 334 height 137
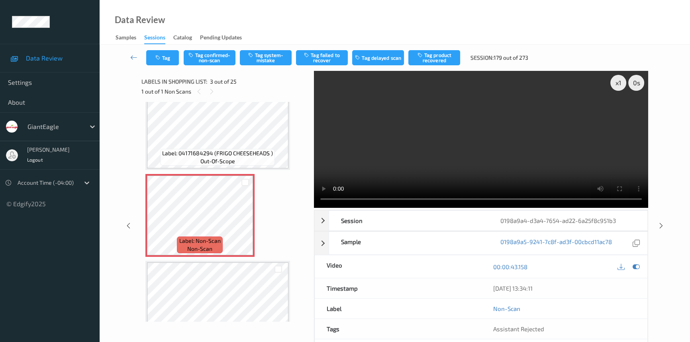
scroll to position [145, 0]
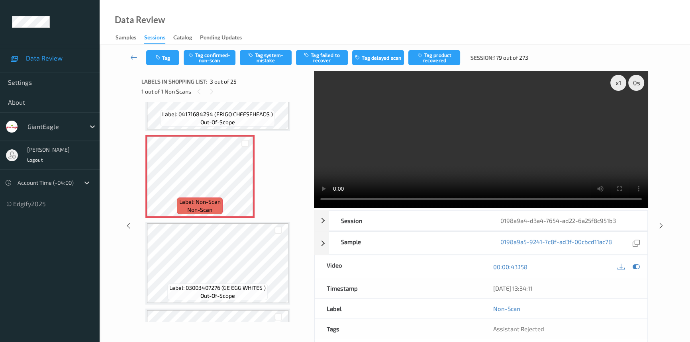
click at [498, 144] on video at bounding box center [481, 139] width 334 height 137
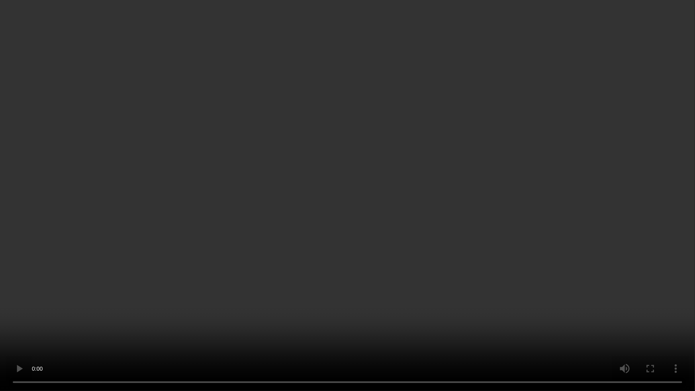
click at [333, 274] on video at bounding box center [347, 195] width 695 height 391
click at [397, 283] on video at bounding box center [347, 195] width 695 height 391
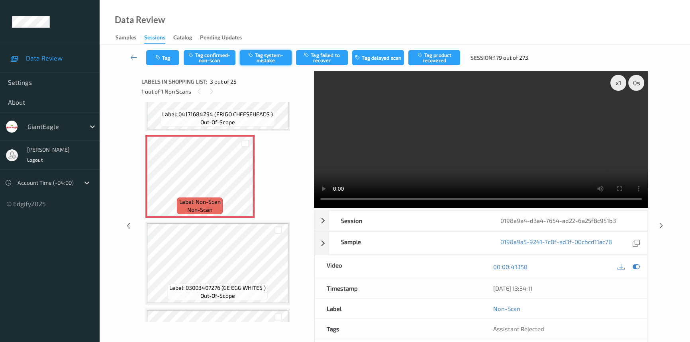
click at [260, 58] on button "Tag system-mistake" at bounding box center [266, 57] width 52 height 15
click at [133, 53] on icon at bounding box center [133, 57] width 7 height 8
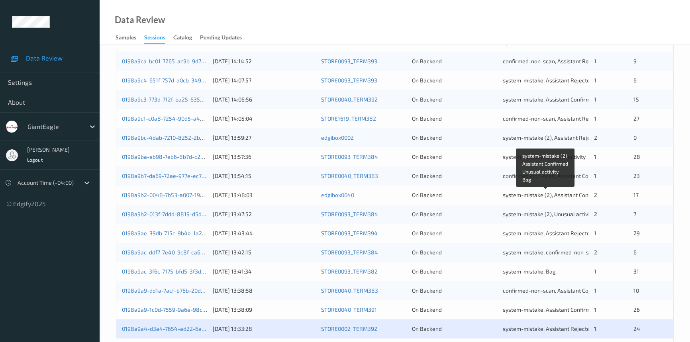
scroll to position [284, 0]
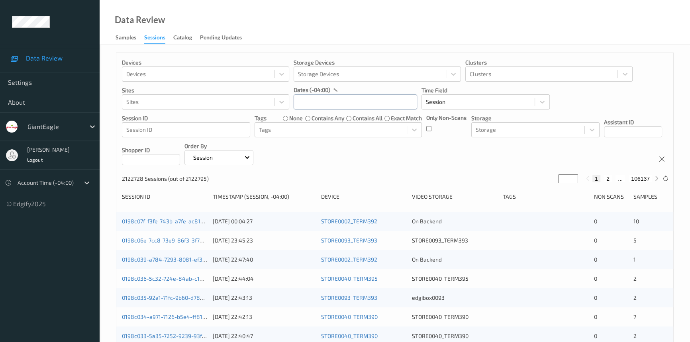
click at [364, 102] on input "text" at bounding box center [354, 101] width 123 height 15
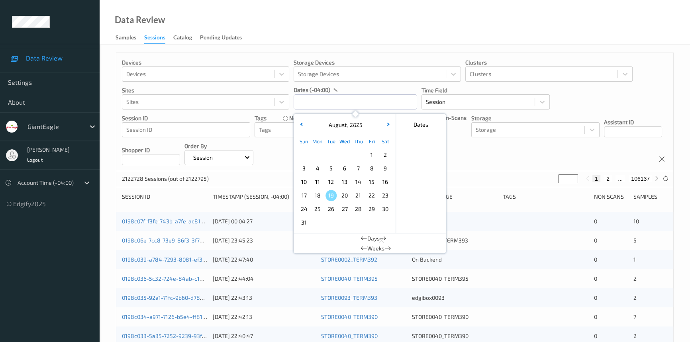
click at [358, 180] on span "14" at bounding box center [357, 181] width 11 height 11
type input "[DATE] 00:00 -> [DATE] 23:59"
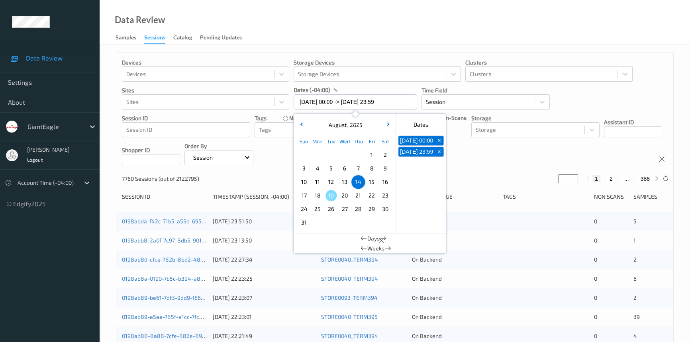
click at [387, 16] on div "Data Review Samples Sessions Catalog Pending Updates" at bounding box center [395, 22] width 590 height 45
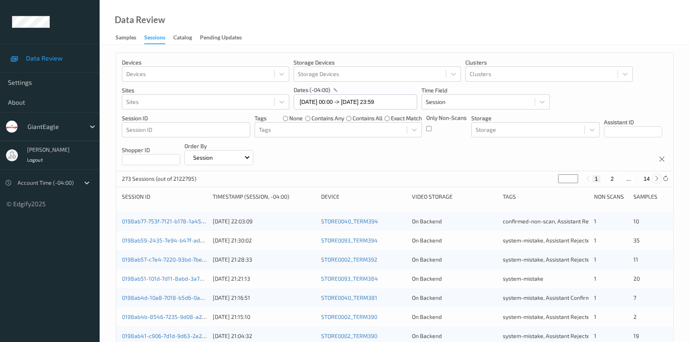
click at [655, 179] on icon at bounding box center [656, 179] width 6 height 6
type input "*"
click at [655, 179] on icon at bounding box center [656, 179] width 6 height 6
type input "*"
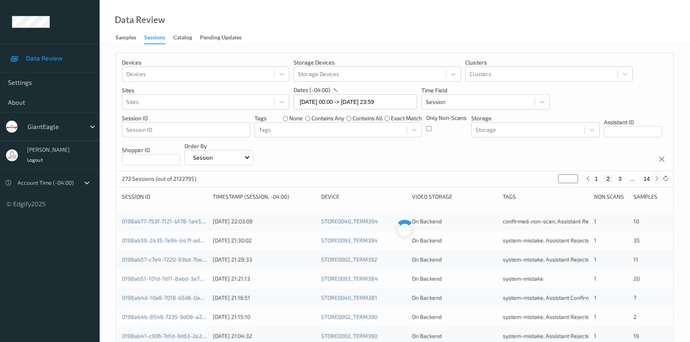
type input "*"
click at [655, 179] on icon at bounding box center [656, 179] width 6 height 6
type input "*"
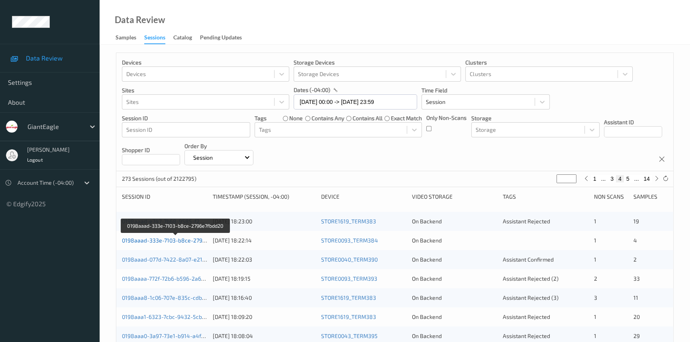
click at [164, 239] on link "0198aaad-333e-7103-b8ce-2796e7fbdd20" at bounding box center [175, 240] width 107 height 7
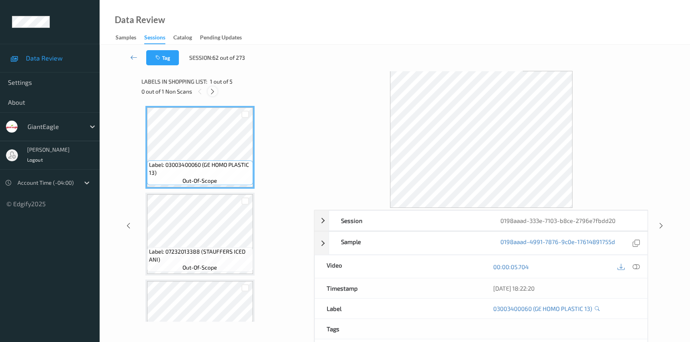
click at [211, 89] on icon at bounding box center [212, 91] width 7 height 7
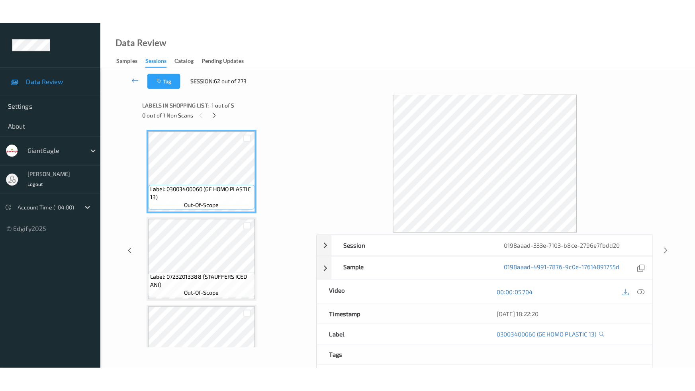
scroll to position [217, 0]
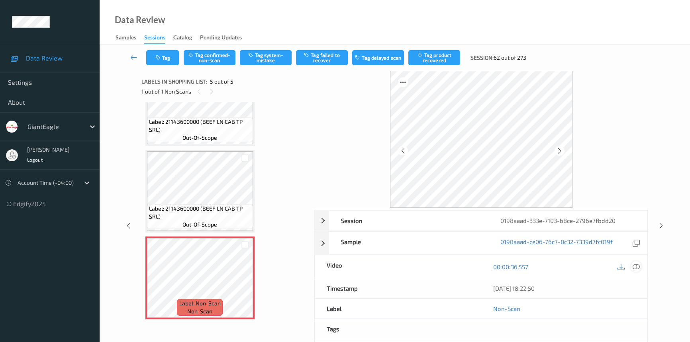
click at [637, 266] on icon at bounding box center [635, 266] width 7 height 7
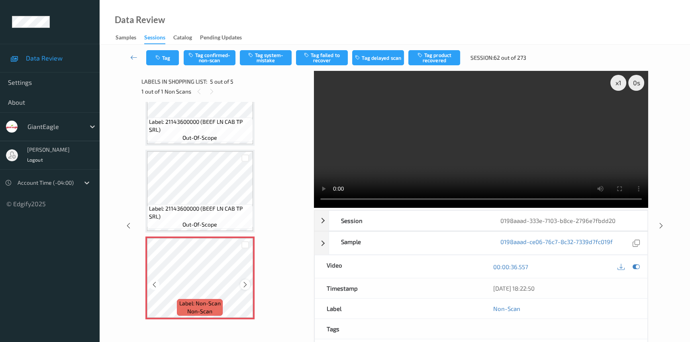
click at [243, 281] on icon at bounding box center [245, 284] width 7 height 7
click at [243, 283] on icon at bounding box center [245, 284] width 7 height 7
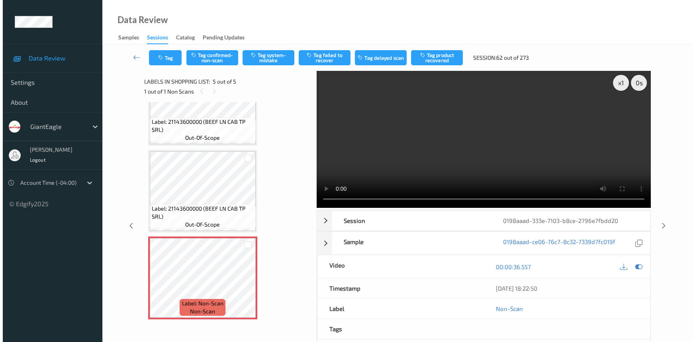
scroll to position [168, 0]
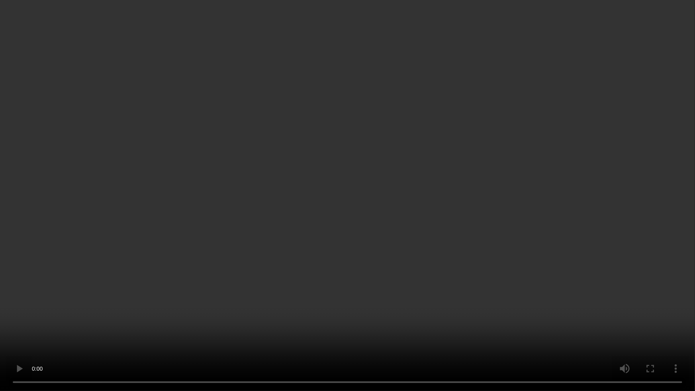
click at [537, 221] on video at bounding box center [347, 195] width 695 height 391
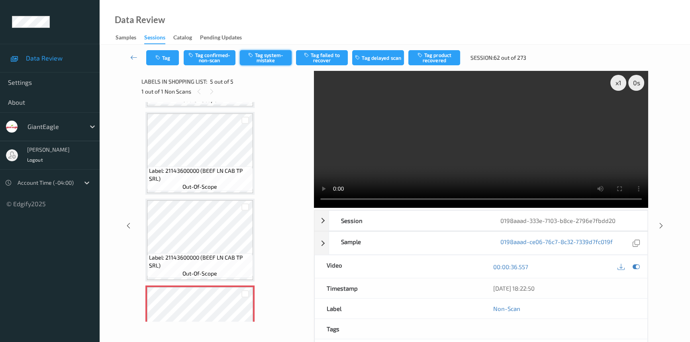
click at [271, 57] on button "Tag system-mistake" at bounding box center [266, 57] width 52 height 15
click at [167, 59] on button "Tag" at bounding box center [162, 57] width 33 height 15
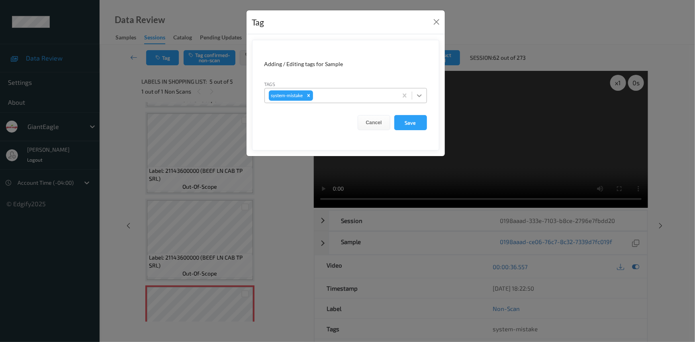
click at [420, 97] on icon at bounding box center [419, 96] width 8 height 8
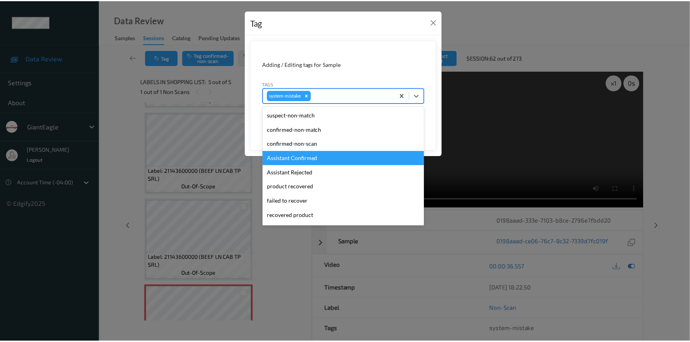
scroll to position [72, 0]
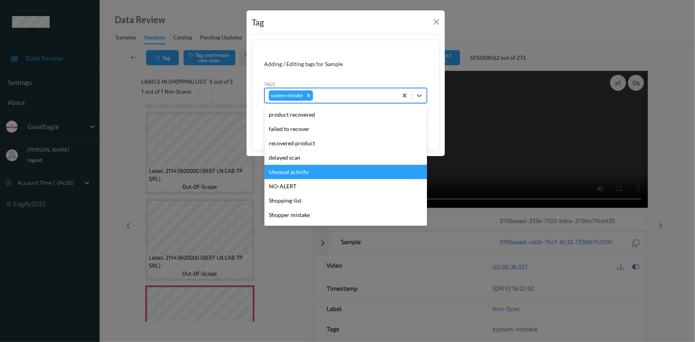
click at [277, 171] on div "Unusual activity" at bounding box center [345, 172] width 162 height 14
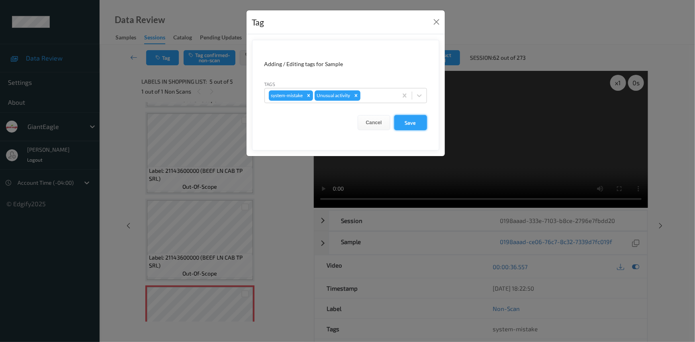
click at [415, 121] on button "Save" at bounding box center [410, 122] width 33 height 15
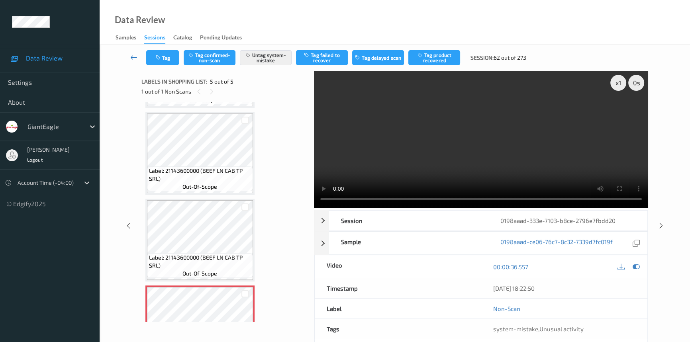
click at [131, 53] on icon at bounding box center [133, 57] width 7 height 8
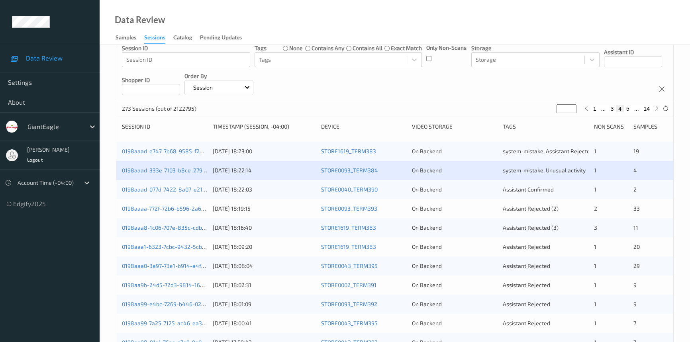
scroll to position [72, 0]
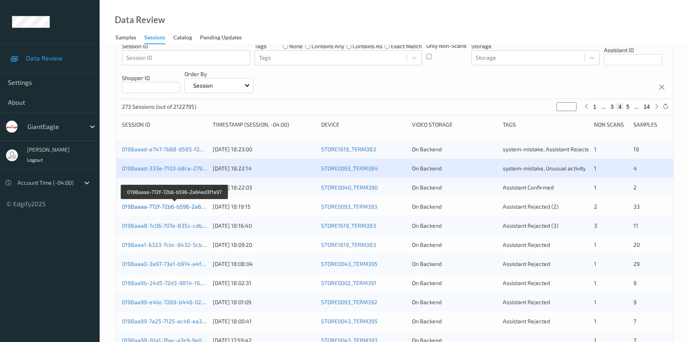
click at [152, 203] on link "0198aaaa-772f-72b6-b596-2a64ed3f1a97" at bounding box center [175, 206] width 106 height 7
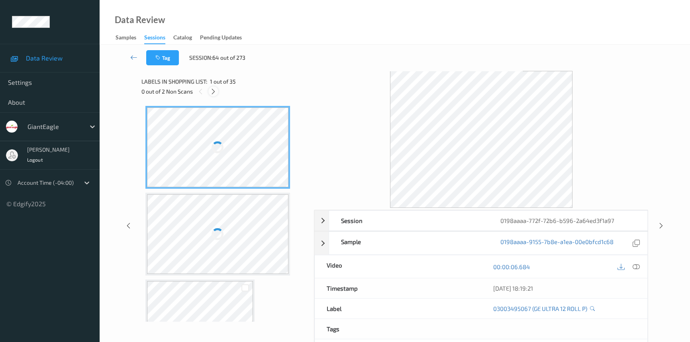
click at [215, 90] on icon at bounding box center [213, 91] width 7 height 7
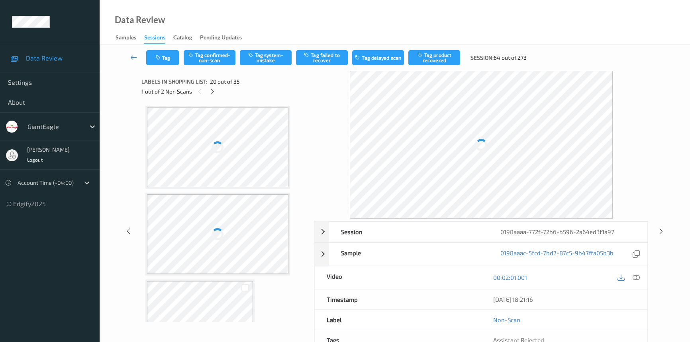
scroll to position [1561, 0]
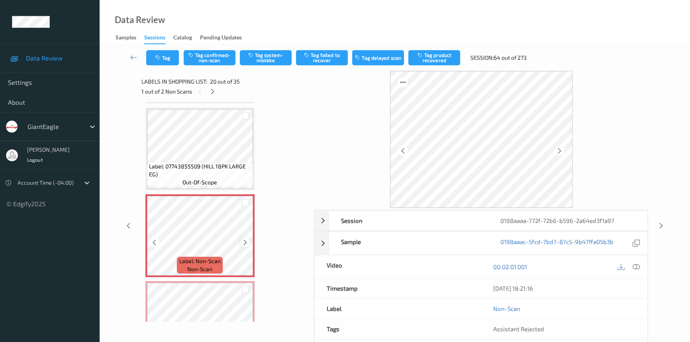
click at [242, 239] on icon at bounding box center [245, 242] width 7 height 7
click at [636, 266] on icon at bounding box center [635, 266] width 7 height 7
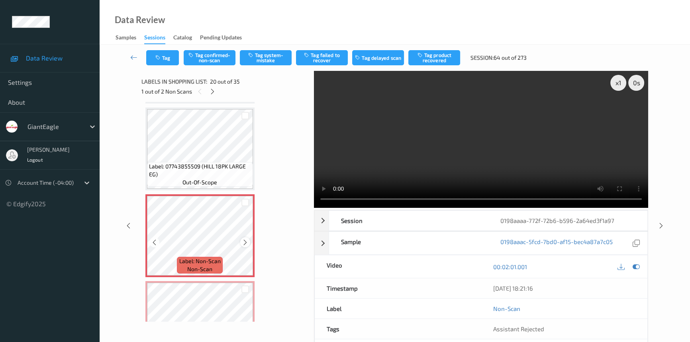
click at [246, 239] on icon at bounding box center [245, 242] width 7 height 7
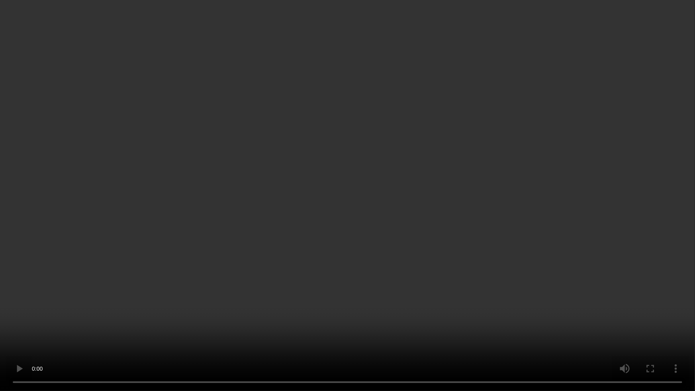
click at [303, 342] on video at bounding box center [347, 195] width 695 height 391
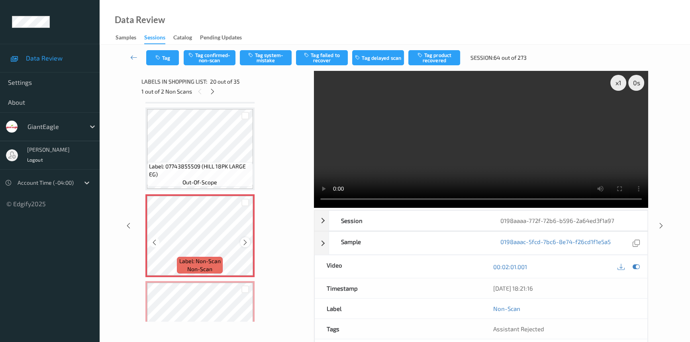
click at [242, 239] on icon at bounding box center [245, 242] width 7 height 7
click at [456, 137] on video at bounding box center [481, 139] width 334 height 137
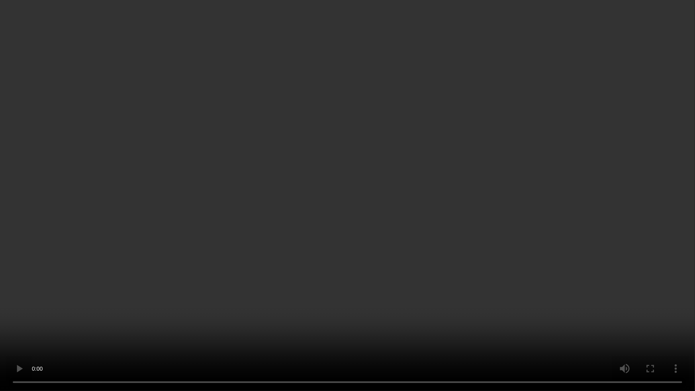
click at [378, 200] on video at bounding box center [347, 195] width 695 height 391
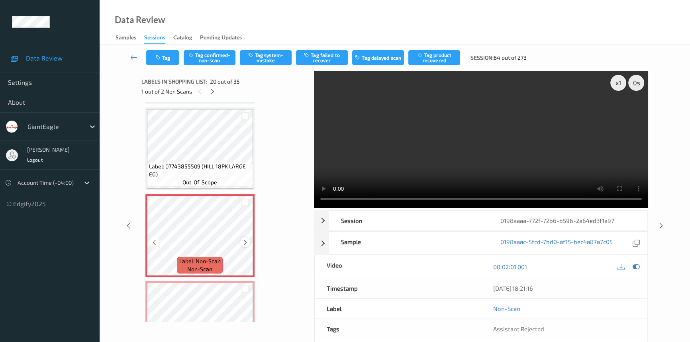
click at [247, 239] on icon at bounding box center [245, 242] width 7 height 7
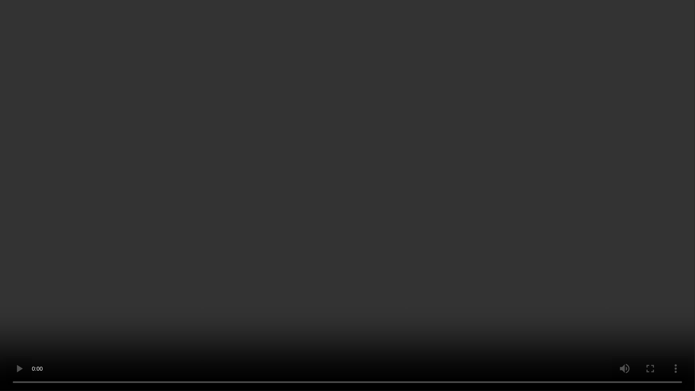
drag, startPoint x: 512, startPoint y: 291, endPoint x: 568, endPoint y: 304, distance: 57.7
click at [514, 291] on video at bounding box center [347, 195] width 695 height 391
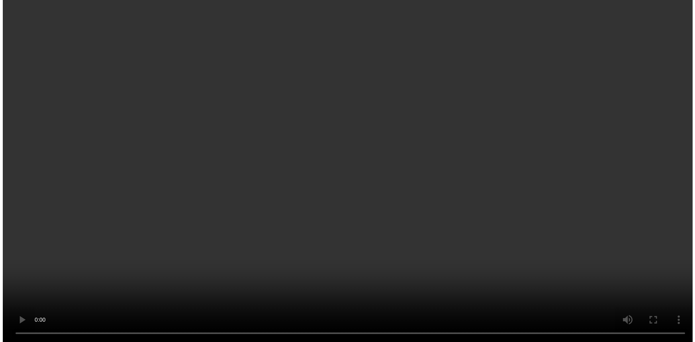
scroll to position [1633, 0]
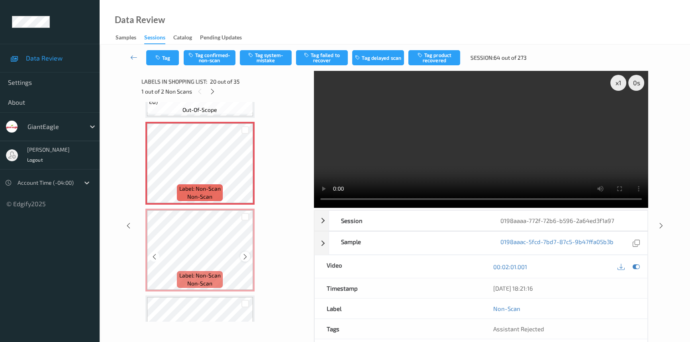
click at [245, 253] on icon at bounding box center [245, 256] width 7 height 7
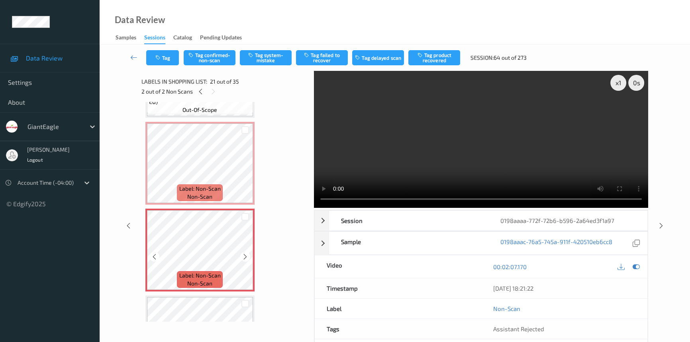
click at [245, 253] on icon at bounding box center [245, 256] width 7 height 7
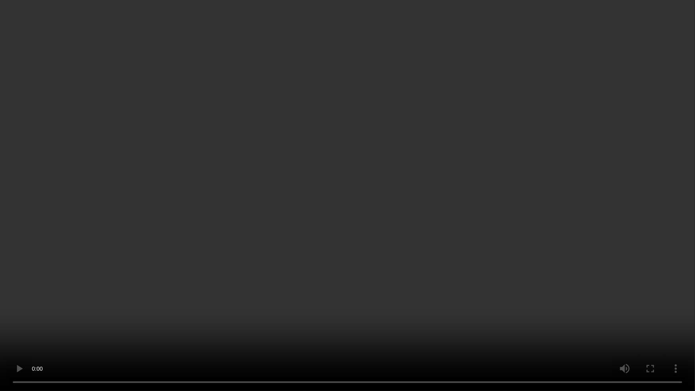
click at [545, 224] on video at bounding box center [347, 195] width 695 height 391
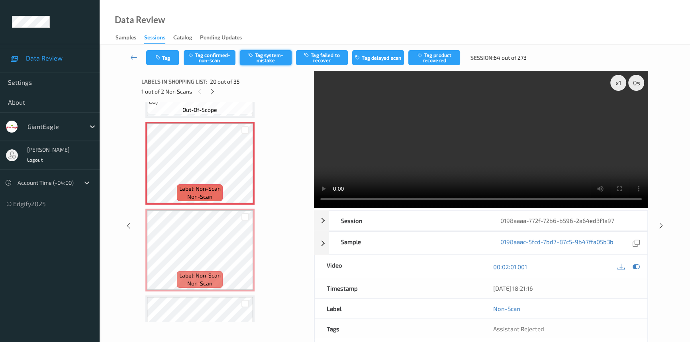
click at [267, 59] on button "Tag system-mistake" at bounding box center [266, 57] width 52 height 15
click at [172, 59] on button "Tag" at bounding box center [162, 57] width 33 height 15
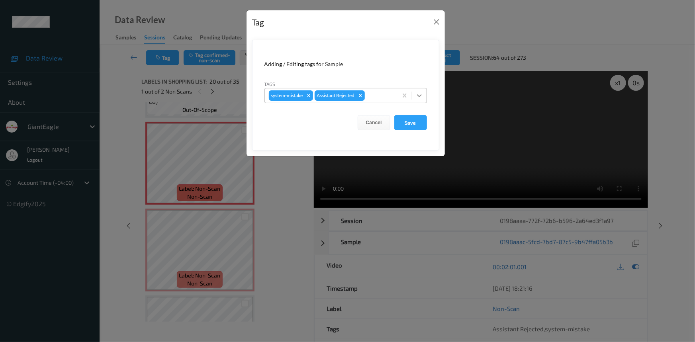
click at [418, 97] on icon at bounding box center [419, 96] width 8 height 8
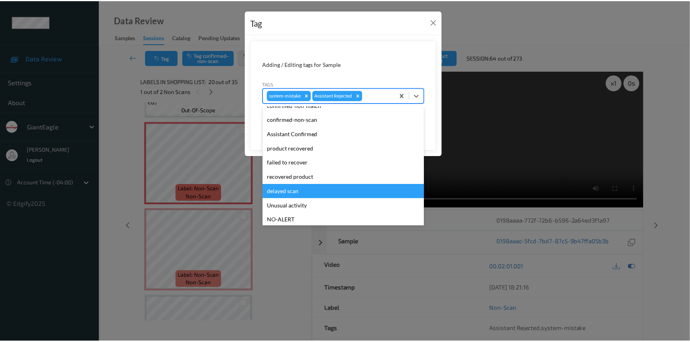
scroll to position [36, 0]
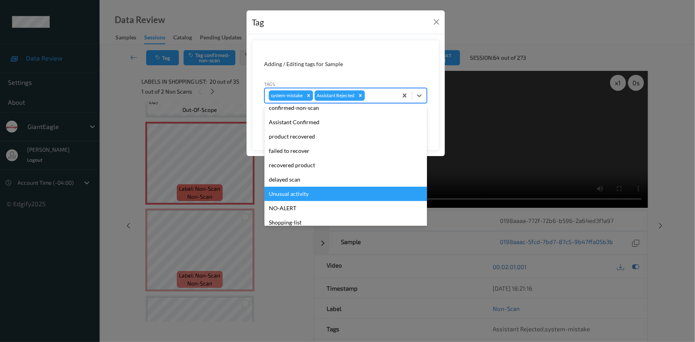
click at [292, 195] on div "Unusual activity" at bounding box center [345, 194] width 162 height 14
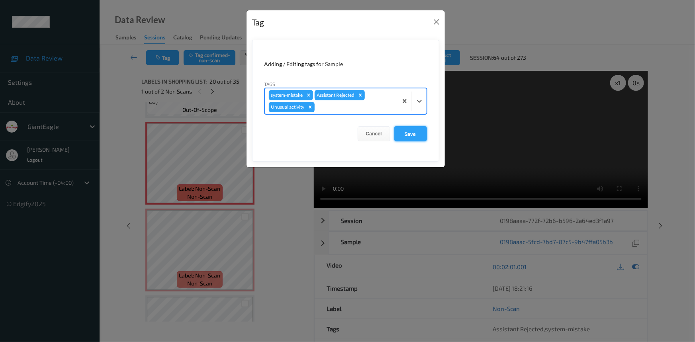
click at [414, 133] on button "Save" at bounding box center [410, 133] width 33 height 15
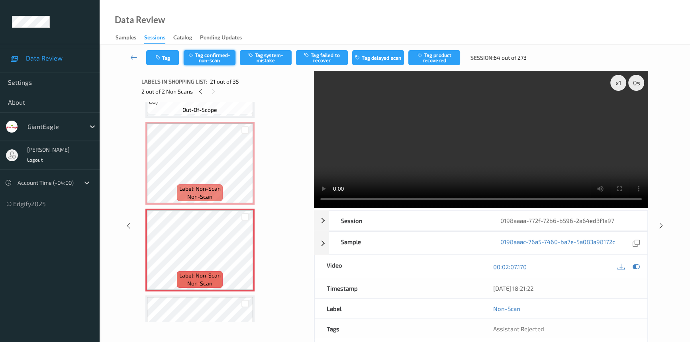
click at [216, 56] on button "Tag confirmed-non-scan" at bounding box center [210, 57] width 52 height 15
click at [338, 56] on button "Tag failed to recover" at bounding box center [322, 57] width 52 height 15
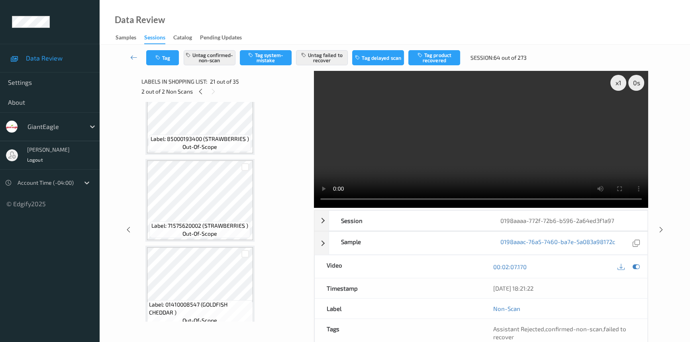
scroll to position [2763, 0]
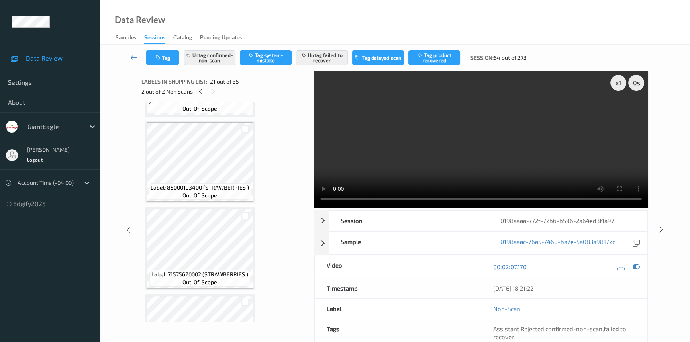
click at [359, 118] on video at bounding box center [481, 139] width 334 height 137
click at [134, 54] on icon at bounding box center [133, 57] width 7 height 8
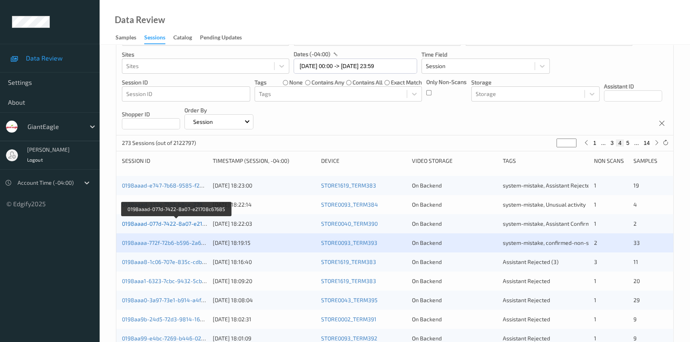
scroll to position [72, 0]
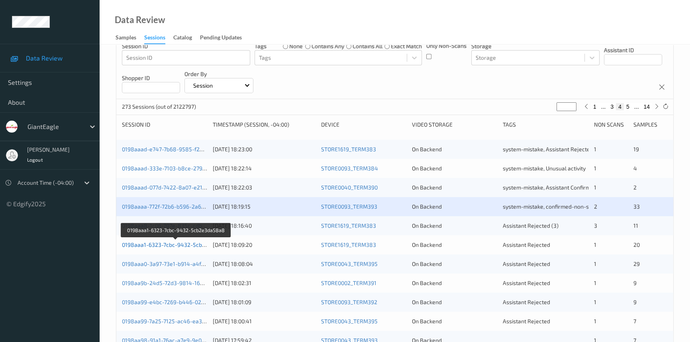
click at [154, 241] on link "0198aaa1-6323-7cbc-9432-5cb2e3da58a8" at bounding box center [176, 244] width 109 height 7
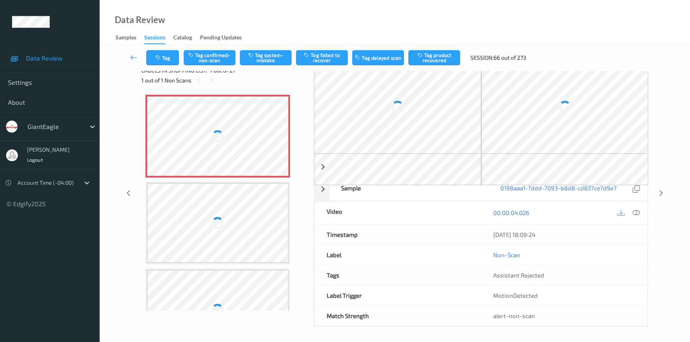
scroll to position [28, 0]
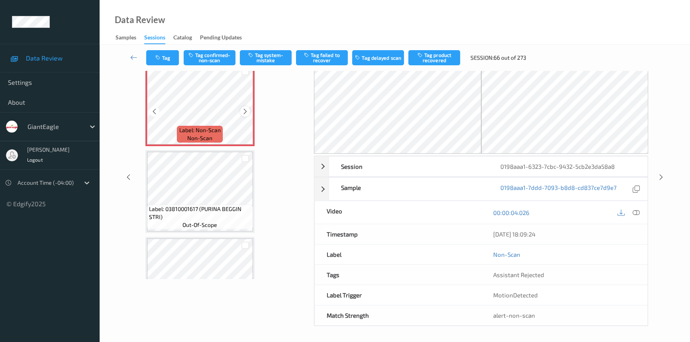
click at [245, 110] on icon at bounding box center [245, 111] width 7 height 7
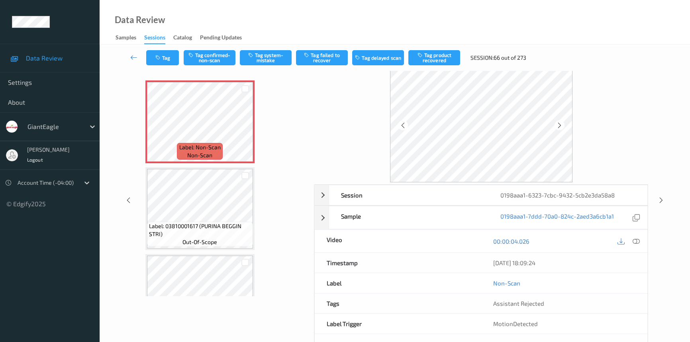
scroll to position [0, 0]
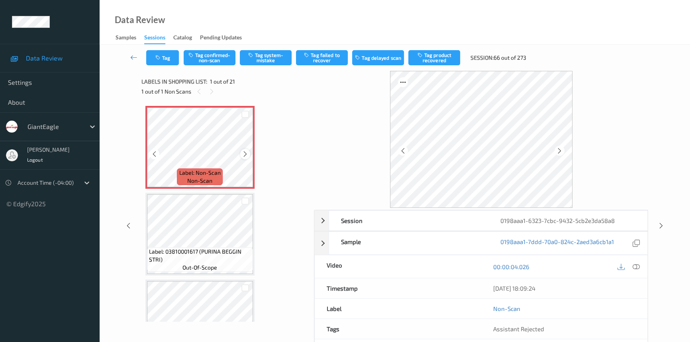
click at [246, 151] on icon at bounding box center [245, 153] width 7 height 7
click at [637, 263] on icon at bounding box center [635, 266] width 7 height 7
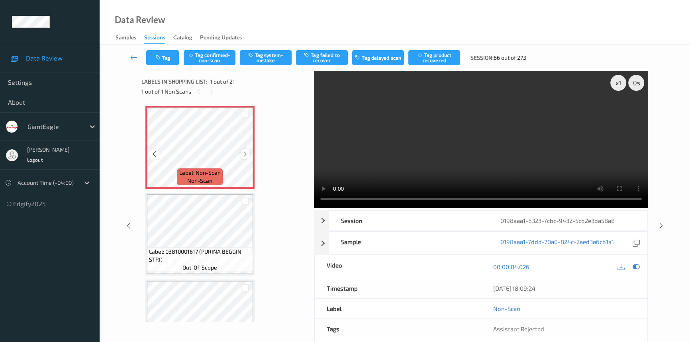
click at [246, 152] on icon at bounding box center [245, 153] width 7 height 7
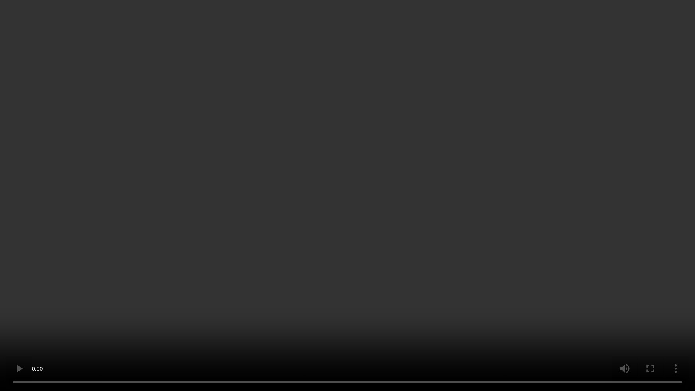
click at [488, 204] on video at bounding box center [347, 195] width 695 height 391
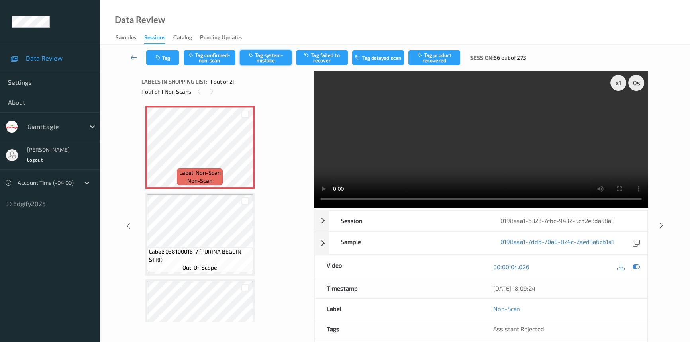
click at [275, 59] on button "Tag system-mistake" at bounding box center [266, 57] width 52 height 15
click at [133, 53] on link at bounding box center [133, 57] width 25 height 15
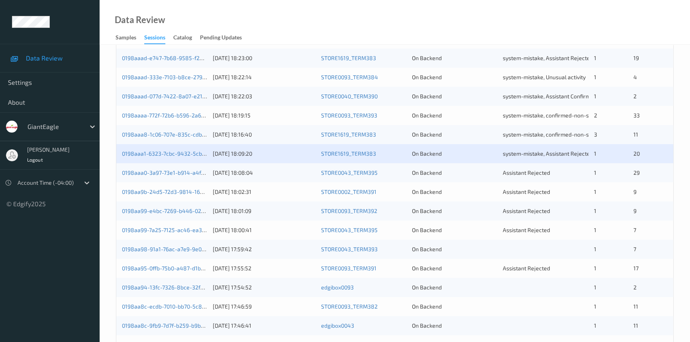
scroll to position [181, 0]
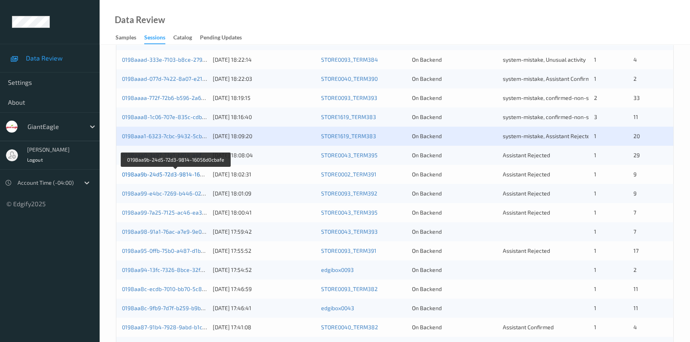
click at [181, 172] on link "0198aa9b-24d5-72d3-9814-16056d0cbafe" at bounding box center [176, 174] width 108 height 7
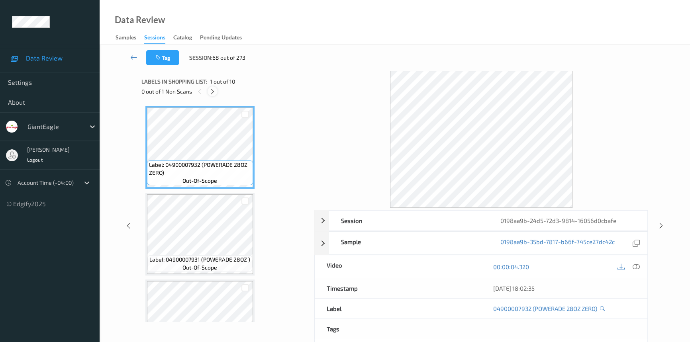
click at [210, 89] on icon at bounding box center [212, 91] width 7 height 7
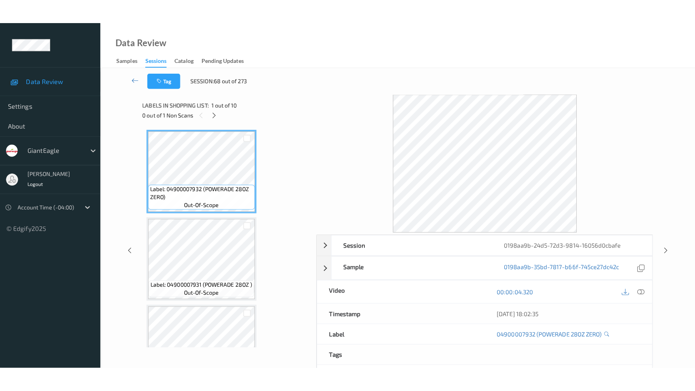
scroll to position [649, 0]
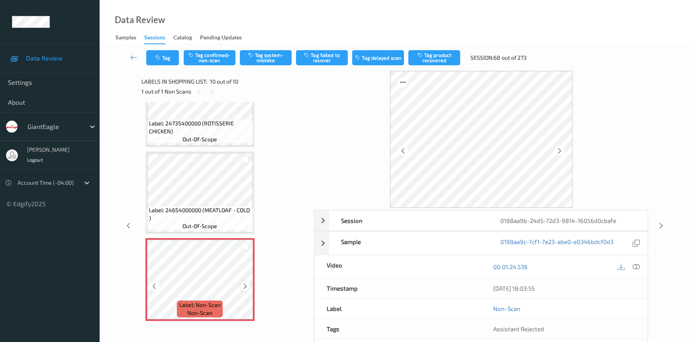
click at [246, 283] on icon at bounding box center [245, 286] width 7 height 7
click at [637, 264] on icon at bounding box center [635, 266] width 7 height 7
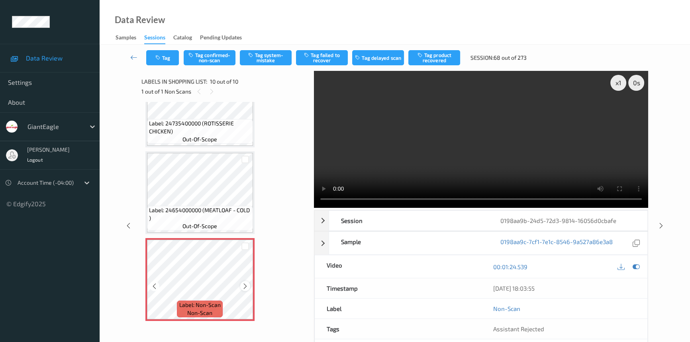
click at [246, 284] on icon at bounding box center [245, 286] width 7 height 7
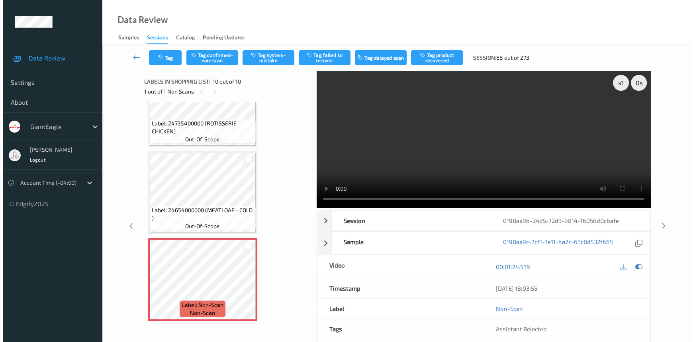
scroll to position [600, 0]
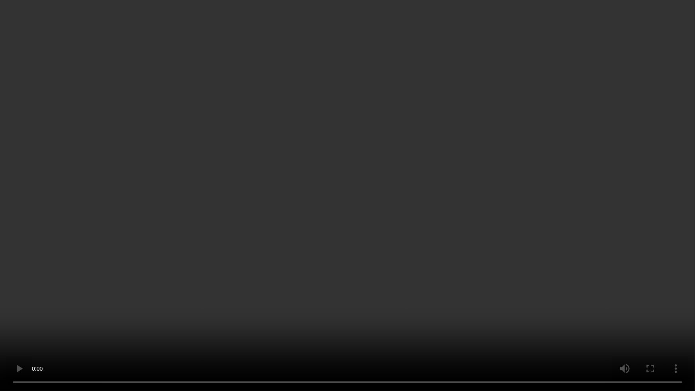
click at [482, 239] on video at bounding box center [347, 195] width 695 height 391
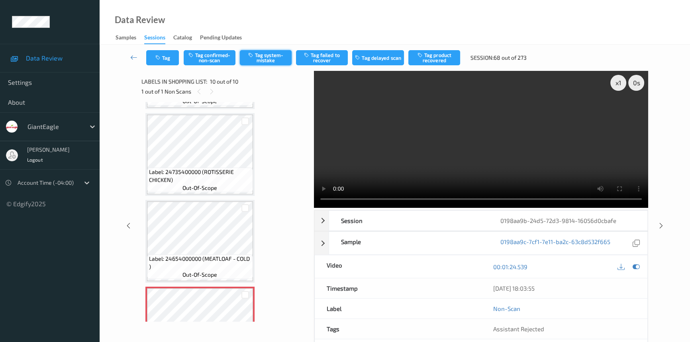
click at [269, 60] on button "Tag system-mistake" at bounding box center [266, 57] width 52 height 15
click at [171, 61] on button "Tag" at bounding box center [162, 57] width 33 height 15
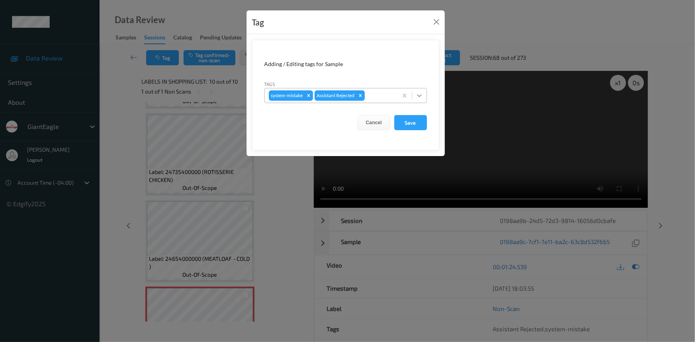
click at [420, 96] on icon at bounding box center [419, 95] width 5 height 3
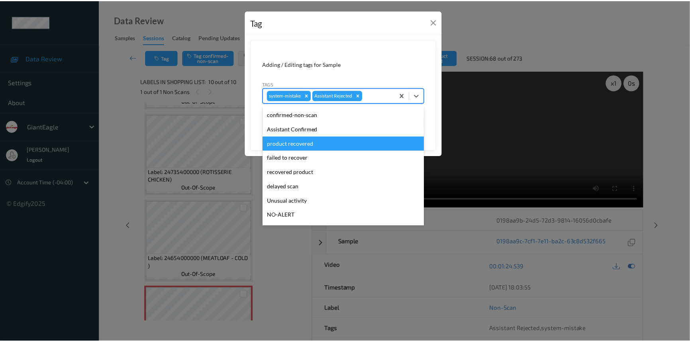
scroll to position [36, 0]
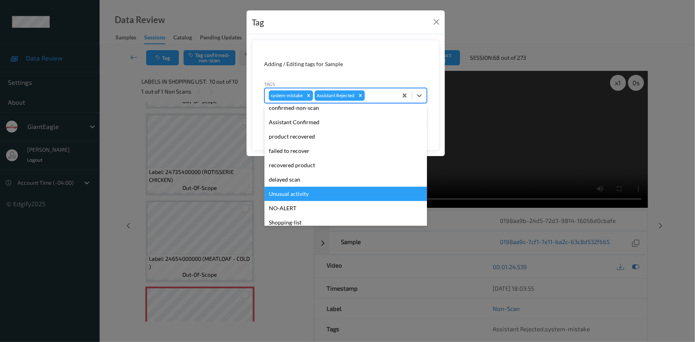
click at [277, 192] on div "Unusual activity" at bounding box center [345, 194] width 162 height 14
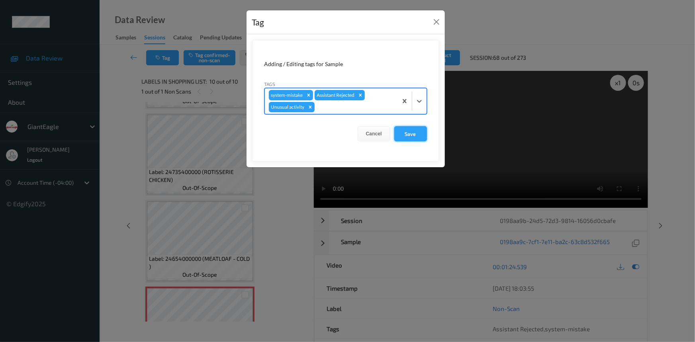
click at [406, 130] on button "Save" at bounding box center [410, 133] width 33 height 15
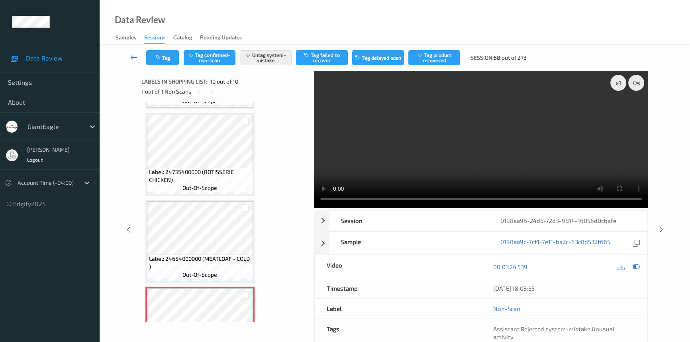
click at [131, 51] on link at bounding box center [133, 57] width 25 height 15
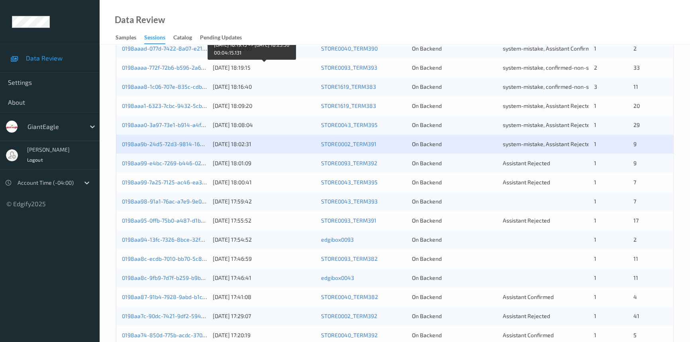
scroll to position [217, 0]
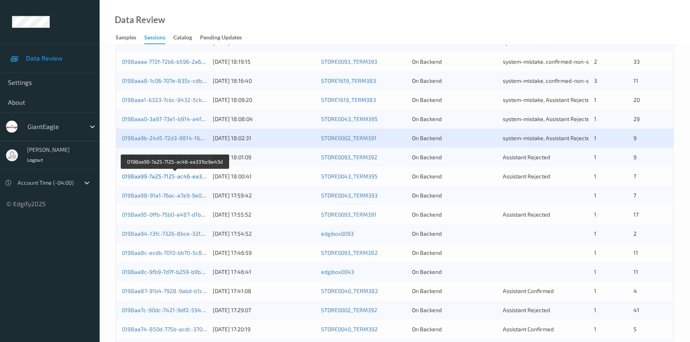
click at [153, 174] on link "0198aa99-7a25-7125-ac46-ea331bc6e43d" at bounding box center [176, 176] width 108 height 7
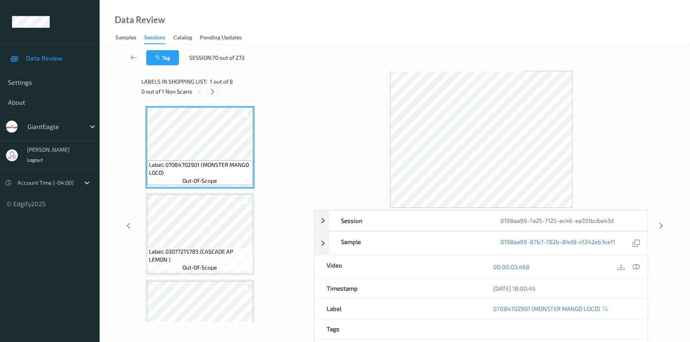
click at [213, 92] on icon at bounding box center [212, 91] width 7 height 7
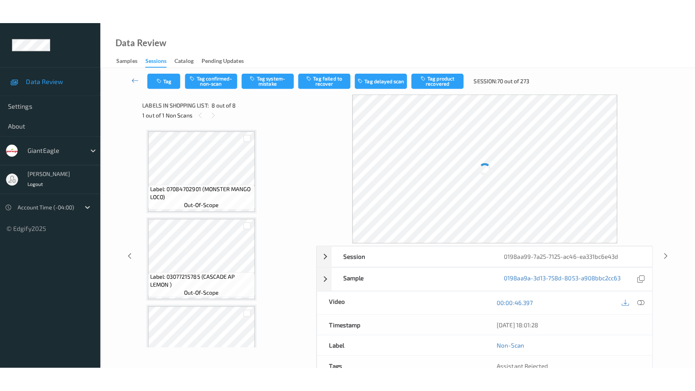
scroll to position [476, 0]
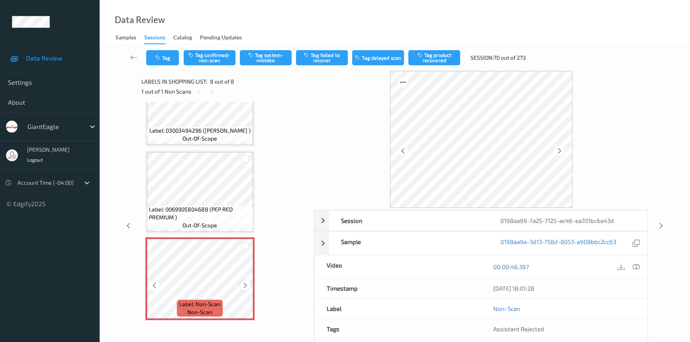
click at [247, 282] on icon at bounding box center [245, 285] width 7 height 7
click at [638, 266] on icon at bounding box center [635, 266] width 7 height 7
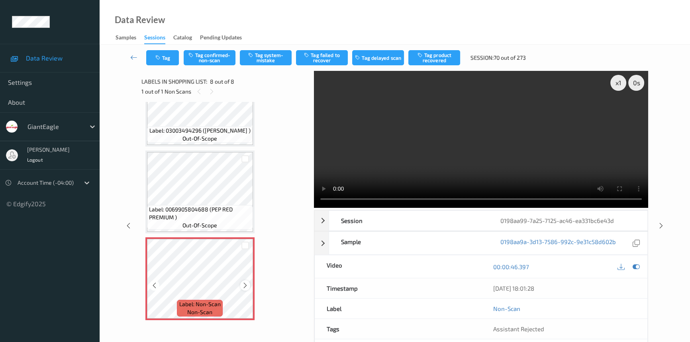
click at [245, 282] on icon at bounding box center [245, 285] width 7 height 7
click at [246, 282] on icon at bounding box center [245, 285] width 7 height 7
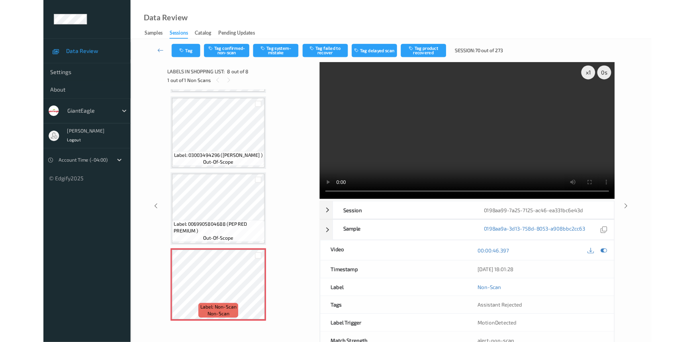
scroll to position [427, 0]
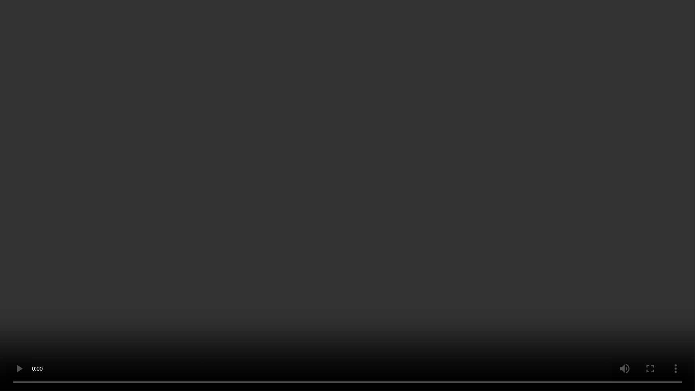
click at [513, 220] on video at bounding box center [347, 195] width 695 height 391
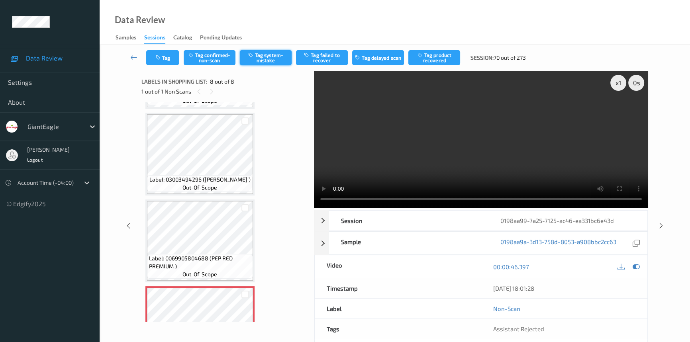
click at [259, 56] on button "Tag system-mistake" at bounding box center [266, 57] width 52 height 15
click at [168, 58] on button "Tag" at bounding box center [162, 57] width 33 height 15
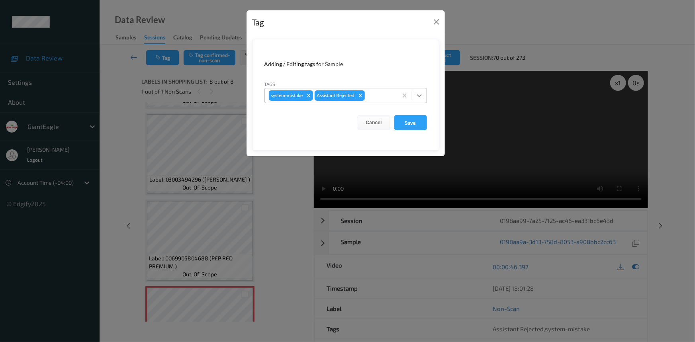
click at [416, 95] on icon at bounding box center [419, 96] width 8 height 8
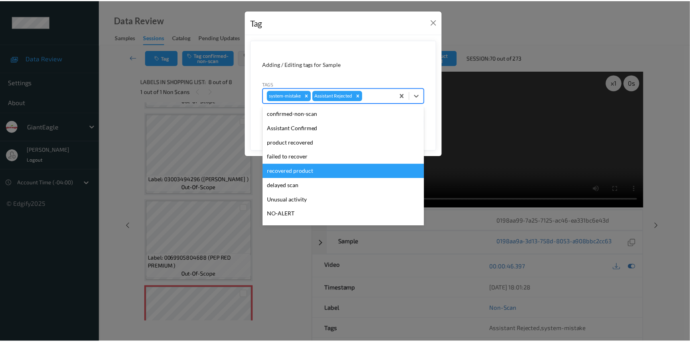
scroll to position [36, 0]
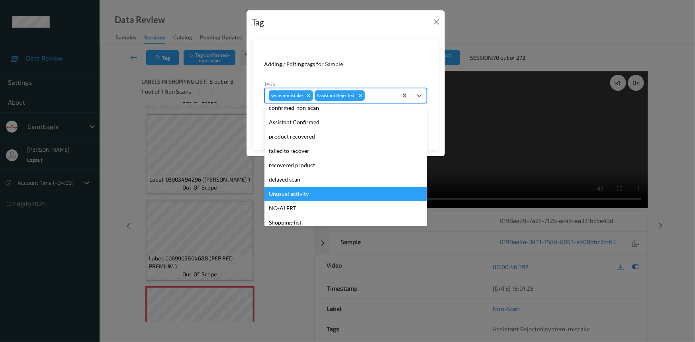
click at [295, 195] on div "Unusual activity" at bounding box center [345, 194] width 162 height 14
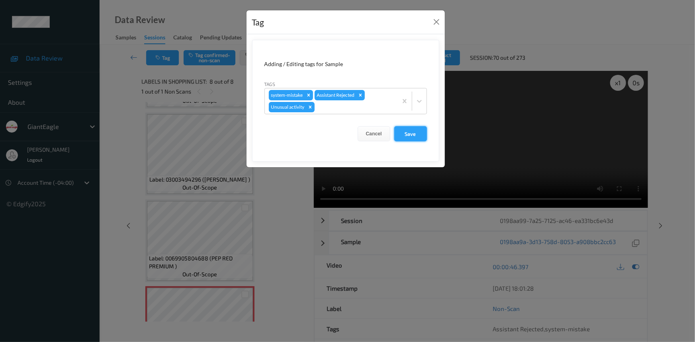
click at [412, 131] on button "Save" at bounding box center [410, 133] width 33 height 15
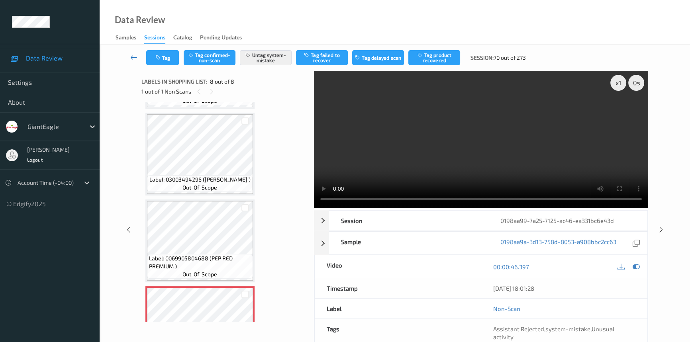
click at [133, 54] on icon at bounding box center [133, 57] width 7 height 8
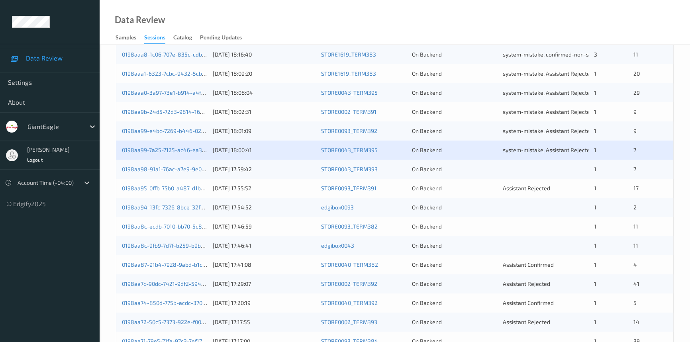
scroll to position [253, 0]
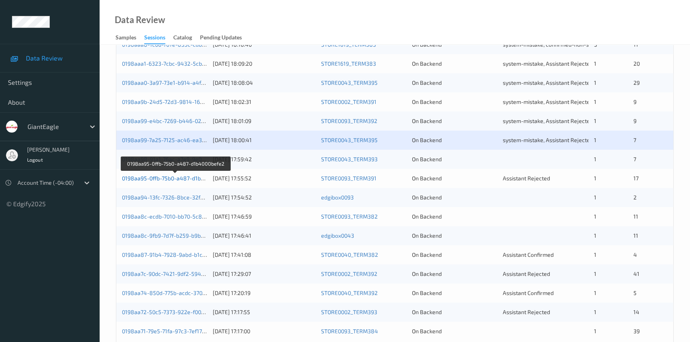
click at [155, 178] on link "0198aa95-0ffb-75b0-a487-d1b4000befe2" at bounding box center [175, 178] width 107 height 7
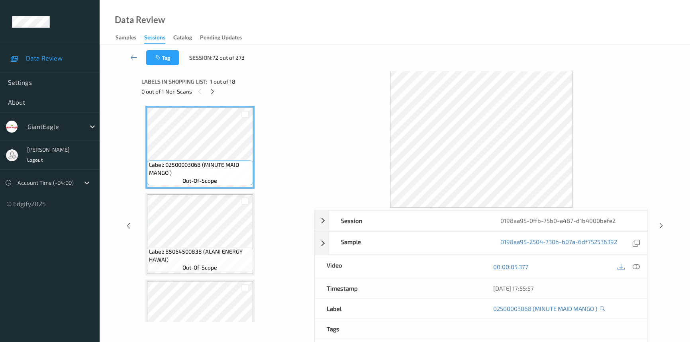
drag, startPoint x: 213, startPoint y: 91, endPoint x: 215, endPoint y: 101, distance: 10.2
click at [213, 94] on icon at bounding box center [212, 91] width 7 height 7
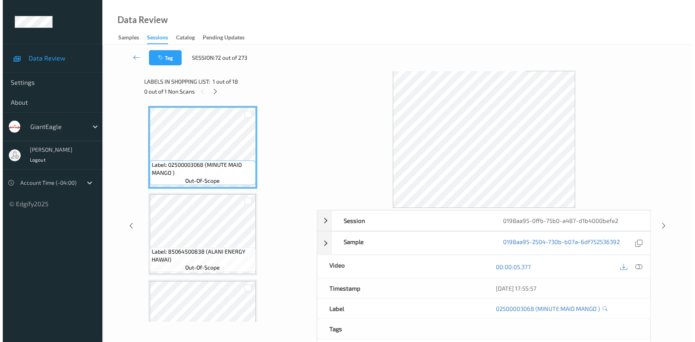
scroll to position [350, 0]
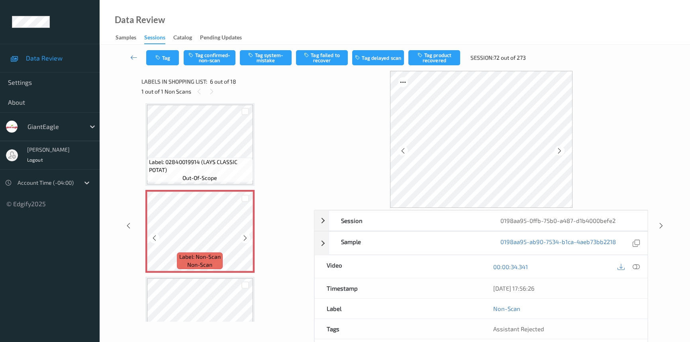
click at [245, 236] on icon at bounding box center [245, 238] width 7 height 7
click at [636, 264] on icon at bounding box center [635, 266] width 7 height 7
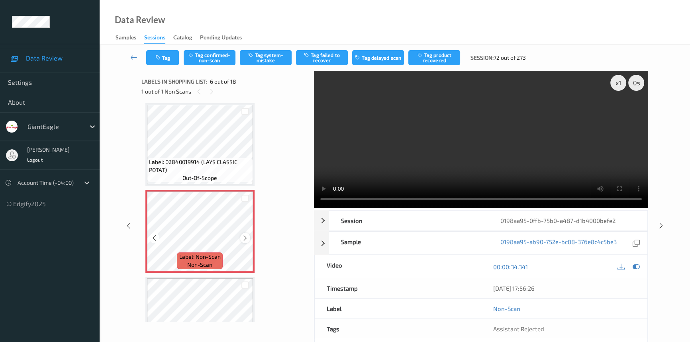
click at [245, 235] on icon at bounding box center [245, 238] width 7 height 7
click at [246, 236] on icon at bounding box center [245, 238] width 7 height 7
click at [245, 235] on icon at bounding box center [245, 238] width 7 height 7
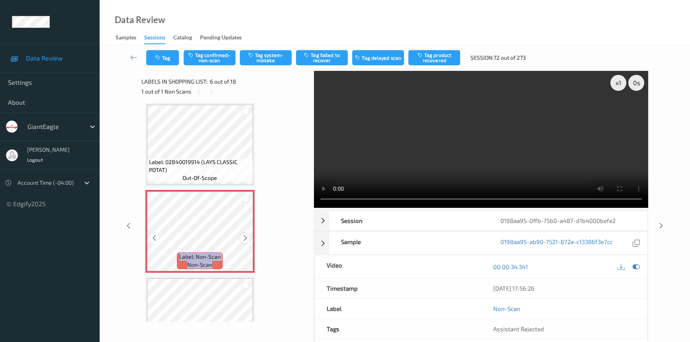
click at [244, 235] on icon at bounding box center [245, 238] width 7 height 7
click at [496, 162] on video at bounding box center [481, 139] width 334 height 137
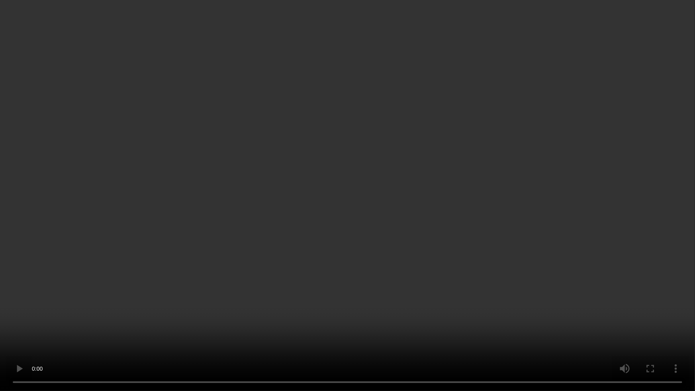
click at [422, 238] on video at bounding box center [347, 195] width 695 height 391
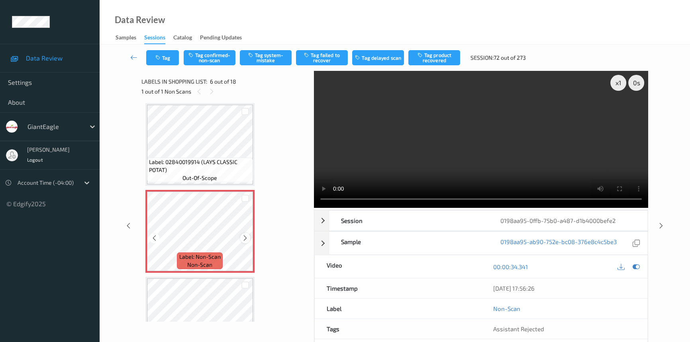
click at [245, 236] on icon at bounding box center [245, 238] width 7 height 7
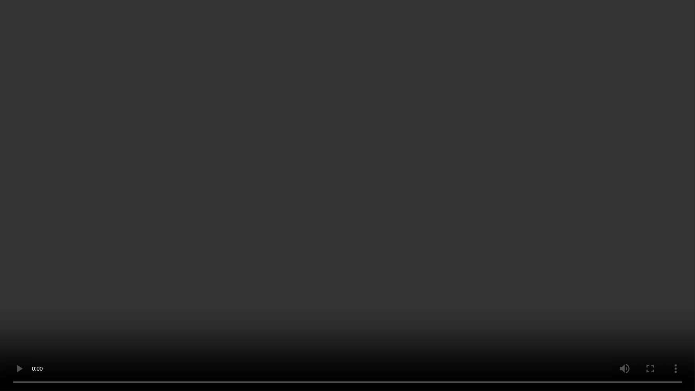
click at [453, 227] on video at bounding box center [347, 195] width 695 height 391
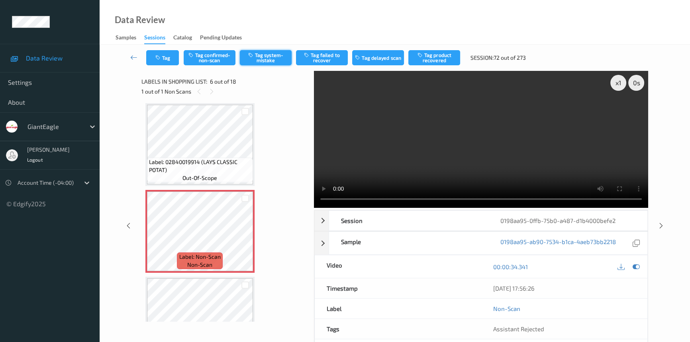
click at [263, 56] on button "Tag system-mistake" at bounding box center [266, 57] width 52 height 15
click at [163, 55] on button "Tag" at bounding box center [162, 57] width 33 height 15
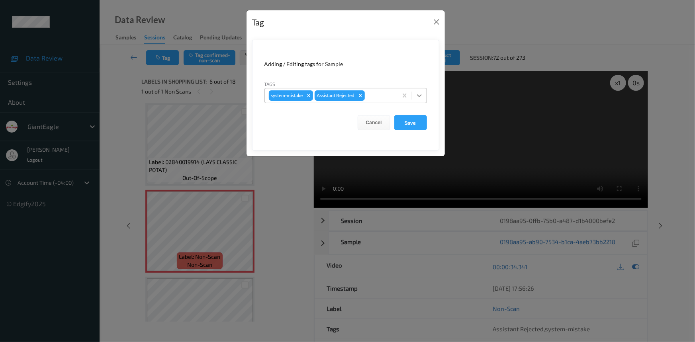
click at [416, 96] on icon at bounding box center [419, 96] width 8 height 8
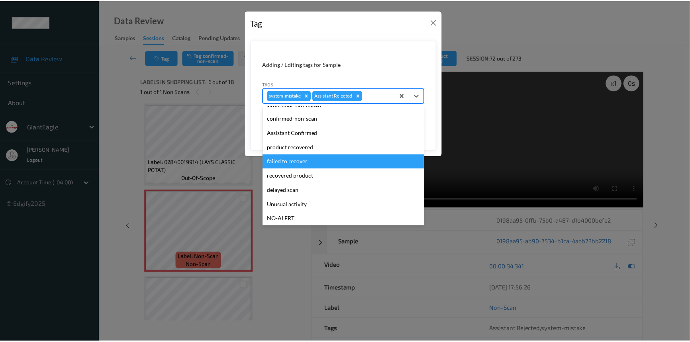
scroll to position [36, 0]
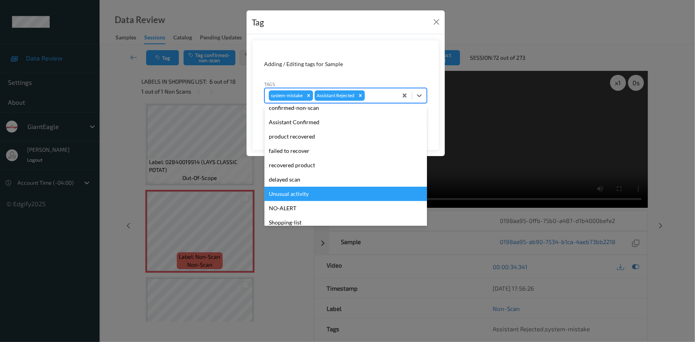
drag, startPoint x: 280, startPoint y: 194, endPoint x: 317, endPoint y: 169, distance: 44.4
click at [280, 193] on div "Unusual activity" at bounding box center [345, 194] width 162 height 14
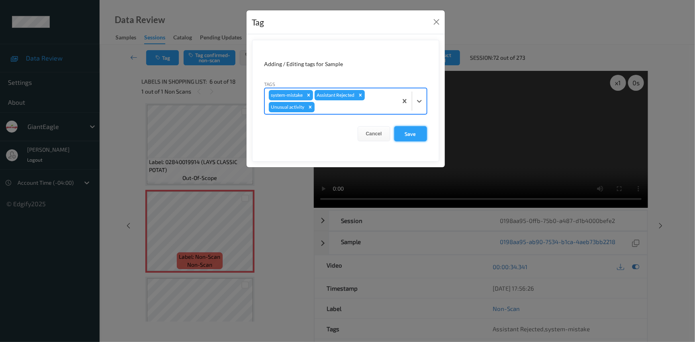
click at [406, 130] on button "Save" at bounding box center [410, 133] width 33 height 15
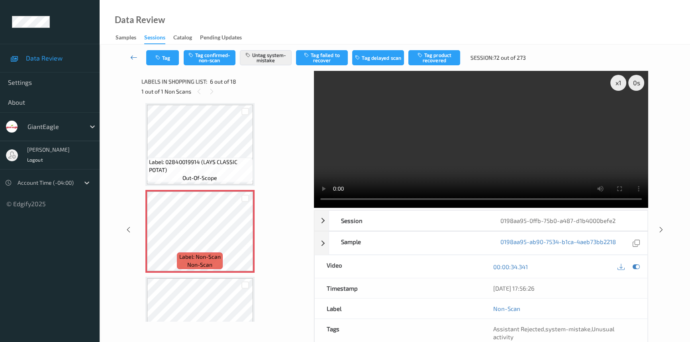
click at [133, 52] on link at bounding box center [133, 57] width 25 height 15
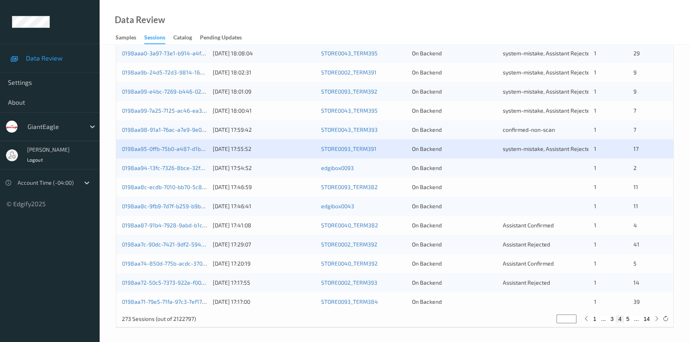
scroll to position [284, 0]
click at [154, 186] on link "0198aa8c-ecdb-7010-bb70-5c8fa9a3487d" at bounding box center [176, 185] width 108 height 7
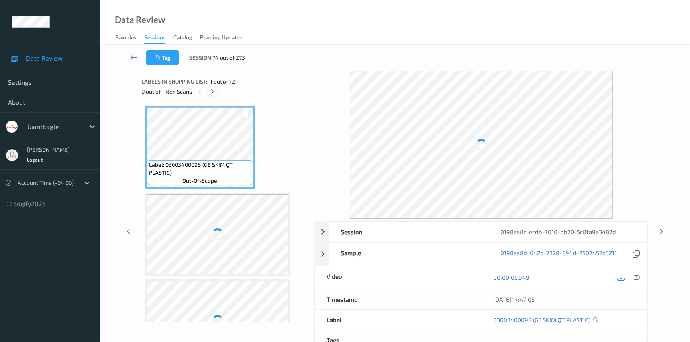
click at [213, 90] on icon at bounding box center [212, 91] width 7 height 7
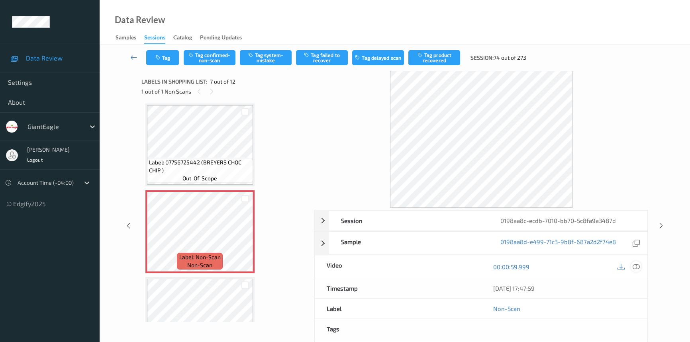
click at [633, 266] on icon at bounding box center [635, 266] width 7 height 7
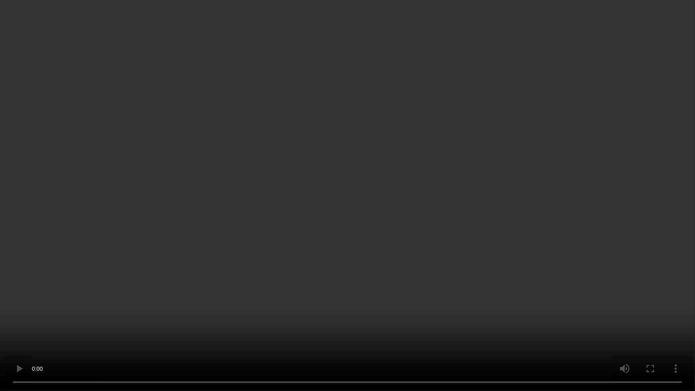
drag, startPoint x: 479, startPoint y: 265, endPoint x: 487, endPoint y: 265, distance: 8.0
click at [481, 265] on video at bounding box center [347, 195] width 695 height 391
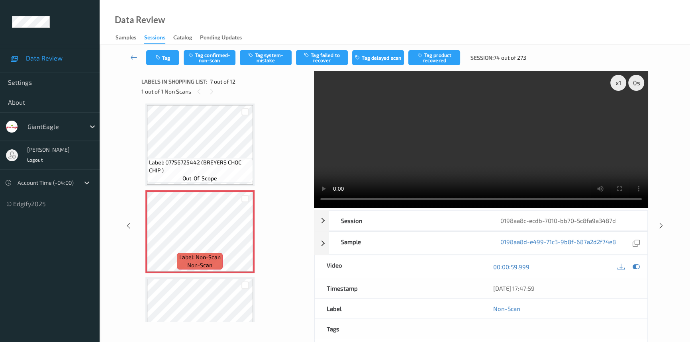
click at [432, 137] on video at bounding box center [481, 139] width 334 height 137
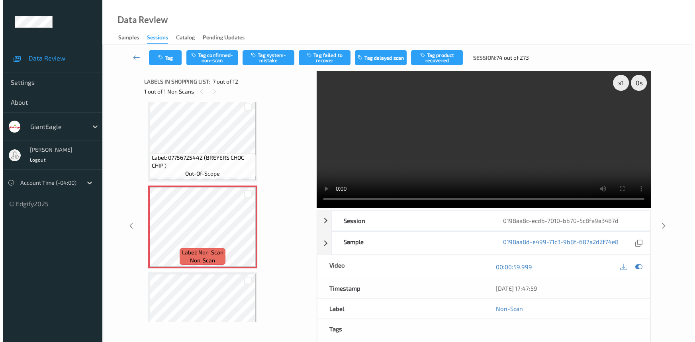
scroll to position [438, 0]
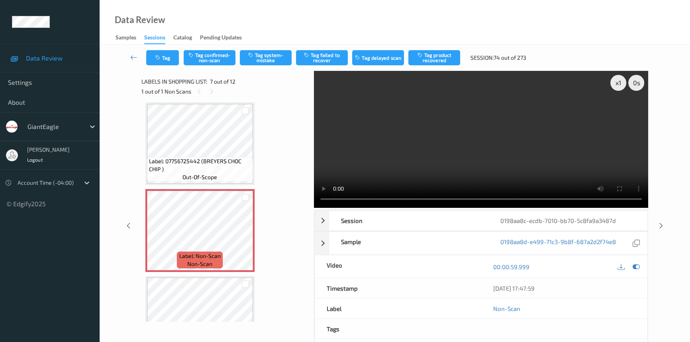
click at [479, 160] on video at bounding box center [481, 139] width 334 height 137
click at [474, 167] on video at bounding box center [481, 139] width 334 height 137
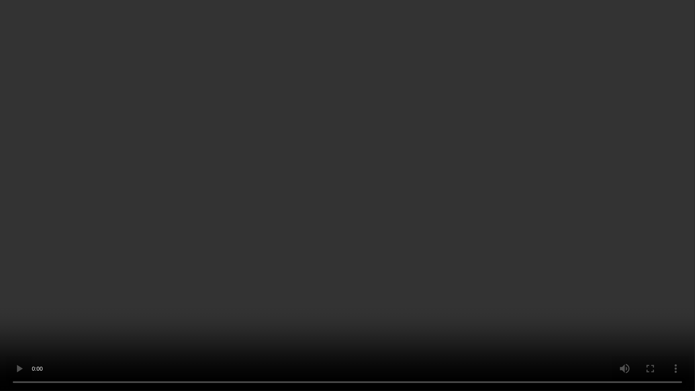
click at [454, 254] on video at bounding box center [347, 195] width 695 height 391
click at [390, 227] on video at bounding box center [347, 195] width 695 height 391
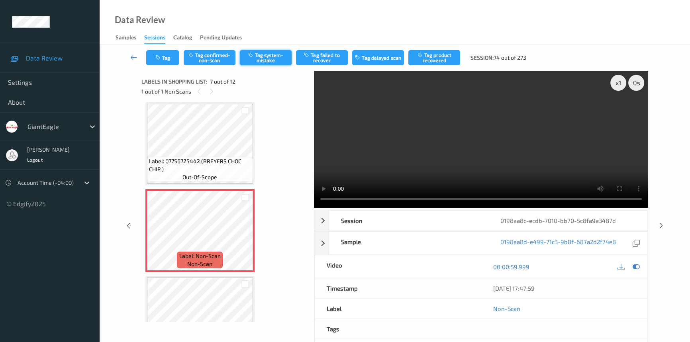
drag, startPoint x: 256, startPoint y: 53, endPoint x: 250, endPoint y: 55, distance: 6.3
click at [256, 53] on button "Tag system-mistake" at bounding box center [266, 57] width 52 height 15
click at [162, 57] on icon "button" at bounding box center [158, 58] width 7 height 6
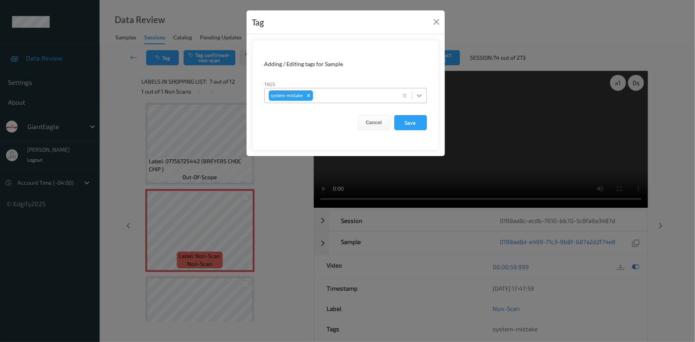
click at [425, 95] on div at bounding box center [419, 95] width 14 height 14
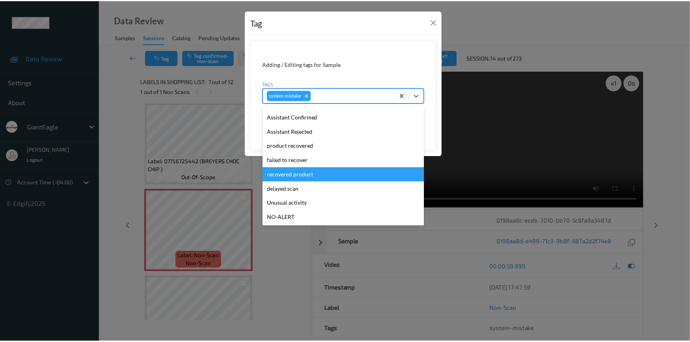
scroll to position [72, 0]
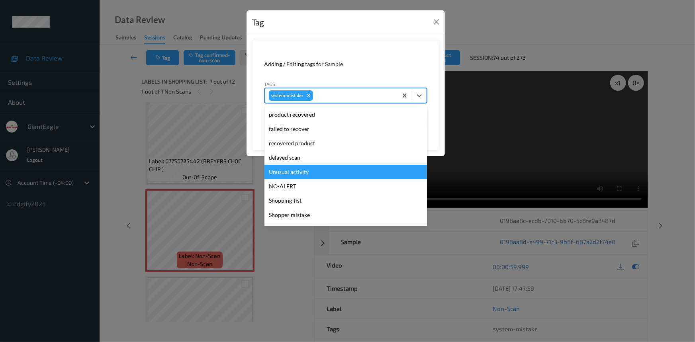
click at [315, 176] on div "Unusual activity" at bounding box center [345, 172] width 162 height 14
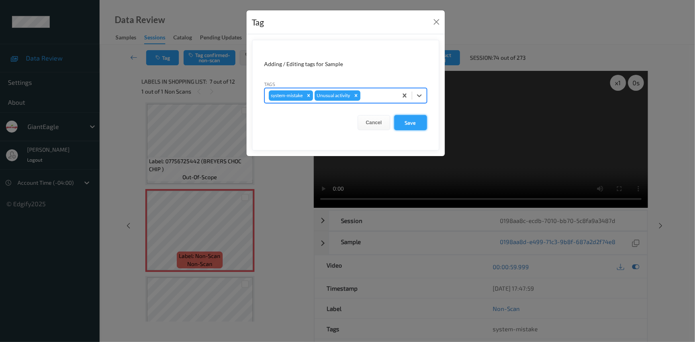
click at [415, 122] on button "Save" at bounding box center [410, 122] width 33 height 15
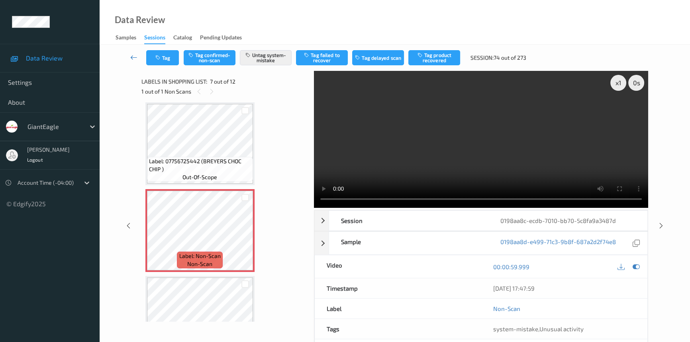
click at [131, 53] on icon at bounding box center [133, 57] width 7 height 8
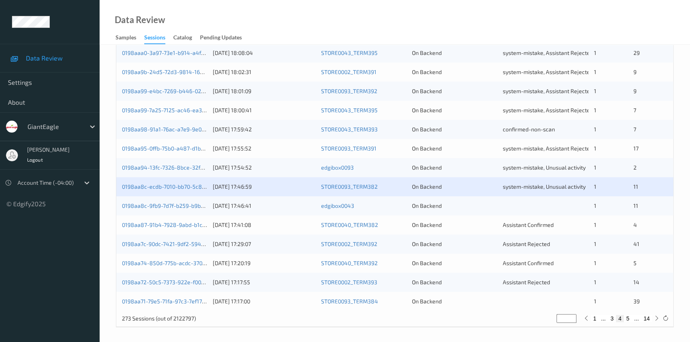
scroll to position [284, 0]
click at [160, 222] on link "0198aa87-91b4-7928-9abd-b1c3716b6ef4" at bounding box center [175, 224] width 107 height 7
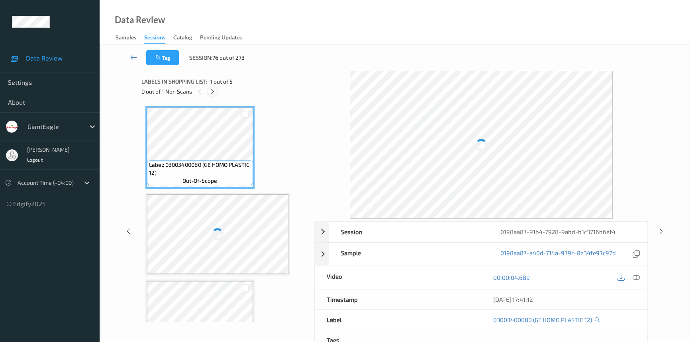
click at [209, 91] on icon at bounding box center [212, 91] width 7 height 7
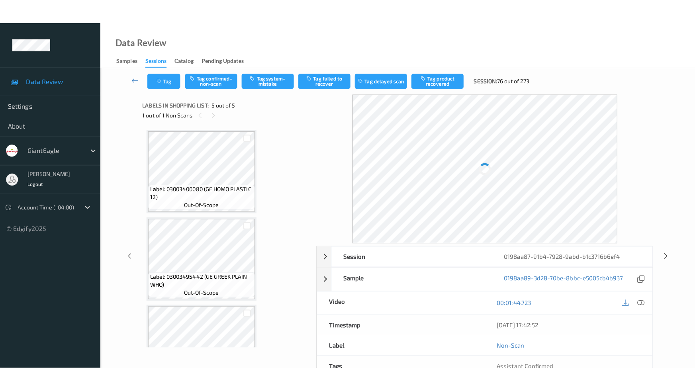
scroll to position [217, 0]
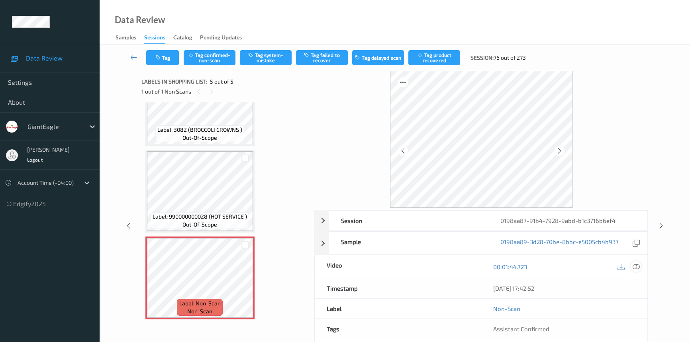
click at [633, 266] on icon at bounding box center [635, 266] width 7 height 7
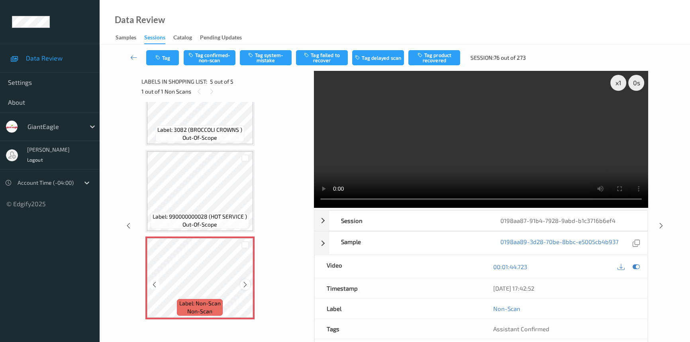
click at [246, 283] on icon at bounding box center [245, 284] width 7 height 7
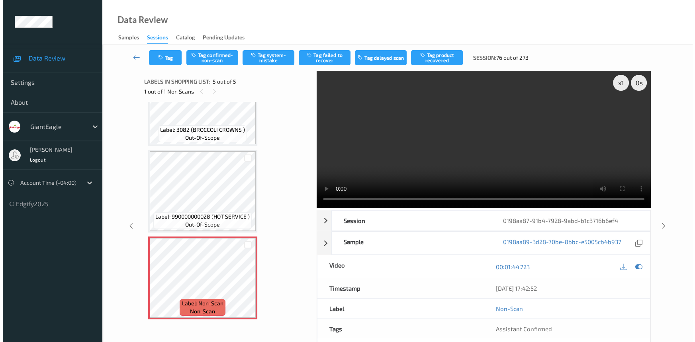
scroll to position [168, 0]
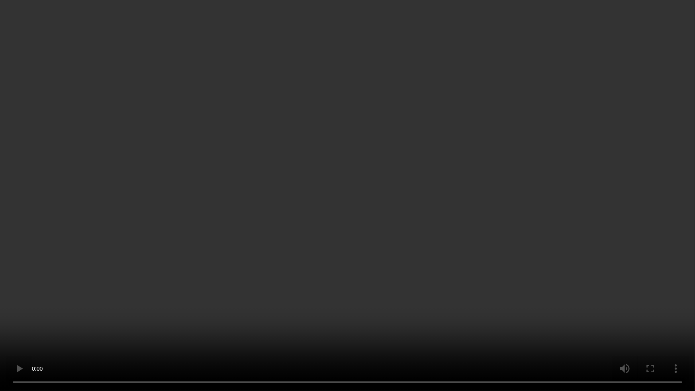
click at [570, 226] on video at bounding box center [347, 195] width 695 height 391
click at [329, 258] on video at bounding box center [347, 195] width 695 height 391
click at [328, 248] on video at bounding box center [347, 195] width 695 height 391
click at [344, 268] on video at bounding box center [347, 195] width 695 height 391
click at [311, 270] on video at bounding box center [347, 195] width 695 height 391
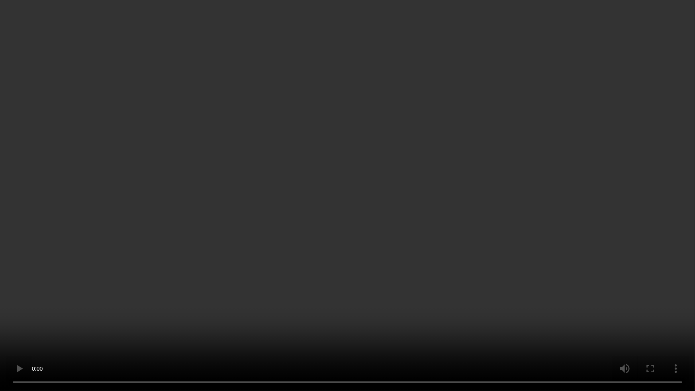
click at [434, 209] on video at bounding box center [347, 195] width 695 height 391
click at [411, 291] on video at bounding box center [347, 195] width 695 height 391
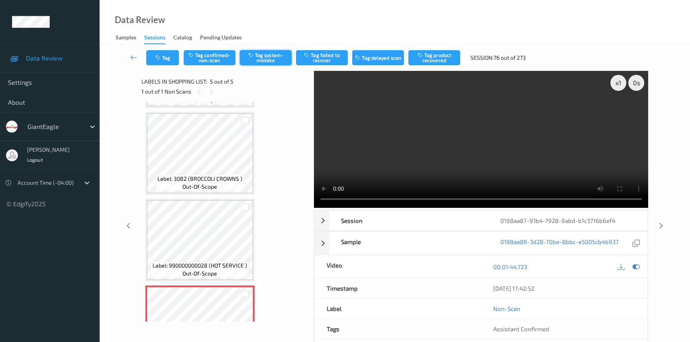
click at [266, 53] on button "Tag system-mistake" at bounding box center [266, 57] width 52 height 15
click at [158, 58] on icon "button" at bounding box center [158, 58] width 7 height 6
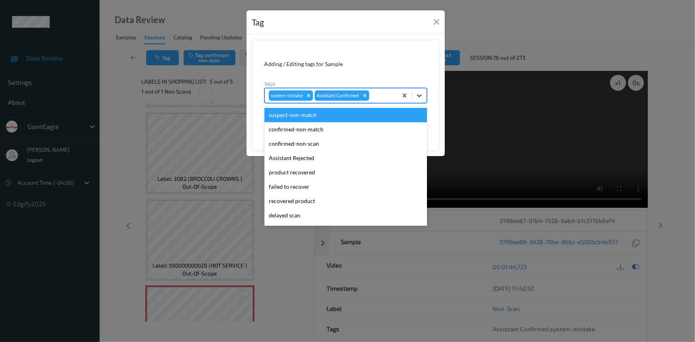
click at [417, 96] on icon at bounding box center [419, 96] width 8 height 8
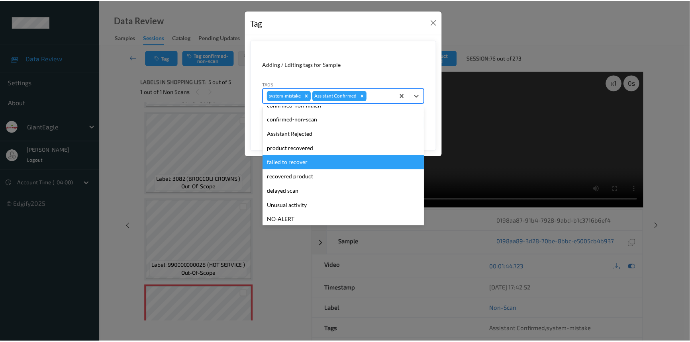
scroll to position [36, 0]
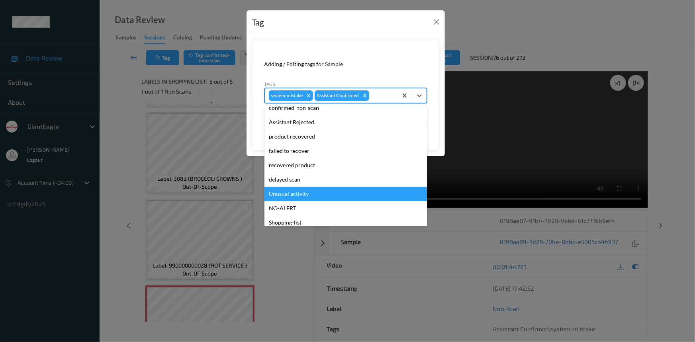
click at [302, 195] on div "Unusual activity" at bounding box center [345, 194] width 162 height 14
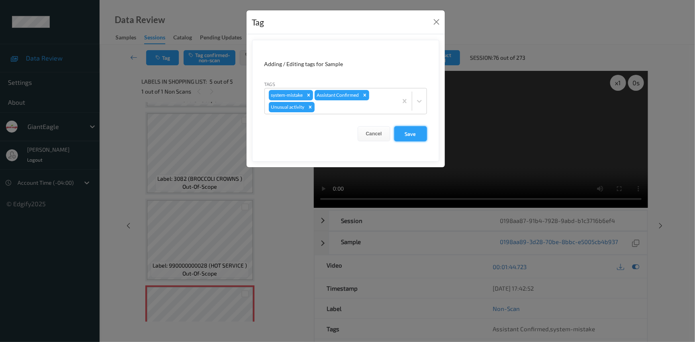
click at [415, 134] on button "Save" at bounding box center [410, 133] width 33 height 15
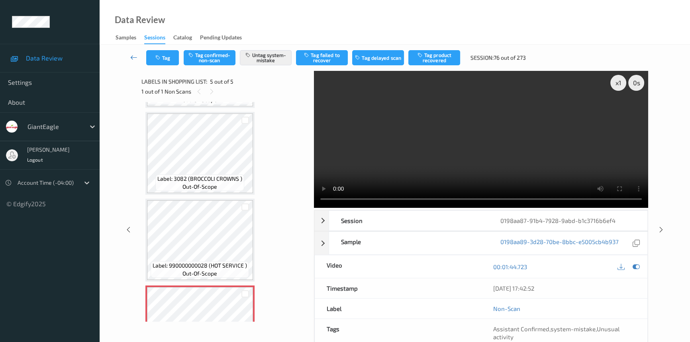
click at [133, 54] on icon at bounding box center [133, 57] width 7 height 8
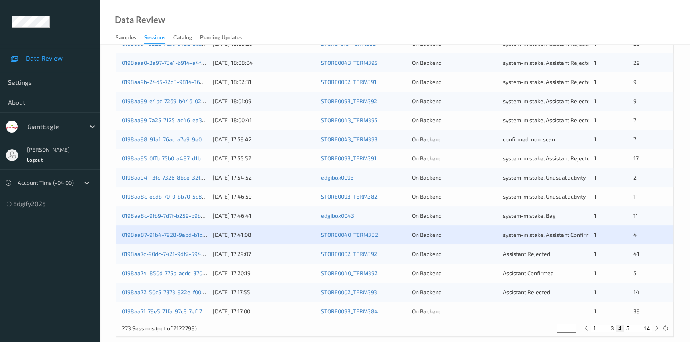
scroll to position [284, 0]
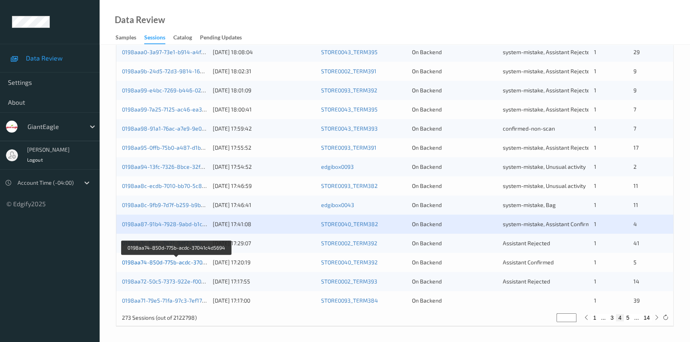
click at [171, 261] on link "0198aa74-850d-775b-acdc-37041c4d5694" at bounding box center [176, 262] width 109 height 7
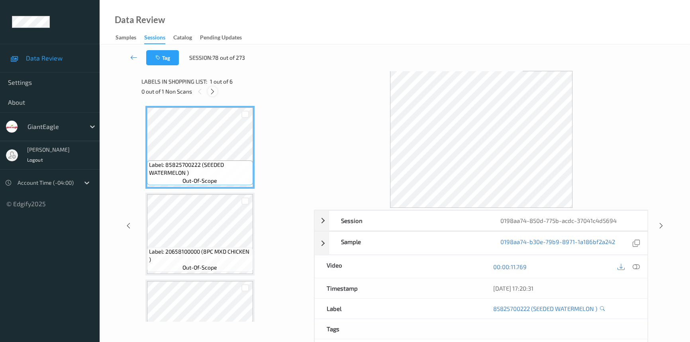
drag, startPoint x: 211, startPoint y: 89, endPoint x: 215, endPoint y: 94, distance: 6.3
click at [211, 89] on icon at bounding box center [212, 91] width 7 height 7
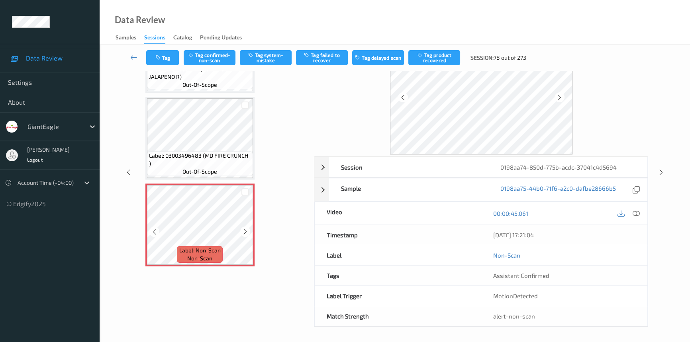
scroll to position [54, 0]
click at [245, 228] on icon at bounding box center [245, 231] width 7 height 7
click at [635, 209] on icon at bounding box center [635, 212] width 7 height 7
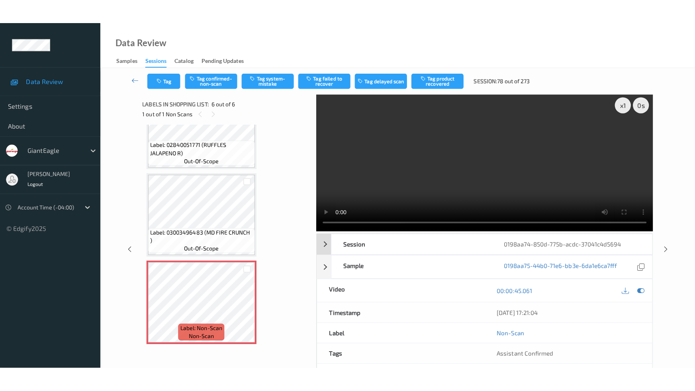
scroll to position [0, 0]
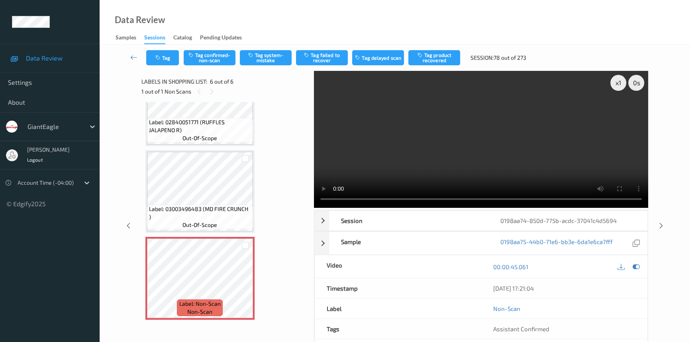
click at [383, 135] on video at bounding box center [481, 139] width 334 height 137
click at [494, 116] on video at bounding box center [481, 139] width 334 height 137
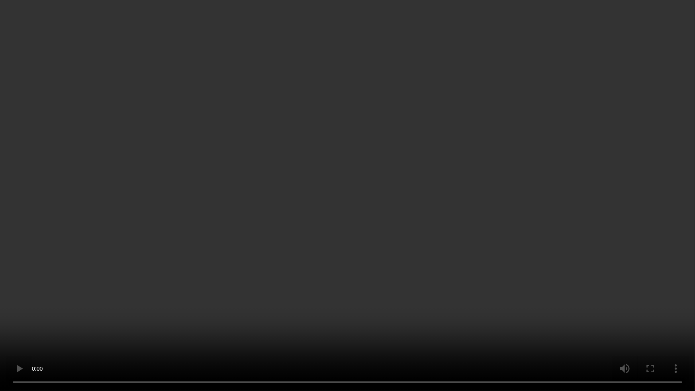
click at [379, 206] on video at bounding box center [347, 195] width 695 height 391
click at [319, 303] on video at bounding box center [347, 195] width 695 height 391
click at [414, 198] on video at bounding box center [347, 195] width 695 height 391
click at [377, 199] on video at bounding box center [347, 195] width 695 height 391
click at [356, 244] on video at bounding box center [347, 195] width 695 height 391
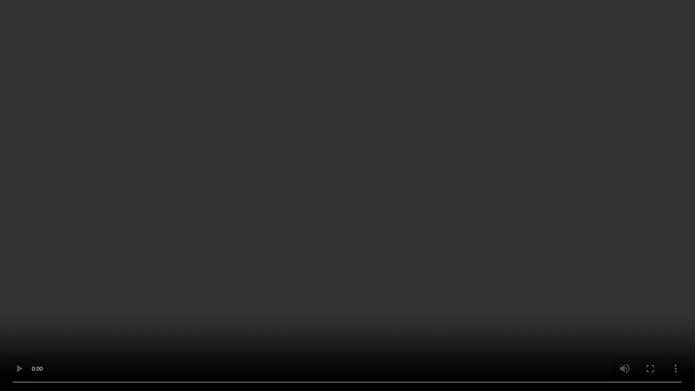
click at [367, 228] on video at bounding box center [347, 195] width 695 height 391
click at [408, 199] on video at bounding box center [347, 195] width 695 height 391
click at [369, 219] on video at bounding box center [347, 195] width 695 height 391
click at [392, 239] on video at bounding box center [347, 195] width 695 height 391
click at [451, 261] on video at bounding box center [347, 195] width 695 height 391
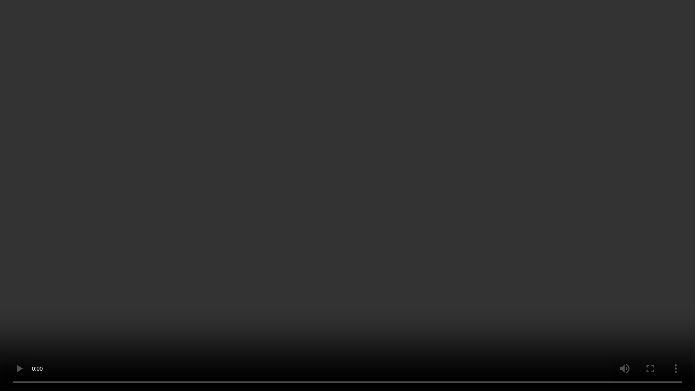
click at [450, 258] on video at bounding box center [347, 195] width 695 height 391
click at [422, 227] on video at bounding box center [347, 195] width 695 height 391
click at [299, 186] on video at bounding box center [347, 195] width 695 height 391
click at [330, 198] on video at bounding box center [347, 195] width 695 height 391
click at [355, 192] on video at bounding box center [347, 195] width 695 height 391
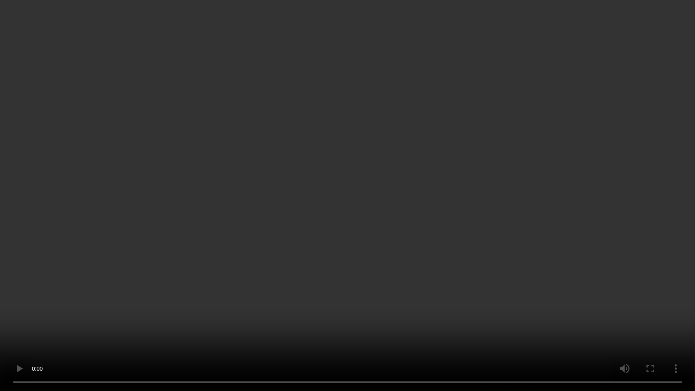
click at [389, 217] on video at bounding box center [347, 195] width 695 height 391
click at [467, 251] on video at bounding box center [347, 195] width 695 height 391
click at [451, 198] on video at bounding box center [347, 195] width 695 height 391
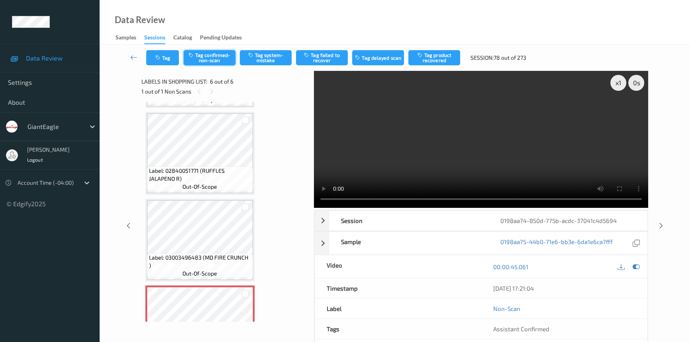
click at [219, 56] on button "Tag confirmed-non-scan" at bounding box center [210, 57] width 52 height 15
click at [320, 59] on button "Tag failed to recover" at bounding box center [322, 57] width 52 height 15
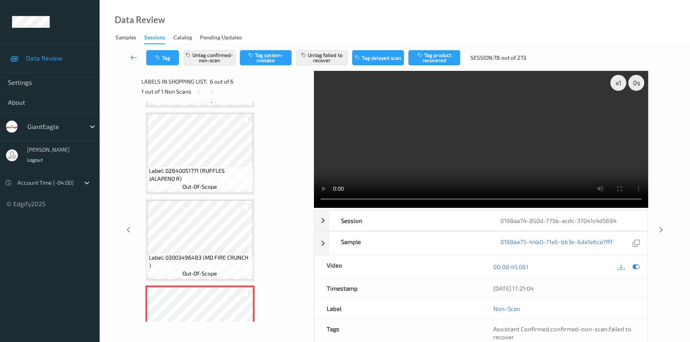
click at [134, 53] on icon at bounding box center [133, 57] width 7 height 8
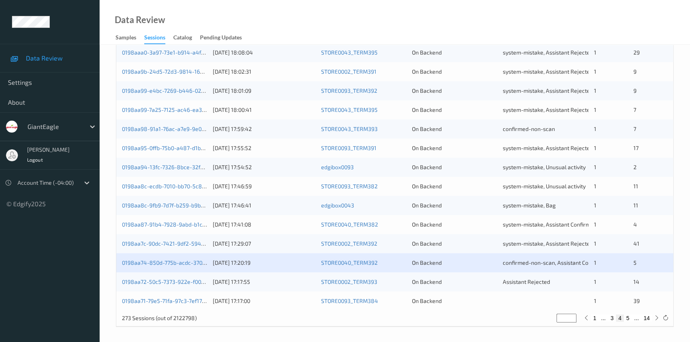
scroll to position [284, 0]
click at [150, 299] on link "0198aa71-79e5-71fa-97c3-7ef17dcde594" at bounding box center [173, 300] width 102 height 7
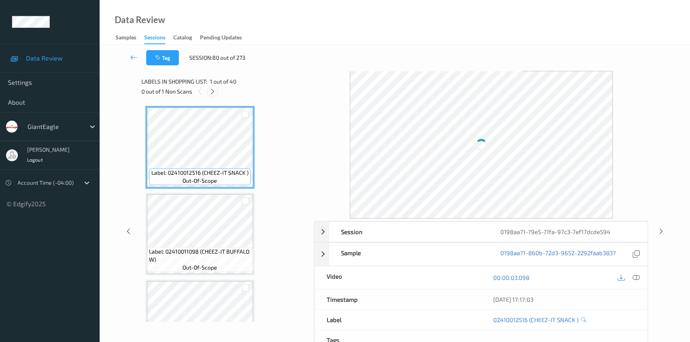
click at [215, 87] on div at bounding box center [212, 91] width 10 height 10
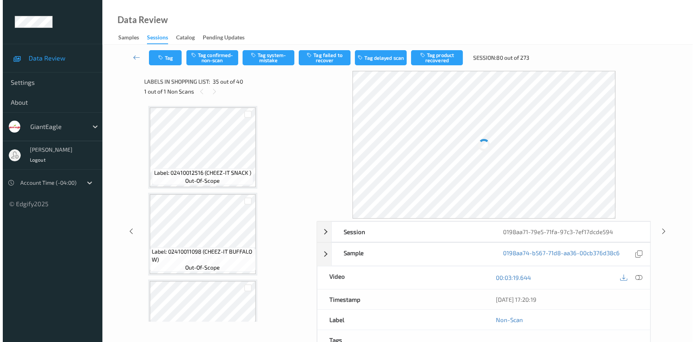
scroll to position [2859, 0]
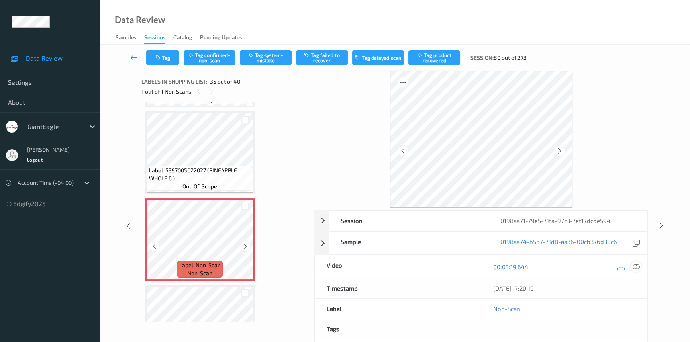
click at [638, 262] on div at bounding box center [635, 266] width 11 height 11
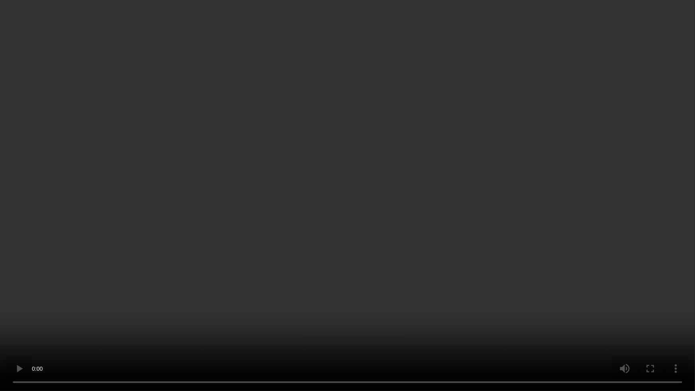
click at [420, 300] on video at bounding box center [347, 195] width 695 height 391
click at [425, 260] on video at bounding box center [347, 195] width 695 height 391
click at [361, 230] on video at bounding box center [347, 195] width 695 height 391
click at [507, 210] on video at bounding box center [347, 195] width 695 height 391
click at [510, 205] on video at bounding box center [347, 195] width 695 height 391
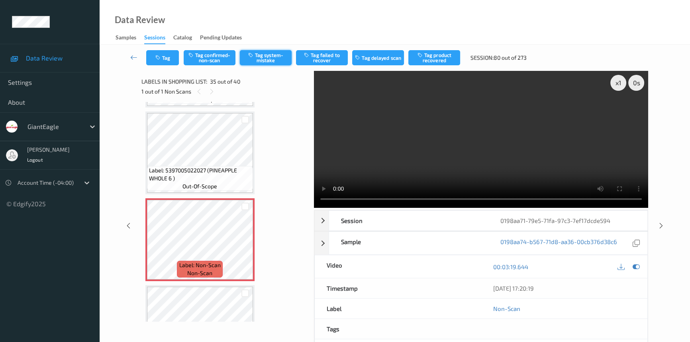
click at [266, 56] on button "Tag system-mistake" at bounding box center [266, 57] width 52 height 15
click at [166, 59] on button "Tag" at bounding box center [162, 57] width 33 height 15
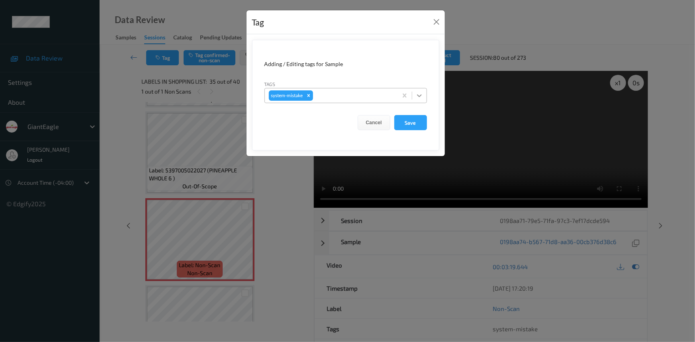
click at [423, 98] on icon at bounding box center [419, 96] width 8 height 8
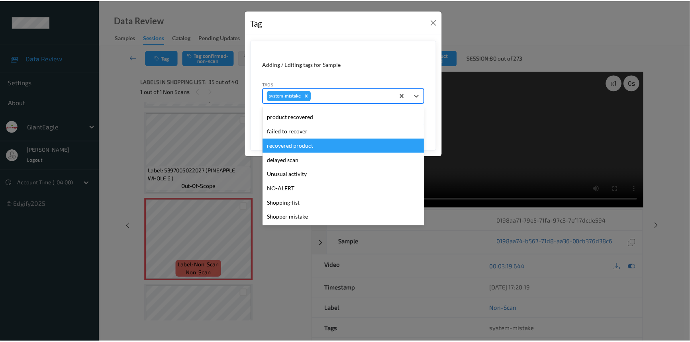
scroll to position [72, 0]
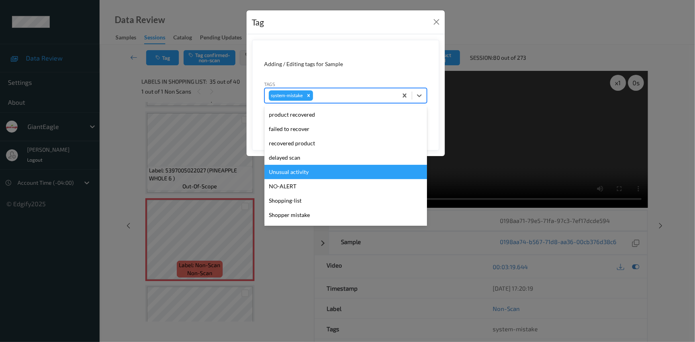
click at [314, 175] on div "Unusual activity" at bounding box center [345, 172] width 162 height 14
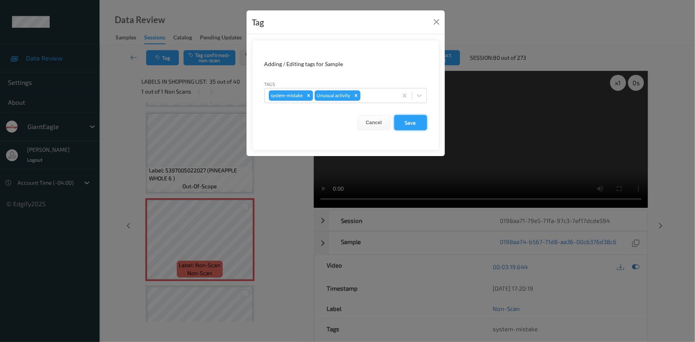
click at [407, 127] on button "Save" at bounding box center [410, 122] width 33 height 15
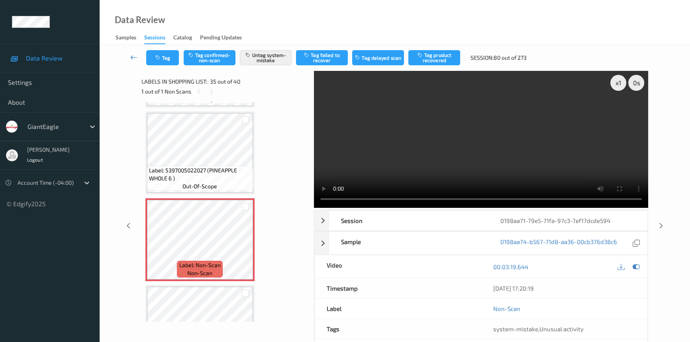
click at [131, 54] on icon at bounding box center [133, 57] width 7 height 8
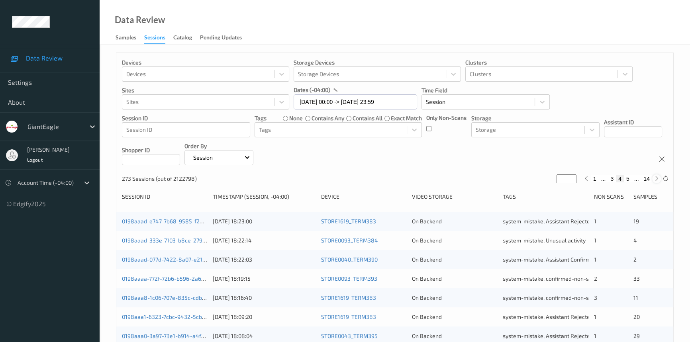
click at [654, 180] on icon at bounding box center [656, 179] width 6 height 6
type input "*"
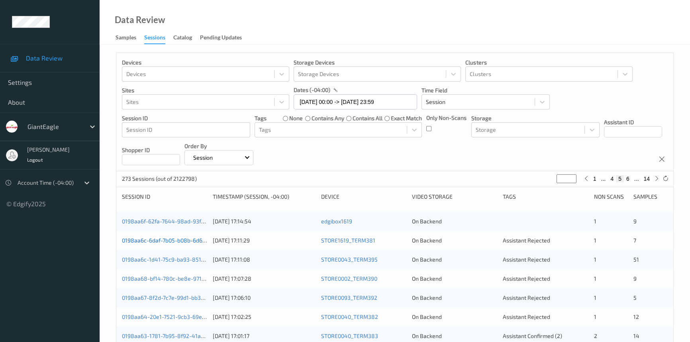
click at [158, 240] on link "0198aa6c-6daf-7b05-b08b-6d6ad922d7b6" at bounding box center [176, 240] width 109 height 7
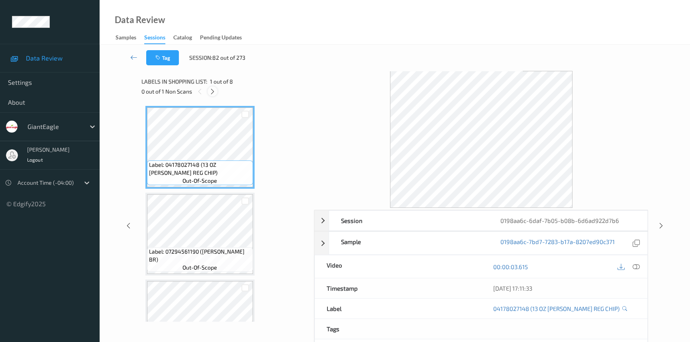
click at [212, 90] on icon at bounding box center [212, 91] width 7 height 7
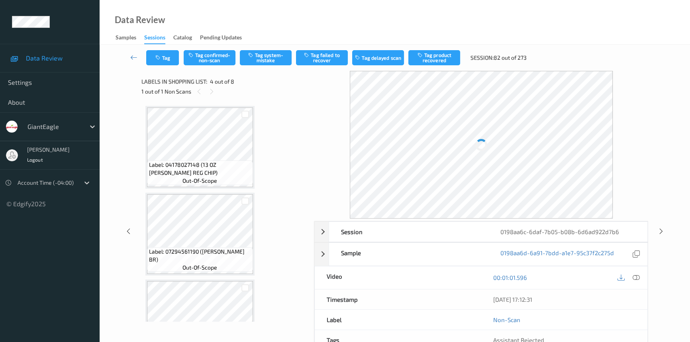
scroll to position [177, 0]
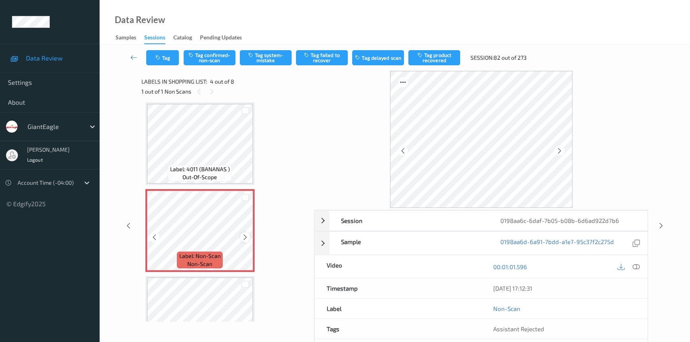
click at [244, 235] on icon at bounding box center [245, 237] width 7 height 7
click at [639, 266] on div at bounding box center [635, 266] width 11 height 11
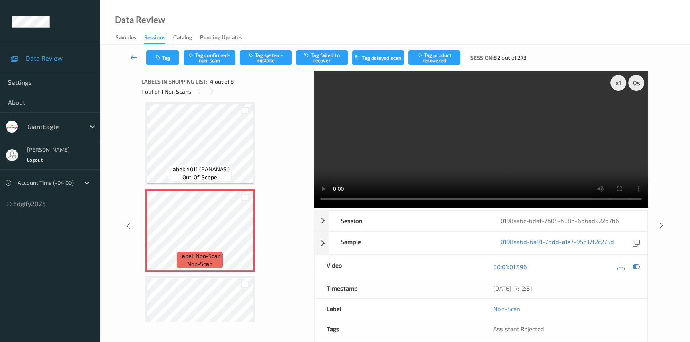
click at [458, 127] on video at bounding box center [481, 139] width 334 height 137
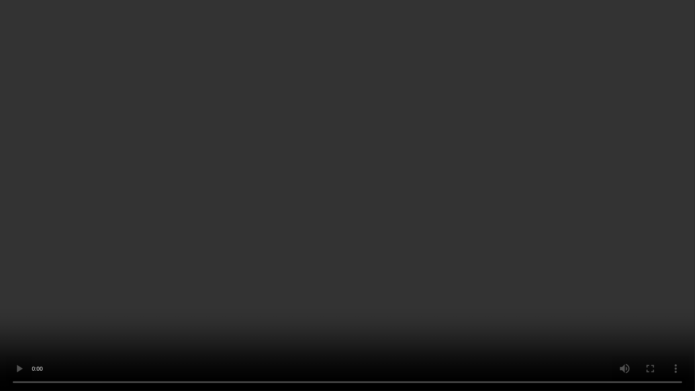
click at [480, 300] on video at bounding box center [347, 195] width 695 height 391
click at [152, 325] on video at bounding box center [347, 195] width 695 height 391
click at [227, 285] on video at bounding box center [347, 195] width 695 height 391
click at [265, 284] on video at bounding box center [347, 195] width 695 height 391
click at [299, 245] on video at bounding box center [347, 195] width 695 height 391
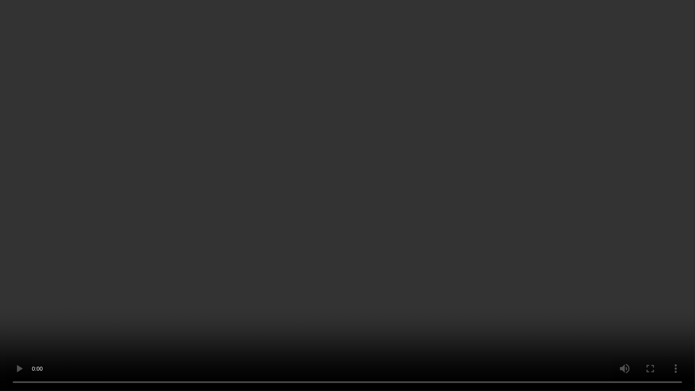
click at [189, 207] on video at bounding box center [347, 195] width 695 height 391
click at [256, 283] on video at bounding box center [347, 195] width 695 height 391
click at [248, 245] on video at bounding box center [347, 195] width 695 height 391
click at [276, 284] on video at bounding box center [347, 195] width 695 height 391
click at [227, 301] on video at bounding box center [347, 195] width 695 height 391
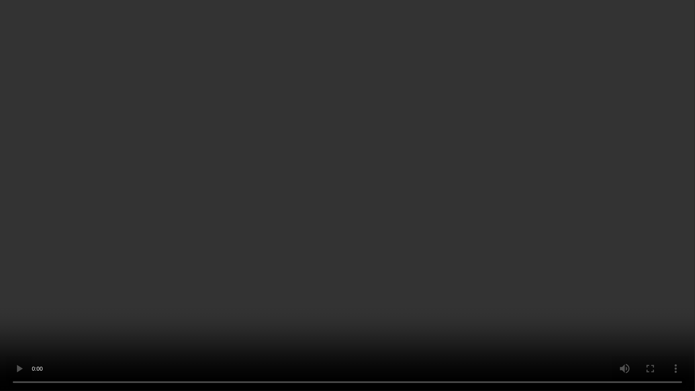
click at [398, 150] on video at bounding box center [347, 195] width 695 height 391
click at [356, 174] on video at bounding box center [347, 195] width 695 height 391
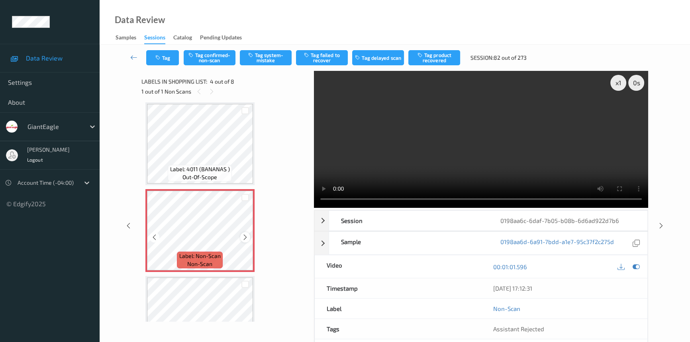
click at [242, 237] on icon at bounding box center [245, 237] width 7 height 7
click at [418, 143] on video at bounding box center [481, 139] width 334 height 137
click at [503, 157] on video at bounding box center [481, 139] width 334 height 137
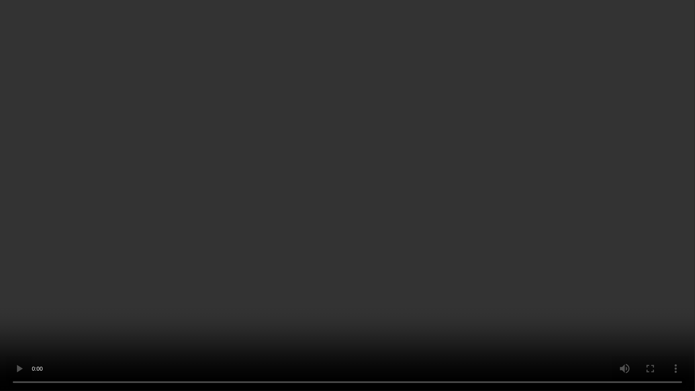
click at [330, 221] on video at bounding box center [347, 195] width 695 height 391
click at [361, 196] on video at bounding box center [347, 195] width 695 height 391
click at [360, 201] on video at bounding box center [347, 195] width 695 height 391
click at [366, 229] on video at bounding box center [347, 195] width 695 height 391
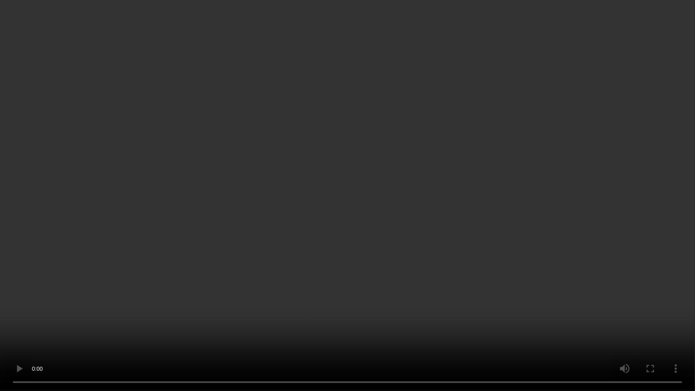
click at [366, 229] on video at bounding box center [347, 195] width 695 height 391
click at [322, 228] on video at bounding box center [347, 195] width 695 height 391
click at [356, 205] on video at bounding box center [347, 195] width 695 height 391
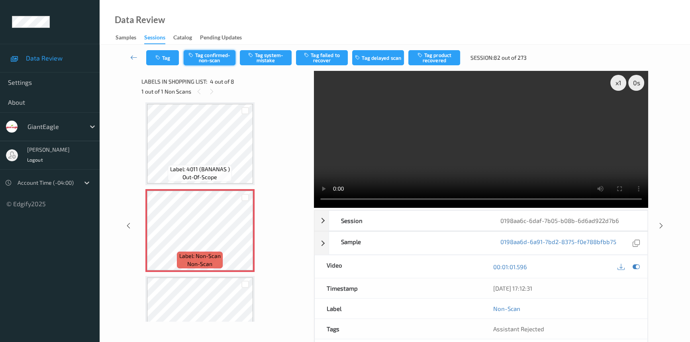
click at [203, 53] on button "Tag confirmed-non-scan" at bounding box center [210, 57] width 52 height 15
click at [430, 52] on button "Tag product recovered" at bounding box center [434, 57] width 52 height 15
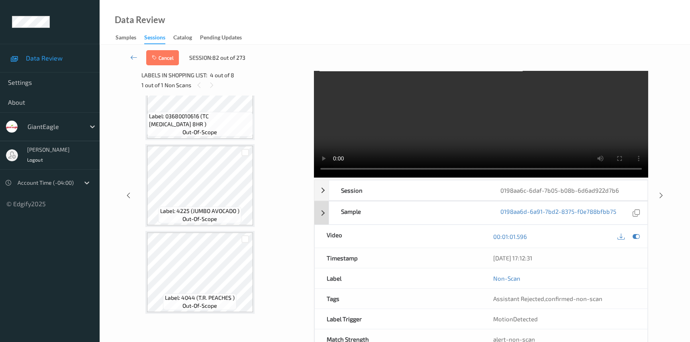
scroll to position [0, 0]
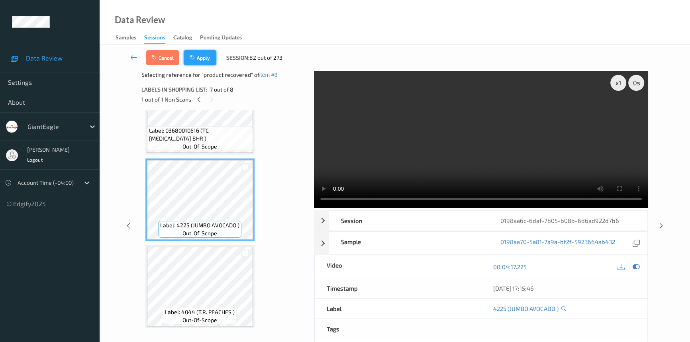
click at [213, 55] on button "Apply" at bounding box center [200, 57] width 33 height 15
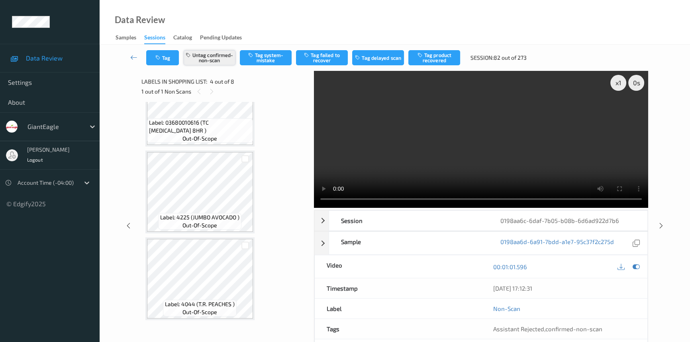
scroll to position [177, 0]
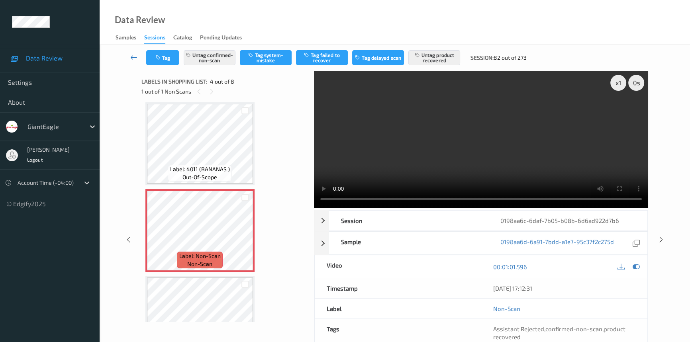
click at [128, 53] on link at bounding box center [133, 57] width 25 height 15
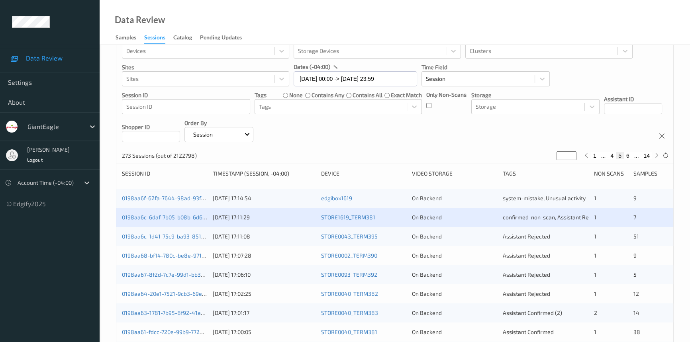
scroll to position [36, 0]
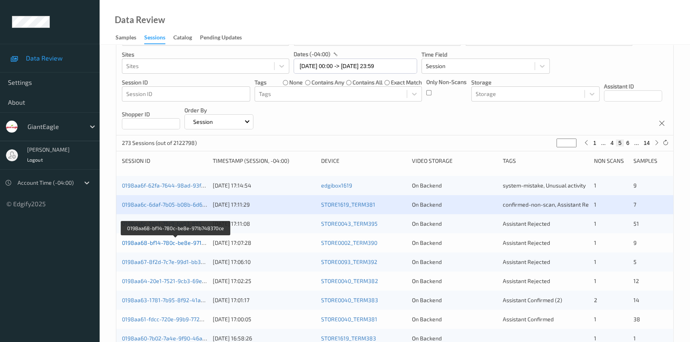
click at [150, 241] on link "0198aa68-bf14-780c-be8e-971b748370ce" at bounding box center [176, 242] width 108 height 7
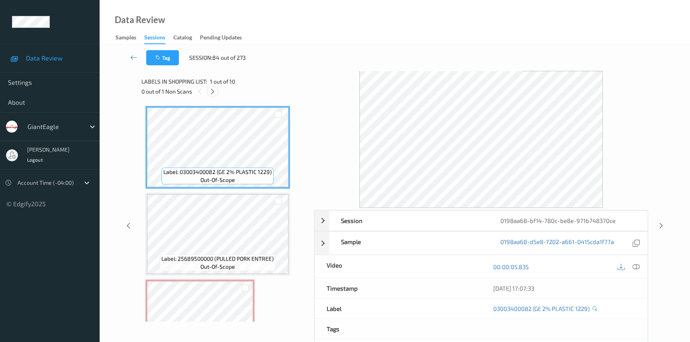
click at [213, 92] on icon at bounding box center [212, 91] width 7 height 7
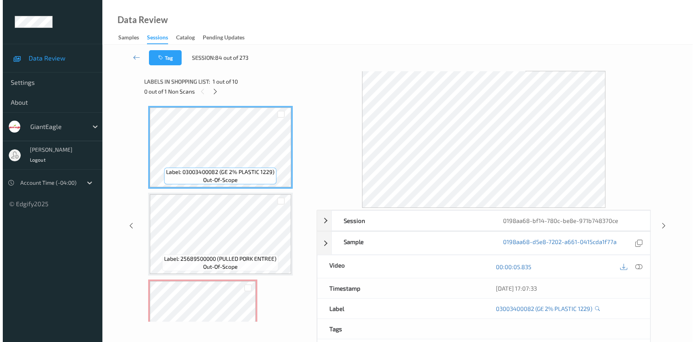
scroll to position [90, 0]
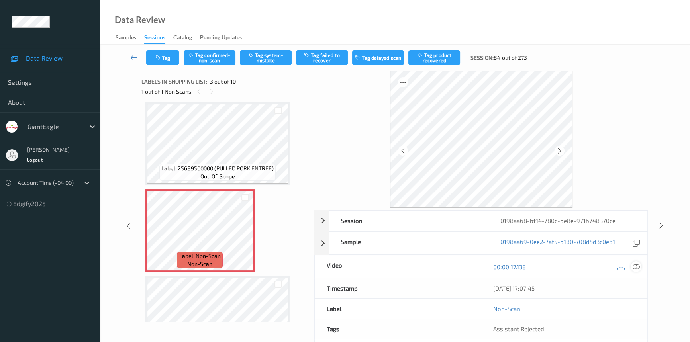
click at [639, 267] on icon at bounding box center [635, 266] width 7 height 7
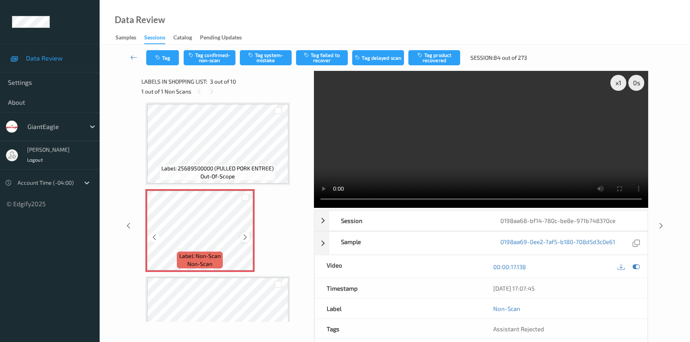
click at [242, 235] on icon at bounding box center [245, 237] width 7 height 7
click at [470, 157] on video at bounding box center [481, 139] width 334 height 137
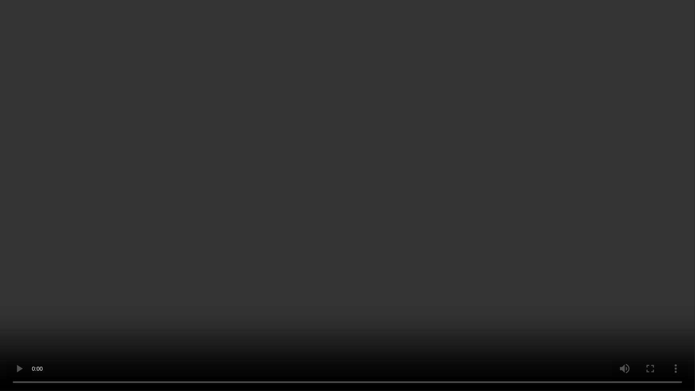
click at [415, 199] on video at bounding box center [347, 195] width 695 height 391
click at [367, 175] on video at bounding box center [347, 195] width 695 height 391
click at [417, 172] on video at bounding box center [347, 195] width 695 height 391
click at [407, 247] on video at bounding box center [347, 195] width 695 height 391
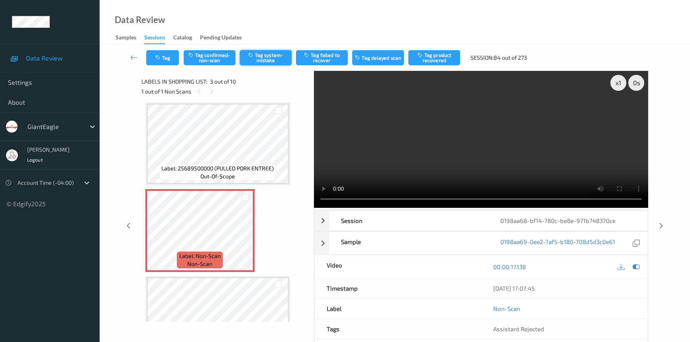
click at [281, 58] on button "Tag system-mistake" at bounding box center [266, 57] width 52 height 15
click at [169, 60] on button "Tag" at bounding box center [162, 57] width 33 height 15
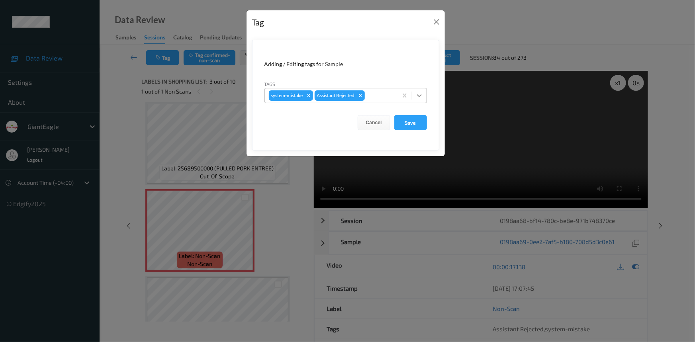
click at [422, 95] on icon at bounding box center [419, 96] width 8 height 8
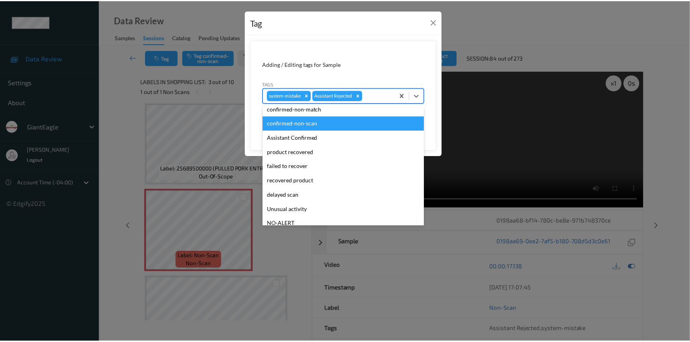
scroll to position [36, 0]
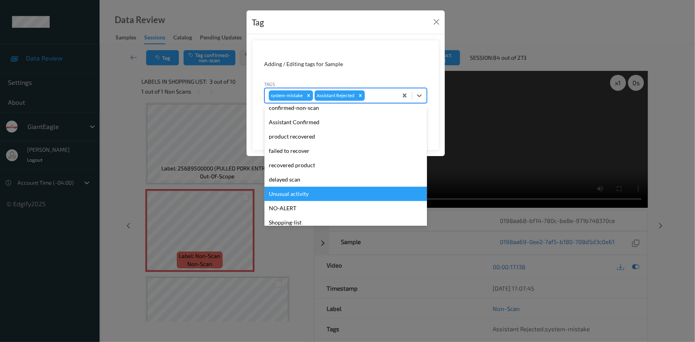
click at [293, 197] on div "Unusual activity" at bounding box center [345, 194] width 162 height 14
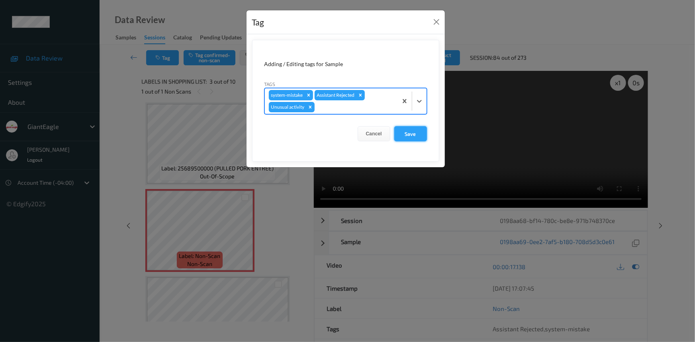
click at [420, 128] on button "Save" at bounding box center [410, 133] width 33 height 15
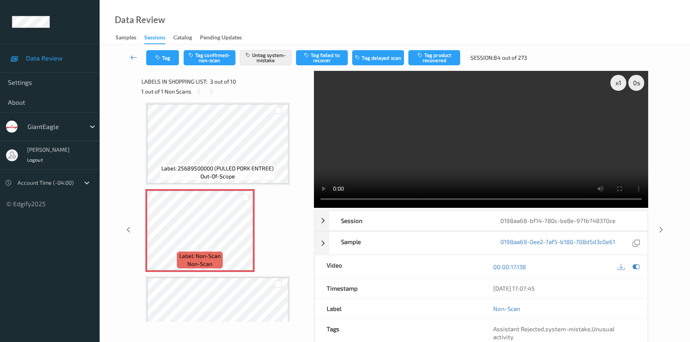
click at [128, 53] on link at bounding box center [133, 57] width 25 height 15
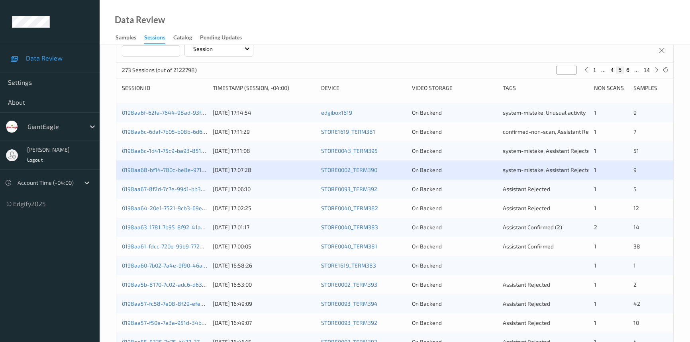
scroll to position [108, 0]
click at [172, 207] on link "0198aa64-20e1-7521-9cb3-69ec3d7d3770" at bounding box center [175, 208] width 107 height 7
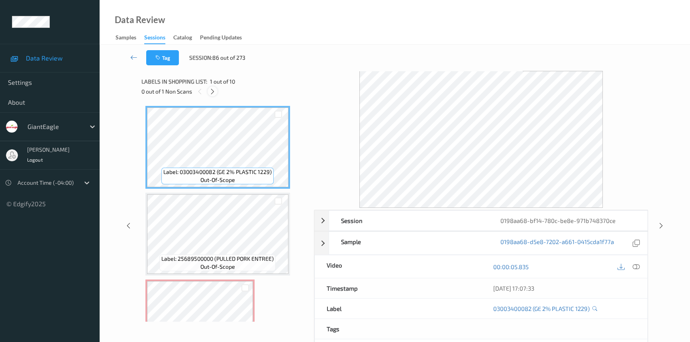
click at [214, 95] on icon at bounding box center [212, 91] width 7 height 7
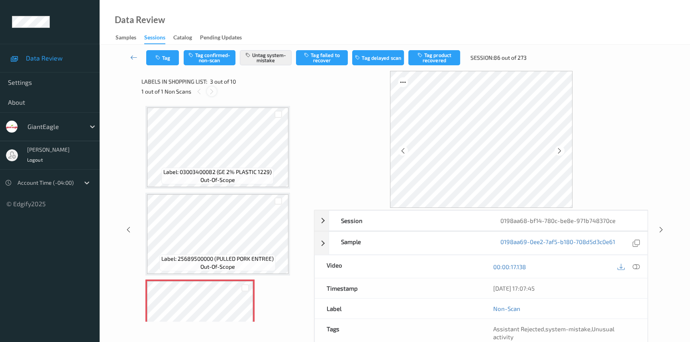
scroll to position [90, 0]
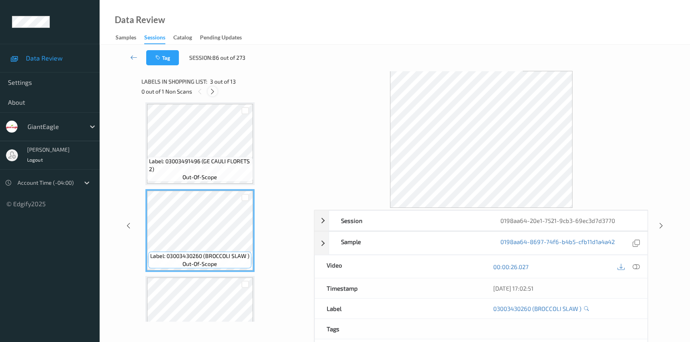
click at [212, 89] on icon at bounding box center [212, 91] width 7 height 7
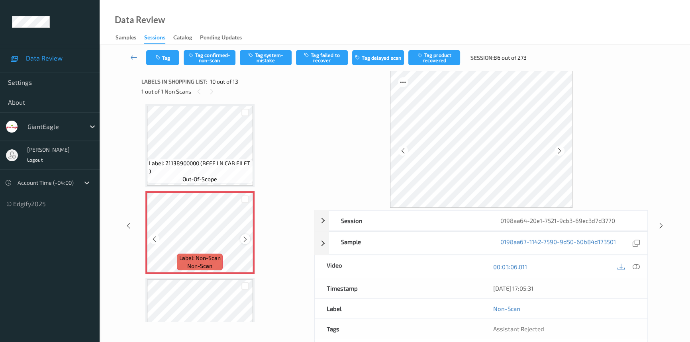
click at [246, 236] on icon at bounding box center [245, 239] width 7 height 7
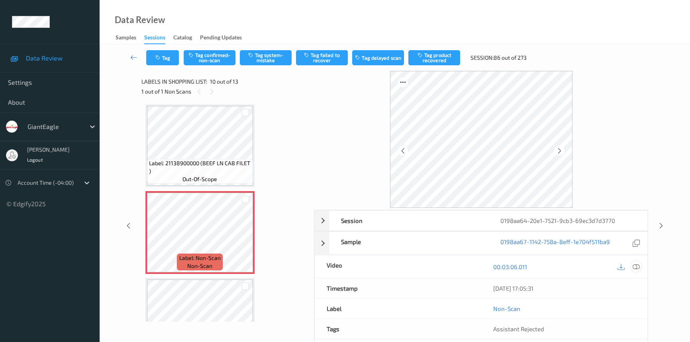
click at [632, 263] on icon at bounding box center [635, 266] width 7 height 7
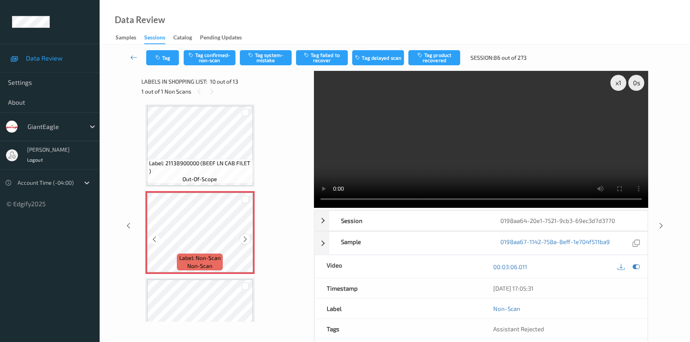
click at [246, 236] on icon at bounding box center [245, 239] width 7 height 7
drag, startPoint x: 465, startPoint y: 149, endPoint x: 414, endPoint y: 181, distance: 60.3
click at [465, 149] on video at bounding box center [481, 139] width 334 height 137
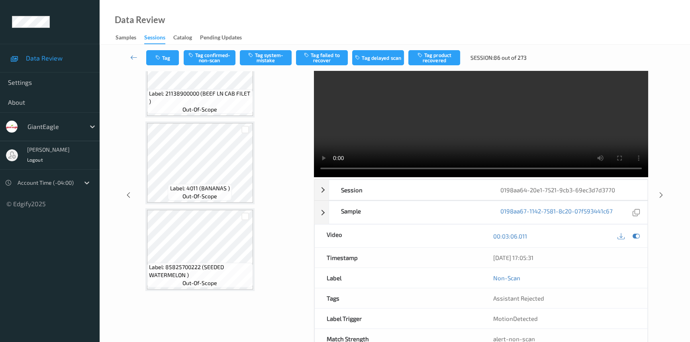
scroll to position [0, 0]
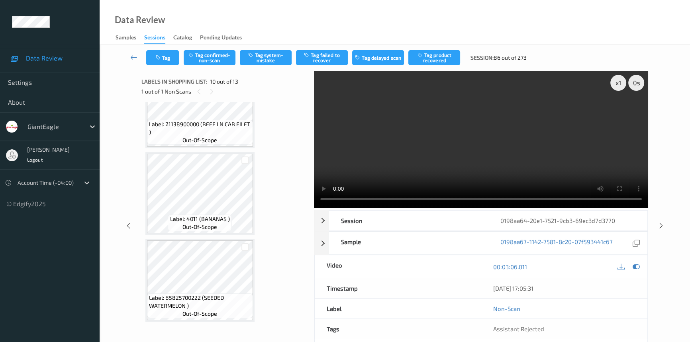
click at [511, 131] on video at bounding box center [481, 139] width 334 height 137
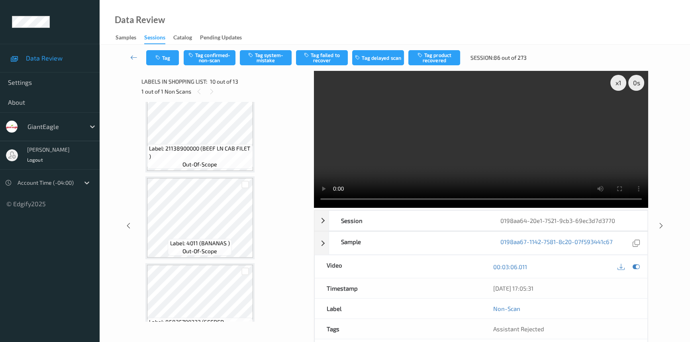
scroll to position [872, 0]
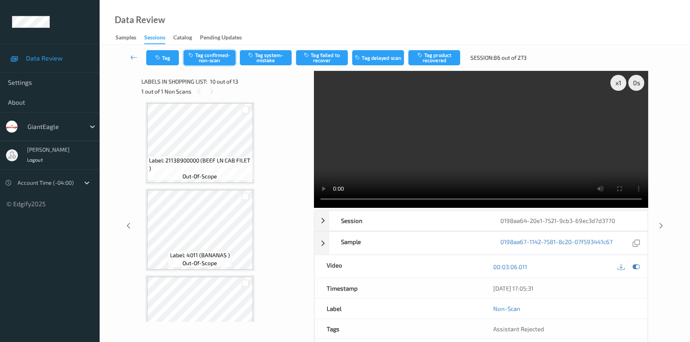
drag, startPoint x: 204, startPoint y: 55, endPoint x: 216, endPoint y: 68, distance: 18.0
click at [204, 55] on button "Tag confirmed-non-scan" at bounding box center [210, 57] width 52 height 15
click at [441, 54] on button "Tag product recovered" at bounding box center [434, 57] width 52 height 15
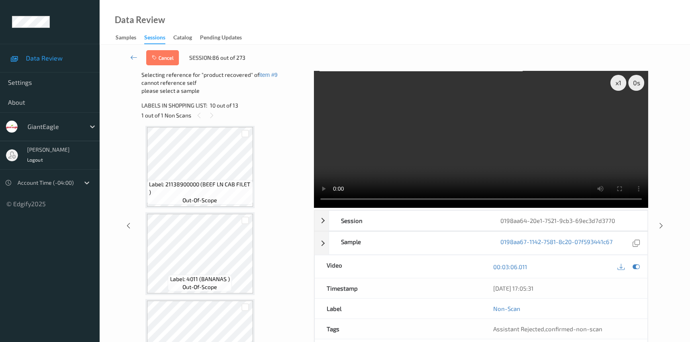
scroll to position [909, 0]
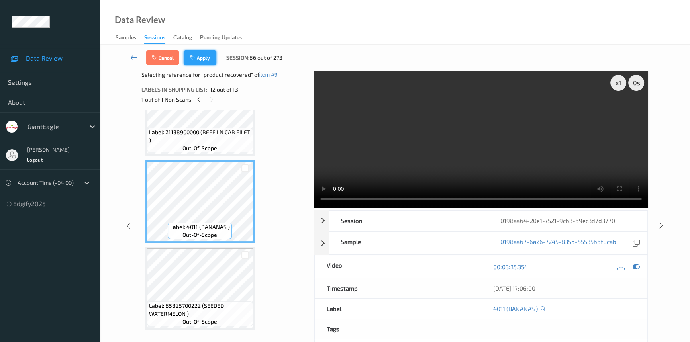
click at [209, 55] on button "Apply" at bounding box center [200, 57] width 33 height 15
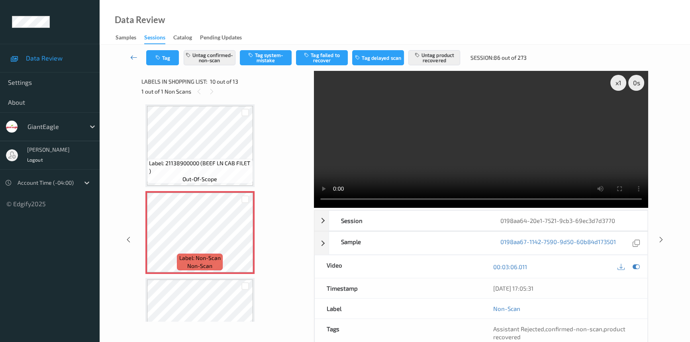
click at [131, 53] on icon at bounding box center [133, 57] width 7 height 8
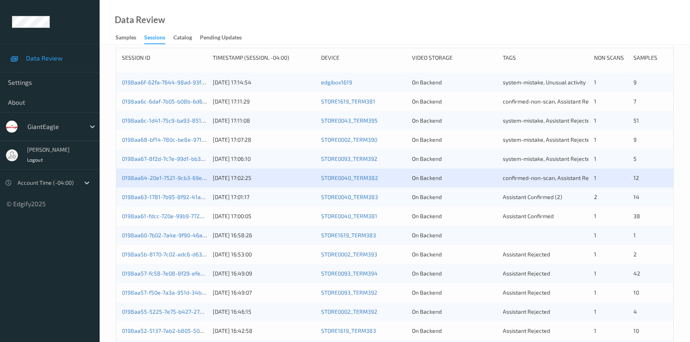
scroll to position [145, 0]
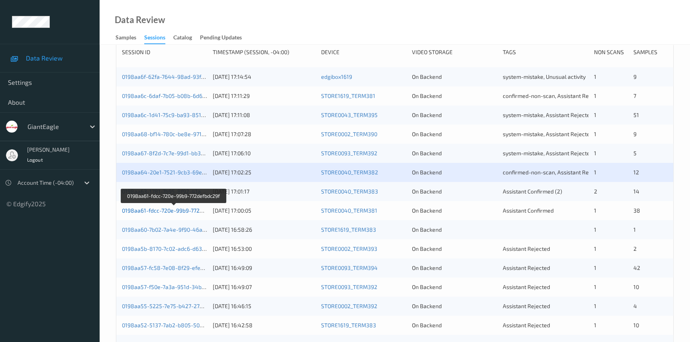
click at [151, 207] on link "0198aa61-fdcc-720e-99b9-772defbdc29f" at bounding box center [174, 210] width 104 height 7
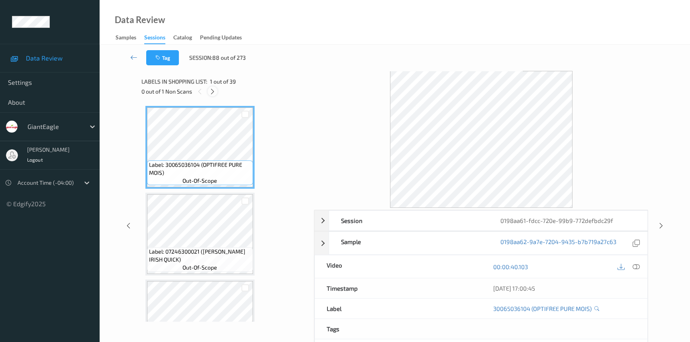
click at [210, 90] on icon at bounding box center [212, 91] width 7 height 7
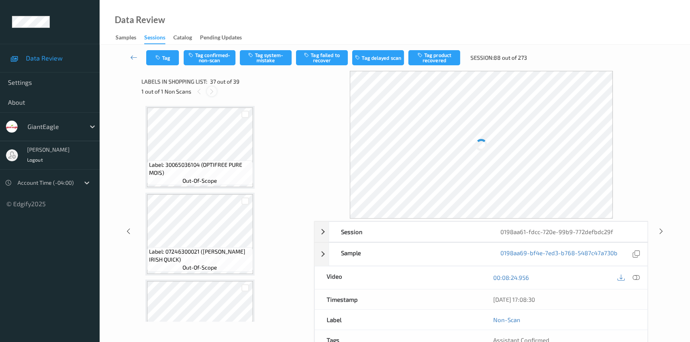
scroll to position [3031, 0]
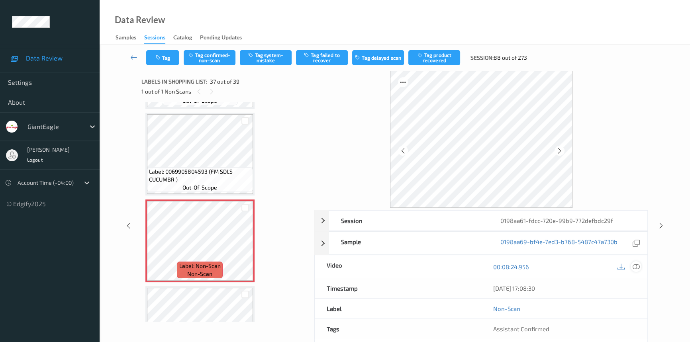
click at [639, 266] on icon at bounding box center [635, 266] width 7 height 7
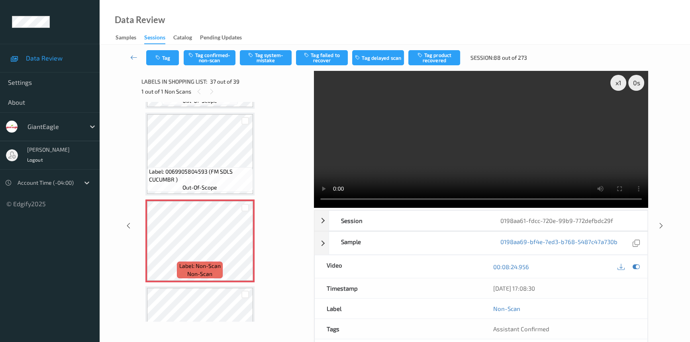
click at [209, 12] on div "Data Review Samples Sessions Catalog Pending Updates" at bounding box center [395, 22] width 590 height 45
click at [244, 244] on icon at bounding box center [245, 247] width 7 height 7
click at [519, 153] on video at bounding box center [481, 139] width 334 height 137
click at [440, 129] on video at bounding box center [481, 139] width 334 height 137
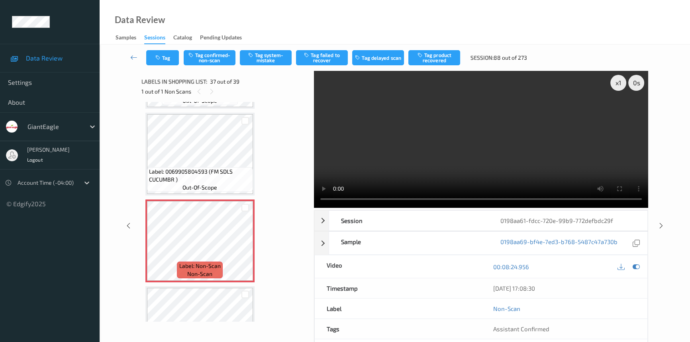
click at [482, 137] on video at bounding box center [481, 139] width 334 height 137
click at [243, 244] on icon at bounding box center [245, 247] width 7 height 7
click at [563, 166] on video at bounding box center [481, 139] width 334 height 137
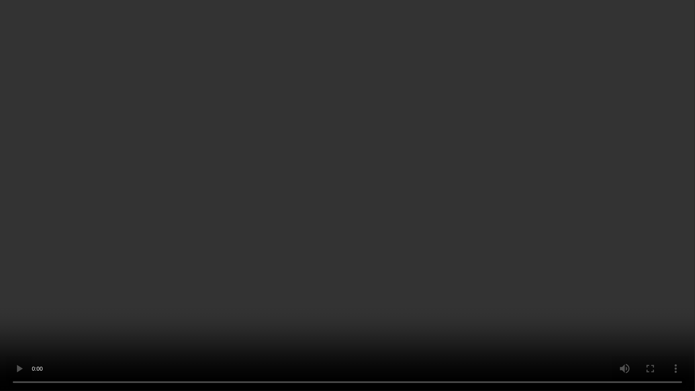
click at [498, 243] on video at bounding box center [347, 195] width 695 height 391
click at [415, 279] on video at bounding box center [347, 195] width 695 height 391
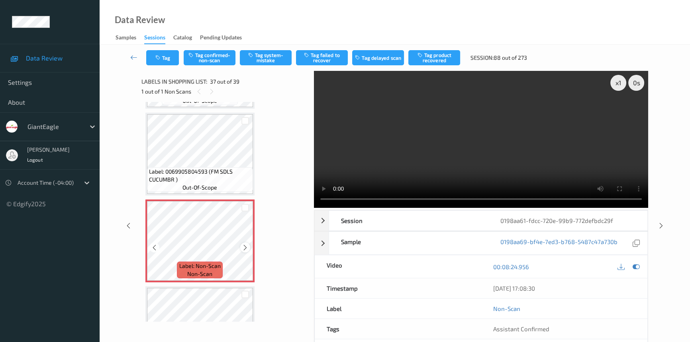
click at [244, 244] on icon at bounding box center [245, 247] width 7 height 7
click at [245, 244] on icon at bounding box center [245, 247] width 7 height 7
click at [213, 58] on button "Tag confirmed-non-scan" at bounding box center [210, 57] width 52 height 15
click at [448, 57] on button "Tag product recovered" at bounding box center [434, 57] width 52 height 15
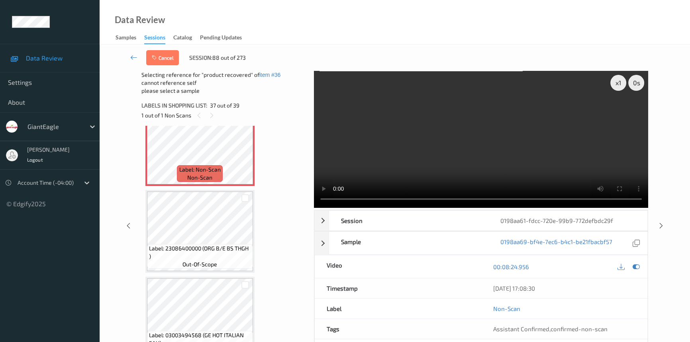
scroll to position [3157, 0]
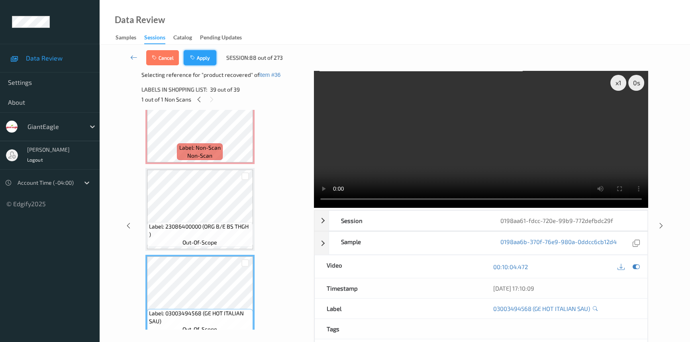
click at [201, 55] on button "Apply" at bounding box center [200, 57] width 33 height 15
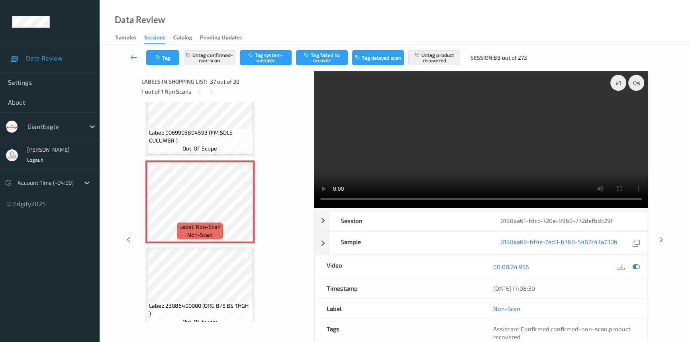
scroll to position [3031, 0]
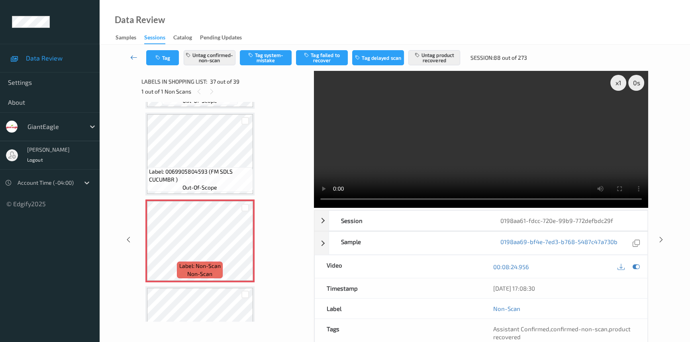
click at [131, 54] on icon at bounding box center [133, 57] width 7 height 8
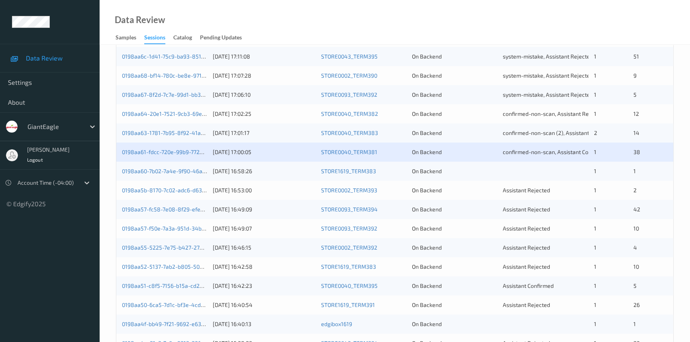
scroll to position [217, 0]
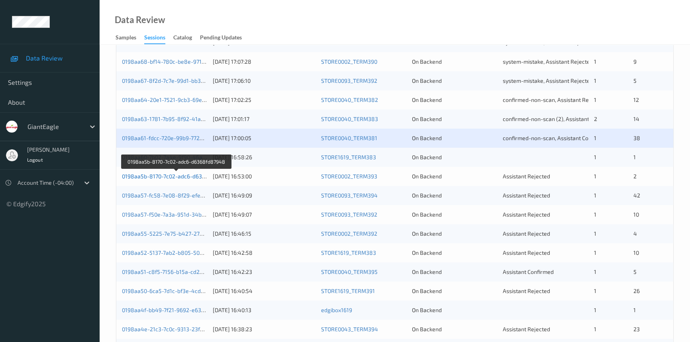
click at [155, 175] on link "0198aa5b-8170-7c02-adc6-d6368fd87948" at bounding box center [176, 176] width 109 height 7
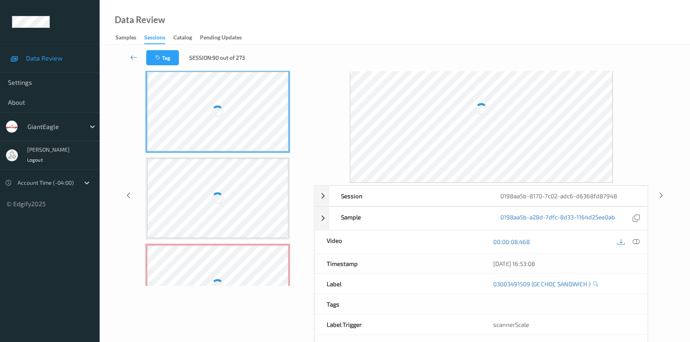
scroll to position [18, 0]
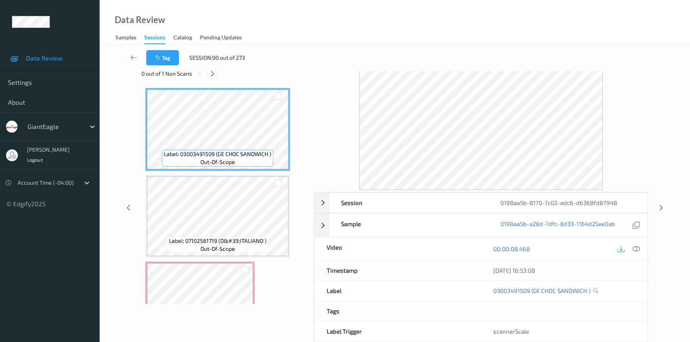
click at [211, 72] on icon at bounding box center [212, 73] width 7 height 7
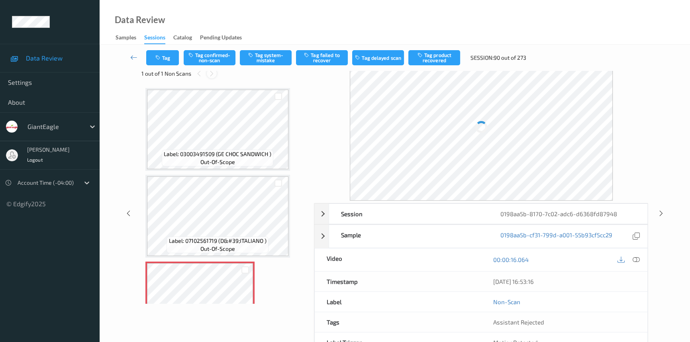
scroll to position [44, 0]
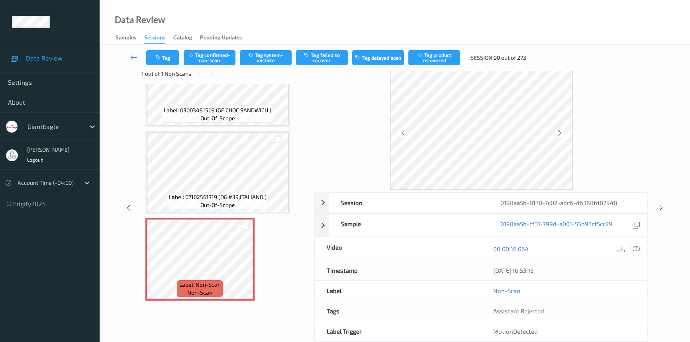
click at [637, 248] on icon at bounding box center [635, 248] width 7 height 7
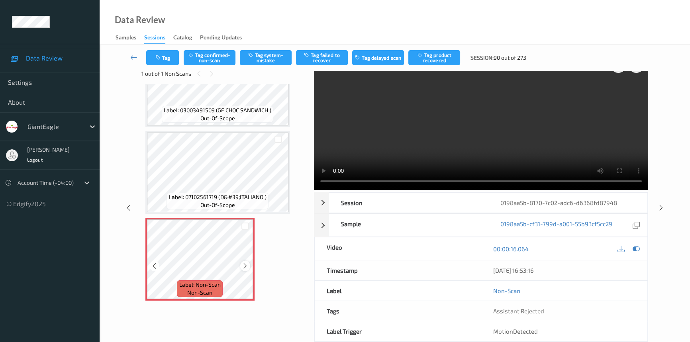
click at [245, 264] on icon at bounding box center [245, 265] width 7 height 7
click at [534, 152] on video at bounding box center [481, 121] width 334 height 137
click at [246, 264] on icon at bounding box center [245, 265] width 7 height 7
click at [502, 139] on video at bounding box center [481, 121] width 334 height 137
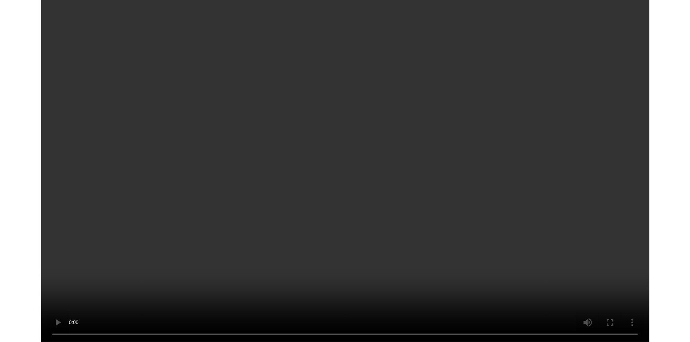
scroll to position [0, 0]
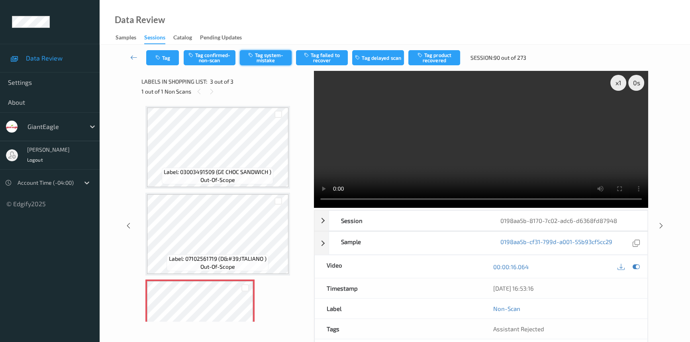
click at [268, 59] on button "Tag system-mistake" at bounding box center [266, 57] width 52 height 15
click at [131, 52] on link at bounding box center [133, 57] width 25 height 15
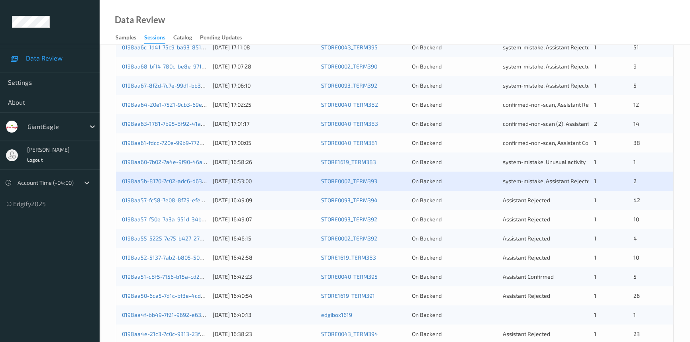
scroll to position [217, 0]
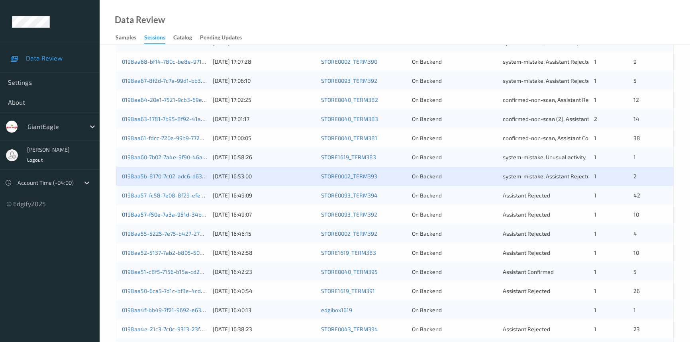
click at [155, 215] on link "0198aa57-f50e-7a3a-951d-34bc9701aad2" at bounding box center [175, 214] width 107 height 7
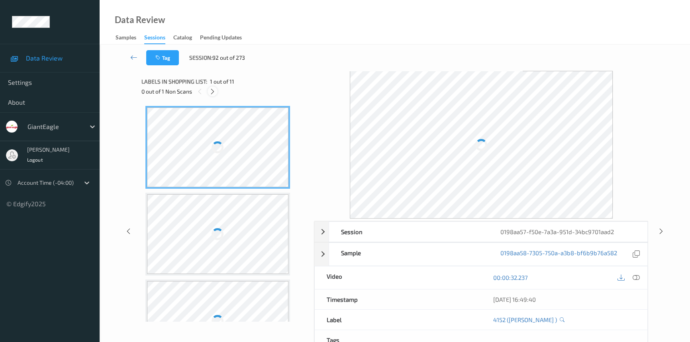
click at [213, 90] on icon at bounding box center [212, 91] width 7 height 7
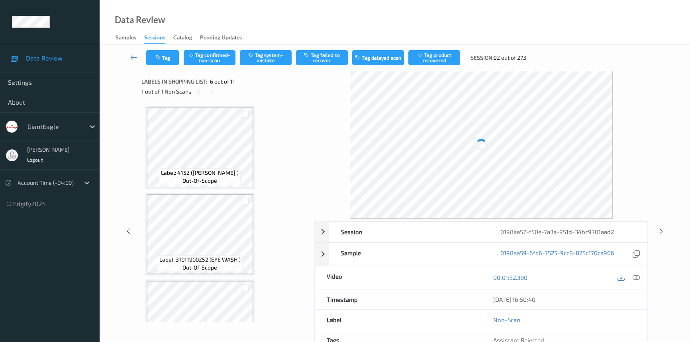
scroll to position [350, 0]
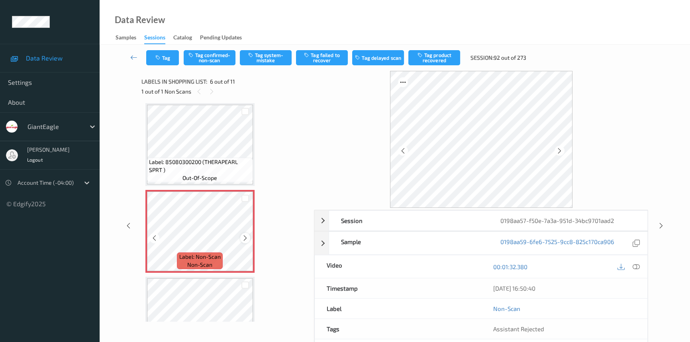
click at [244, 237] on icon at bounding box center [245, 238] width 7 height 7
click at [631, 266] on div at bounding box center [635, 266] width 11 height 11
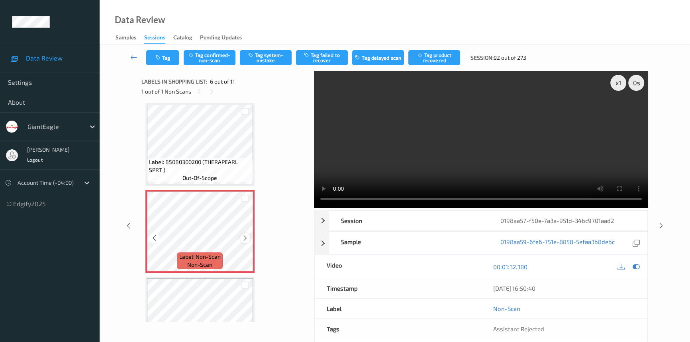
click at [244, 238] on icon at bounding box center [245, 238] width 7 height 7
drag, startPoint x: 540, startPoint y: 168, endPoint x: 539, endPoint y: 172, distance: 4.1
click at [540, 169] on video at bounding box center [481, 139] width 334 height 137
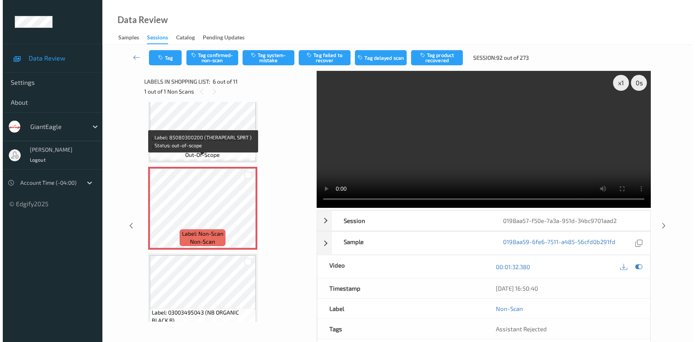
scroll to position [386, 0]
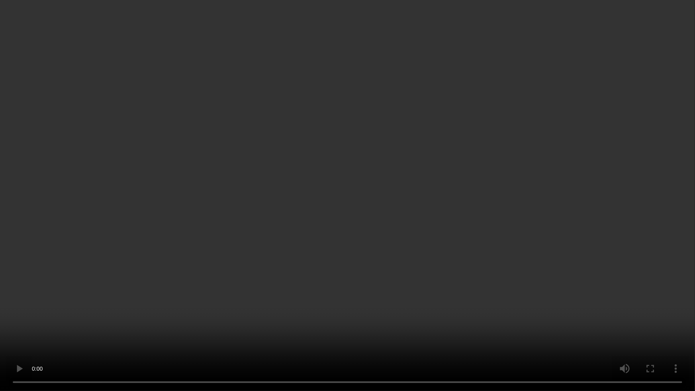
click at [206, 307] on video at bounding box center [347, 195] width 695 height 391
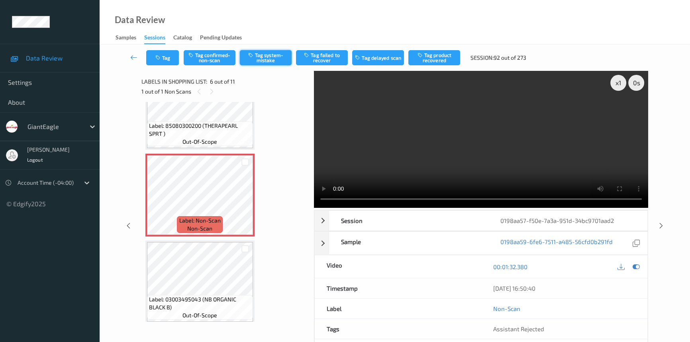
click at [279, 58] on button "Tag system-mistake" at bounding box center [266, 57] width 52 height 15
click at [169, 56] on button "Tag" at bounding box center [162, 57] width 33 height 15
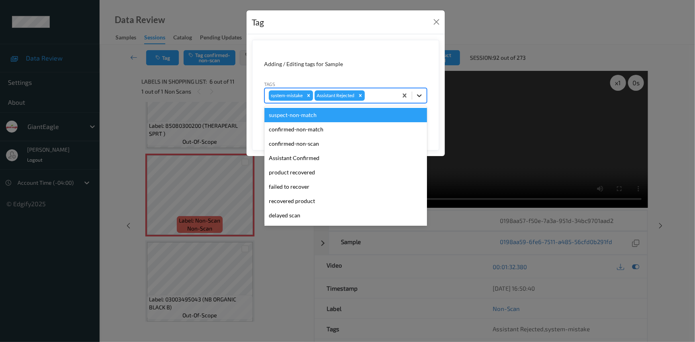
click at [424, 101] on div at bounding box center [419, 95] width 14 height 14
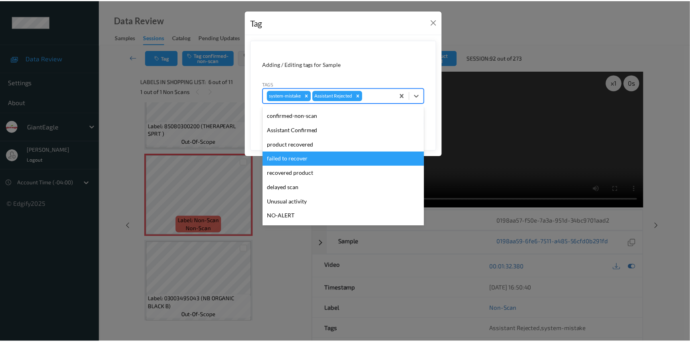
scroll to position [70, 0]
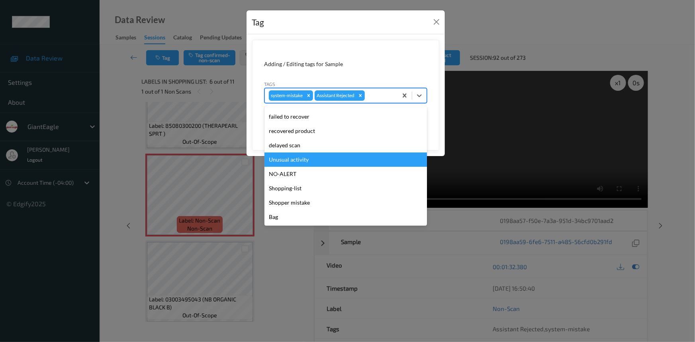
click at [297, 160] on div "Unusual activity" at bounding box center [345, 159] width 162 height 14
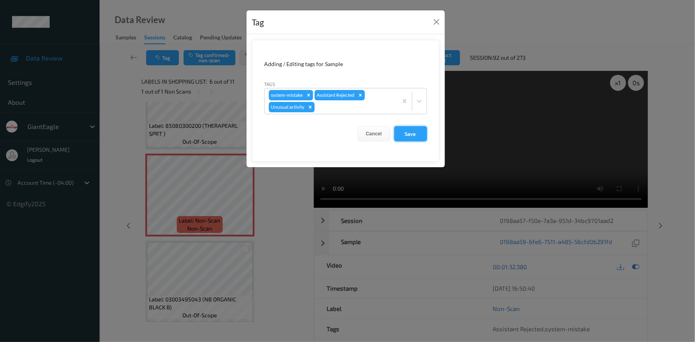
click at [411, 135] on button "Save" at bounding box center [410, 133] width 33 height 15
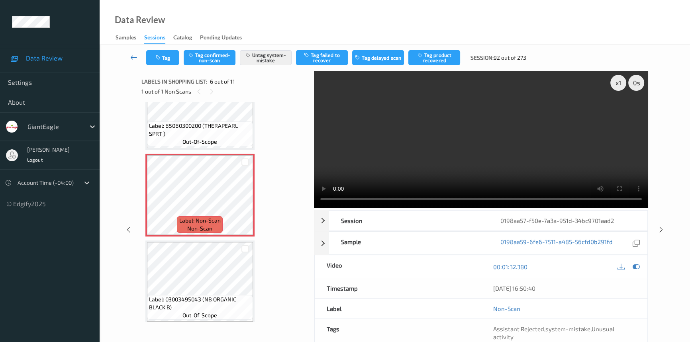
click at [133, 57] on icon at bounding box center [133, 57] width 7 height 8
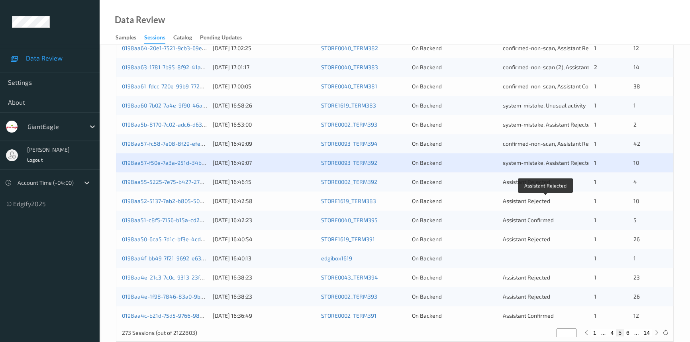
scroll to position [284, 0]
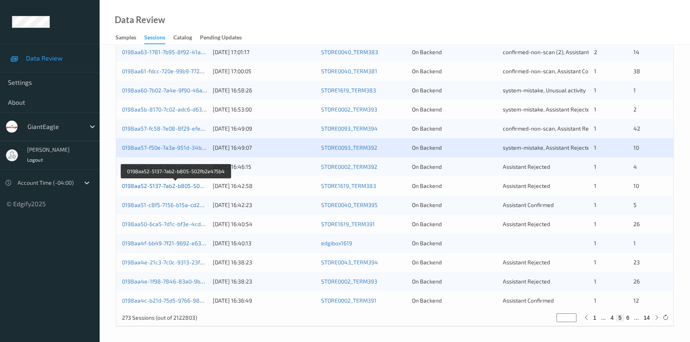
click at [153, 184] on link "0198aa52-5137-7ab2-b805-502fb2e475b4" at bounding box center [176, 185] width 109 height 7
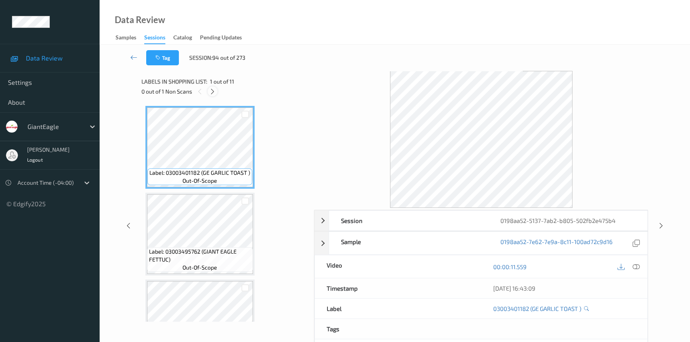
click at [211, 91] on icon at bounding box center [212, 91] width 7 height 7
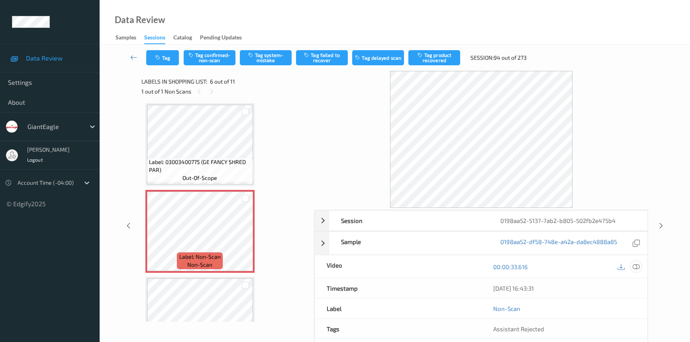
click at [636, 263] on icon at bounding box center [635, 266] width 7 height 7
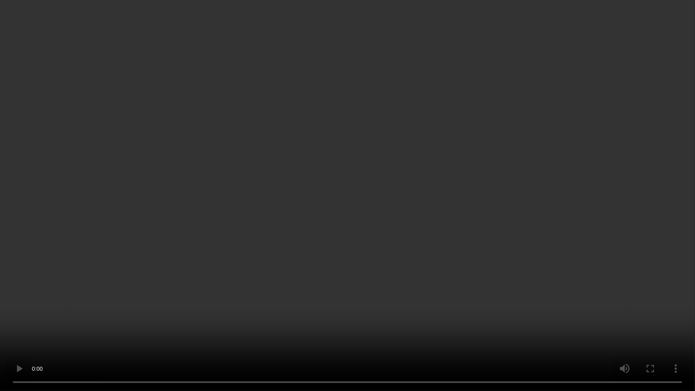
click at [526, 216] on video at bounding box center [347, 195] width 695 height 391
click at [306, 196] on video at bounding box center [347, 195] width 695 height 391
click at [303, 255] on video at bounding box center [347, 195] width 695 height 391
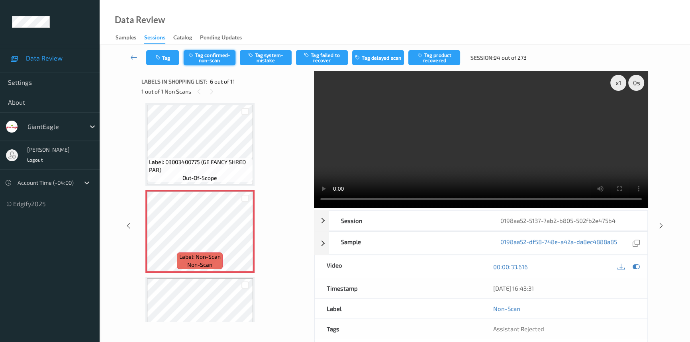
click at [215, 56] on button "Tag confirmed-non-scan" at bounding box center [210, 57] width 52 height 15
click at [449, 59] on button "Tag product recovered" at bounding box center [434, 57] width 52 height 15
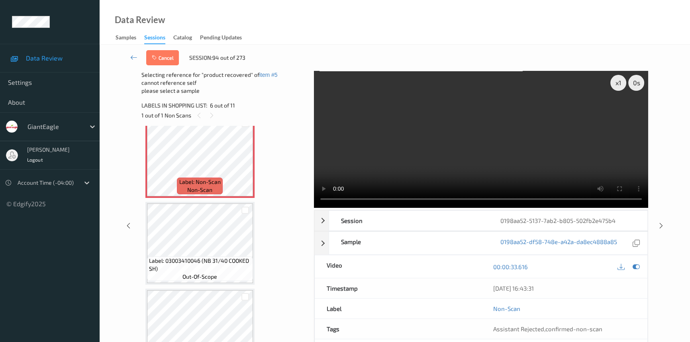
scroll to position [494, 0]
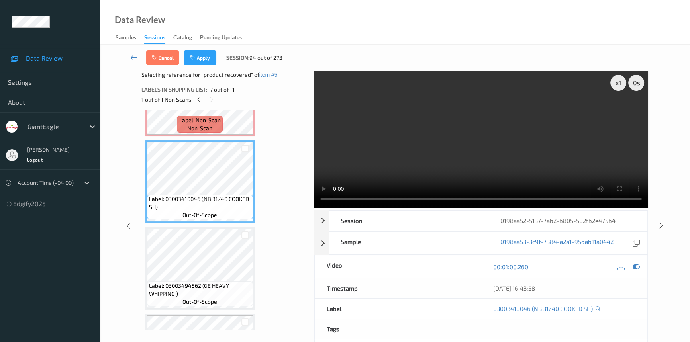
click at [217, 51] on div "Cancel Apply Session: 94 out of 273" at bounding box center [216, 57] width 141 height 15
click at [207, 58] on button "Apply" at bounding box center [200, 57] width 33 height 15
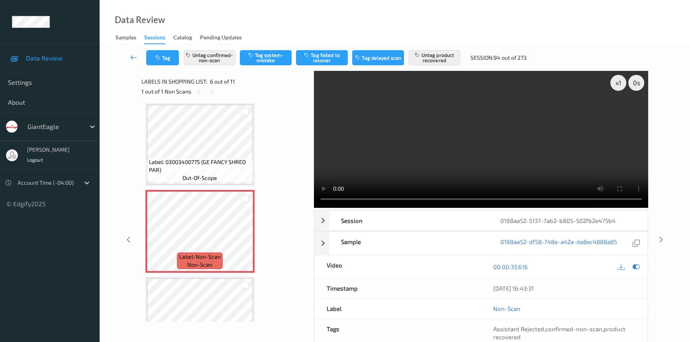
click at [131, 53] on icon at bounding box center [133, 57] width 7 height 8
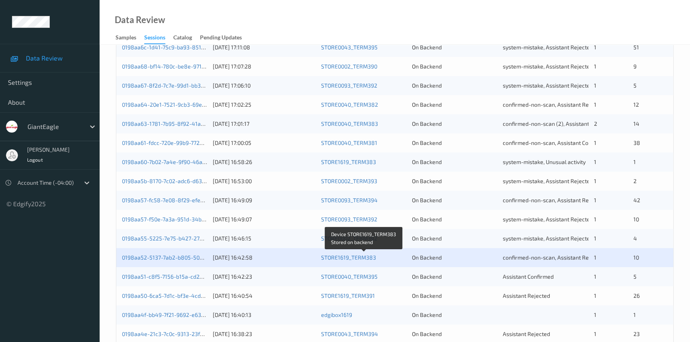
scroll to position [253, 0]
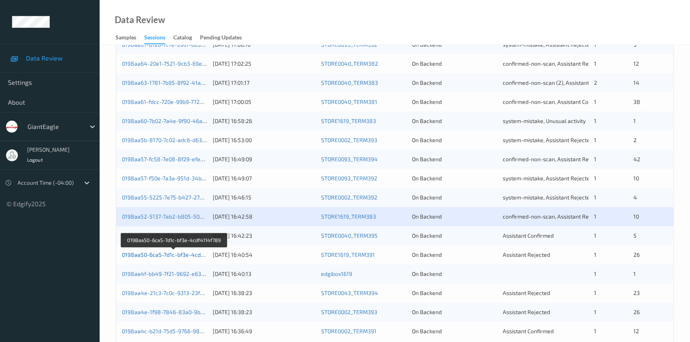
click at [156, 254] on link "0198aa50-6ca5-7d1c-bf3e-4cdf4114f789" at bounding box center [174, 254] width 104 height 7
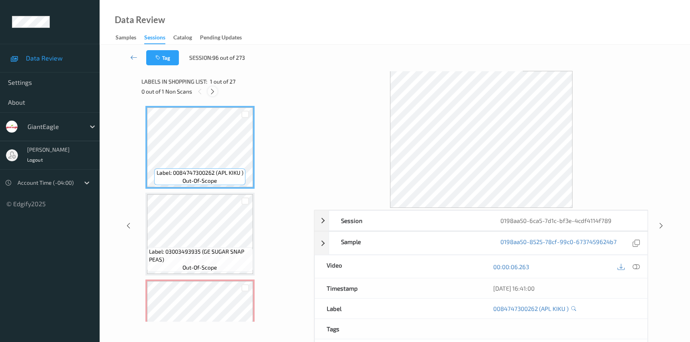
click at [213, 90] on icon at bounding box center [212, 91] width 7 height 7
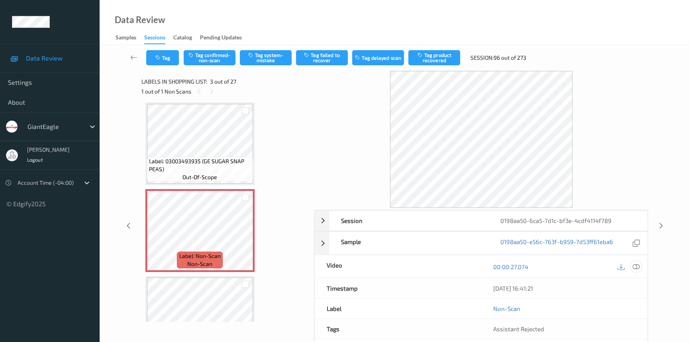
click at [635, 264] on icon at bounding box center [635, 266] width 7 height 7
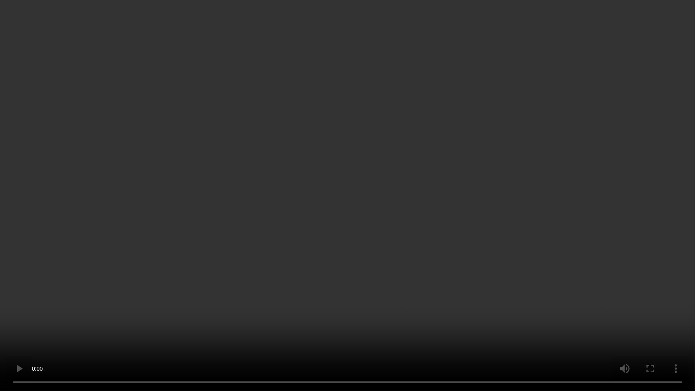
click at [522, 239] on video at bounding box center [347, 195] width 695 height 391
click at [256, 220] on video at bounding box center [347, 195] width 695 height 391
click at [270, 206] on video at bounding box center [347, 195] width 695 height 391
click at [418, 223] on video at bounding box center [347, 195] width 695 height 391
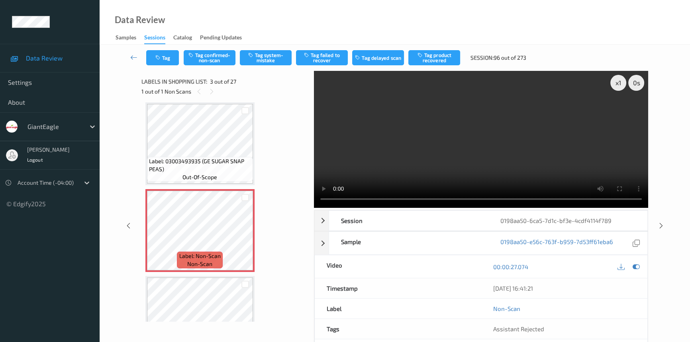
click at [534, 171] on video at bounding box center [481, 139] width 334 height 137
click at [542, 150] on video at bounding box center [481, 139] width 334 height 137
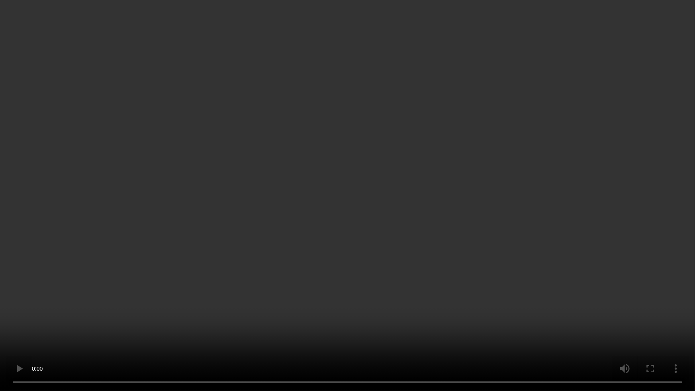
click at [427, 244] on video at bounding box center [347, 195] width 695 height 391
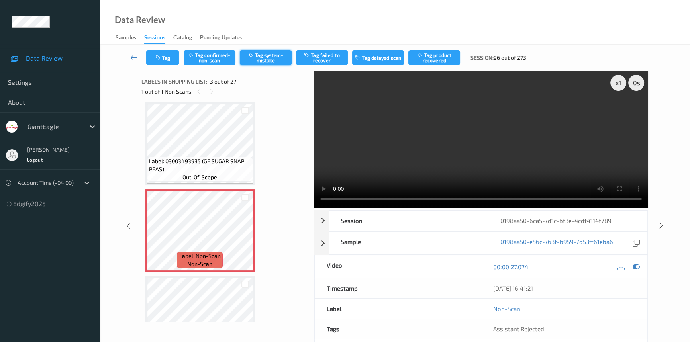
click at [281, 52] on button "Tag system-mistake" at bounding box center [266, 57] width 52 height 15
click at [131, 52] on link at bounding box center [133, 57] width 25 height 15
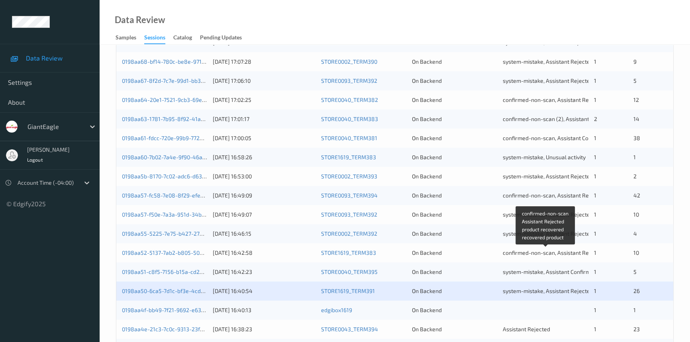
scroll to position [284, 0]
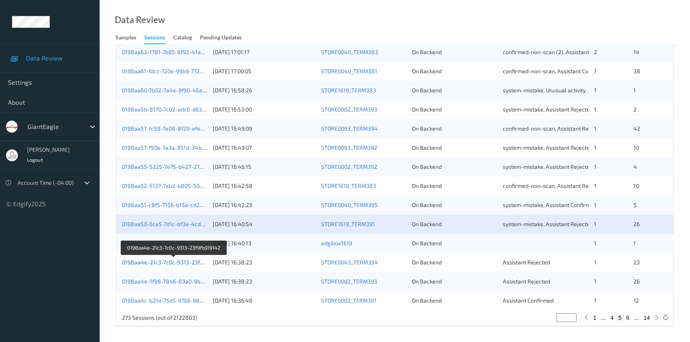
click at [164, 262] on link "0198aa4e-21c3-7c0c-9313-23f9fb919142" at bounding box center [174, 262] width 104 height 7
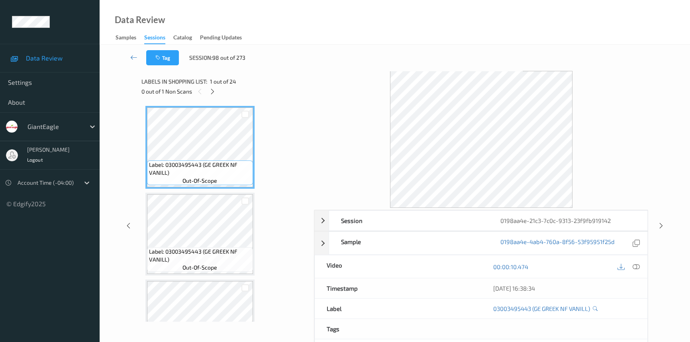
click at [213, 85] on span "1 out of 24" at bounding box center [223, 82] width 26 height 8
click at [212, 91] on icon at bounding box center [212, 91] width 7 height 7
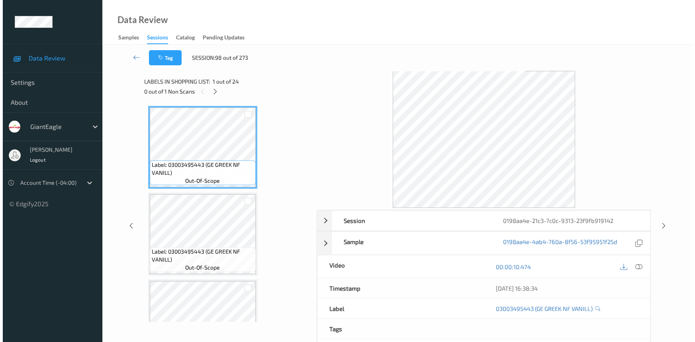
scroll to position [609, 0]
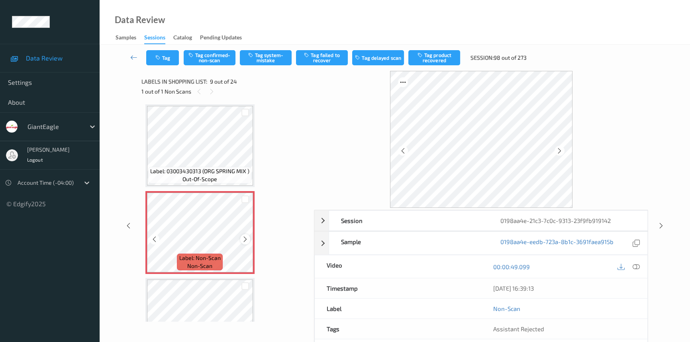
click at [247, 236] on icon at bounding box center [245, 239] width 7 height 7
click at [634, 265] on icon at bounding box center [635, 266] width 7 height 7
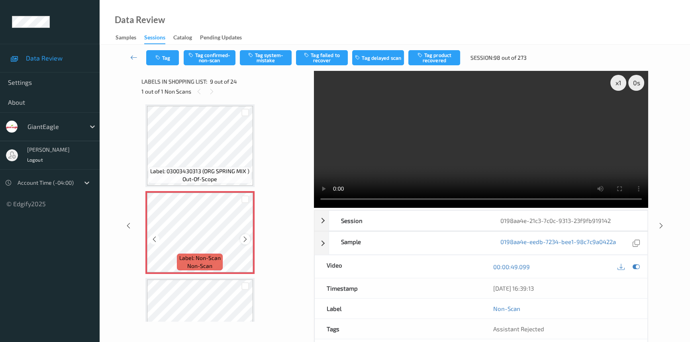
click at [246, 236] on icon at bounding box center [245, 239] width 7 height 7
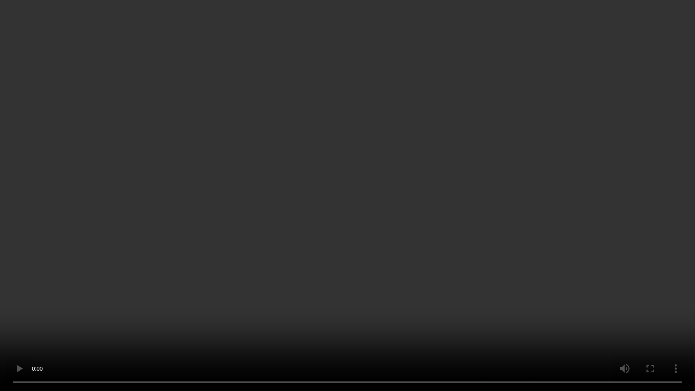
click at [431, 276] on video at bounding box center [347, 195] width 695 height 391
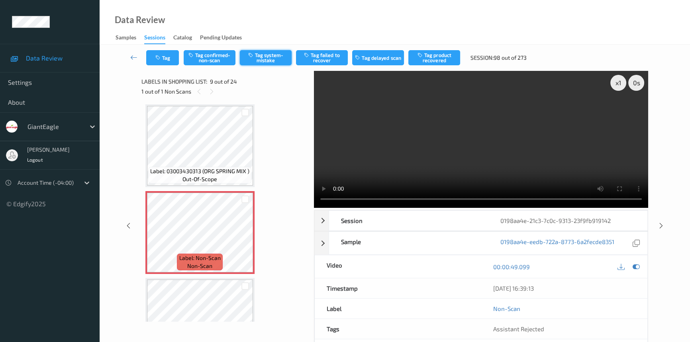
click at [267, 57] on button "Tag system-mistake" at bounding box center [266, 57] width 52 height 15
click at [164, 59] on button "Tag" at bounding box center [162, 57] width 33 height 15
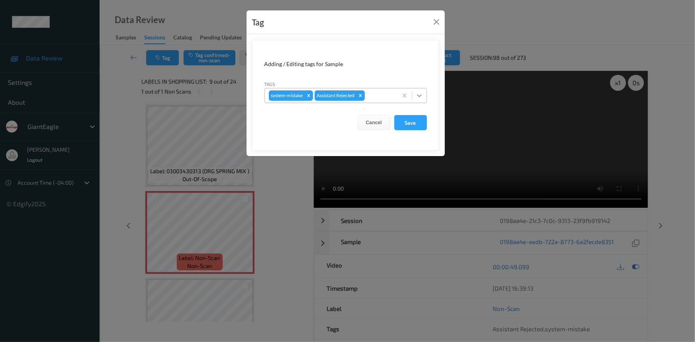
click at [416, 96] on icon at bounding box center [419, 96] width 8 height 8
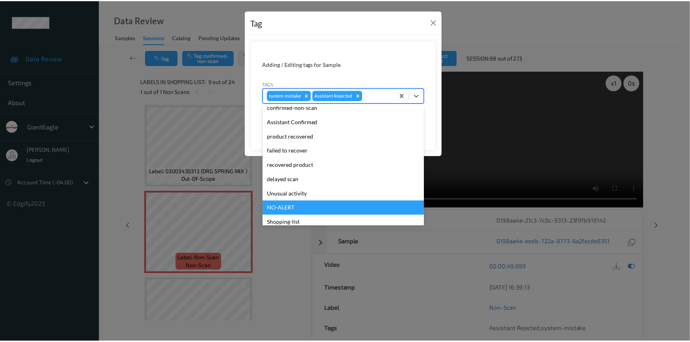
scroll to position [70, 0]
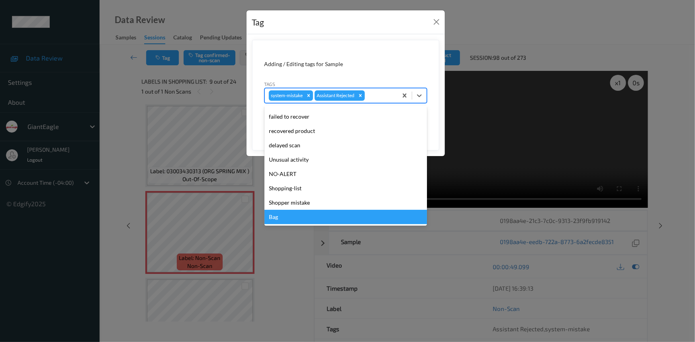
drag, startPoint x: 296, startPoint y: 217, endPoint x: 309, endPoint y: 211, distance: 13.9
click at [296, 217] on div "Bag" at bounding box center [345, 217] width 162 height 14
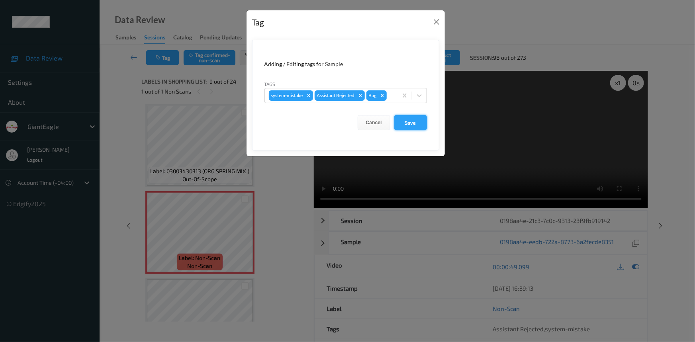
click at [412, 127] on button "Save" at bounding box center [410, 122] width 33 height 15
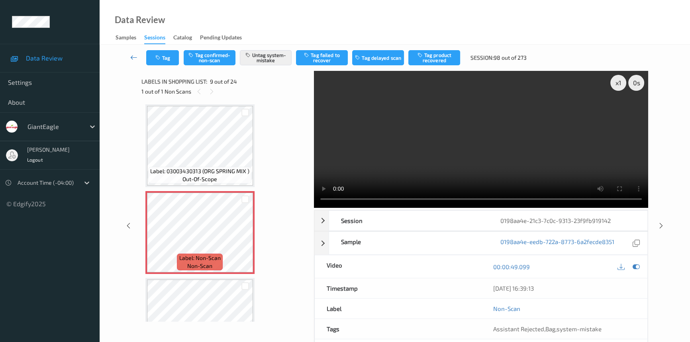
click at [132, 53] on icon at bounding box center [133, 57] width 7 height 8
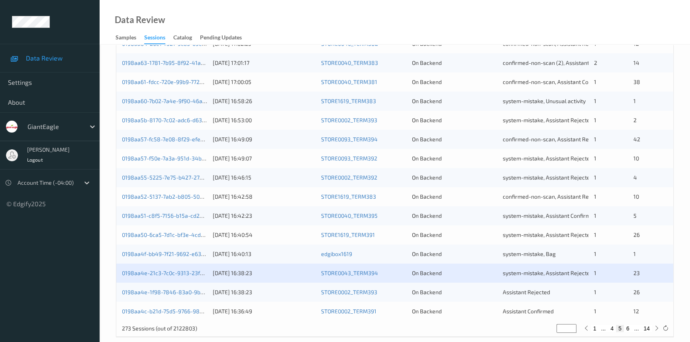
scroll to position [284, 0]
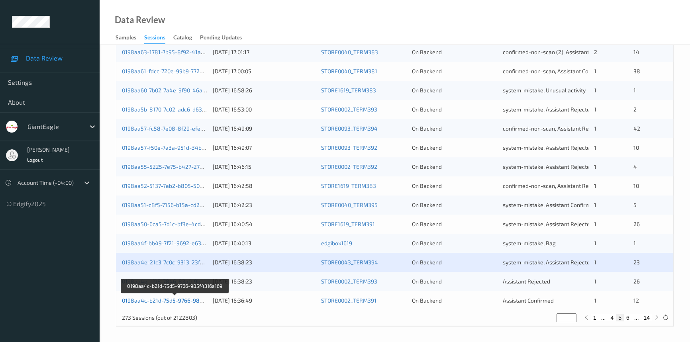
click at [176, 299] on link "0198aa4c-b21d-75d5-9766-985f4316a169" at bounding box center [175, 300] width 107 height 7
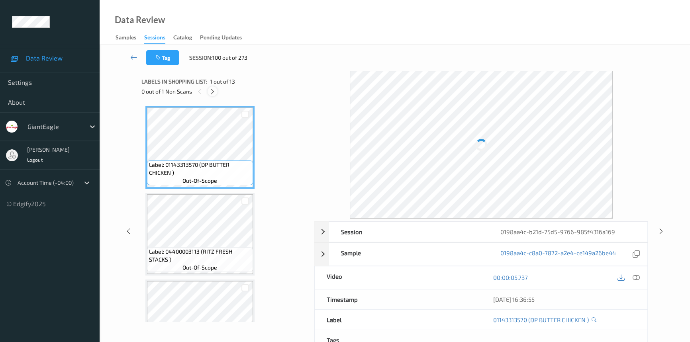
click at [211, 90] on icon at bounding box center [212, 91] width 7 height 7
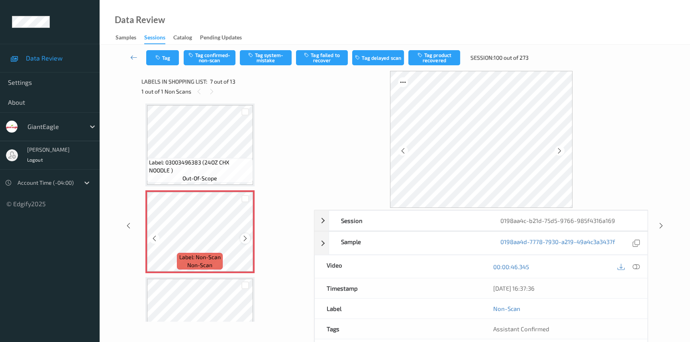
click at [244, 235] on icon at bounding box center [245, 238] width 7 height 7
click at [641, 265] on div at bounding box center [628, 266] width 26 height 11
click at [637, 264] on icon at bounding box center [635, 266] width 7 height 7
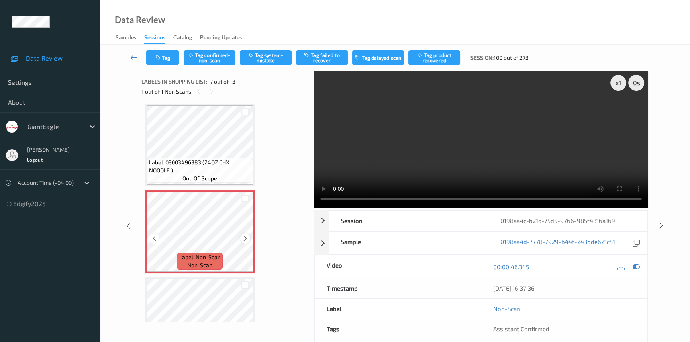
click at [244, 235] on icon at bounding box center [245, 238] width 7 height 7
click at [513, 162] on video at bounding box center [481, 139] width 334 height 137
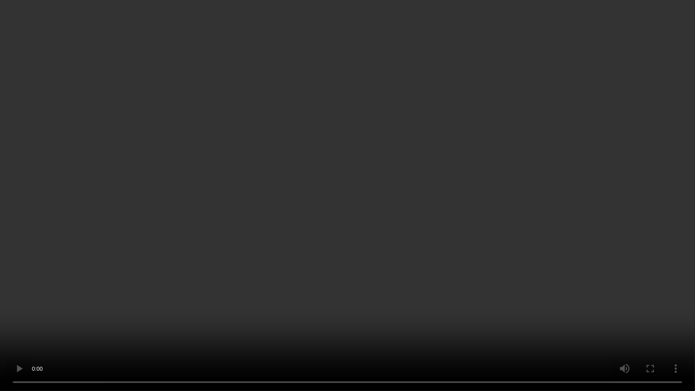
click at [378, 235] on video at bounding box center [347, 195] width 695 height 391
click at [416, 303] on video at bounding box center [347, 195] width 695 height 391
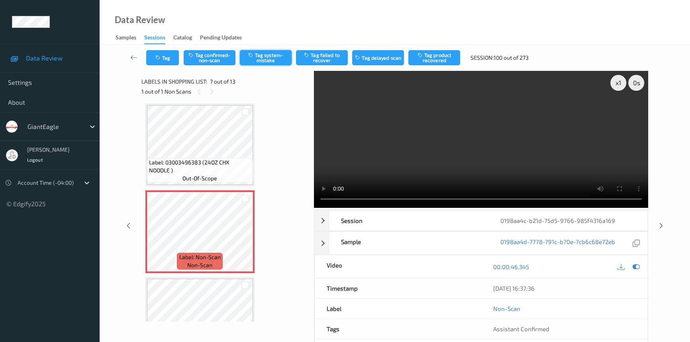
click at [266, 60] on button "Tag system-mistake" at bounding box center [266, 57] width 52 height 15
click at [169, 59] on button "Tag" at bounding box center [162, 57] width 33 height 15
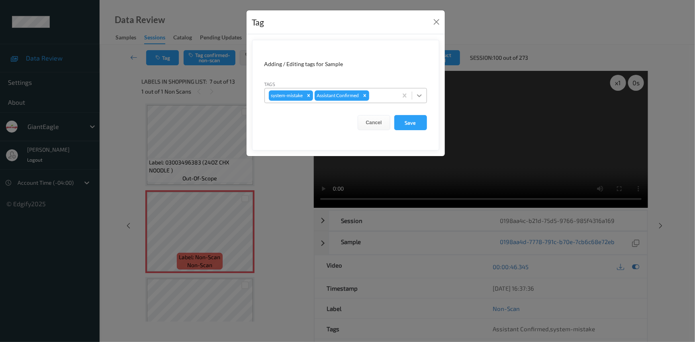
drag, startPoint x: 422, startPoint y: 97, endPoint x: 415, endPoint y: 105, distance: 10.2
click at [422, 98] on icon at bounding box center [419, 96] width 8 height 8
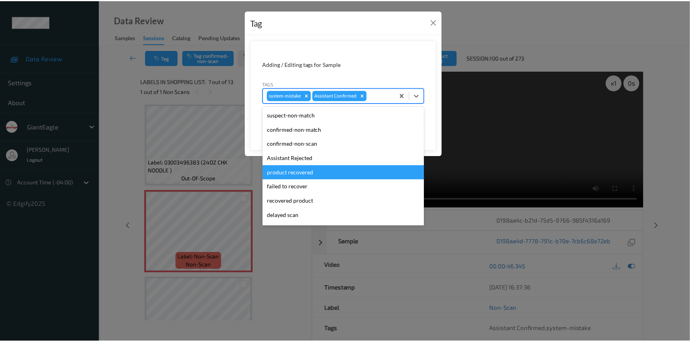
scroll to position [36, 0]
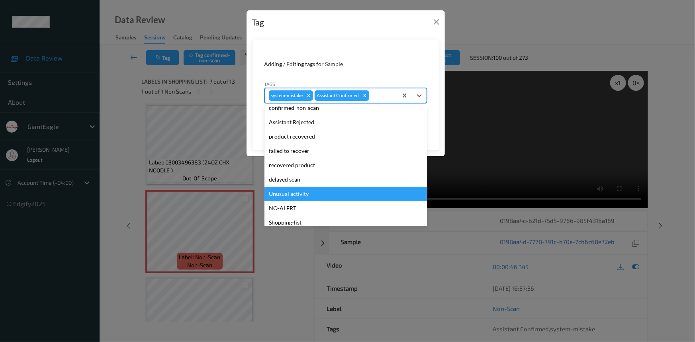
click at [284, 194] on div "Unusual activity" at bounding box center [345, 194] width 162 height 14
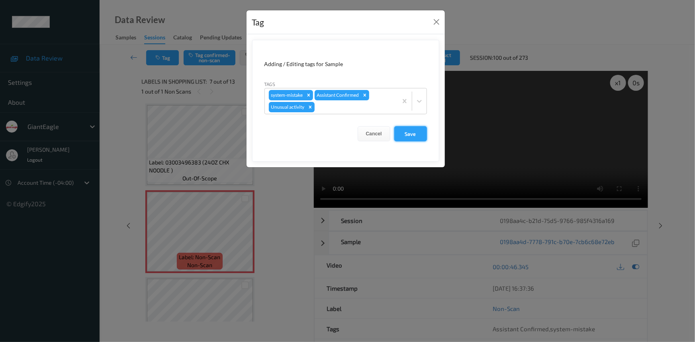
click at [405, 134] on button "Save" at bounding box center [410, 133] width 33 height 15
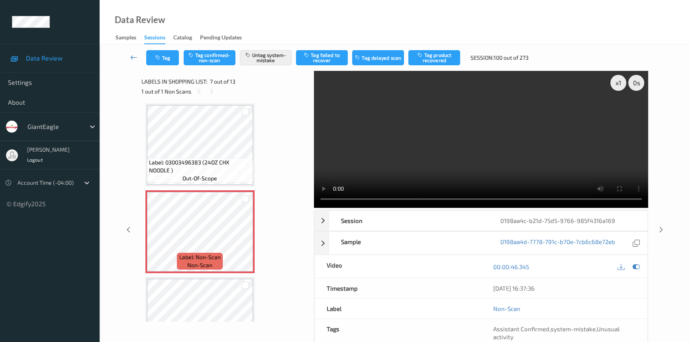
click at [134, 55] on icon at bounding box center [133, 57] width 7 height 8
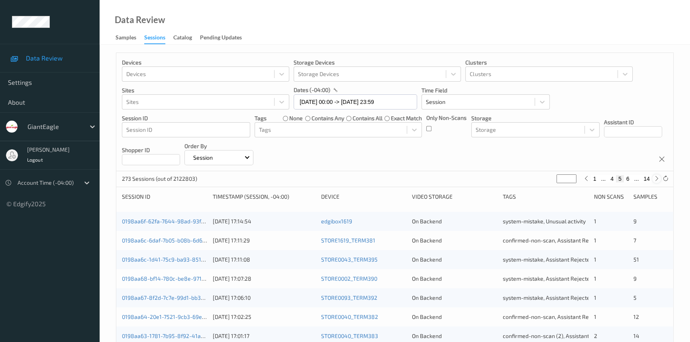
click at [657, 178] on icon at bounding box center [656, 179] width 6 height 6
type input "*"
click at [657, 178] on icon at bounding box center [656, 179] width 6 height 6
type input "*"
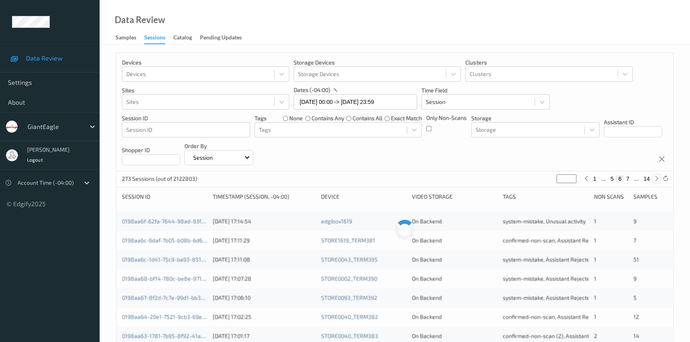
type input "*"
click at [657, 178] on icon at bounding box center [656, 179] width 6 height 6
type input "*"
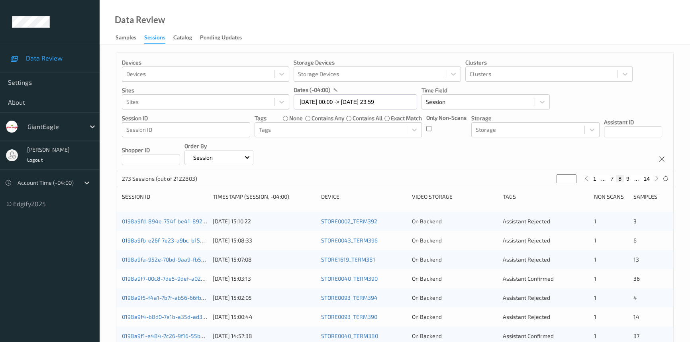
click at [149, 240] on link "0198a9fb-e26f-7e23-a9bc-b15db9610580" at bounding box center [175, 240] width 106 height 7
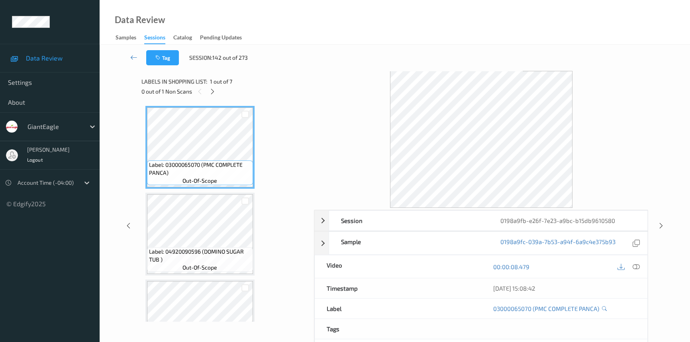
drag, startPoint x: 214, startPoint y: 87, endPoint x: 216, endPoint y: 99, distance: 12.0
click at [214, 89] on div at bounding box center [212, 91] width 10 height 10
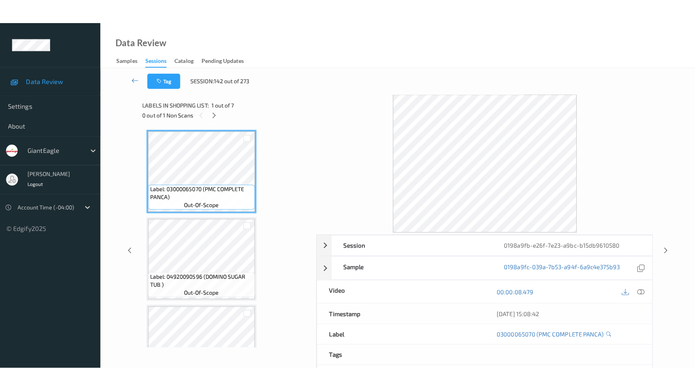
scroll to position [350, 0]
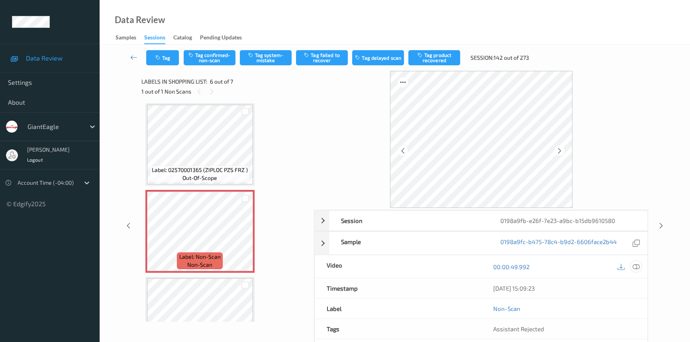
click at [635, 267] on icon at bounding box center [635, 266] width 7 height 7
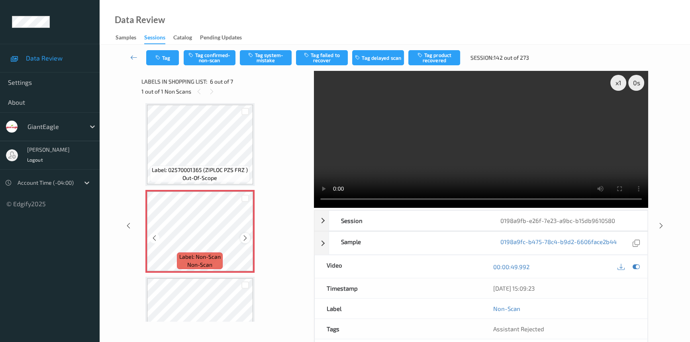
click at [249, 237] on div at bounding box center [245, 238] width 10 height 10
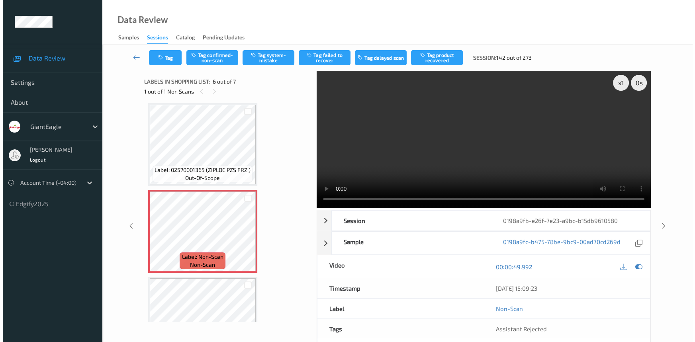
scroll to position [341, 0]
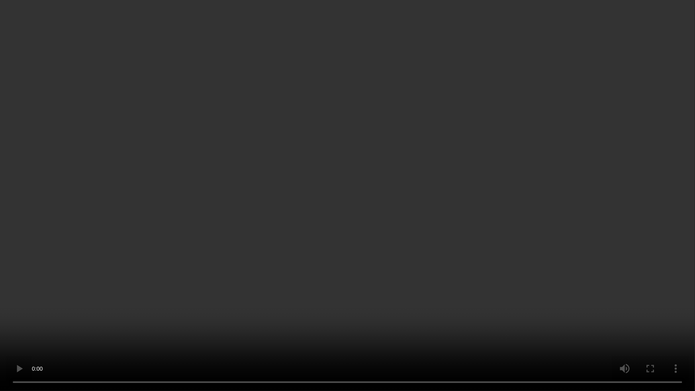
click at [439, 289] on video at bounding box center [347, 195] width 695 height 391
click at [436, 240] on video at bounding box center [347, 195] width 695 height 391
click at [426, 333] on video at bounding box center [347, 195] width 695 height 391
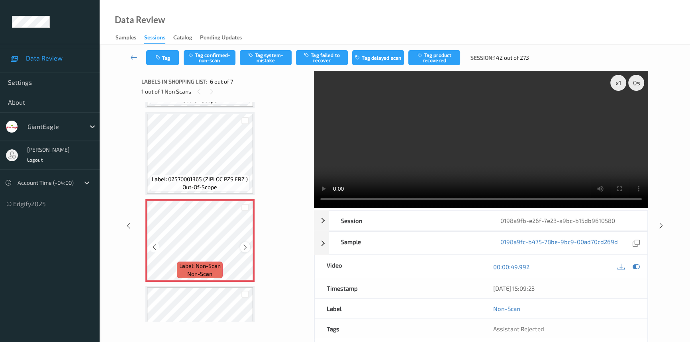
click at [241, 245] on div at bounding box center [245, 247] width 10 height 10
click at [246, 245] on icon at bounding box center [245, 247] width 7 height 7
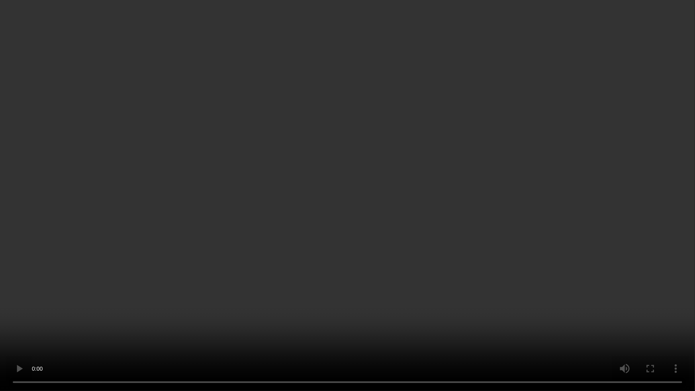
click at [555, 232] on video at bounding box center [347, 195] width 695 height 391
click at [271, 280] on video at bounding box center [347, 195] width 695 height 391
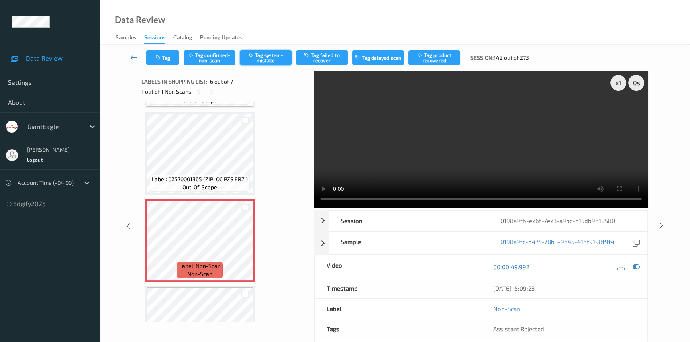
click at [272, 54] on button "Tag system-mistake" at bounding box center [266, 57] width 52 height 15
click at [168, 59] on button "Tag" at bounding box center [162, 57] width 33 height 15
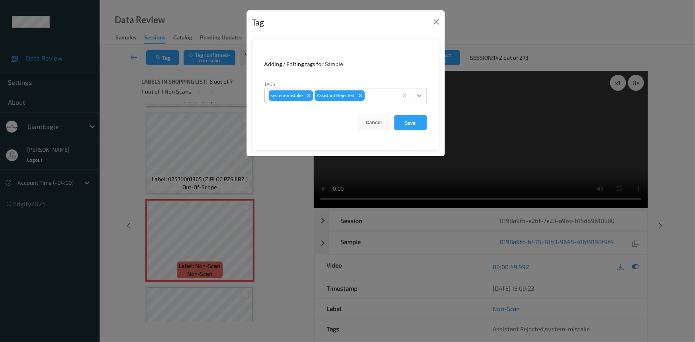
click at [422, 95] on icon at bounding box center [419, 96] width 8 height 8
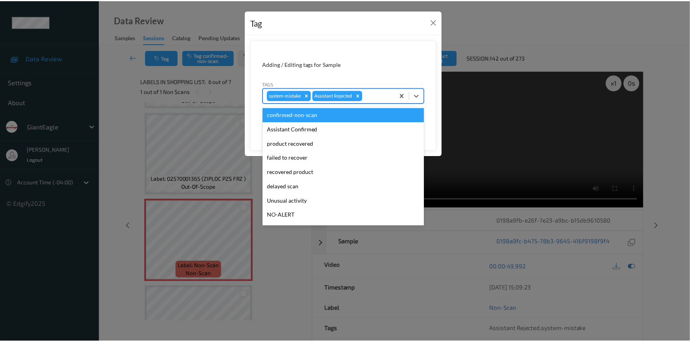
scroll to position [36, 0]
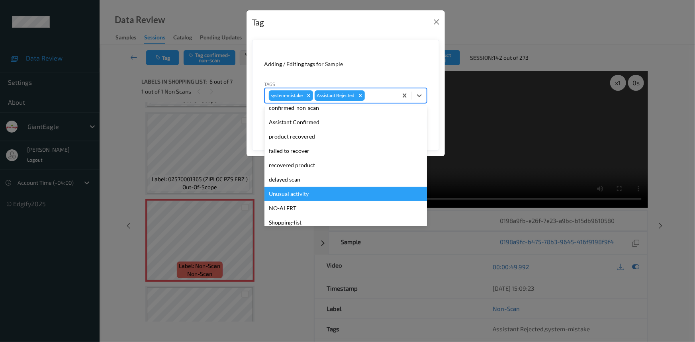
click at [299, 192] on div "Unusual activity" at bounding box center [345, 194] width 162 height 14
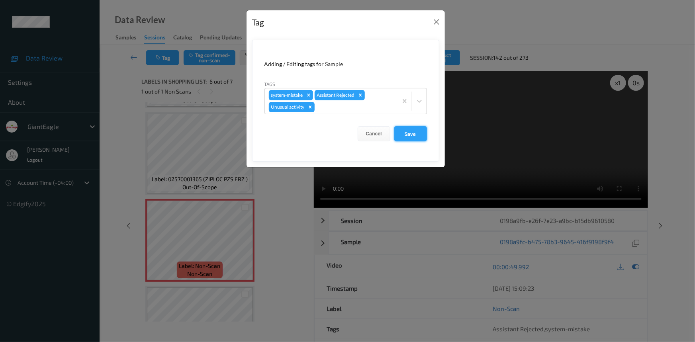
drag, startPoint x: 422, startPoint y: 131, endPoint x: 419, endPoint y: 139, distance: 9.3
click at [422, 133] on button "Save" at bounding box center [410, 133] width 33 height 15
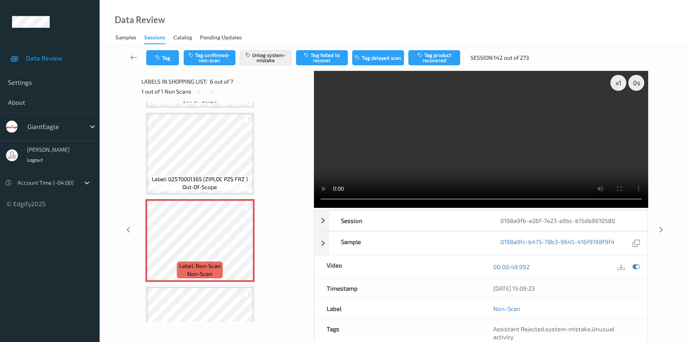
click at [131, 53] on icon at bounding box center [133, 57] width 7 height 8
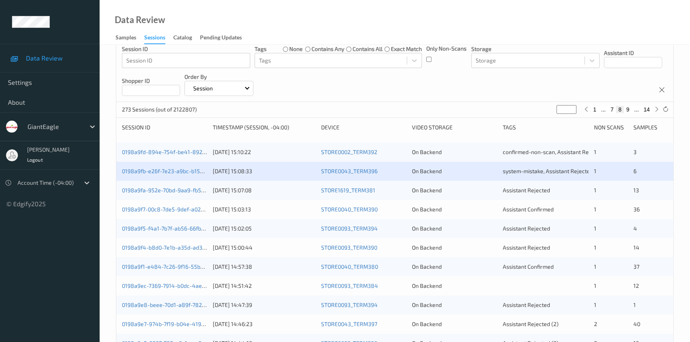
scroll to position [72, 0]
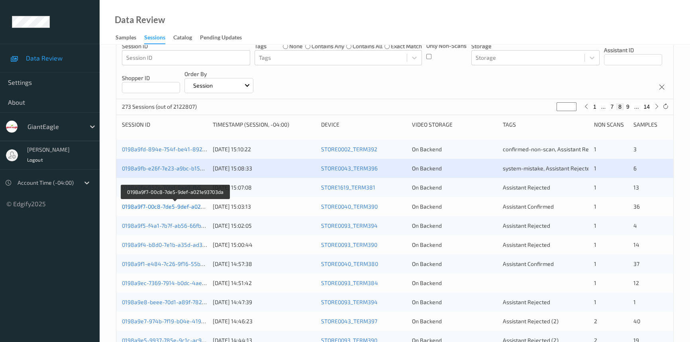
click at [152, 207] on link "0198a9f7-00c8-7de5-9def-a021e93703da" at bounding box center [175, 206] width 106 height 7
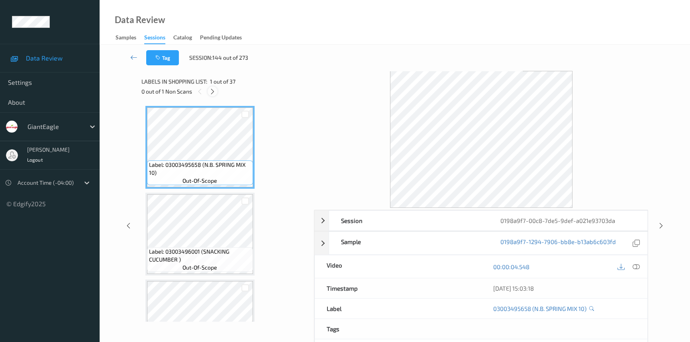
drag, startPoint x: 209, startPoint y: 90, endPoint x: 215, endPoint y: 102, distance: 12.8
click at [209, 90] on icon at bounding box center [212, 91] width 7 height 7
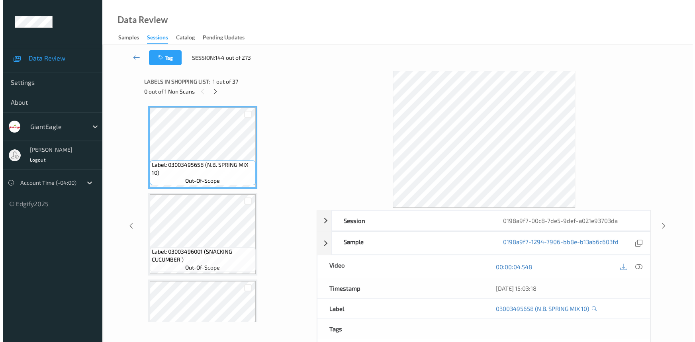
scroll to position [1734, 0]
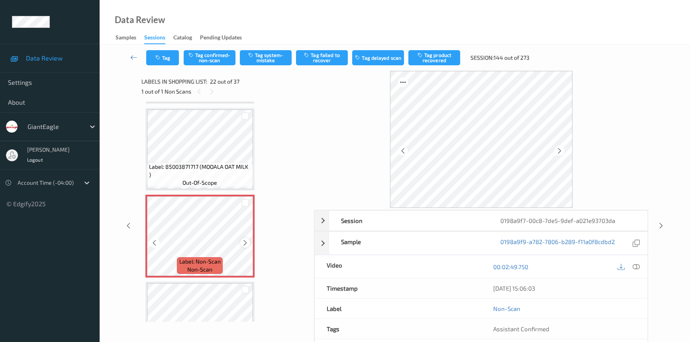
click at [242, 239] on icon at bounding box center [245, 242] width 7 height 7
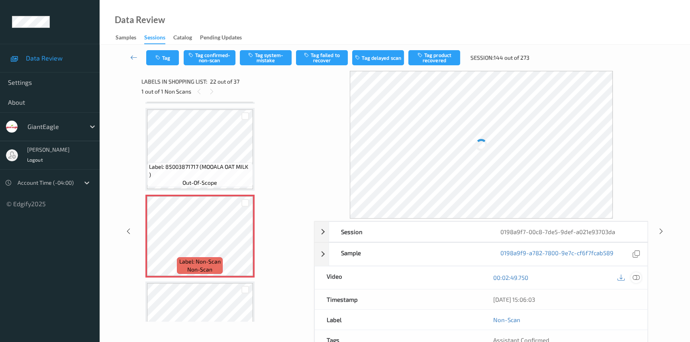
click at [637, 277] on icon at bounding box center [635, 277] width 7 height 7
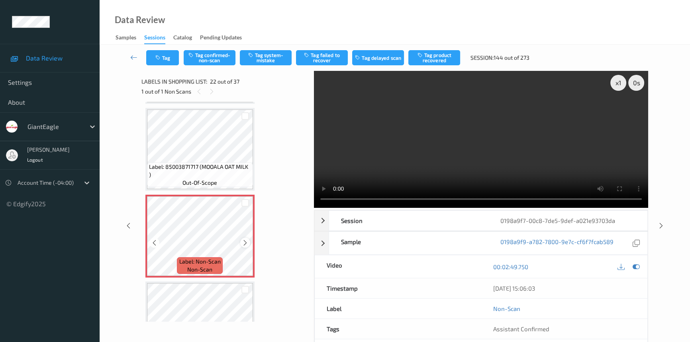
click at [245, 239] on icon at bounding box center [245, 242] width 7 height 7
drag, startPoint x: 506, startPoint y: 162, endPoint x: 516, endPoint y: 164, distance: 10.3
click at [510, 163] on video at bounding box center [481, 139] width 334 height 137
click at [261, 57] on button "Tag system-mistake" at bounding box center [266, 57] width 52 height 15
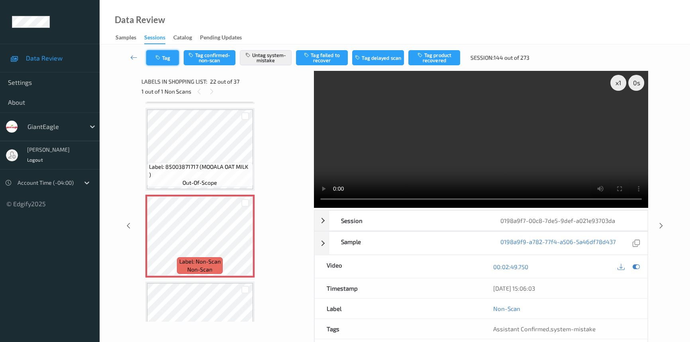
click at [164, 59] on button "Tag" at bounding box center [162, 57] width 33 height 15
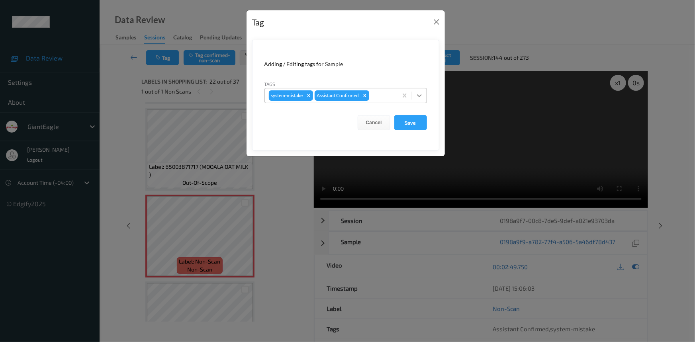
click at [420, 96] on icon at bounding box center [419, 96] width 8 height 8
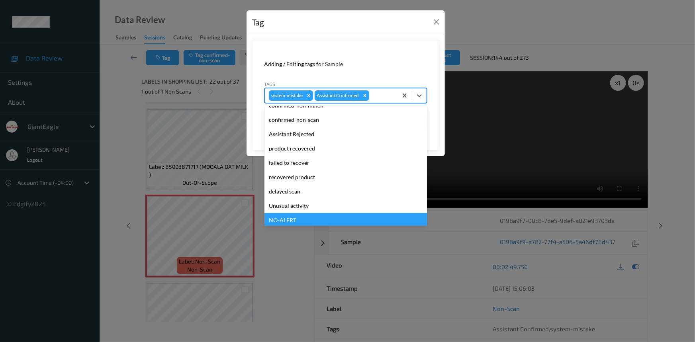
scroll to position [70, 0]
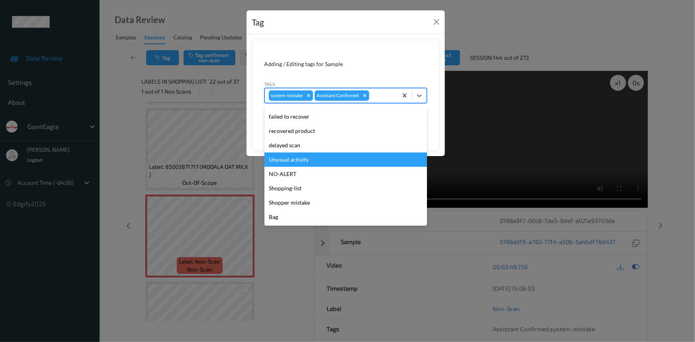
click at [298, 158] on div "Unusual activity" at bounding box center [345, 159] width 162 height 14
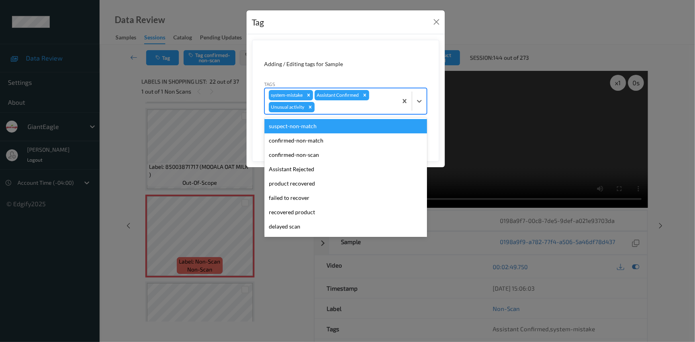
drag, startPoint x: 417, startPoint y: 102, endPoint x: 393, endPoint y: 135, distance: 40.9
click at [418, 105] on icon at bounding box center [419, 101] width 8 height 8
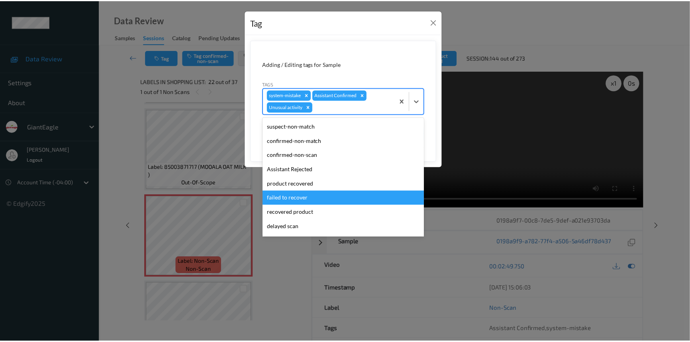
scroll to position [56, 0]
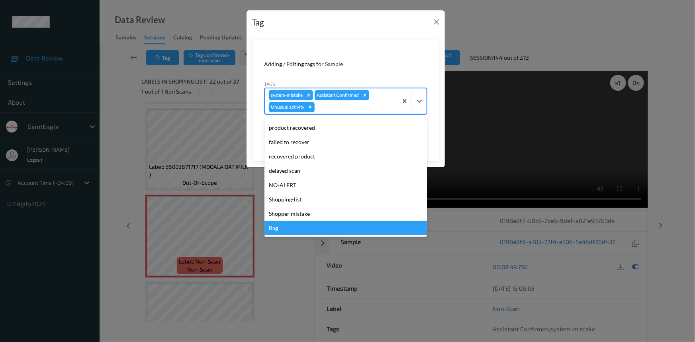
drag, startPoint x: 286, startPoint y: 229, endPoint x: 333, endPoint y: 209, distance: 50.8
click at [286, 230] on div "Bag" at bounding box center [345, 228] width 162 height 14
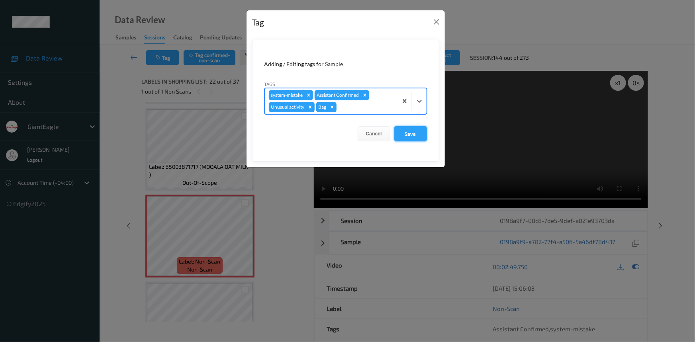
drag, startPoint x: 412, startPoint y: 131, endPoint x: 410, endPoint y: 139, distance: 8.2
click at [413, 134] on button "Save" at bounding box center [410, 133] width 33 height 15
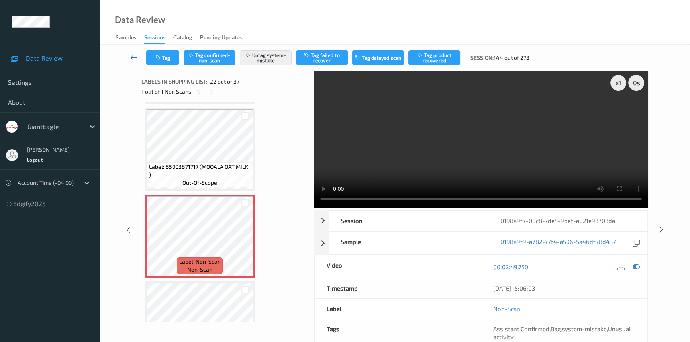
click at [133, 53] on icon at bounding box center [133, 57] width 7 height 8
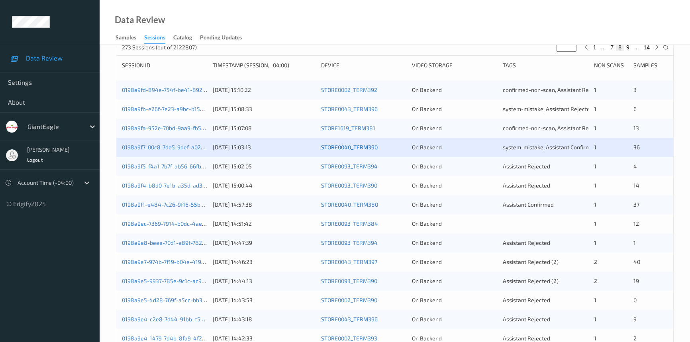
scroll to position [145, 0]
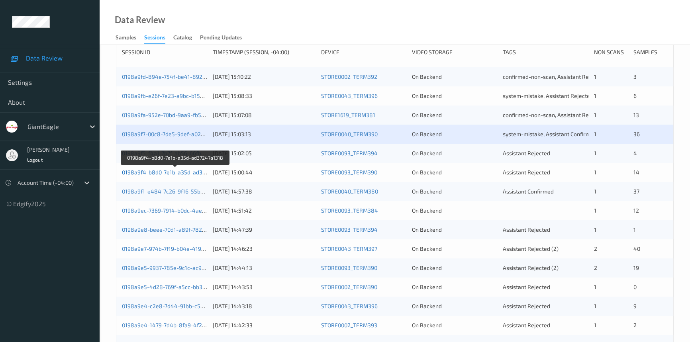
click at [157, 172] on link "0198a9f4-b8d0-7e1b-a35d-ad37247a1318" at bounding box center [175, 172] width 107 height 7
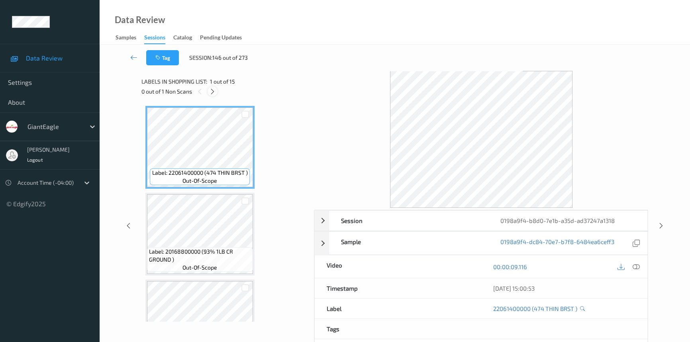
click at [213, 91] on icon at bounding box center [212, 91] width 7 height 7
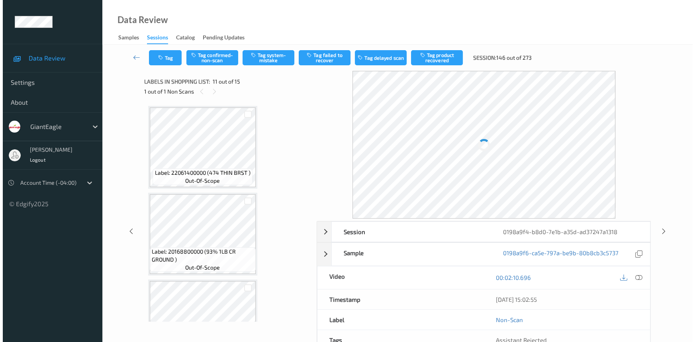
scroll to position [782, 0]
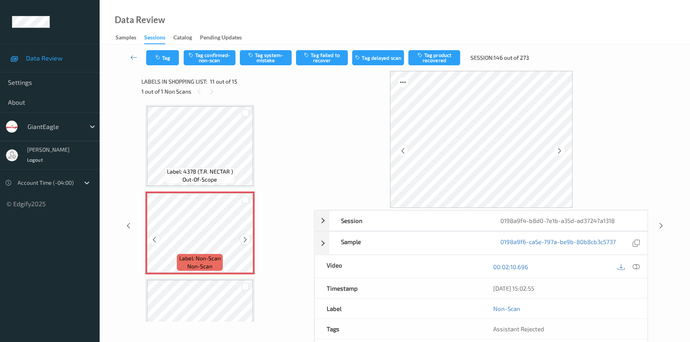
click at [245, 236] on icon at bounding box center [245, 239] width 7 height 7
click at [636, 265] on icon at bounding box center [635, 266] width 7 height 7
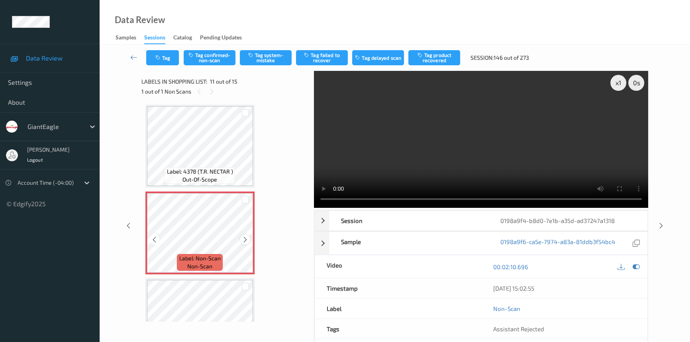
click at [241, 235] on div at bounding box center [245, 240] width 10 height 10
click at [243, 236] on icon at bounding box center [245, 239] width 7 height 7
click at [245, 238] on icon at bounding box center [245, 239] width 7 height 7
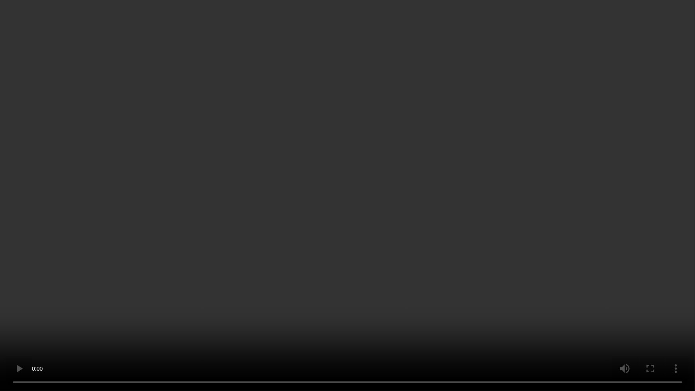
click at [542, 256] on video at bounding box center [347, 195] width 695 height 391
click at [339, 180] on video at bounding box center [347, 195] width 695 height 391
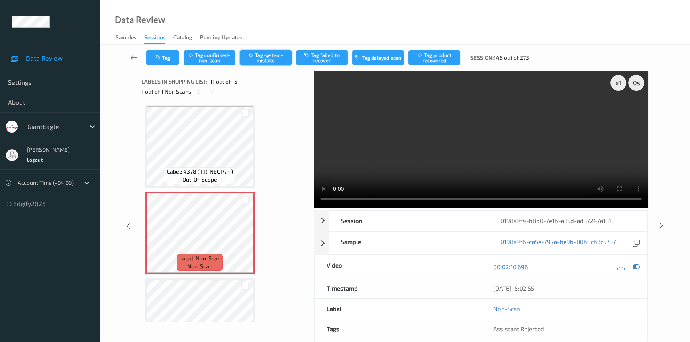
drag, startPoint x: 261, startPoint y: 57, endPoint x: 269, endPoint y: 59, distance: 8.1
click at [262, 57] on button "Tag system-mistake" at bounding box center [266, 57] width 52 height 15
click at [173, 55] on button "Tag" at bounding box center [162, 57] width 33 height 15
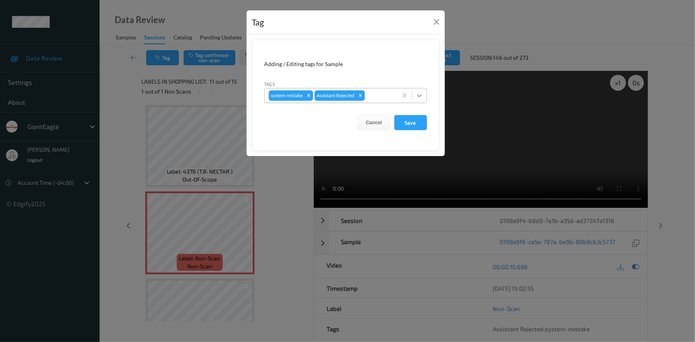
click at [418, 98] on icon at bounding box center [419, 96] width 8 height 8
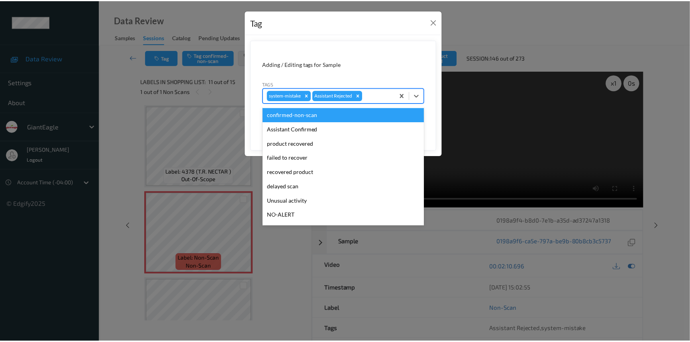
scroll to position [36, 0]
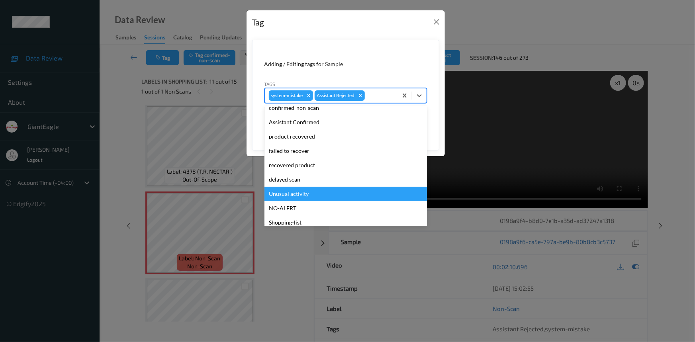
click at [295, 193] on div "Unusual activity" at bounding box center [345, 194] width 162 height 14
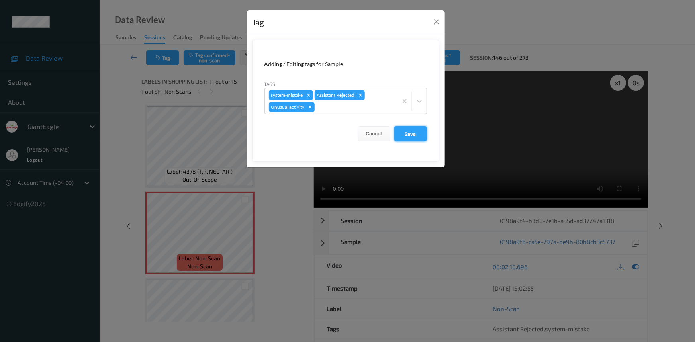
click at [421, 134] on button "Save" at bounding box center [410, 133] width 33 height 15
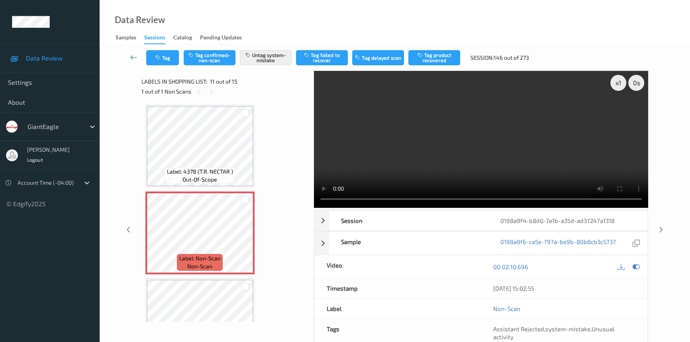
click at [130, 55] on icon at bounding box center [133, 57] width 7 height 8
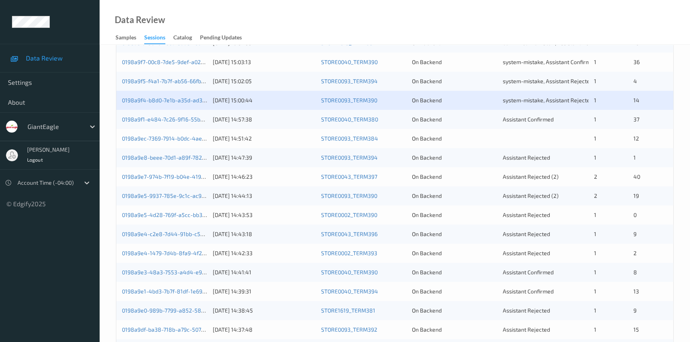
scroll to position [217, 0]
click at [169, 135] on link "0198a9ec-7369-7914-b0dc-4ae40c74d37c" at bounding box center [176, 138] width 108 height 7
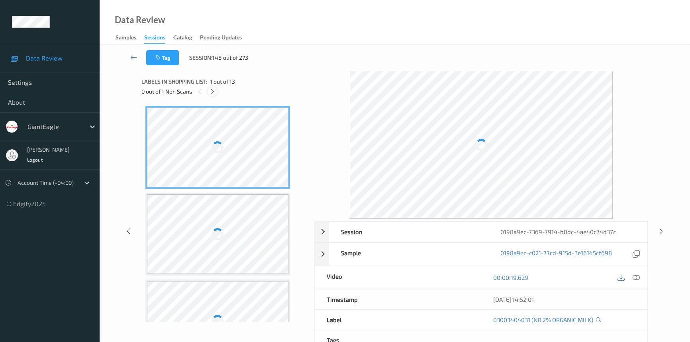
click at [215, 88] on icon at bounding box center [212, 91] width 7 height 7
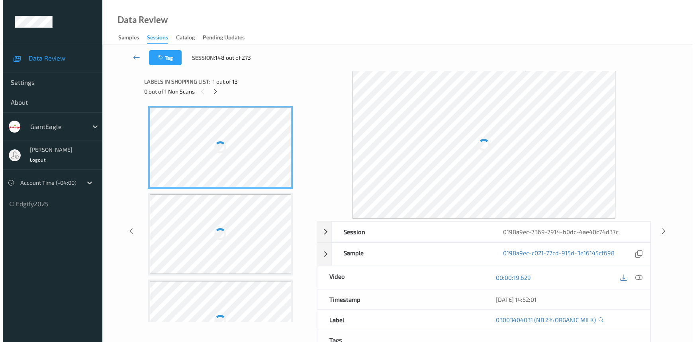
scroll to position [350, 0]
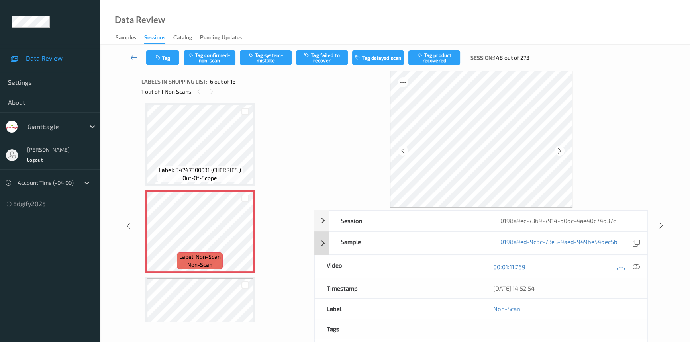
drag, startPoint x: 635, startPoint y: 266, endPoint x: 617, endPoint y: 250, distance: 24.0
click at [636, 266] on icon at bounding box center [635, 266] width 7 height 7
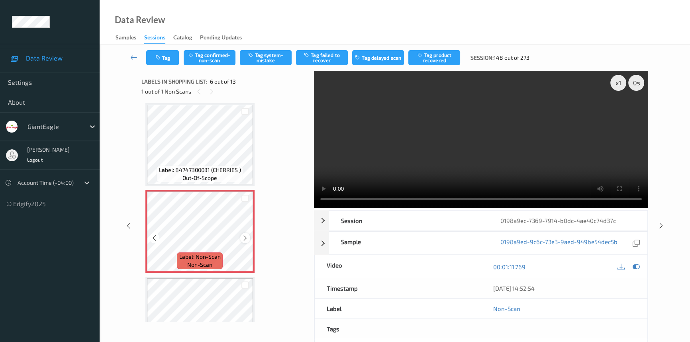
click at [246, 235] on icon at bounding box center [245, 238] width 7 height 7
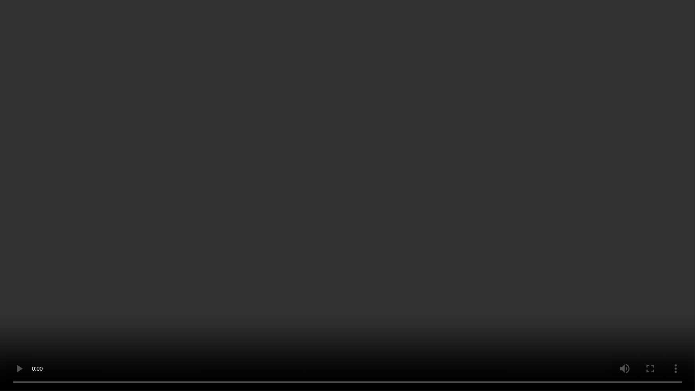
click at [427, 279] on video at bounding box center [347, 195] width 695 height 391
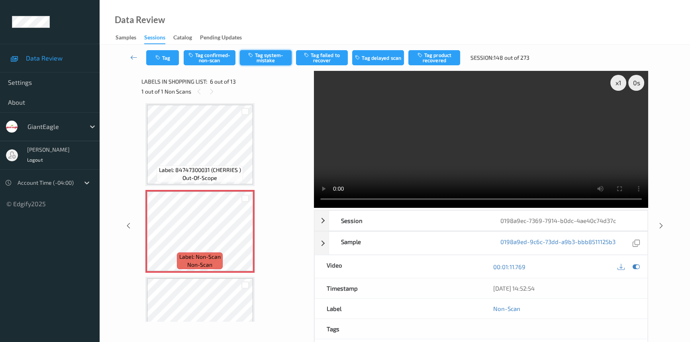
click at [256, 60] on button "Tag system-mistake" at bounding box center [266, 57] width 52 height 15
click at [168, 56] on button "Tag" at bounding box center [162, 57] width 33 height 15
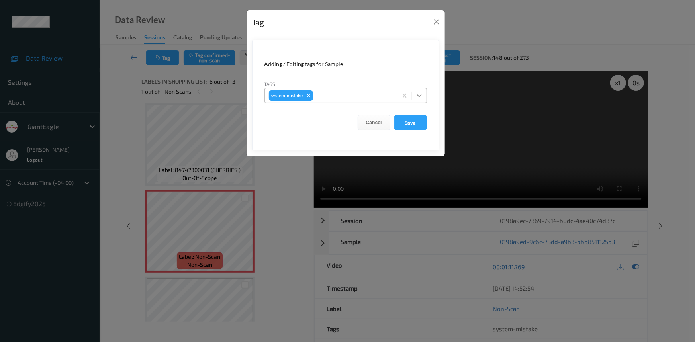
click at [416, 96] on icon at bounding box center [419, 96] width 8 height 8
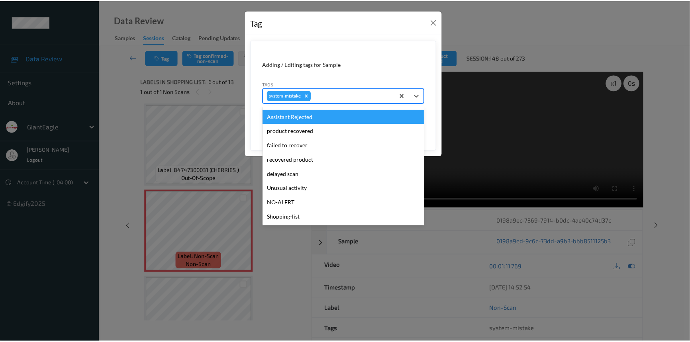
scroll to position [72, 0]
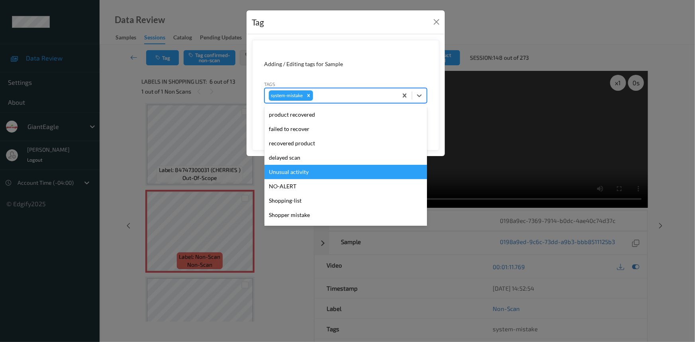
click at [295, 169] on div "Unusual activity" at bounding box center [345, 172] width 162 height 14
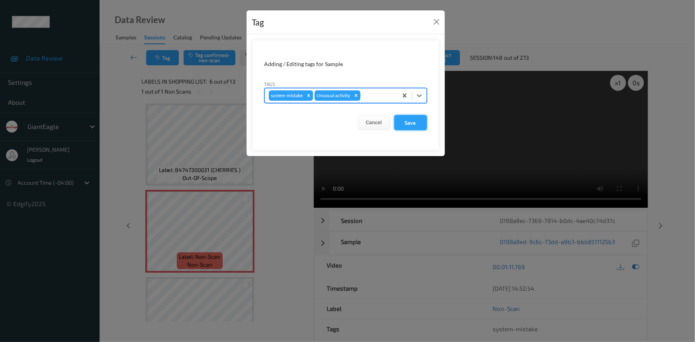
click at [417, 123] on button "Save" at bounding box center [410, 122] width 33 height 15
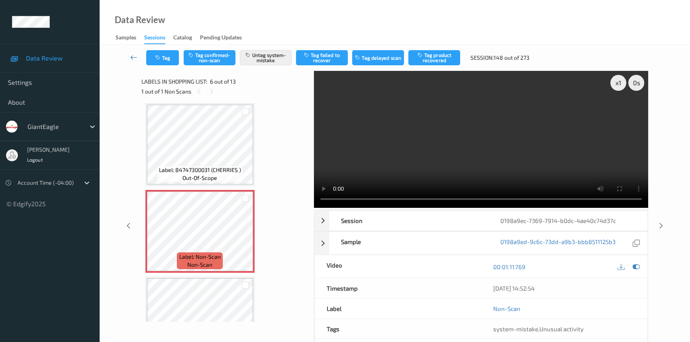
click at [131, 55] on icon at bounding box center [133, 57] width 7 height 8
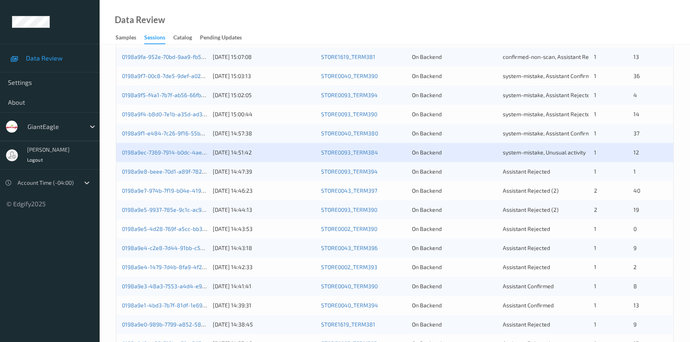
scroll to position [217, 0]
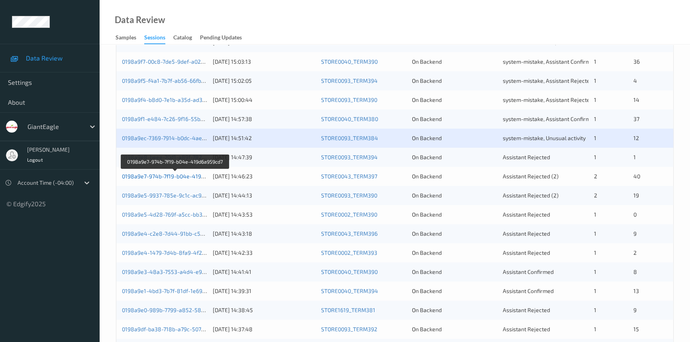
click at [149, 174] on link "0198a9e7-974b-7f19-b04e-419d6a959cd7" at bounding box center [175, 176] width 107 height 7
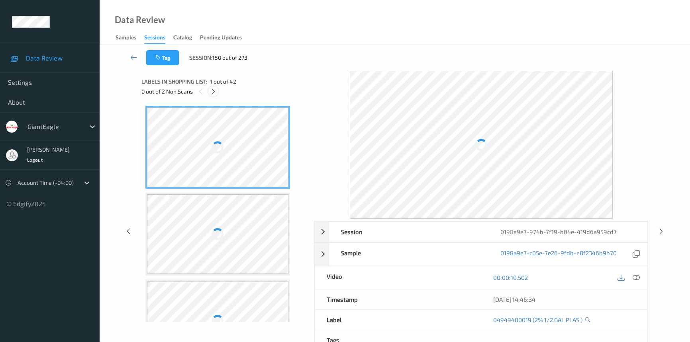
click at [213, 92] on icon at bounding box center [213, 91] width 7 height 7
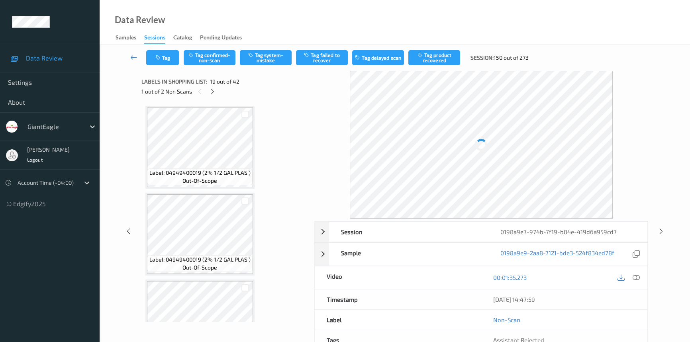
scroll to position [1474, 0]
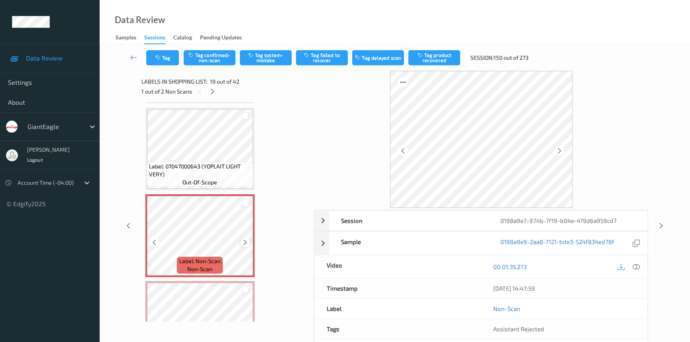
click at [246, 239] on icon at bounding box center [245, 242] width 7 height 7
click at [247, 239] on icon at bounding box center [245, 242] width 7 height 7
click at [637, 266] on icon at bounding box center [635, 266] width 7 height 7
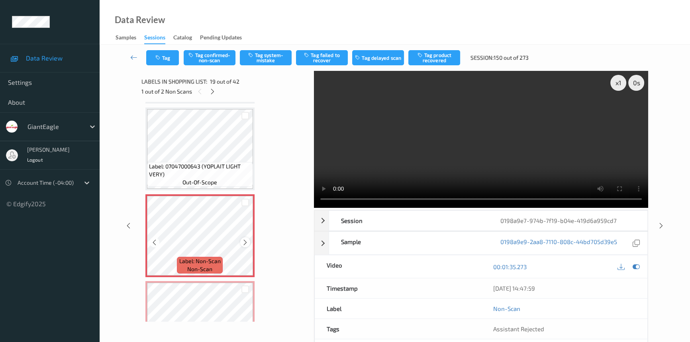
click at [243, 239] on icon at bounding box center [245, 242] width 7 height 7
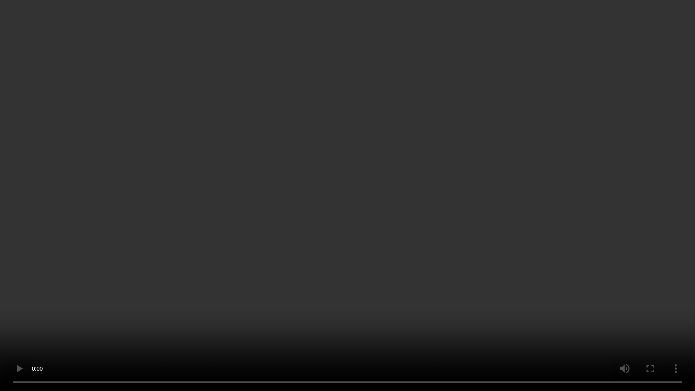
click at [518, 237] on video at bounding box center [347, 195] width 695 height 391
click at [211, 252] on video at bounding box center [347, 195] width 695 height 391
click at [454, 213] on video at bounding box center [347, 195] width 695 height 391
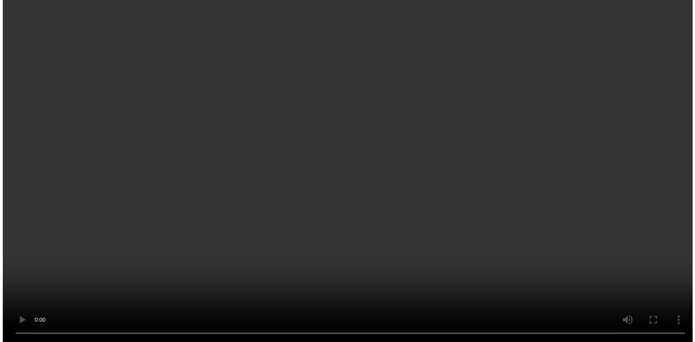
scroll to position [1510, 0]
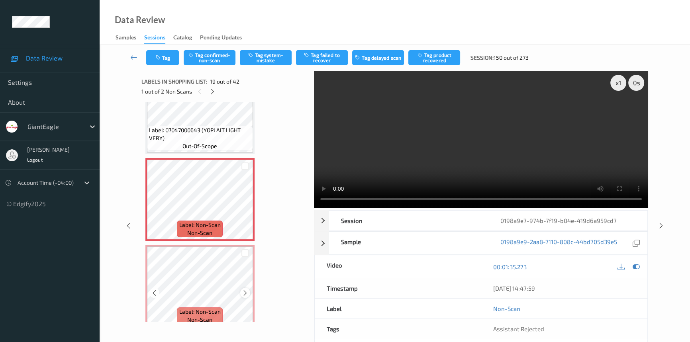
click at [242, 289] on icon at bounding box center [245, 292] width 7 height 7
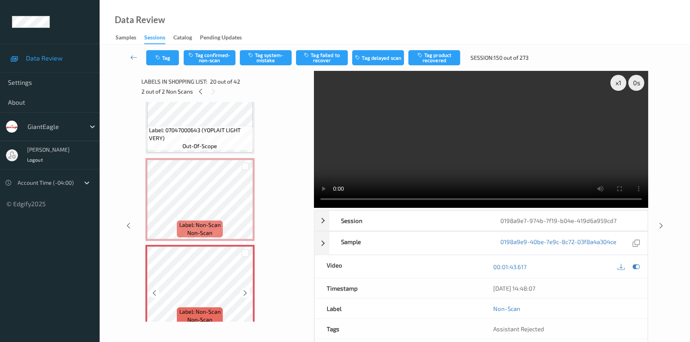
click at [244, 289] on icon at bounding box center [245, 292] width 7 height 7
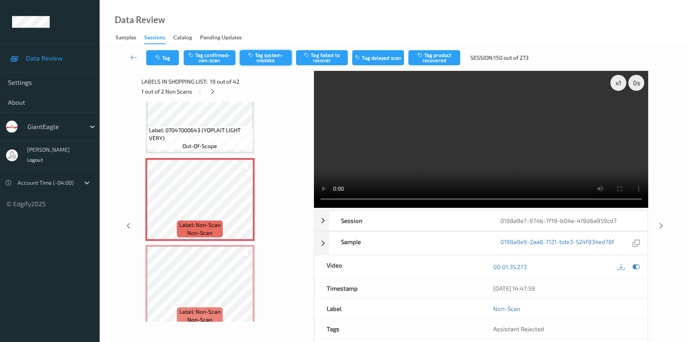
click at [260, 51] on button "Tag system-mistake" at bounding box center [266, 57] width 52 height 15
click at [171, 57] on button "Tag" at bounding box center [162, 57] width 33 height 15
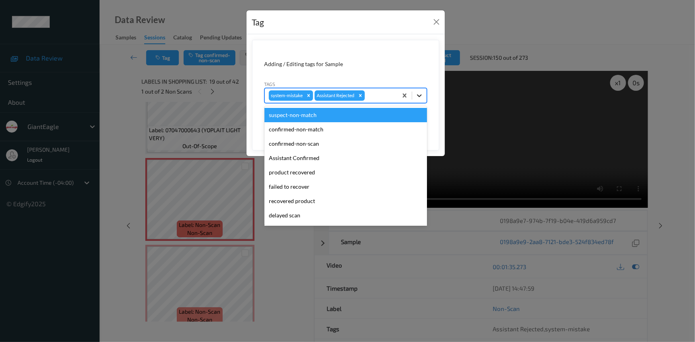
click at [426, 98] on div at bounding box center [419, 95] width 14 height 14
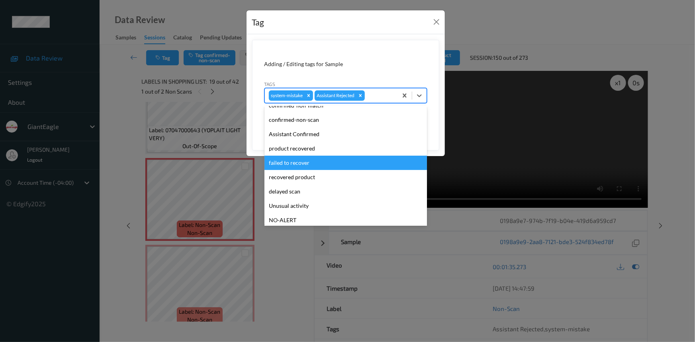
scroll to position [36, 0]
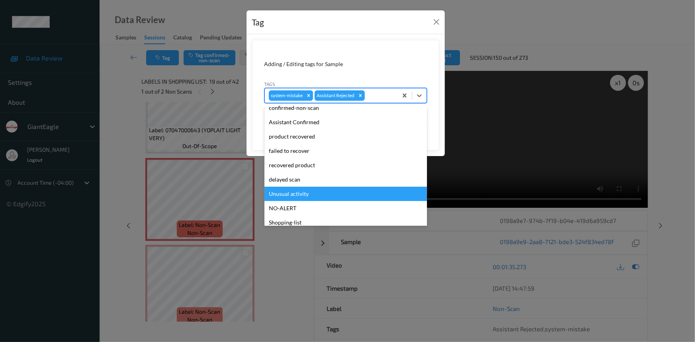
click at [287, 193] on div "Unusual activity" at bounding box center [345, 194] width 162 height 14
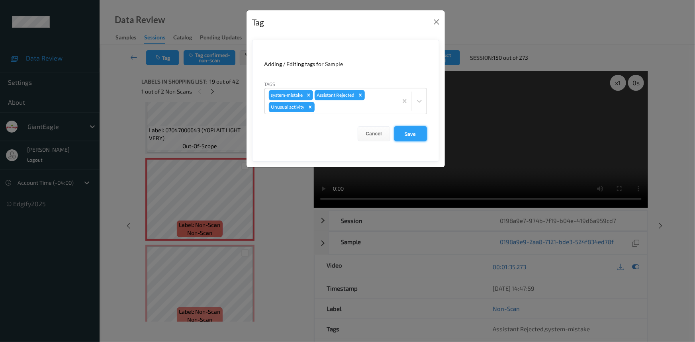
click at [422, 130] on button "Save" at bounding box center [410, 133] width 33 height 15
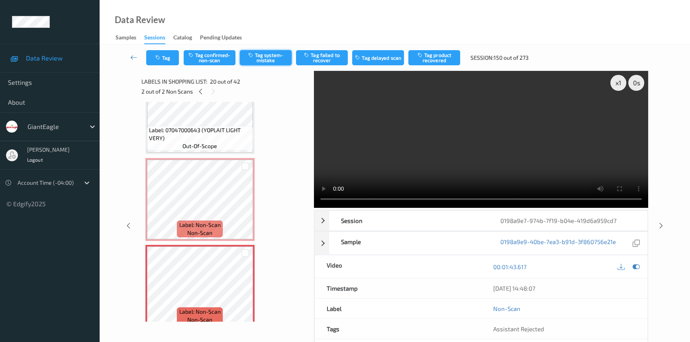
click at [286, 54] on button "Tag system-mistake" at bounding box center [266, 57] width 52 height 15
click at [170, 53] on button "Tag" at bounding box center [162, 57] width 33 height 15
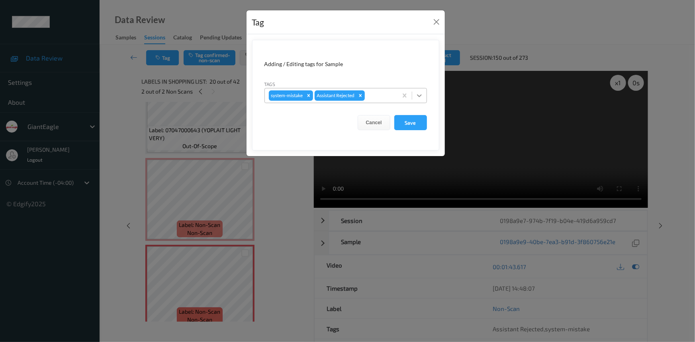
click at [418, 95] on icon at bounding box center [419, 96] width 8 height 8
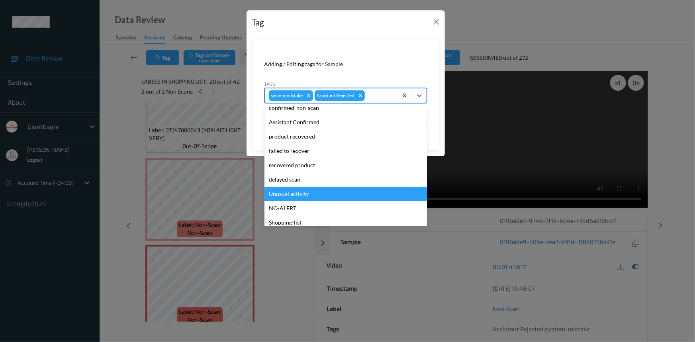
drag, startPoint x: 311, startPoint y: 195, endPoint x: 356, endPoint y: 179, distance: 48.1
click at [313, 195] on div "Unusual activity" at bounding box center [345, 194] width 162 height 14
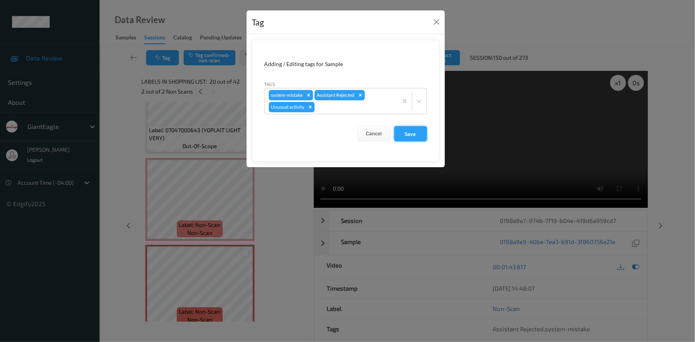
click at [410, 134] on button "Save" at bounding box center [410, 133] width 33 height 15
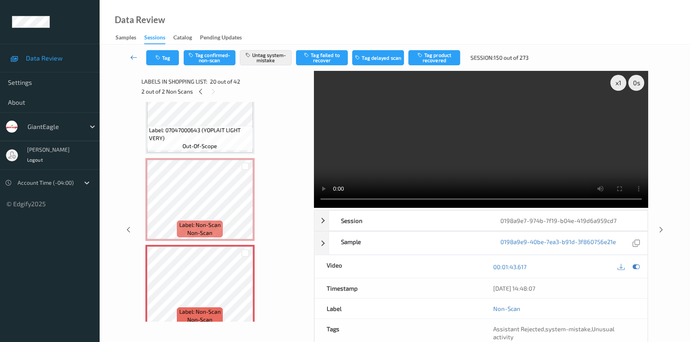
click at [129, 51] on link at bounding box center [133, 57] width 25 height 15
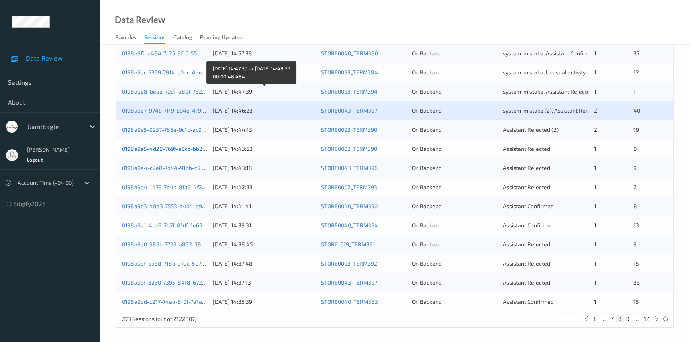
scroll to position [284, 0]
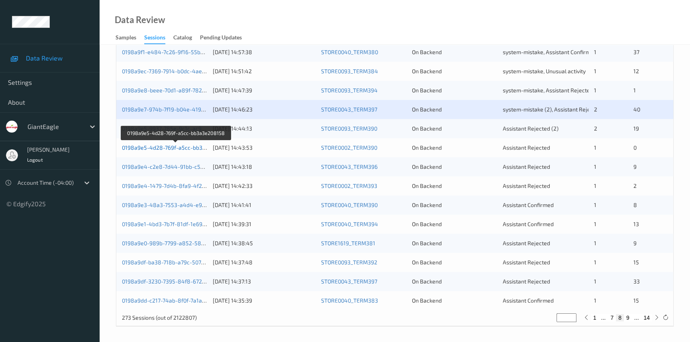
click at [156, 147] on link "0198a9e5-4d28-769f-a5cc-bb3a3e208158" at bounding box center [176, 147] width 109 height 7
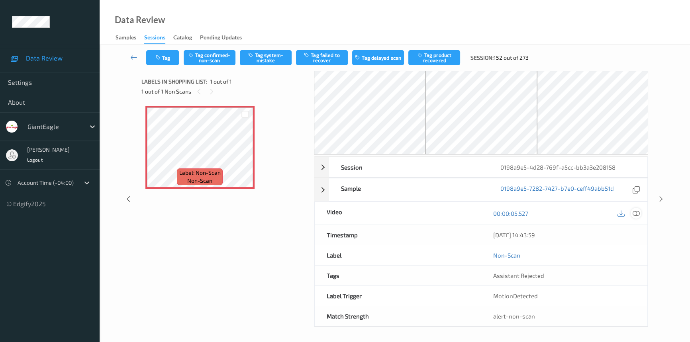
click at [634, 211] on icon at bounding box center [635, 213] width 7 height 7
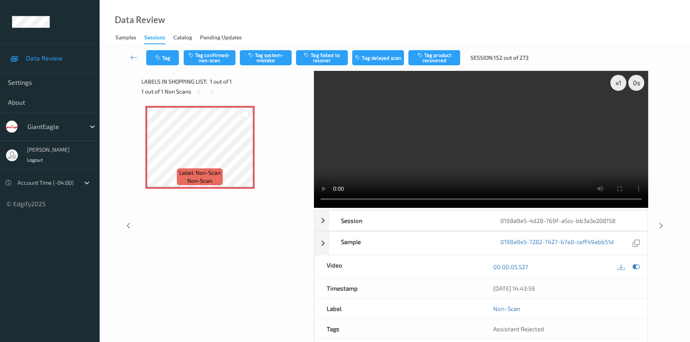
click at [426, 164] on video at bounding box center [481, 139] width 334 height 137
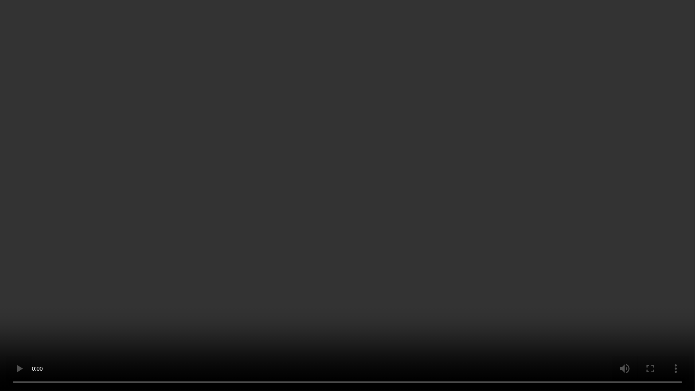
click at [477, 212] on video at bounding box center [347, 195] width 695 height 391
click at [202, 267] on video at bounding box center [347, 195] width 695 height 391
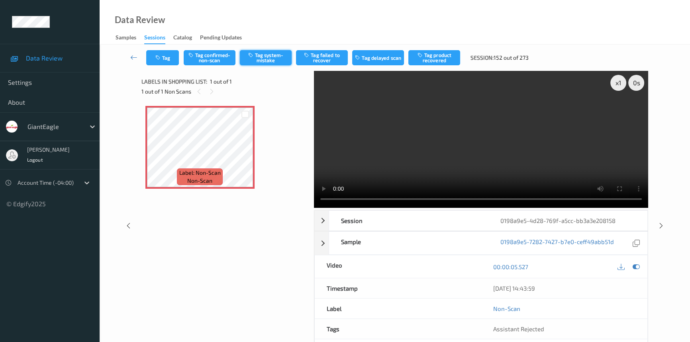
click at [256, 56] on button "Tag system-mistake" at bounding box center [266, 57] width 52 height 15
drag, startPoint x: 169, startPoint y: 56, endPoint x: 174, endPoint y: 57, distance: 4.5
click at [174, 57] on button "Tag" at bounding box center [162, 57] width 33 height 15
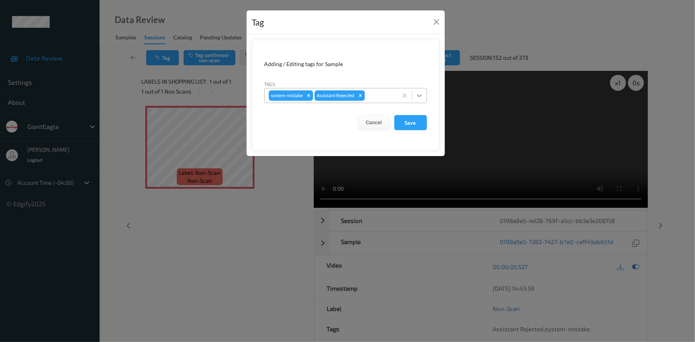
click at [414, 96] on div at bounding box center [419, 95] width 14 height 14
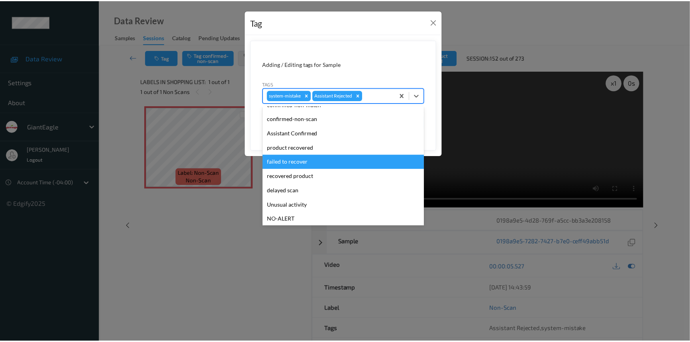
scroll to position [36, 0]
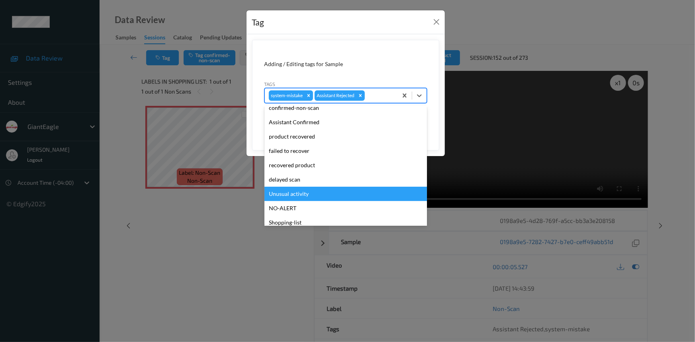
drag, startPoint x: 283, startPoint y: 195, endPoint x: 336, endPoint y: 170, distance: 59.0
click at [289, 192] on div "Unusual activity" at bounding box center [345, 194] width 162 height 14
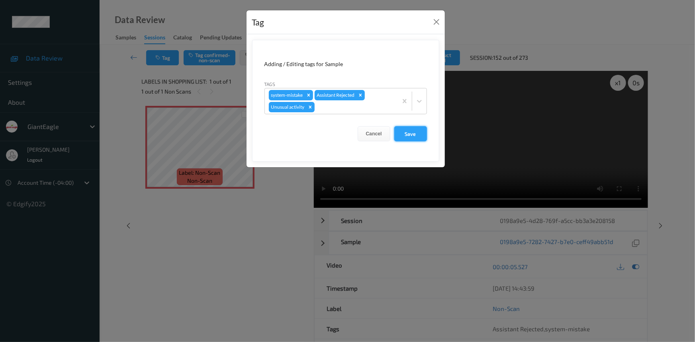
click at [405, 133] on button "Save" at bounding box center [410, 133] width 33 height 15
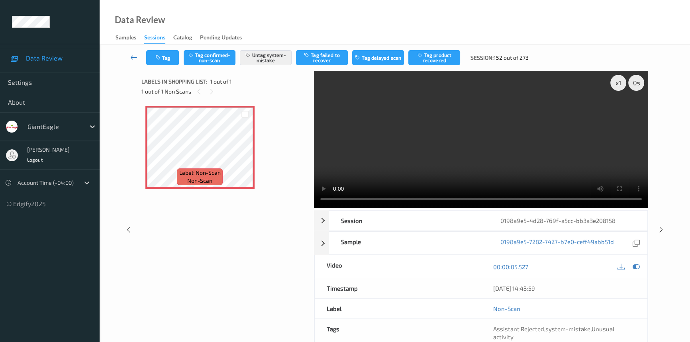
click at [133, 55] on icon at bounding box center [133, 57] width 7 height 8
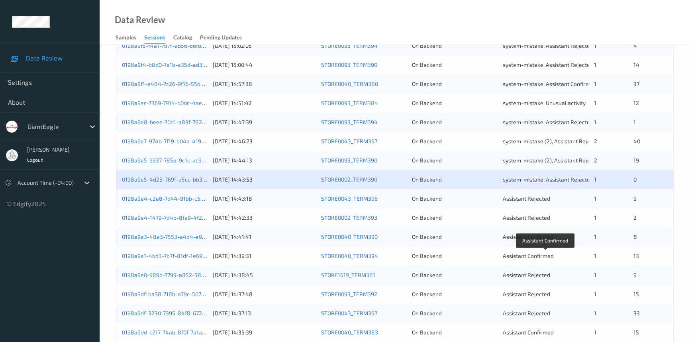
scroll to position [253, 0]
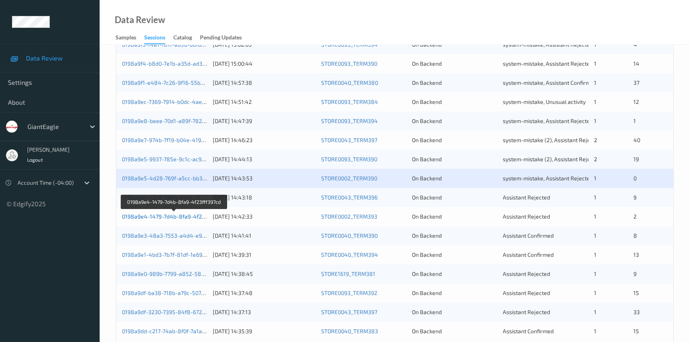
click at [148, 216] on link "0198a9e4-1479-7d4b-8fa9-4f23fff397cd" at bounding box center [174, 216] width 104 height 7
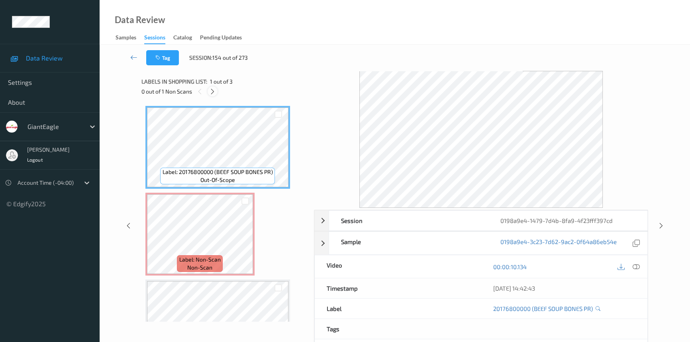
click at [213, 91] on icon at bounding box center [212, 91] width 7 height 7
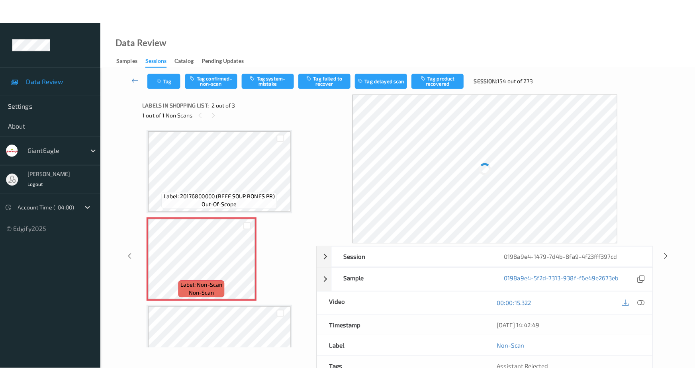
scroll to position [4, 0]
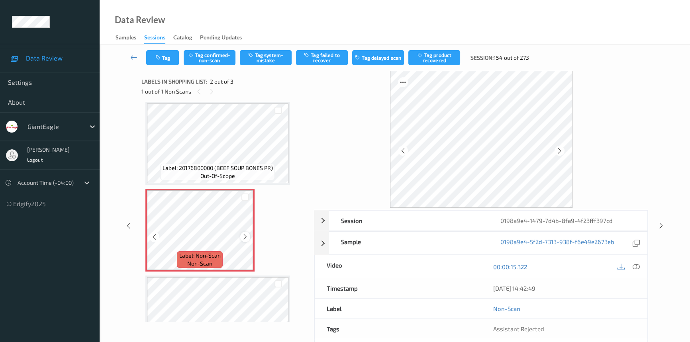
click at [246, 237] on icon at bounding box center [245, 236] width 7 height 7
click at [631, 265] on div at bounding box center [635, 266] width 11 height 11
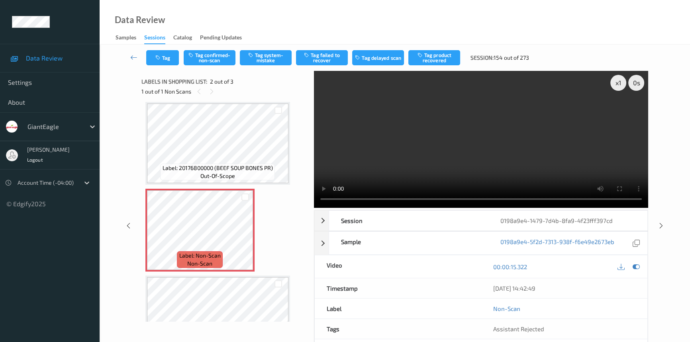
click at [148, 8] on div "Data Review Samples Sessions Catalog Pending Updates" at bounding box center [395, 22] width 590 height 45
click at [246, 236] on icon at bounding box center [245, 236] width 7 height 7
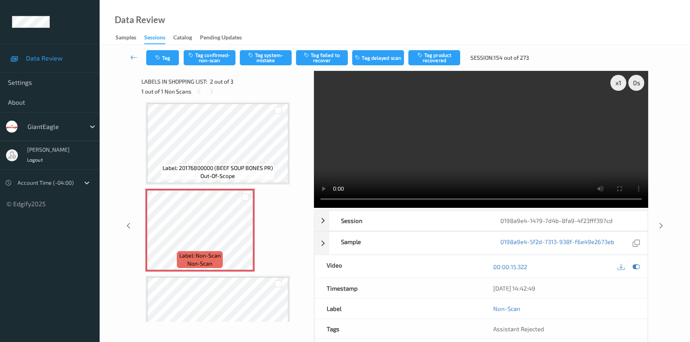
click at [522, 177] on video at bounding box center [481, 139] width 334 height 137
click at [420, 155] on video at bounding box center [481, 139] width 334 height 137
click at [243, 237] on icon at bounding box center [245, 236] width 7 height 7
click at [247, 236] on icon at bounding box center [245, 236] width 7 height 7
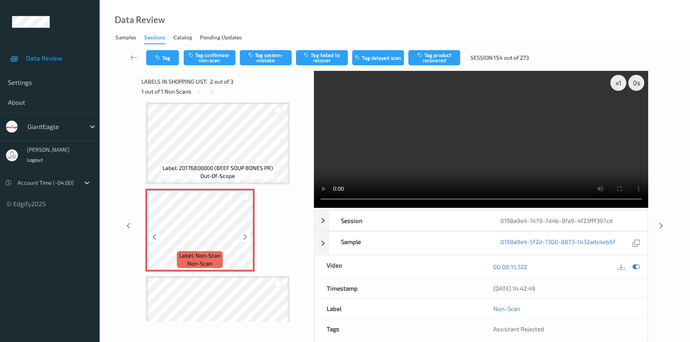
click at [247, 236] on icon at bounding box center [245, 236] width 7 height 7
drag, startPoint x: 573, startPoint y: 166, endPoint x: 605, endPoint y: 183, distance: 35.8
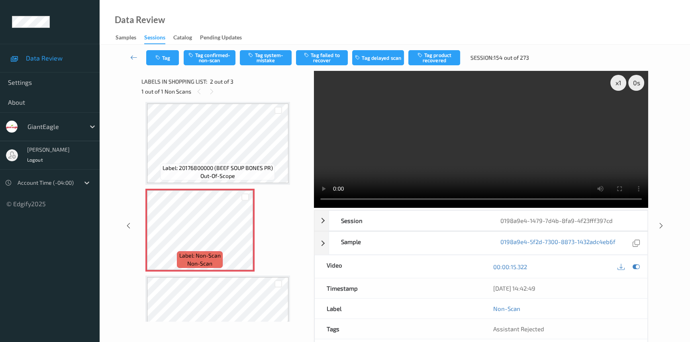
click at [580, 169] on video at bounding box center [481, 139] width 334 height 137
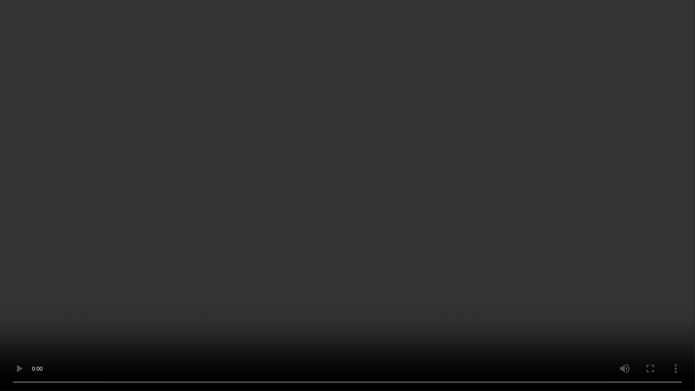
click at [456, 271] on video at bounding box center [347, 195] width 695 height 391
click at [457, 245] on video at bounding box center [347, 195] width 695 height 391
click at [384, 287] on video at bounding box center [347, 195] width 695 height 391
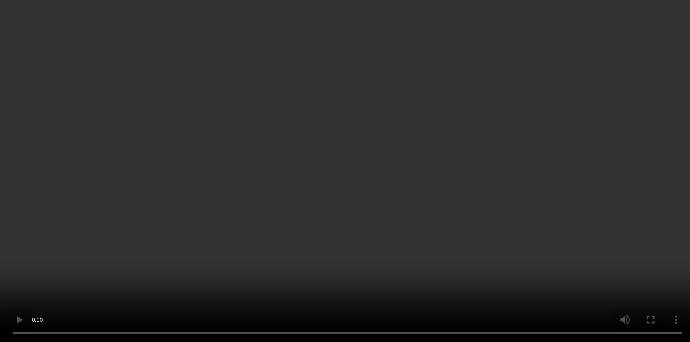
click at [443, 167] on video at bounding box center [345, 171] width 690 height 342
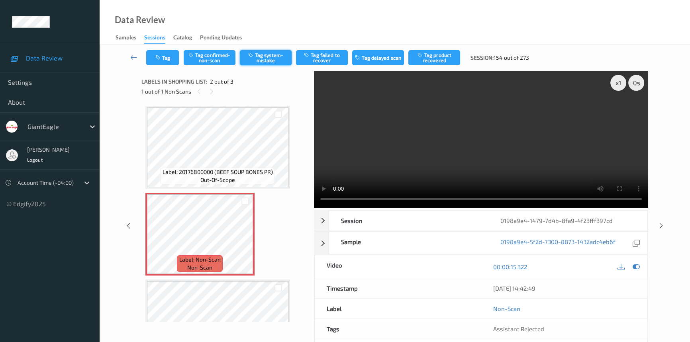
click at [269, 60] on button "Tag system-mistake" at bounding box center [266, 57] width 52 height 15
click at [131, 51] on link at bounding box center [133, 57] width 25 height 15
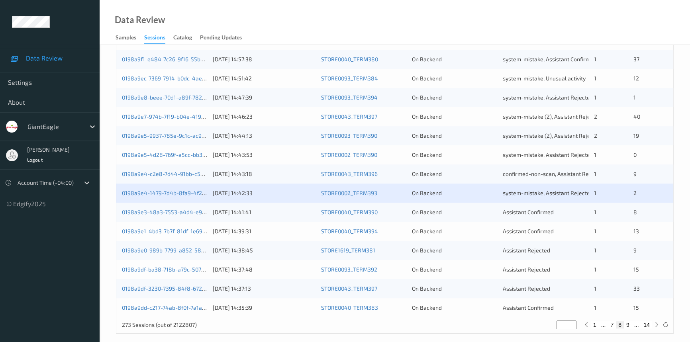
scroll to position [284, 0]
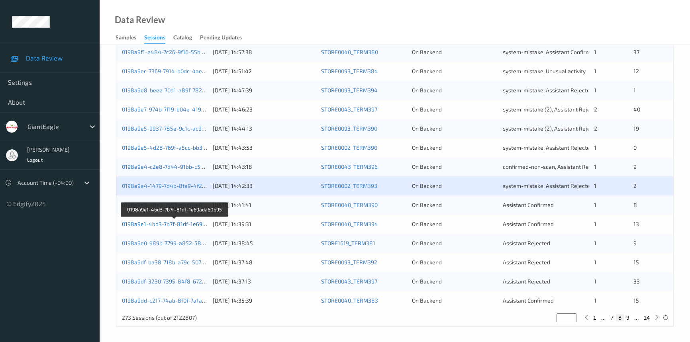
click at [154, 223] on link "0198a9e1-4bd3-7b7f-81df-1e69ada60b95" at bounding box center [175, 224] width 106 height 7
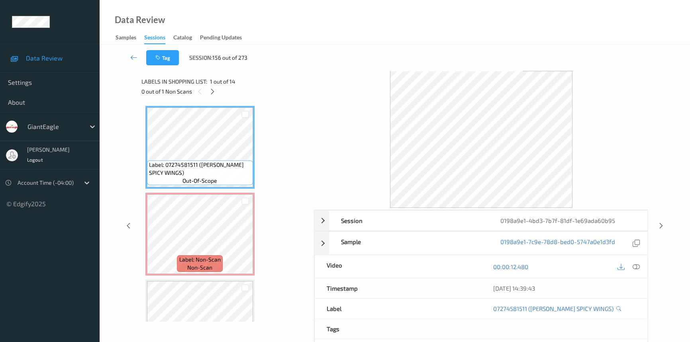
drag, startPoint x: 211, startPoint y: 90, endPoint x: 213, endPoint y: 97, distance: 7.1
click at [211, 90] on icon at bounding box center [212, 91] width 7 height 7
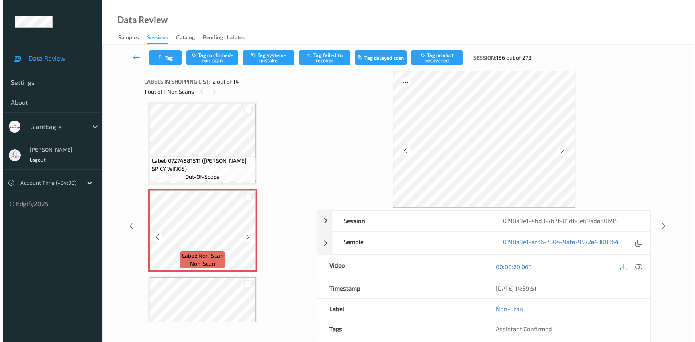
scroll to position [40, 0]
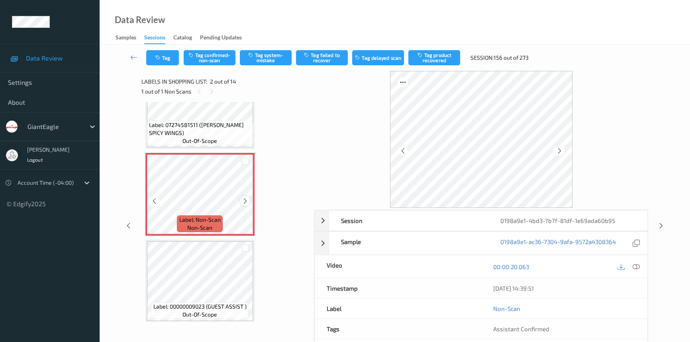
click at [248, 199] on div at bounding box center [245, 201] width 10 height 10
click at [637, 265] on icon at bounding box center [635, 266] width 7 height 7
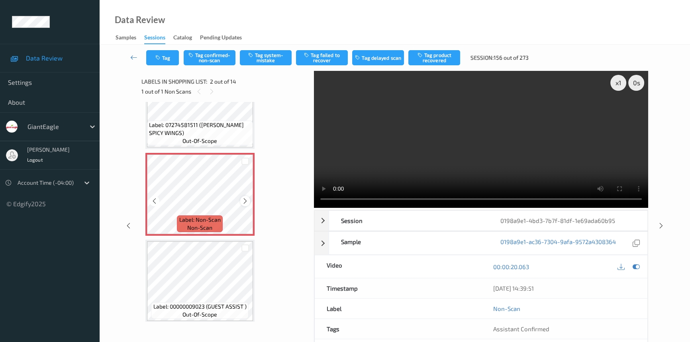
click at [246, 198] on icon at bounding box center [245, 200] width 7 height 7
drag, startPoint x: 508, startPoint y: 161, endPoint x: 522, endPoint y: 164, distance: 14.3
click at [518, 164] on video at bounding box center [481, 139] width 334 height 137
click at [507, 143] on video at bounding box center [481, 139] width 334 height 137
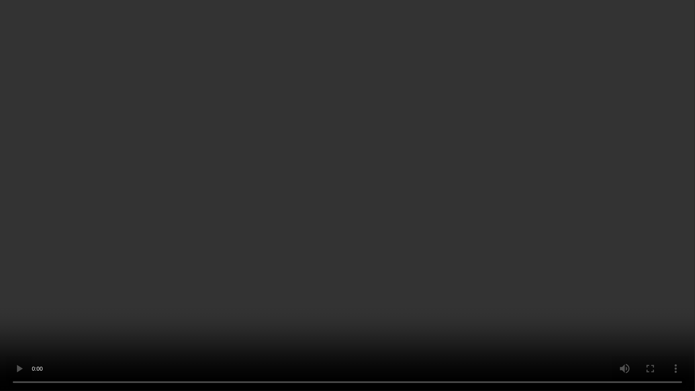
click at [542, 228] on video at bounding box center [347, 195] width 695 height 391
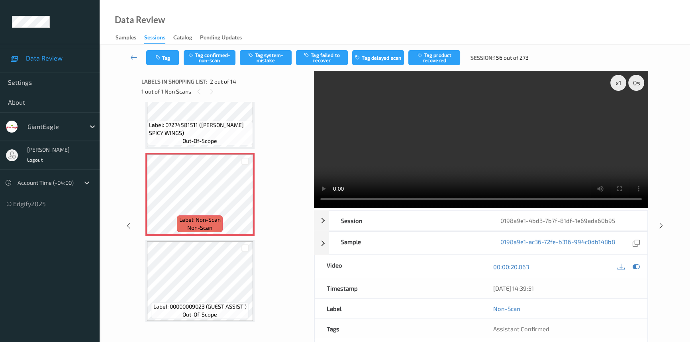
click at [465, 130] on video at bounding box center [481, 139] width 334 height 137
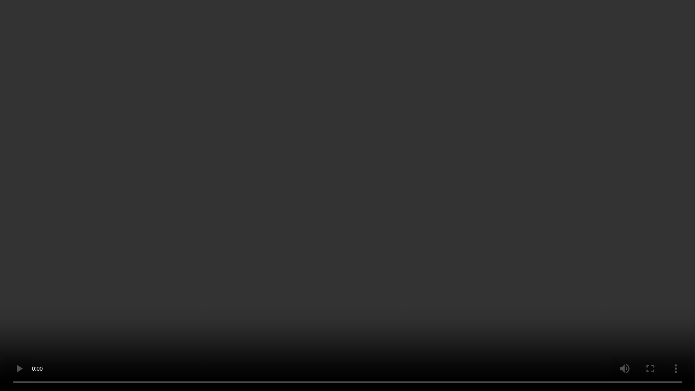
click at [266, 305] on video at bounding box center [347, 195] width 695 height 391
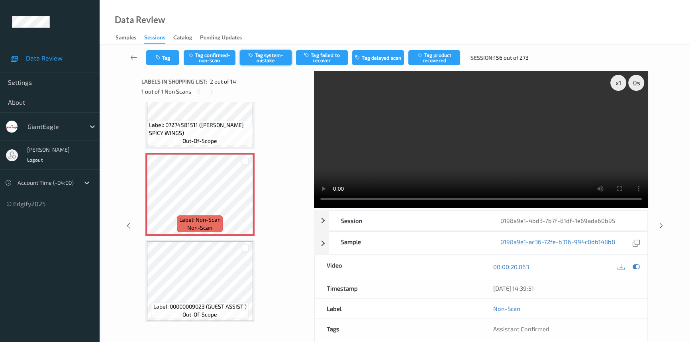
click at [263, 59] on button "Tag system-mistake" at bounding box center [266, 57] width 52 height 15
click at [166, 59] on button "Tag" at bounding box center [162, 57] width 33 height 15
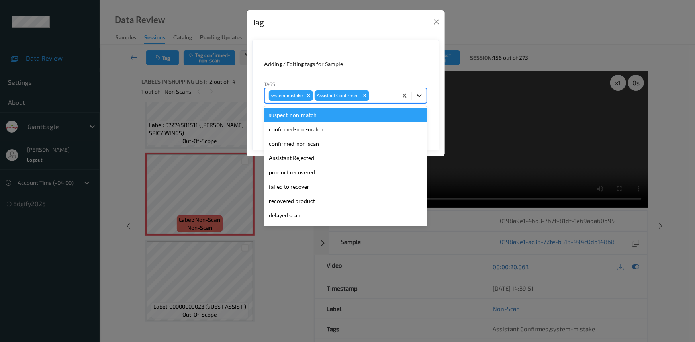
click at [421, 97] on icon at bounding box center [419, 96] width 8 height 8
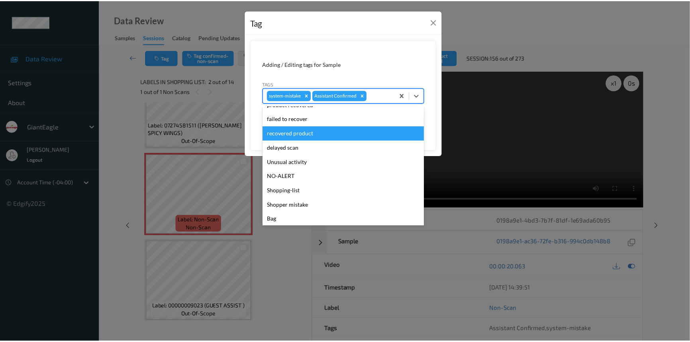
scroll to position [70, 0]
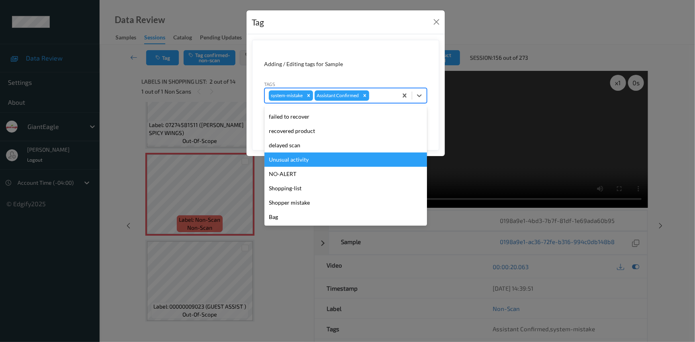
click at [304, 162] on div "Unusual activity" at bounding box center [345, 159] width 162 height 14
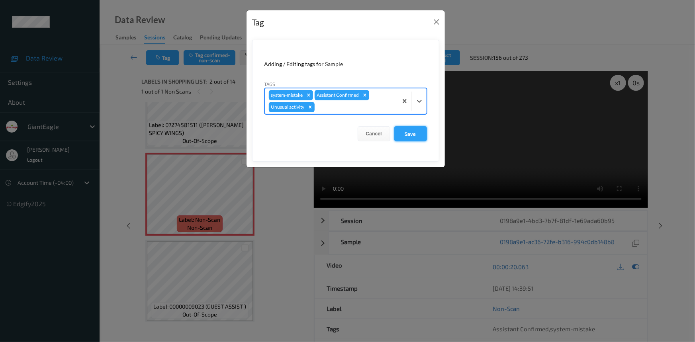
click at [410, 133] on button "Save" at bounding box center [410, 133] width 33 height 15
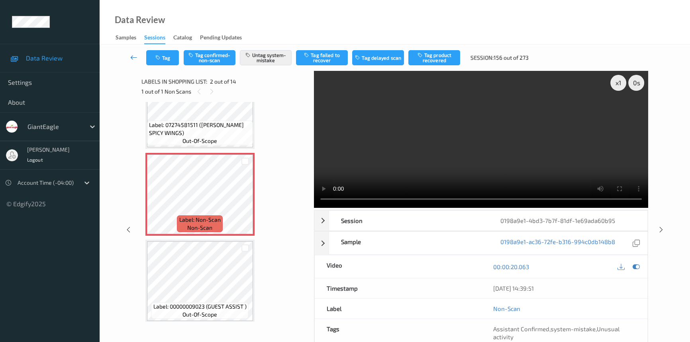
click at [130, 53] on icon at bounding box center [133, 57] width 7 height 8
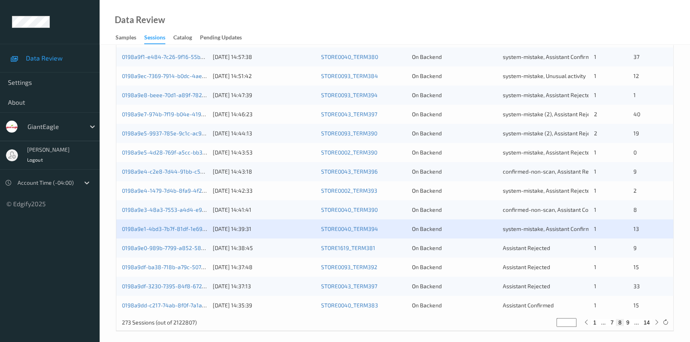
scroll to position [284, 0]
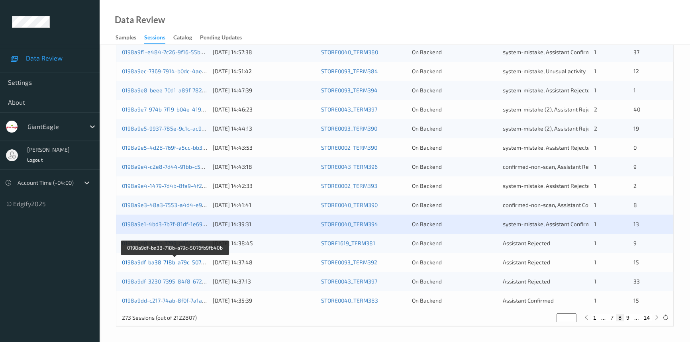
click at [154, 260] on link "0198a9df-ba38-718b-a79c-5076fb9fb40b" at bounding box center [175, 262] width 106 height 7
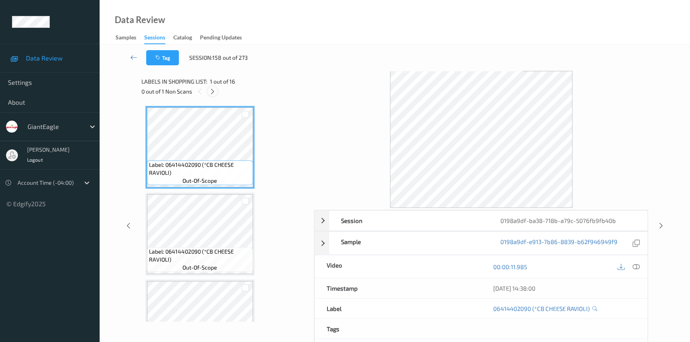
click at [211, 92] on icon at bounding box center [212, 91] width 7 height 7
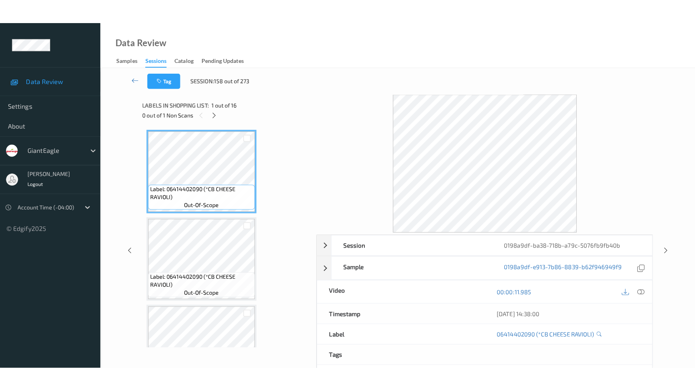
scroll to position [1168, 0]
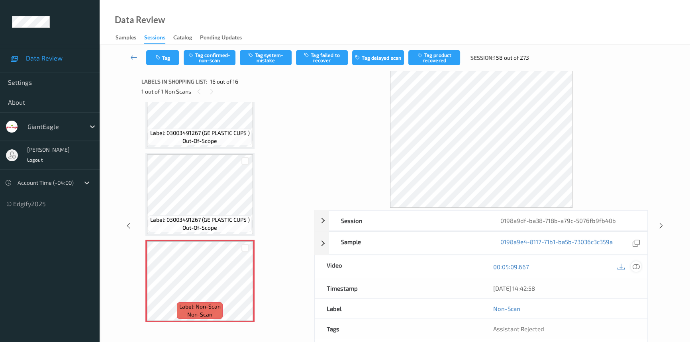
click at [635, 265] on icon at bounding box center [635, 266] width 7 height 7
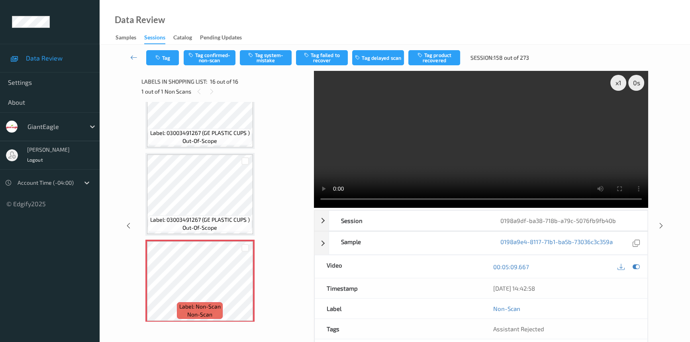
scroll to position [1119, 0]
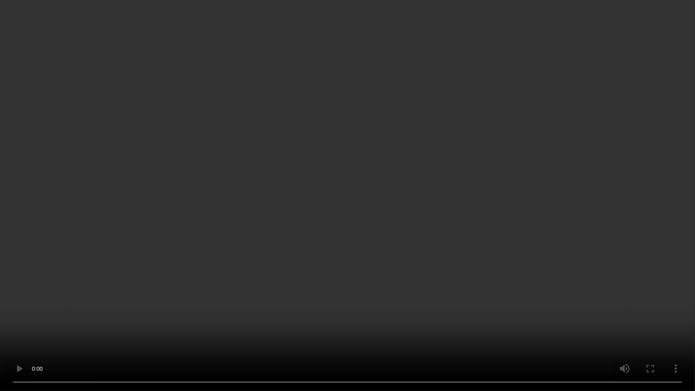
click at [570, 310] on video at bounding box center [347, 195] width 695 height 391
click at [275, 252] on video at bounding box center [347, 195] width 695 height 391
click at [293, 231] on video at bounding box center [347, 195] width 695 height 391
click at [447, 306] on video at bounding box center [347, 195] width 695 height 391
click at [463, 259] on video at bounding box center [347, 195] width 695 height 391
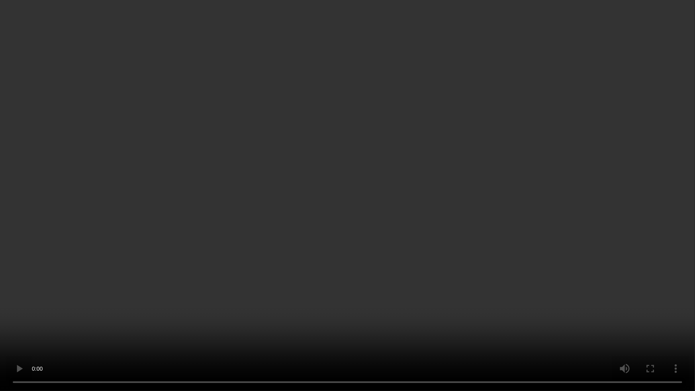
click at [436, 192] on video at bounding box center [347, 195] width 695 height 391
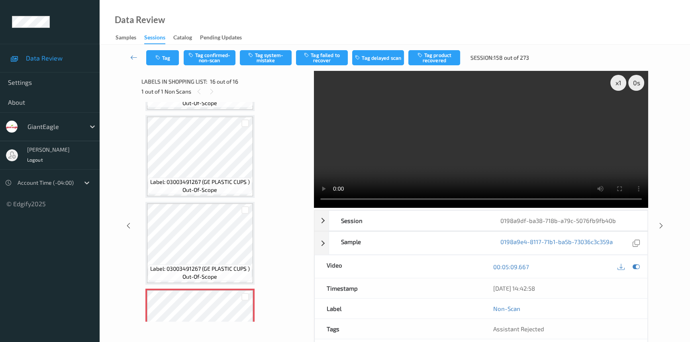
click at [559, 151] on video at bounding box center [481, 139] width 334 height 137
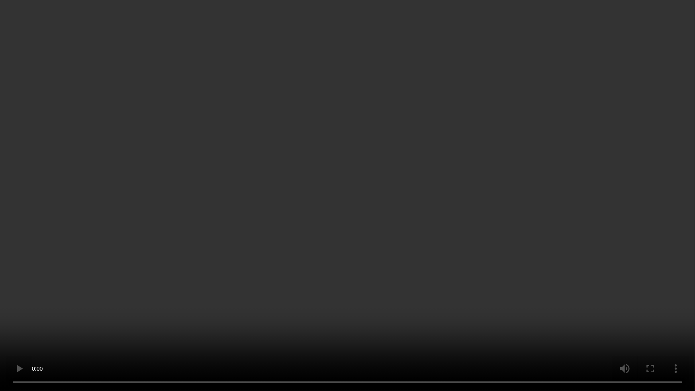
click at [562, 267] on video at bounding box center [347, 195] width 695 height 391
click at [535, 215] on video at bounding box center [347, 195] width 695 height 391
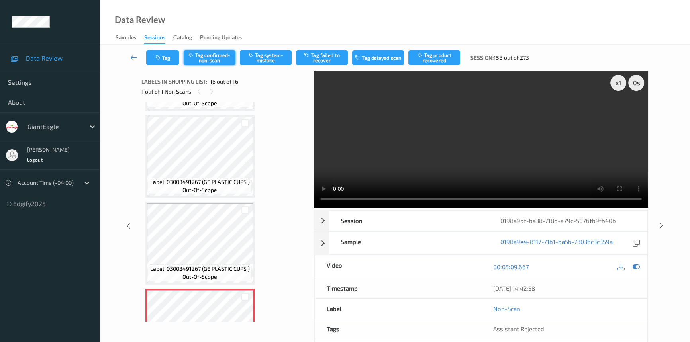
click at [205, 58] on button "Tag confirmed-non-scan" at bounding box center [210, 57] width 52 height 15
click at [326, 55] on button "Tag failed to recover" at bounding box center [322, 57] width 52 height 15
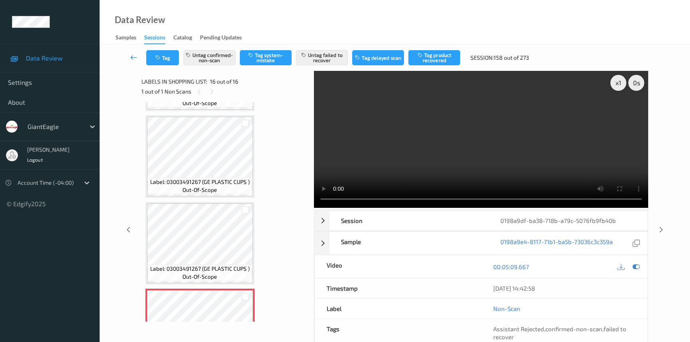
click at [130, 53] on icon at bounding box center [133, 57] width 7 height 8
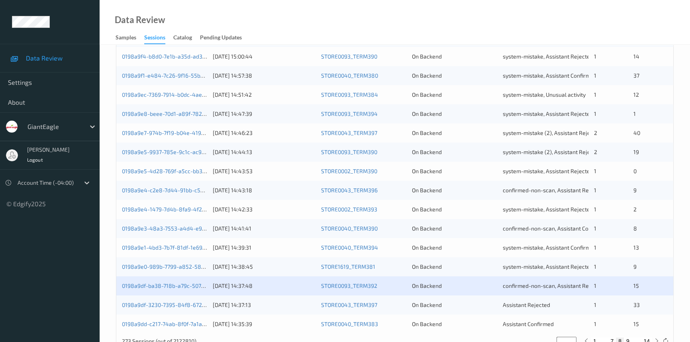
scroll to position [284, 0]
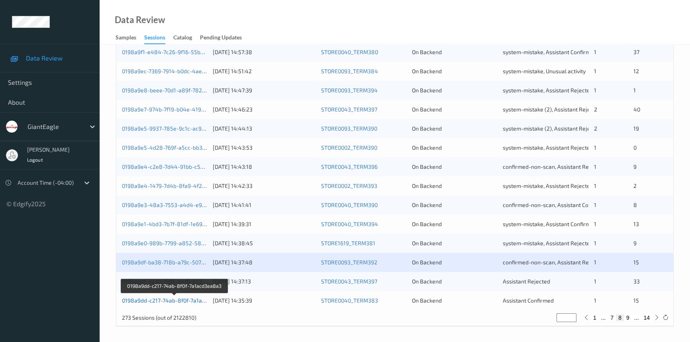
click at [174, 298] on link "0198a9dd-c217-74ab-8f0f-7a1acd3ea8a3" at bounding box center [175, 300] width 106 height 7
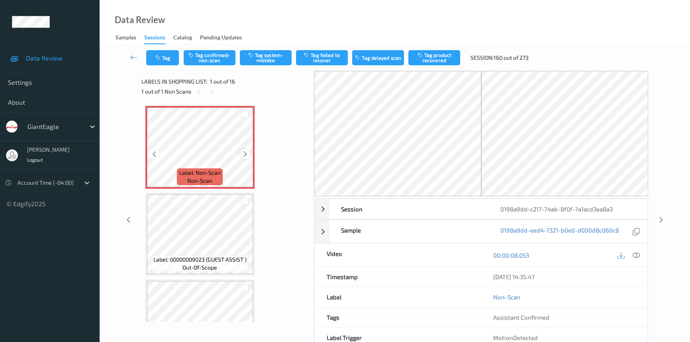
click at [246, 152] on icon at bounding box center [245, 153] width 7 height 7
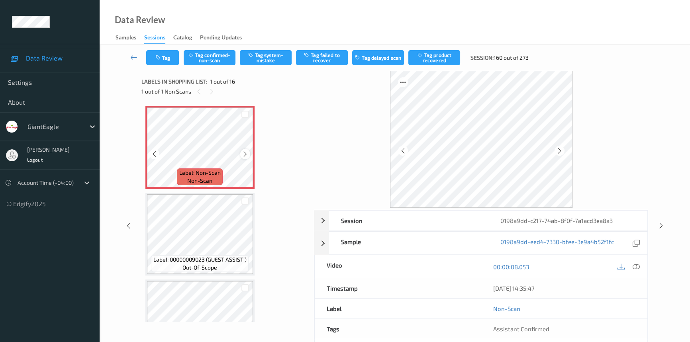
click at [246, 153] on icon at bounding box center [245, 153] width 7 height 7
click at [634, 264] on icon at bounding box center [635, 266] width 7 height 7
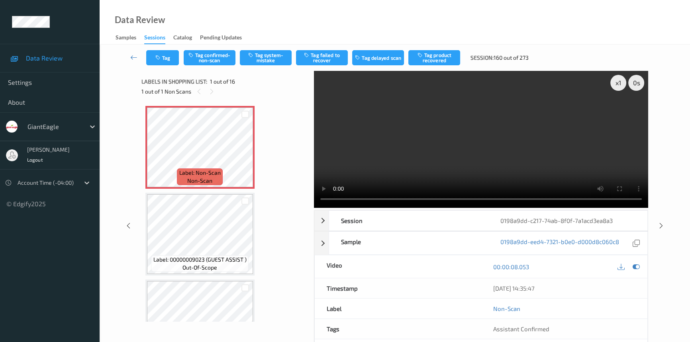
click at [537, 118] on video at bounding box center [481, 139] width 334 height 137
click at [264, 59] on button "Tag system-mistake" at bounding box center [266, 57] width 52 height 15
click at [170, 56] on button "Tag" at bounding box center [162, 57] width 33 height 15
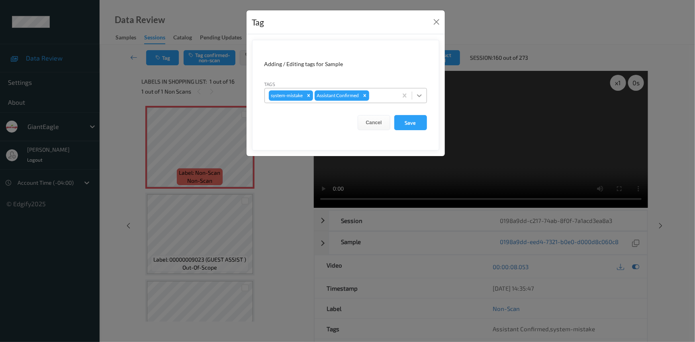
click at [420, 98] on icon at bounding box center [419, 96] width 8 height 8
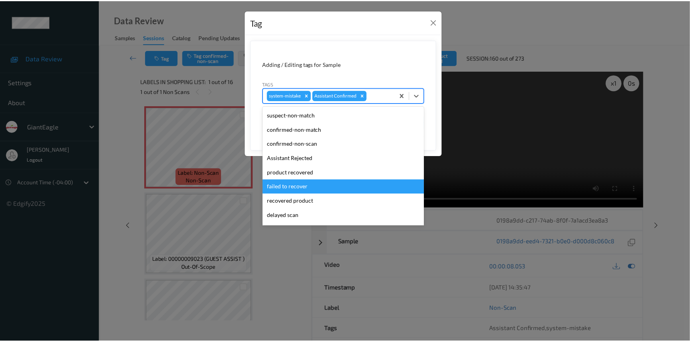
scroll to position [70, 0]
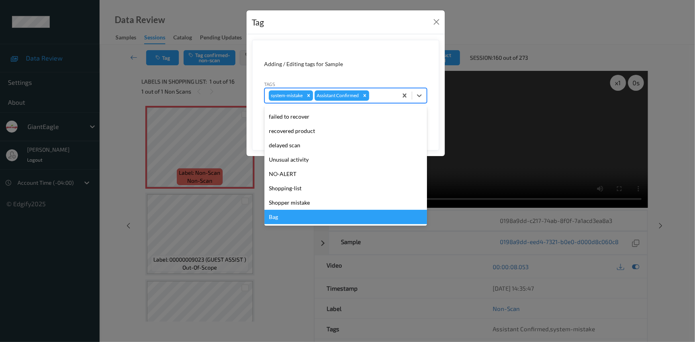
drag, startPoint x: 299, startPoint y: 221, endPoint x: 346, endPoint y: 197, distance: 53.2
click at [301, 220] on div "Bag" at bounding box center [345, 217] width 162 height 14
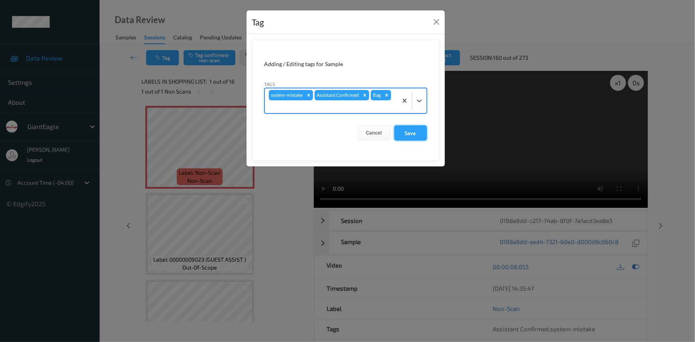
click at [418, 133] on button "Save" at bounding box center [410, 132] width 33 height 15
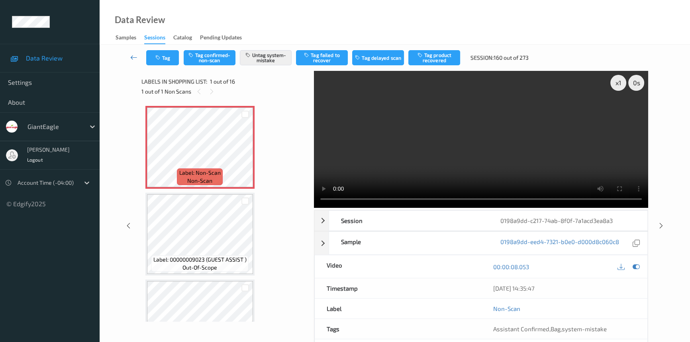
click at [133, 54] on icon at bounding box center [133, 57] width 7 height 8
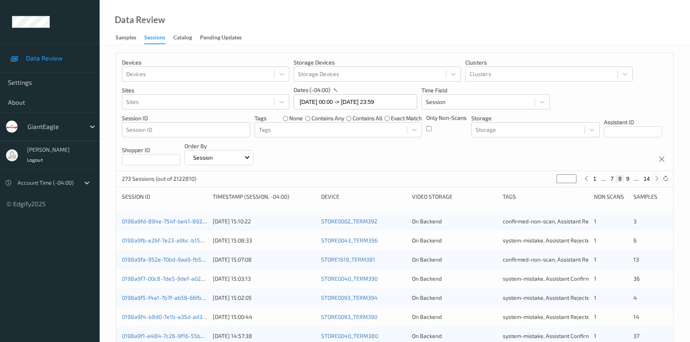
click at [654, 179] on icon at bounding box center [656, 179] width 6 height 6
type input "*"
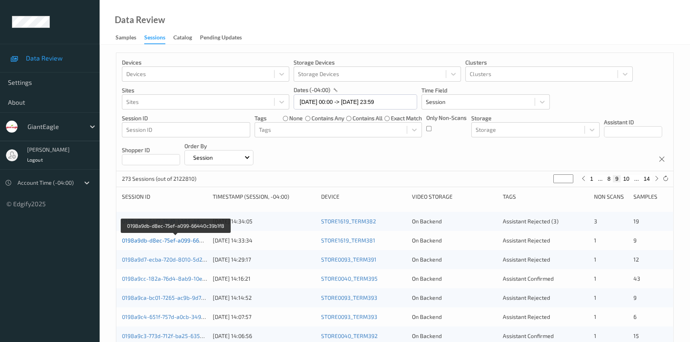
click at [188, 238] on link "0198a9db-d8ec-75ef-a099-66440c39b1f8" at bounding box center [176, 240] width 108 height 7
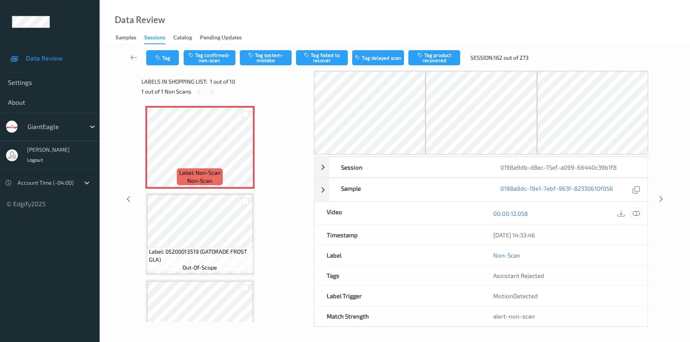
click at [634, 211] on icon at bounding box center [635, 213] width 7 height 7
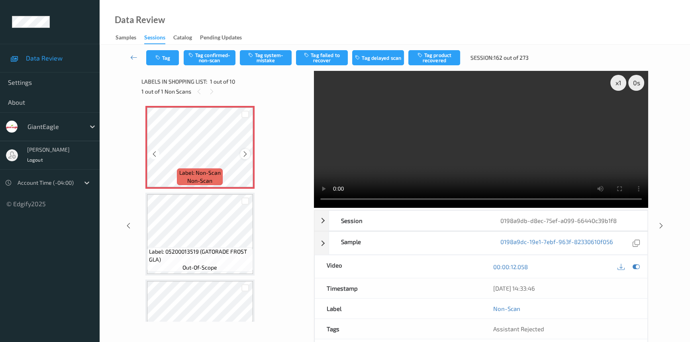
click at [244, 154] on icon at bounding box center [245, 153] width 7 height 7
click at [570, 163] on video at bounding box center [481, 139] width 334 height 137
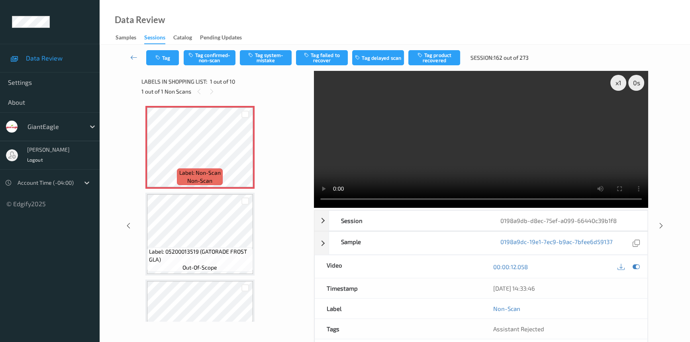
click at [394, 138] on video at bounding box center [481, 139] width 334 height 137
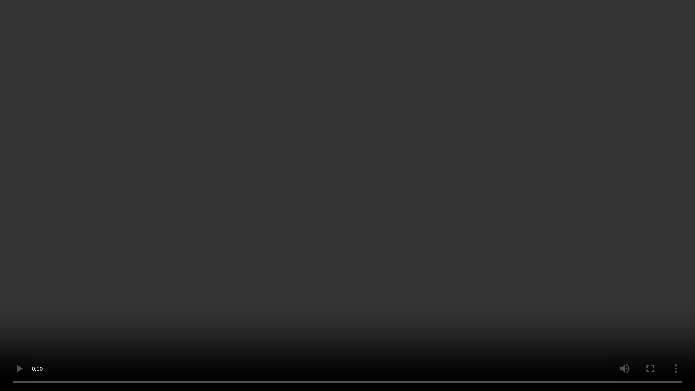
drag, startPoint x: 445, startPoint y: 220, endPoint x: 450, endPoint y: 219, distance: 5.4
click at [445, 220] on video at bounding box center [347, 195] width 695 height 391
click at [434, 209] on video at bounding box center [347, 195] width 695 height 391
click at [363, 268] on video at bounding box center [347, 195] width 695 height 391
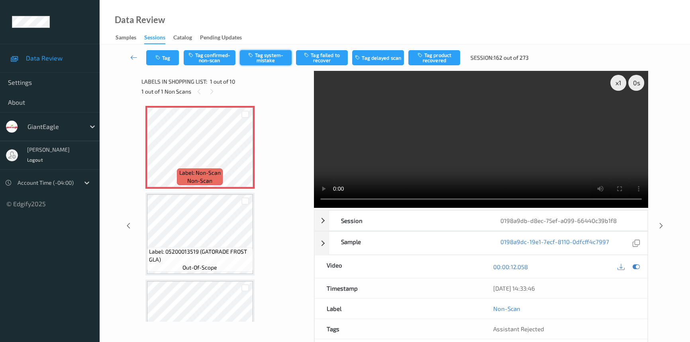
click at [270, 55] on button "Tag system-mistake" at bounding box center [266, 57] width 52 height 15
click at [166, 60] on button "Tag" at bounding box center [162, 57] width 33 height 15
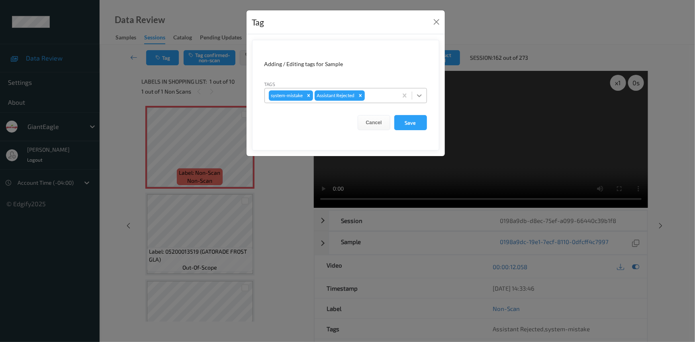
click at [424, 97] on div at bounding box center [419, 95] width 14 height 14
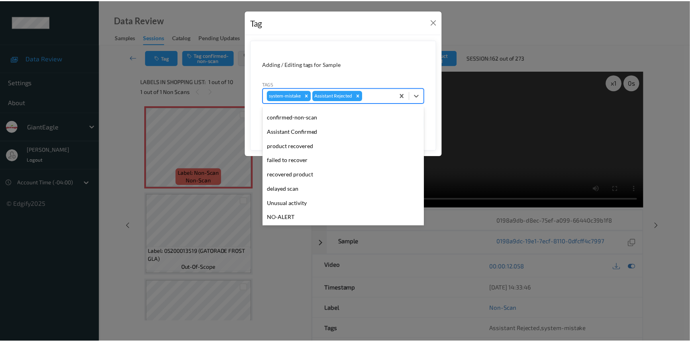
scroll to position [36, 0]
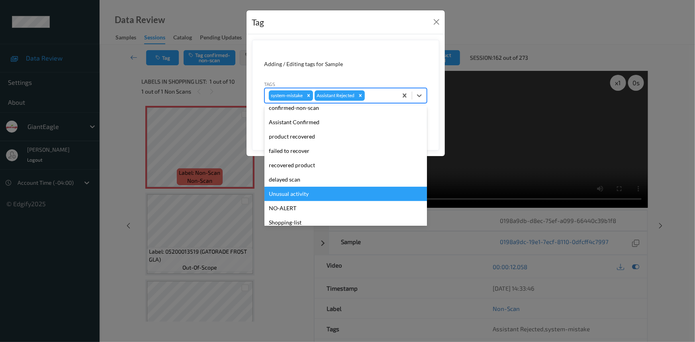
click at [300, 194] on div "Unusual activity" at bounding box center [345, 194] width 162 height 14
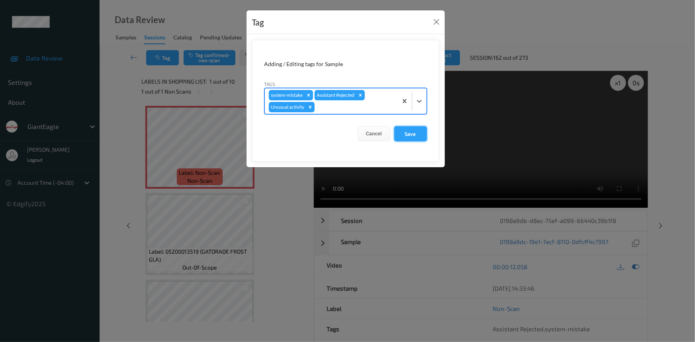
click at [408, 133] on button "Save" at bounding box center [410, 133] width 33 height 15
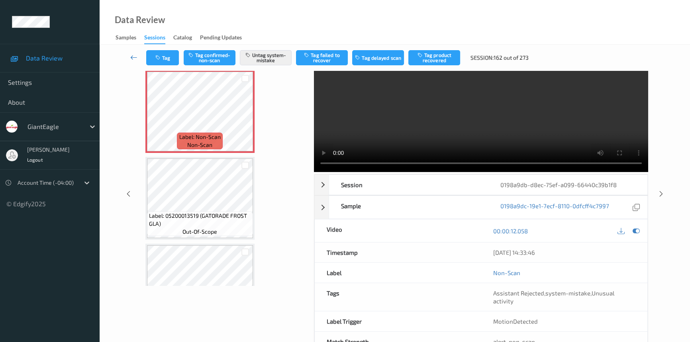
click at [131, 55] on icon at bounding box center [133, 57] width 7 height 8
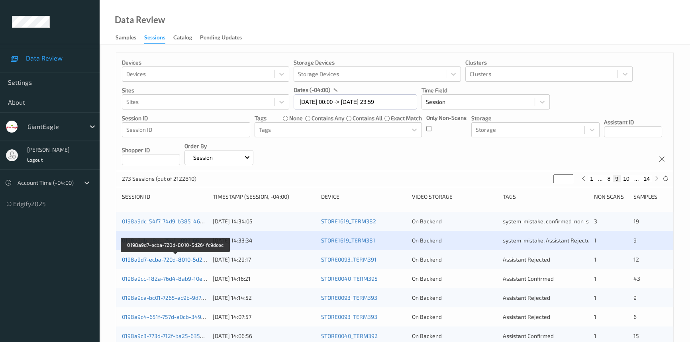
click at [158, 260] on link "0198a9d7-ecba-720d-8010-5d264fc9dcec" at bounding box center [175, 259] width 107 height 7
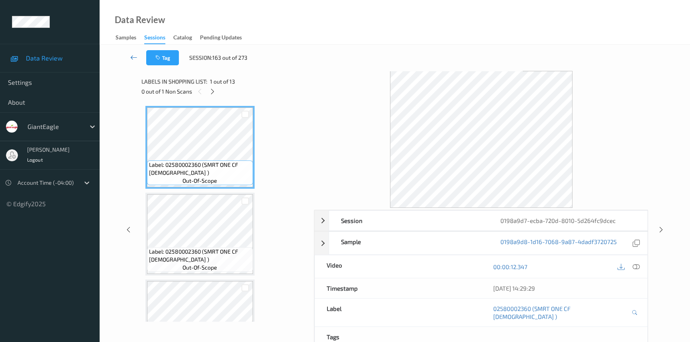
click at [129, 53] on link at bounding box center [133, 57] width 25 height 15
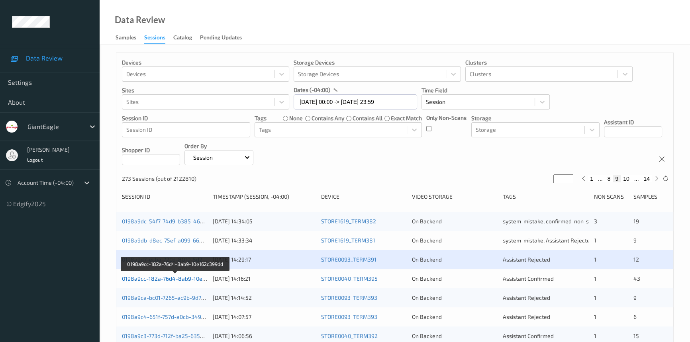
click at [152, 277] on link "0198a9cc-182a-76d4-8ab9-10e162c399dd" at bounding box center [176, 278] width 108 height 7
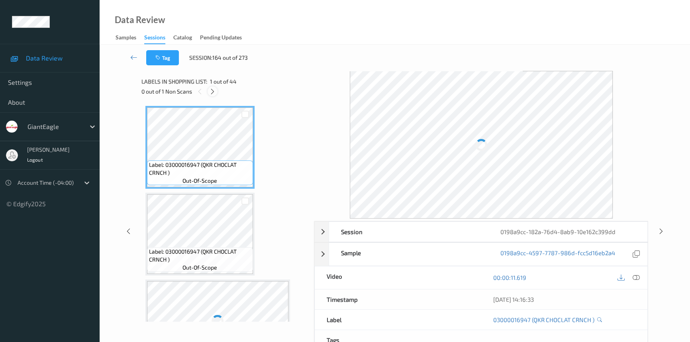
click at [211, 91] on icon at bounding box center [212, 91] width 7 height 7
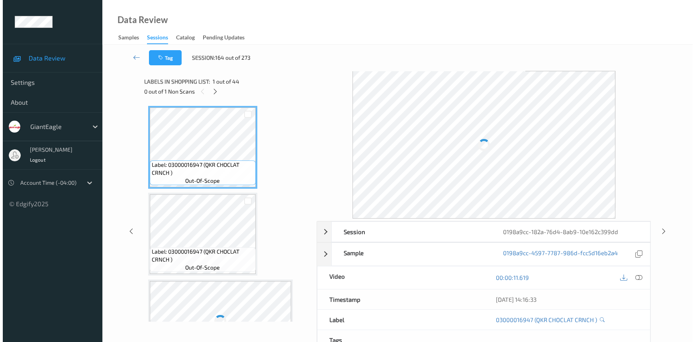
scroll to position [2166, 0]
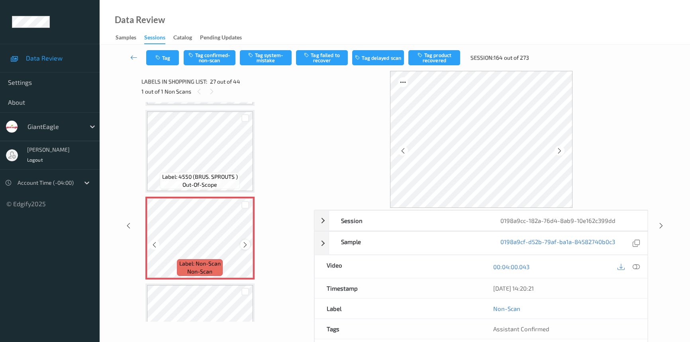
click at [247, 241] on icon at bounding box center [245, 244] width 7 height 7
click at [635, 266] on icon at bounding box center [635, 266] width 7 height 7
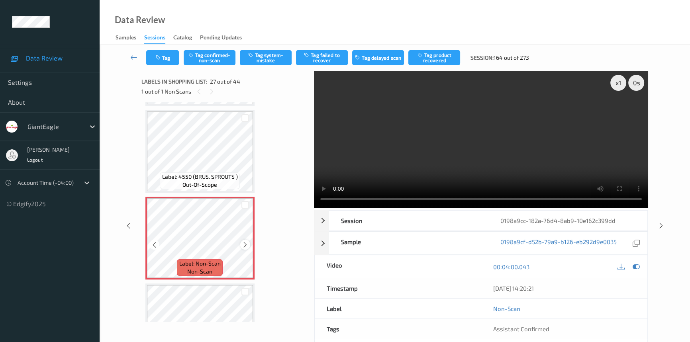
click at [244, 241] on icon at bounding box center [245, 244] width 7 height 7
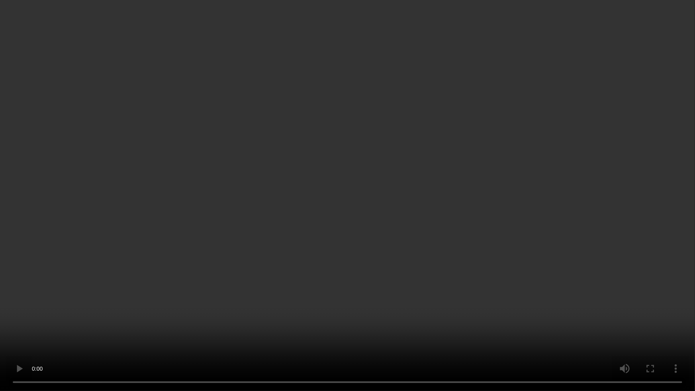
click at [534, 225] on video at bounding box center [347, 195] width 695 height 391
click at [393, 221] on video at bounding box center [347, 195] width 695 height 391
click at [391, 219] on video at bounding box center [347, 195] width 695 height 391
click at [373, 247] on video at bounding box center [347, 195] width 695 height 391
click at [354, 216] on video at bounding box center [347, 195] width 695 height 391
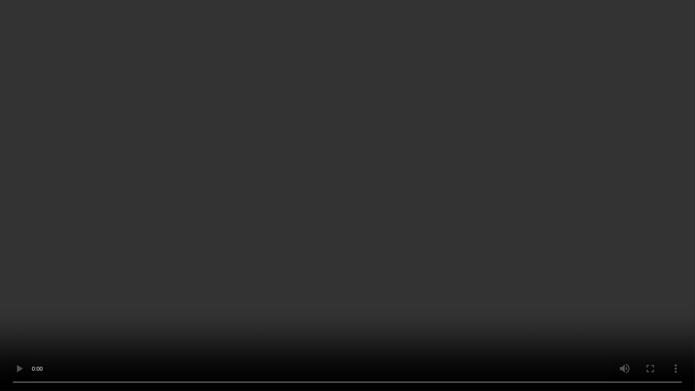
click at [341, 263] on video at bounding box center [347, 195] width 695 height 391
click at [384, 312] on video at bounding box center [347, 195] width 695 height 391
click at [398, 303] on video at bounding box center [347, 195] width 695 height 391
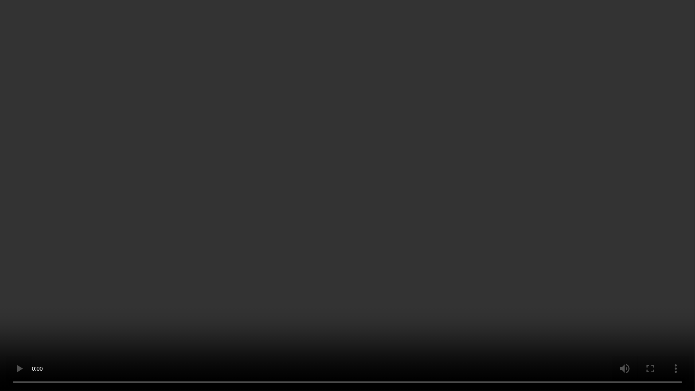
click at [379, 196] on video at bounding box center [347, 195] width 695 height 391
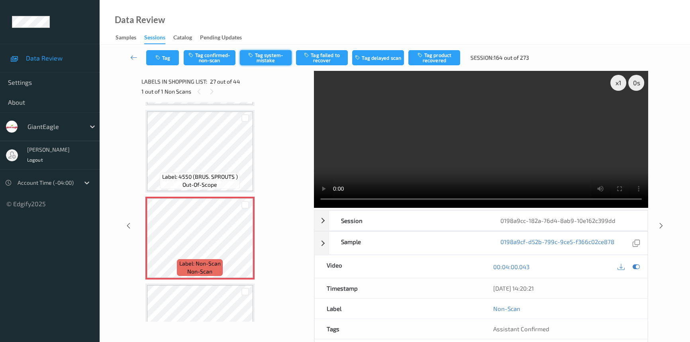
click at [267, 57] on button "Tag system-mistake" at bounding box center [266, 57] width 52 height 15
click at [162, 59] on button "Tag" at bounding box center [162, 57] width 33 height 15
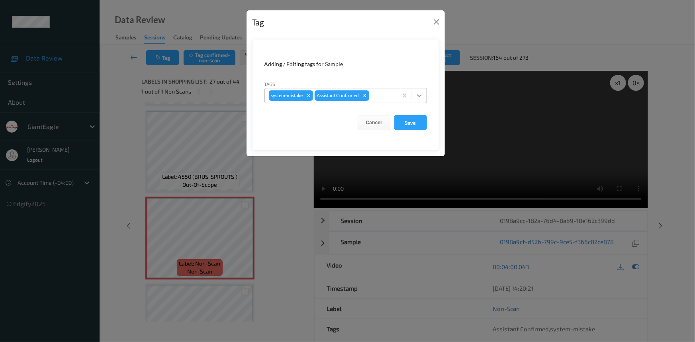
click at [416, 95] on icon at bounding box center [419, 96] width 8 height 8
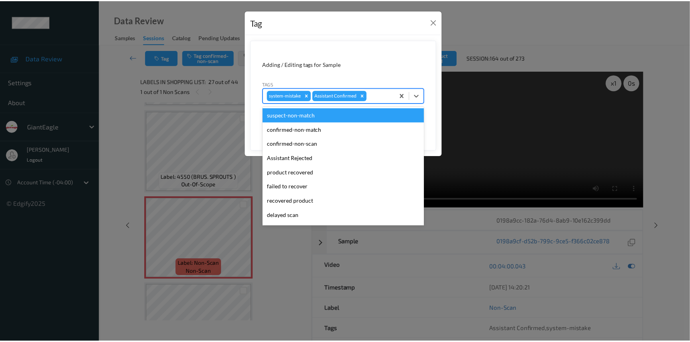
scroll to position [70, 0]
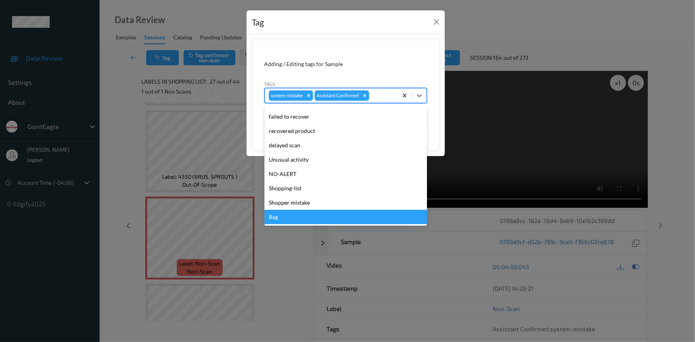
click at [283, 216] on div "Bag" at bounding box center [345, 217] width 162 height 14
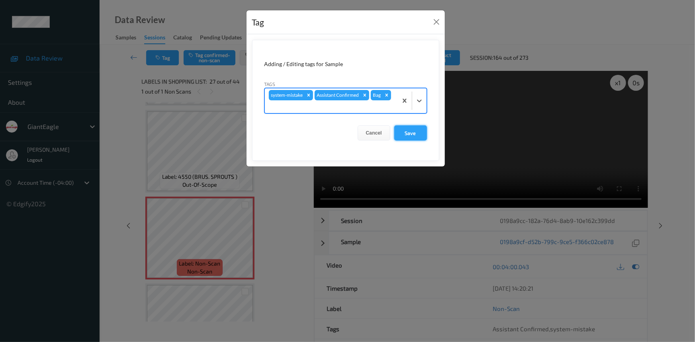
click at [422, 136] on button "Save" at bounding box center [410, 132] width 33 height 15
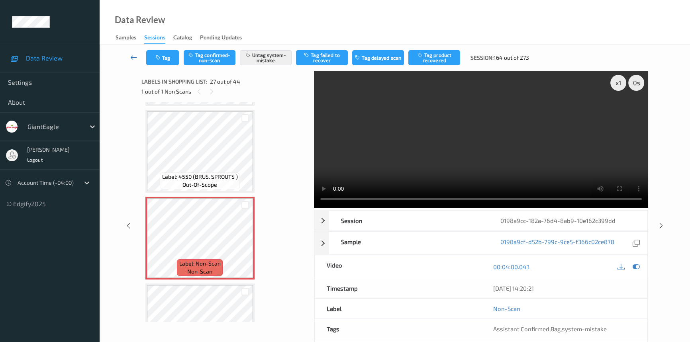
click at [133, 51] on link at bounding box center [133, 57] width 25 height 15
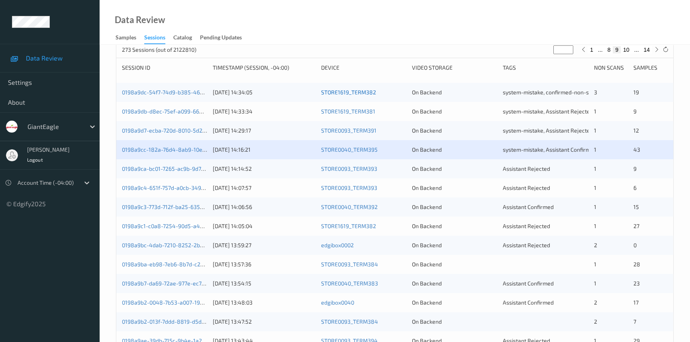
scroll to position [145, 0]
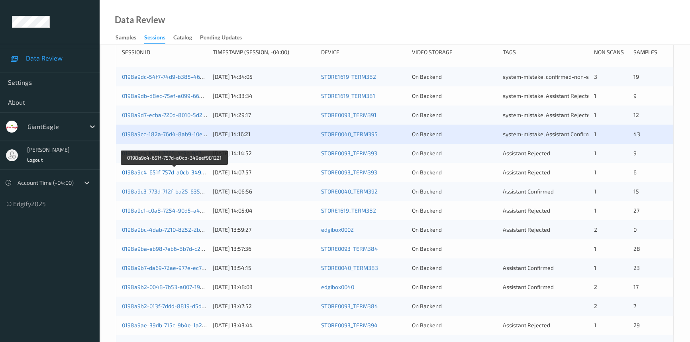
click at [158, 171] on link "0198a9c4-651f-757d-a0cb-349eef981221" at bounding box center [175, 172] width 106 height 7
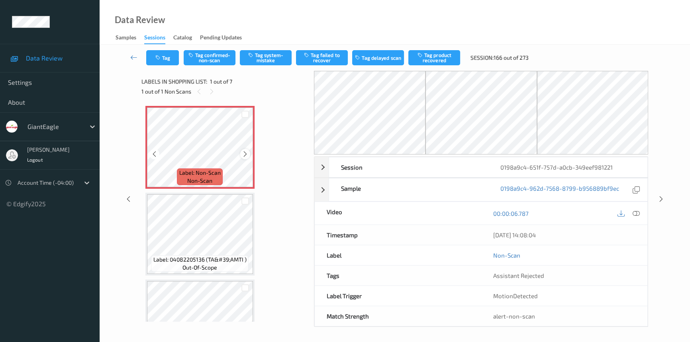
click at [247, 155] on icon at bounding box center [245, 153] width 7 height 7
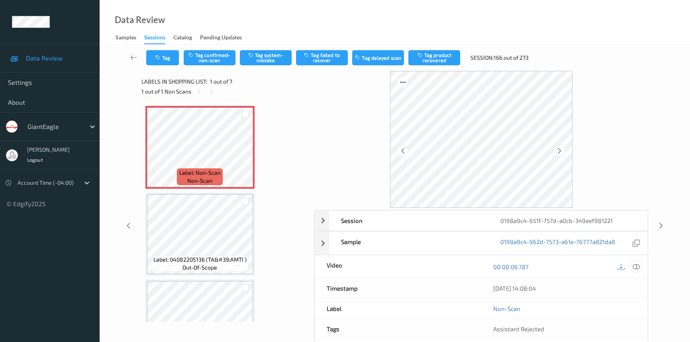
click at [637, 266] on icon at bounding box center [635, 266] width 7 height 7
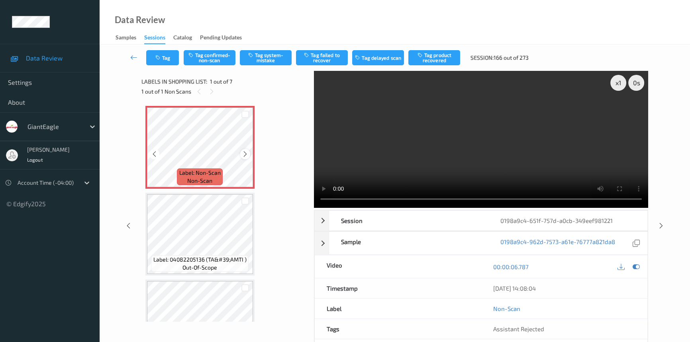
click at [242, 155] on icon at bounding box center [245, 153] width 7 height 7
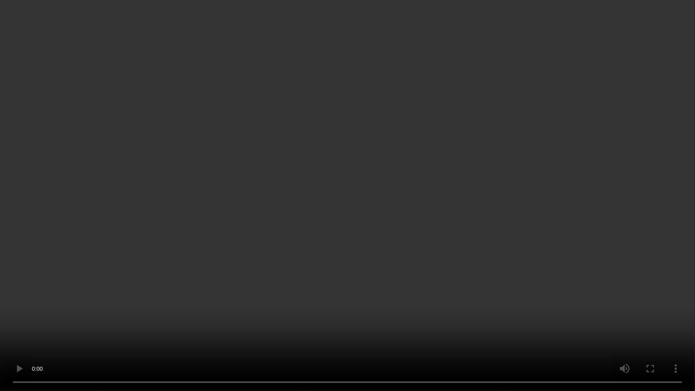
click at [569, 243] on video at bounding box center [347, 195] width 695 height 391
drag, startPoint x: 409, startPoint y: 278, endPoint x: 421, endPoint y: 279, distance: 12.0
click at [410, 278] on video at bounding box center [347, 195] width 695 height 391
drag, startPoint x: 477, startPoint y: 246, endPoint x: 523, endPoint y: 251, distance: 46.4
click at [477, 246] on video at bounding box center [347, 195] width 695 height 391
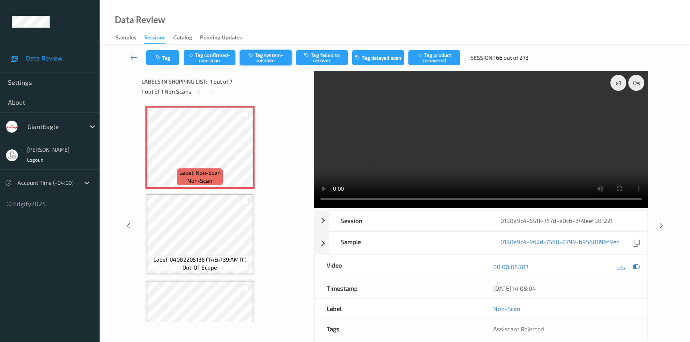
click at [266, 59] on button "Tag system-mistake" at bounding box center [266, 57] width 52 height 15
click at [167, 61] on button "Tag" at bounding box center [162, 57] width 33 height 15
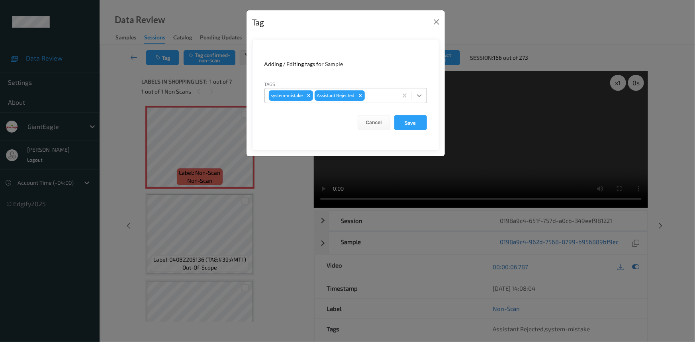
click at [422, 98] on icon at bounding box center [419, 96] width 8 height 8
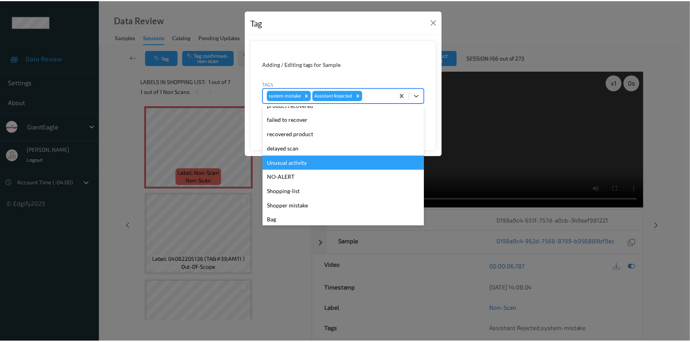
scroll to position [70, 0]
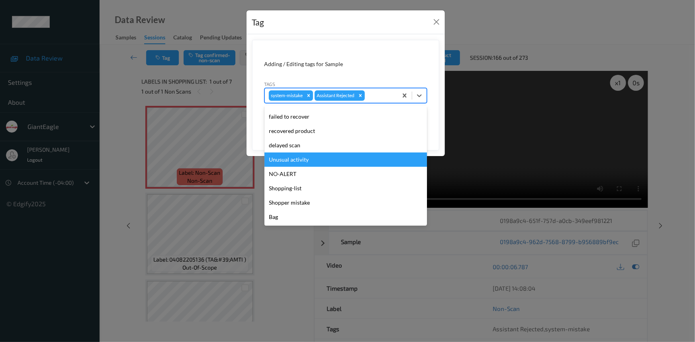
drag, startPoint x: 315, startPoint y: 157, endPoint x: 334, endPoint y: 155, distance: 19.2
click at [318, 157] on div "Unusual activity" at bounding box center [345, 159] width 162 height 14
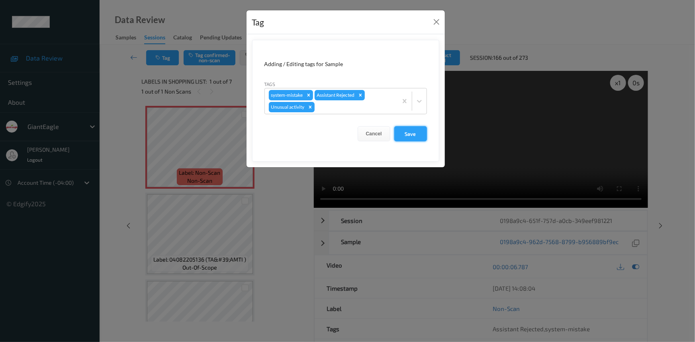
click at [406, 135] on button "Save" at bounding box center [410, 133] width 33 height 15
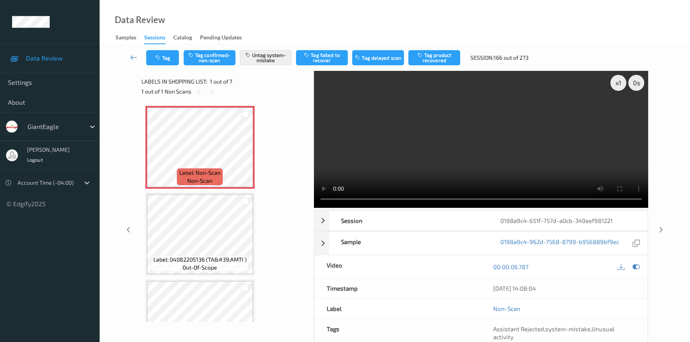
click at [134, 55] on icon at bounding box center [133, 57] width 7 height 8
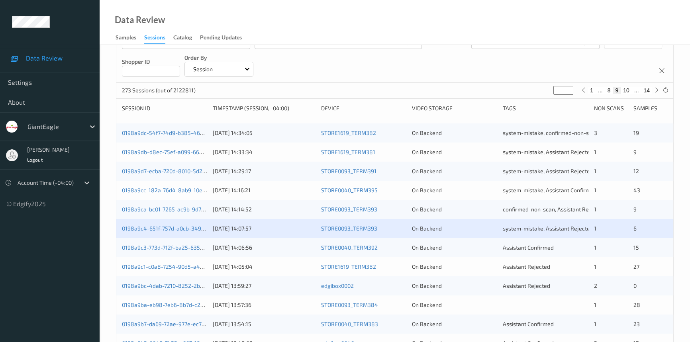
scroll to position [108, 0]
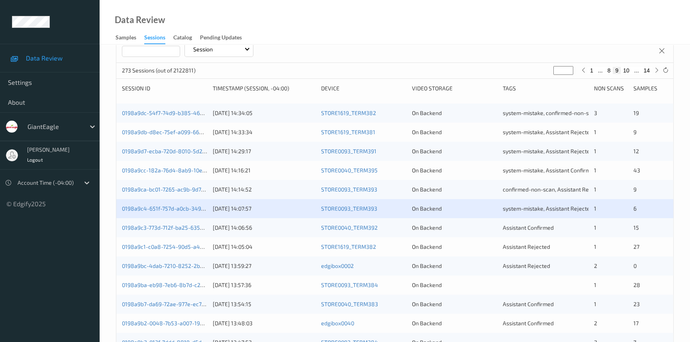
click at [165, 250] on div "0198a9c1-c0a8-7254-90d5-a4789191e7a1" at bounding box center [164, 247] width 85 height 8
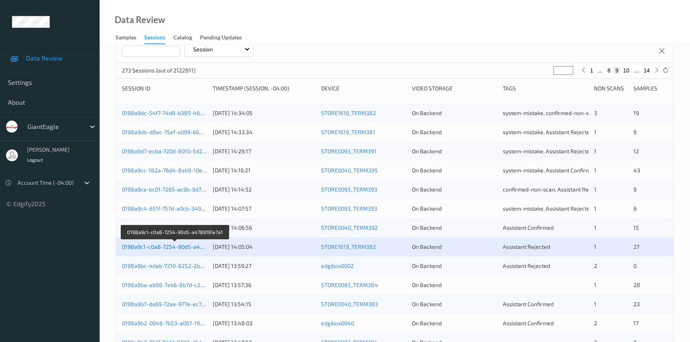
click at [167, 245] on link "0198a9c1-c0a8-7254-90d5-a4789191e7a1" at bounding box center [175, 246] width 107 height 7
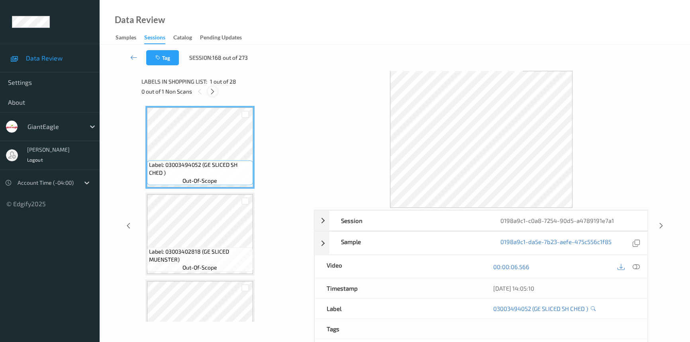
click at [213, 91] on icon at bounding box center [212, 91] width 7 height 7
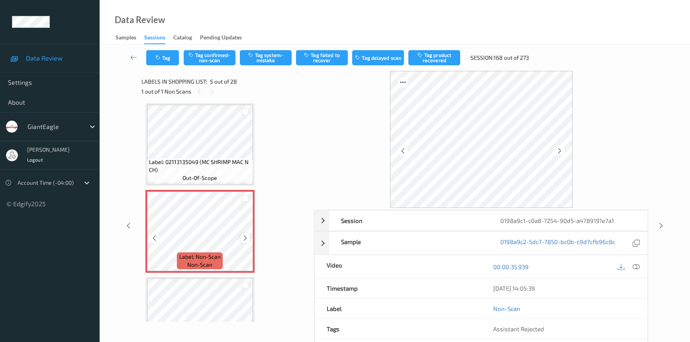
click at [241, 235] on div at bounding box center [245, 238] width 10 height 10
click at [243, 235] on icon at bounding box center [245, 238] width 7 height 7
click at [635, 266] on icon at bounding box center [635, 266] width 7 height 7
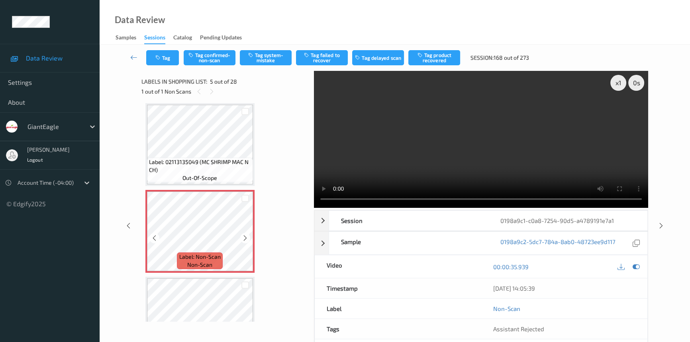
click at [244, 235] on icon at bounding box center [245, 238] width 7 height 7
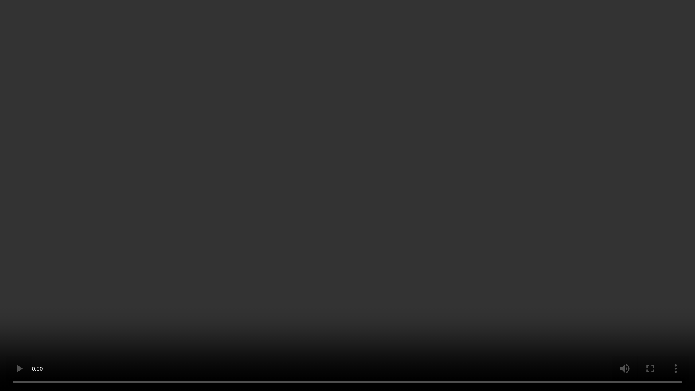
click at [514, 246] on video at bounding box center [347, 195] width 695 height 391
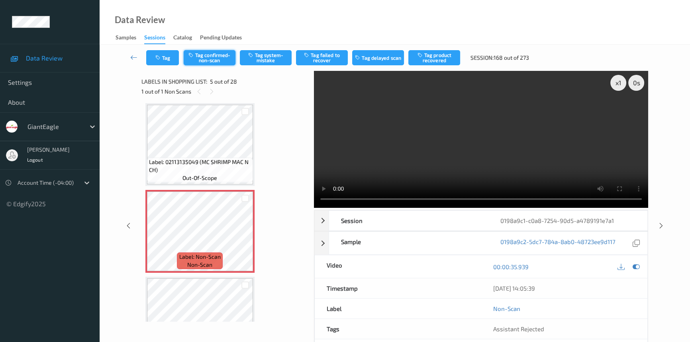
click at [211, 55] on button "Tag confirmed-non-scan" at bounding box center [210, 57] width 52 height 15
click at [442, 58] on button "Tag product recovered" at bounding box center [434, 57] width 52 height 15
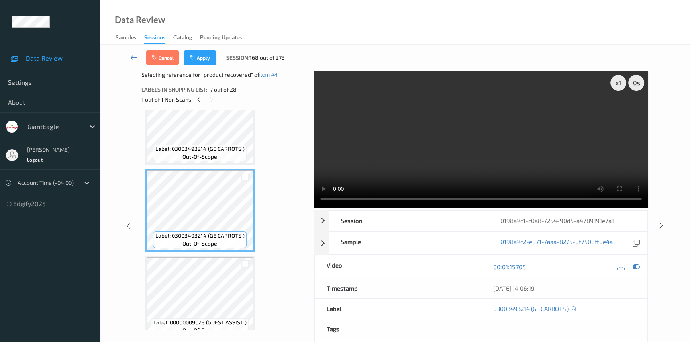
scroll to position [336, 0]
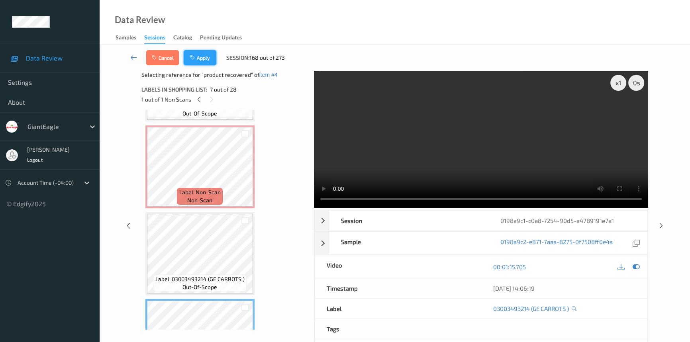
click at [208, 58] on button "Apply" at bounding box center [200, 57] width 33 height 15
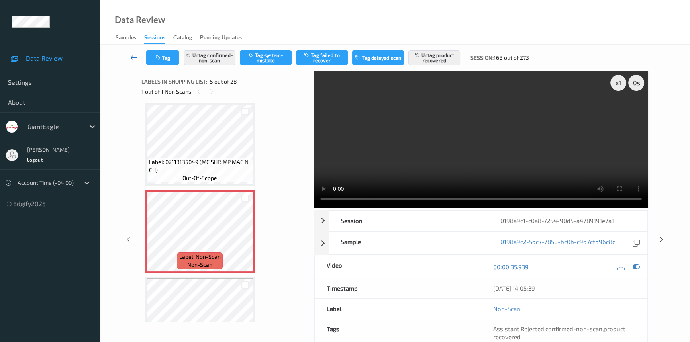
click at [131, 53] on icon at bounding box center [133, 57] width 7 height 8
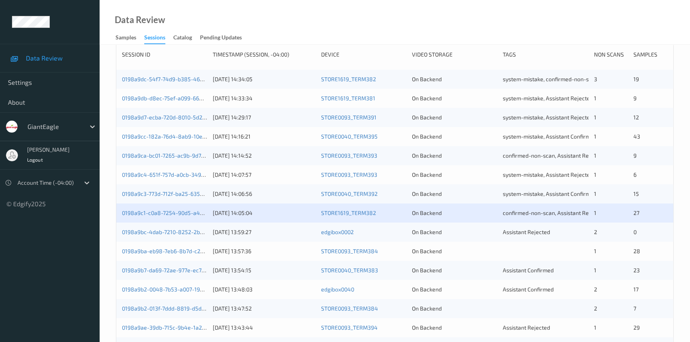
scroll to position [217, 0]
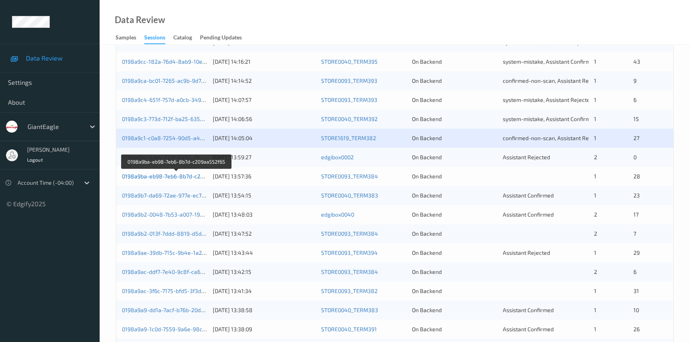
click at [172, 177] on link "0198a9ba-eb98-7eb6-8b7d-c209aa552f65" at bounding box center [176, 176] width 109 height 7
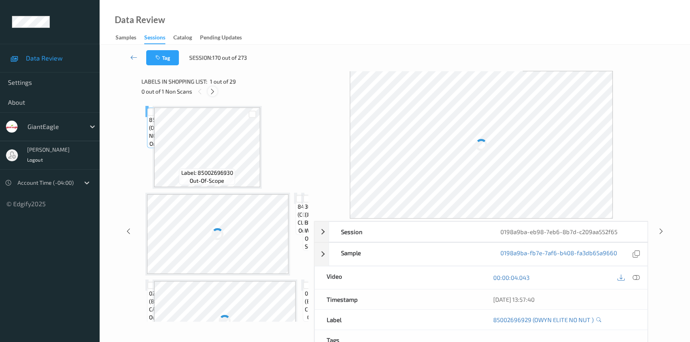
click at [215, 91] on icon at bounding box center [212, 91] width 7 height 7
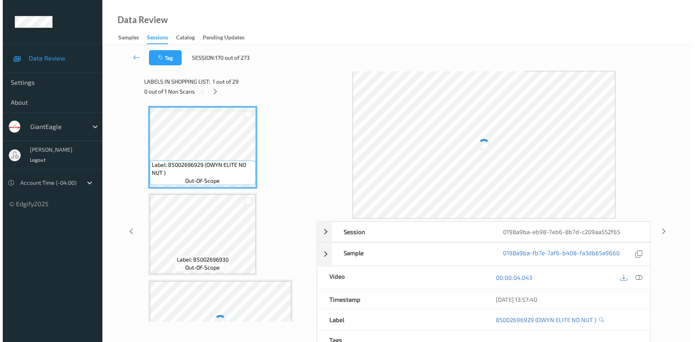
scroll to position [1820, 0]
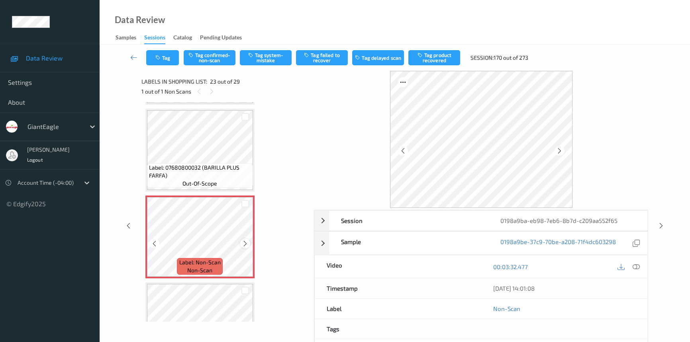
click at [242, 240] on icon at bounding box center [245, 243] width 7 height 7
click at [243, 240] on icon at bounding box center [245, 243] width 7 height 7
click at [635, 266] on icon at bounding box center [635, 266] width 7 height 7
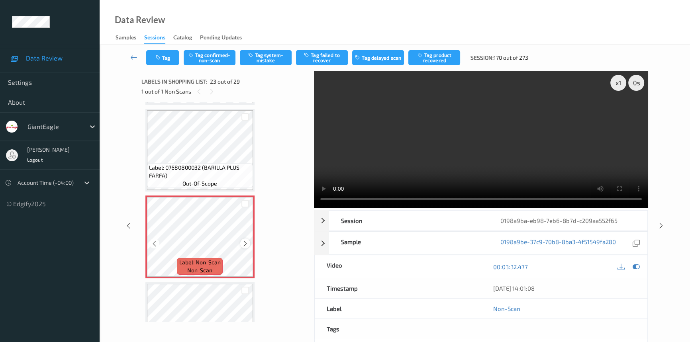
click at [243, 240] on icon at bounding box center [245, 243] width 7 height 7
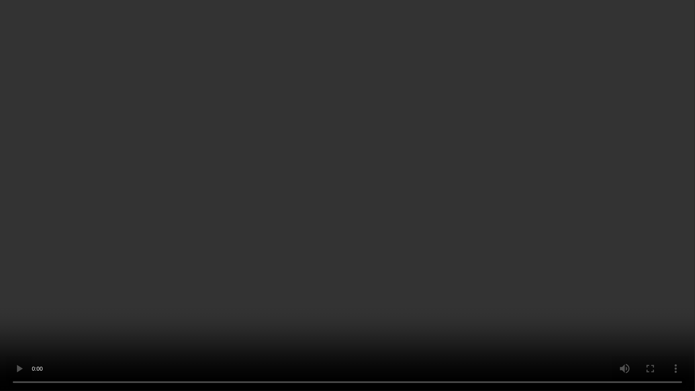
click at [496, 219] on video at bounding box center [347, 195] width 695 height 391
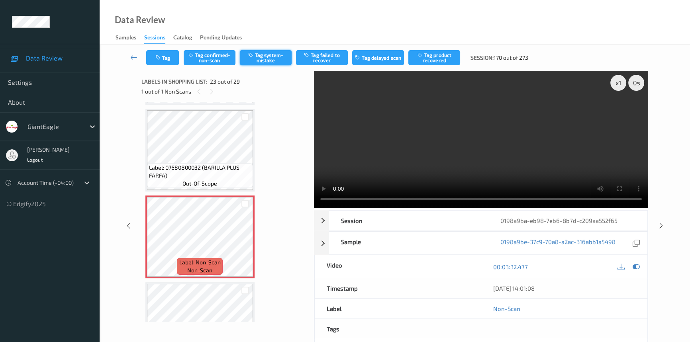
click at [266, 59] on button "Tag system-mistake" at bounding box center [266, 57] width 52 height 15
click at [168, 56] on button "Tag" at bounding box center [162, 57] width 33 height 15
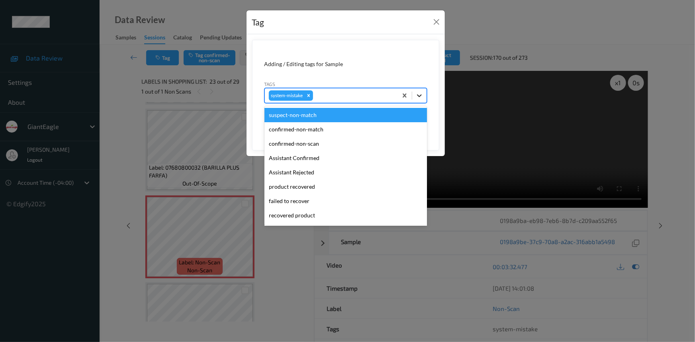
click at [414, 96] on div at bounding box center [419, 95] width 14 height 14
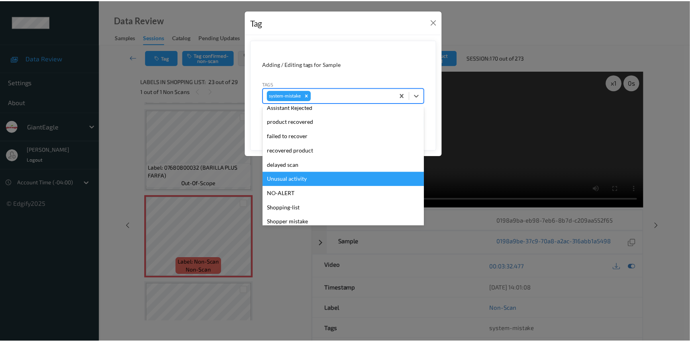
scroll to position [72, 0]
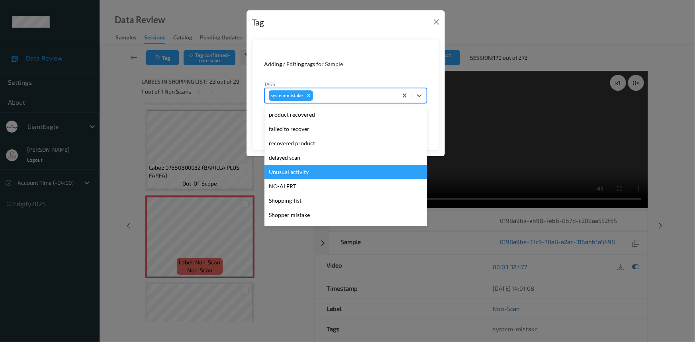
click at [313, 175] on div "Unusual activity" at bounding box center [345, 172] width 162 height 14
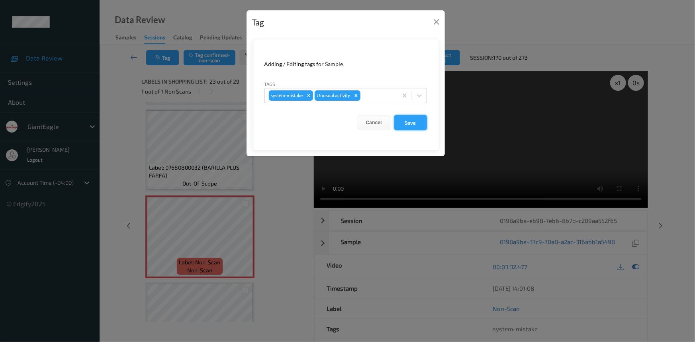
click at [412, 125] on button "Save" at bounding box center [410, 122] width 33 height 15
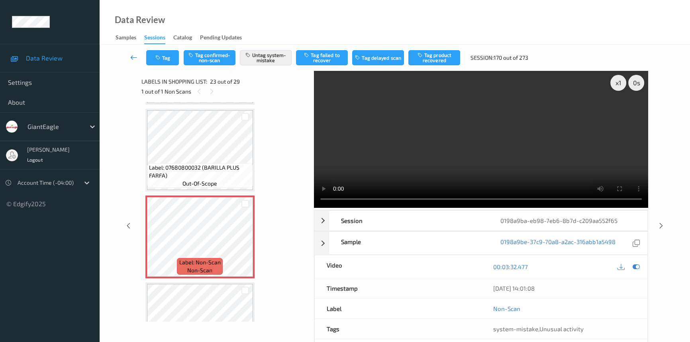
click at [132, 53] on link at bounding box center [133, 57] width 25 height 15
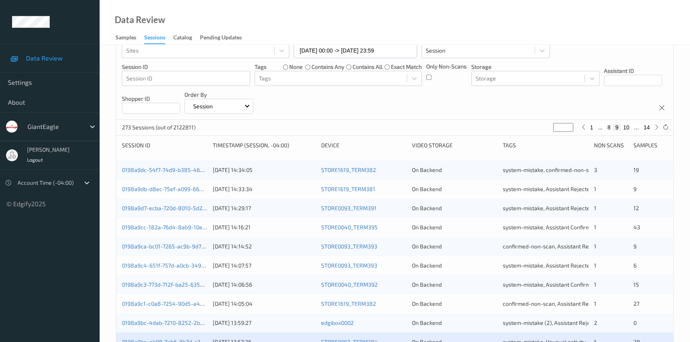
scroll to position [217, 0]
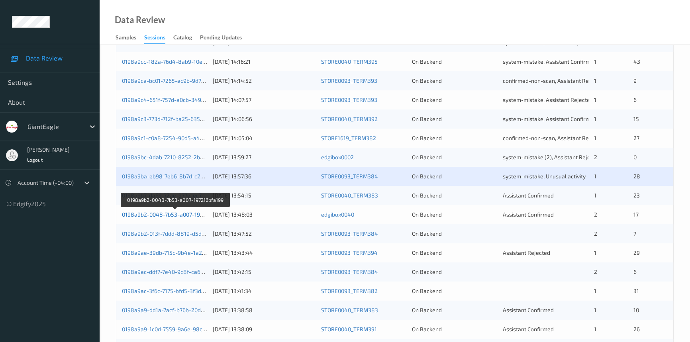
click at [148, 211] on link "0198a9b2-0048-7b53-a007-197216bfa199" at bounding box center [175, 214] width 107 height 7
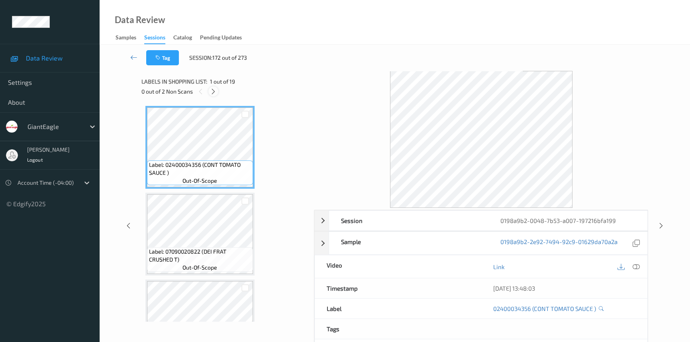
click at [214, 93] on icon at bounding box center [213, 91] width 7 height 7
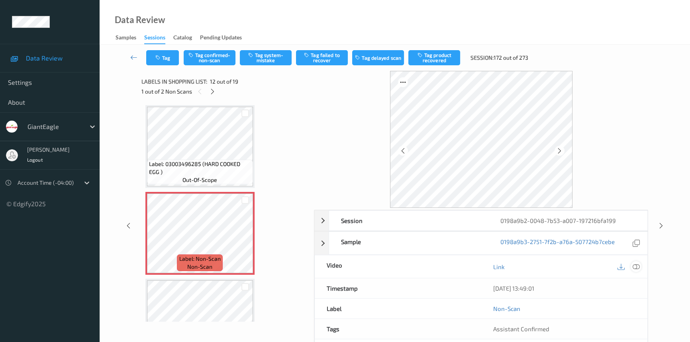
click at [631, 267] on div at bounding box center [635, 266] width 11 height 11
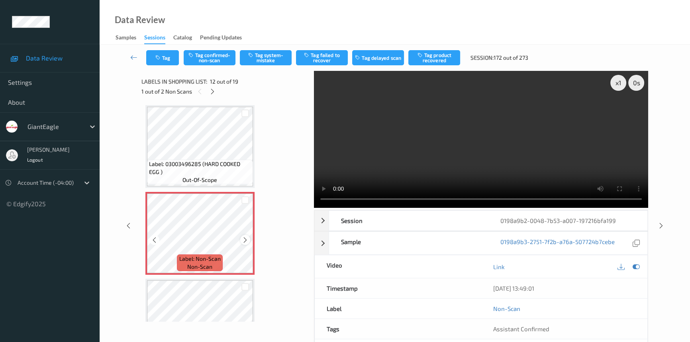
click at [244, 236] on icon at bounding box center [245, 239] width 7 height 7
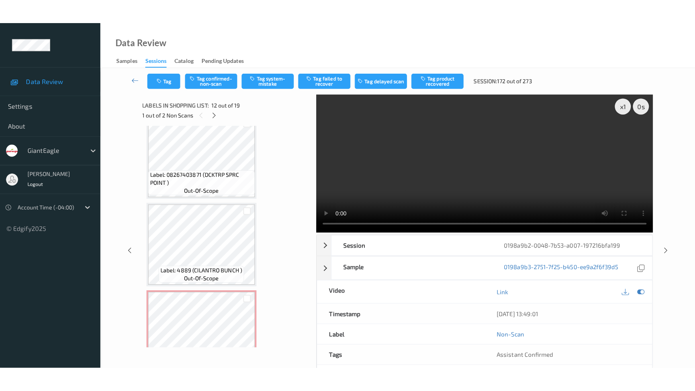
scroll to position [1428, 0]
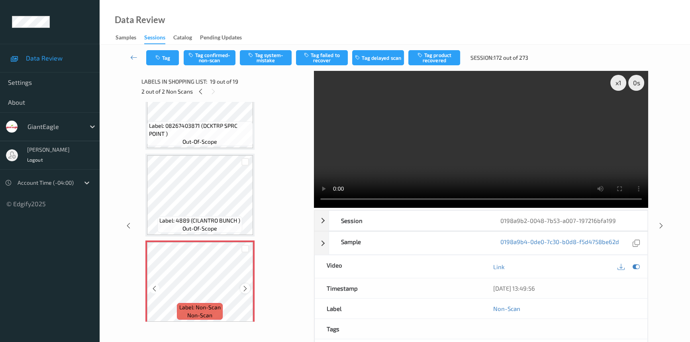
click at [248, 283] on div at bounding box center [245, 288] width 10 height 10
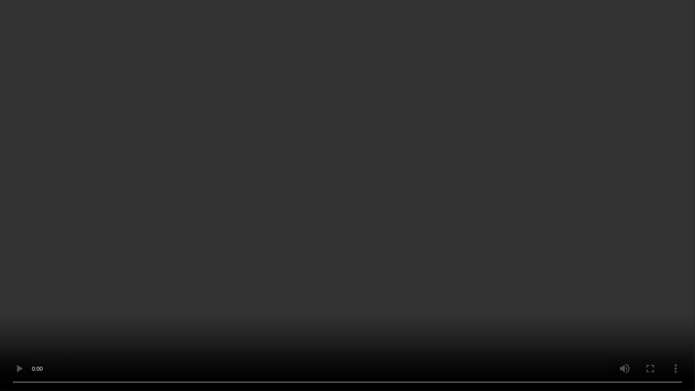
drag, startPoint x: 510, startPoint y: 187, endPoint x: 529, endPoint y: 200, distance: 23.5
click at [512, 190] on video at bounding box center [347, 195] width 695 height 391
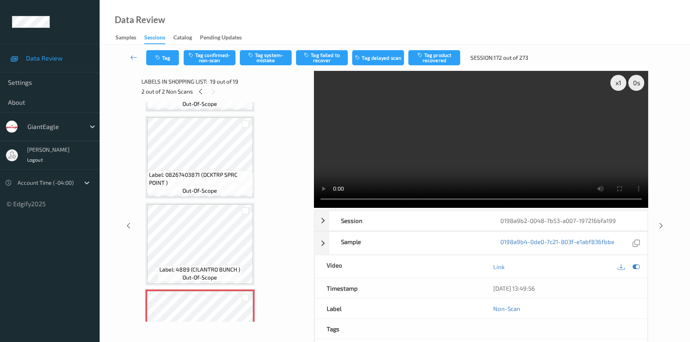
click at [508, 154] on video at bounding box center [481, 139] width 334 height 137
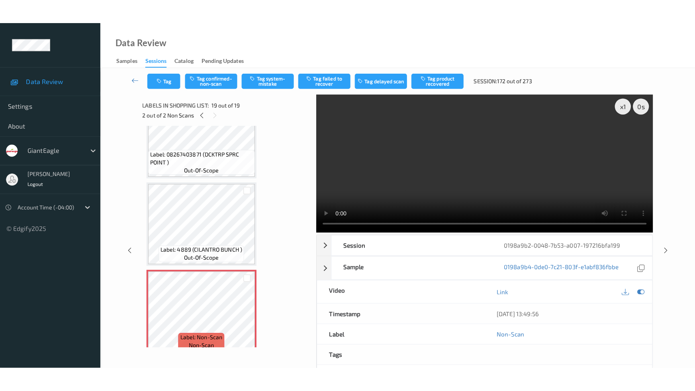
scroll to position [1428, 0]
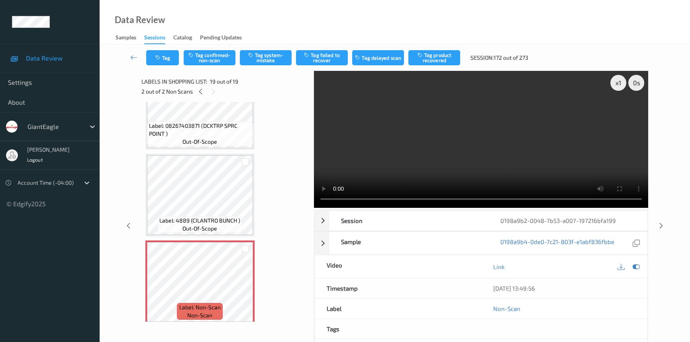
click at [450, 148] on video at bounding box center [481, 139] width 334 height 137
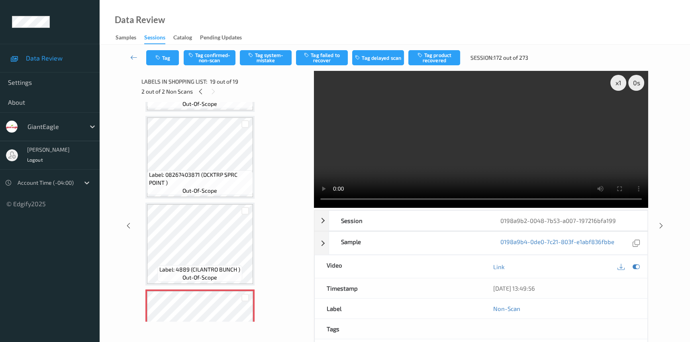
click at [408, 152] on video at bounding box center [481, 139] width 334 height 137
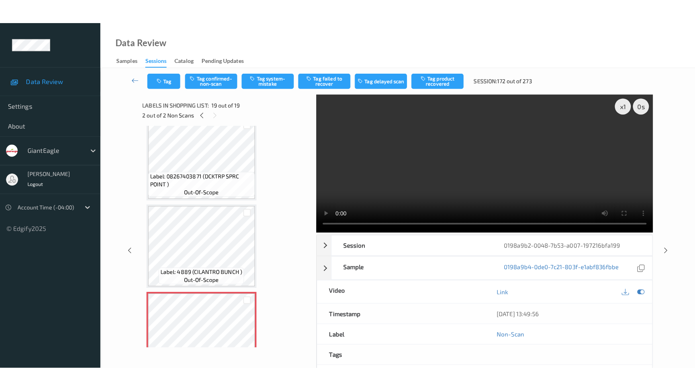
scroll to position [1428, 0]
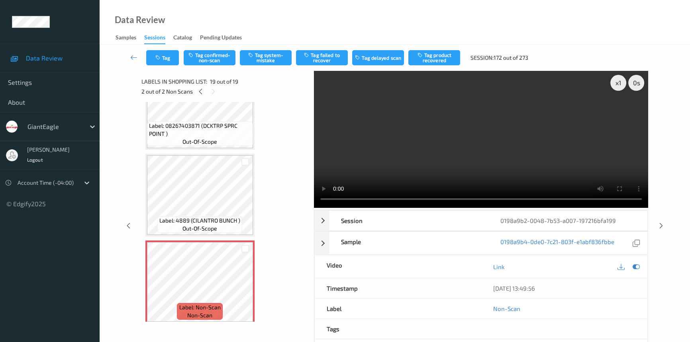
click at [422, 172] on video at bounding box center [481, 139] width 334 height 137
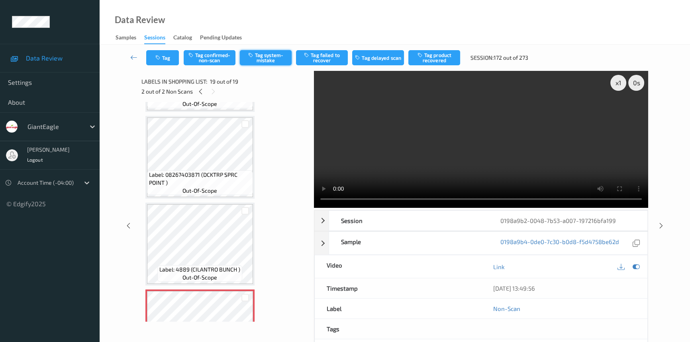
click at [267, 58] on button "Tag system-mistake" at bounding box center [266, 57] width 52 height 15
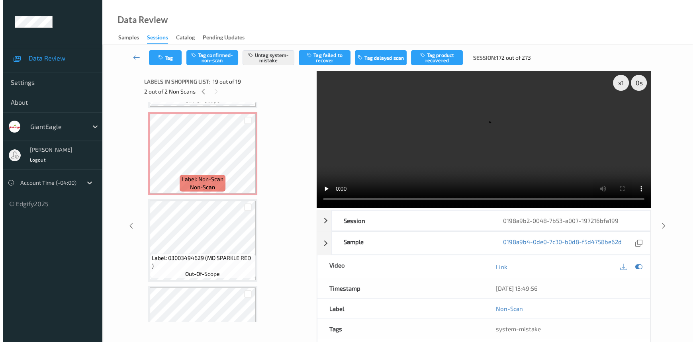
scroll to position [944, 0]
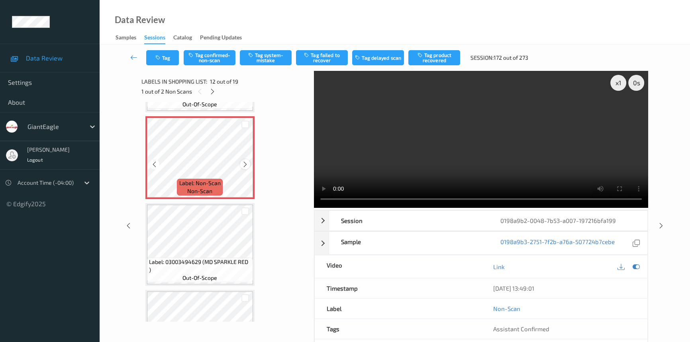
click at [242, 161] on icon at bounding box center [245, 164] width 7 height 7
click at [271, 55] on button "Tag system-mistake" at bounding box center [266, 57] width 52 height 15
click at [166, 54] on button "Tag" at bounding box center [162, 57] width 33 height 15
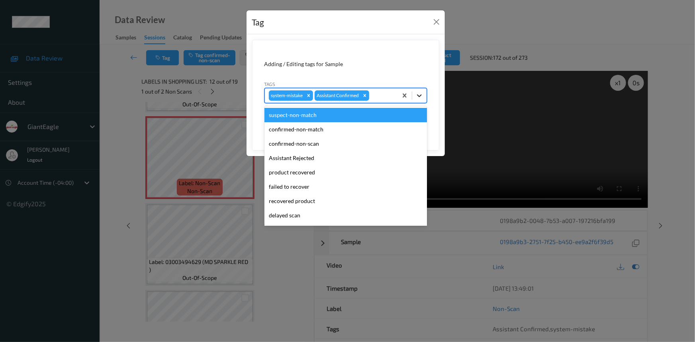
click at [422, 97] on icon at bounding box center [419, 96] width 8 height 8
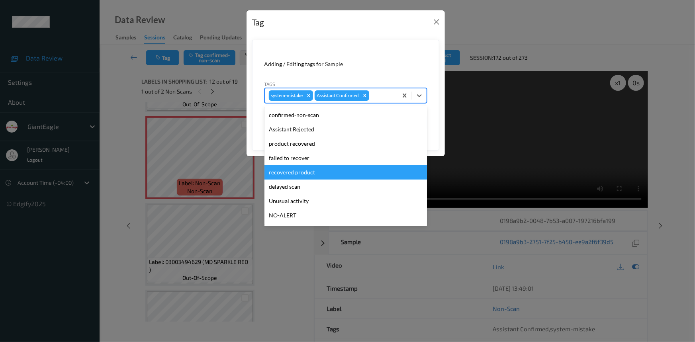
scroll to position [36, 0]
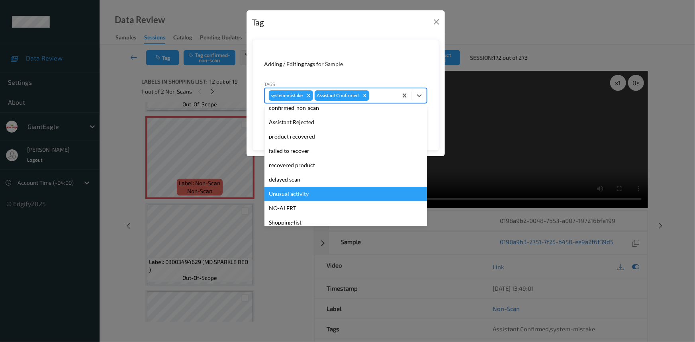
click at [305, 197] on div "Unusual activity" at bounding box center [345, 194] width 162 height 14
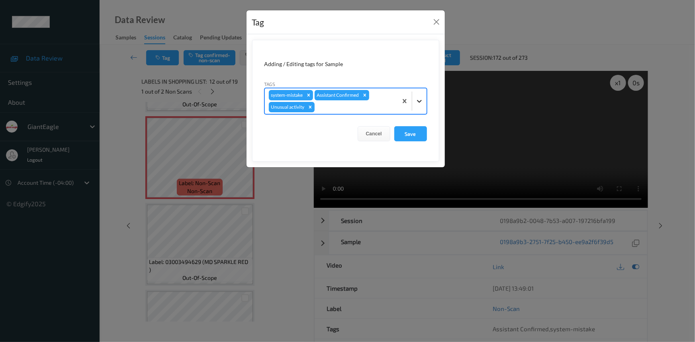
drag, startPoint x: 414, startPoint y: 102, endPoint x: 403, endPoint y: 113, distance: 15.8
click at [414, 102] on div at bounding box center [419, 101] width 14 height 14
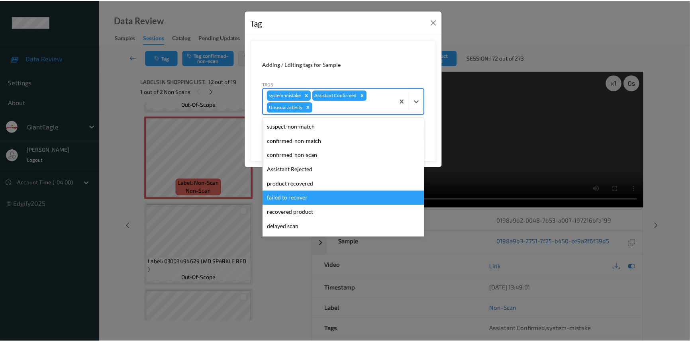
scroll to position [56, 0]
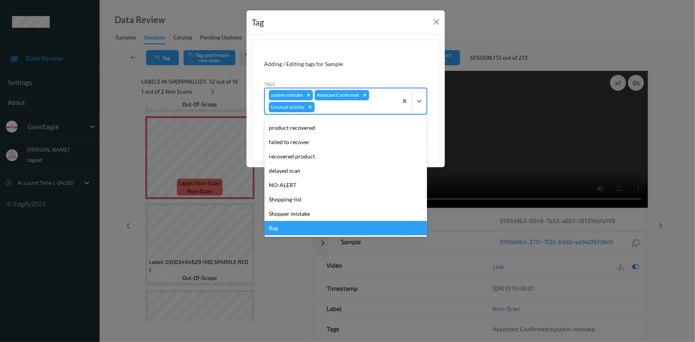
drag, startPoint x: 295, startPoint y: 231, endPoint x: 348, endPoint y: 191, distance: 66.5
click at [296, 231] on div "Bag" at bounding box center [345, 228] width 162 height 14
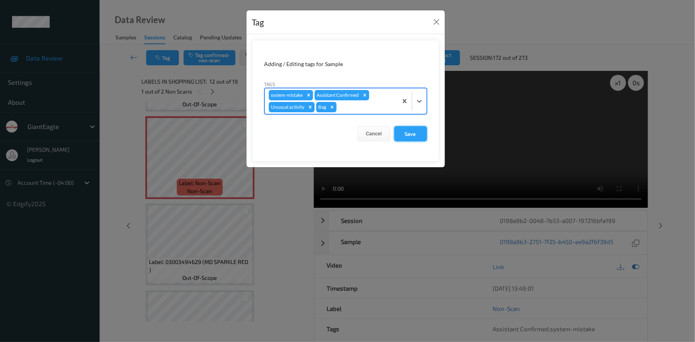
click at [410, 133] on button "Save" at bounding box center [410, 133] width 33 height 15
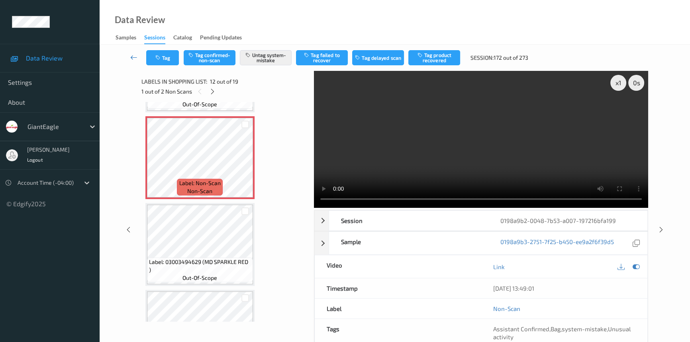
click at [133, 53] on icon at bounding box center [133, 57] width 7 height 8
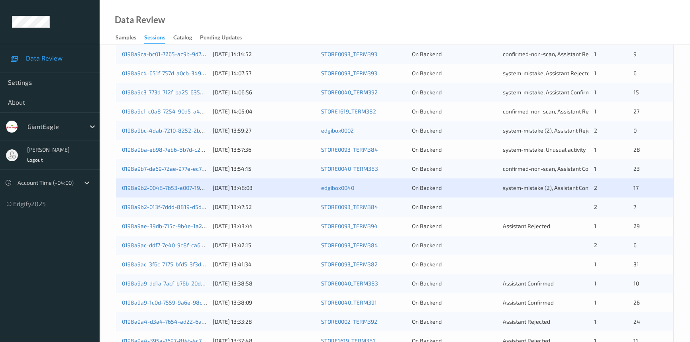
scroll to position [253, 0]
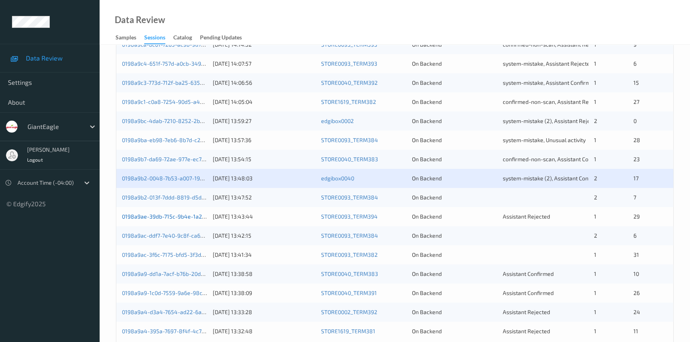
click at [155, 215] on link "0198a9ae-39db-715c-9b4e-1a21b7d20856" at bounding box center [176, 216] width 108 height 7
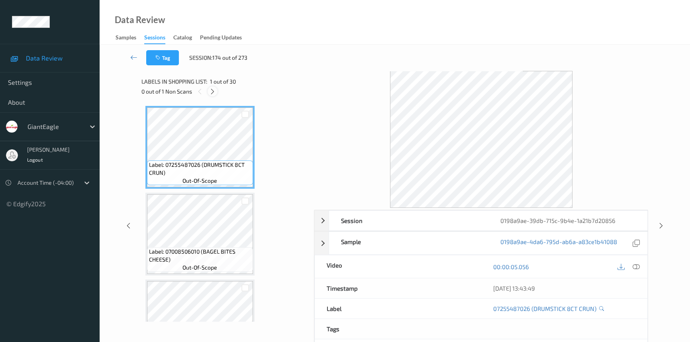
click at [211, 91] on icon at bounding box center [212, 91] width 7 height 7
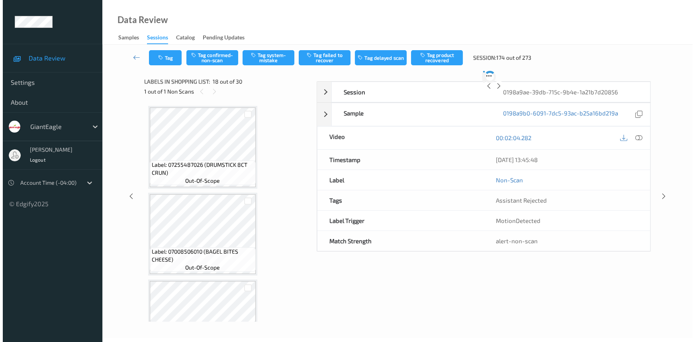
scroll to position [1388, 0]
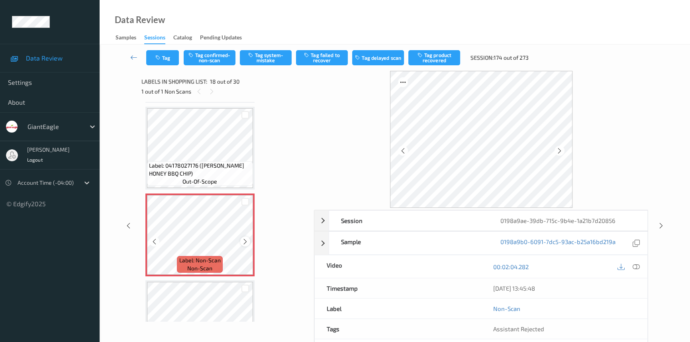
click at [245, 238] on icon at bounding box center [245, 241] width 7 height 7
click at [634, 263] on icon at bounding box center [635, 266] width 7 height 7
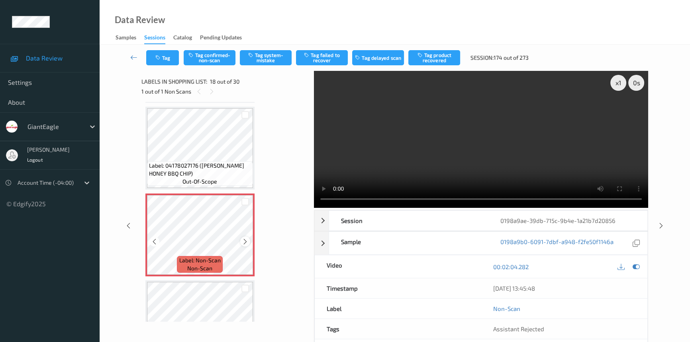
click at [247, 238] on icon at bounding box center [245, 241] width 7 height 7
click at [528, 173] on video at bounding box center [481, 139] width 334 height 137
click at [270, 60] on button "Tag system-mistake" at bounding box center [266, 57] width 52 height 15
click at [175, 56] on button "Tag" at bounding box center [162, 57] width 33 height 15
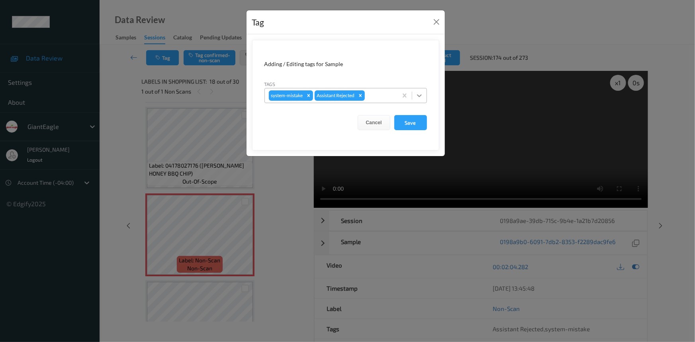
click at [421, 95] on icon at bounding box center [419, 95] width 5 height 3
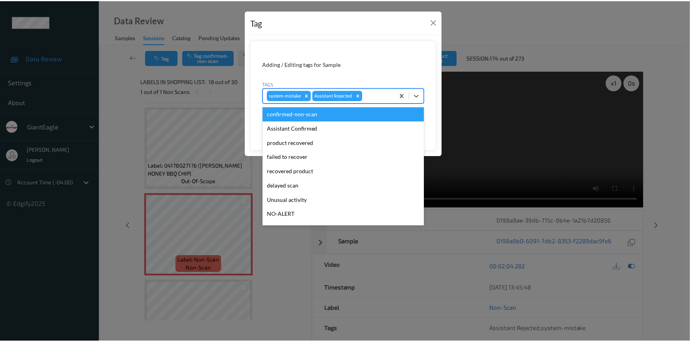
scroll to position [36, 0]
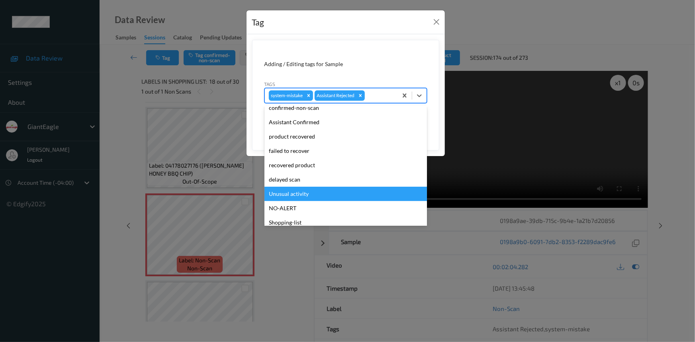
click at [298, 193] on div "Unusual activity" at bounding box center [345, 194] width 162 height 14
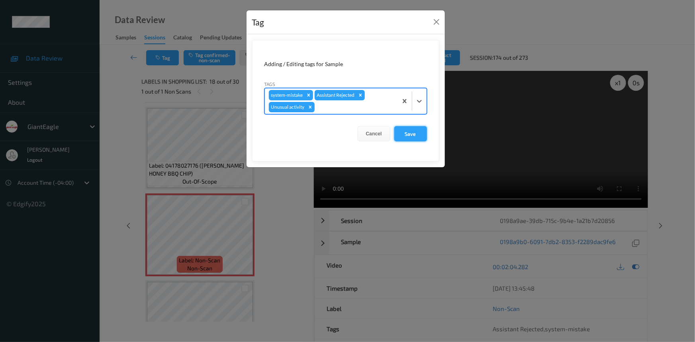
click at [410, 135] on button "Save" at bounding box center [410, 133] width 33 height 15
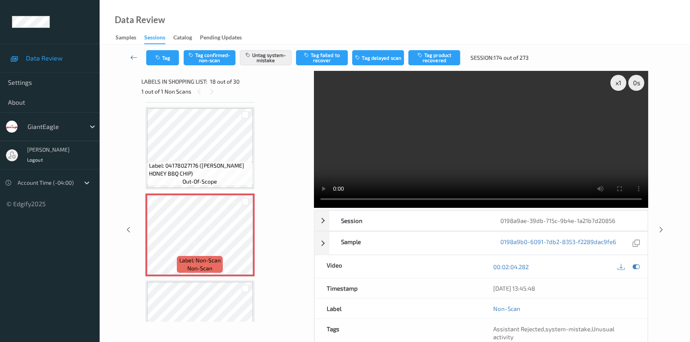
click at [130, 51] on link at bounding box center [133, 57] width 25 height 15
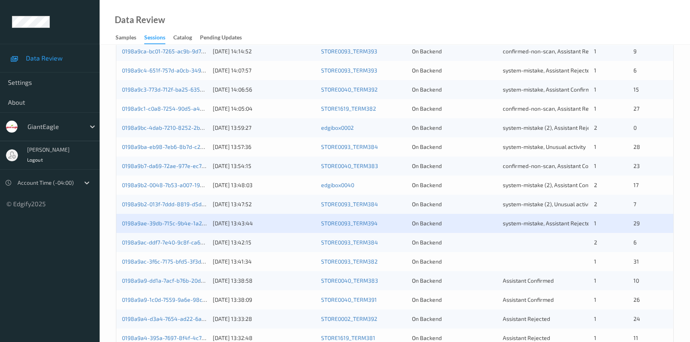
scroll to position [253, 0]
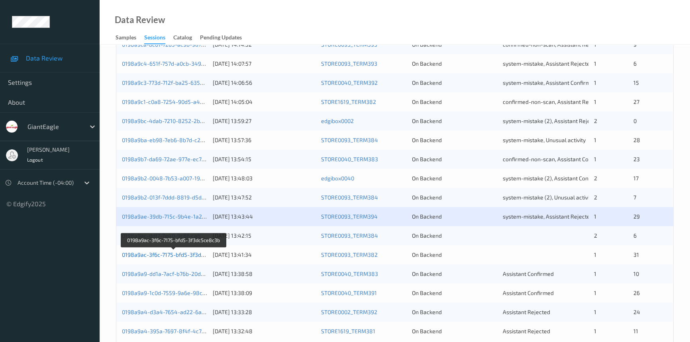
click at [148, 254] on link "0198a9ac-3f6c-7175-bfd5-3f3dc5ce8c3b" at bounding box center [174, 254] width 104 height 7
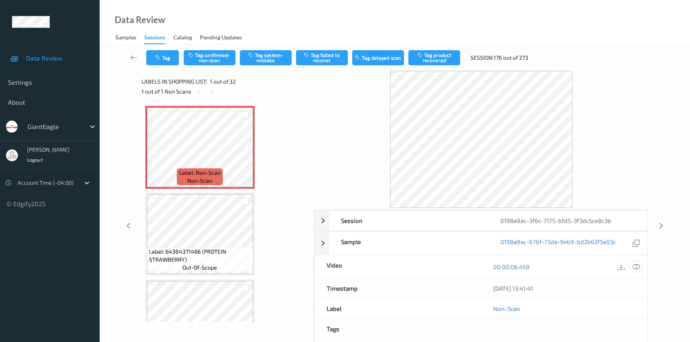
click at [636, 263] on icon at bounding box center [635, 266] width 7 height 7
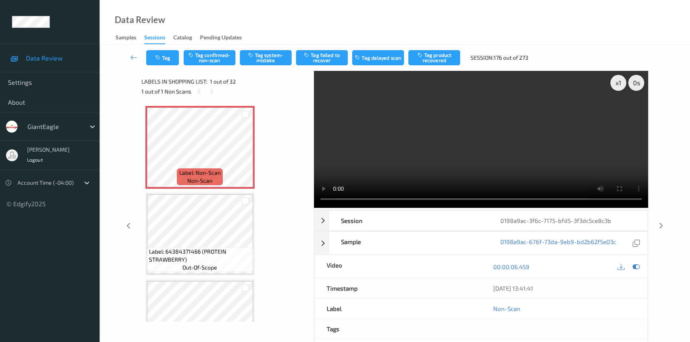
click at [262, 23] on div "Data Review Samples Sessions Catalog Pending Updates" at bounding box center [395, 22] width 590 height 45
click at [271, 55] on button "Tag system-mistake" at bounding box center [266, 57] width 52 height 15
click at [160, 58] on icon "button" at bounding box center [158, 58] width 7 height 6
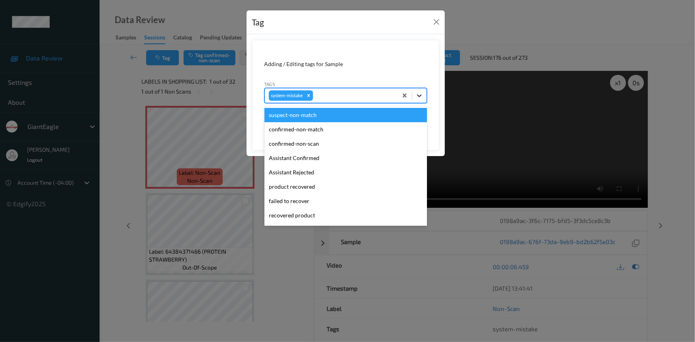
click at [420, 99] on icon at bounding box center [419, 96] width 8 height 8
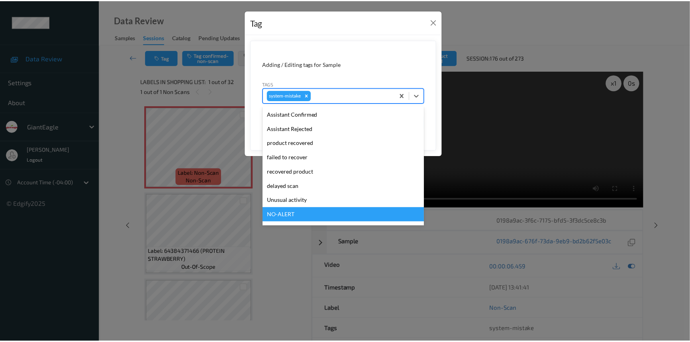
scroll to position [84, 0]
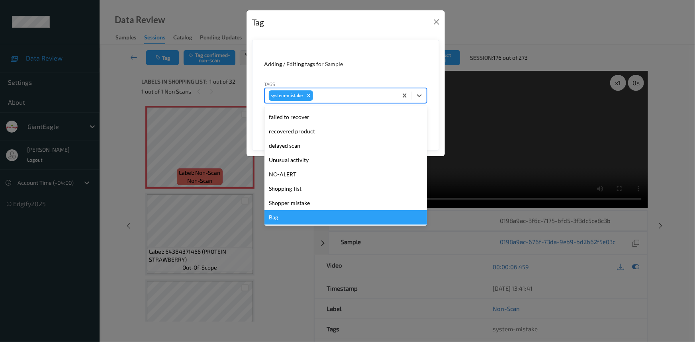
click at [310, 215] on div "Bag" at bounding box center [345, 217] width 162 height 14
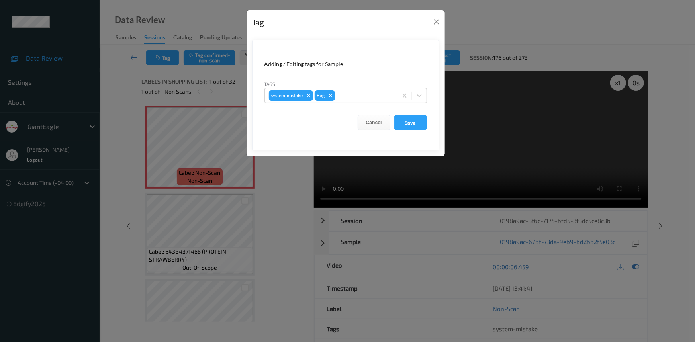
drag, startPoint x: 413, startPoint y: 122, endPoint x: 408, endPoint y: 141, distance: 19.2
click at [413, 124] on button "Save" at bounding box center [410, 122] width 33 height 15
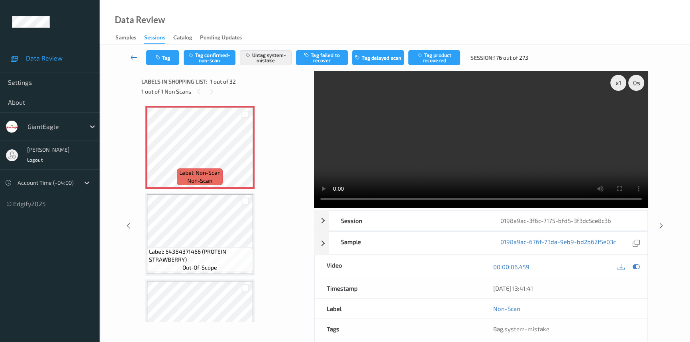
click at [133, 55] on icon at bounding box center [133, 57] width 7 height 8
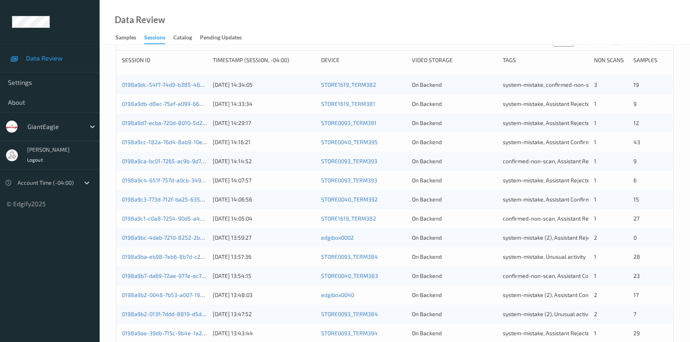
scroll to position [284, 0]
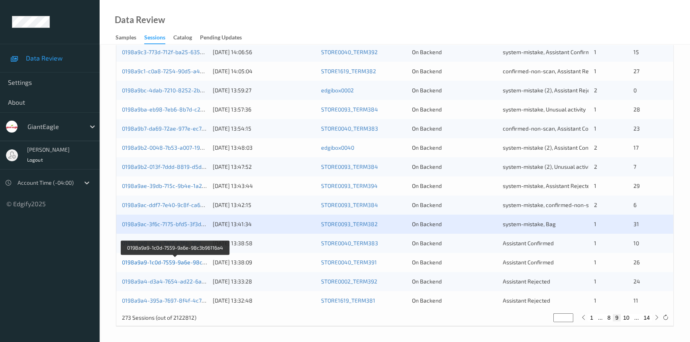
click at [156, 259] on link "0198a9a9-1c0d-7559-9a6e-98c3b96116a4" at bounding box center [176, 262] width 108 height 7
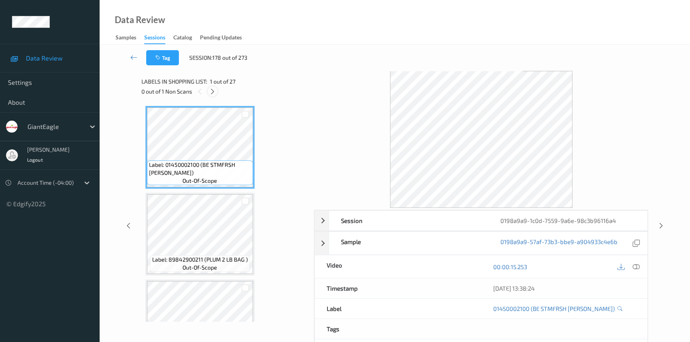
click at [210, 92] on icon at bounding box center [212, 91] width 7 height 7
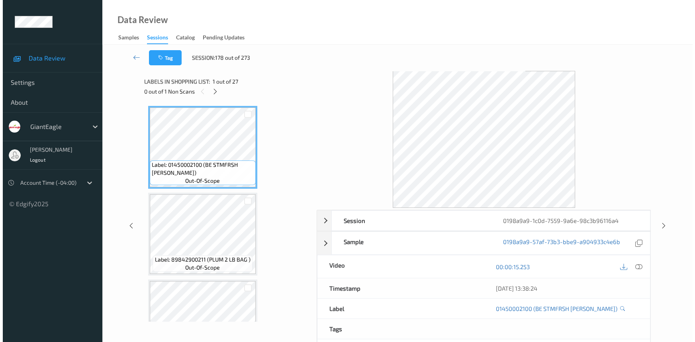
scroll to position [1647, 0]
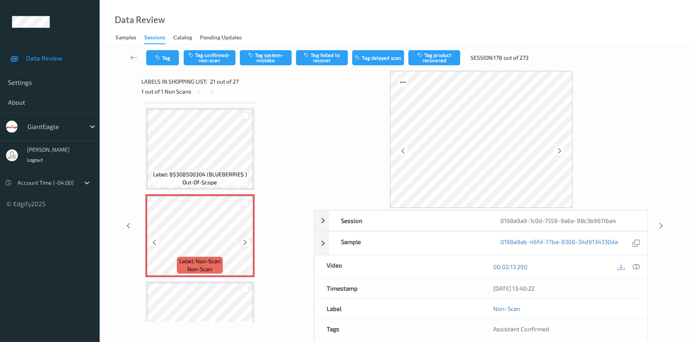
click at [247, 239] on icon at bounding box center [245, 242] width 7 height 7
click at [242, 239] on icon at bounding box center [245, 242] width 7 height 7
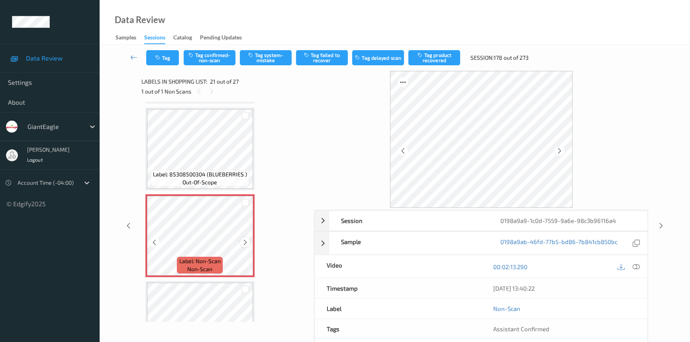
click at [242, 239] on icon at bounding box center [245, 242] width 7 height 7
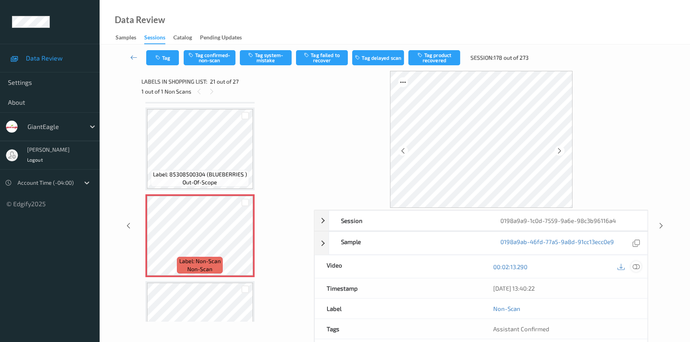
click at [637, 268] on icon at bounding box center [635, 266] width 7 height 7
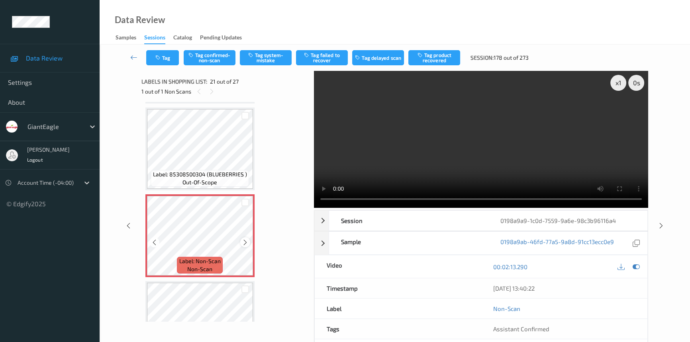
click at [246, 239] on icon at bounding box center [245, 242] width 7 height 7
drag, startPoint x: 580, startPoint y: 159, endPoint x: 600, endPoint y: 169, distance: 22.1
click at [589, 164] on video at bounding box center [481, 139] width 334 height 137
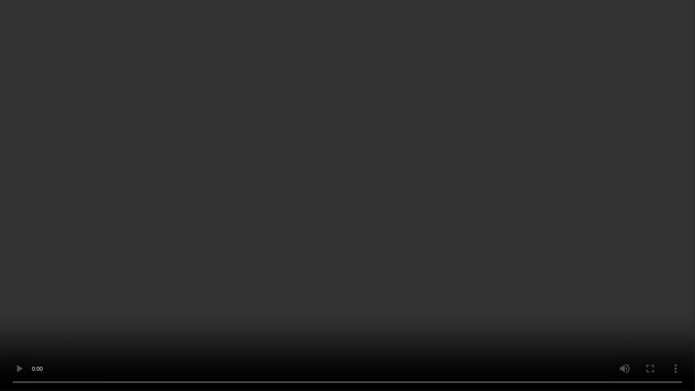
click at [397, 219] on video at bounding box center [347, 195] width 695 height 391
click at [420, 201] on video at bounding box center [347, 195] width 695 height 391
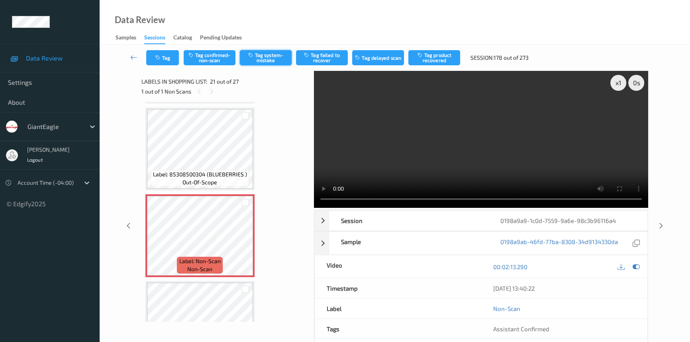
click at [275, 55] on button "Tag system-mistake" at bounding box center [266, 57] width 52 height 15
click at [166, 53] on button "Tag" at bounding box center [162, 57] width 33 height 15
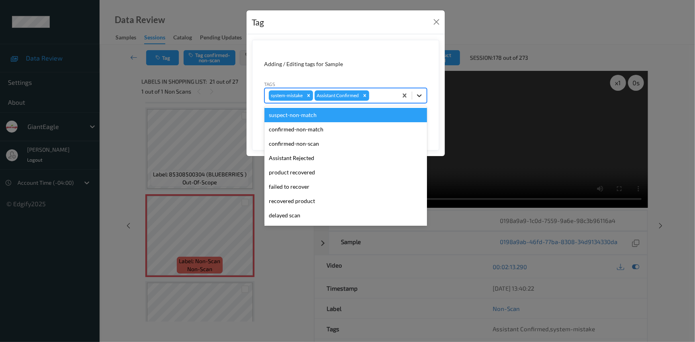
click at [422, 95] on icon at bounding box center [419, 96] width 8 height 8
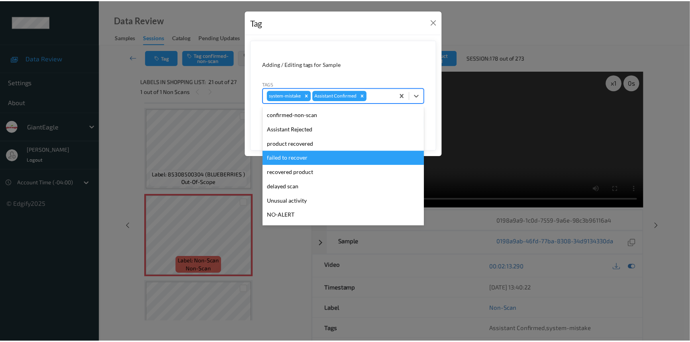
scroll to position [36, 0]
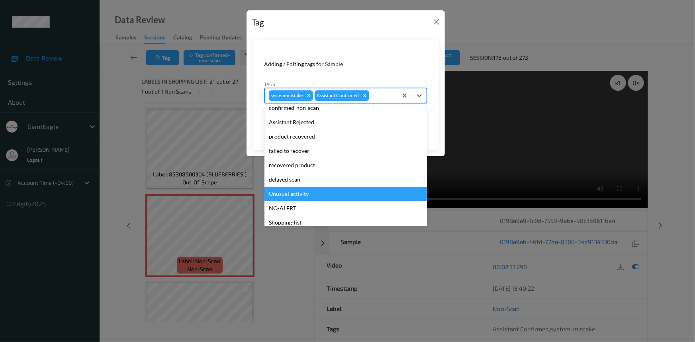
click at [303, 193] on div "Unusual activity" at bounding box center [345, 194] width 162 height 14
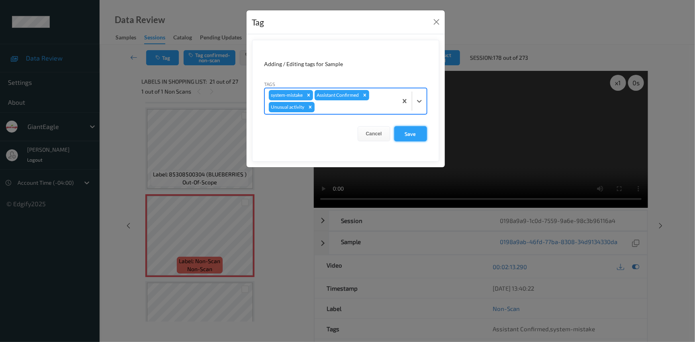
click at [407, 132] on button "Save" at bounding box center [410, 133] width 33 height 15
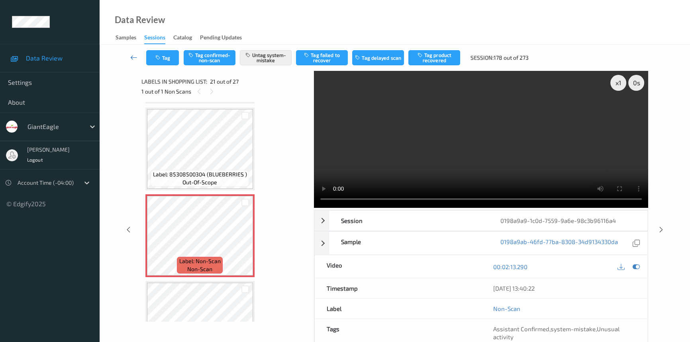
click at [132, 53] on icon at bounding box center [133, 57] width 7 height 8
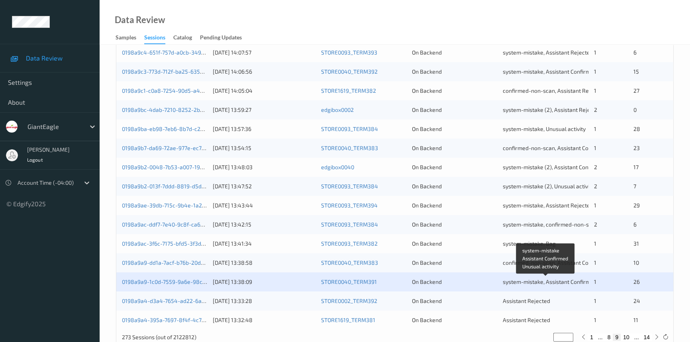
scroll to position [284, 0]
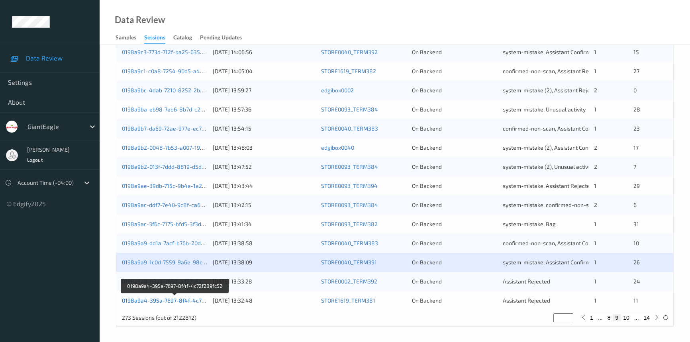
click at [158, 300] on link "0198a9a4-395a-7697-8f4f-4c72f289fc52" at bounding box center [175, 300] width 106 height 7
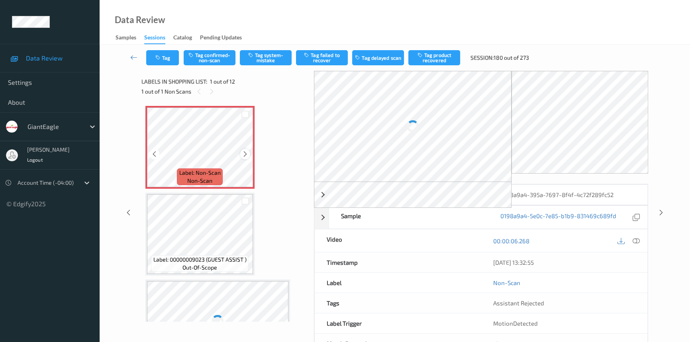
click at [244, 154] on icon at bounding box center [245, 153] width 7 height 7
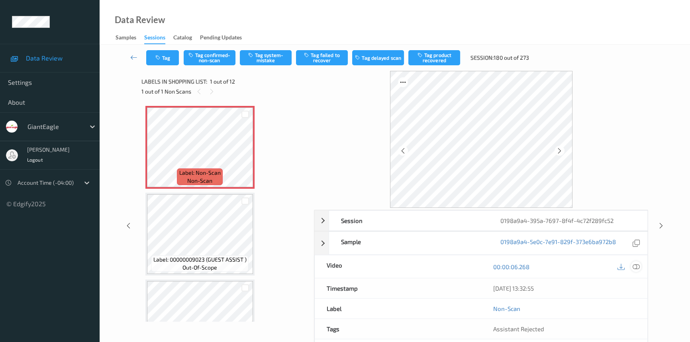
click at [637, 264] on icon at bounding box center [635, 266] width 7 height 7
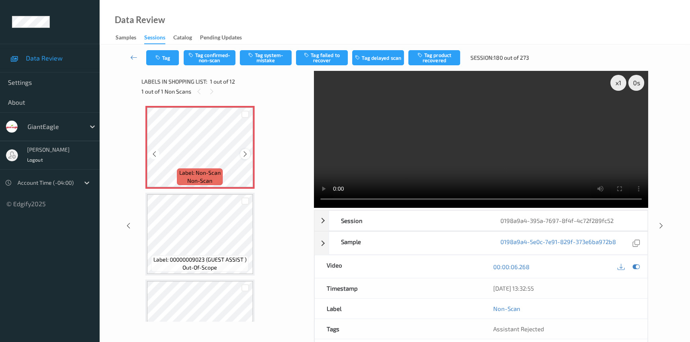
click at [245, 152] on icon at bounding box center [245, 153] width 7 height 7
click at [590, 175] on video at bounding box center [481, 139] width 334 height 137
click at [243, 153] on icon at bounding box center [245, 153] width 7 height 7
click at [265, 57] on button "Tag system-mistake" at bounding box center [266, 57] width 52 height 15
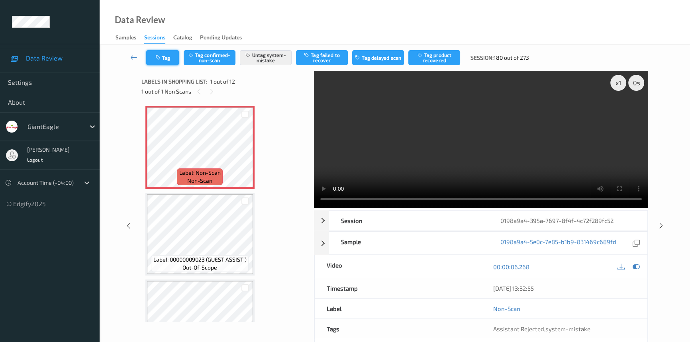
click at [163, 59] on button "Tag" at bounding box center [162, 57] width 33 height 15
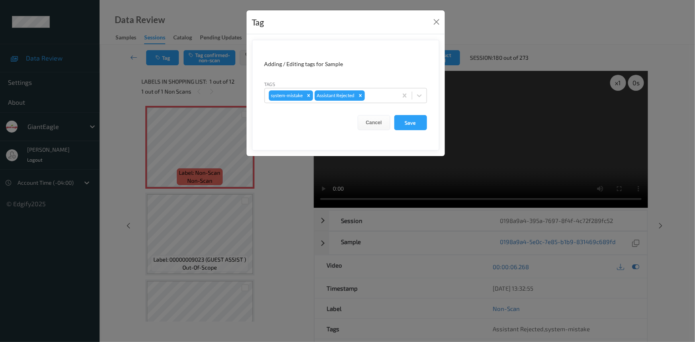
drag, startPoint x: 416, startPoint y: 98, endPoint x: 415, endPoint y: 104, distance: 6.5
click at [416, 98] on icon at bounding box center [419, 96] width 8 height 8
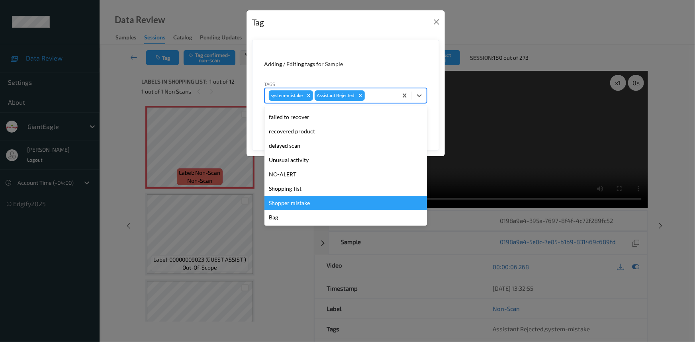
scroll to position [70, 0]
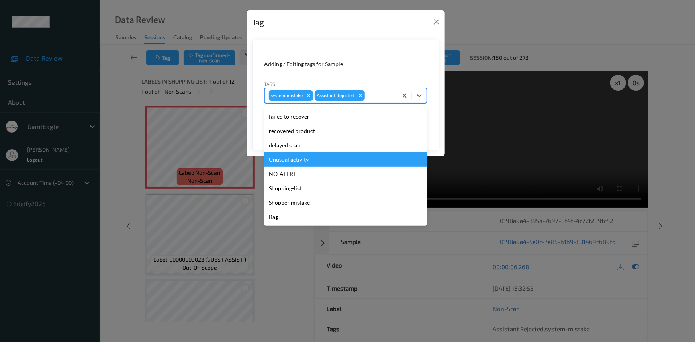
click at [299, 159] on div "Unusual activity" at bounding box center [345, 159] width 162 height 14
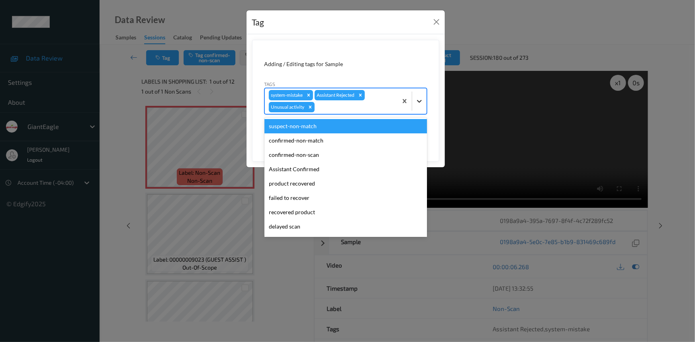
click at [420, 102] on icon at bounding box center [419, 101] width 5 height 3
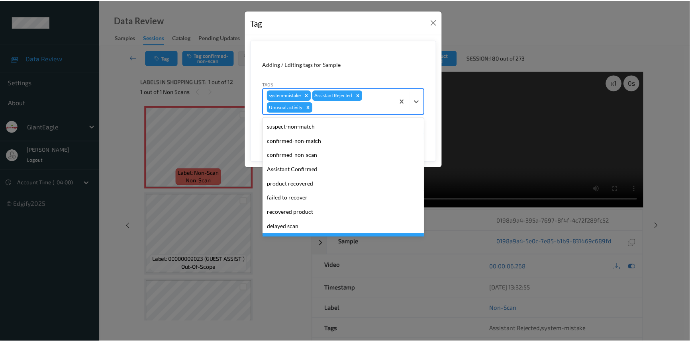
scroll to position [56, 0]
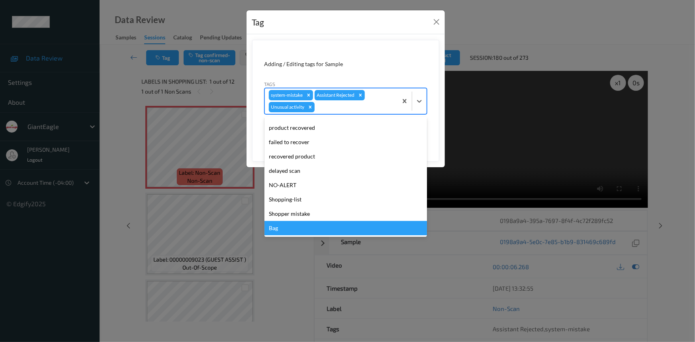
click at [299, 228] on div "Bag" at bounding box center [345, 228] width 162 height 14
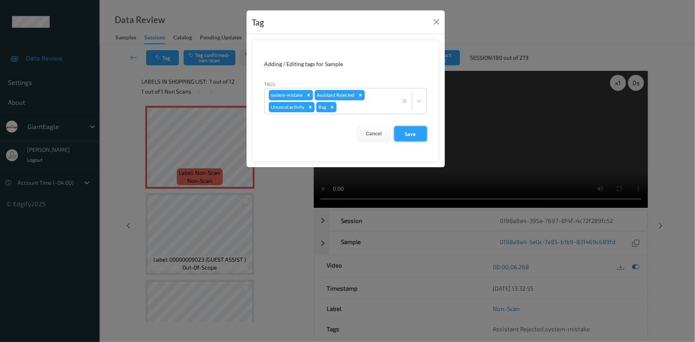
click at [408, 135] on button "Save" at bounding box center [410, 133] width 33 height 15
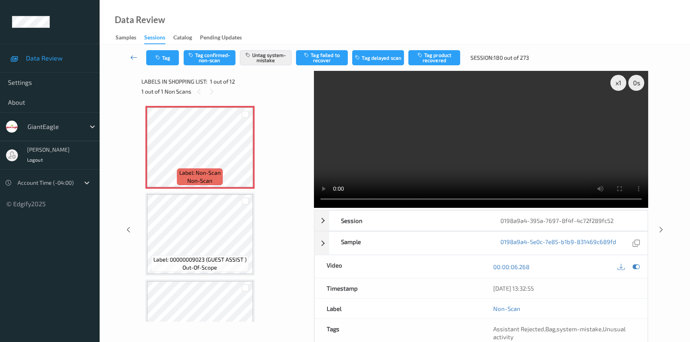
click at [132, 56] on icon at bounding box center [133, 57] width 7 height 8
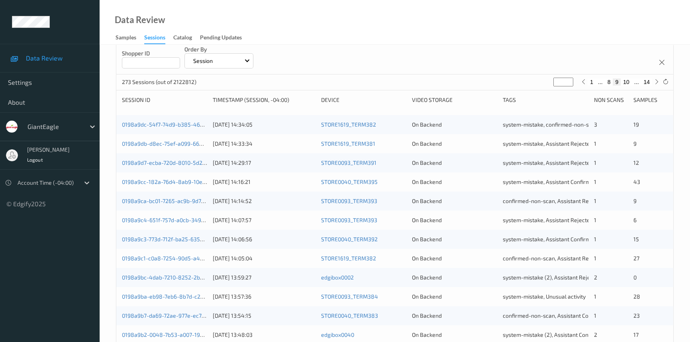
scroll to position [284, 0]
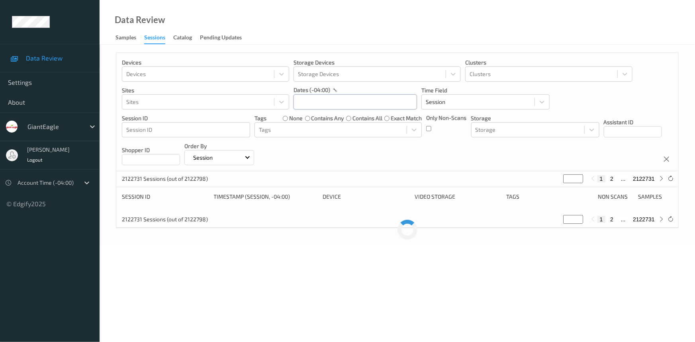
click at [326, 103] on input "text" at bounding box center [354, 101] width 123 height 15
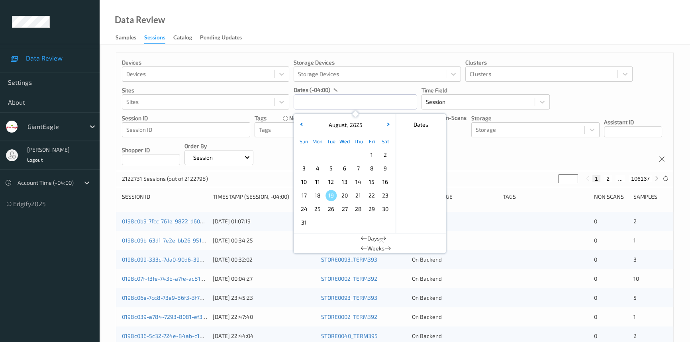
click at [353, 182] on span "14" at bounding box center [357, 181] width 11 height 11
type input "[DATE] 00:00 -> [DATE] 23:59"
click at [421, 25] on div "Data Review Samples Sessions Catalog Pending Updates" at bounding box center [395, 22] width 590 height 45
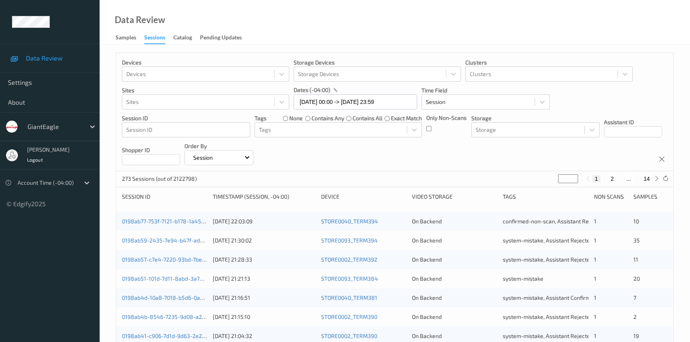
click at [653, 183] on div "273 Sessions (out of 2122798) * 1 2 ... 14" at bounding box center [394, 179] width 557 height 16
click at [653, 182] on icon at bounding box center [656, 179] width 6 height 6
type input "*"
click at [653, 182] on icon at bounding box center [656, 179] width 6 height 6
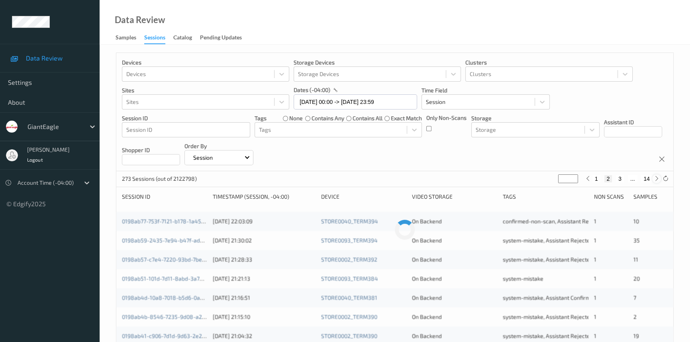
type input "*"
click at [653, 182] on icon at bounding box center [656, 179] width 6 height 6
type input "*"
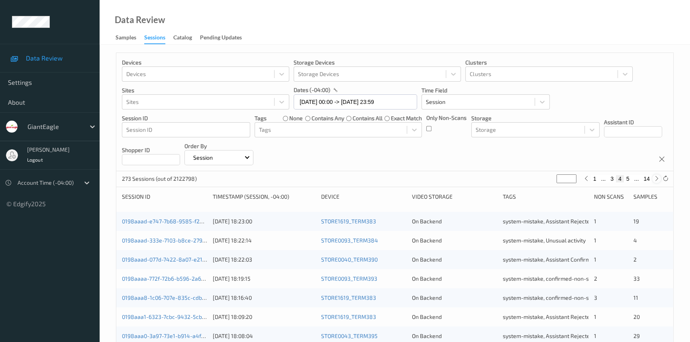
click at [655, 181] on icon at bounding box center [656, 179] width 6 height 6
type input "*"
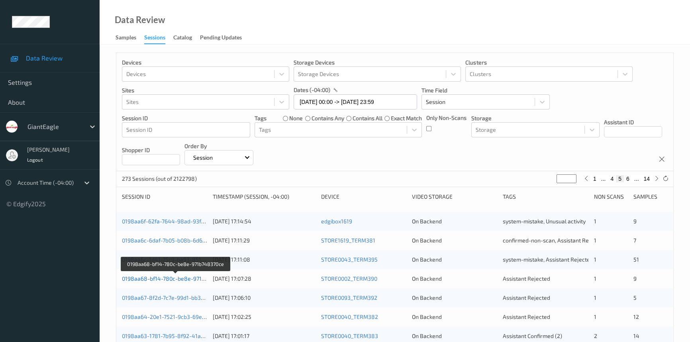
click at [180, 277] on link "0198aa68-bf14-780c-be8e-971b748370ce" at bounding box center [176, 278] width 108 height 7
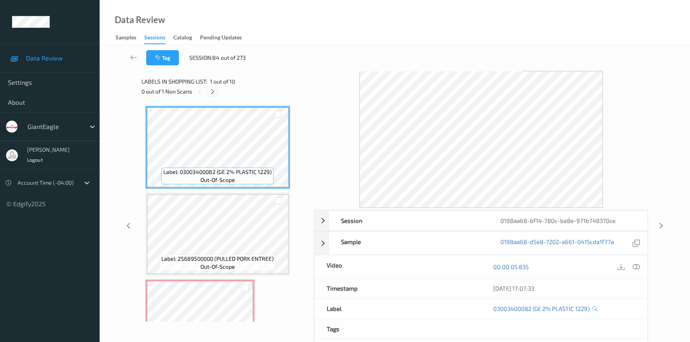
click at [210, 87] on div at bounding box center [212, 91] width 10 height 10
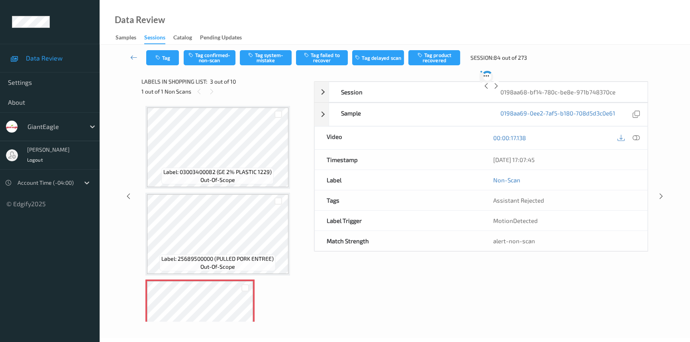
scroll to position [90, 0]
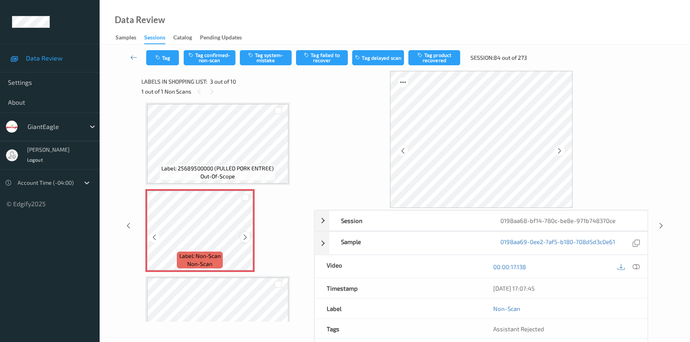
click at [245, 234] on icon at bounding box center [245, 237] width 7 height 7
